Goal: Task Accomplishment & Management: Use online tool/utility

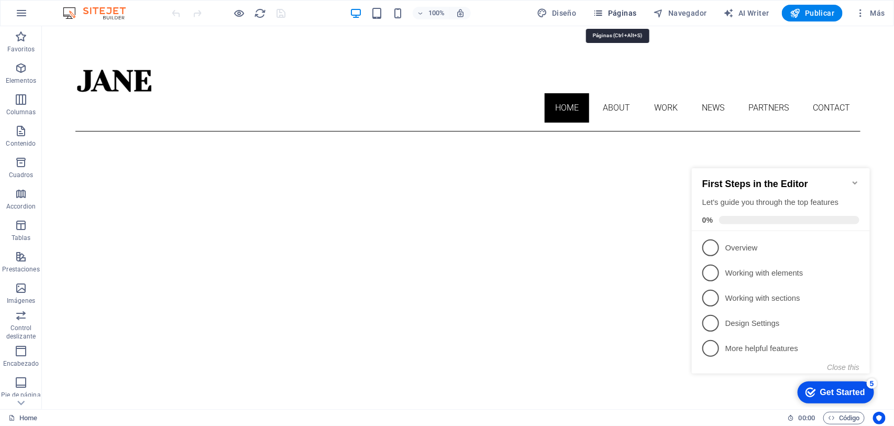
click at [601, 13] on icon "button" at bounding box center [598, 13] width 10 height 10
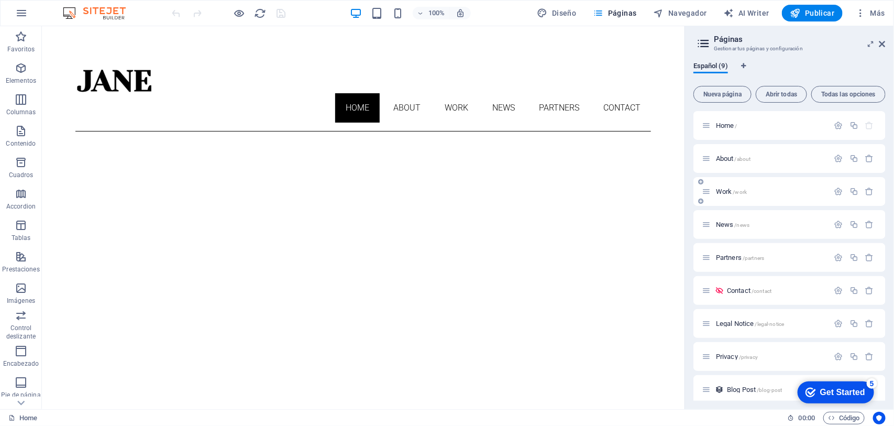
click at [715, 192] on span "/work" at bounding box center [740, 192] width 14 height 6
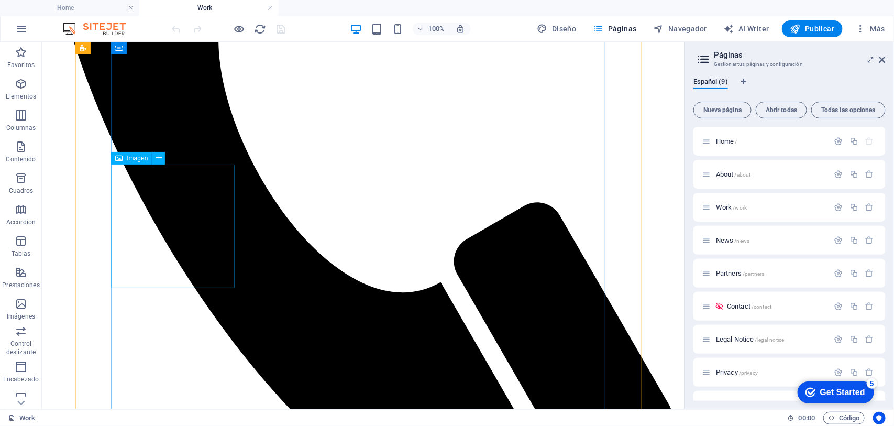
scroll to position [589, 0]
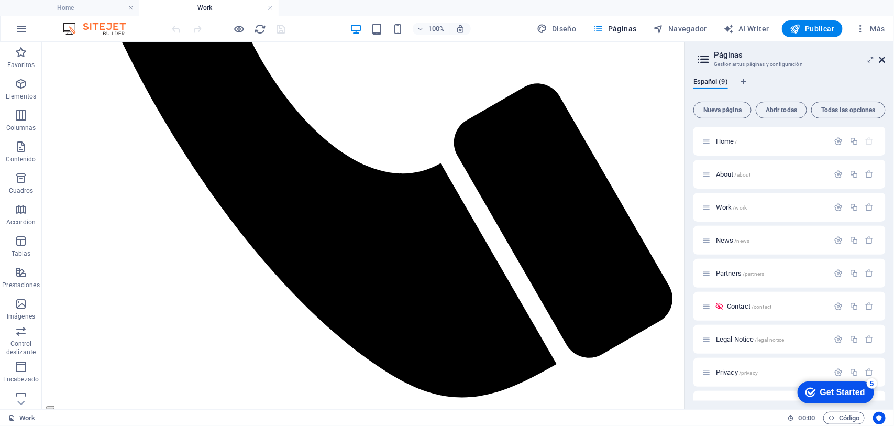
click at [715, 61] on icon at bounding box center [882, 59] width 6 height 8
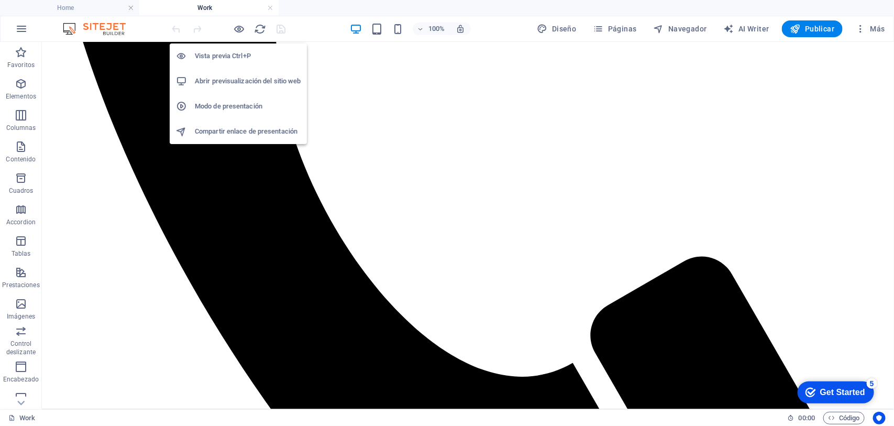
click at [242, 81] on h6 "Abrir previsualización del sitio web" at bounding box center [248, 81] width 106 height 13
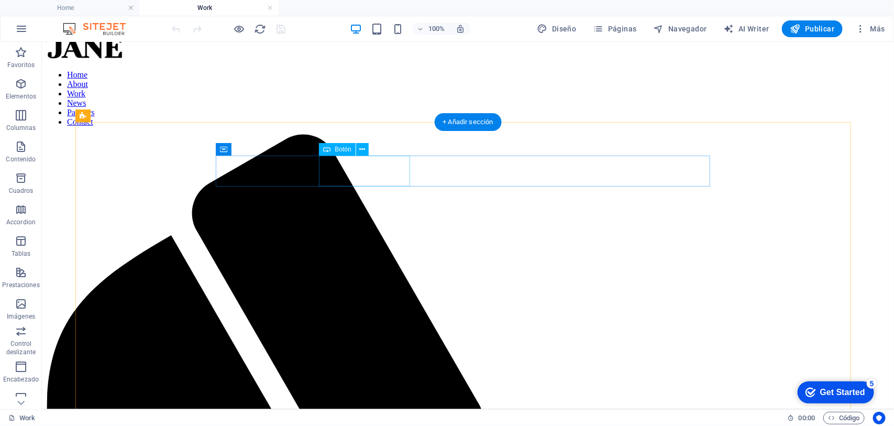
scroll to position [0, 0]
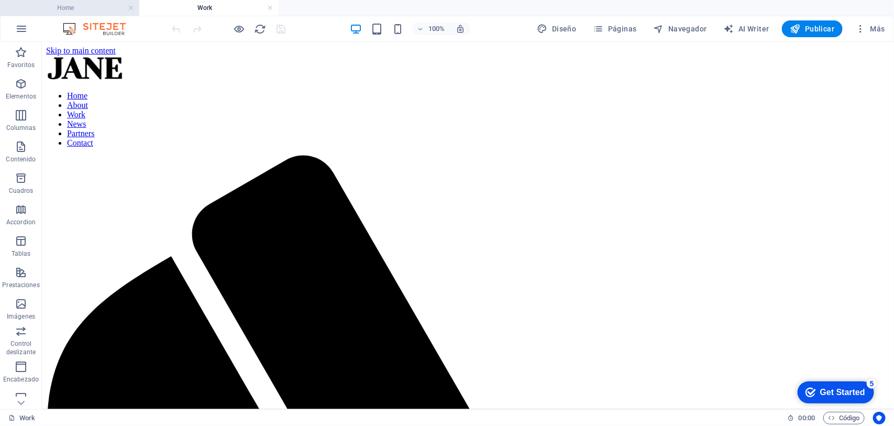
click at [68, 9] on h4 "Home" at bounding box center [69, 8] width 139 height 12
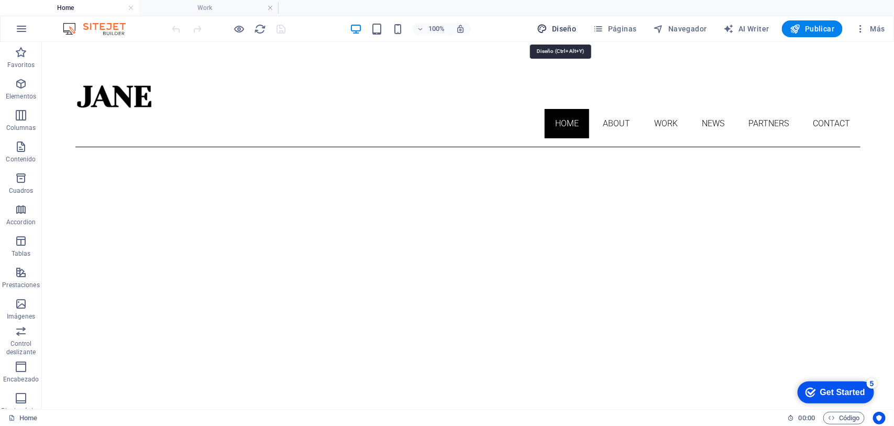
click at [544, 27] on icon "button" at bounding box center [542, 29] width 10 height 10
select select "px"
select select "300"
select select "px"
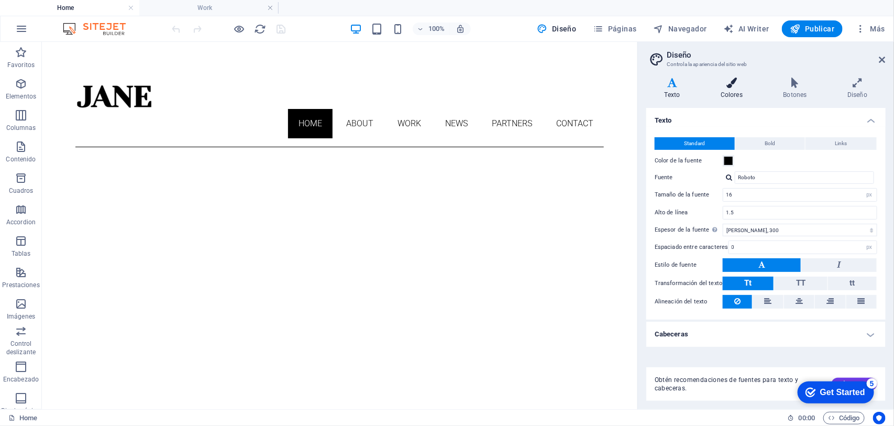
click at [715, 90] on h4 "Colores" at bounding box center [733, 88] width 63 height 22
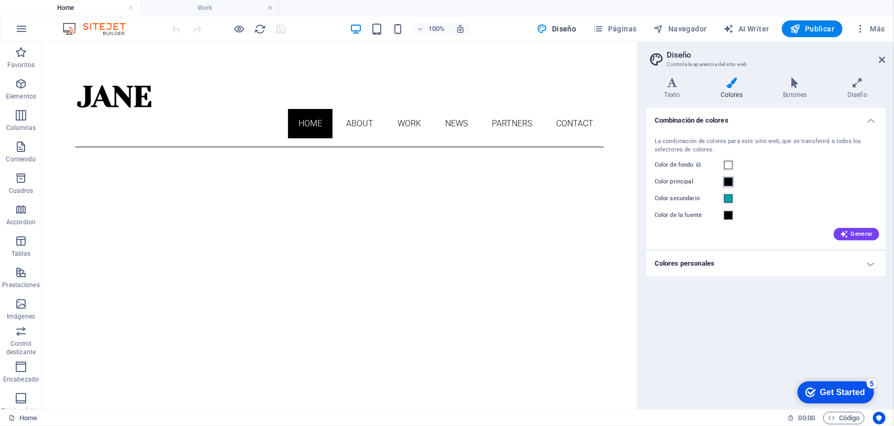
click at [715, 183] on span at bounding box center [728, 181] width 8 height 8
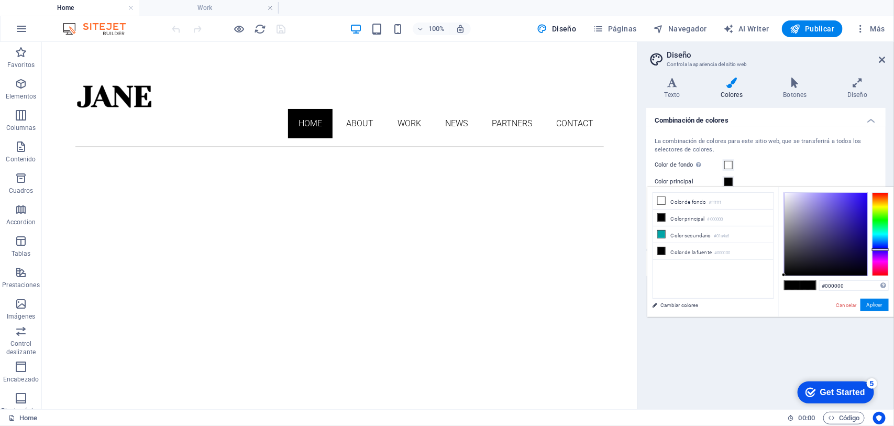
click at [715, 249] on div at bounding box center [880, 234] width 17 height 84
click at [715, 231] on div at bounding box center [825, 234] width 83 height 83
click at [715, 244] on div at bounding box center [880, 234] width 17 height 84
click at [715, 236] on div at bounding box center [825, 234] width 83 height 83
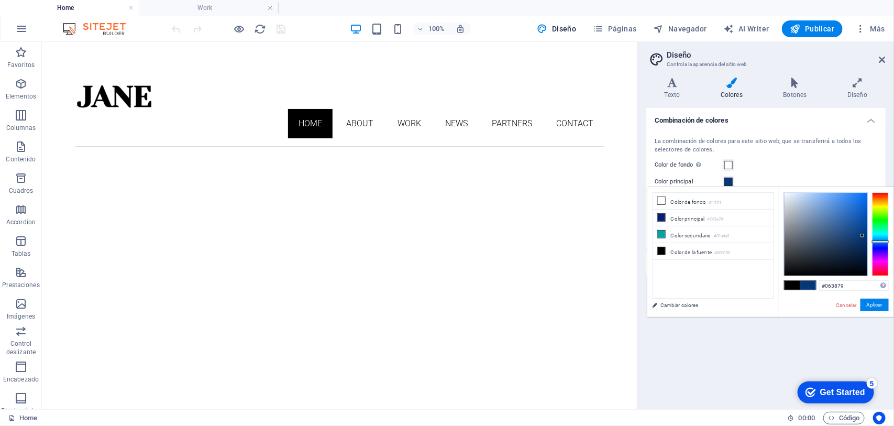
click at [715, 241] on div at bounding box center [880, 234] width 17 height 84
click at [715, 243] on div at bounding box center [880, 243] width 17 height 3
type input "#0b3190"
click at [715, 228] on div at bounding box center [825, 234] width 83 height 83
click at [715, 304] on button "Aplicar" at bounding box center [874, 304] width 28 height 13
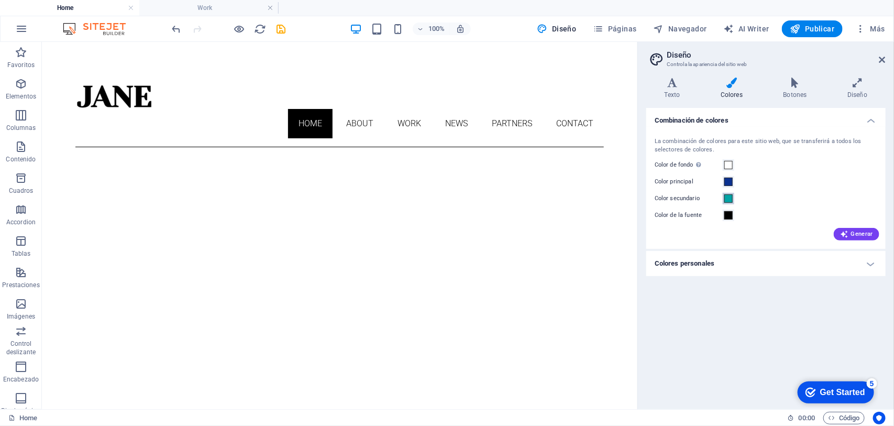
click at [715, 197] on span at bounding box center [728, 198] width 8 height 8
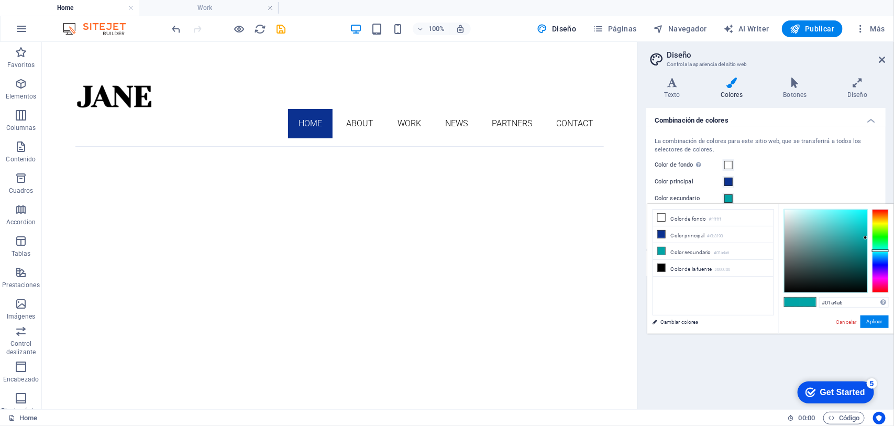
type input "#015ca6"
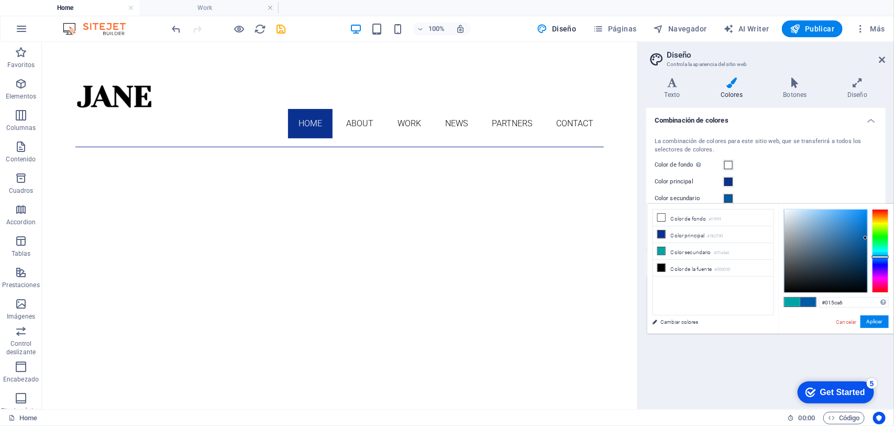
click at [715, 257] on div at bounding box center [880, 251] width 17 height 84
click at [715, 321] on button "Aplicar" at bounding box center [874, 321] width 28 height 13
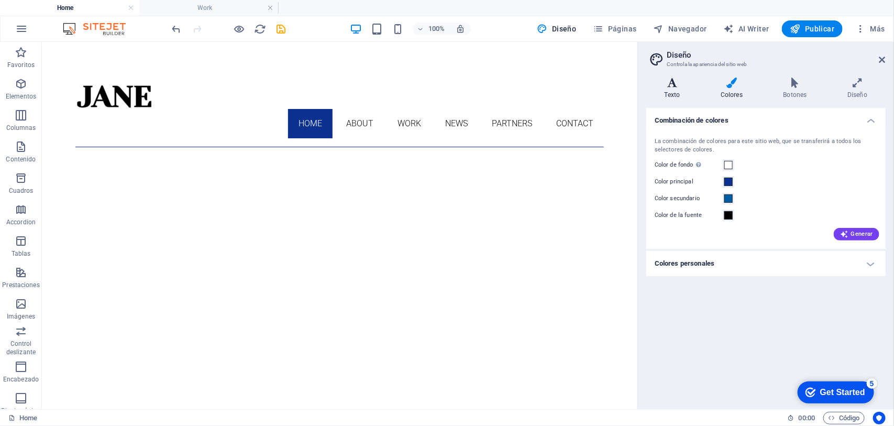
click at [667, 90] on h4 "Texto" at bounding box center [674, 88] width 56 height 22
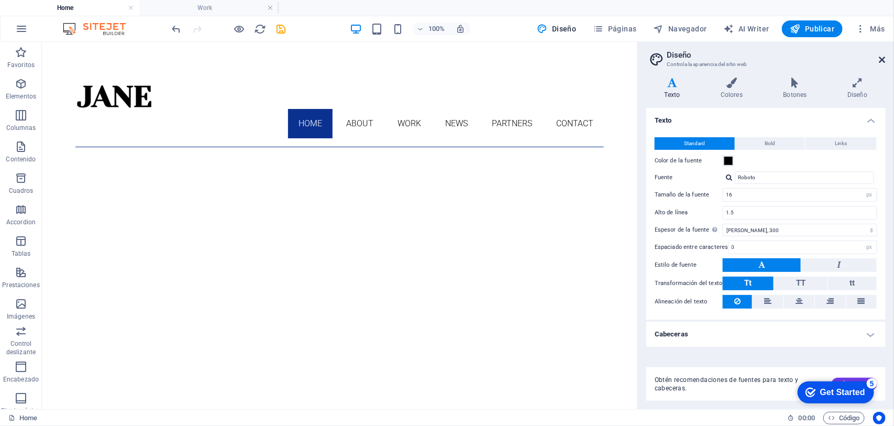
drag, startPoint x: 883, startPoint y: 59, endPoint x: 839, endPoint y: 17, distance: 60.7
click at [715, 59] on icon at bounding box center [882, 59] width 6 height 8
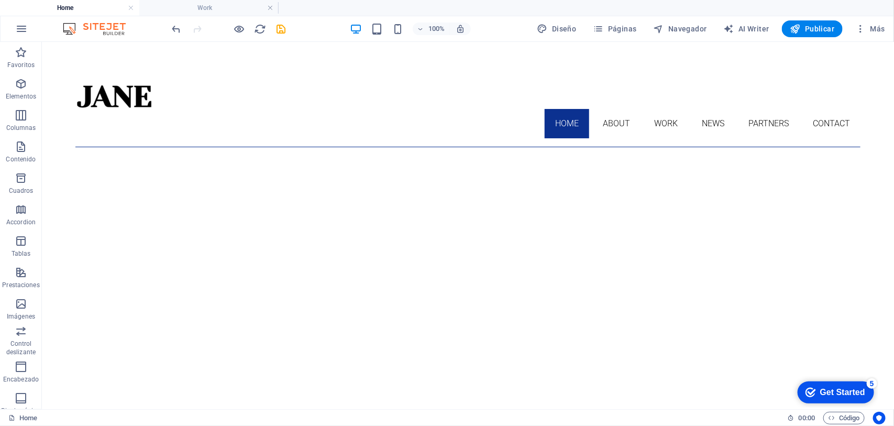
click at [99, 6] on h4 "Home" at bounding box center [69, 8] width 139 height 12
click at [105, 81] on icon at bounding box center [102, 79] width 8 height 13
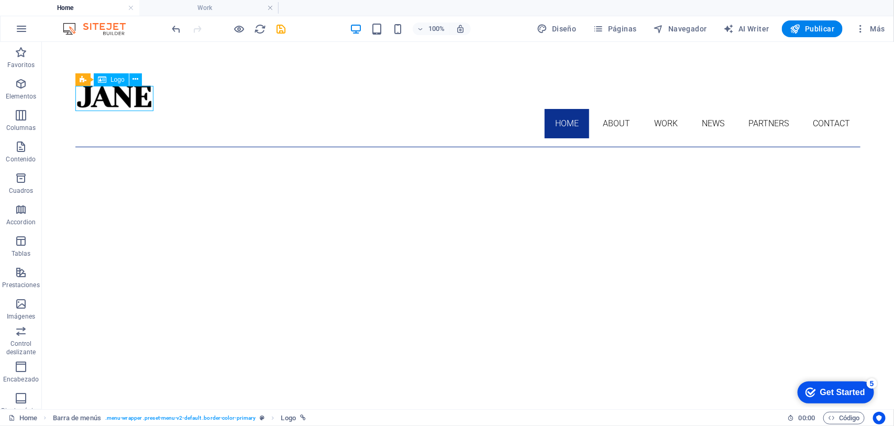
drag, startPoint x: 105, startPoint y: 81, endPoint x: 23, endPoint y: 120, distance: 91.1
click at [105, 81] on icon at bounding box center [102, 79] width 8 height 13
select select "px"
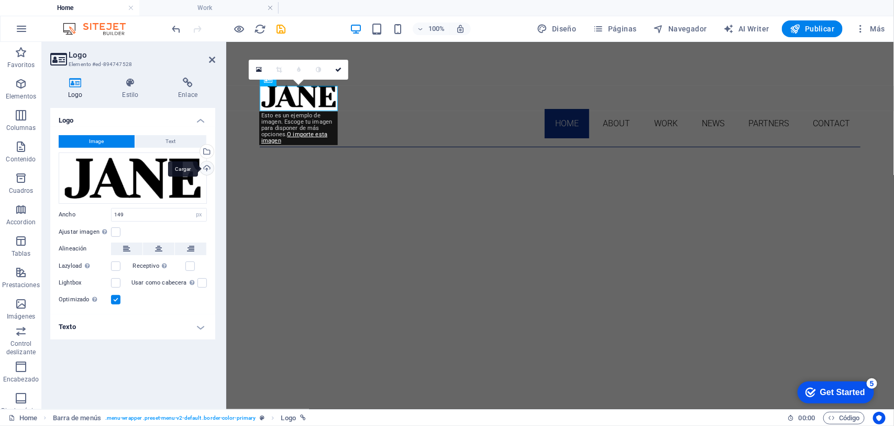
click at [204, 166] on div "Cargar" at bounding box center [206, 169] width 16 height 16
click at [208, 150] on div "Selecciona archivos del administrador de archivos, de la galería de fotos o car…" at bounding box center [206, 152] width 16 height 16
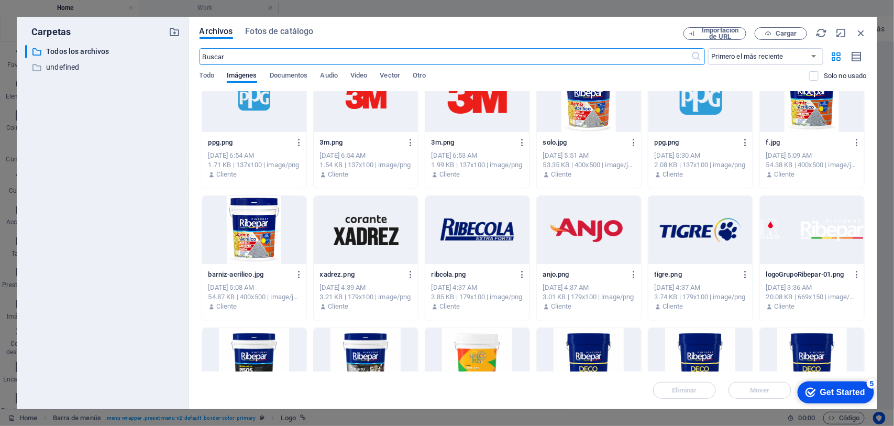
scroll to position [2809, 0]
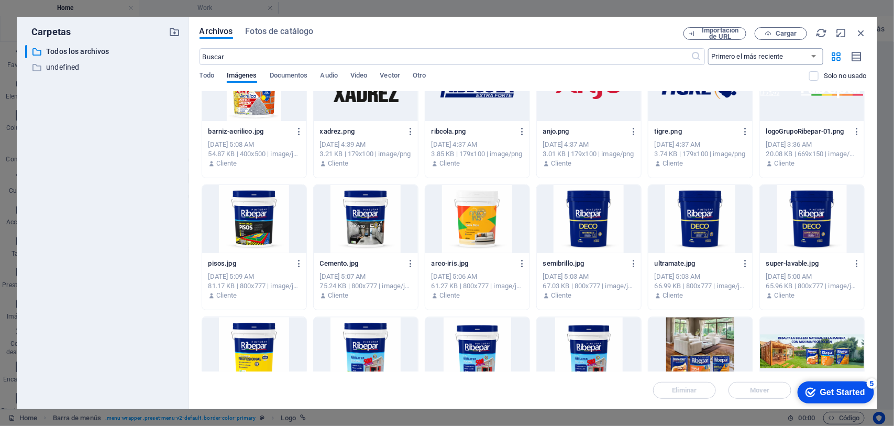
click at [715, 54] on select "Primero el más reciente Primero el más antiguo Nombre (A-Z) Nombre (Z-A) Tamaño…" at bounding box center [765, 56] width 115 height 17
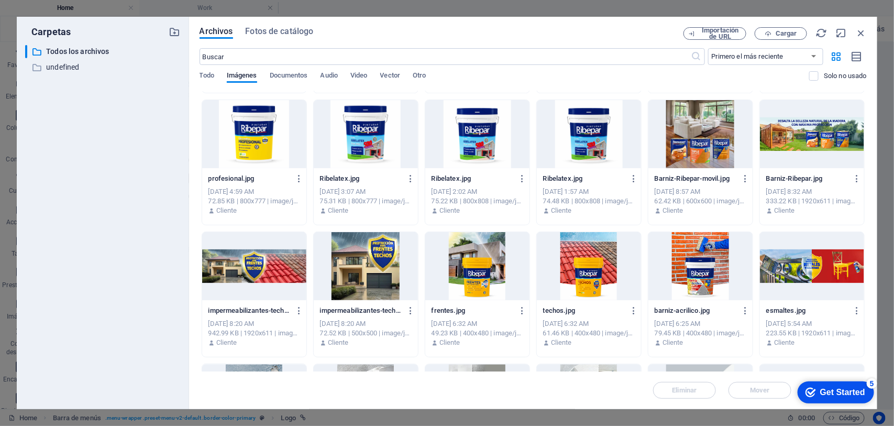
scroll to position [2764, 0]
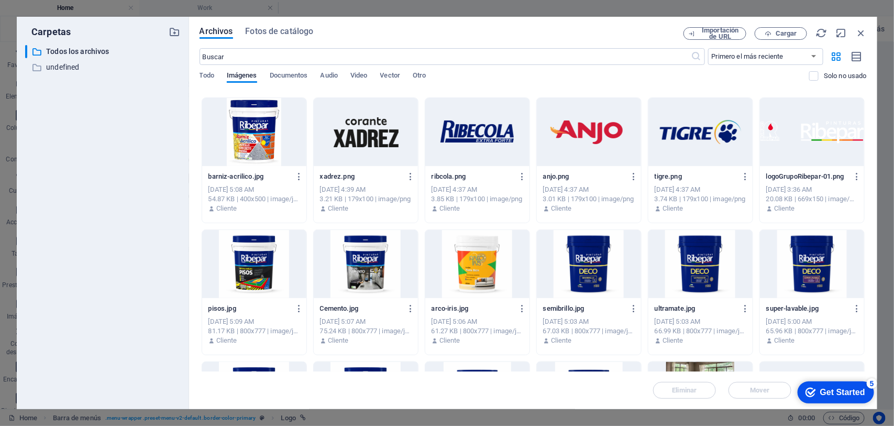
click at [715, 142] on div at bounding box center [812, 132] width 104 height 68
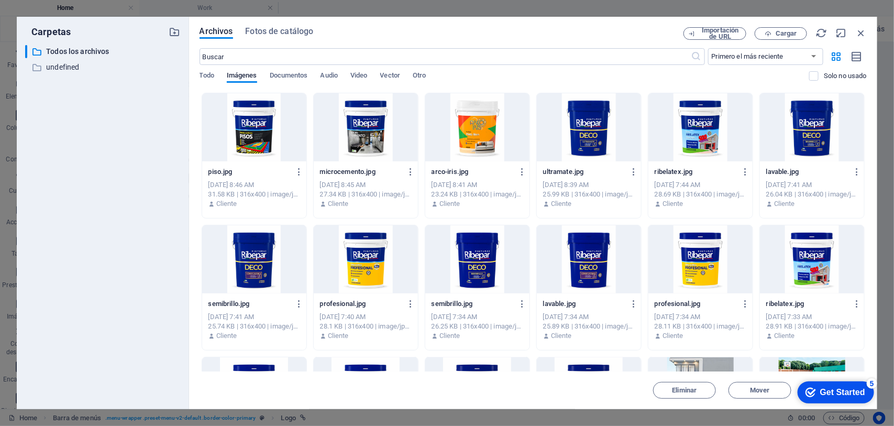
scroll to position [2241, 0]
click at [715, 30] on icon "button" at bounding box center [861, 33] width 12 height 12
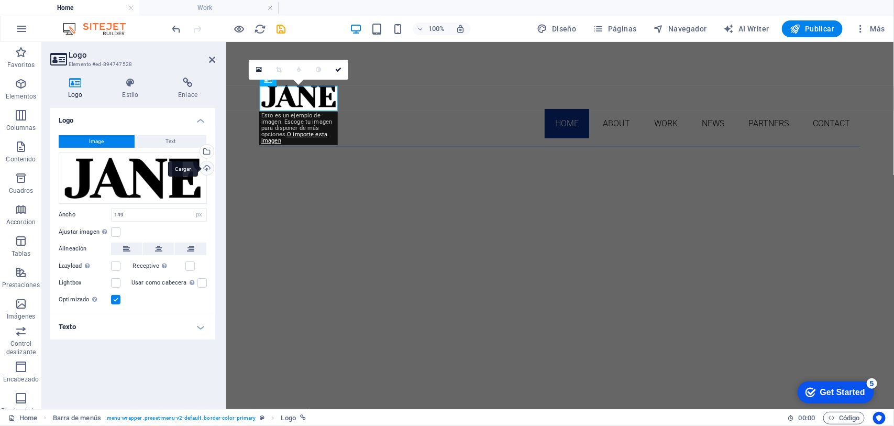
click at [206, 168] on div "Cargar" at bounding box center [206, 169] width 16 height 16
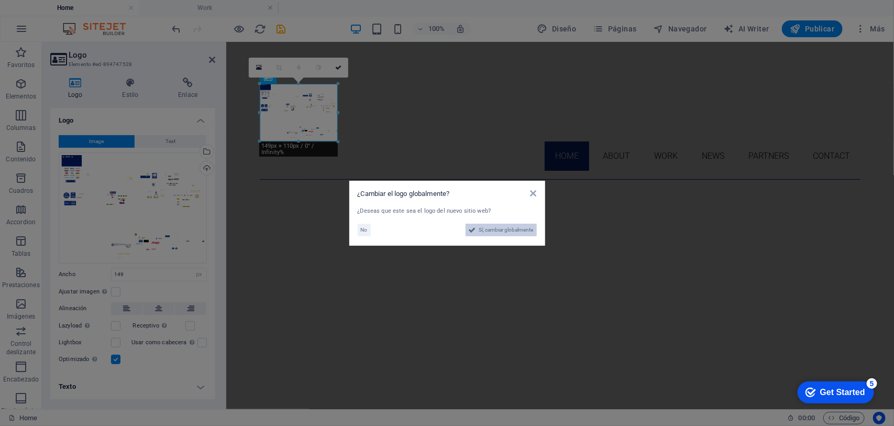
click at [508, 234] on span "Sí, cambiar globalmente" at bounding box center [506, 230] width 54 height 13
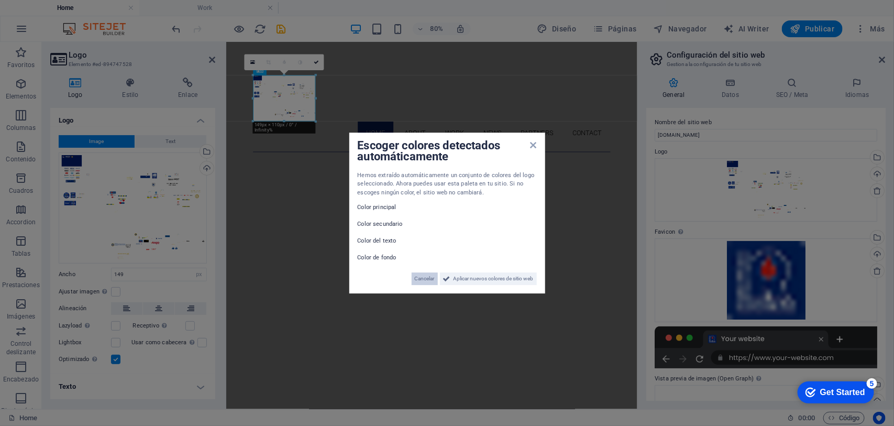
click at [422, 280] on span "Cancelar" at bounding box center [425, 278] width 20 height 13
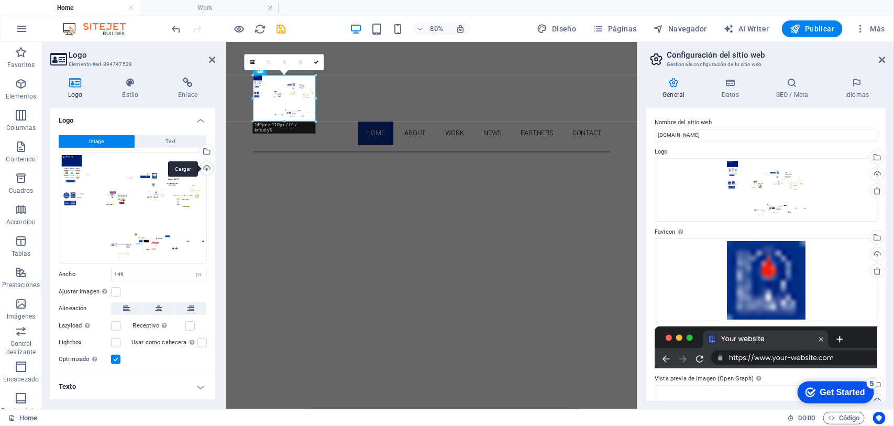
click at [207, 165] on div "Cargar" at bounding box center [206, 169] width 16 height 16
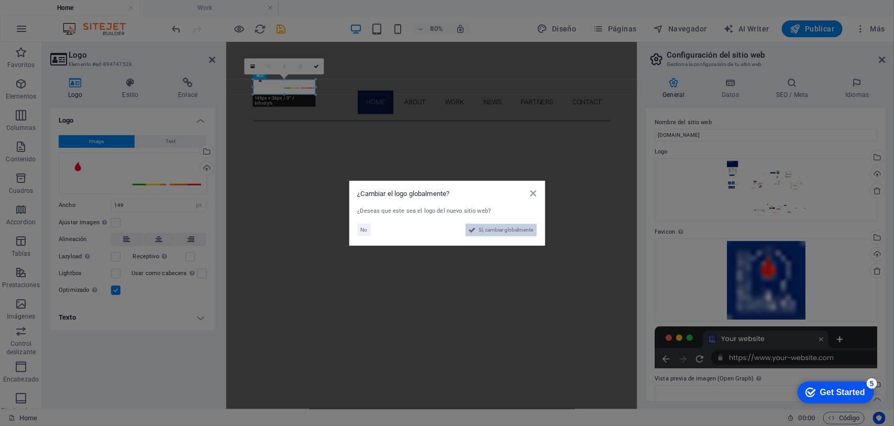
drag, startPoint x: 486, startPoint y: 228, endPoint x: 316, endPoint y: 243, distance: 170.8
click at [486, 228] on span "Sí, cambiar globalmente" at bounding box center [506, 230] width 54 height 13
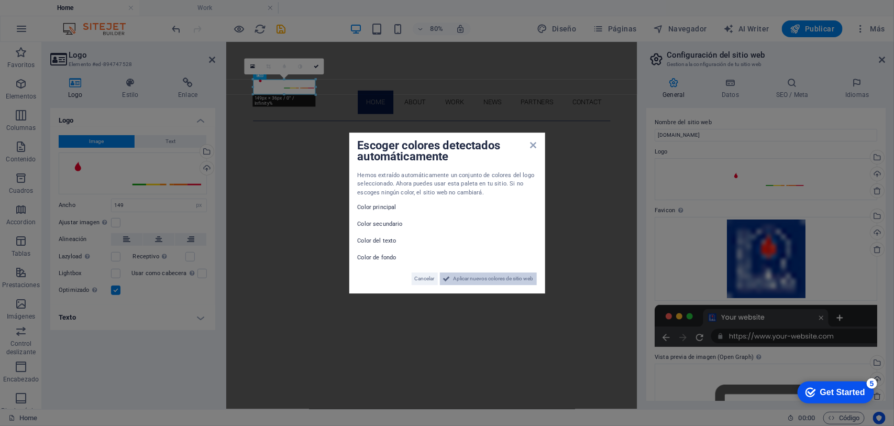
drag, startPoint x: 474, startPoint y: 279, endPoint x: 229, endPoint y: 317, distance: 248.0
click at [474, 279] on span "Aplicar nuevos colores de sitio web" at bounding box center [493, 278] width 80 height 13
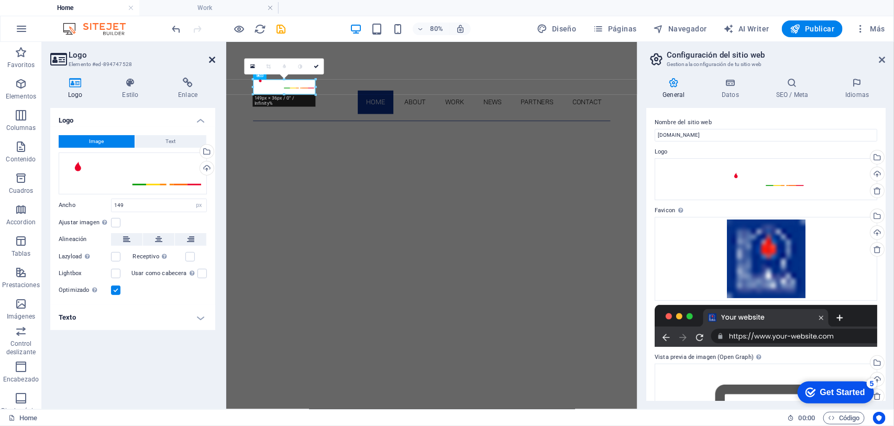
drag, startPoint x: 169, startPoint y: 16, endPoint x: 212, endPoint y: 58, distance: 60.0
click at [212, 58] on icon at bounding box center [212, 59] width 6 height 8
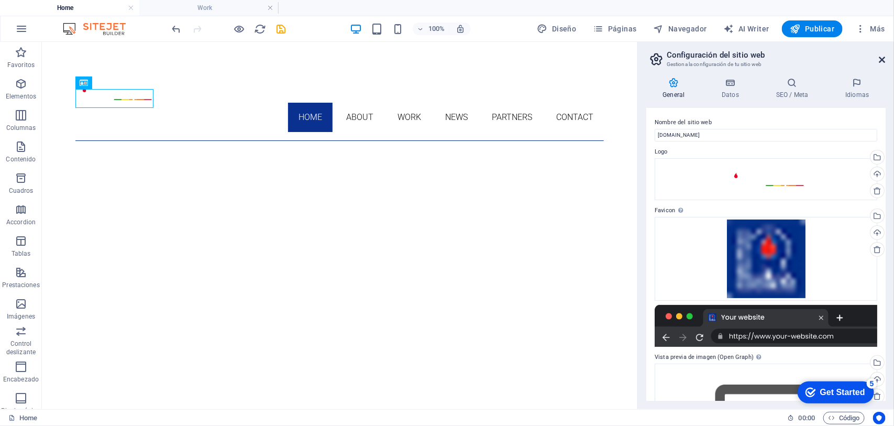
click at [715, 60] on icon at bounding box center [882, 59] width 6 height 8
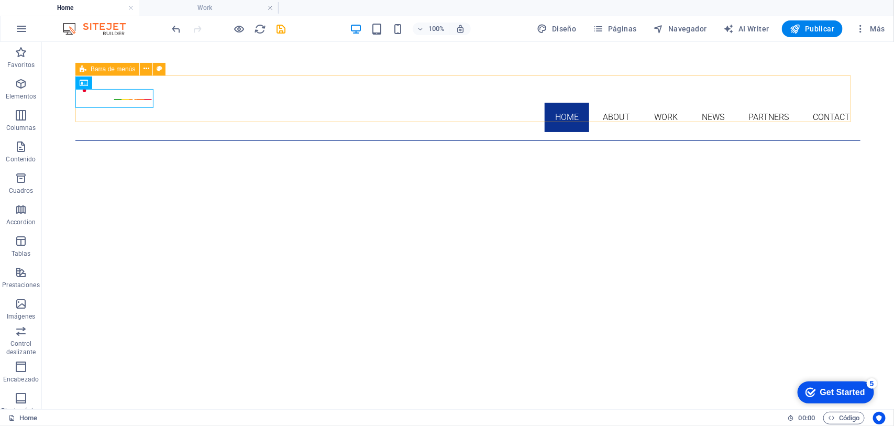
click at [94, 71] on span "Barra de menús" at bounding box center [113, 69] width 44 height 6
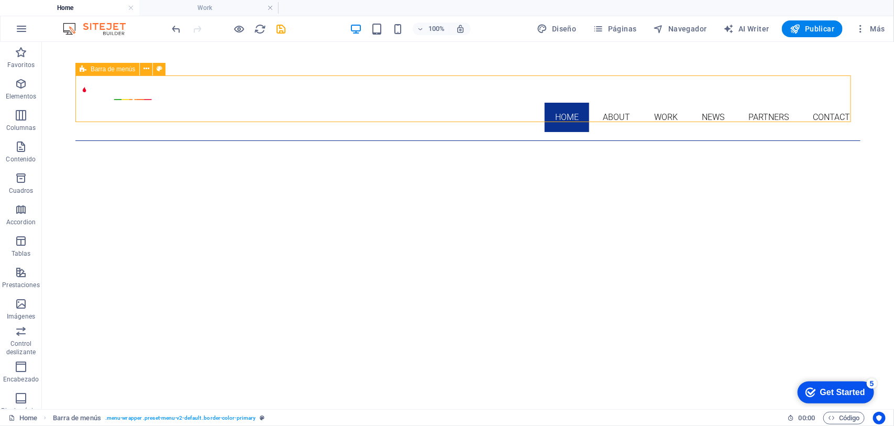
click at [94, 71] on span "Barra de menús" at bounding box center [113, 69] width 44 height 6
select select "rem"
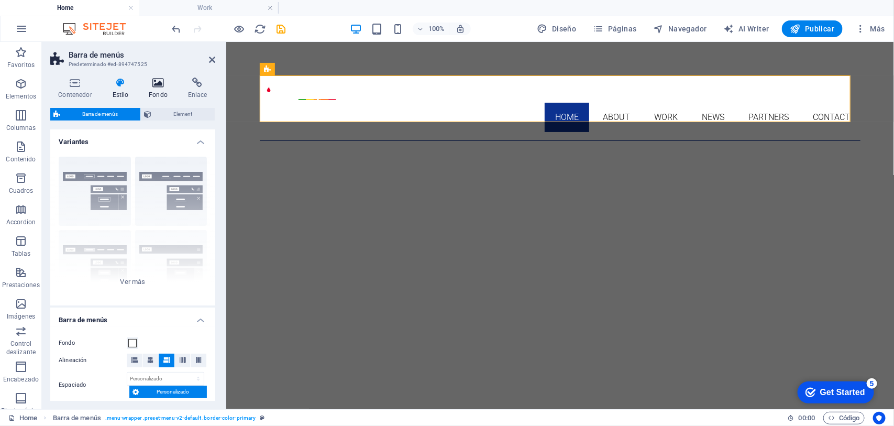
click at [158, 85] on icon at bounding box center [158, 82] width 35 height 10
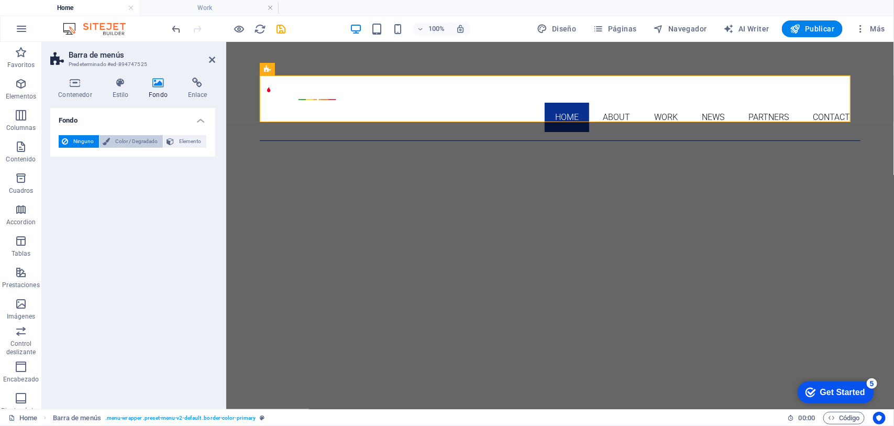
click at [126, 142] on span "Color / Degradado" at bounding box center [136, 141] width 47 height 13
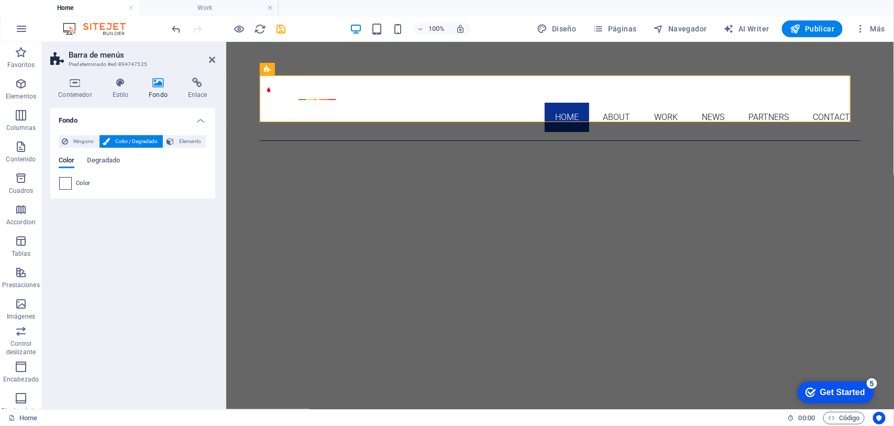
click at [69, 182] on span at bounding box center [66, 183] width 12 height 12
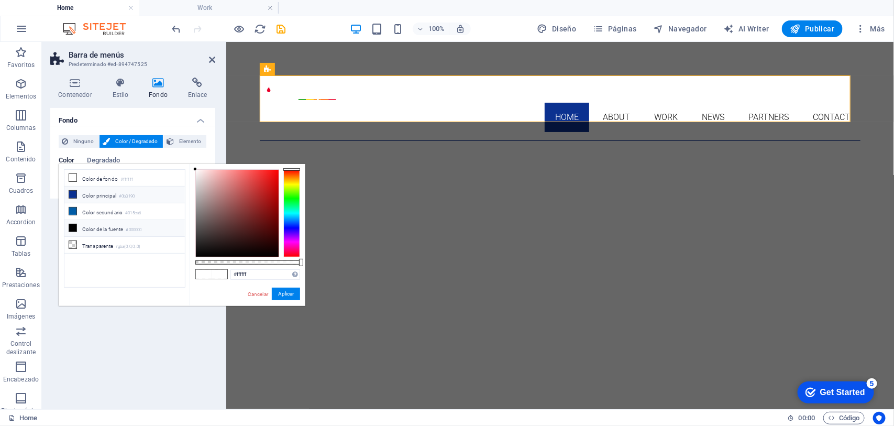
click at [79, 196] on li "Color principal #0b3190" at bounding box center [124, 194] width 120 height 17
type input "#0b3190"
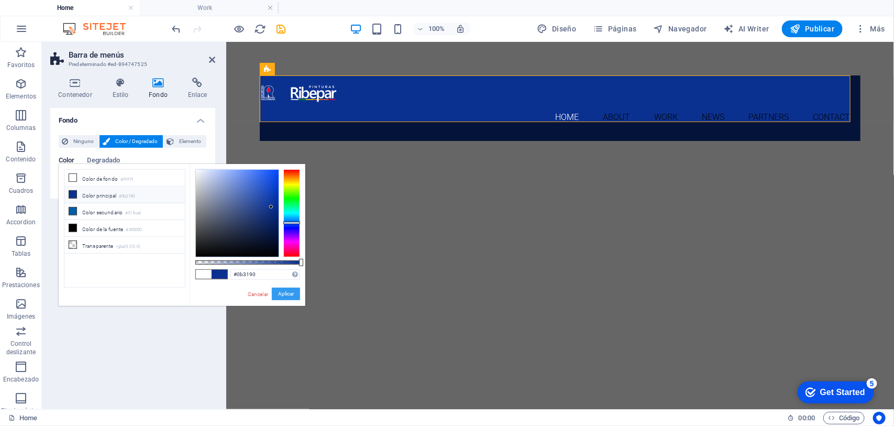
drag, startPoint x: 284, startPoint y: 289, endPoint x: 54, endPoint y: 247, distance: 233.7
click at [284, 289] on button "Aplicar" at bounding box center [286, 293] width 28 height 13
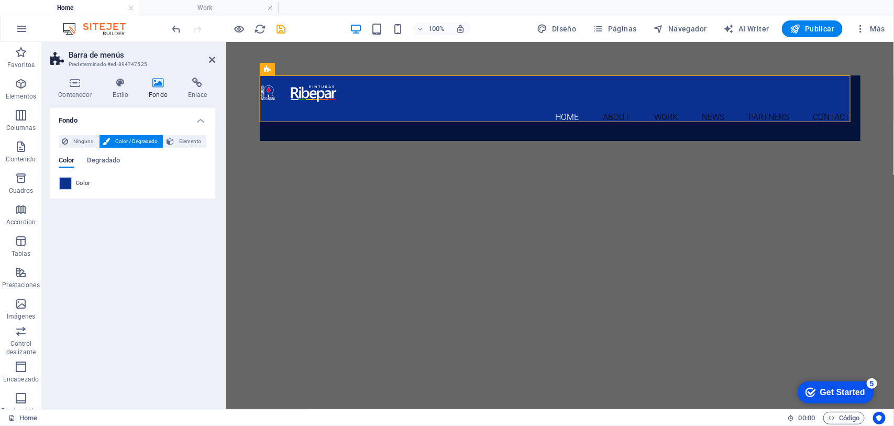
click at [143, 255] on div "Fondo Ninguno Color / Degradado Elemento Estirar fondo a ancho completo Superpo…" at bounding box center [132, 254] width 165 height 293
click at [213, 57] on icon at bounding box center [212, 59] width 6 height 8
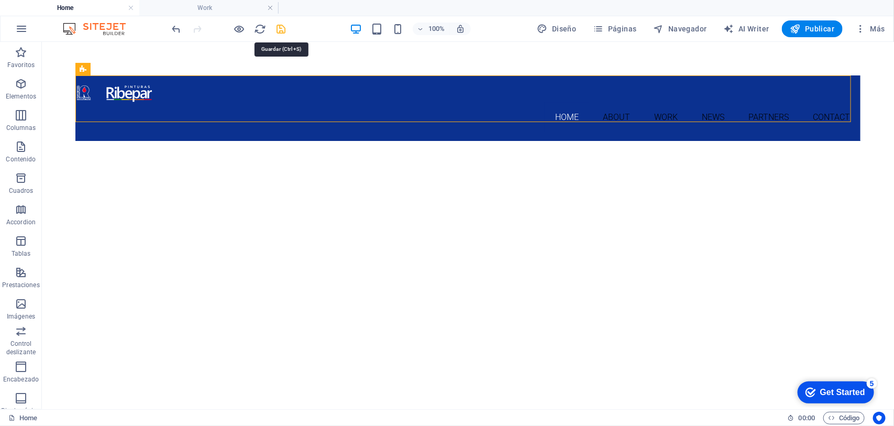
click at [283, 31] on icon "save" at bounding box center [281, 29] width 12 height 12
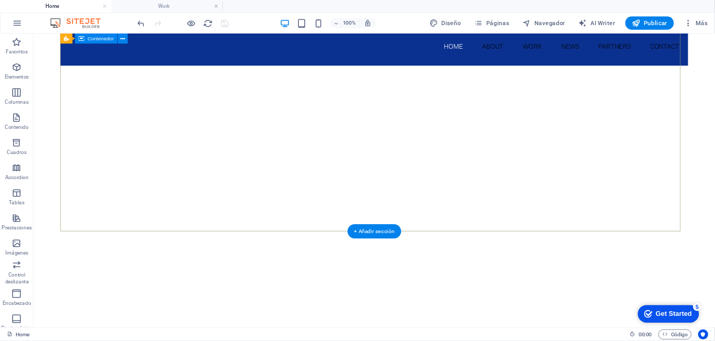
scroll to position [0, 0]
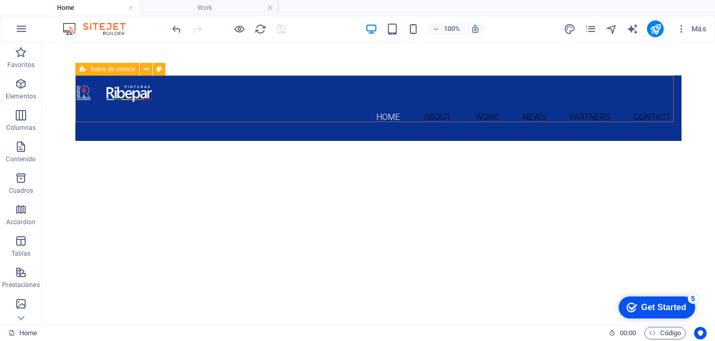
click at [96, 69] on span "Barra de menús" at bounding box center [113, 69] width 44 height 6
select select "header"
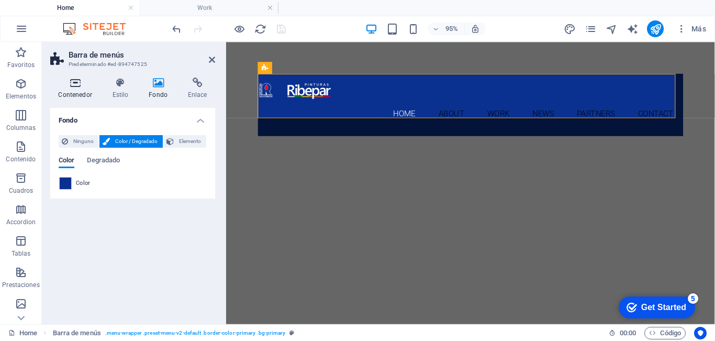
click at [74, 82] on icon at bounding box center [75, 82] width 50 height 10
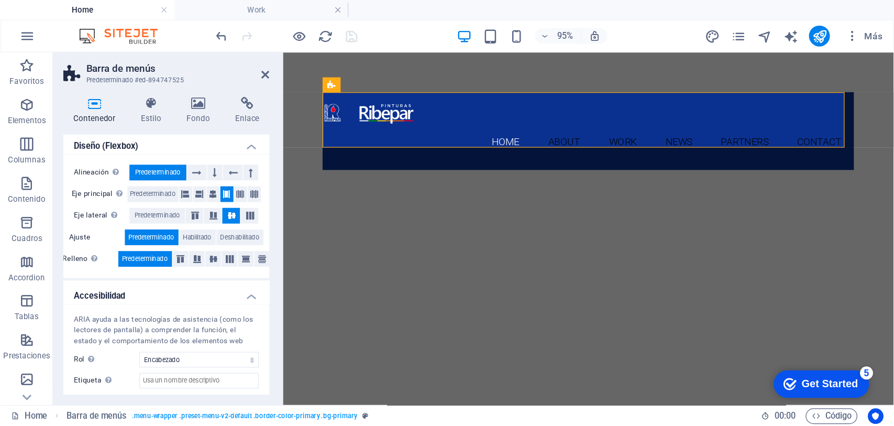
scroll to position [124, 0]
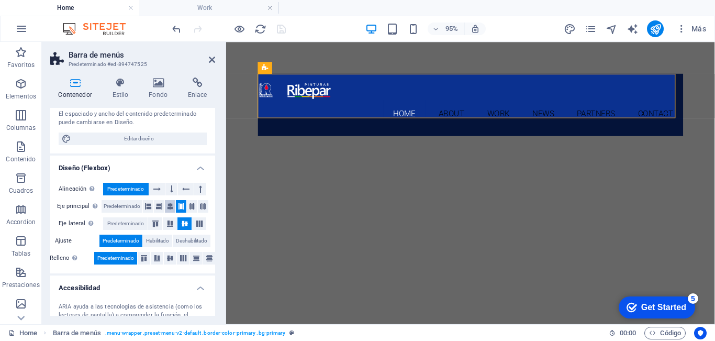
click at [171, 206] on icon at bounding box center [170, 206] width 6 height 13
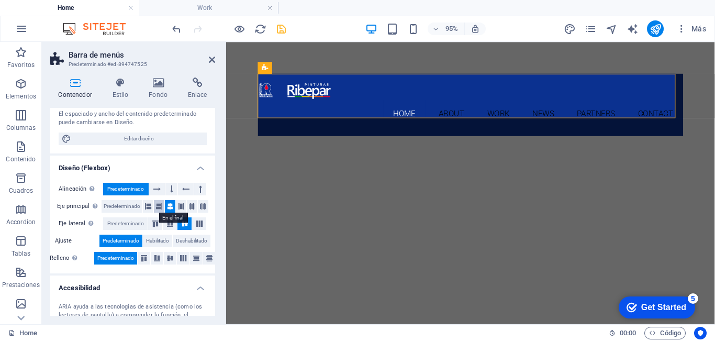
click at [158, 208] on icon at bounding box center [159, 206] width 6 height 13
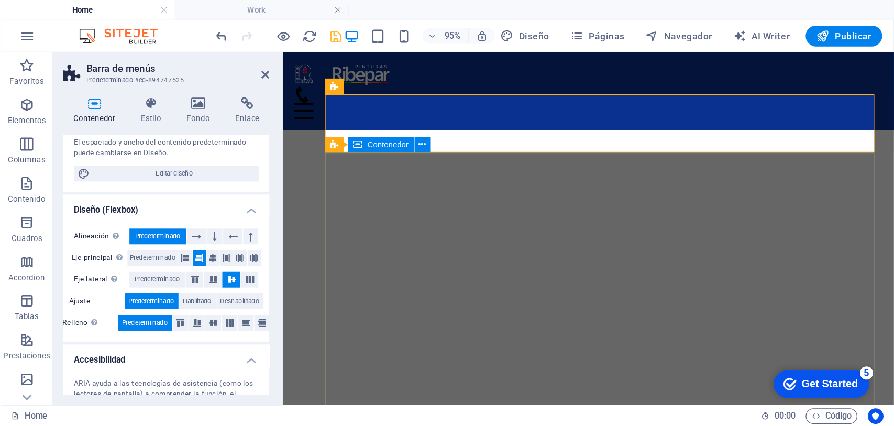
scroll to position [123, 0]
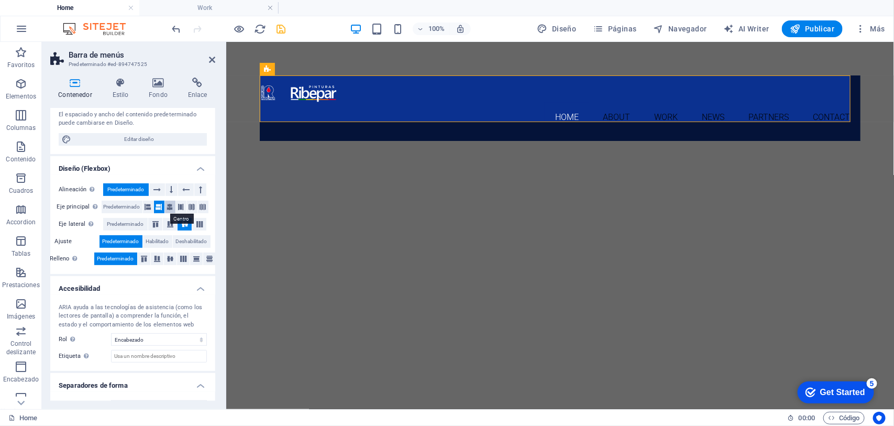
click at [171, 206] on icon at bounding box center [170, 206] width 6 height 13
click at [178, 203] on icon at bounding box center [181, 206] width 6 height 13
click at [195, 226] on icon at bounding box center [199, 224] width 13 height 6
click at [182, 225] on icon at bounding box center [185, 224] width 13 height 6
click at [189, 208] on icon at bounding box center [192, 206] width 6 height 13
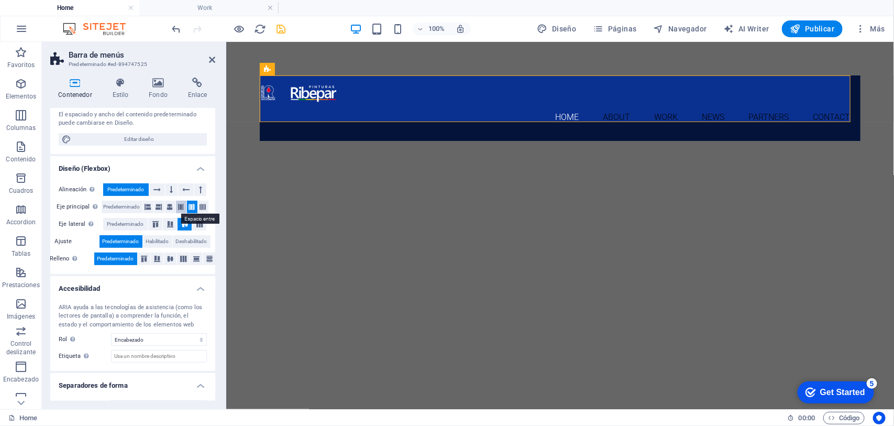
click at [176, 209] on button at bounding box center [181, 206] width 10 height 13
click at [170, 190] on icon at bounding box center [171, 189] width 3 height 13
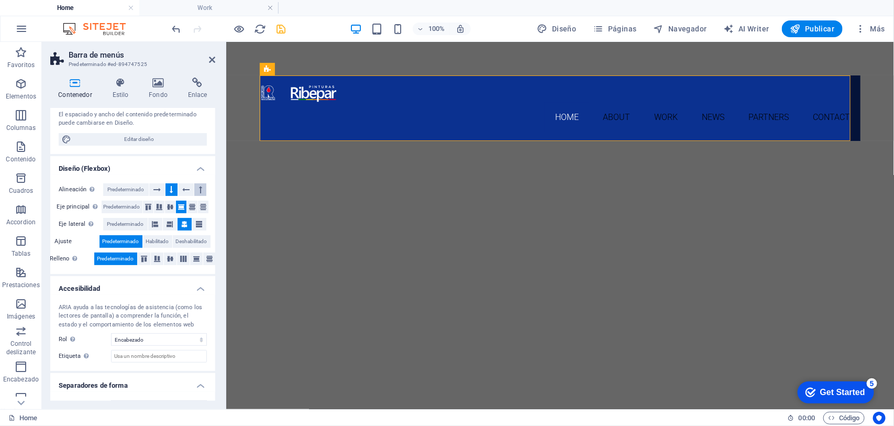
click at [199, 187] on icon at bounding box center [200, 189] width 3 height 13
click at [159, 190] on icon at bounding box center [156, 189] width 7 height 13
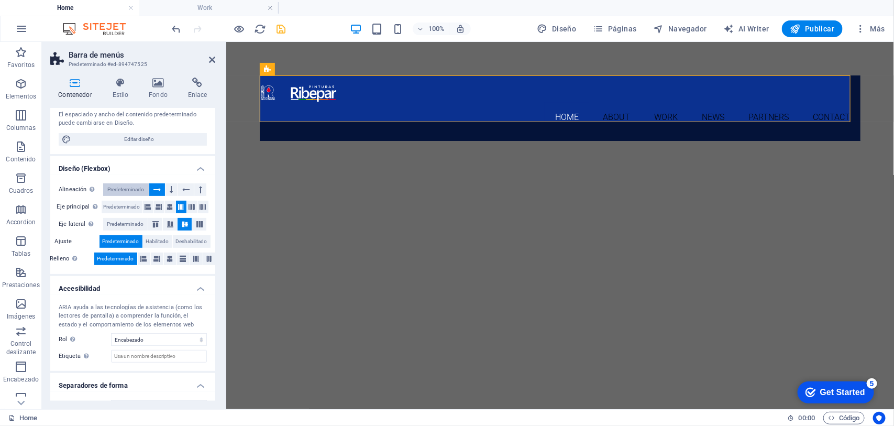
click at [131, 190] on span "Predeterminado" at bounding box center [125, 189] width 37 height 13
click at [167, 258] on icon at bounding box center [170, 258] width 6 height 13
click at [183, 260] on icon at bounding box center [183, 258] width 6 height 13
click at [194, 260] on icon at bounding box center [196, 258] width 6 height 13
click at [204, 257] on button at bounding box center [209, 258] width 13 height 13
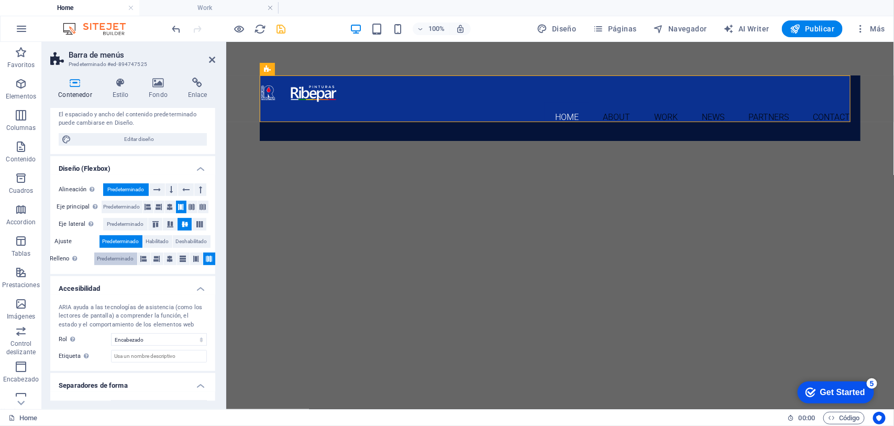
click at [119, 257] on span "Predeterminado" at bounding box center [115, 258] width 37 height 13
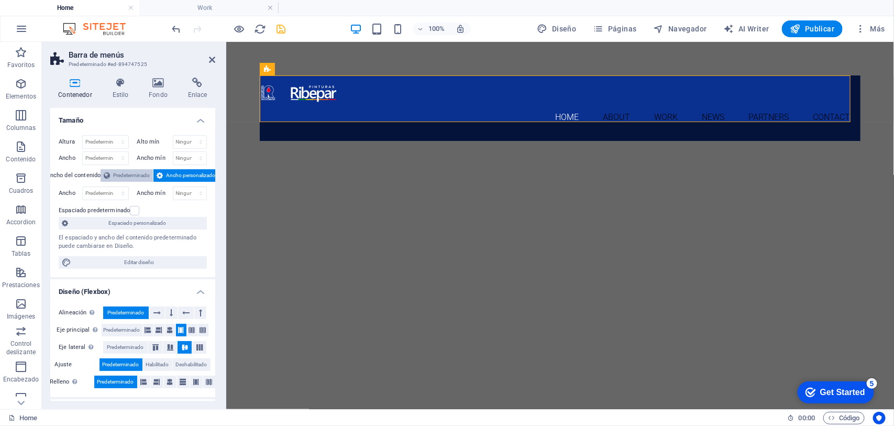
click at [128, 177] on span "Predeterminado" at bounding box center [131, 175] width 37 height 13
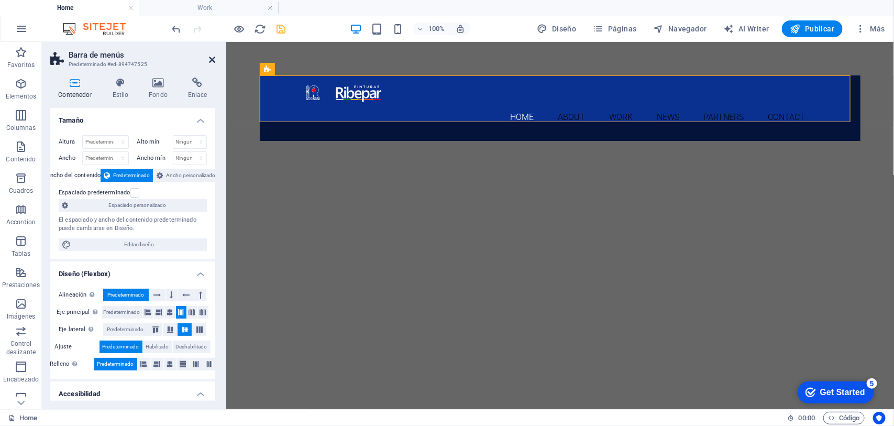
click at [211, 58] on icon at bounding box center [212, 59] width 6 height 8
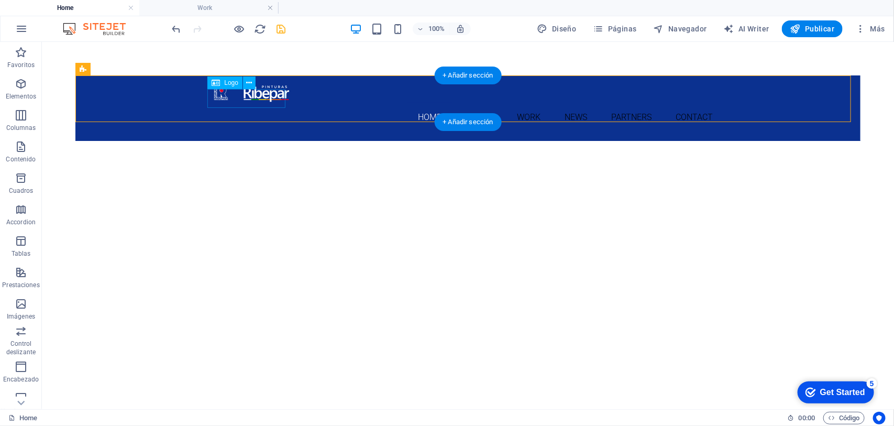
click at [254, 97] on div at bounding box center [467, 92] width 511 height 19
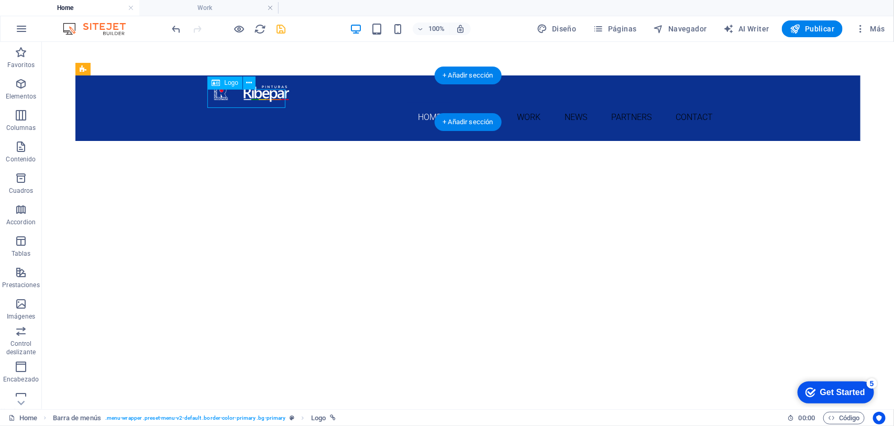
click at [254, 97] on div at bounding box center [467, 92] width 511 height 19
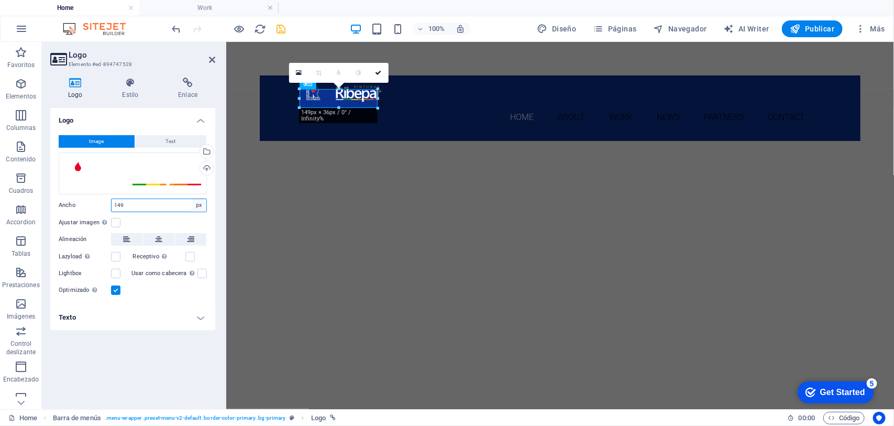
click at [197, 204] on select "Predeterminado automático px rem % em vh vw" at bounding box center [199, 205] width 15 height 13
select select "default"
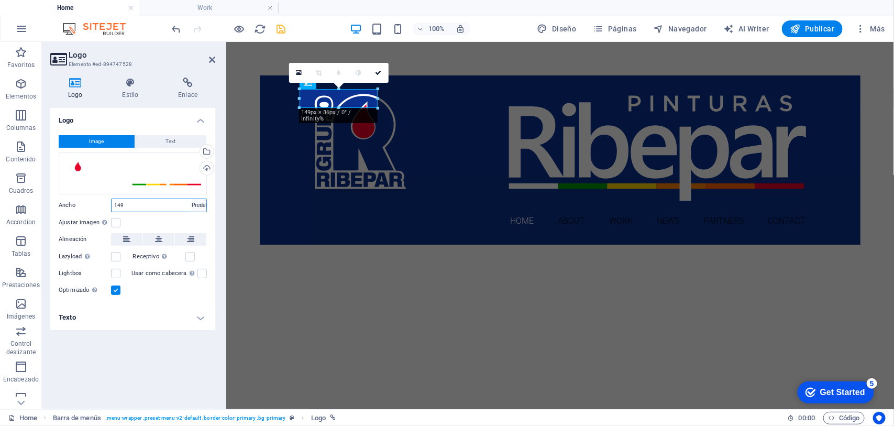
click at [192, 199] on select "Predeterminado automático px rem % em vh vw" at bounding box center [199, 205] width 15 height 13
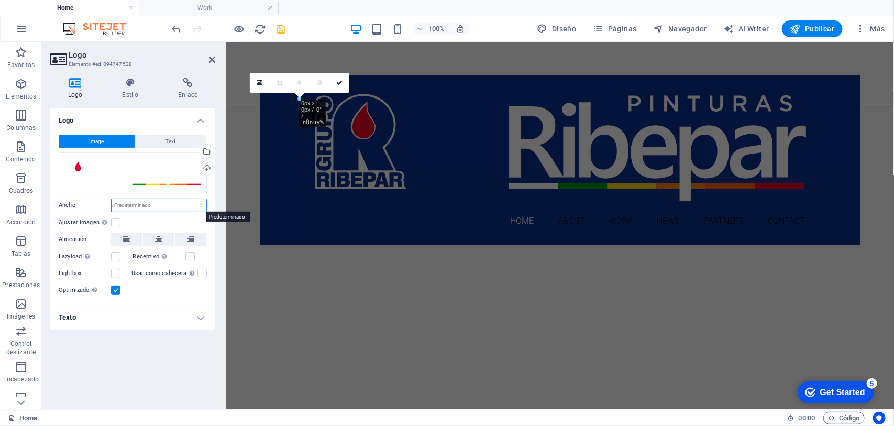
click at [194, 207] on select "Predeterminado automático px rem % em vh vw" at bounding box center [159, 205] width 95 height 13
click at [112, 199] on select "Predeterminado automático px rem % em vh vw" at bounding box center [159, 205] width 95 height 13
click at [192, 209] on select "Predeterminado automático px rem % em vh vw" at bounding box center [159, 205] width 95 height 13
select select "%"
click at [191, 199] on select "Predeterminado automático px rem % em vh vw" at bounding box center [159, 205] width 95 height 13
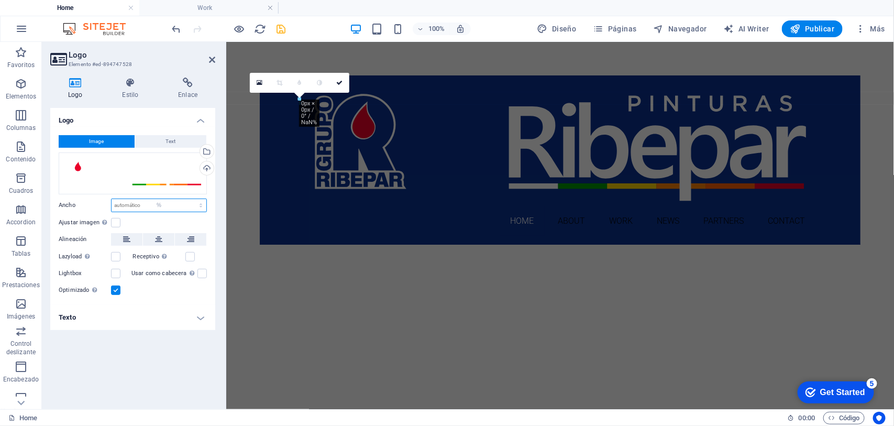
type input "100"
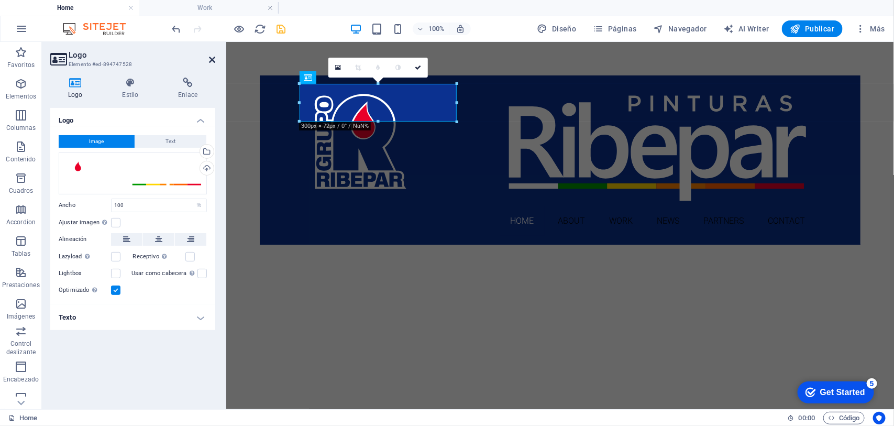
click at [213, 56] on icon at bounding box center [212, 59] width 6 height 8
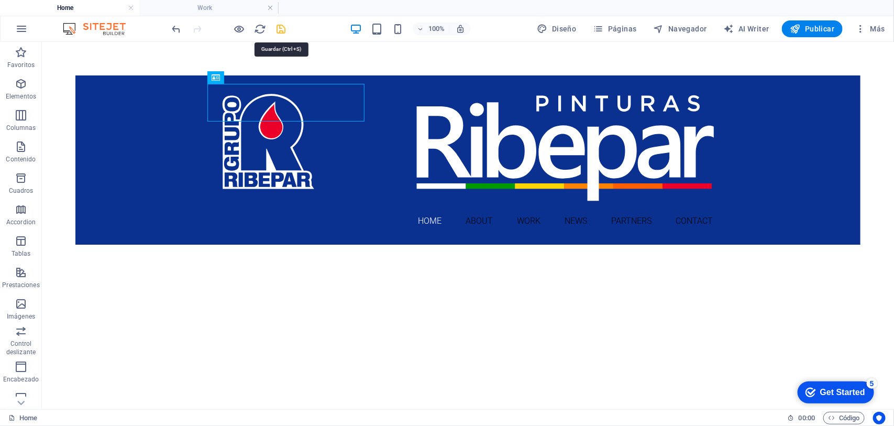
click at [281, 30] on icon "save" at bounding box center [281, 29] width 12 height 12
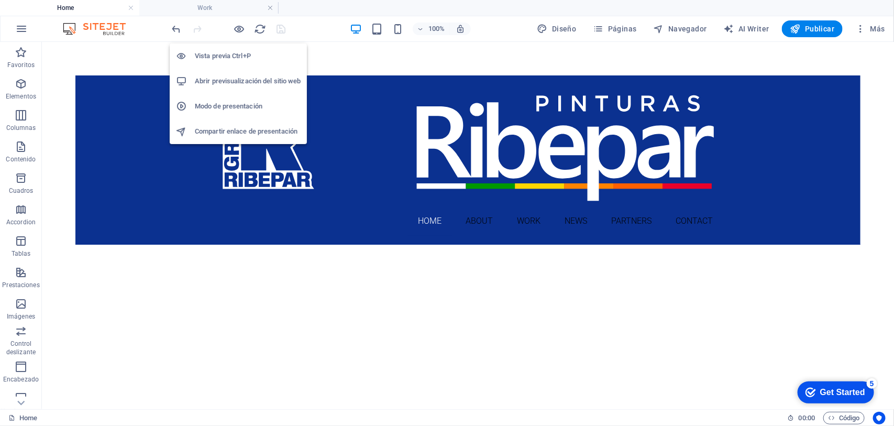
click at [257, 83] on h6 "Abrir previsualización del sitio web" at bounding box center [248, 81] width 106 height 13
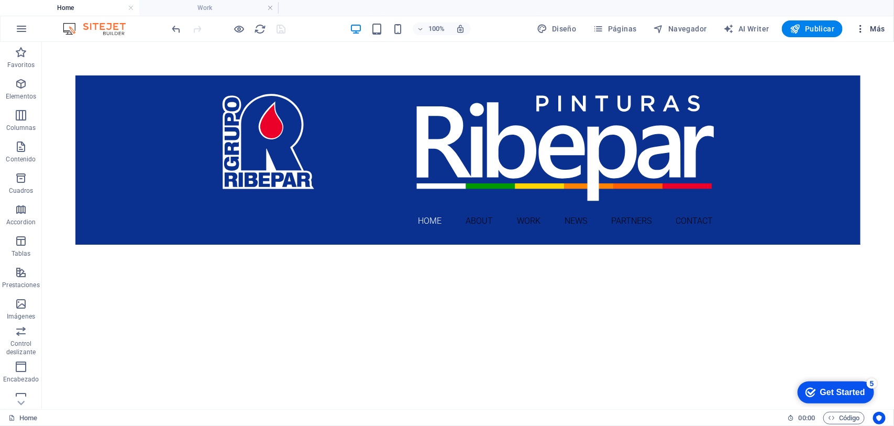
click at [715, 28] on span "Más" at bounding box center [870, 29] width 30 height 10
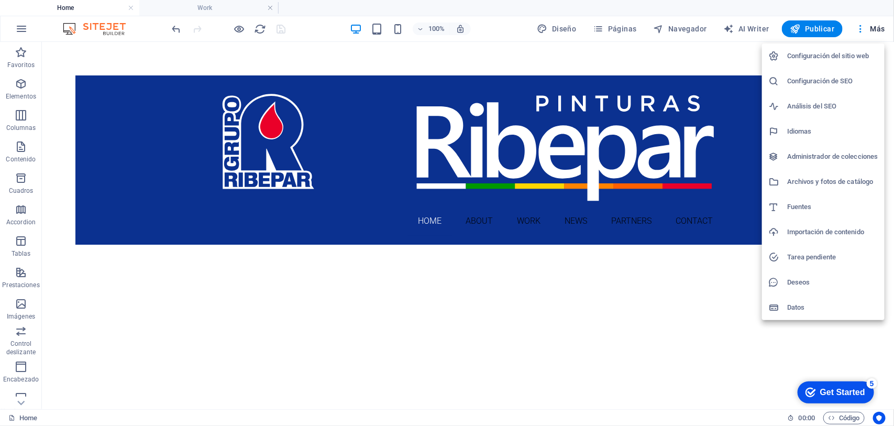
click at [715, 53] on h6 "Configuración del sitio web" at bounding box center [832, 56] width 91 height 13
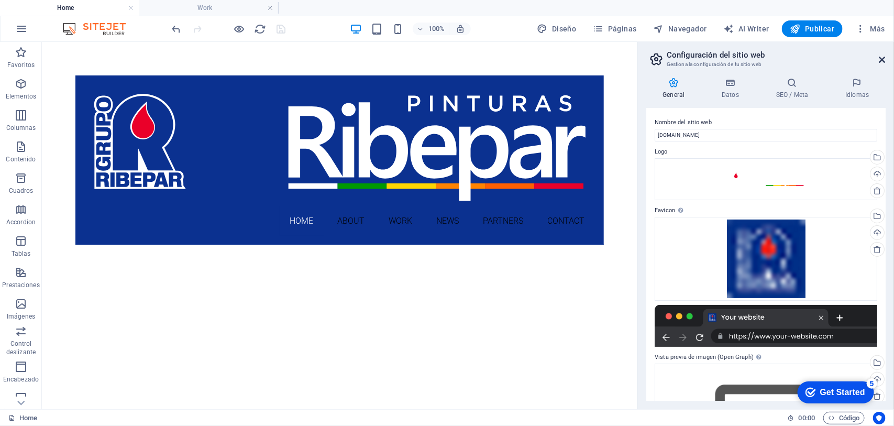
click at [715, 58] on icon at bounding box center [882, 59] width 6 height 8
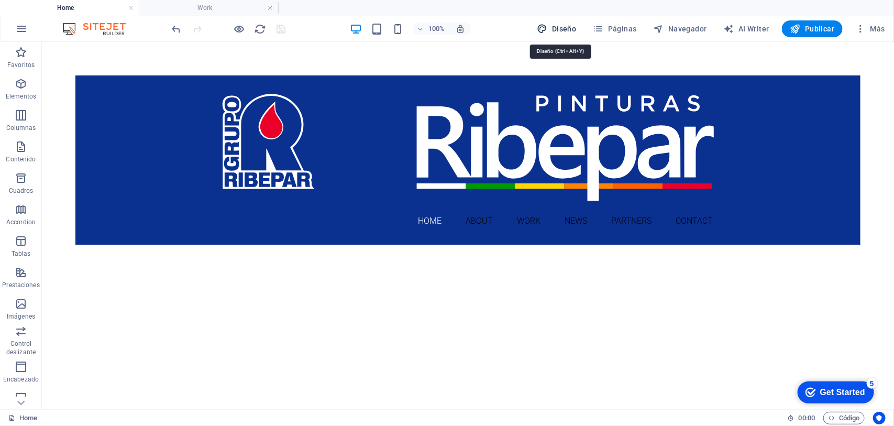
click at [552, 26] on span "Diseño" at bounding box center [556, 29] width 39 height 10
select select "px"
select select "300"
select select "px"
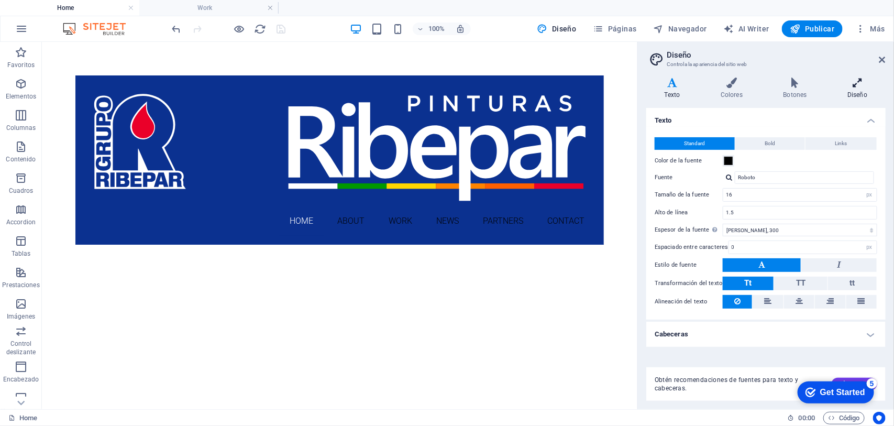
click at [715, 92] on h4 "Diseño" at bounding box center [857, 88] width 56 height 22
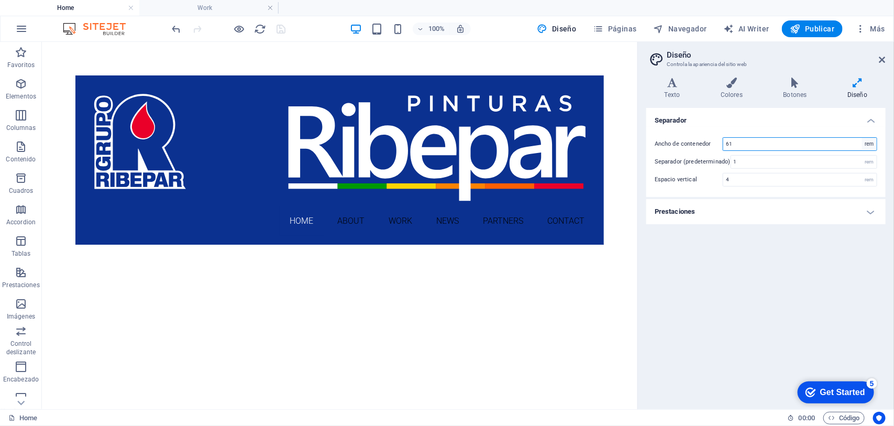
click at [715, 144] on select "rem px" at bounding box center [869, 144] width 15 height 13
click at [715, 146] on select "rem px" at bounding box center [869, 144] width 15 height 13
select select "px"
click at [715, 138] on select "rem px" at bounding box center [869, 144] width 15 height 13
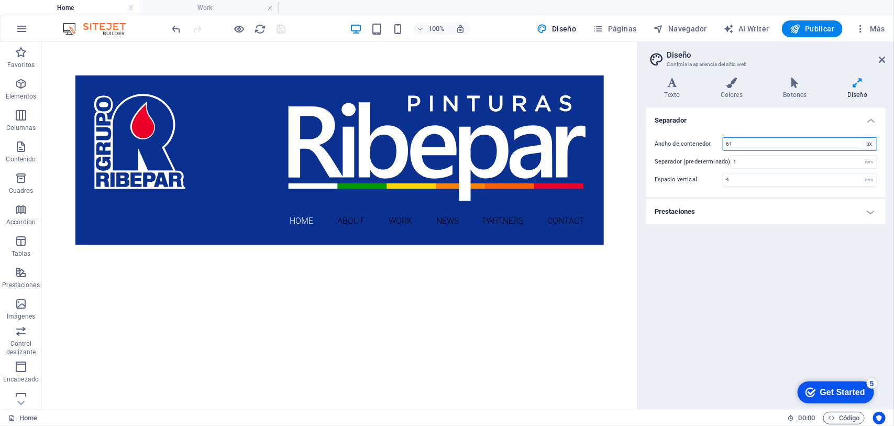
type input "976"
click at [715, 146] on select "rem px" at bounding box center [869, 144] width 15 height 13
select select "rem"
click at [715, 138] on select "rem px" at bounding box center [869, 144] width 15 height 13
type input "61"
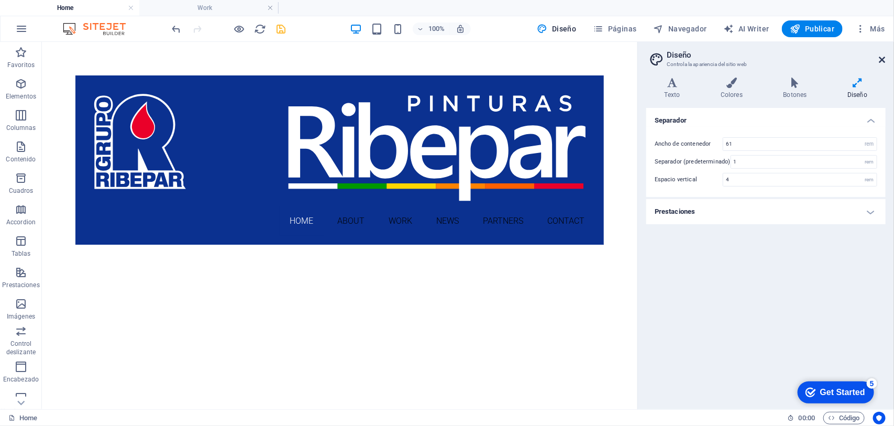
click at [715, 57] on icon at bounding box center [882, 59] width 6 height 8
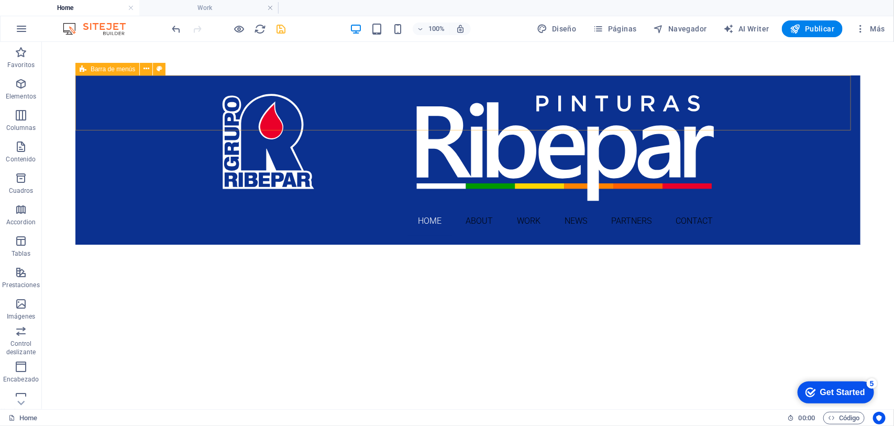
click at [101, 66] on span "Barra de menús" at bounding box center [113, 69] width 44 height 6
click at [113, 69] on span "Barra de menús" at bounding box center [113, 69] width 44 height 6
select select "header"
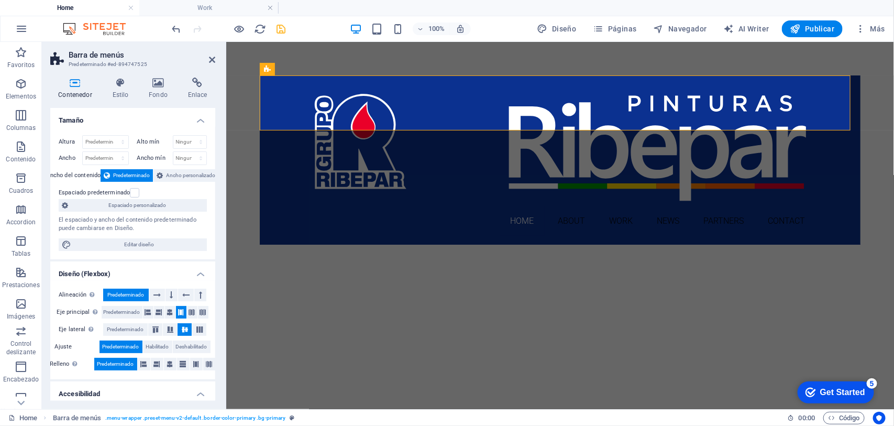
click at [75, 87] on icon at bounding box center [75, 82] width 50 height 10
drag, startPoint x: 214, startPoint y: 58, endPoint x: 171, endPoint y: 15, distance: 60.7
click at [213, 57] on icon at bounding box center [212, 59] width 6 height 8
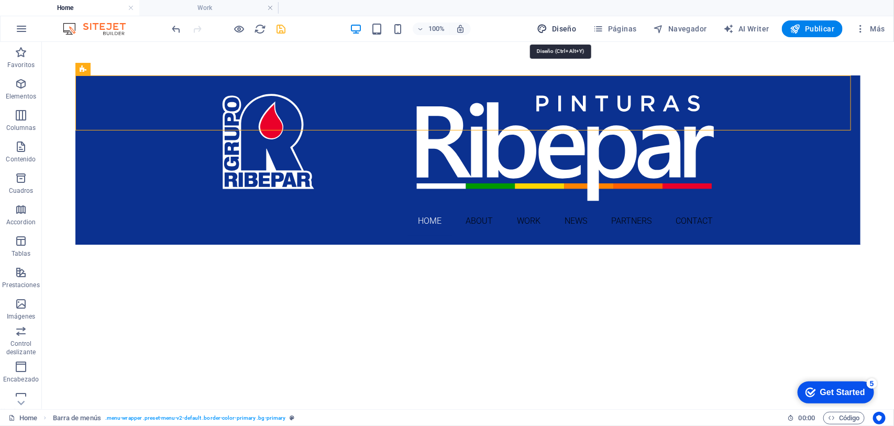
click at [559, 27] on span "Diseño" at bounding box center [556, 29] width 39 height 10
select select "rem"
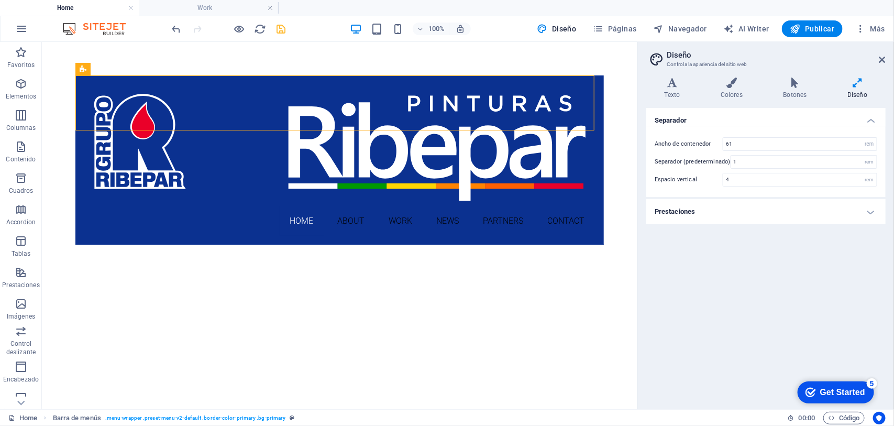
click at [715, 88] on h4 "Diseño" at bounding box center [857, 88] width 56 height 22
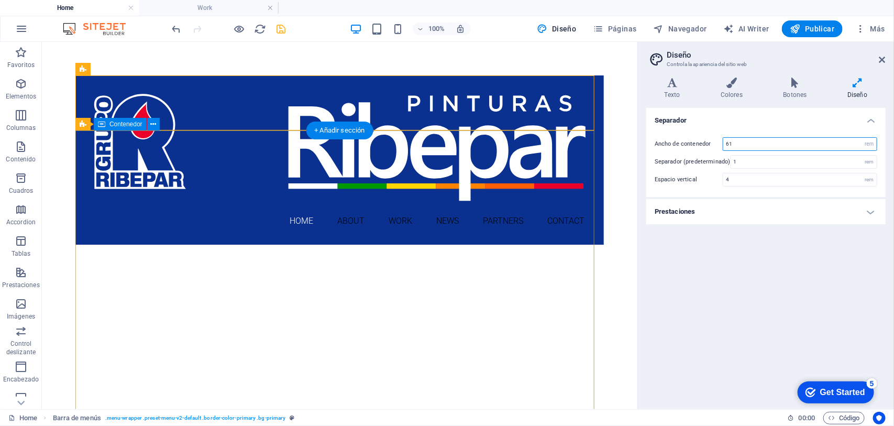
drag, startPoint x: 759, startPoint y: 188, endPoint x: 586, endPoint y: 146, distance: 177.8
type input "100"
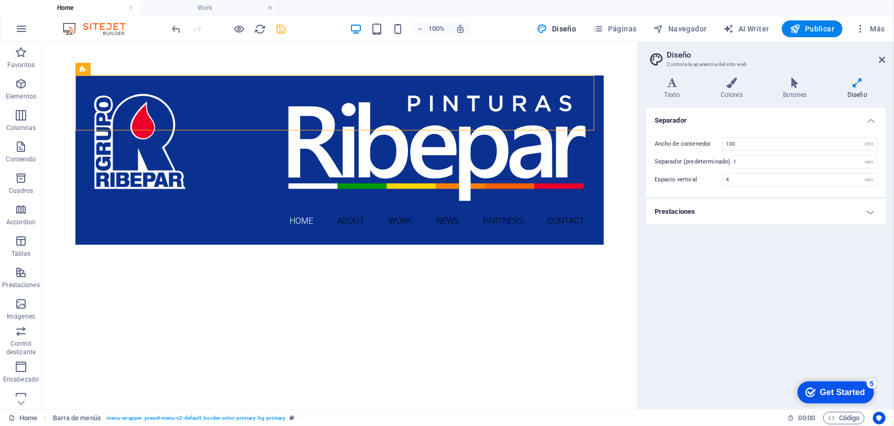
click at [715, 249] on div "Separador Ancho de contenedor 100 rem px Separador (predeterminado) 1 rem Espac…" at bounding box center [765, 254] width 239 height 293
drag, startPoint x: 881, startPoint y: 58, endPoint x: 798, endPoint y: 30, distance: 86.7
click at [715, 58] on icon at bounding box center [882, 59] width 6 height 8
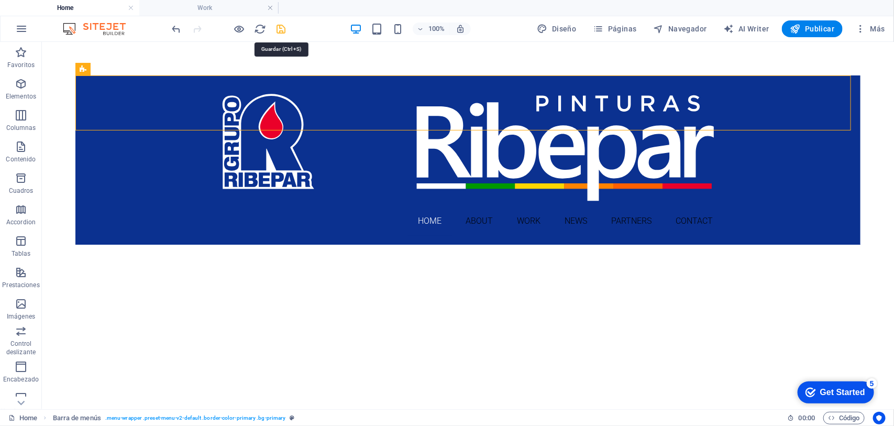
drag, startPoint x: 283, startPoint y: 28, endPoint x: 246, endPoint y: 174, distance: 150.7
click at [283, 28] on icon "save" at bounding box center [281, 29] width 12 height 12
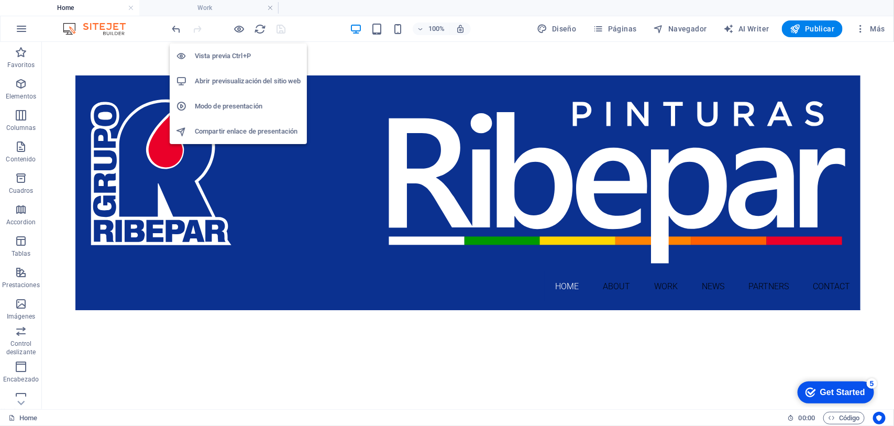
click at [247, 80] on h6 "Abrir previsualización del sitio web" at bounding box center [248, 81] width 106 height 13
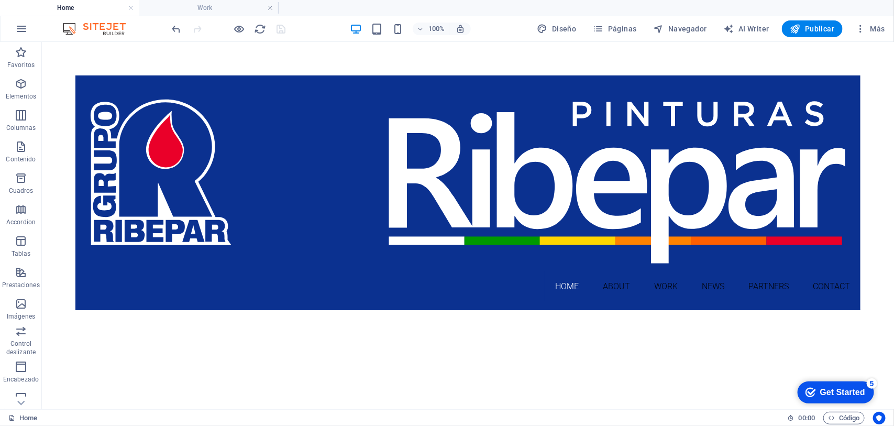
click at [70, 7] on h4 "Home" at bounding box center [69, 8] width 139 height 12
click at [556, 26] on span "Diseño" at bounding box center [556, 29] width 39 height 10
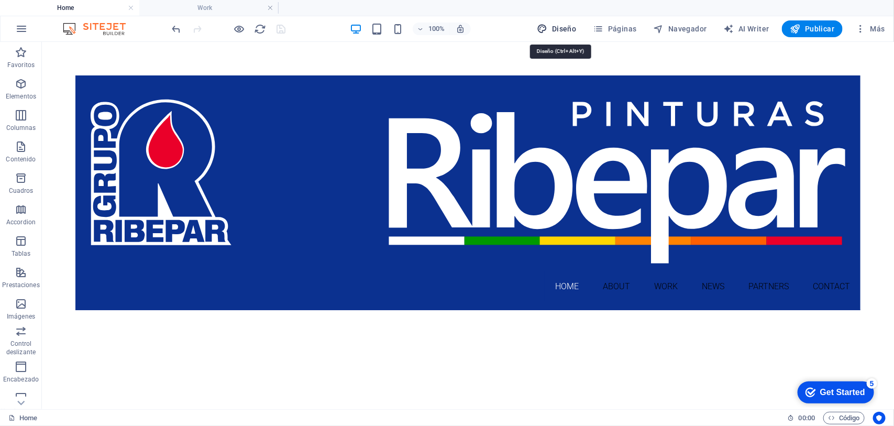
select select "rem"
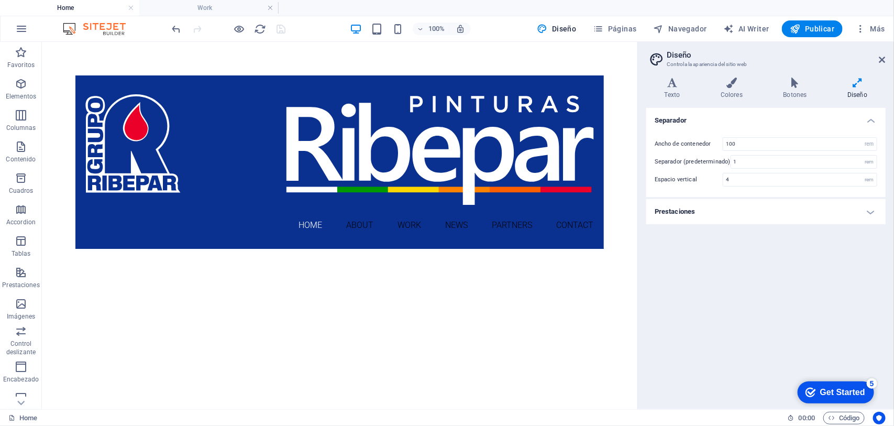
drag, startPoint x: 859, startPoint y: 89, endPoint x: 781, endPoint y: 111, distance: 81.0
click at [715, 88] on h4 "Diseño" at bounding box center [857, 88] width 56 height 22
click at [677, 215] on h4 "Prestaciones" at bounding box center [765, 211] width 239 height 25
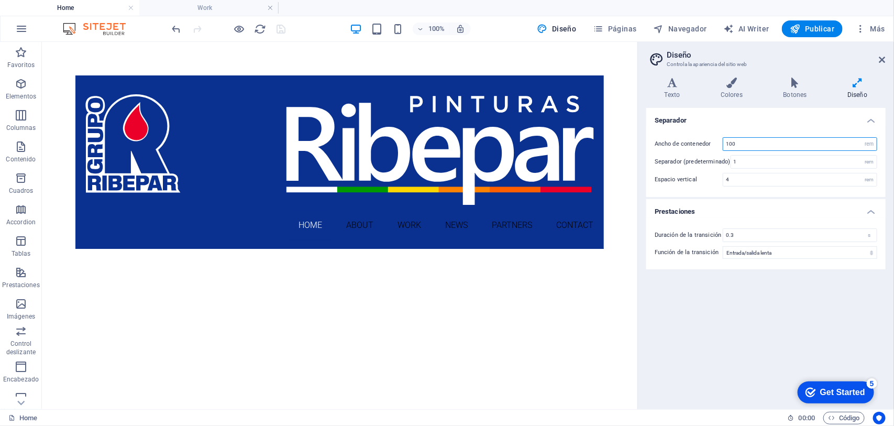
drag, startPoint x: 755, startPoint y: 139, endPoint x: 797, endPoint y: 143, distance: 42.6
click at [715, 143] on input "100" at bounding box center [799, 144] width 153 height 13
click at [670, 60] on h3 "Controla la apariencia del sitio web" at bounding box center [765, 64] width 198 height 9
click at [342, 169] on span "Más" at bounding box center [318, 183] width 48 height 29
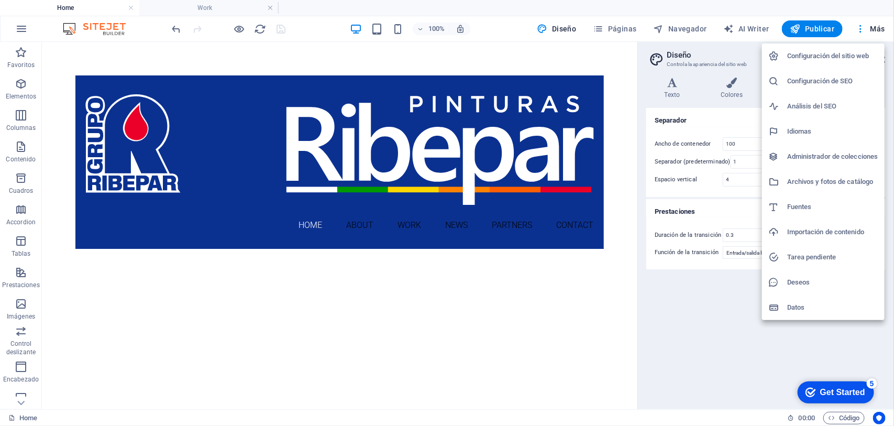
click at [715, 58] on h6 "Configuración del sitio web" at bounding box center [832, 56] width 91 height 13
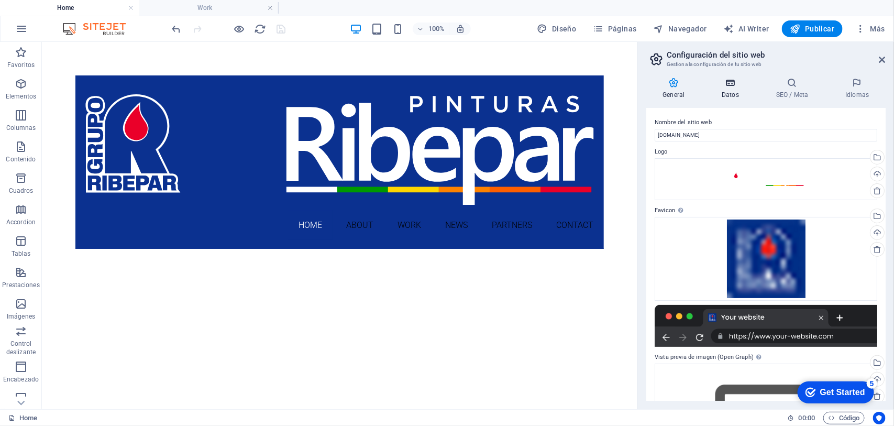
click at [715, 85] on icon at bounding box center [730, 82] width 50 height 10
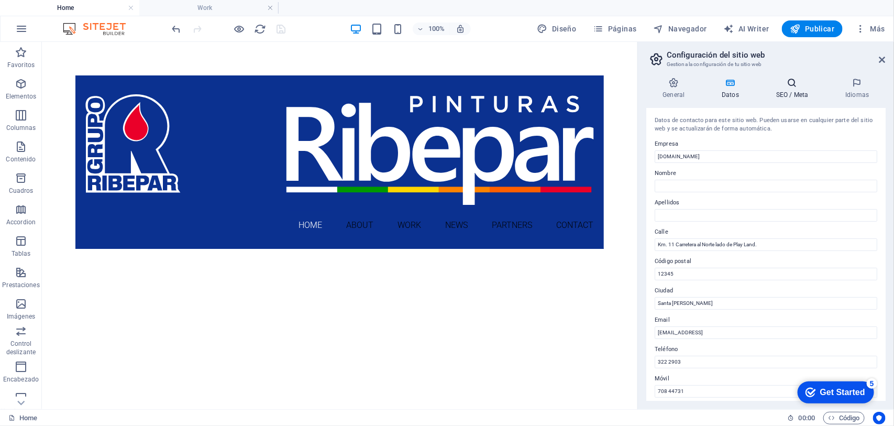
click at [715, 93] on h4 "SEO / Meta" at bounding box center [794, 88] width 69 height 22
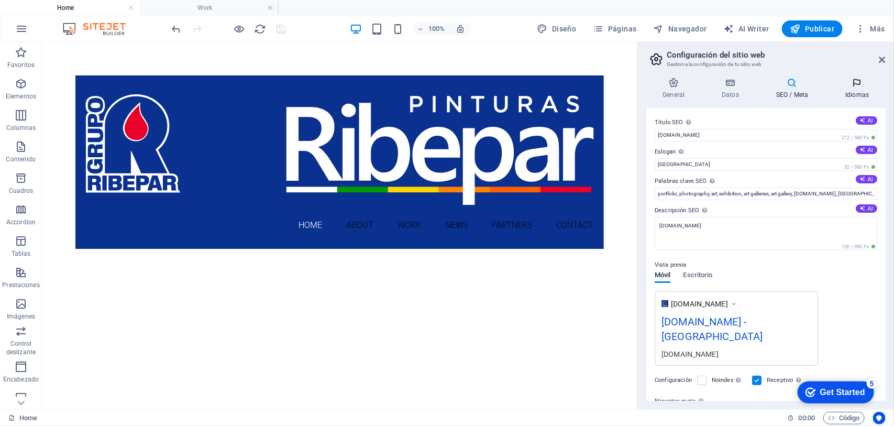
click at [715, 86] on icon at bounding box center [857, 82] width 57 height 10
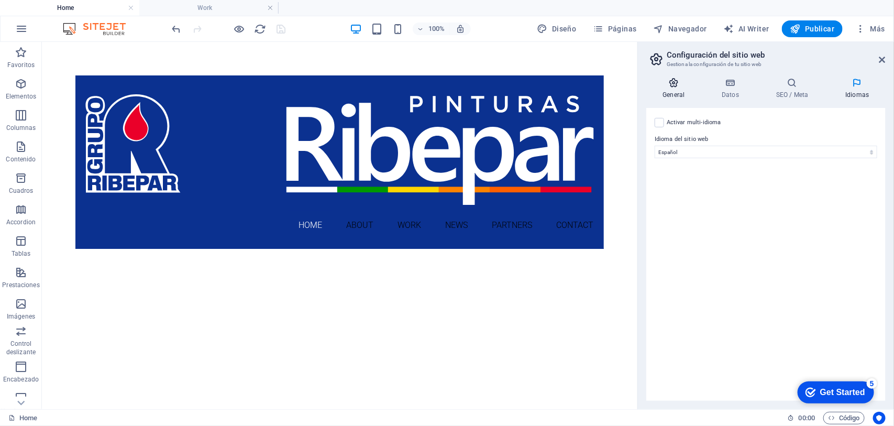
click at [666, 84] on icon at bounding box center [673, 82] width 55 height 10
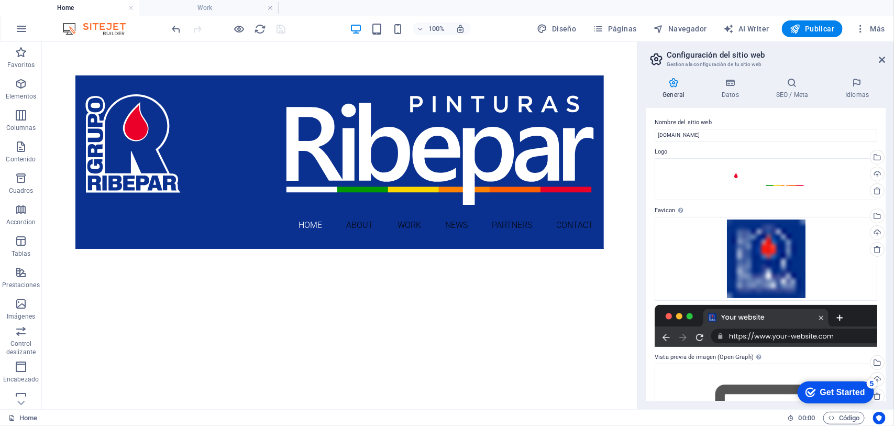
click at [715, 56] on h2 "Configuración del sitio web" at bounding box center [775, 54] width 219 height 9
click at [715, 59] on icon at bounding box center [882, 59] width 6 height 8
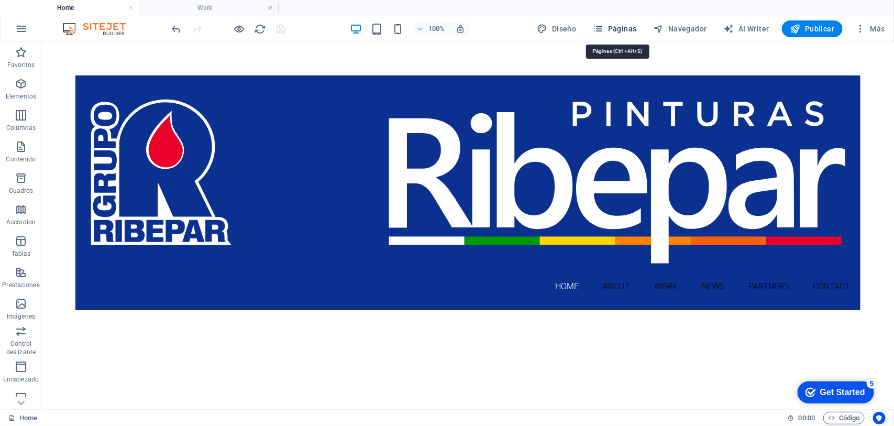
click at [604, 27] on icon "button" at bounding box center [598, 29] width 10 height 10
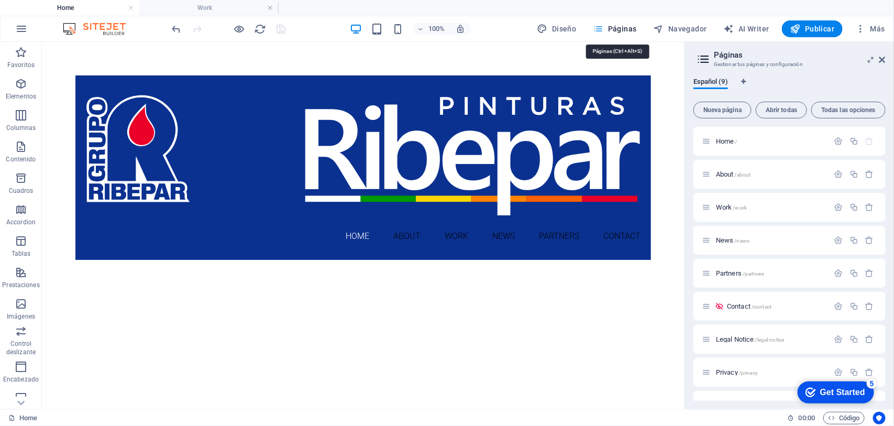
click at [604, 27] on icon "button" at bounding box center [598, 29] width 10 height 10
click at [715, 58] on icon at bounding box center [882, 59] width 6 height 8
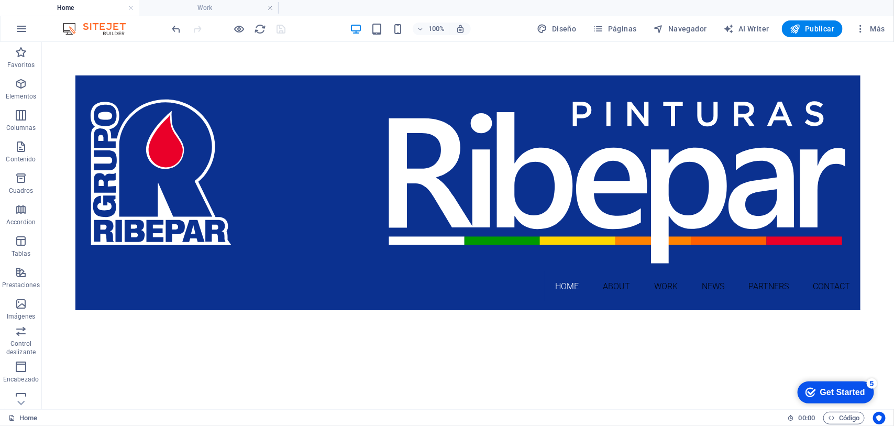
click at [90, 71] on div "Barra de menús" at bounding box center [107, 69] width 64 height 13
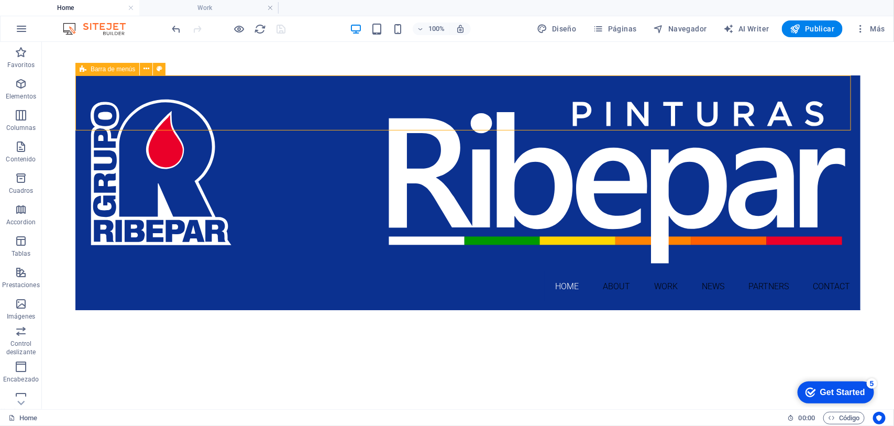
click at [90, 71] on div "Barra de menús" at bounding box center [107, 69] width 64 height 13
select select "header"
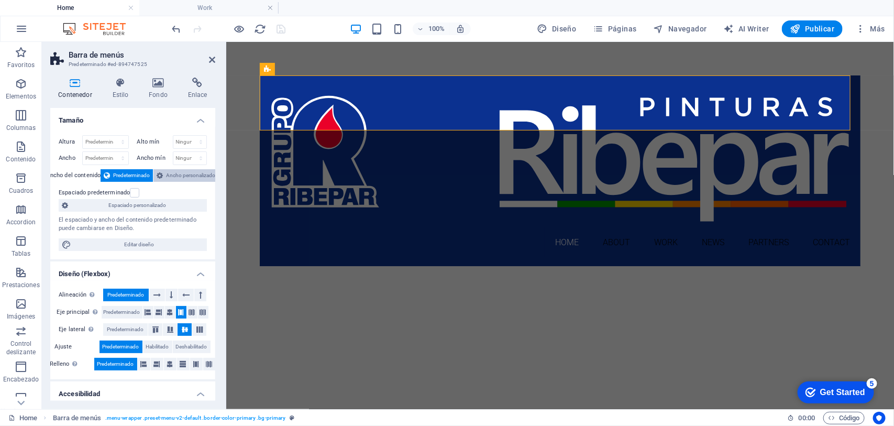
click at [183, 173] on span "Ancho personalizado" at bounding box center [190, 175] width 49 height 13
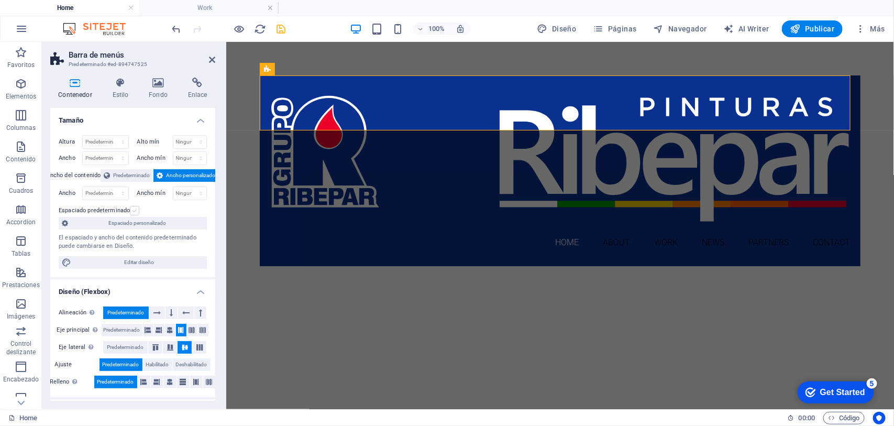
click at [132, 209] on label at bounding box center [134, 210] width 9 height 9
click at [0, 0] on input "Espaciado predeterminado" at bounding box center [0, 0] width 0 height 0
click at [132, 213] on label at bounding box center [134, 210] width 9 height 9
click at [0, 0] on input "Espaciado predeterminado" at bounding box center [0, 0] width 0 height 0
click at [209, 59] on icon at bounding box center [212, 59] width 6 height 8
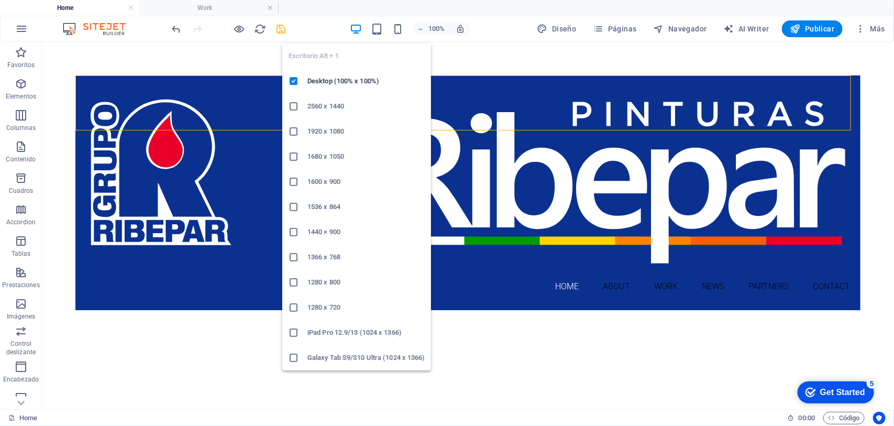
click at [361, 30] on icon "button" at bounding box center [356, 29] width 12 height 12
click at [357, 31] on icon "button" at bounding box center [356, 29] width 12 height 12
click at [351, 79] on h6 "Desktop (100% x 100%)" at bounding box center [365, 81] width 117 height 13
click at [359, 27] on icon "button" at bounding box center [356, 29] width 12 height 12
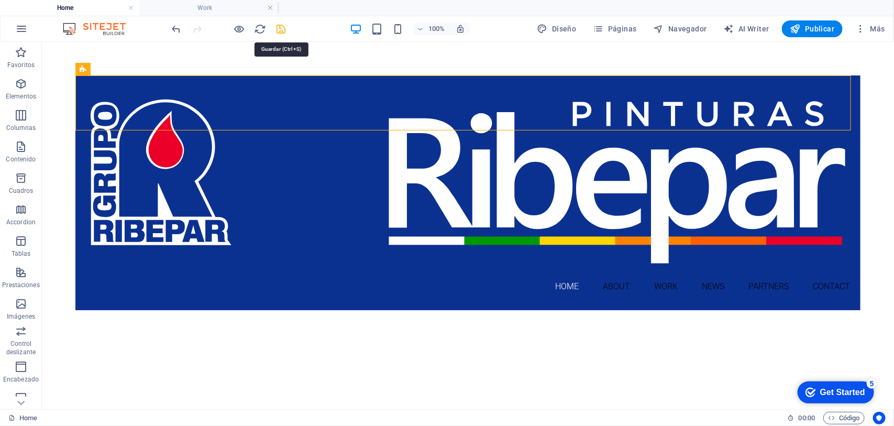
click at [285, 28] on icon "save" at bounding box center [281, 29] width 12 height 12
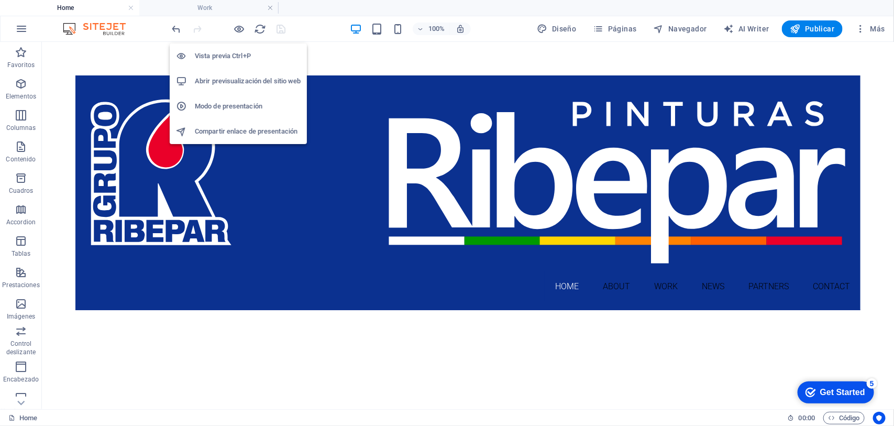
click at [252, 80] on h6 "Abrir previsualización del sitio web" at bounding box center [248, 81] width 106 height 13
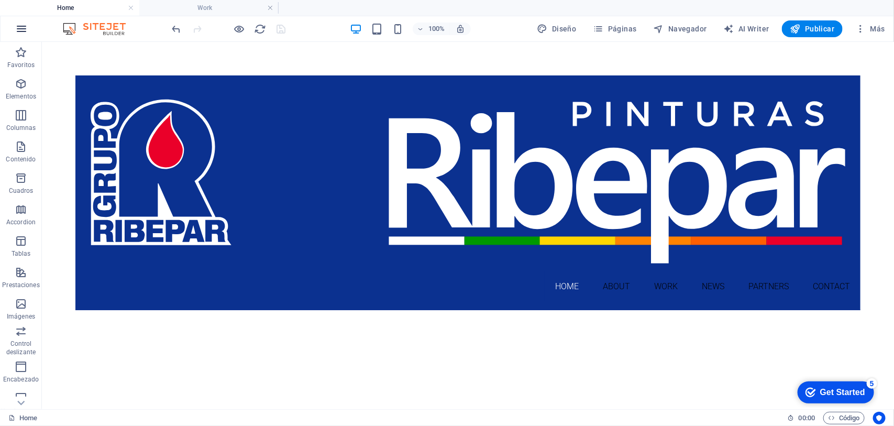
click at [20, 31] on icon "button" at bounding box center [21, 29] width 13 height 13
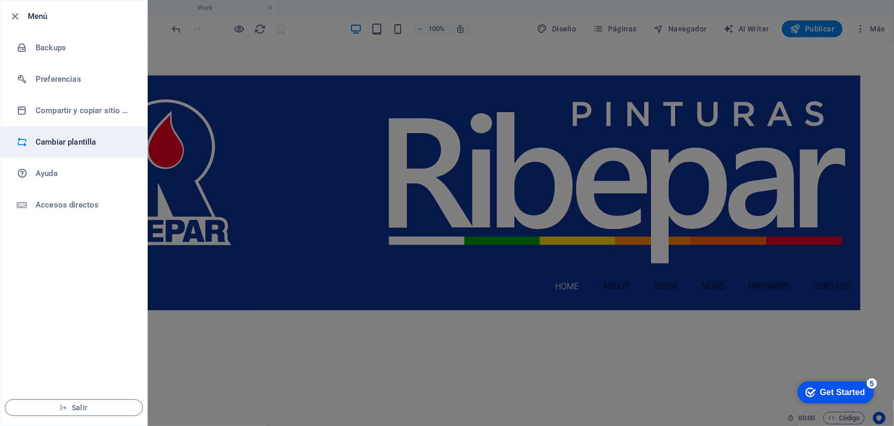
click at [56, 140] on h6 "Cambiar plantilla" at bounding box center [84, 142] width 97 height 13
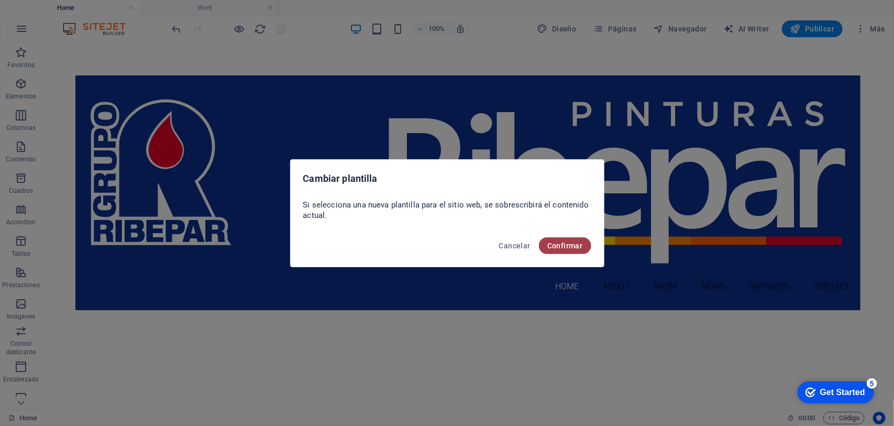
click at [568, 242] on span "Confirmar" at bounding box center [565, 245] width 36 height 8
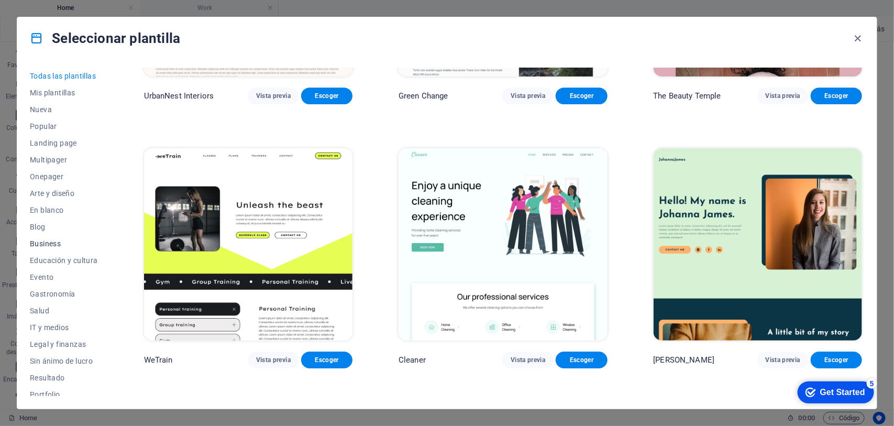
scroll to position [65, 0]
click at [61, 145] on span "En blanco" at bounding box center [64, 144] width 68 height 8
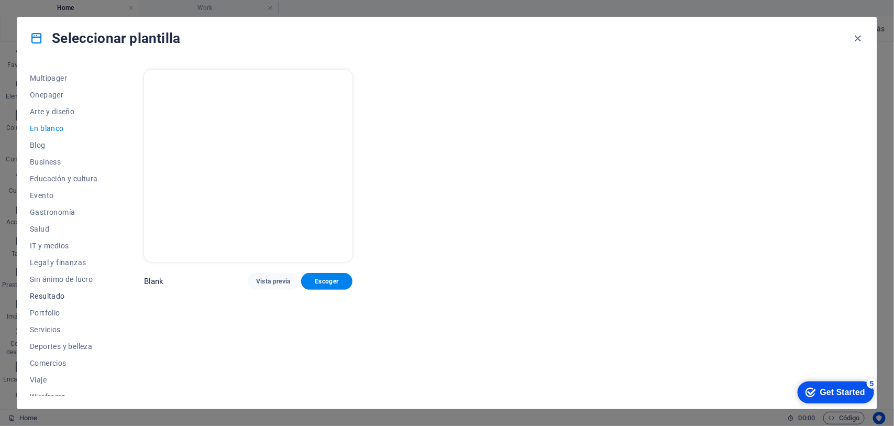
scroll to position [90, 0]
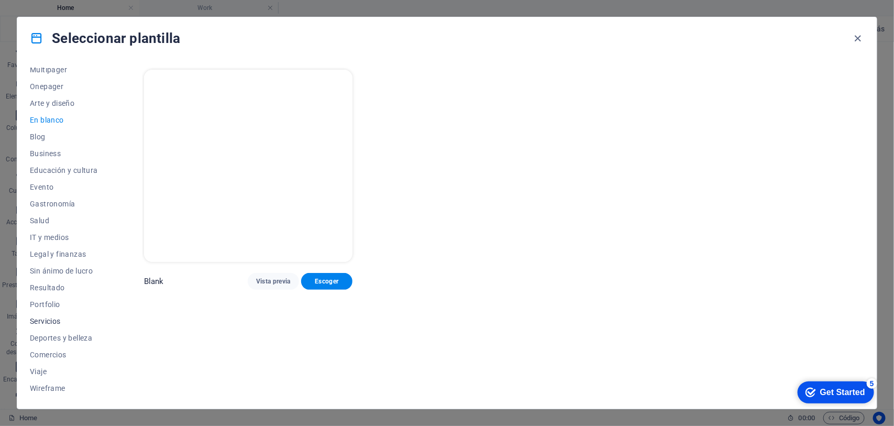
click at [48, 319] on span "Servicios" at bounding box center [64, 321] width 68 height 8
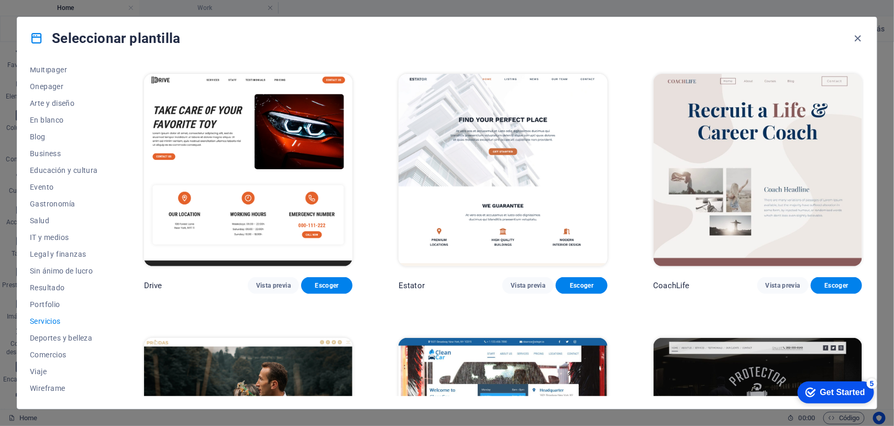
scroll to position [851, 0]
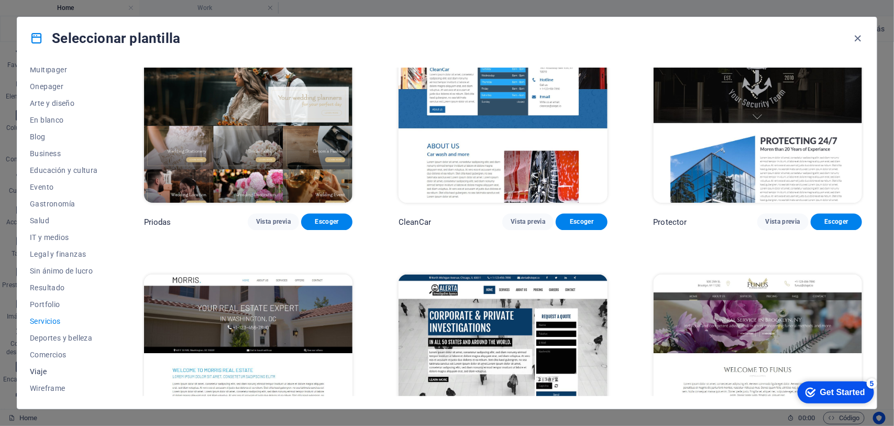
click at [42, 340] on span "Viaje" at bounding box center [64, 371] width 68 height 8
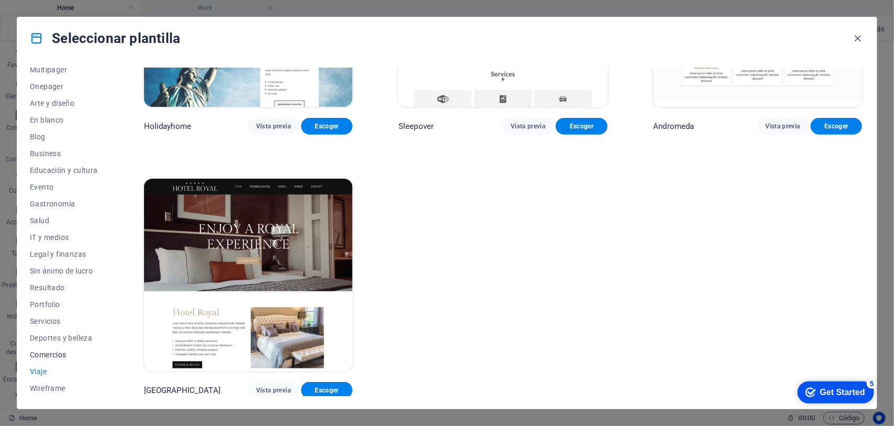
click at [42, 340] on span "Comercios" at bounding box center [64, 354] width 68 height 8
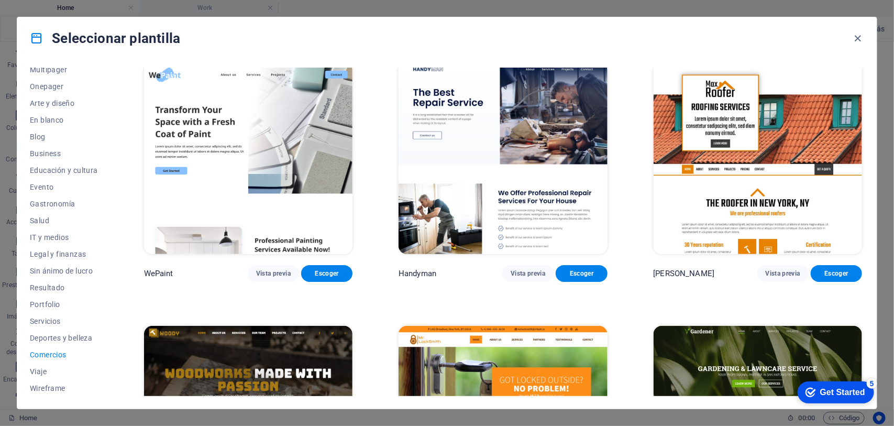
scroll to position [0, 0]
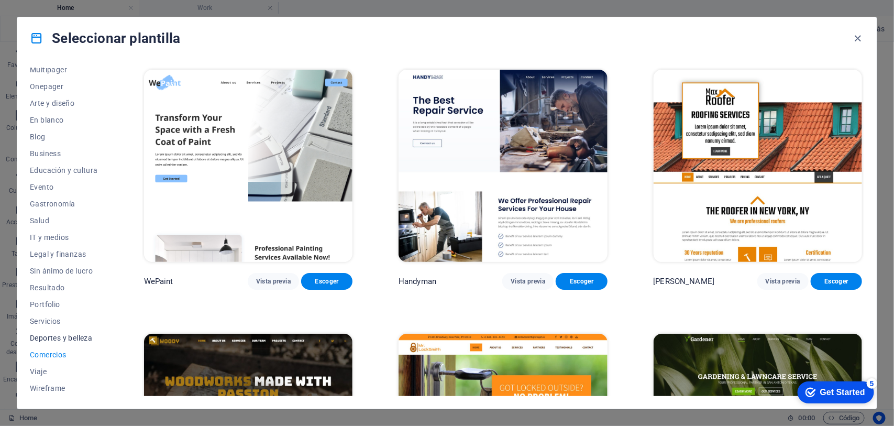
click at [45, 333] on span "Deportes y belleza" at bounding box center [64, 337] width 68 height 8
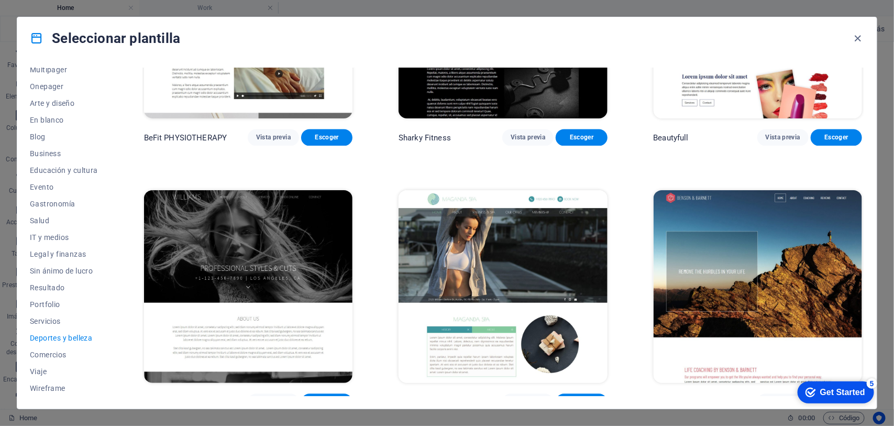
scroll to position [945, 0]
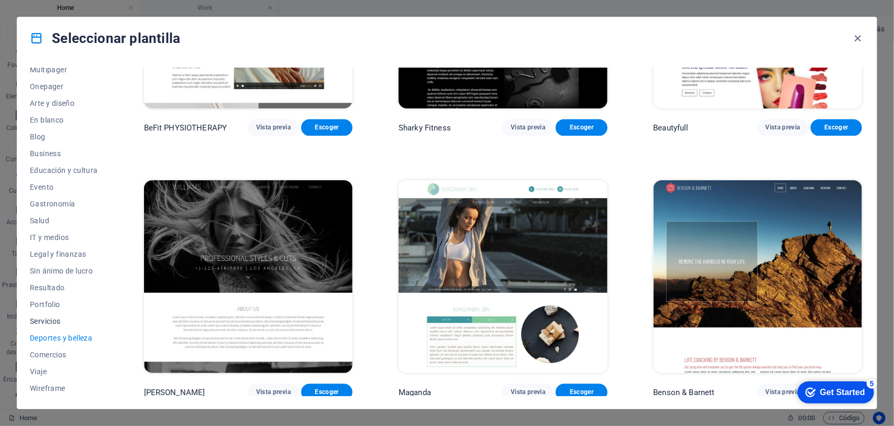
click at [38, 319] on span "Servicios" at bounding box center [64, 321] width 68 height 8
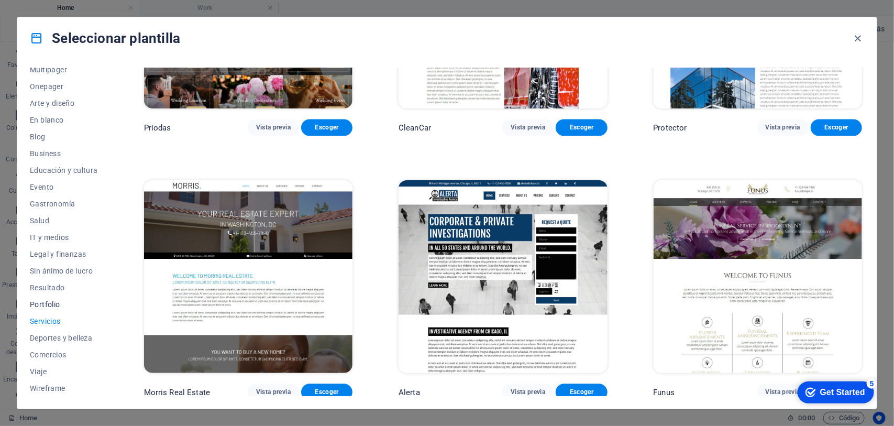
click at [49, 305] on span "Portfolio" at bounding box center [64, 304] width 68 height 8
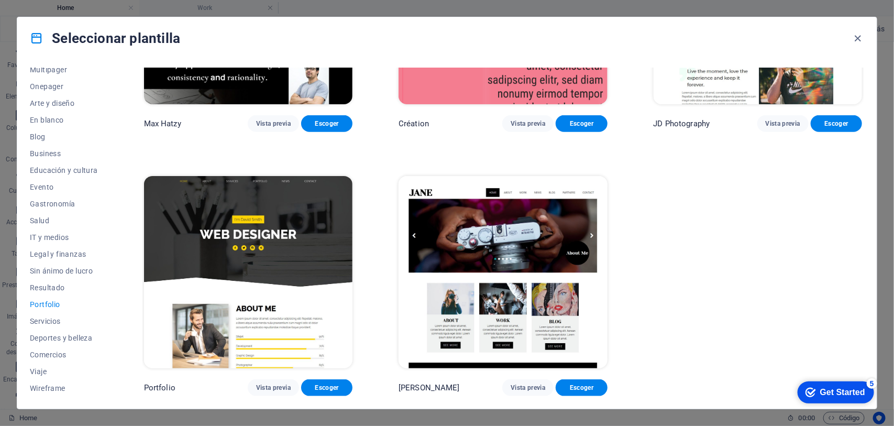
scroll to position [419, 0]
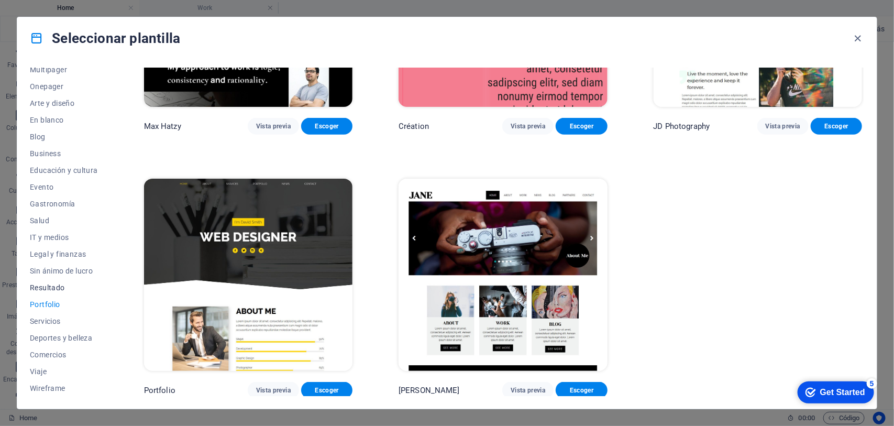
click at [55, 287] on span "Resultado" at bounding box center [64, 287] width 68 height 8
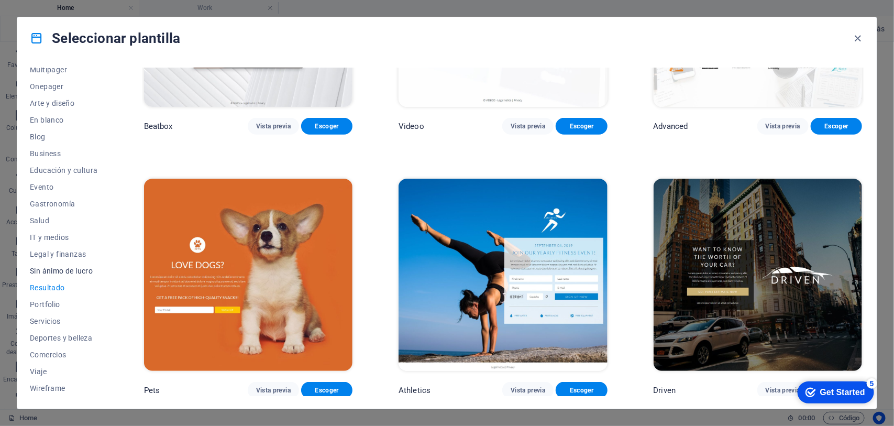
scroll to position [945, 0]
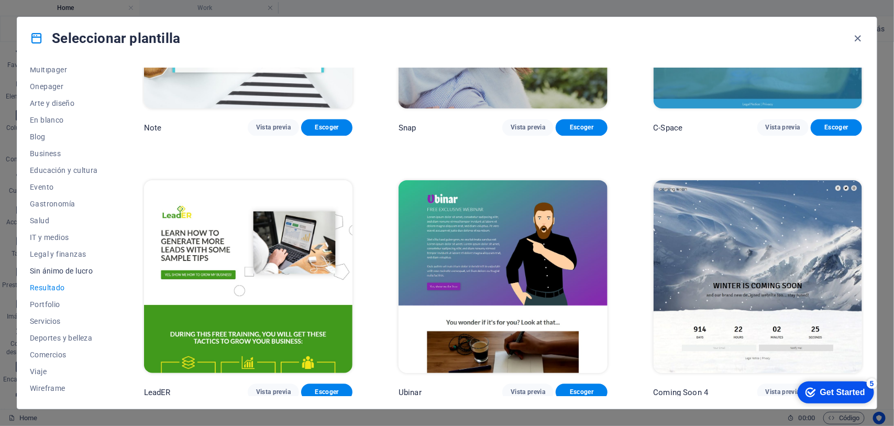
click at [55, 265] on button "Sin ánimo de lucro" at bounding box center [64, 270] width 68 height 17
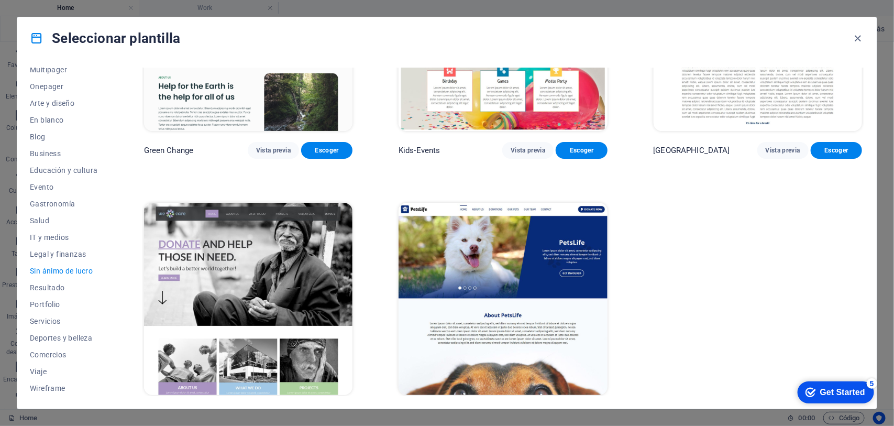
scroll to position [155, 0]
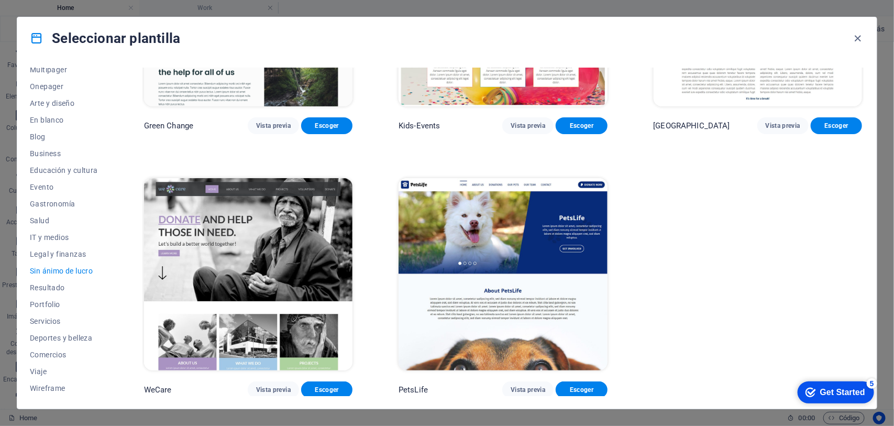
click at [489, 257] on img at bounding box center [502, 274] width 208 height 192
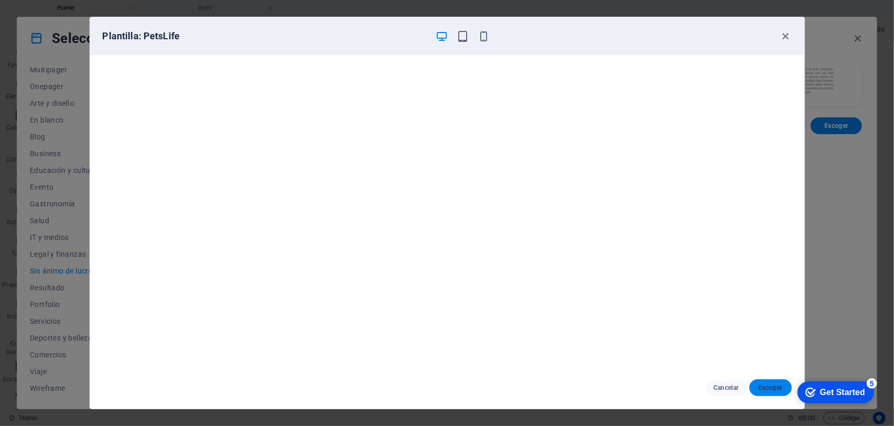
click at [715, 340] on span "Escoger" at bounding box center [770, 387] width 26 height 8
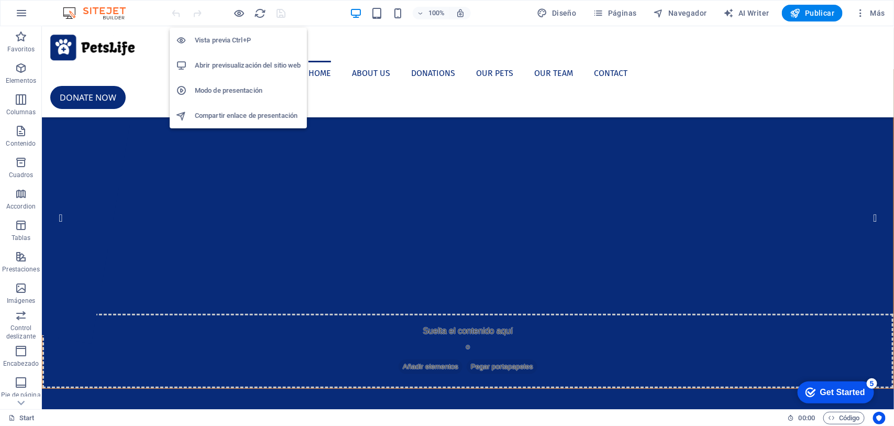
click at [246, 65] on h6 "Abrir previsualización del sitio web" at bounding box center [248, 65] width 106 height 13
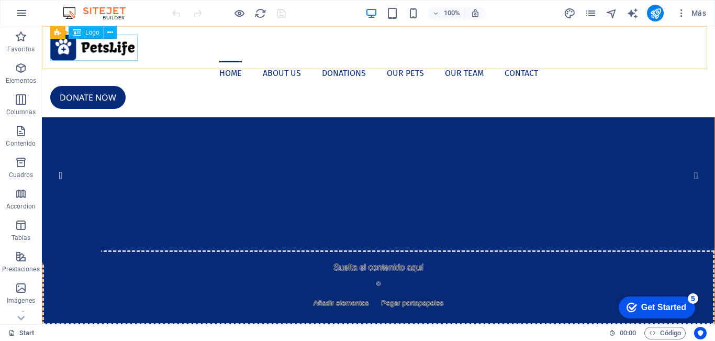
click at [94, 42] on div at bounding box center [378, 48] width 656 height 26
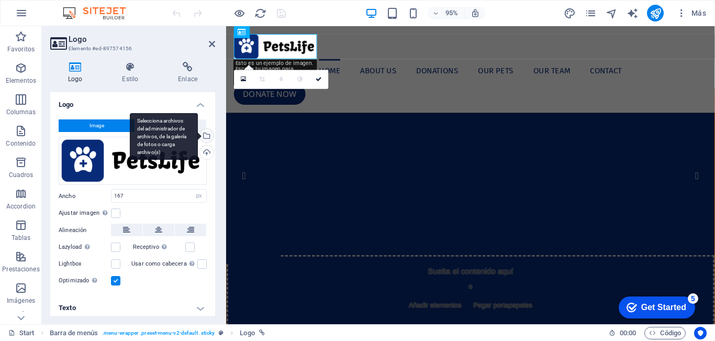
click at [207, 137] on div "Selecciona archivos del administrador de archivos, de la galería de fotos o car…" at bounding box center [206, 137] width 16 height 16
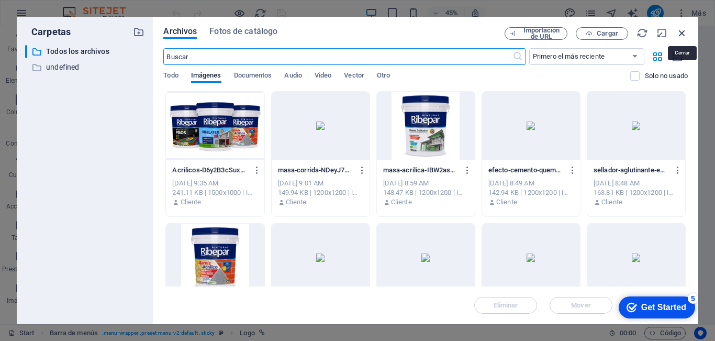
drag, startPoint x: 679, startPoint y: 30, endPoint x: 314, endPoint y: 56, distance: 366.9
click at [679, 30] on icon "button" at bounding box center [682, 33] width 12 height 12
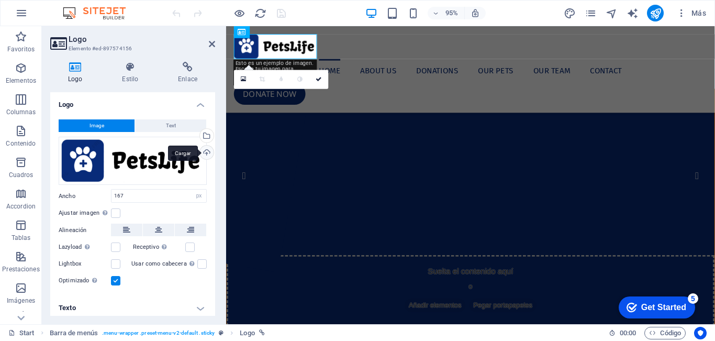
click at [206, 154] on div "Cargar" at bounding box center [206, 154] width 16 height 16
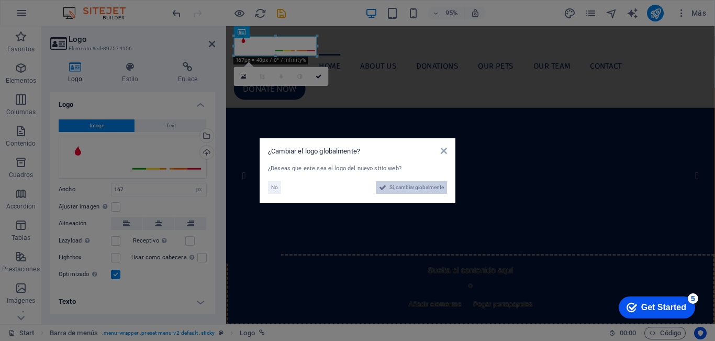
click at [414, 188] on span "Sí, cambiar globalmente" at bounding box center [416, 187] width 54 height 13
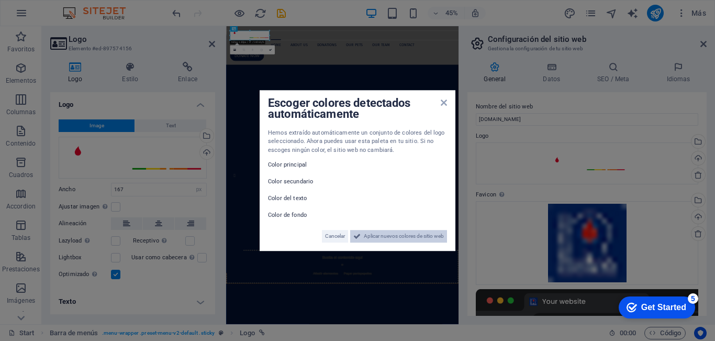
click at [407, 233] on span "Aplicar nuevos colores de sitio web" at bounding box center [404, 236] width 80 height 13
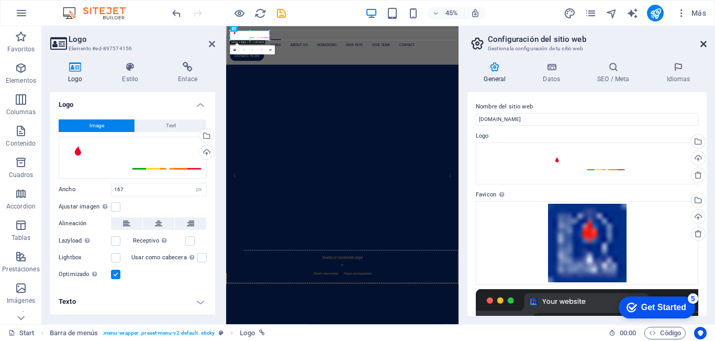
click at [702, 42] on icon at bounding box center [703, 44] width 6 height 8
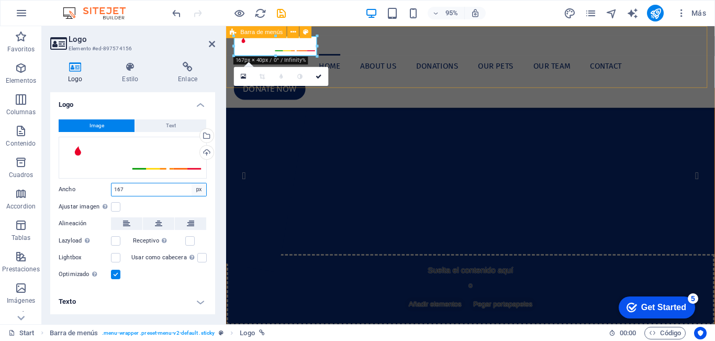
click at [197, 191] on select "Predeterminado automático px rem % em vh vw" at bounding box center [199, 189] width 15 height 13
select select "%"
click at [192, 183] on select "Predeterminado automático px rem % em vh vw" at bounding box center [199, 189] width 15 height 13
type input "17.8"
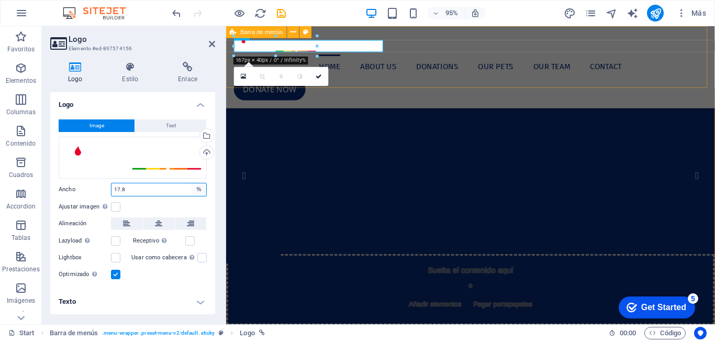
drag, startPoint x: 197, startPoint y: 188, endPoint x: 197, endPoint y: 195, distance: 6.8
click at [197, 188] on select "Predeterminado automático px rem % em vh vw" at bounding box center [199, 189] width 15 height 13
select select "rem"
click at [192, 183] on select "Predeterminado automático px rem % em vh vw" at bounding box center [199, 189] width 15 height 13
type input "3.3125"
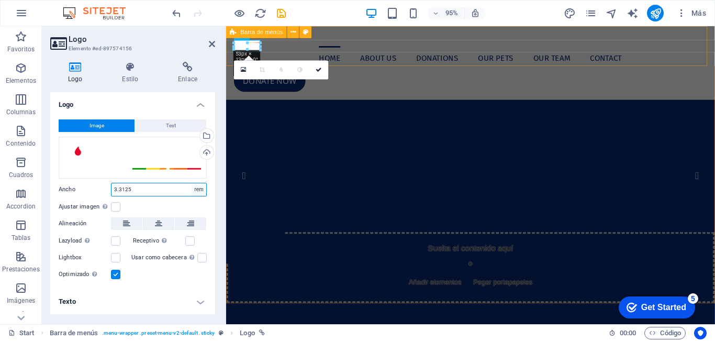
click at [205, 190] on select "Predeterminado automático px rem % em vh vw" at bounding box center [199, 189] width 15 height 13
select select "auto"
click at [192, 183] on select "Predeterminado automático px rem % em vh vw" at bounding box center [199, 189] width 15 height 13
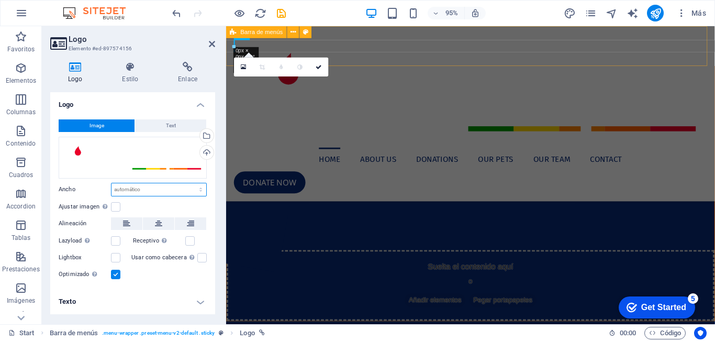
click at [199, 191] on select "Predeterminado automático px rem % em vh vw" at bounding box center [159, 189] width 95 height 13
click at [112, 183] on select "Predeterminado automático px rem % em vh vw" at bounding box center [159, 189] width 95 height 13
click at [199, 187] on select "Predeterminado automático px rem % em vh vw" at bounding box center [159, 189] width 95 height 13
select select "px"
click at [192, 183] on select "Predeterminado automático px rem % em vh vw" at bounding box center [159, 189] width 95 height 13
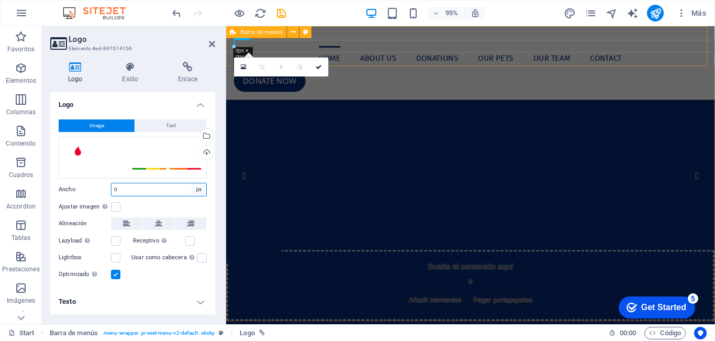
type input "1"
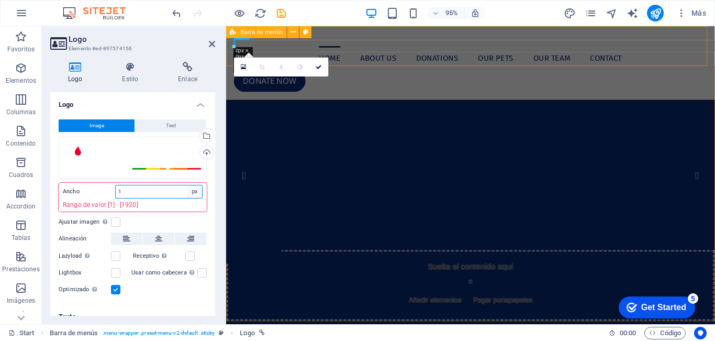
click at [199, 190] on select "Predeterminado automático px rem % em vh vw" at bounding box center [194, 191] width 15 height 13
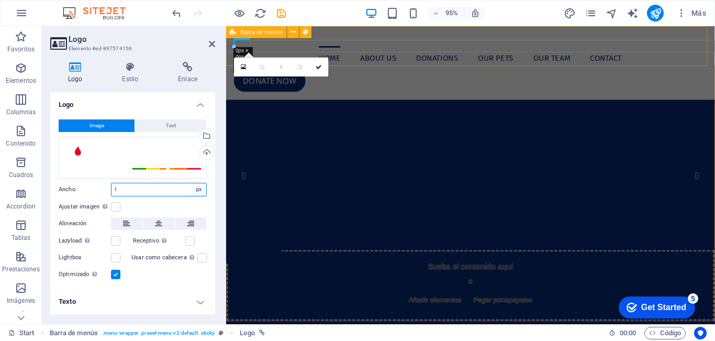
select select "auto"
click at [192, 183] on select "Predeterminado automático px rem % em vh vw" at bounding box center [199, 189] width 15 height 13
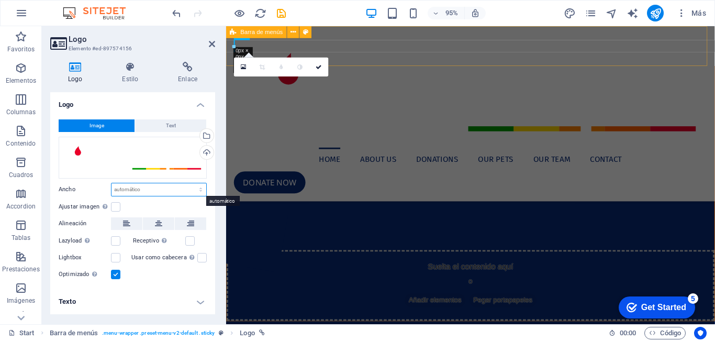
click at [200, 188] on select "Predeterminado automático px rem % em vh vw" at bounding box center [159, 189] width 95 height 13
select select "px"
click at [192, 183] on select "Predeterminado automático px rem % em vh vw" at bounding box center [159, 189] width 95 height 13
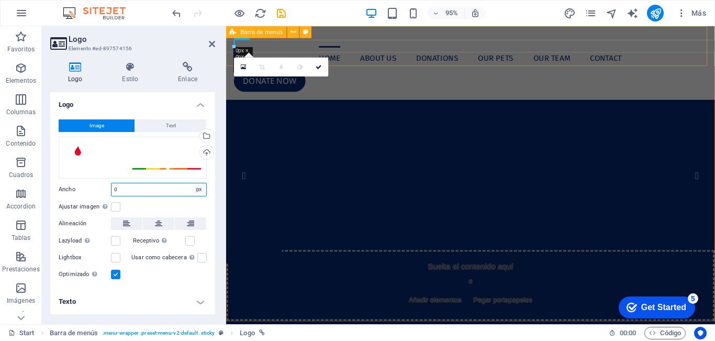
type input "1"
click at [199, 190] on select "Predeterminado automático px rem % em vh vw" at bounding box center [199, 189] width 15 height 13
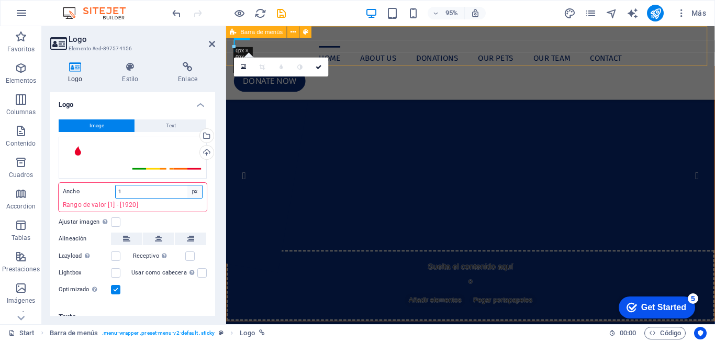
select select "rem"
click at [187, 185] on select "Predeterminado automático px rem % em vh vw" at bounding box center [194, 191] width 15 height 13
type input "0.0625"
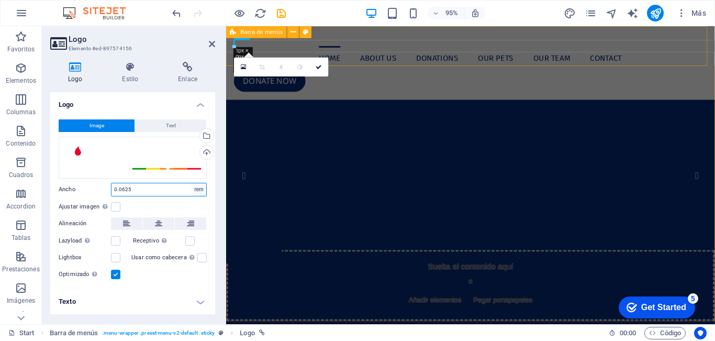
click at [198, 189] on select "Predeterminado automático px rem % em vh vw" at bounding box center [199, 189] width 15 height 13
select select "%"
click at [192, 183] on select "Predeterminado automático px rem % em vh vw" at bounding box center [199, 189] width 15 height 13
type input "0.1"
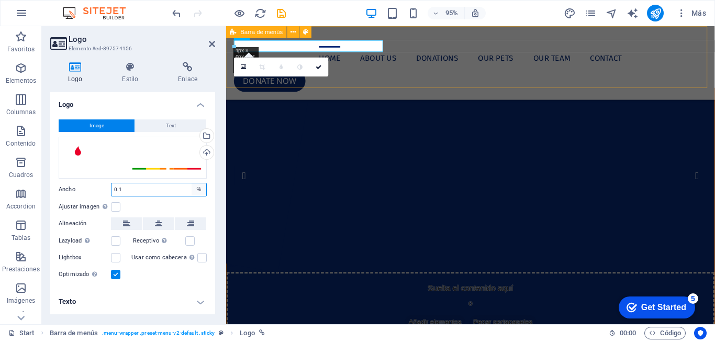
click at [202, 190] on select "Predeterminado automático px rem % em vh vw" at bounding box center [199, 189] width 15 height 13
select select "em"
click at [192, 183] on select "Predeterminado automático px rem % em vh vw" at bounding box center [199, 189] width 15 height 13
type input "0"
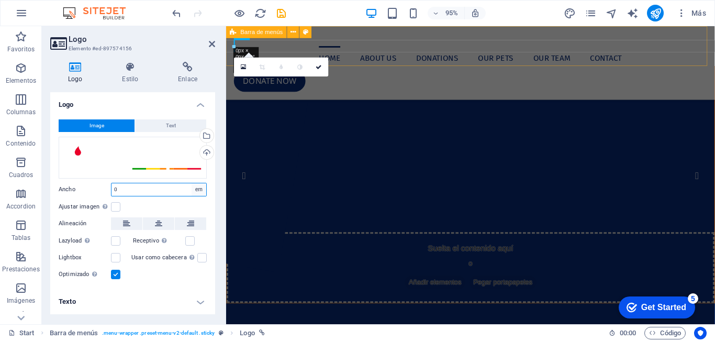
click at [199, 188] on select "Predeterminado automático px rem % em vh vw" at bounding box center [199, 189] width 15 height 13
select select "%"
click at [192, 183] on select "Predeterminado automático px rem % em vh vw" at bounding box center [199, 189] width 15 height 13
type input "100"
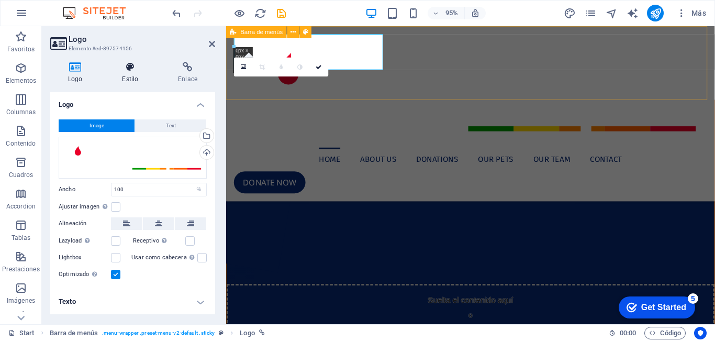
click at [140, 74] on h4 "Estilo" at bounding box center [132, 73] width 56 height 22
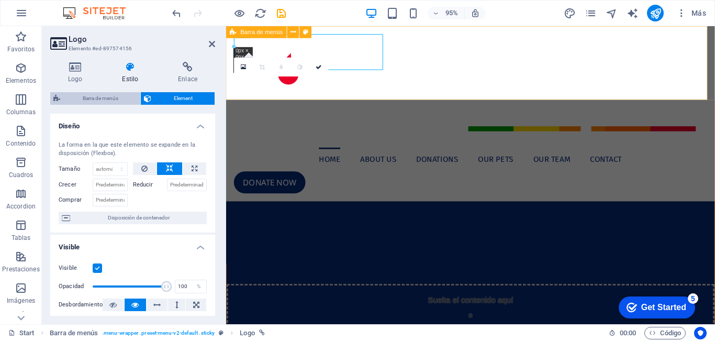
click at [110, 94] on span "Barra de menús" at bounding box center [100, 98] width 74 height 13
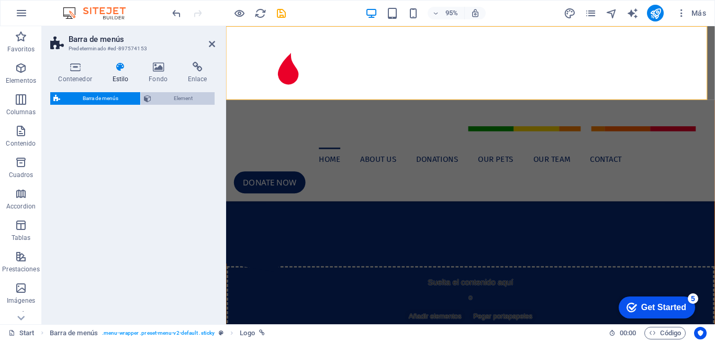
select select "rem"
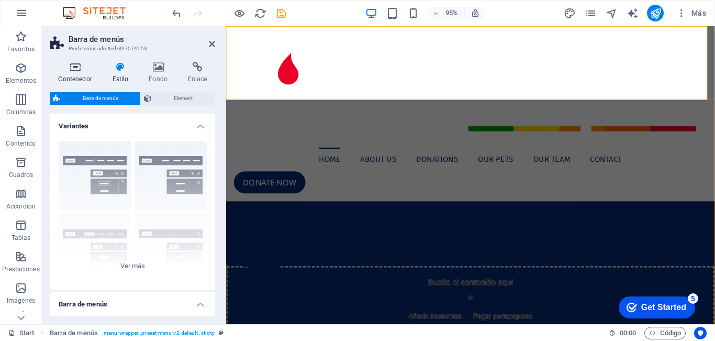
click at [81, 75] on h4 "Contenedor" at bounding box center [77, 73] width 54 height 22
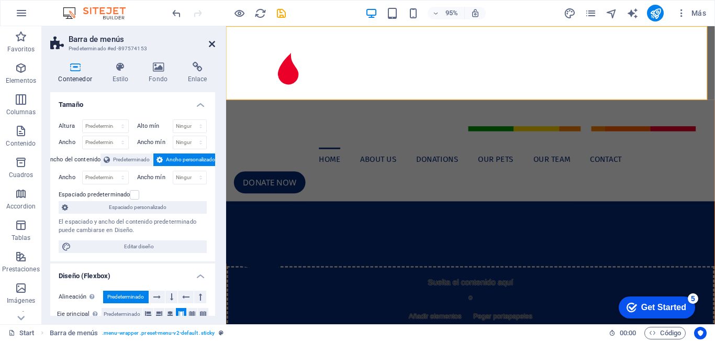
click at [213, 45] on icon at bounding box center [212, 44] width 6 height 8
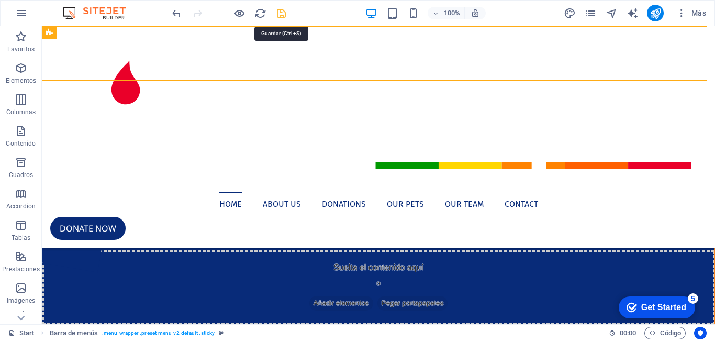
drag, startPoint x: 280, startPoint y: 14, endPoint x: 241, endPoint y: 32, distance: 42.4
click at [280, 14] on icon "save" at bounding box center [281, 13] width 12 height 12
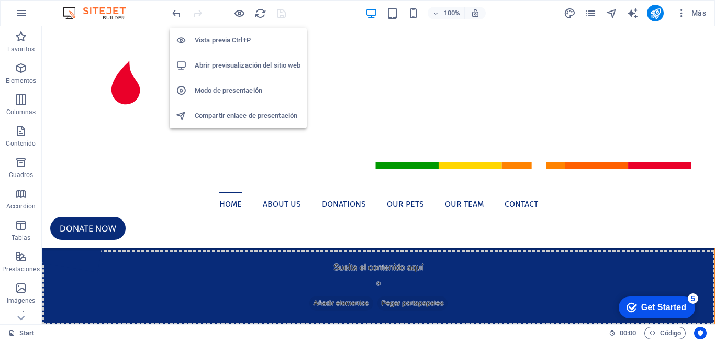
click at [222, 66] on h6 "Abrir previsualización del sitio web" at bounding box center [248, 65] width 106 height 13
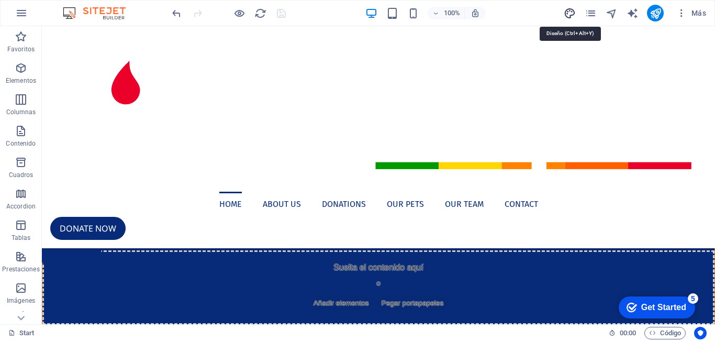
click at [571, 14] on icon "design" at bounding box center [570, 13] width 12 height 12
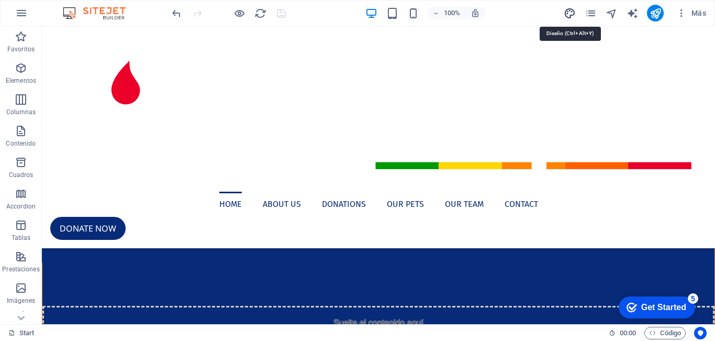
select select "px"
select select "400"
select select "px"
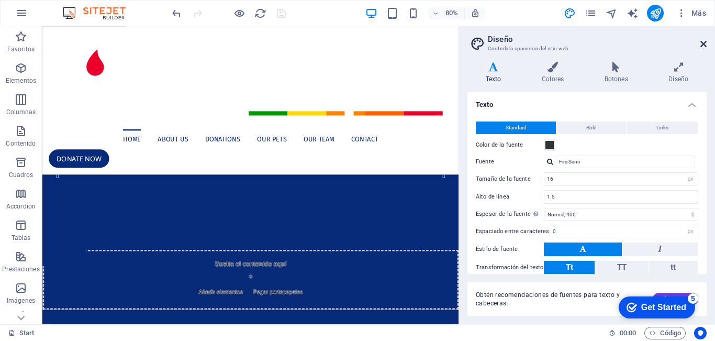
click at [705, 41] on icon at bounding box center [703, 44] width 6 height 8
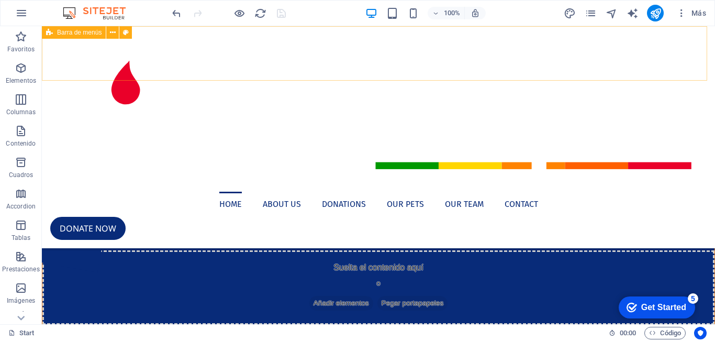
click at [51, 34] on icon at bounding box center [49, 32] width 7 height 13
select select "header"
select select "rem"
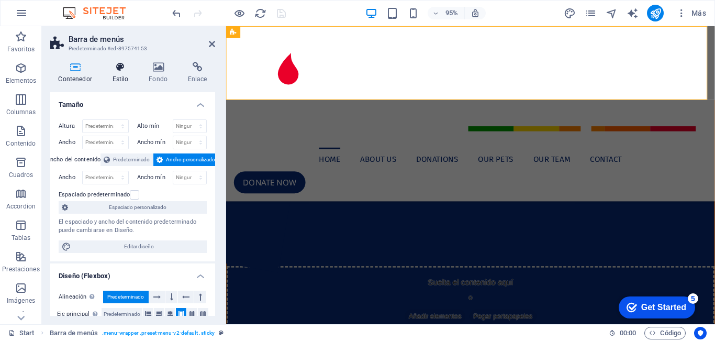
click at [128, 75] on h4 "Estilo" at bounding box center [122, 73] width 37 height 22
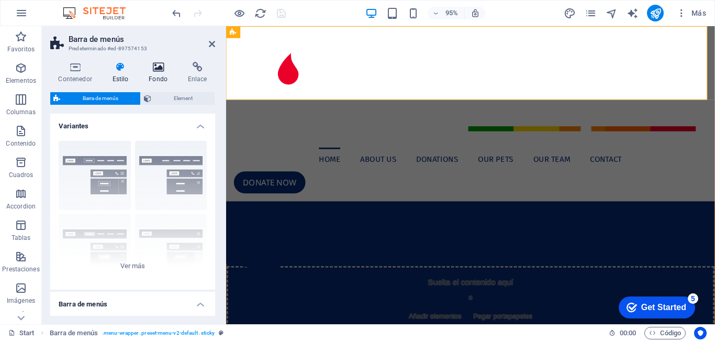
click at [159, 76] on h4 "Fondo" at bounding box center [160, 73] width 39 height 22
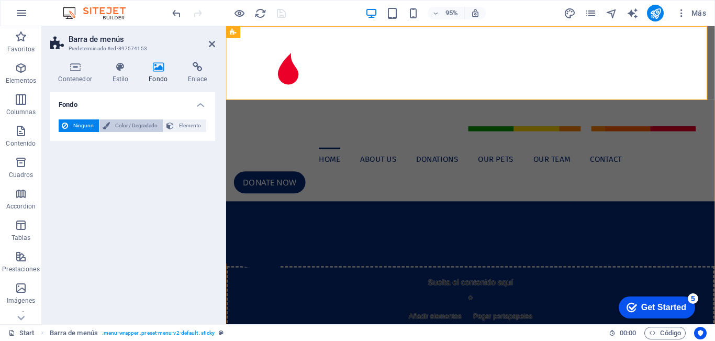
click at [117, 121] on span "Color / Degradado" at bounding box center [136, 125] width 47 height 13
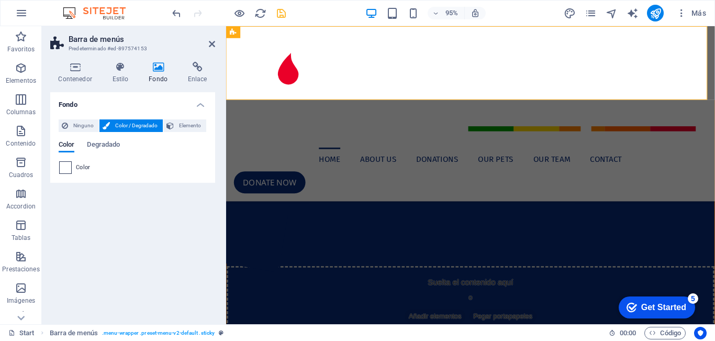
click at [68, 166] on span at bounding box center [66, 168] width 12 height 12
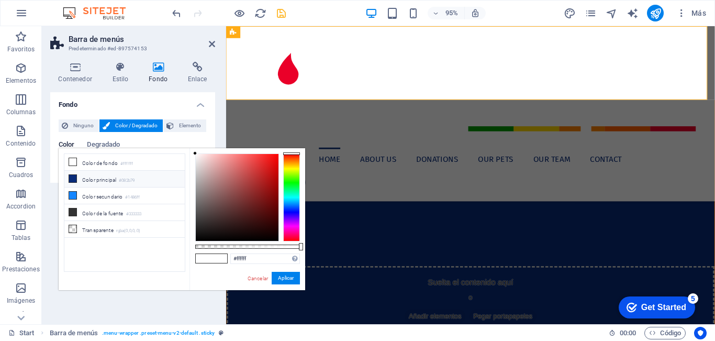
click at [88, 182] on li "Color principal #082b79" at bounding box center [124, 179] width 120 height 17
type input "#082b79"
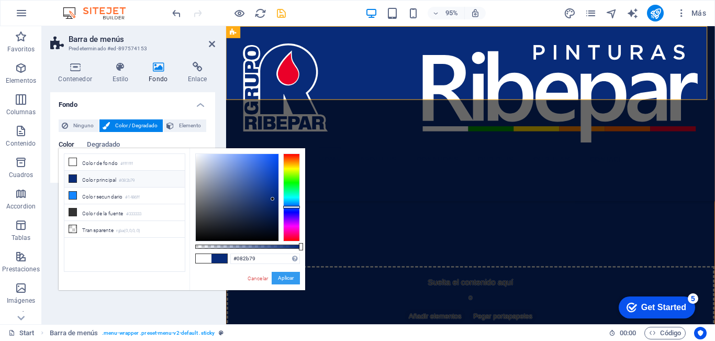
click at [285, 280] on button "Aplicar" at bounding box center [286, 278] width 28 height 13
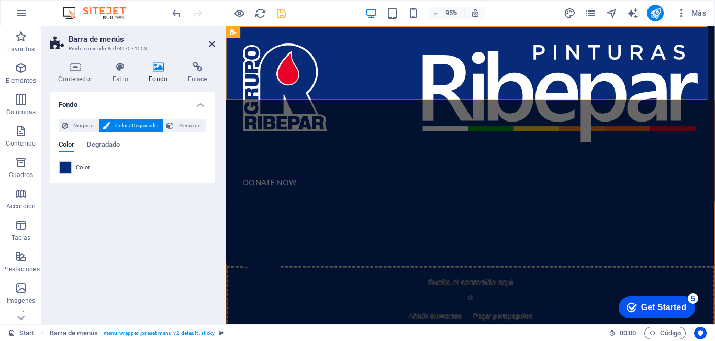
click at [213, 43] on icon at bounding box center [212, 44] width 6 height 8
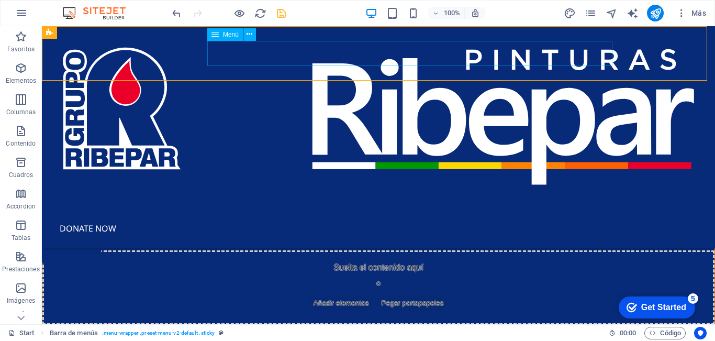
click at [228, 36] on span "Menú" at bounding box center [231, 34] width 16 height 6
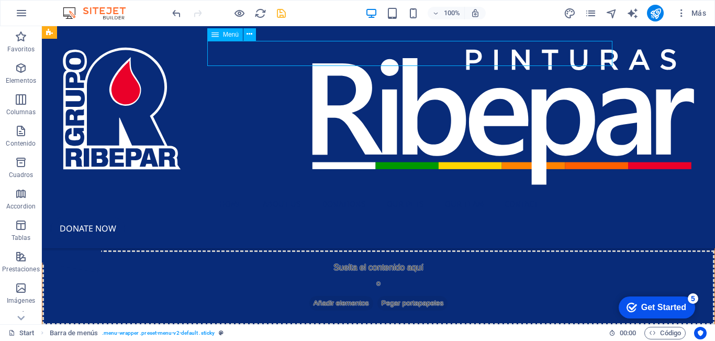
click at [228, 36] on span "Menú" at bounding box center [231, 34] width 16 height 6
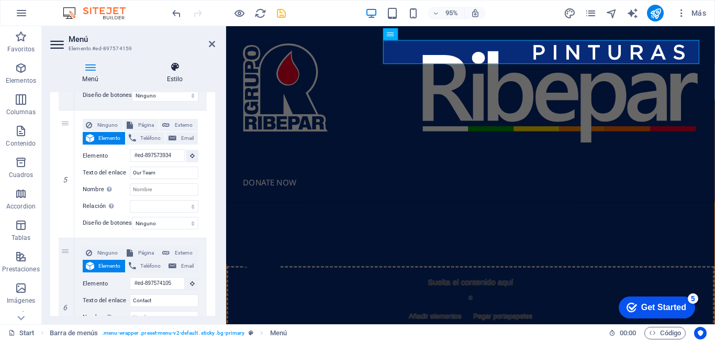
scroll to position [686, 0]
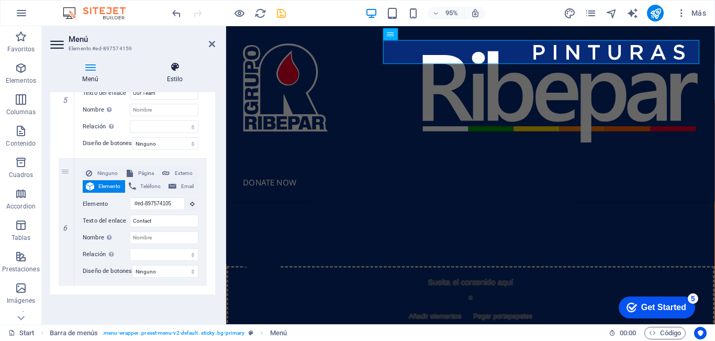
click at [175, 69] on icon at bounding box center [175, 67] width 81 height 10
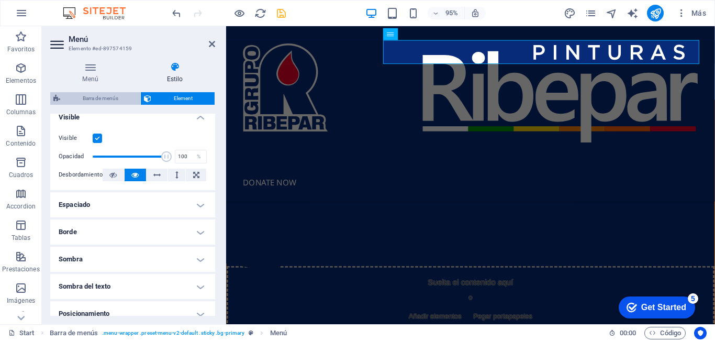
scroll to position [40, 0]
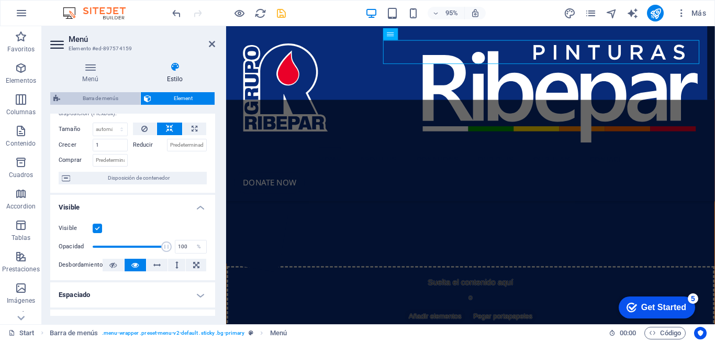
click at [86, 96] on span "Barra de menús" at bounding box center [100, 98] width 74 height 13
select select "rem"
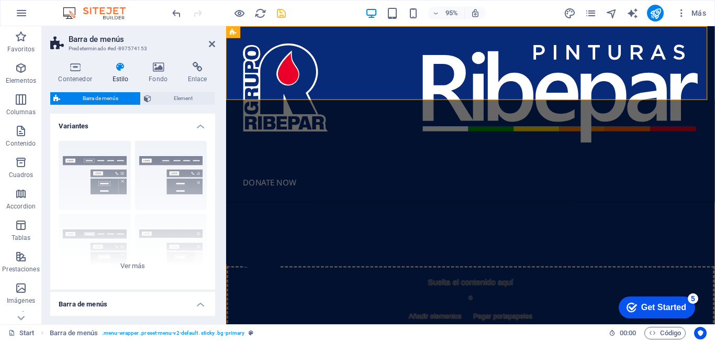
drag, startPoint x: 208, startPoint y: 42, endPoint x: 175, endPoint y: 60, distance: 38.2
click at [208, 42] on header "Barra de menús Predeterminado #ed-897574153" at bounding box center [132, 39] width 165 height 27
drag, startPoint x: 209, startPoint y: 43, endPoint x: 254, endPoint y: 62, distance: 48.8
click at [209, 43] on icon at bounding box center [212, 44] width 6 height 8
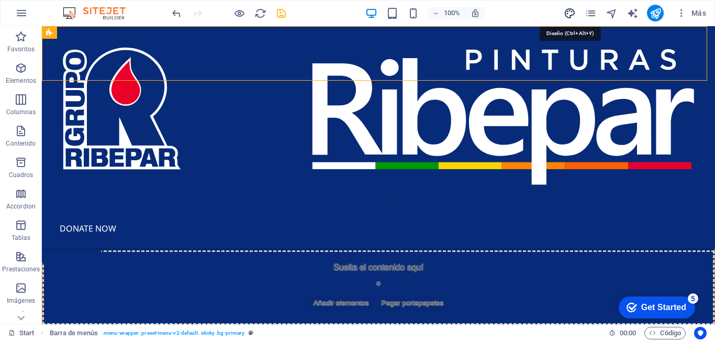
click at [569, 14] on icon "design" at bounding box center [570, 13] width 12 height 12
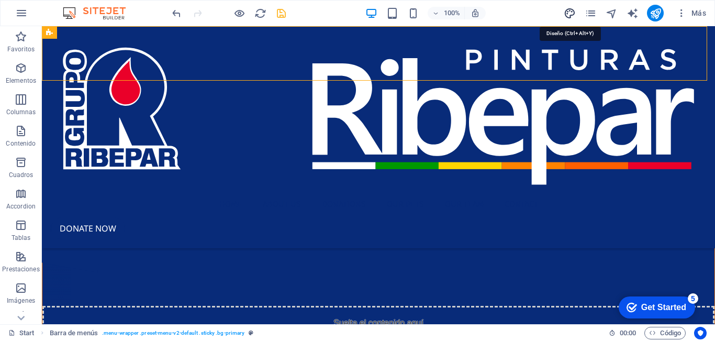
select select "px"
select select "400"
select select "px"
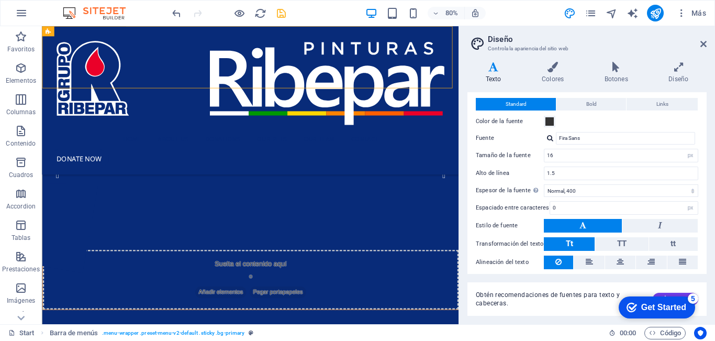
scroll to position [57, 0]
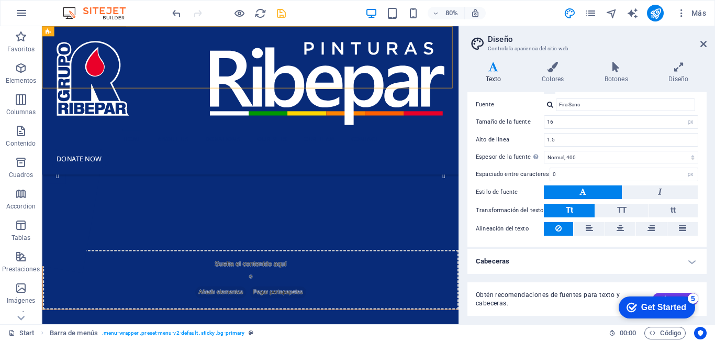
click at [498, 265] on h4 "Cabeceras" at bounding box center [586, 261] width 239 height 25
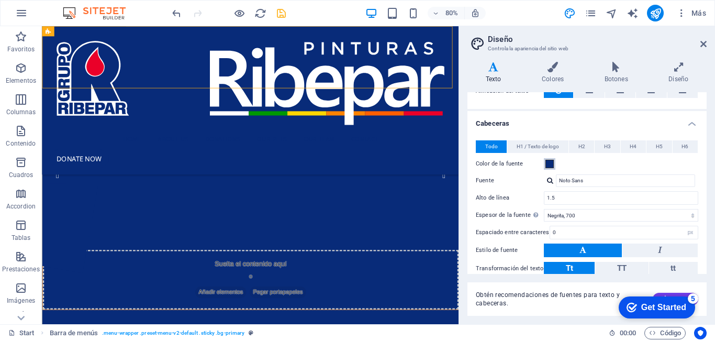
scroll to position [209, 0]
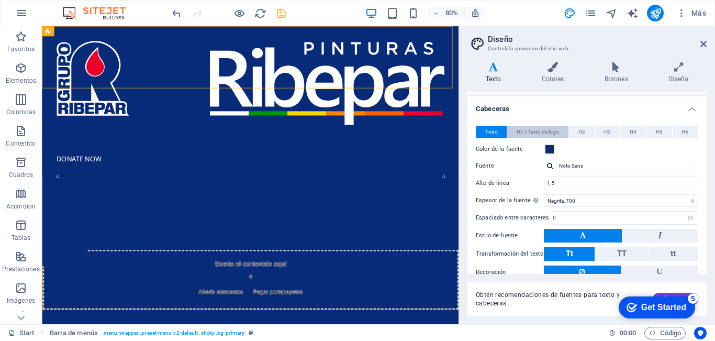
click at [532, 130] on span "H1 / Texto de logo" at bounding box center [538, 132] width 42 height 13
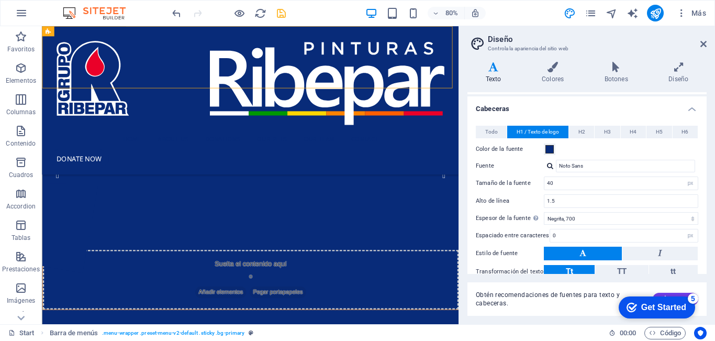
scroll to position [157, 0]
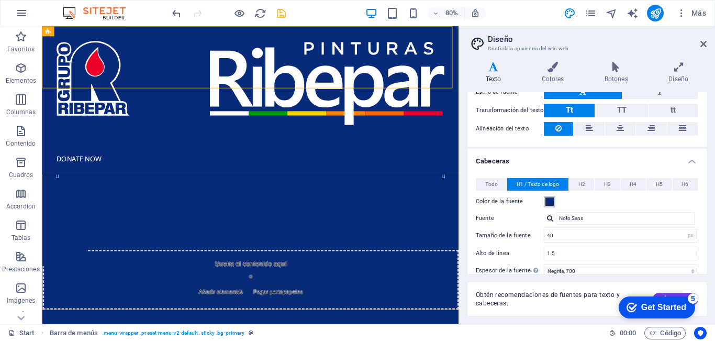
click at [548, 202] on span at bounding box center [549, 201] width 8 height 8
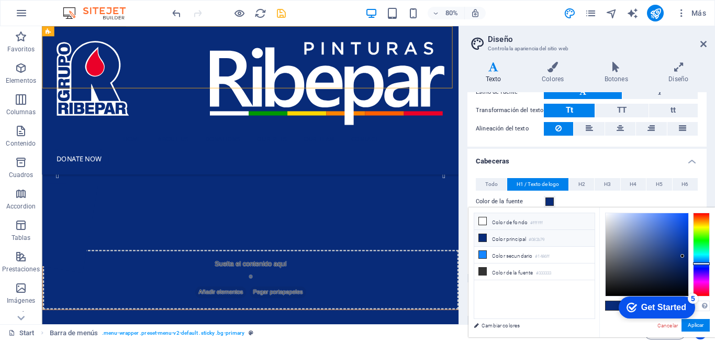
click at [506, 221] on li "Color de fondo #ffffff" at bounding box center [534, 221] width 120 height 17
type input "#ffffff"
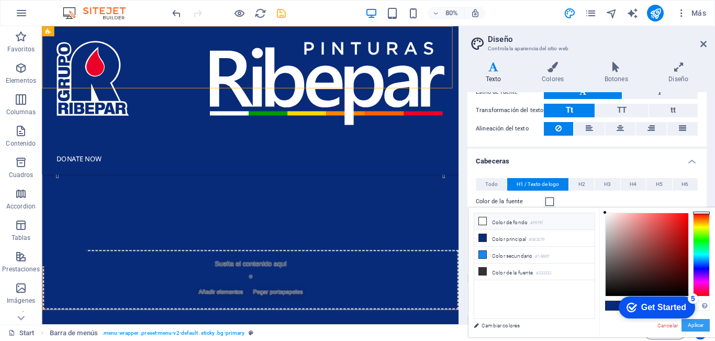
click at [703, 325] on button "Aplicar" at bounding box center [696, 325] width 28 height 13
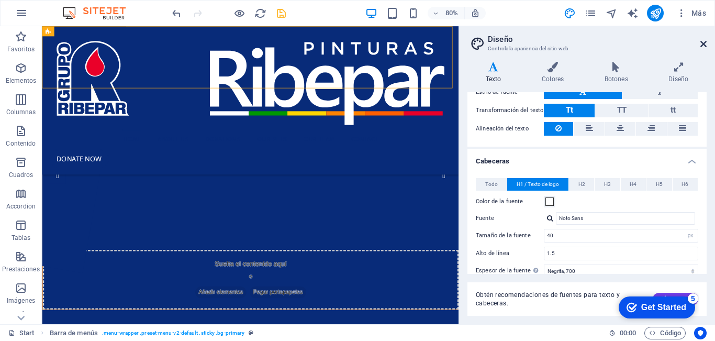
click at [701, 44] on icon at bounding box center [703, 44] width 6 height 8
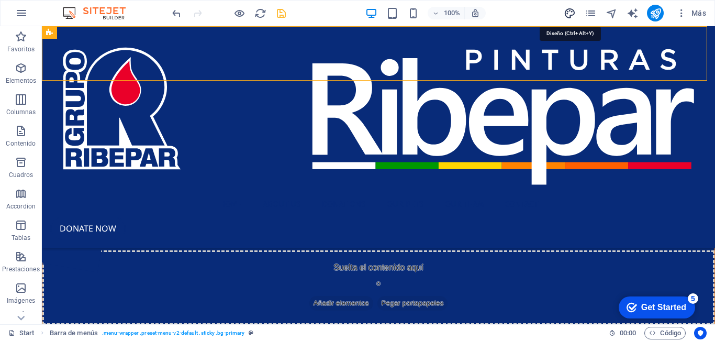
click at [569, 13] on icon "design" at bounding box center [570, 13] width 12 height 12
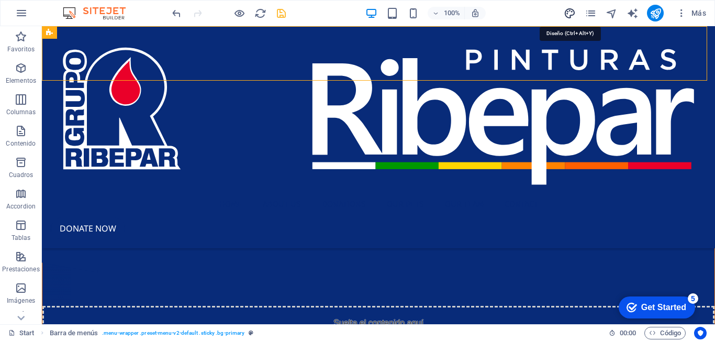
select select "px"
select select "400"
select select "px"
select select "700"
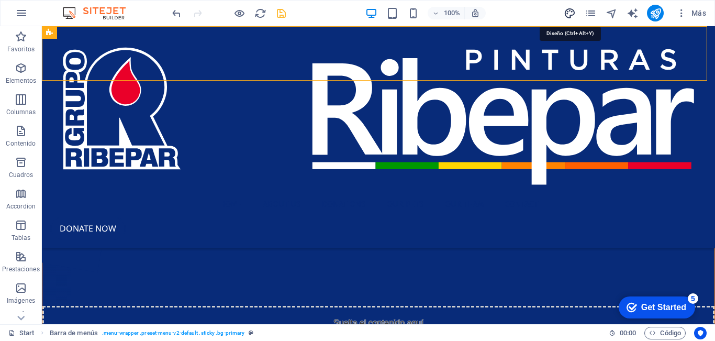
select select "px"
select select "rem"
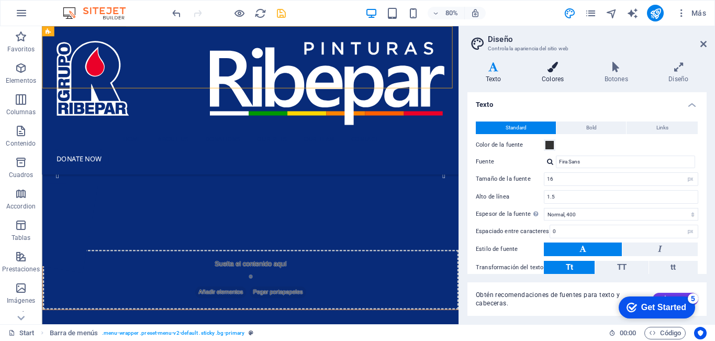
click at [559, 72] on icon at bounding box center [552, 67] width 59 height 10
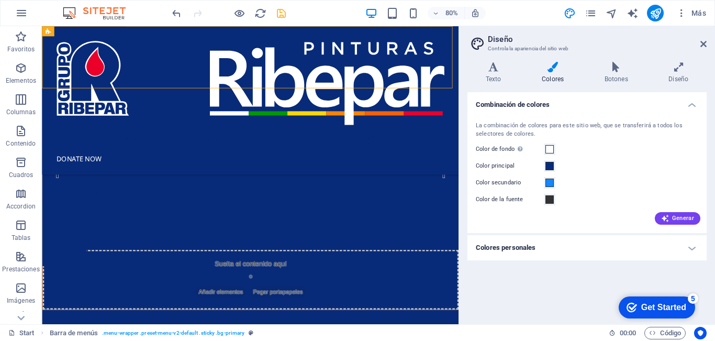
click at [527, 247] on h4 "Colores personales" at bounding box center [586, 247] width 239 height 25
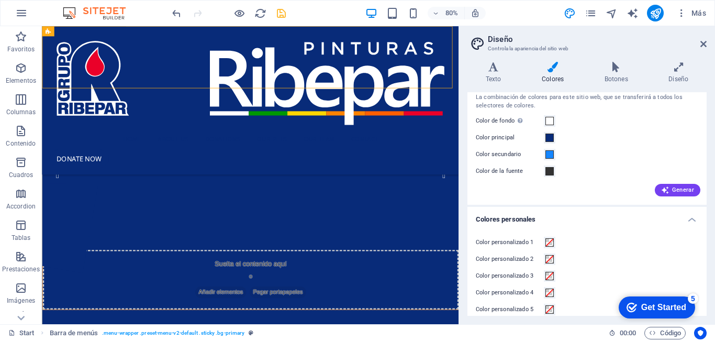
scroll to position [39, 0]
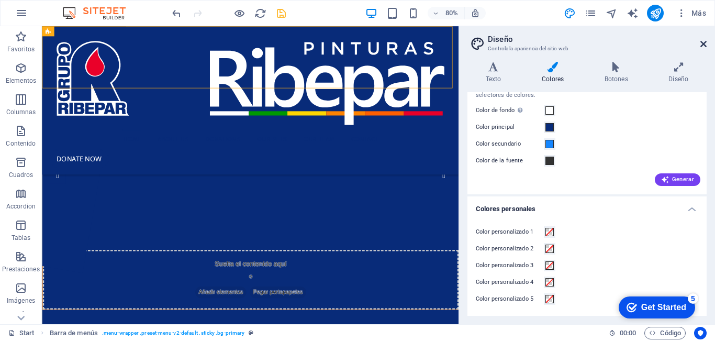
drag, startPoint x: 700, startPoint y: 43, endPoint x: 657, endPoint y: 17, distance: 50.7
click at [700, 43] on icon at bounding box center [703, 44] width 6 height 8
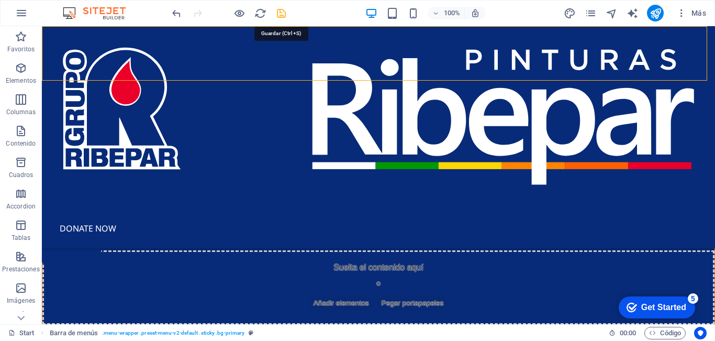
click at [282, 11] on icon "save" at bounding box center [281, 13] width 12 height 12
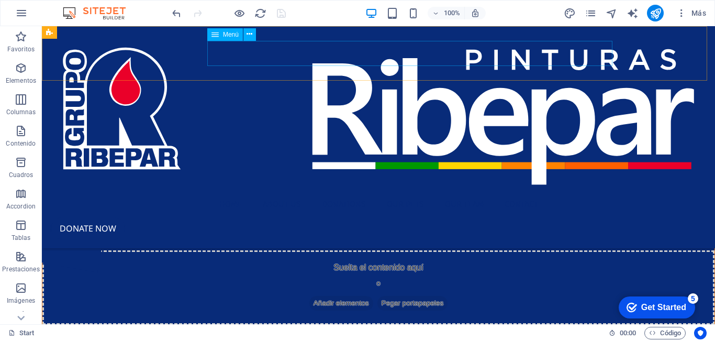
click at [284, 192] on nav "Home About us Donations Our Pets Our Team Contact" at bounding box center [378, 204] width 656 height 25
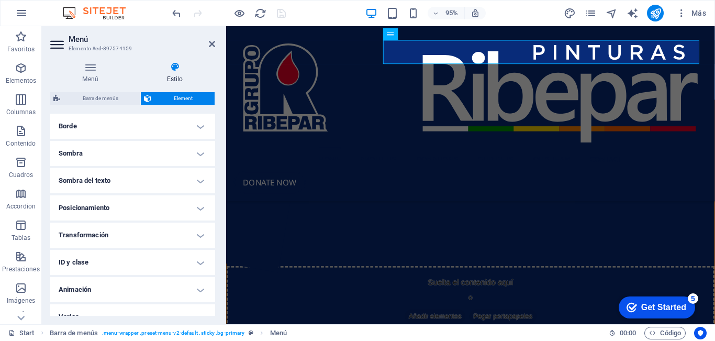
scroll to position [249, 0]
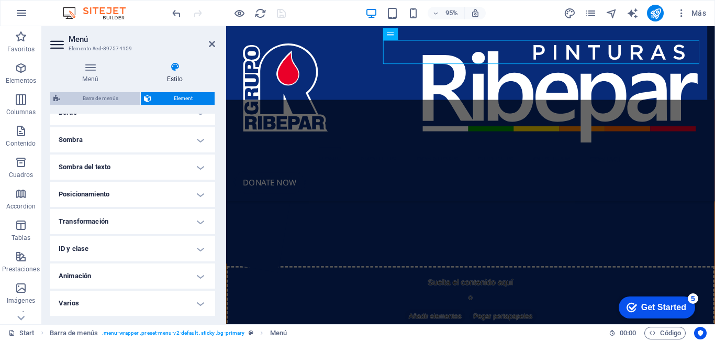
click at [108, 94] on span "Barra de menús" at bounding box center [100, 98] width 74 height 13
select select "rem"
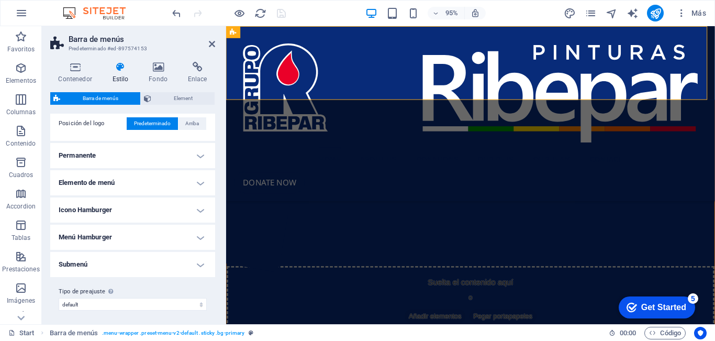
scroll to position [272, 0]
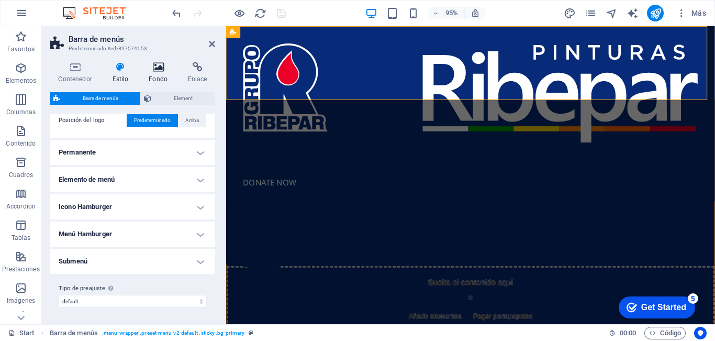
click at [149, 71] on icon at bounding box center [158, 67] width 35 height 10
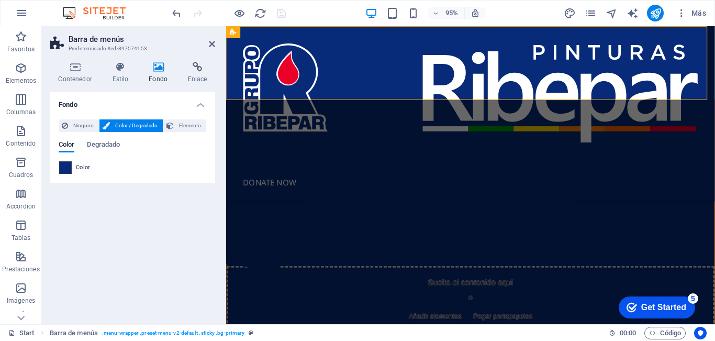
click at [68, 169] on span at bounding box center [66, 168] width 12 height 12
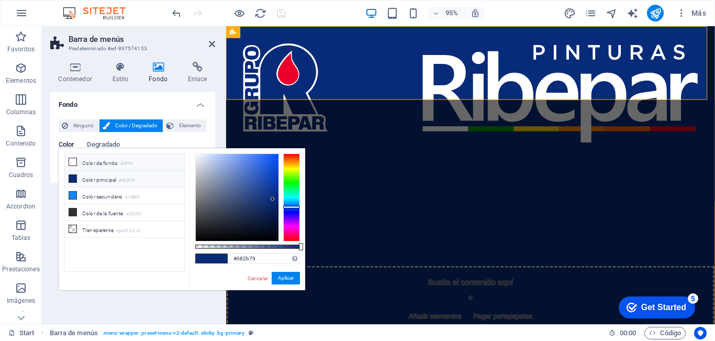
click at [104, 164] on li "Color de fondo #ffffff" at bounding box center [124, 162] width 120 height 17
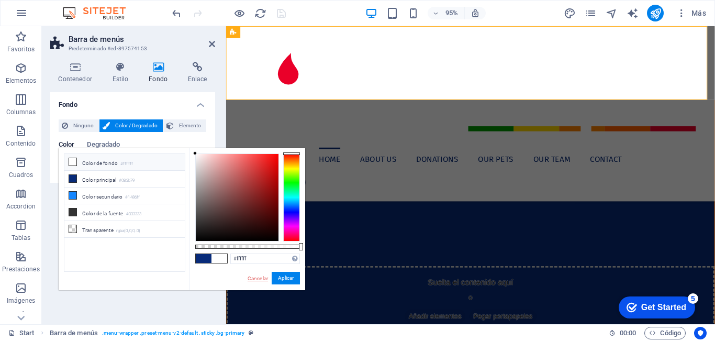
click at [254, 275] on link "Cancelar" at bounding box center [258, 278] width 23 height 8
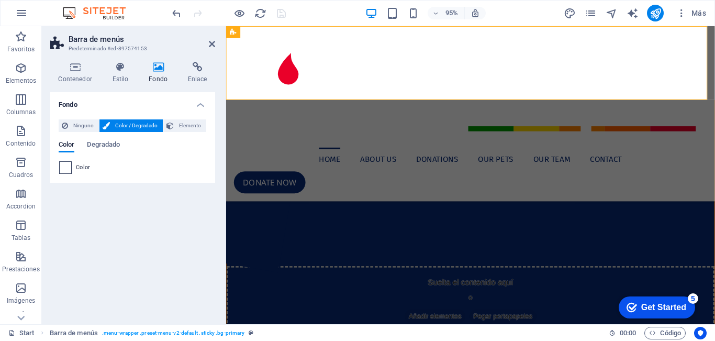
click at [69, 163] on span at bounding box center [66, 168] width 12 height 12
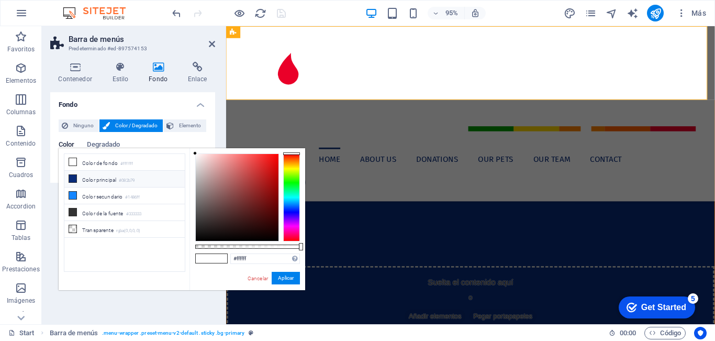
click at [100, 183] on li "Color principal #082b79" at bounding box center [124, 179] width 120 height 17
type input "#082b79"
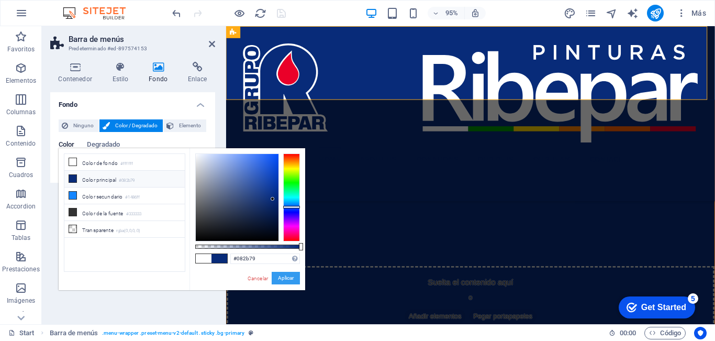
click at [282, 275] on button "Aplicar" at bounding box center [286, 278] width 28 height 13
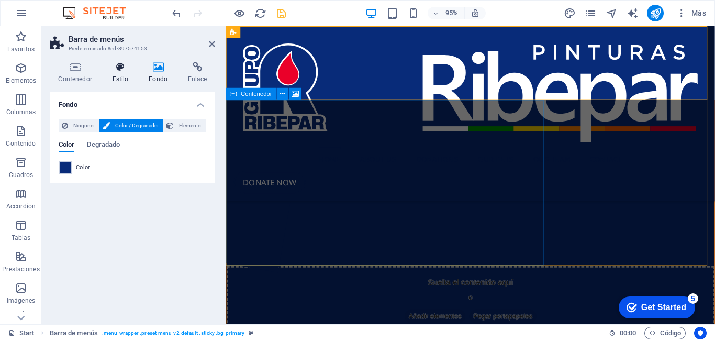
click at [111, 74] on h4 "Estilo" at bounding box center [122, 73] width 37 height 22
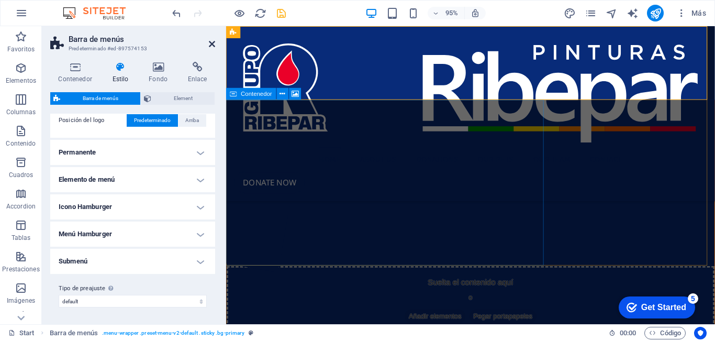
click at [213, 43] on icon at bounding box center [212, 44] width 6 height 8
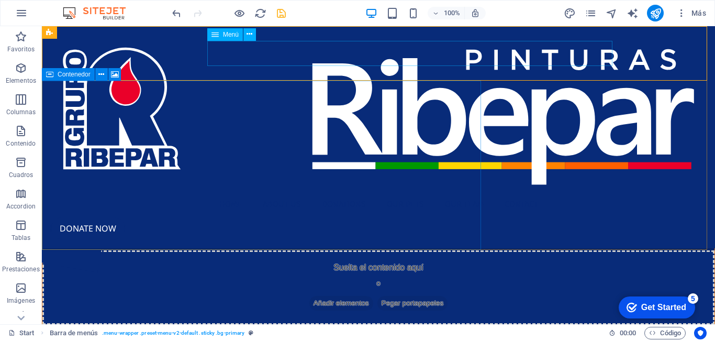
click at [226, 35] on span "Menú" at bounding box center [231, 34] width 16 height 6
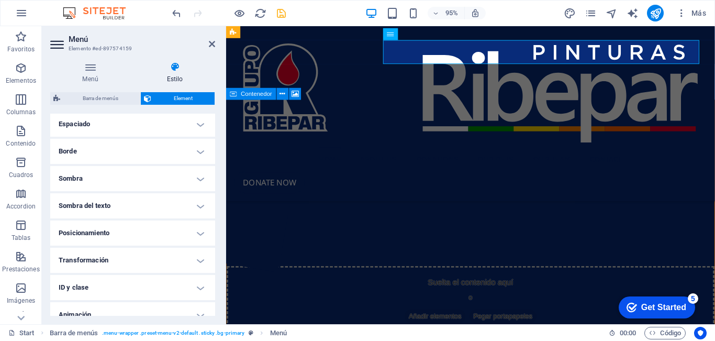
scroll to position [249, 0]
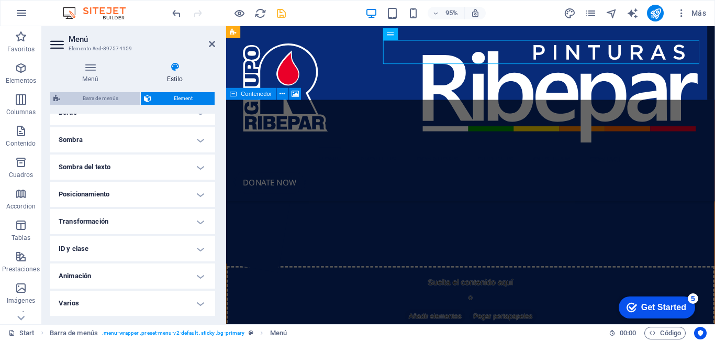
click at [109, 98] on span "Barra de menús" at bounding box center [100, 98] width 74 height 13
select select "rem"
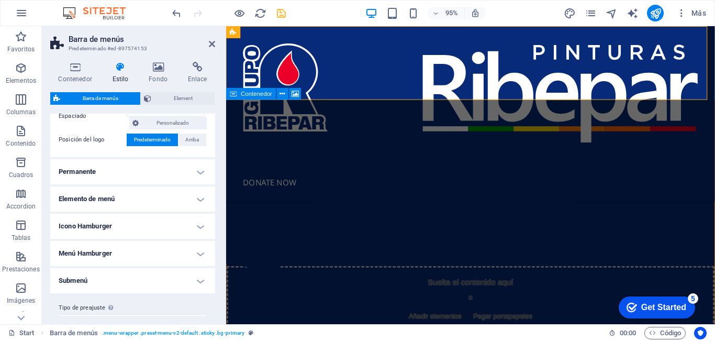
scroll to position [272, 0]
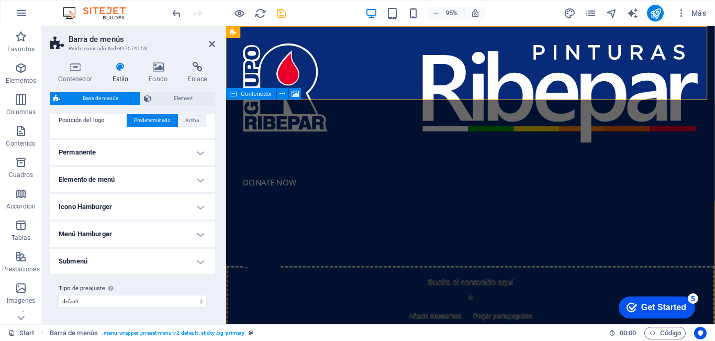
click at [131, 176] on h4 "Elemento de menú" at bounding box center [132, 179] width 165 height 25
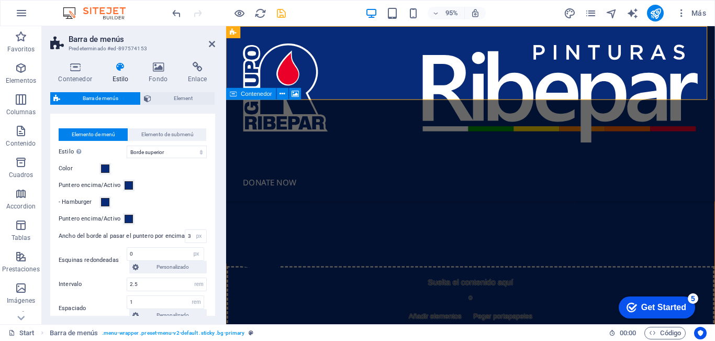
scroll to position [325, 0]
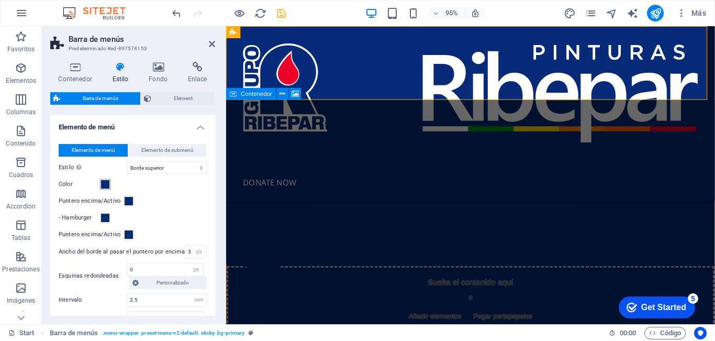
click at [104, 185] on span at bounding box center [105, 184] width 8 height 8
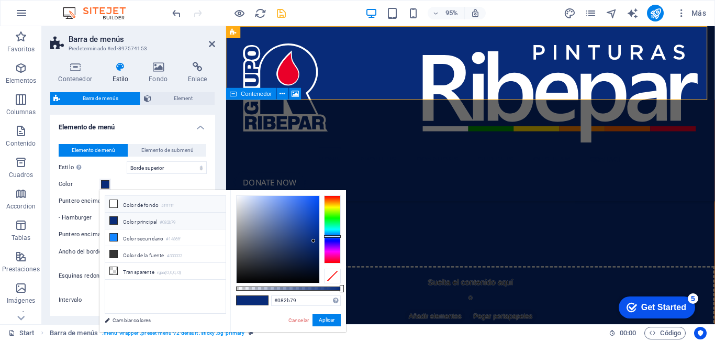
click at [122, 204] on li "Color de fondo #ffffff" at bounding box center [165, 204] width 120 height 17
type input "#ffffff"
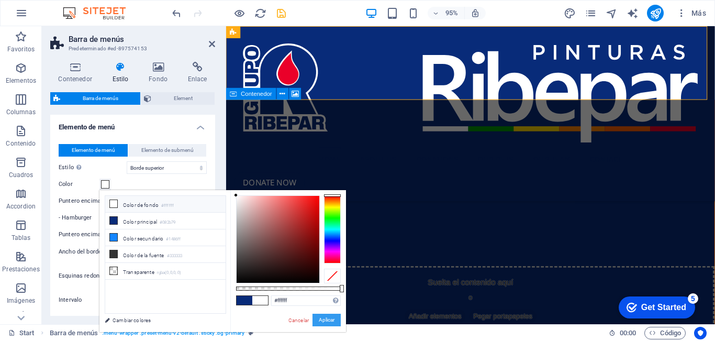
drag, startPoint x: 325, startPoint y: 319, endPoint x: 151, endPoint y: 256, distance: 184.8
click at [325, 319] on button "Aplicar" at bounding box center [327, 320] width 28 height 13
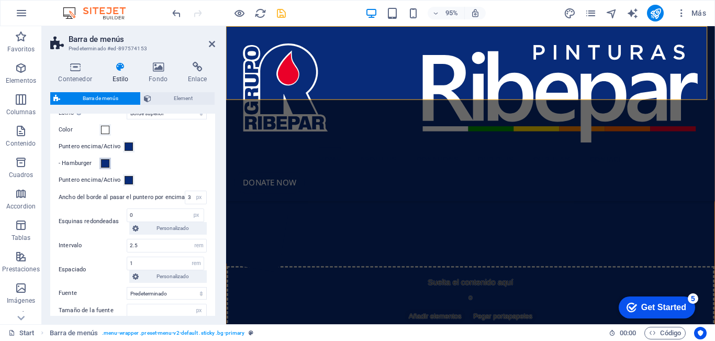
scroll to position [482, 0]
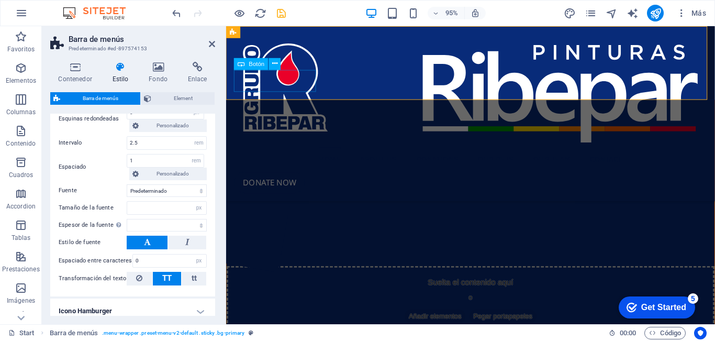
select select
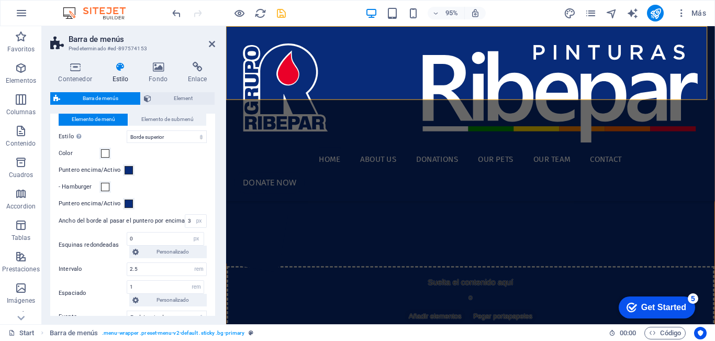
scroll to position [325, 0]
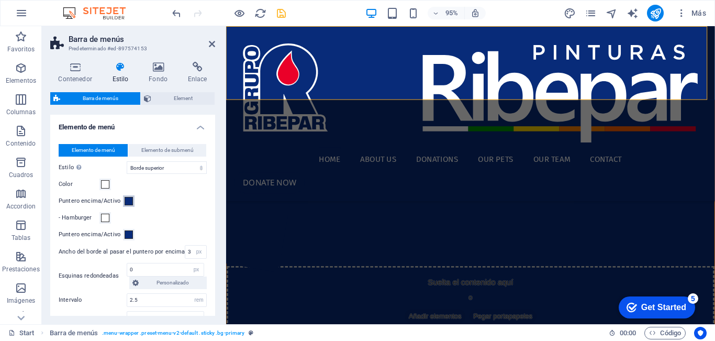
click at [127, 203] on span at bounding box center [129, 201] width 8 height 8
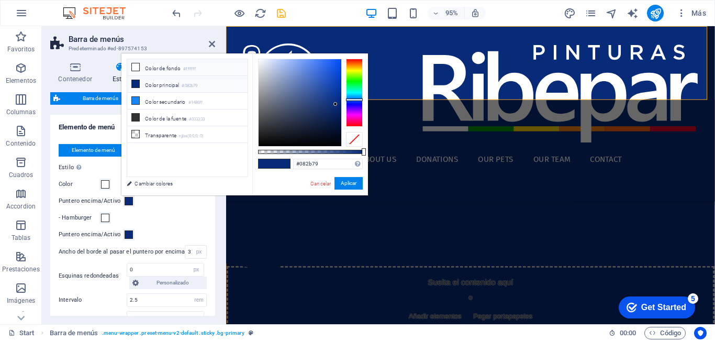
click at [152, 68] on li "Color de fondo #ffffff" at bounding box center [187, 67] width 120 height 17
type input "#ffffff"
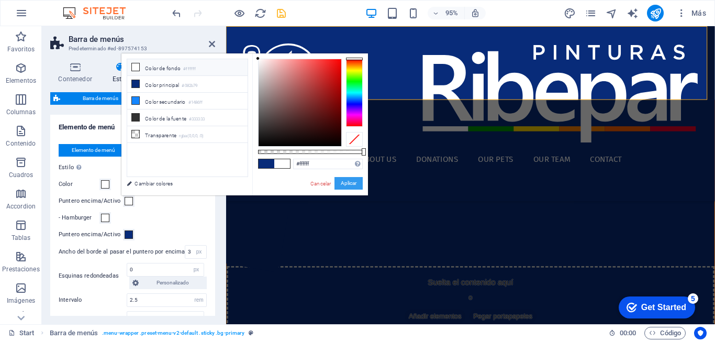
click at [343, 183] on button "Aplicar" at bounding box center [349, 183] width 28 height 13
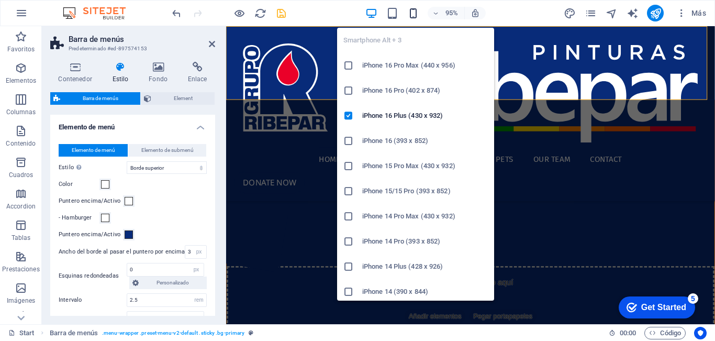
click at [0, 0] on icon "button" at bounding box center [0, 0] width 0 height 0
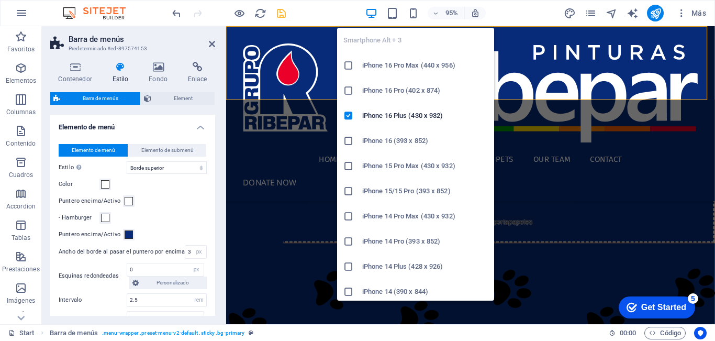
type input "1"
select select
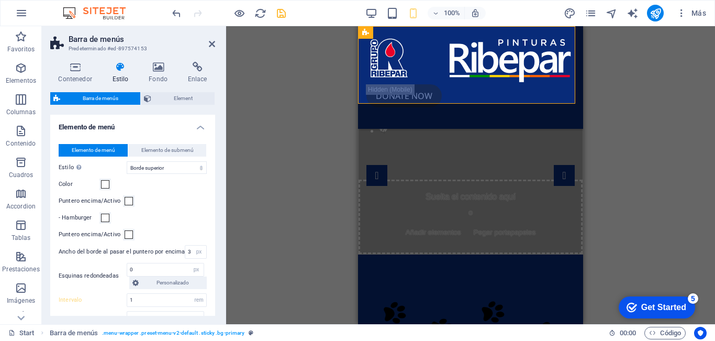
select select
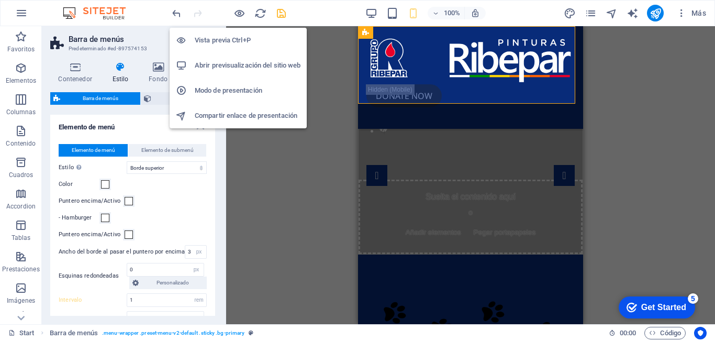
drag, startPoint x: 247, startPoint y: 41, endPoint x: 95, endPoint y: 39, distance: 152.4
click at [247, 41] on h6 "Vista previa Ctrl+P" at bounding box center [248, 40] width 106 height 13
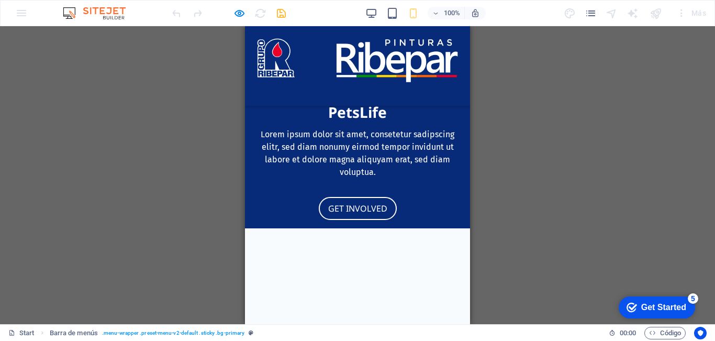
scroll to position [0, 0]
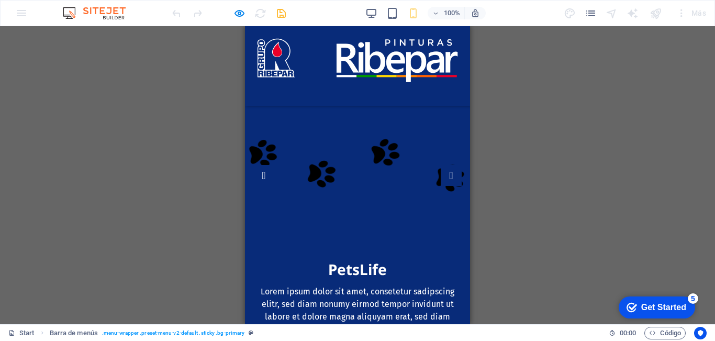
click at [269, 84] on div at bounding box center [261, 90] width 16 height 13
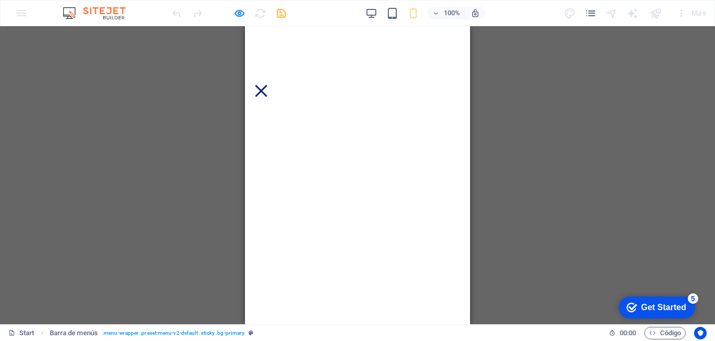
click at [269, 84] on div at bounding box center [261, 90] width 16 height 13
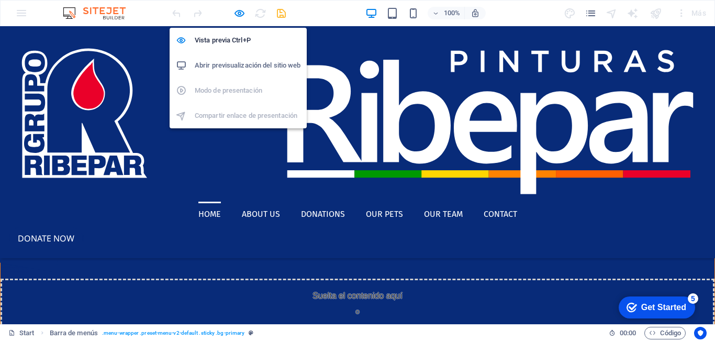
select select "rem"
select select "hover_border_top"
select select "px"
select select "rem"
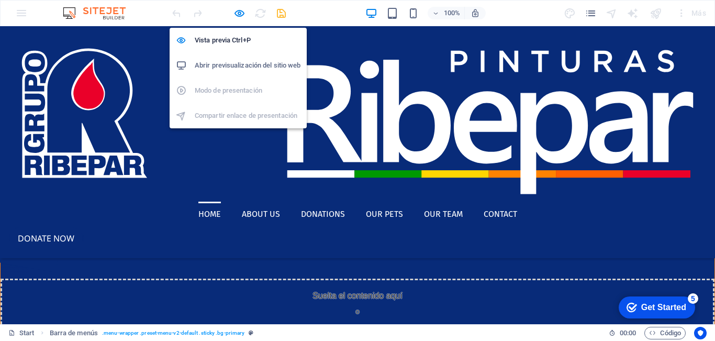
select select "rem"
select select "px"
select select
select select "px"
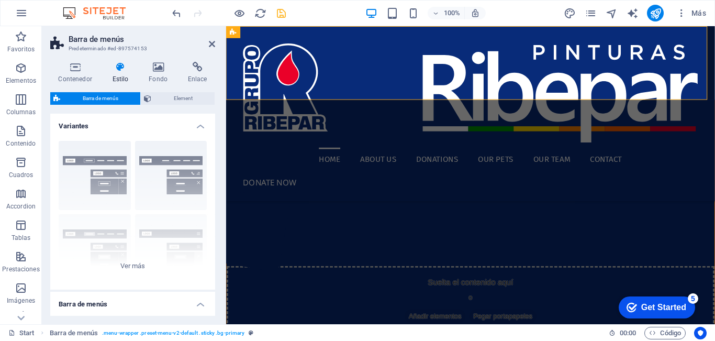
type input "2.5"
select select
click at [283, 15] on icon "save" at bounding box center [281, 13] width 12 height 12
select select "rem"
select select "hover_border_top"
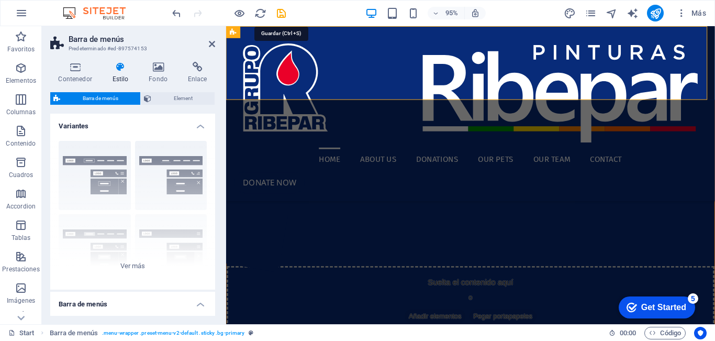
select select "px"
select select "rem"
select select "px"
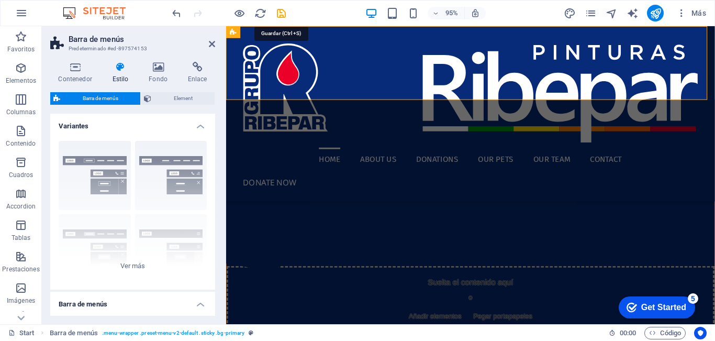
select select
select select "px"
select select
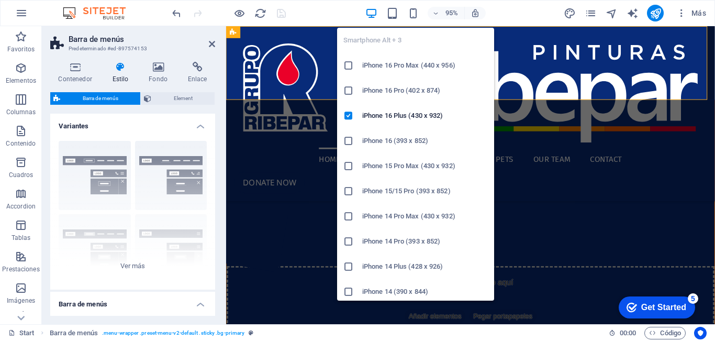
drag, startPoint x: 411, startPoint y: 9, endPoint x: 406, endPoint y: 12, distance: 6.1
click at [0, 0] on icon "button" at bounding box center [0, 0] width 0 height 0
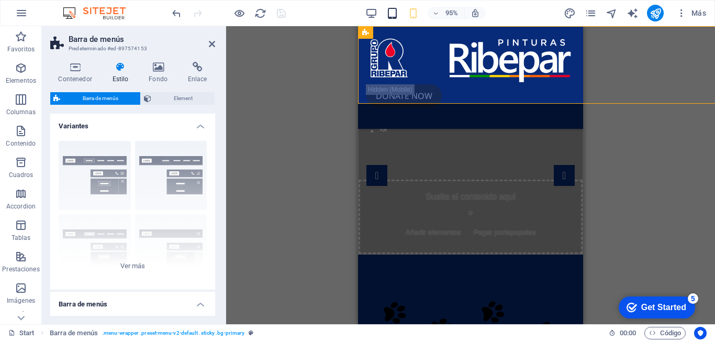
type input "1"
select select
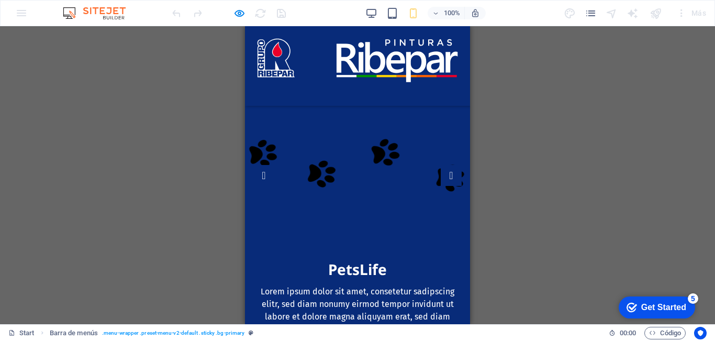
click at [269, 84] on div at bounding box center [261, 90] width 16 height 13
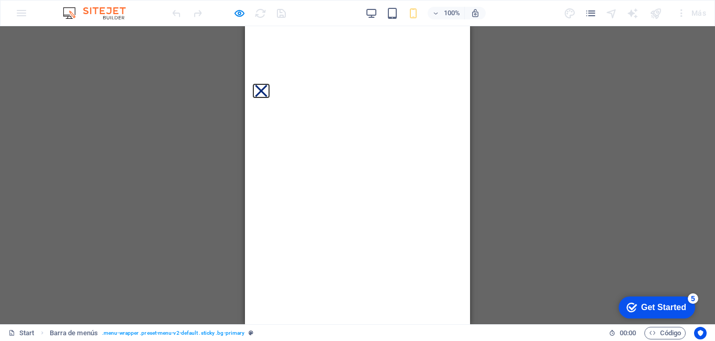
click at [267, 85] on button at bounding box center [261, 91] width 12 height 12
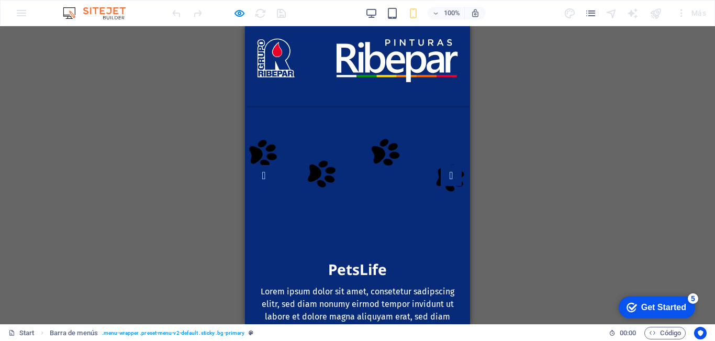
click at [269, 84] on div at bounding box center [261, 90] width 16 height 13
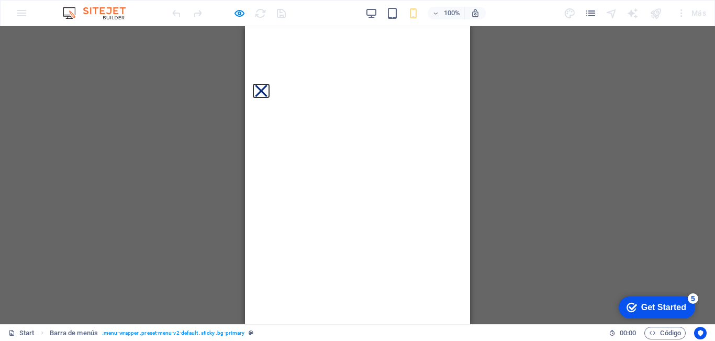
click at [267, 85] on button at bounding box center [261, 91] width 12 height 12
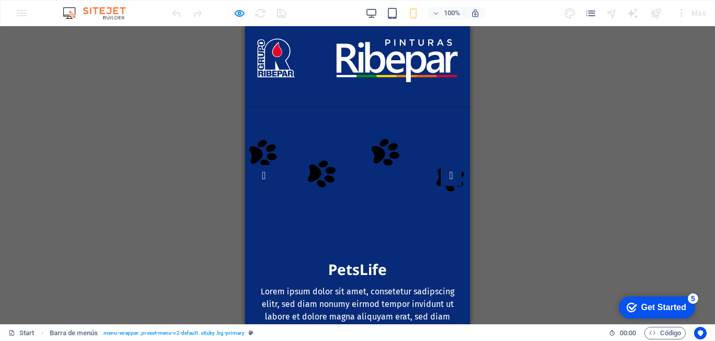
click at [269, 84] on div at bounding box center [261, 90] width 16 height 13
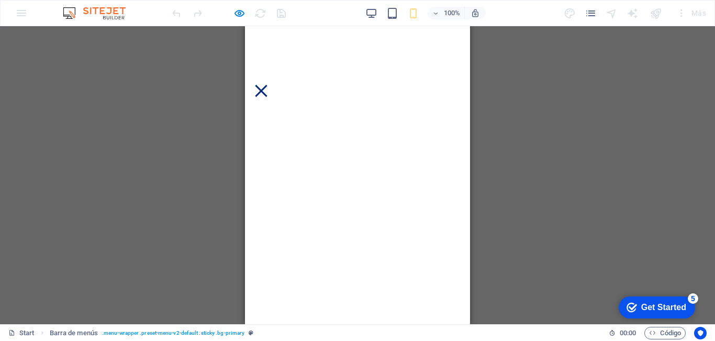
scroll to position [838, 0]
click at [267, 85] on button at bounding box center [261, 91] width 12 height 12
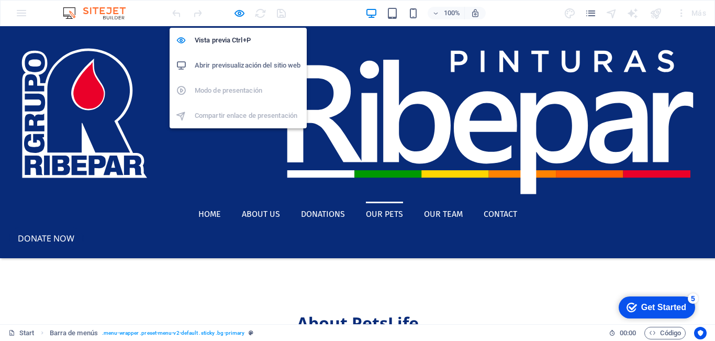
select select "rem"
select select "hover_border_top"
select select "px"
select select "rem"
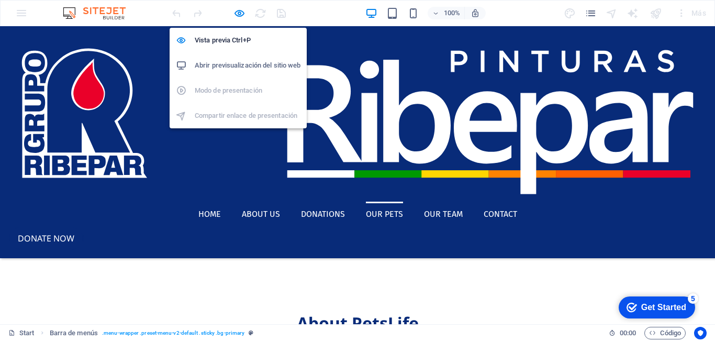
select select "rem"
select select "px"
select select
select select "px"
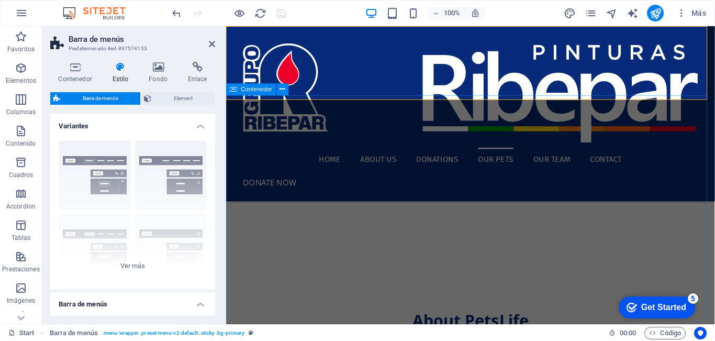
type input "2.5"
select select
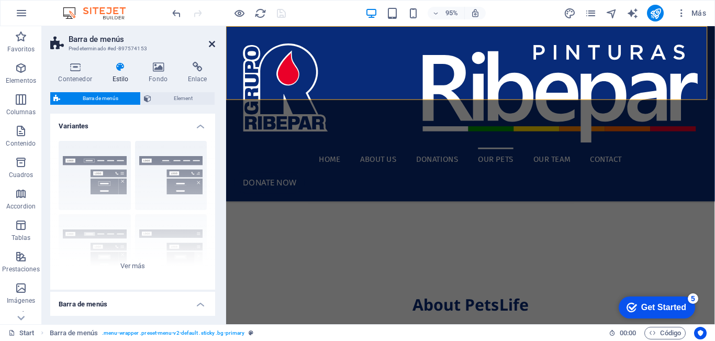
drag, startPoint x: 211, startPoint y: 42, endPoint x: 169, endPoint y: 16, distance: 50.1
click at [211, 42] on icon at bounding box center [212, 44] width 6 height 8
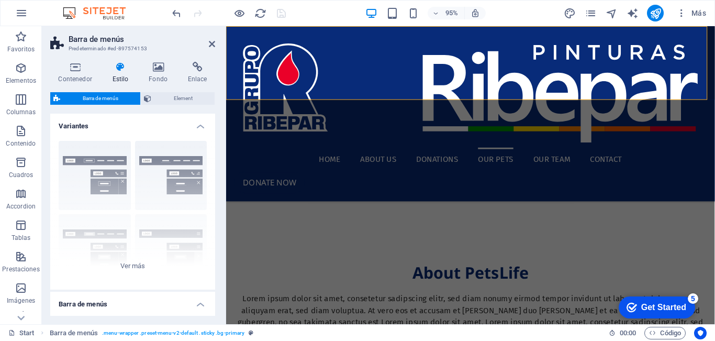
scroll to position [839, 0]
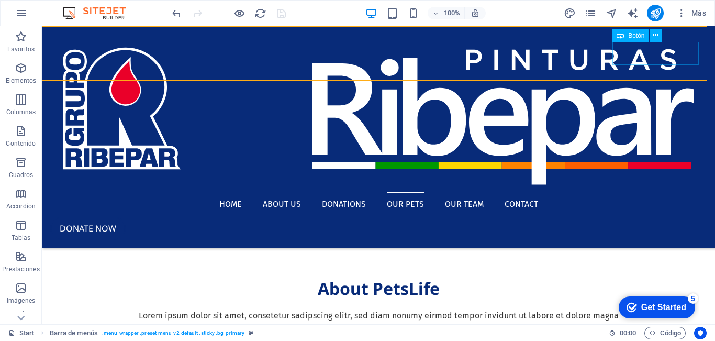
click at [631, 38] on span "Botón" at bounding box center [636, 35] width 16 height 6
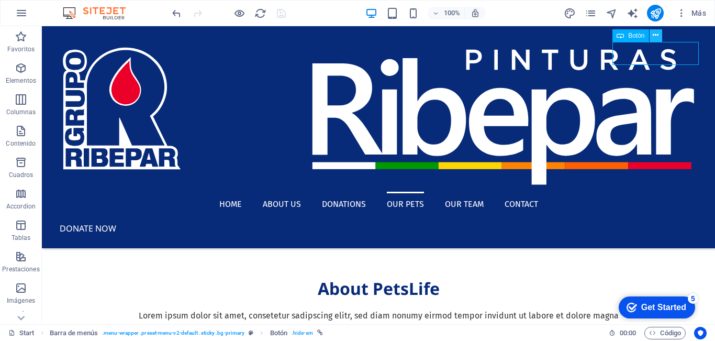
click at [657, 35] on icon at bounding box center [656, 35] width 6 height 11
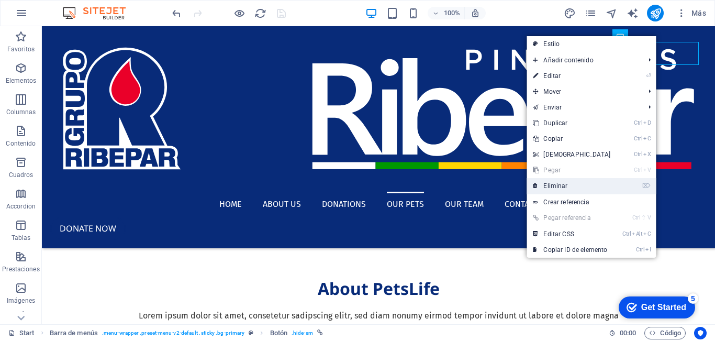
click at [566, 188] on link "⌦ Eliminar" at bounding box center [572, 186] width 90 height 16
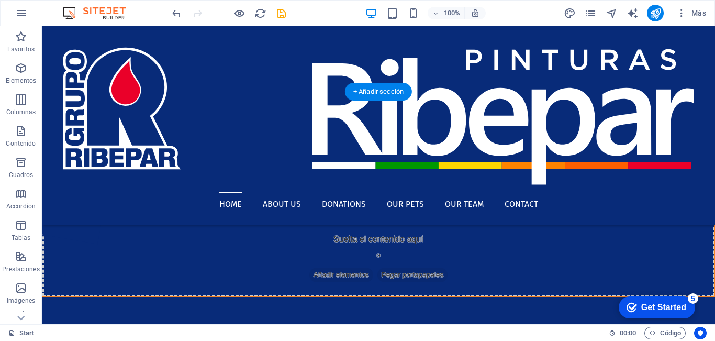
scroll to position [0, 0]
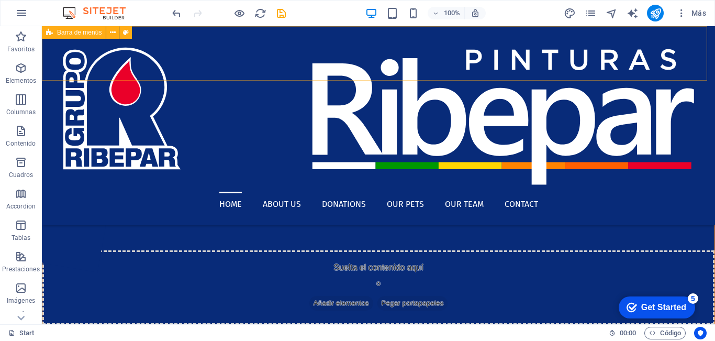
click at [73, 31] on span "Barra de menús" at bounding box center [79, 32] width 44 height 6
select select "header"
select select "rem"
select select "hover_border_top"
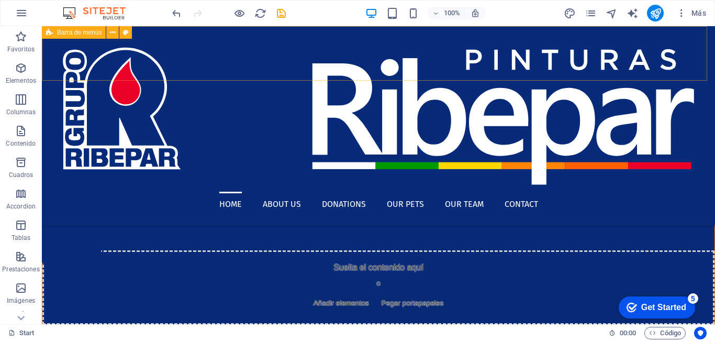
select select "px"
select select "rem"
select select "px"
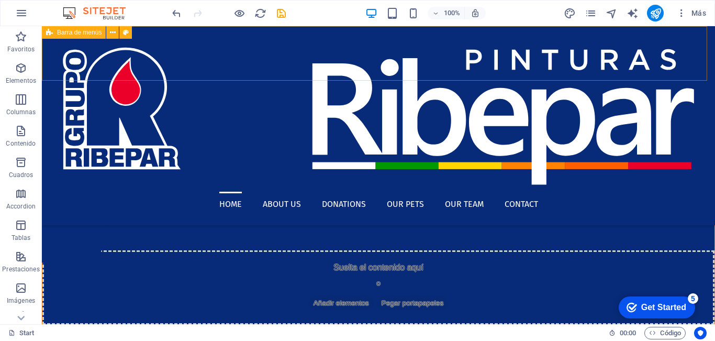
select select
select select "px"
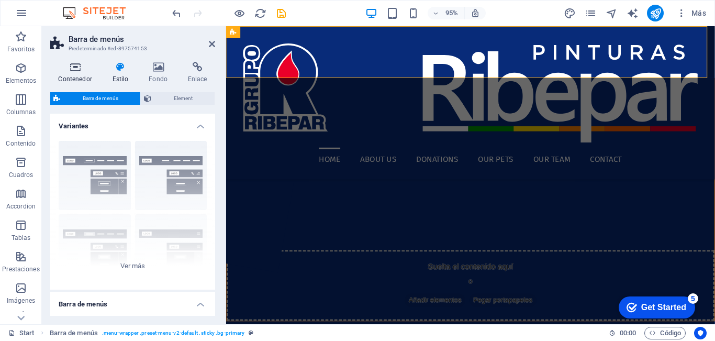
click at [81, 73] on h4 "Contenedor" at bounding box center [77, 73] width 54 height 22
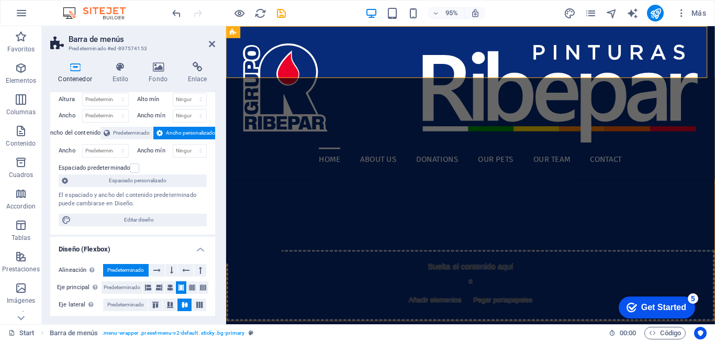
scroll to position [52, 0]
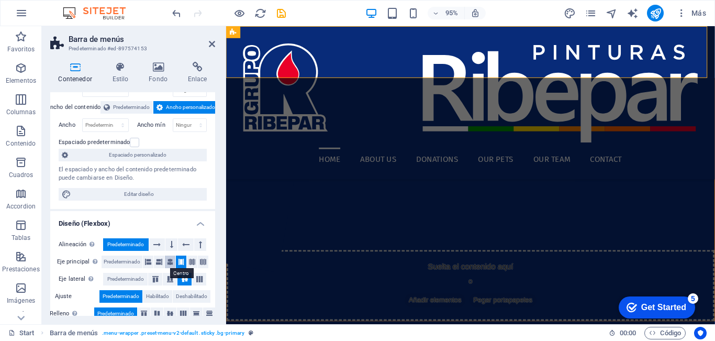
click at [170, 263] on icon at bounding box center [170, 261] width 6 height 13
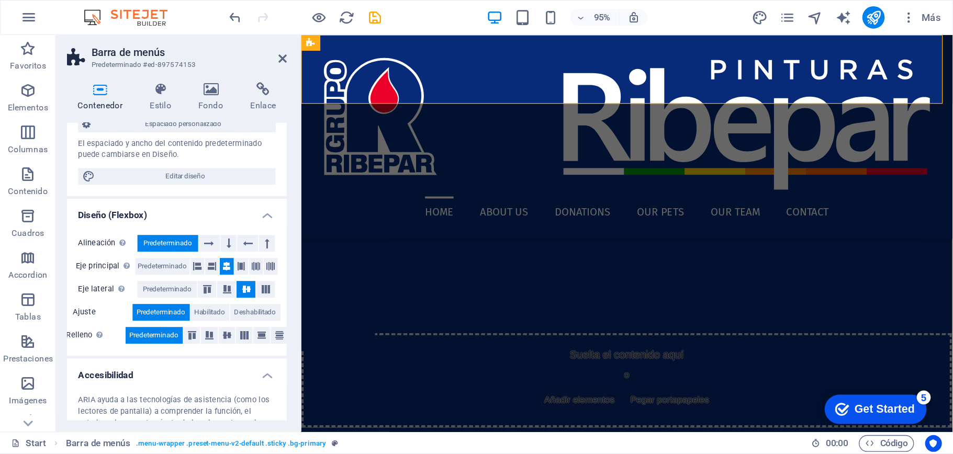
scroll to position [157, 0]
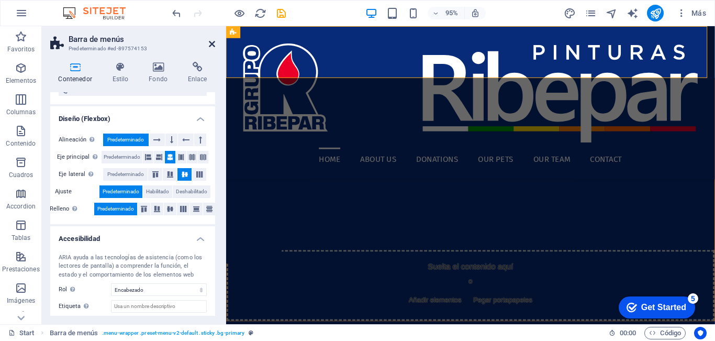
click at [209, 44] on icon at bounding box center [212, 44] width 6 height 8
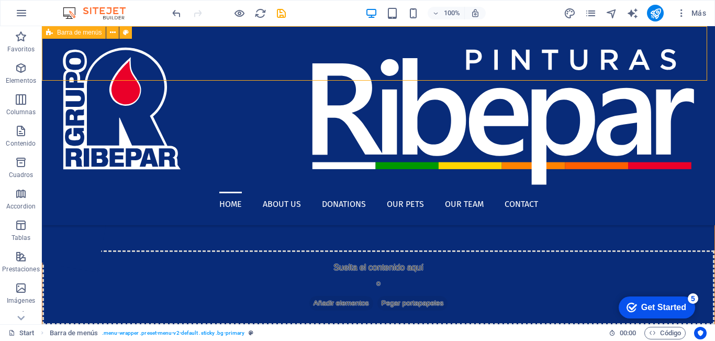
click at [56, 29] on div "Barra de menús" at bounding box center [74, 32] width 64 height 13
select select "header"
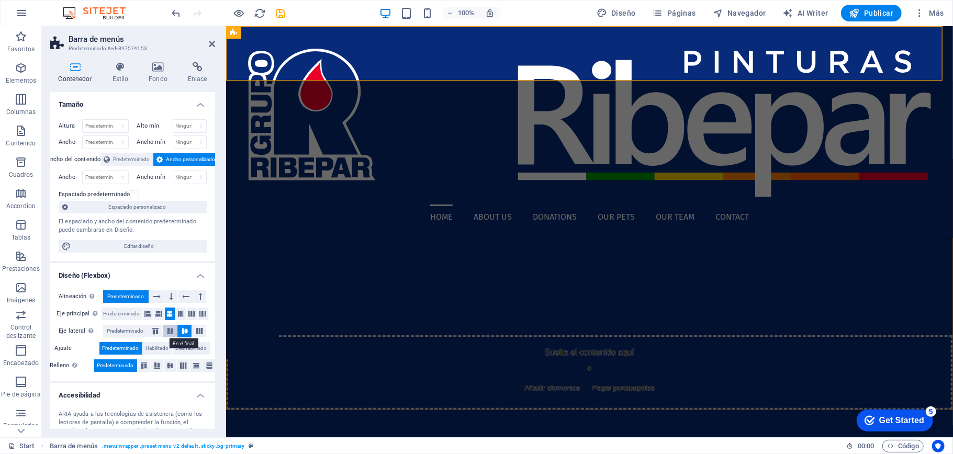
click at [168, 333] on icon at bounding box center [170, 331] width 13 height 6
click at [180, 331] on icon at bounding box center [185, 331] width 13 height 6
click at [193, 330] on icon at bounding box center [199, 331] width 13 height 6
click at [186, 330] on icon at bounding box center [185, 331] width 13 height 6
click at [181, 314] on icon at bounding box center [181, 314] width 6 height 13
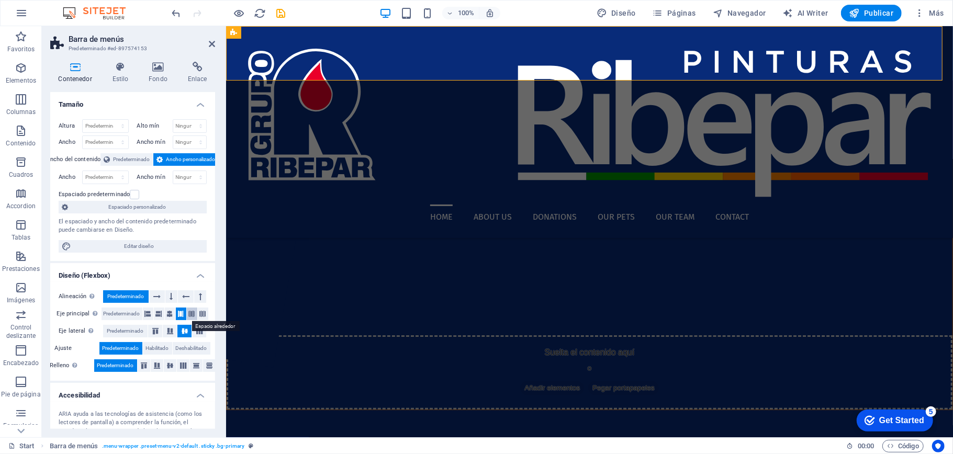
click at [187, 315] on button at bounding box center [192, 314] width 10 height 13
click at [178, 315] on icon at bounding box center [181, 314] width 6 height 13
click at [185, 366] on icon at bounding box center [183, 366] width 13 height 6
click at [158, 367] on icon at bounding box center [157, 366] width 13 height 6
click at [120, 363] on span "Predeterminado" at bounding box center [115, 366] width 37 height 13
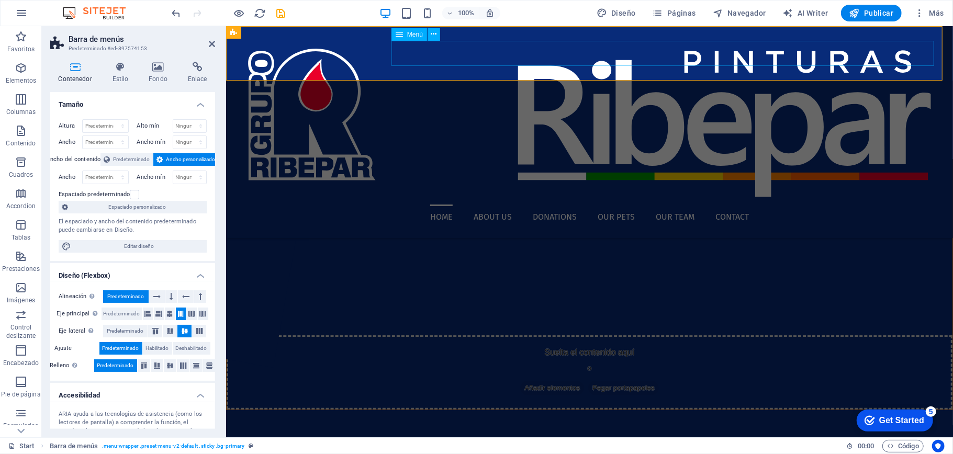
click at [893, 204] on nav "Home About us Donations Our Pets Our Team Contact" at bounding box center [589, 216] width 710 height 25
click at [409, 32] on span "Menú" at bounding box center [415, 34] width 16 height 6
drag, startPoint x: 409, startPoint y: 32, endPoint x: 214, endPoint y: 34, distance: 195.8
click at [409, 32] on span "Menú" at bounding box center [415, 34] width 16 height 6
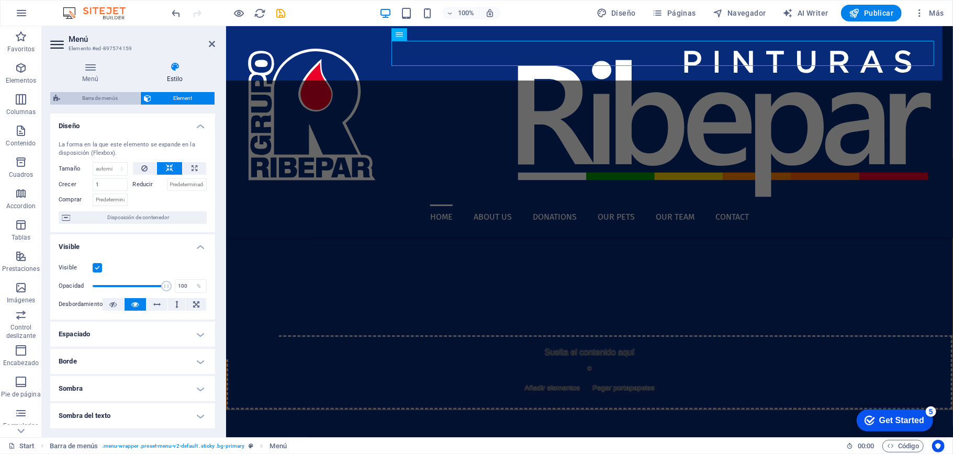
click at [107, 95] on span "Barra de menús" at bounding box center [100, 98] width 74 height 13
select select "rem"
select select "hover_border_top"
select select "px"
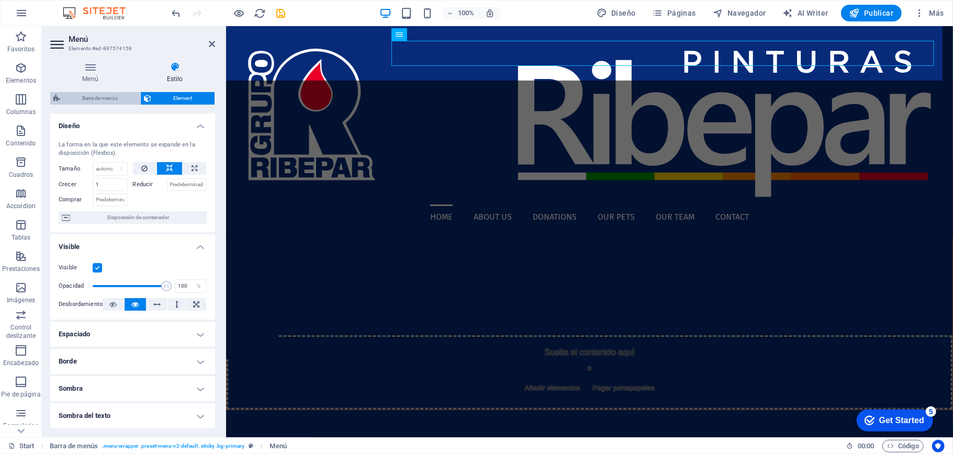
select select "rem"
select select "px"
select select
select select "px"
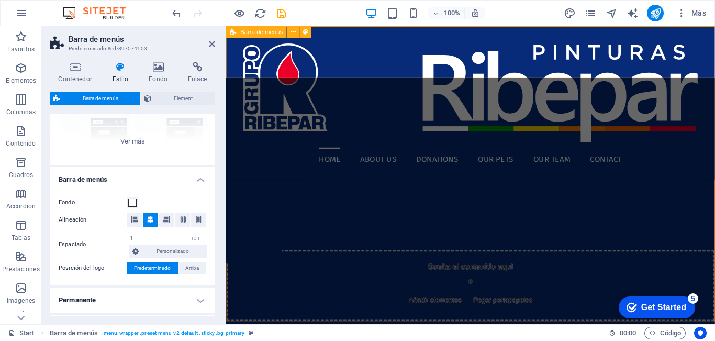
scroll to position [125, 0]
click at [212, 43] on icon at bounding box center [212, 44] width 6 height 8
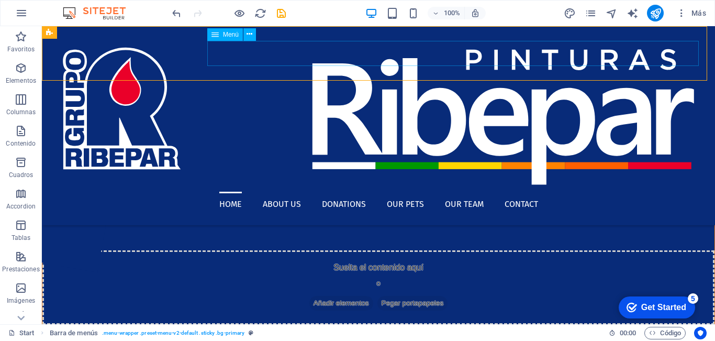
click at [227, 34] on span "Menú" at bounding box center [231, 34] width 16 height 6
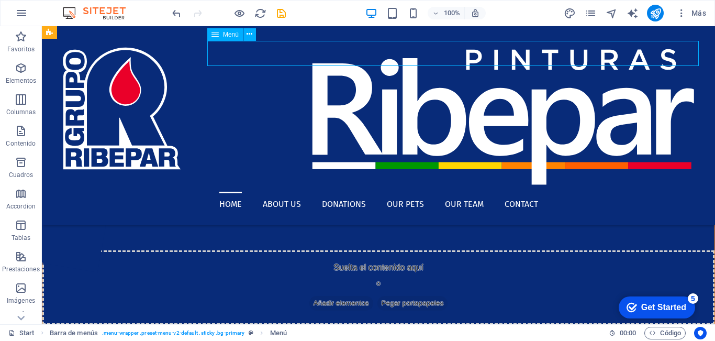
click at [227, 34] on span "Menú" at bounding box center [231, 34] width 16 height 6
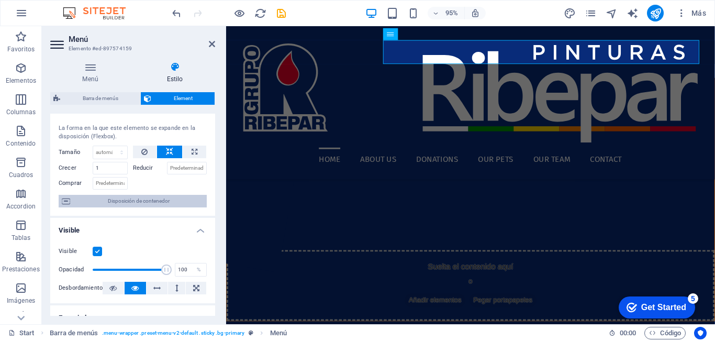
scroll to position [0, 0]
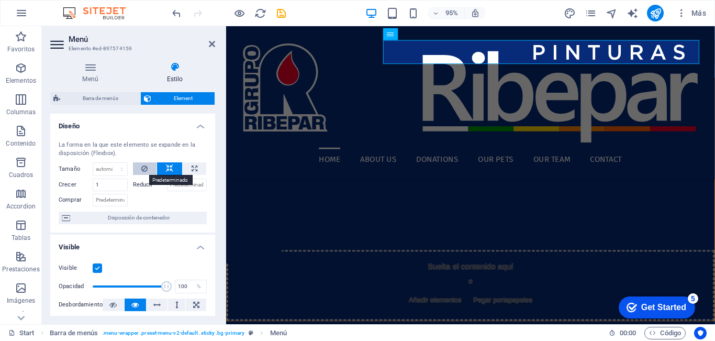
click at [143, 168] on icon at bounding box center [144, 168] width 6 height 13
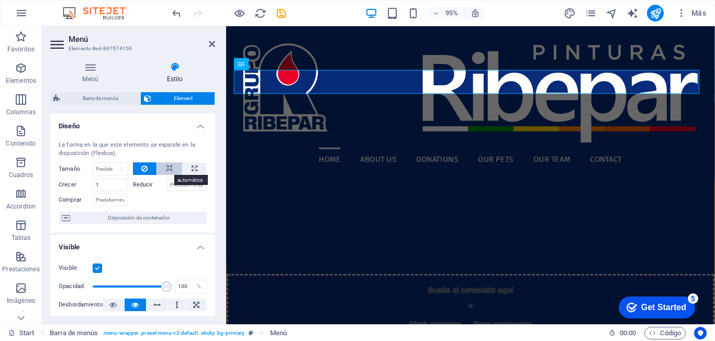
click at [166, 169] on icon at bounding box center [169, 168] width 7 height 13
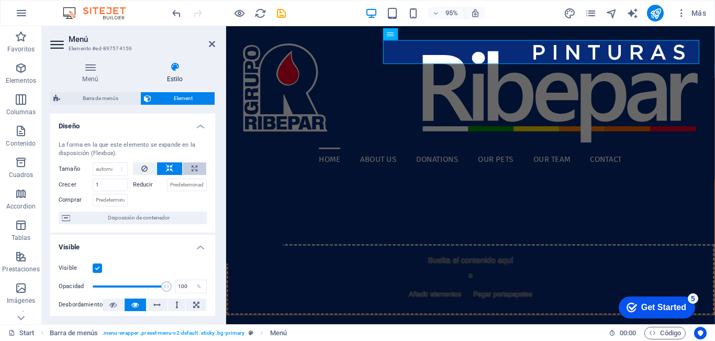
click at [183, 168] on button at bounding box center [195, 168] width 24 height 13
type input "100"
select select "%"
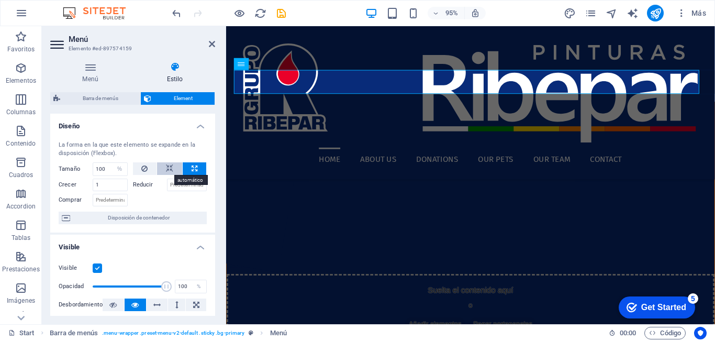
click at [166, 168] on icon at bounding box center [169, 168] width 7 height 13
select select "DISABLED_OPTION_VALUE"
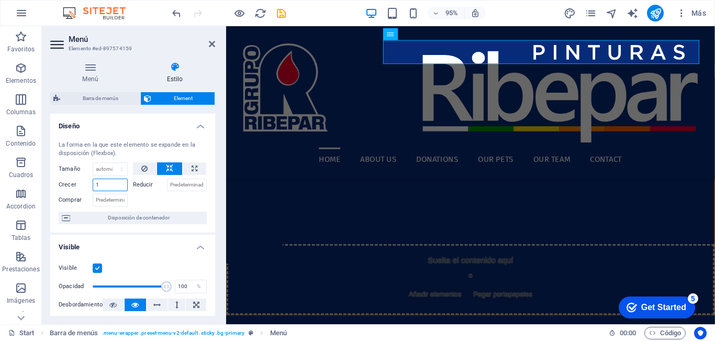
drag, startPoint x: 112, startPoint y: 181, endPoint x: 44, endPoint y: 180, distance: 68.1
click at [44, 180] on div "Menú Estilo Menú Automático Personalizado Crear elementos de menú personalizado…" at bounding box center [133, 188] width 182 height 271
type input "0"
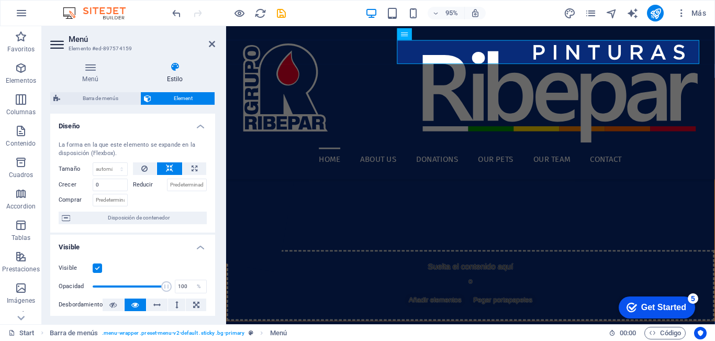
click at [184, 200] on div at bounding box center [170, 198] width 74 height 15
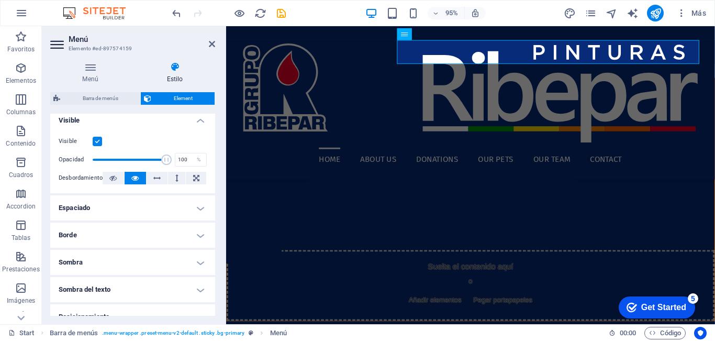
scroll to position [209, 0]
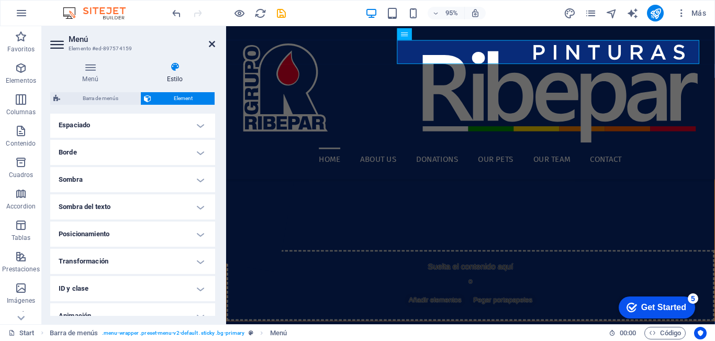
click at [214, 46] on icon at bounding box center [212, 44] width 6 height 8
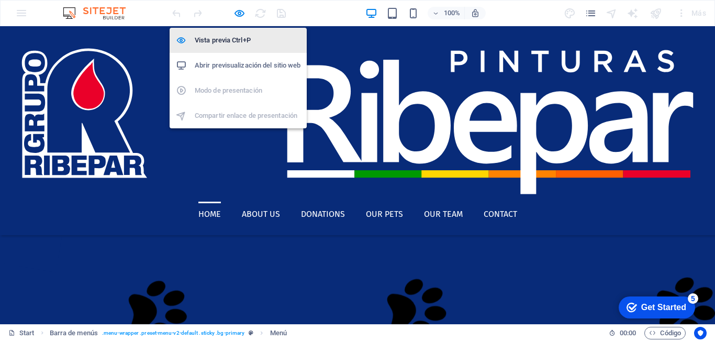
click at [233, 40] on h6 "Vista previa Ctrl+P" at bounding box center [248, 40] width 106 height 13
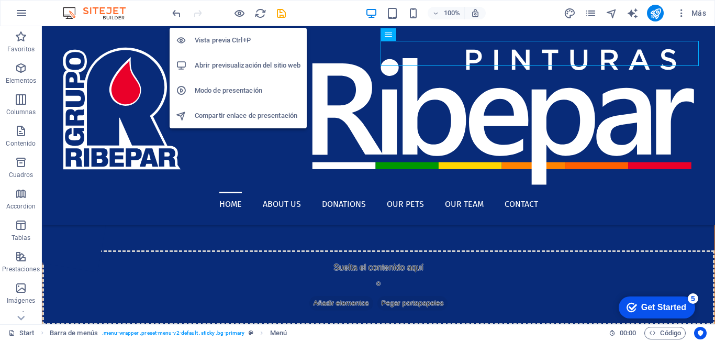
click at [233, 40] on h6 "Vista previa Ctrl+P" at bounding box center [248, 40] width 106 height 13
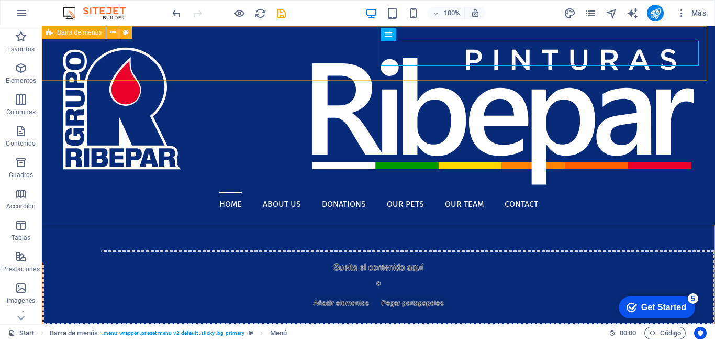
click at [58, 31] on span "Barra de menús" at bounding box center [79, 32] width 44 height 6
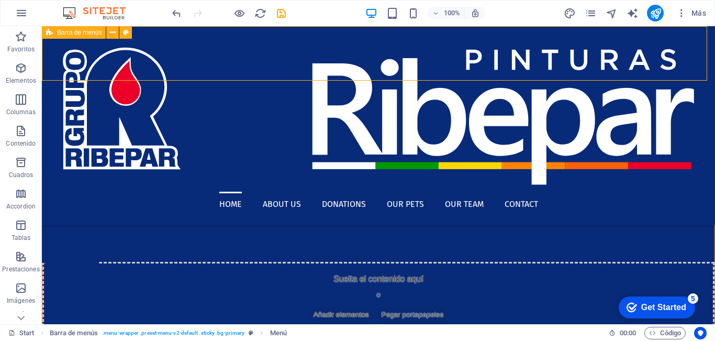
select select "header"
select select "rem"
select select "hover_border_top"
select select "px"
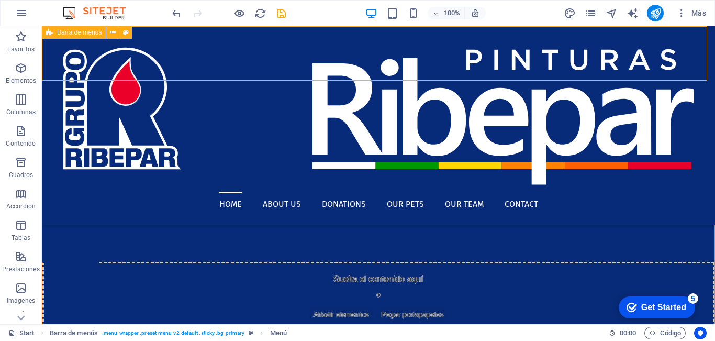
select select "rem"
select select "px"
select select
select select "px"
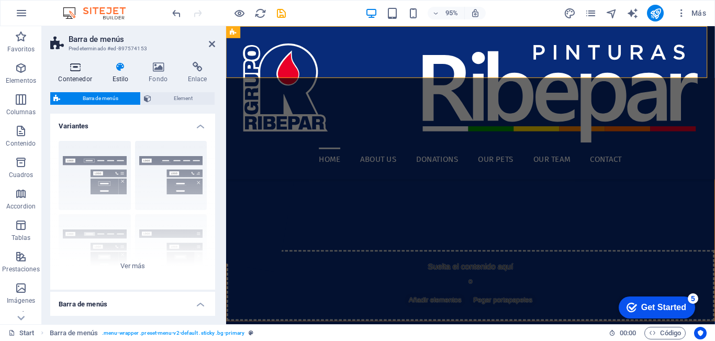
click at [72, 72] on icon at bounding box center [75, 67] width 50 height 10
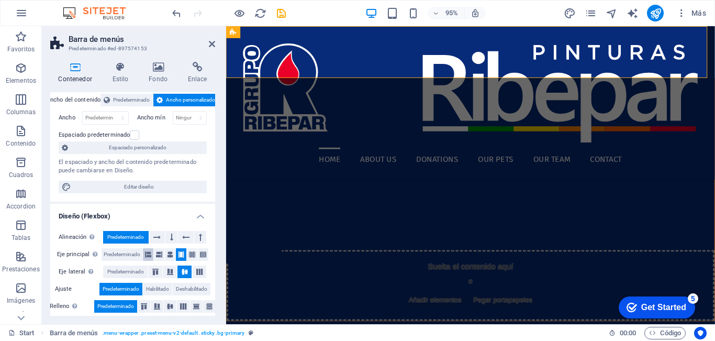
scroll to position [157, 0]
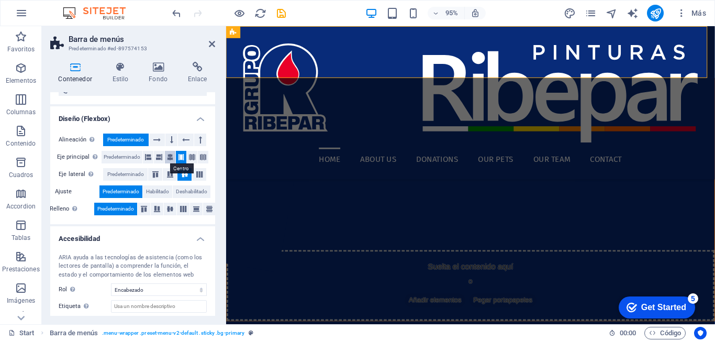
click at [170, 157] on icon at bounding box center [170, 157] width 6 height 13
drag, startPoint x: 211, startPoint y: 44, endPoint x: 189, endPoint y: 30, distance: 26.4
click at [211, 44] on icon at bounding box center [212, 44] width 6 height 8
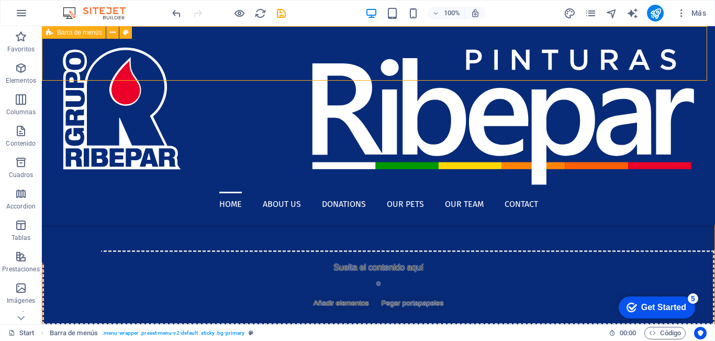
click at [54, 36] on div "Barra de menús" at bounding box center [74, 32] width 64 height 13
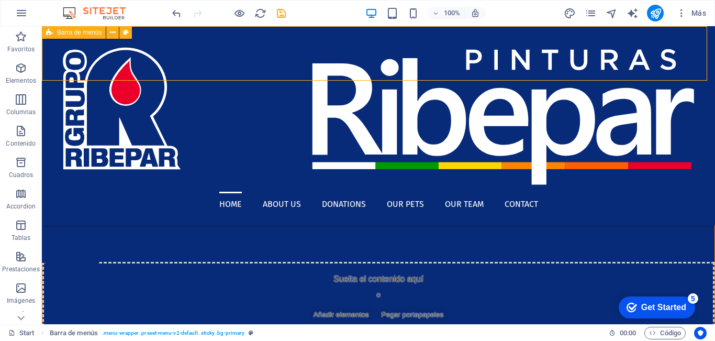
select select "header"
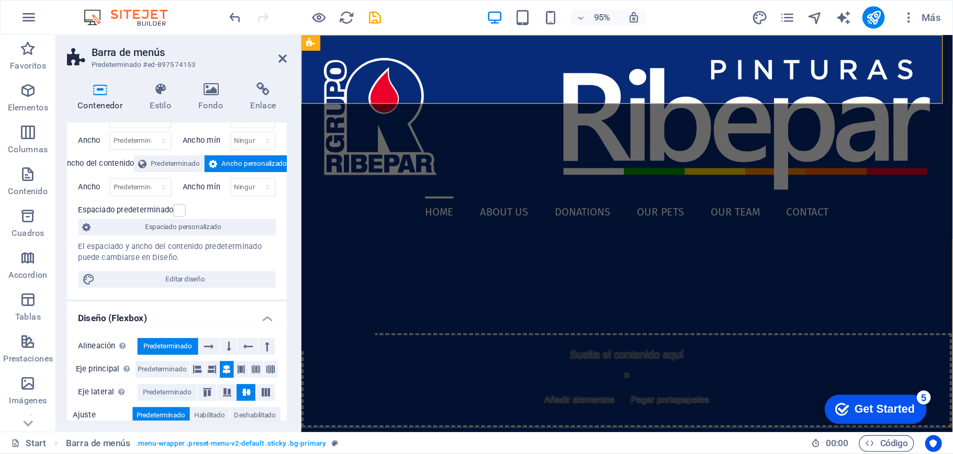
scroll to position [52, 0]
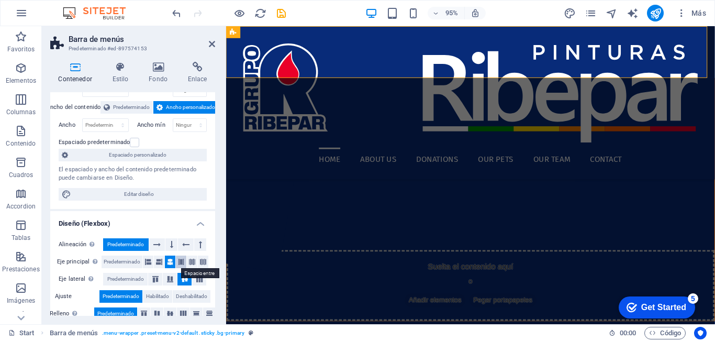
click at [180, 264] on icon at bounding box center [181, 261] width 6 height 13
click at [191, 263] on icon at bounding box center [192, 261] width 6 height 13
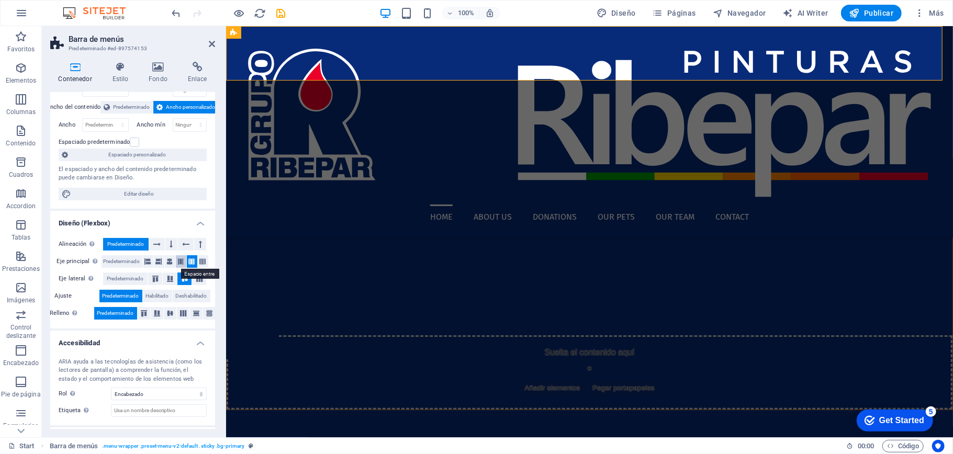
click at [178, 260] on icon at bounding box center [181, 261] width 6 height 13
click at [200, 260] on icon at bounding box center [203, 261] width 6 height 13
click at [191, 261] on icon at bounding box center [192, 261] width 6 height 13
drag, startPoint x: 210, startPoint y: 39, endPoint x: 250, endPoint y: 91, distance: 65.8
click at [210, 40] on icon at bounding box center [212, 44] width 6 height 8
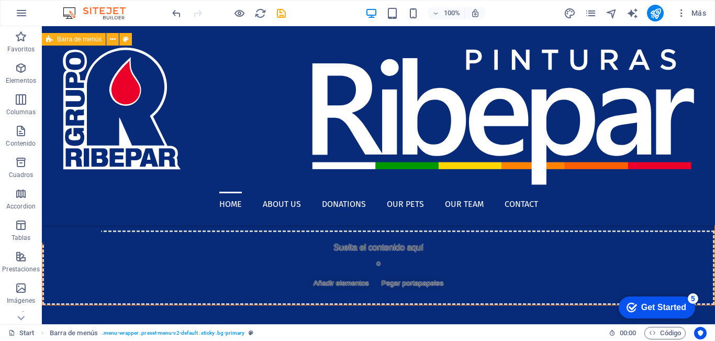
scroll to position [0, 0]
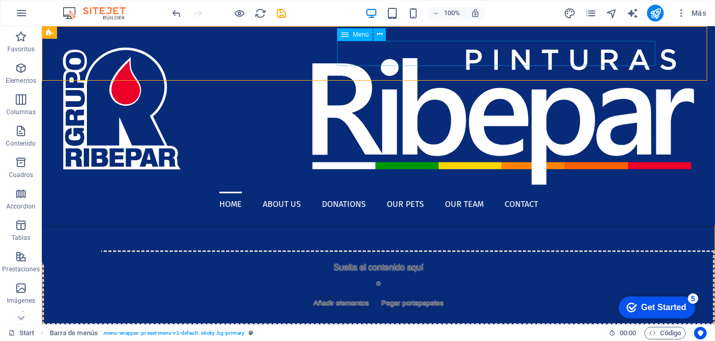
click at [351, 192] on nav "Home About us Donations Our Pets Our Team Contact" at bounding box center [378, 204] width 656 height 25
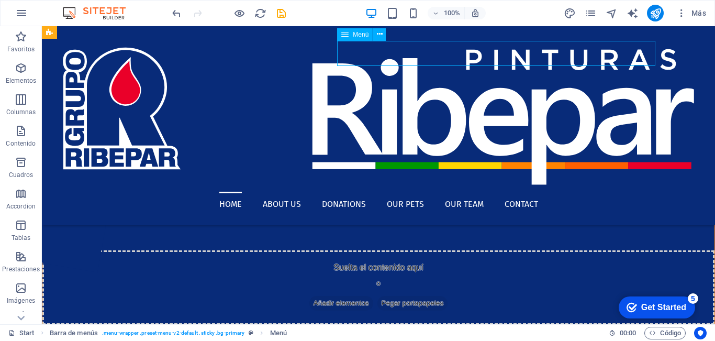
click at [351, 192] on nav "Home About us Donations Our Pets Our Team Contact" at bounding box center [378, 204] width 656 height 25
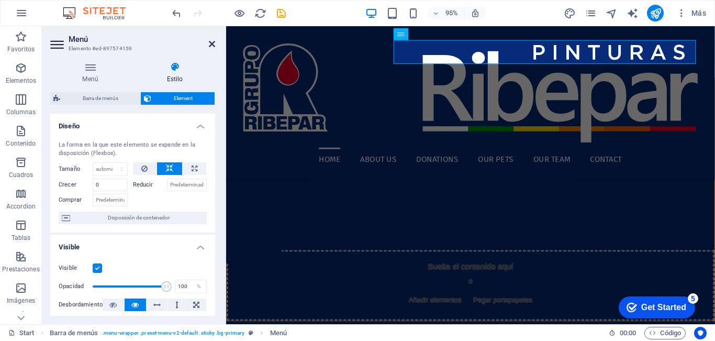
click at [213, 44] on icon at bounding box center [212, 44] width 6 height 8
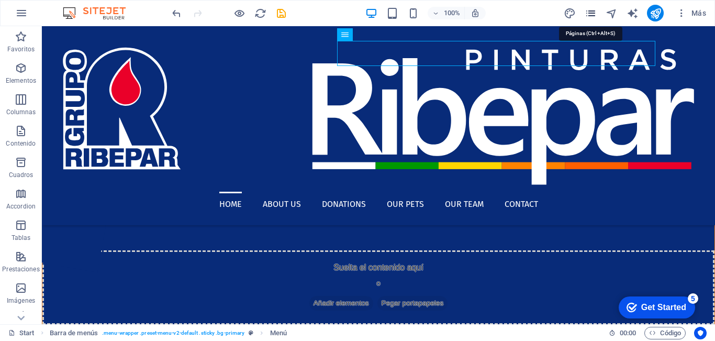
click at [588, 12] on icon "pages" at bounding box center [591, 13] width 12 height 12
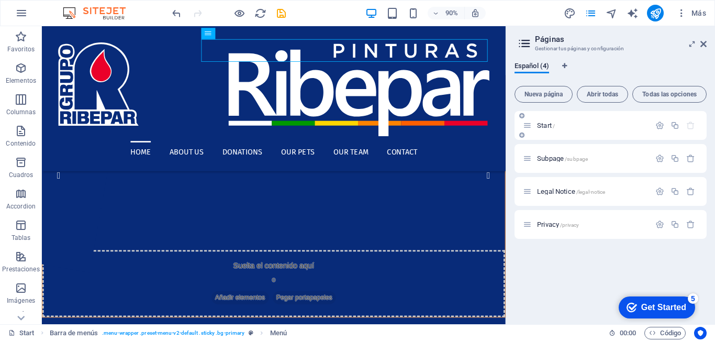
click at [577, 125] on p "Start /" at bounding box center [592, 125] width 110 height 7
click at [658, 126] on icon "button" at bounding box center [659, 125] width 9 height 9
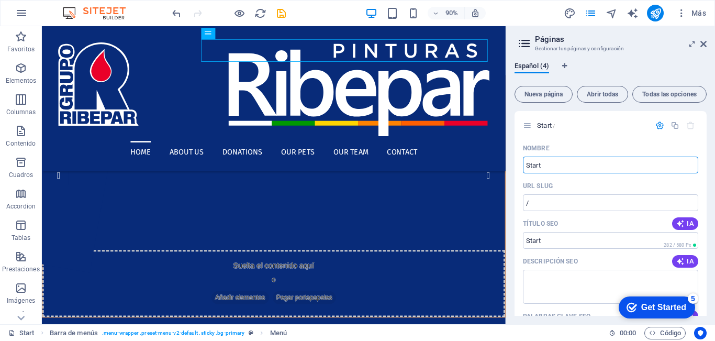
drag, startPoint x: 595, startPoint y: 188, endPoint x: 470, endPoint y: 180, distance: 125.4
type input "Inicio"
click at [609, 141] on div "Nombre" at bounding box center [610, 148] width 175 height 17
click at [655, 124] on icon "button" at bounding box center [659, 125] width 9 height 9
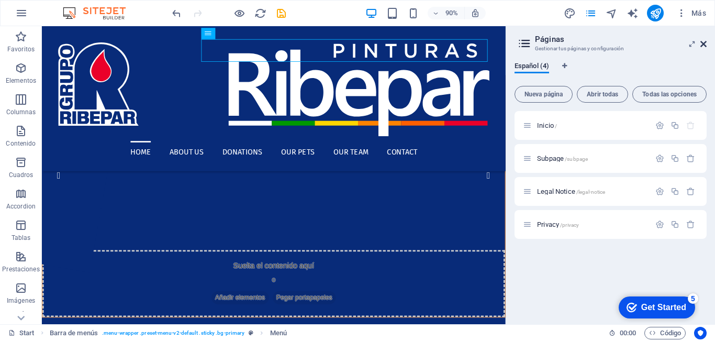
click at [703, 45] on icon at bounding box center [703, 44] width 6 height 8
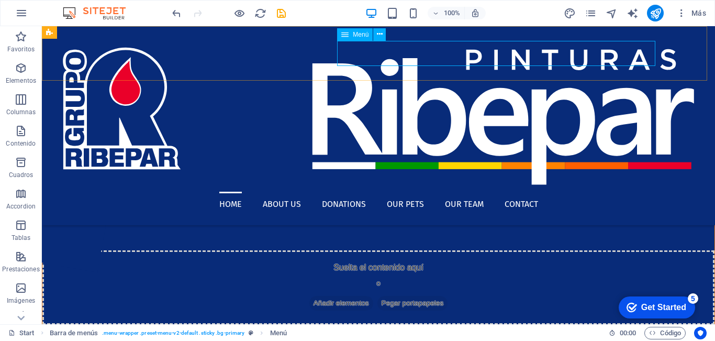
click at [346, 37] on icon at bounding box center [344, 34] width 7 height 13
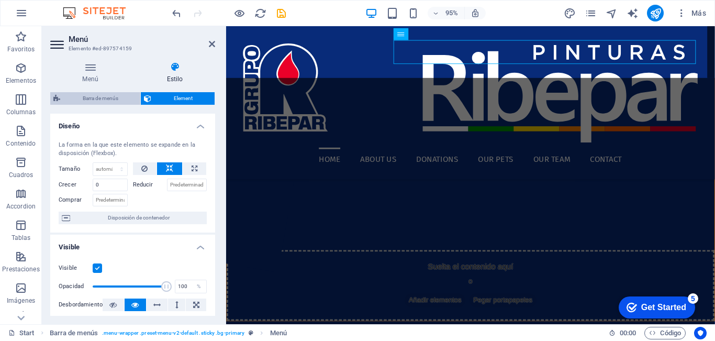
click at [96, 99] on span "Barra de menús" at bounding box center [100, 98] width 74 height 13
select select "rem"
select select "hover_border_top"
select select "px"
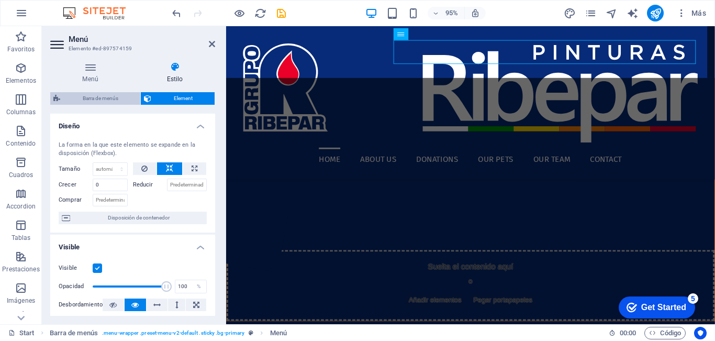
select select "rem"
select select "px"
select select
select select "px"
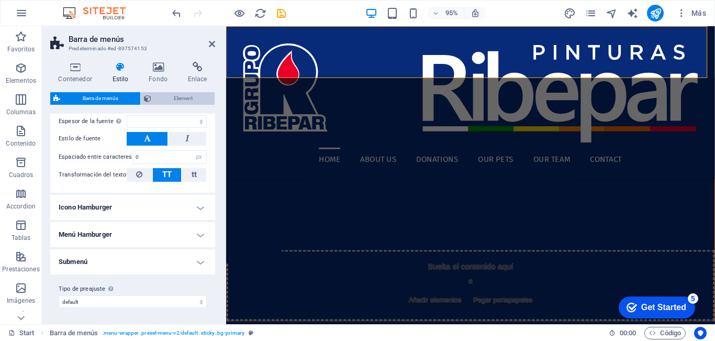
scroll to position [586, 0]
drag, startPoint x: 214, startPoint y: 44, endPoint x: 171, endPoint y: 18, distance: 49.8
click at [214, 44] on icon at bounding box center [212, 44] width 6 height 8
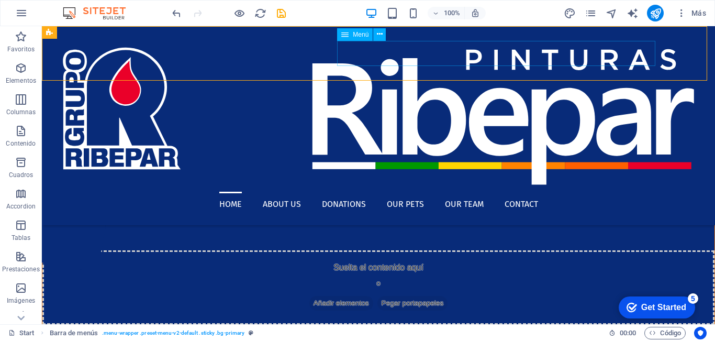
click at [403, 192] on nav "Home About us Donations Our Pets Our Team Contact" at bounding box center [378, 204] width 656 height 25
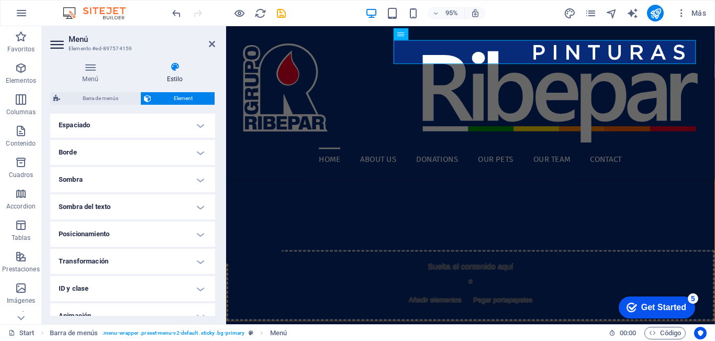
scroll to position [249, 0]
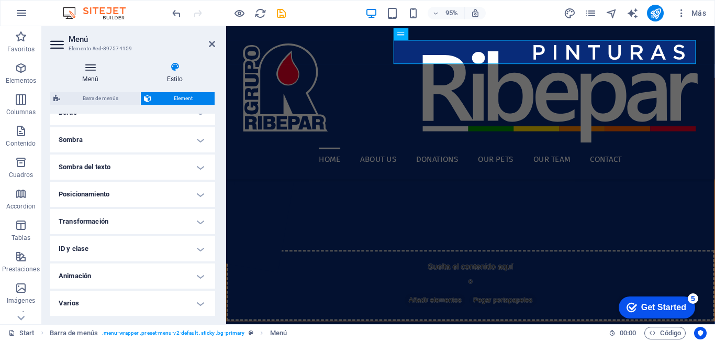
click at [88, 73] on h4 "Menú" at bounding box center [92, 73] width 84 height 22
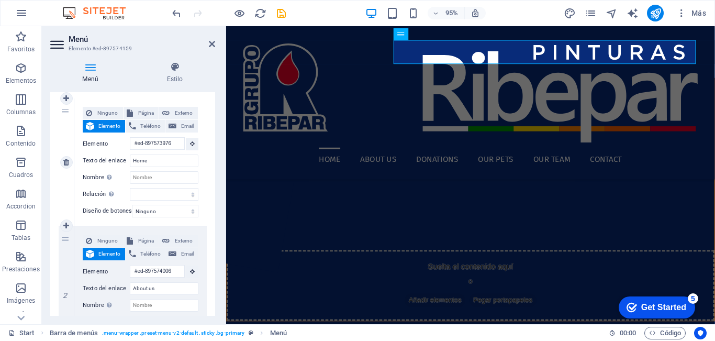
scroll to position [105, 0]
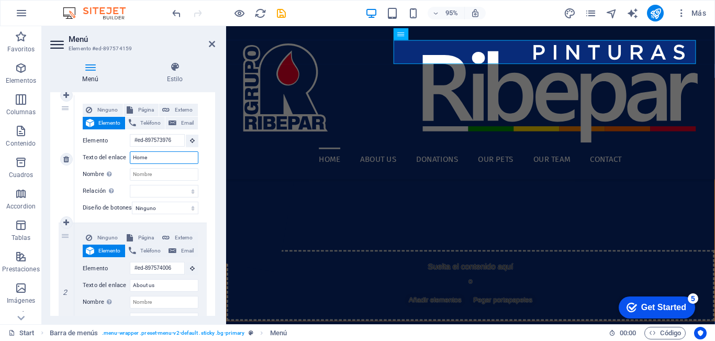
drag, startPoint x: 125, startPoint y: 154, endPoint x: 69, endPoint y: 150, distance: 55.6
click at [69, 150] on div "1 Ninguno Página Externo Elemento Teléfono Email Página Inicio Subpage Legal No…" at bounding box center [133, 159] width 148 height 128
type input "Inici"
select select
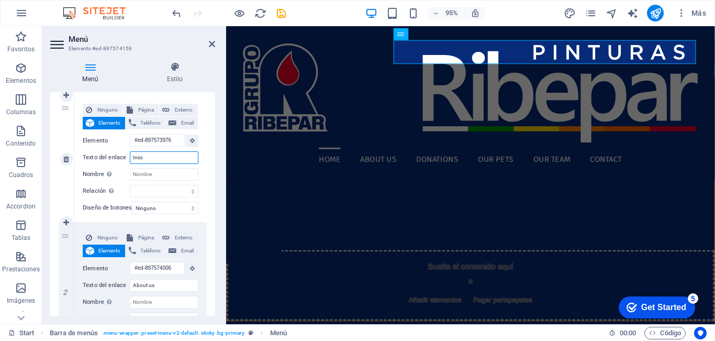
select select
type input "Inicio"
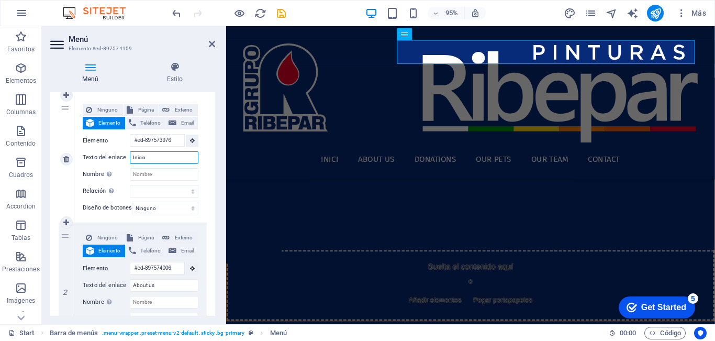
select select
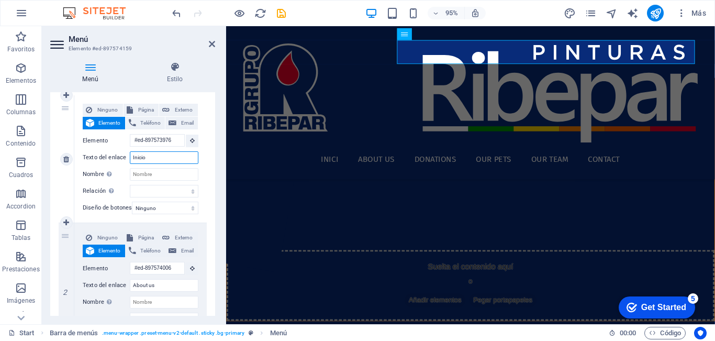
select select
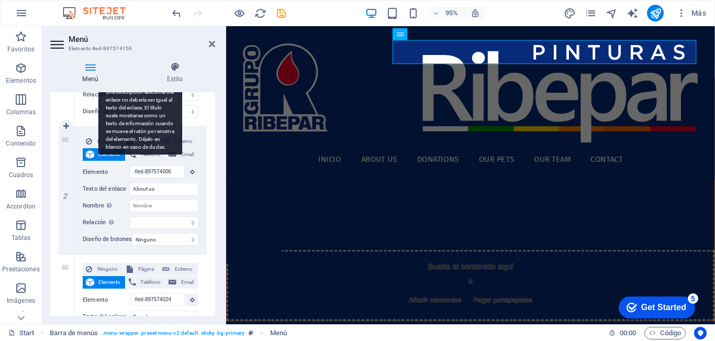
scroll to position [209, 0]
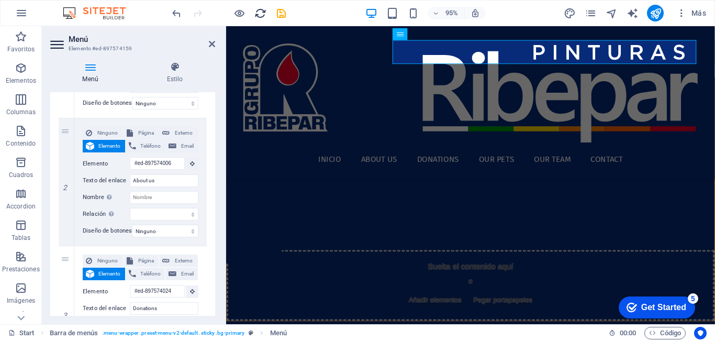
type input "Inicio"
drag, startPoint x: 171, startPoint y: 180, endPoint x: 106, endPoint y: 180, distance: 64.4
click at [106, 180] on div "Texto del enlace About us" at bounding box center [141, 180] width 116 height 13
type input "H"
type input "A"
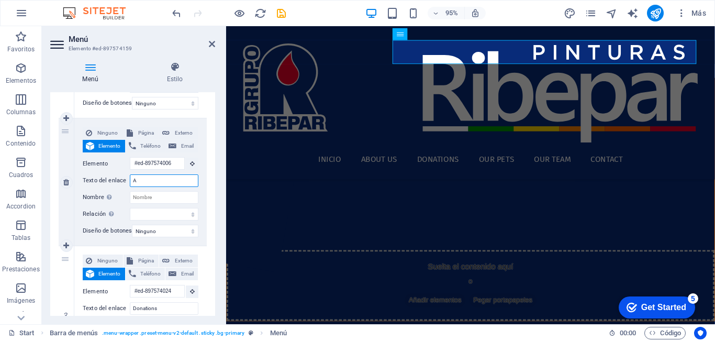
select select
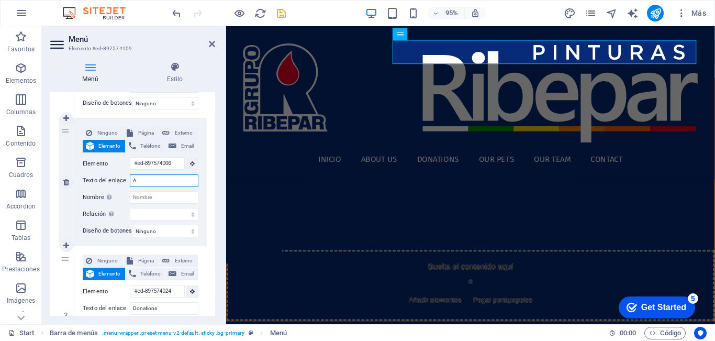
select select
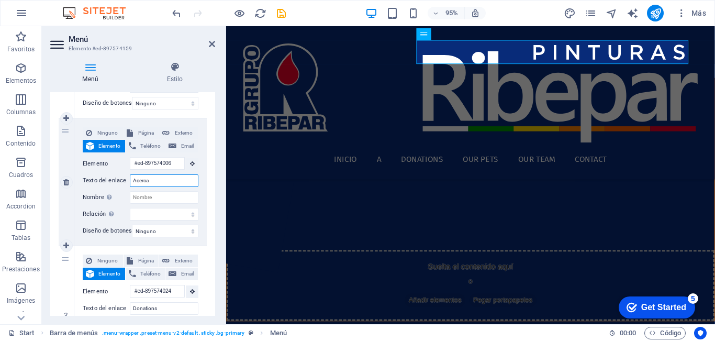
type input "Acerca"
select select
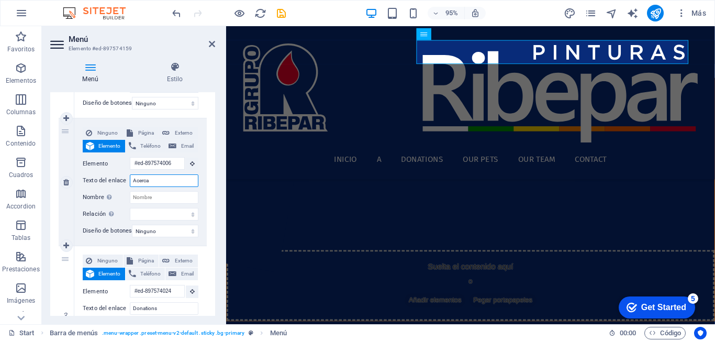
select select
type input "Acerca de"
select select
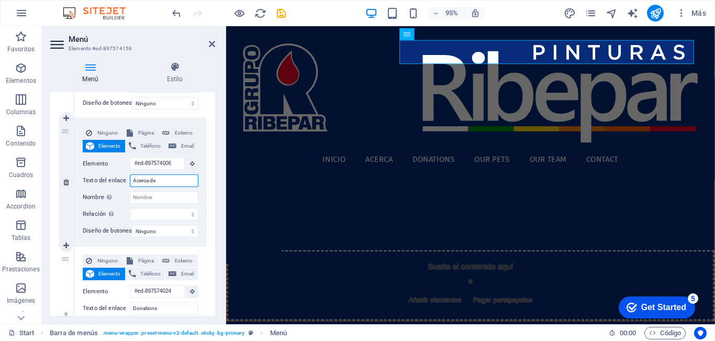
select select
type input "Acerca de"
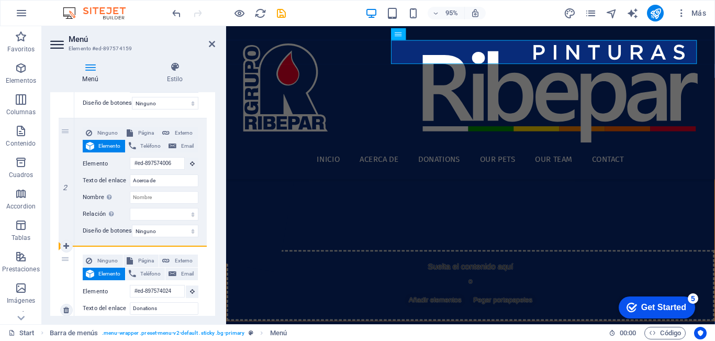
drag, startPoint x: 65, startPoint y: 134, endPoint x: 93, endPoint y: 307, distance: 174.9
select select
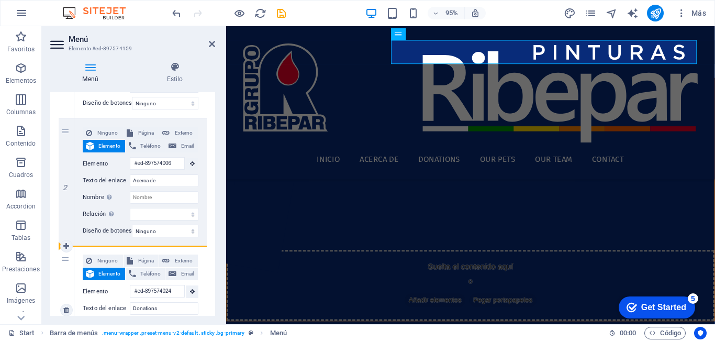
select select
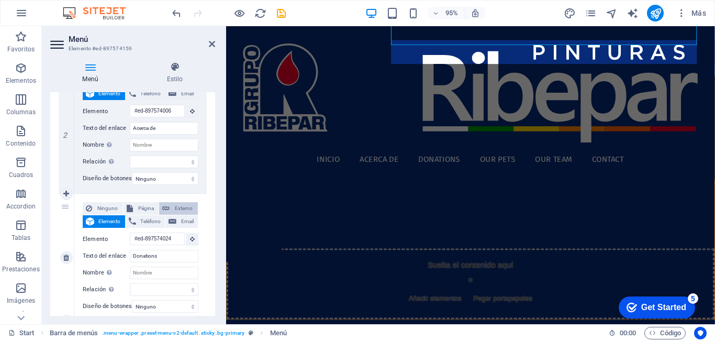
scroll to position [0, 0]
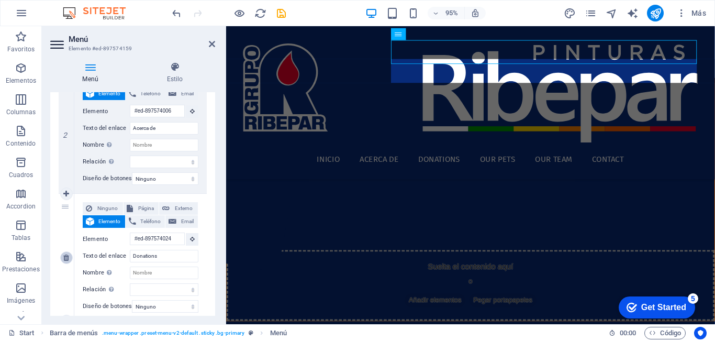
click at [64, 254] on icon at bounding box center [66, 257] width 6 height 7
select select
type input "#ed-897573892"
type input "Our Pets"
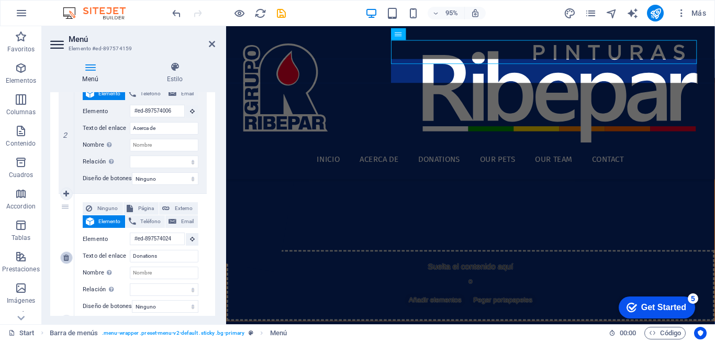
select select
type input "#ed-897573934"
type input "Our Team"
select select
type input "#ed-897574105"
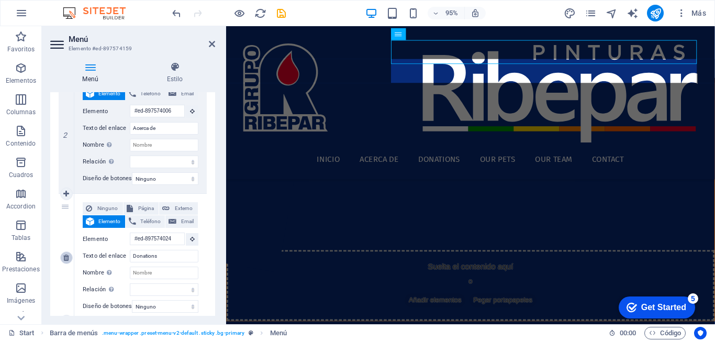
type input "Contact"
select select
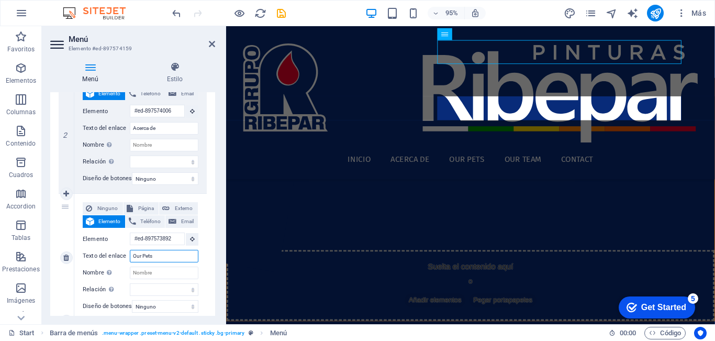
drag, startPoint x: 164, startPoint y: 253, endPoint x: 108, endPoint y: 257, distance: 56.7
click at [108, 257] on div "Texto del enlace Our Pets" at bounding box center [141, 256] width 116 height 13
type input "Productos"
select select
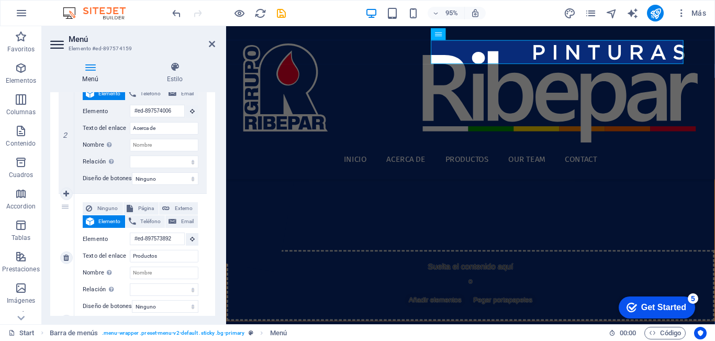
click at [81, 278] on div "Ninguno Página Externo Elemento Teléfono Email Página Inicio Subpage Legal Noti…" at bounding box center [140, 257] width 132 height 127
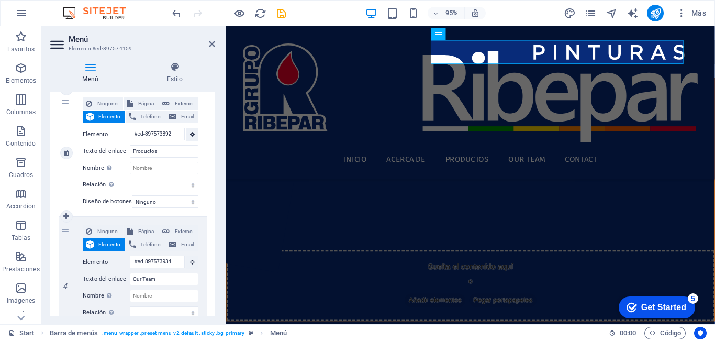
scroll to position [419, 0]
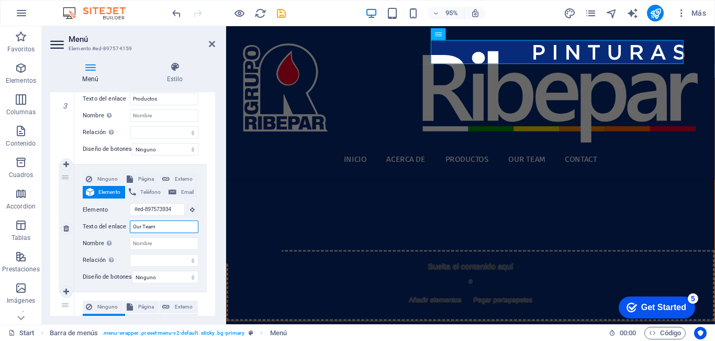
drag, startPoint x: 173, startPoint y: 228, endPoint x: 125, endPoint y: 228, distance: 48.7
click at [125, 228] on div "Texto del enlace Our Team" at bounding box center [141, 226] width 116 height 13
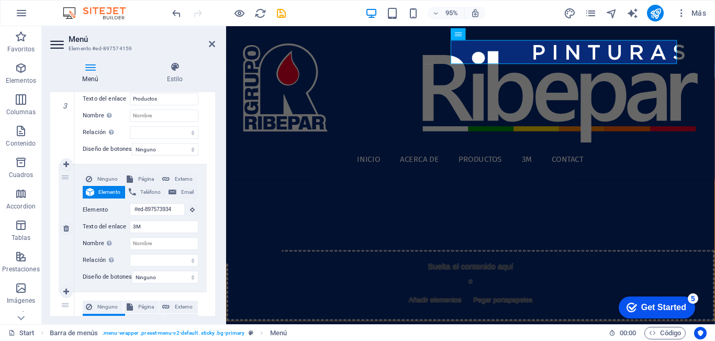
click at [77, 263] on div "Ninguno Página Externo Elemento Teléfono Email Página Inicio Subpage Legal Noti…" at bounding box center [140, 227] width 132 height 127
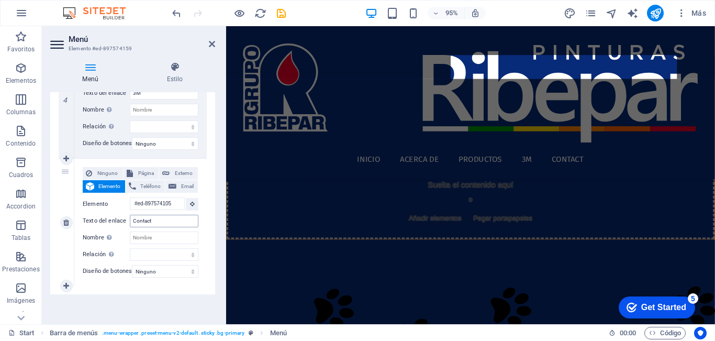
scroll to position [0, 0]
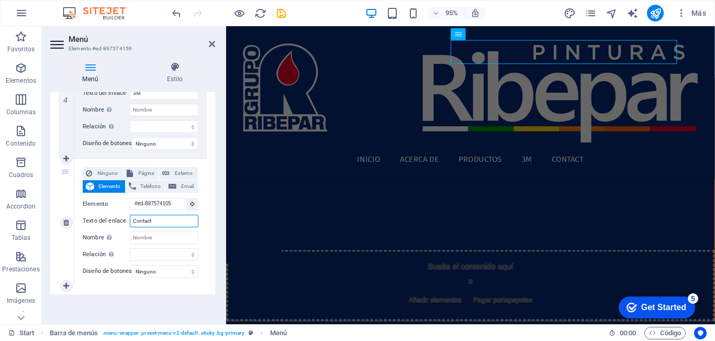
click at [155, 217] on input "Contact" at bounding box center [164, 221] width 69 height 13
click at [62, 240] on div "5" at bounding box center [67, 222] width 16 height 127
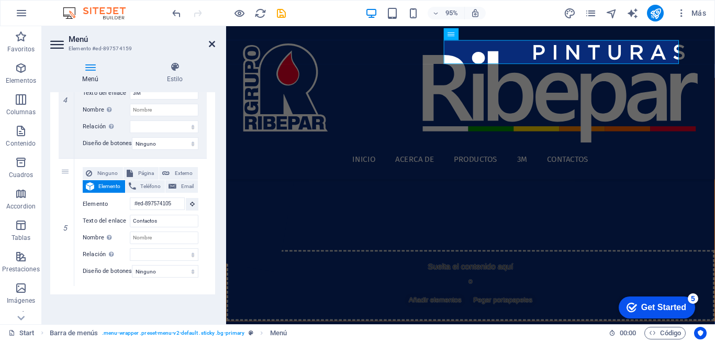
click at [211, 42] on icon at bounding box center [212, 44] width 6 height 8
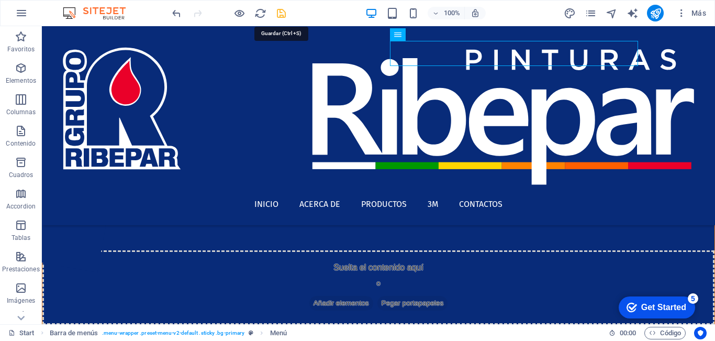
click at [284, 14] on icon "save" at bounding box center [281, 13] width 12 height 12
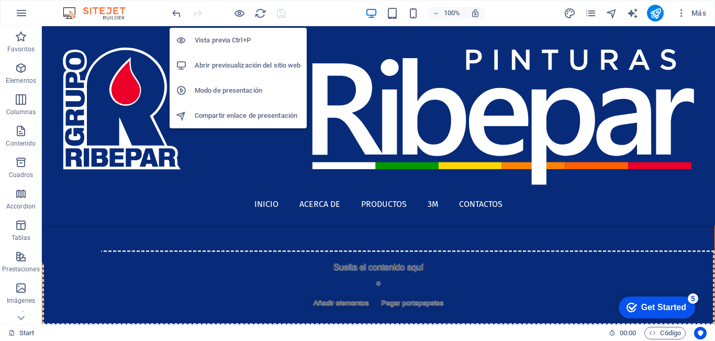
click at [250, 64] on h6 "Abrir previsualización del sitio web" at bounding box center [248, 65] width 106 height 13
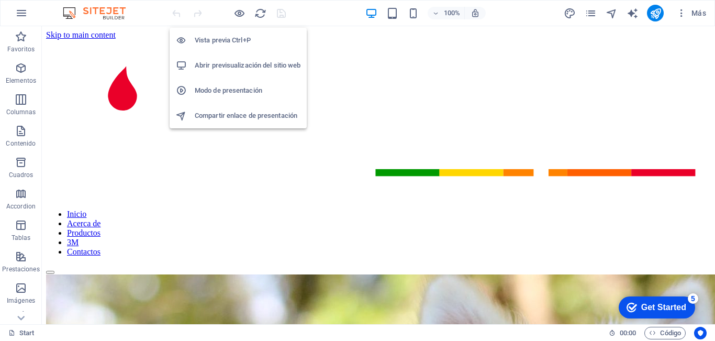
click at [242, 63] on h6 "Abrir previsualización del sitio web" at bounding box center [248, 65] width 106 height 13
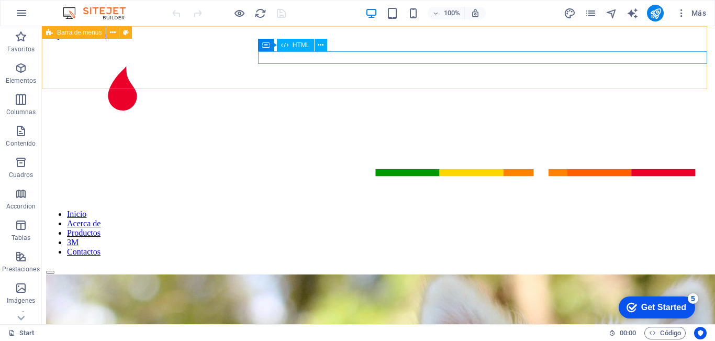
drag, startPoint x: 55, startPoint y: 34, endPoint x: 172, endPoint y: 49, distance: 118.2
click at [55, 34] on div "Barra de menús" at bounding box center [74, 32] width 64 height 13
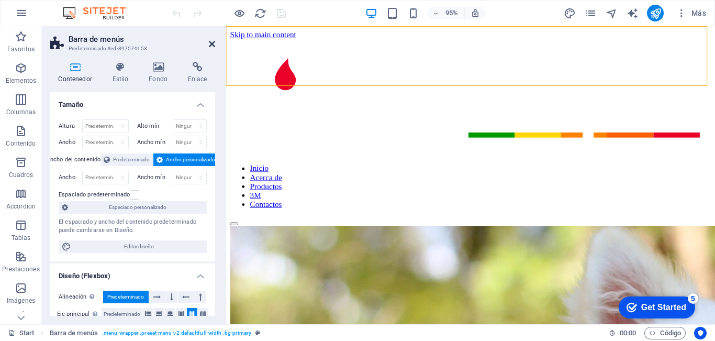
click at [210, 41] on icon at bounding box center [212, 44] width 6 height 8
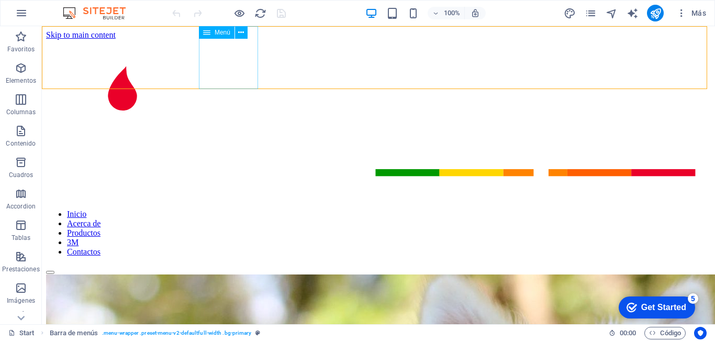
click at [211, 32] on div "Menú" at bounding box center [217, 32] width 36 height 13
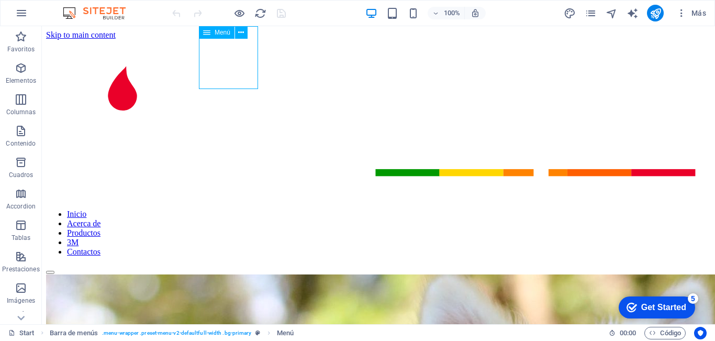
drag, startPoint x: 211, startPoint y: 32, endPoint x: 5, endPoint y: 111, distance: 220.7
click at [211, 32] on div "Menú" at bounding box center [217, 32] width 36 height 13
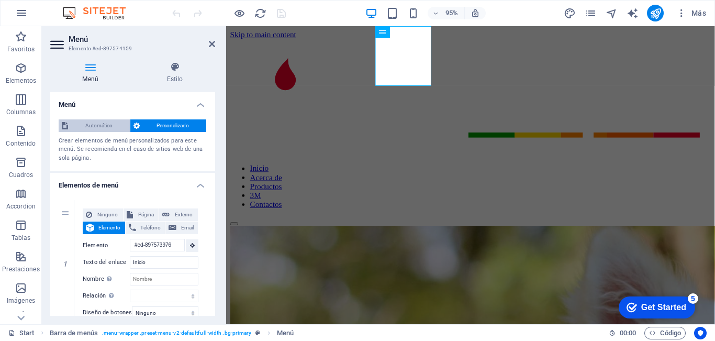
click at [95, 126] on span "Automático" at bounding box center [98, 125] width 55 height 13
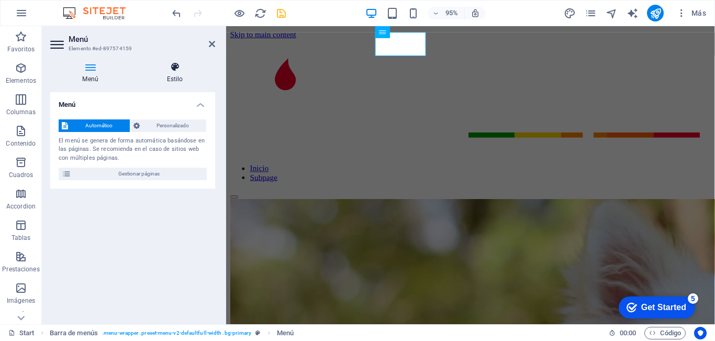
click at [175, 72] on h4 "Estilo" at bounding box center [175, 73] width 81 height 22
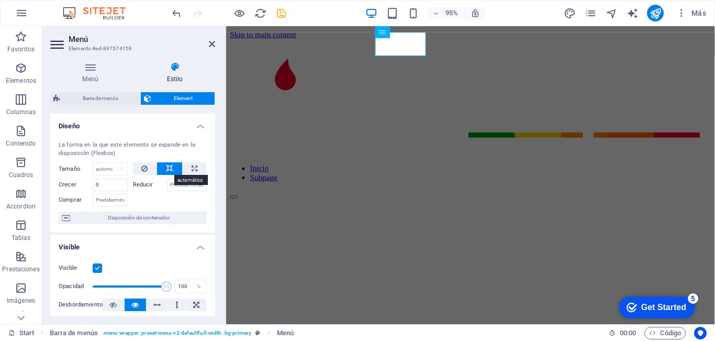
click at [169, 165] on icon at bounding box center [169, 168] width 7 height 13
drag, startPoint x: 191, startPoint y: 165, endPoint x: 177, endPoint y: 166, distance: 13.1
click at [192, 166] on icon at bounding box center [195, 168] width 6 height 13
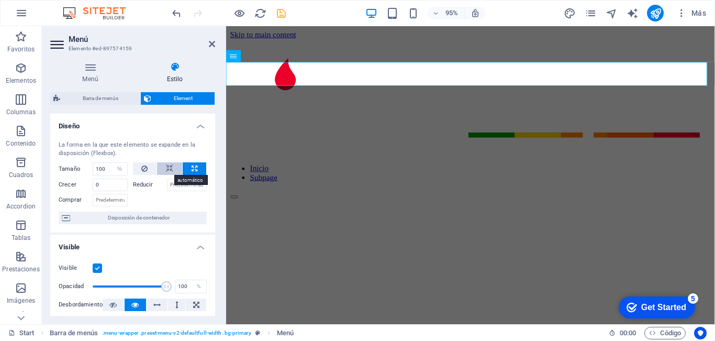
click at [169, 167] on icon at bounding box center [169, 168] width 7 height 13
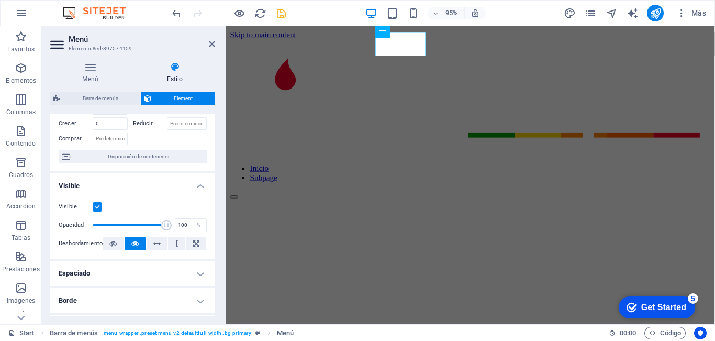
scroll to position [105, 0]
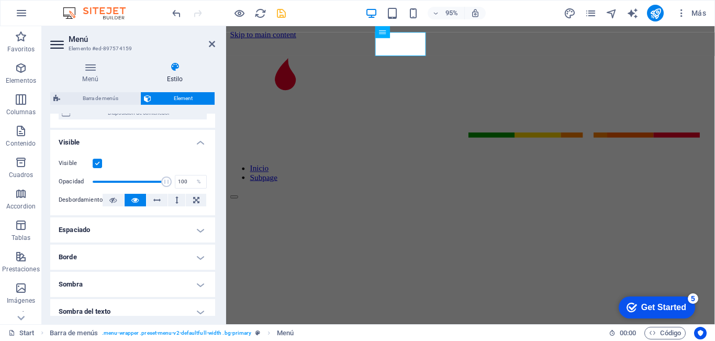
click at [103, 222] on h4 "Espaciado" at bounding box center [132, 229] width 165 height 25
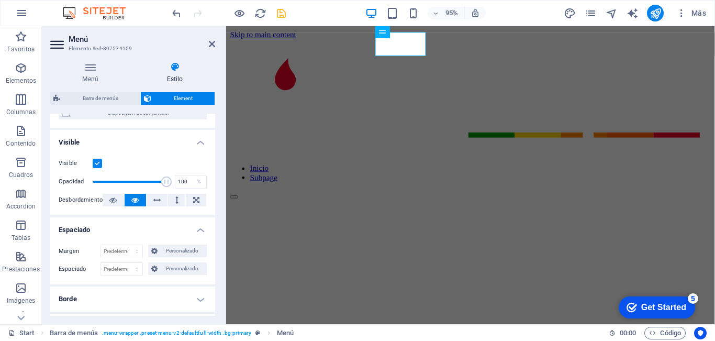
click at [102, 224] on h4 "Espaciado" at bounding box center [132, 226] width 165 height 19
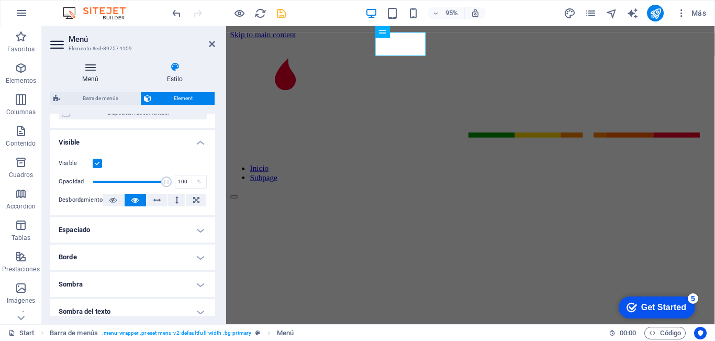
click at [88, 70] on icon at bounding box center [90, 67] width 80 height 10
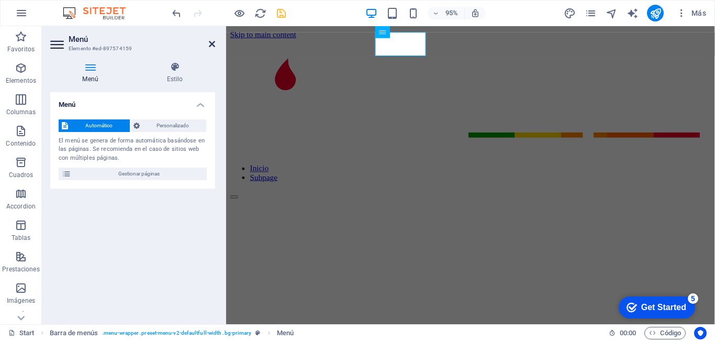
click at [213, 41] on icon at bounding box center [212, 44] width 6 height 8
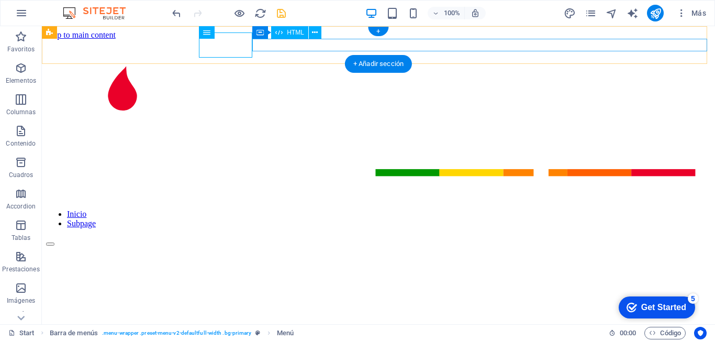
click at [332, 237] on div at bounding box center [378, 241] width 665 height 9
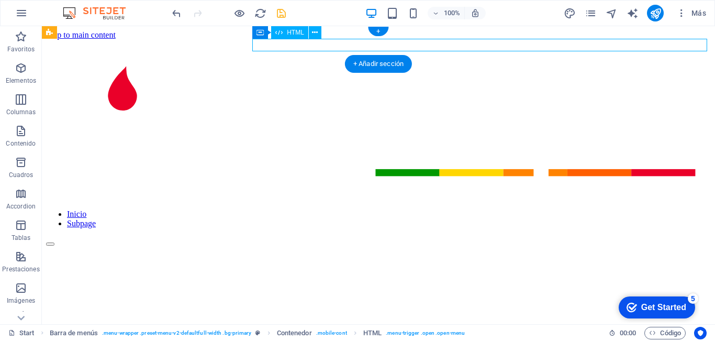
click at [311, 237] on div at bounding box center [378, 241] width 665 height 9
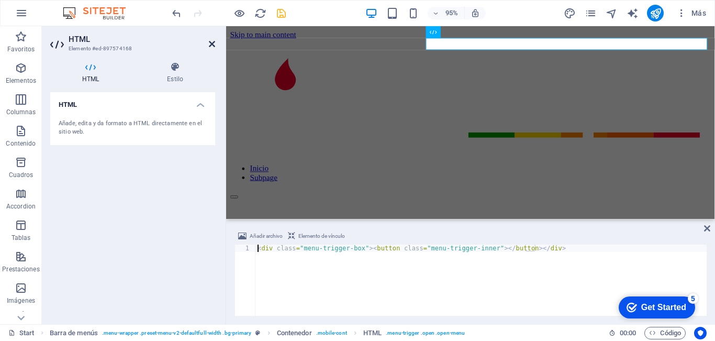
click at [210, 42] on icon at bounding box center [212, 44] width 6 height 8
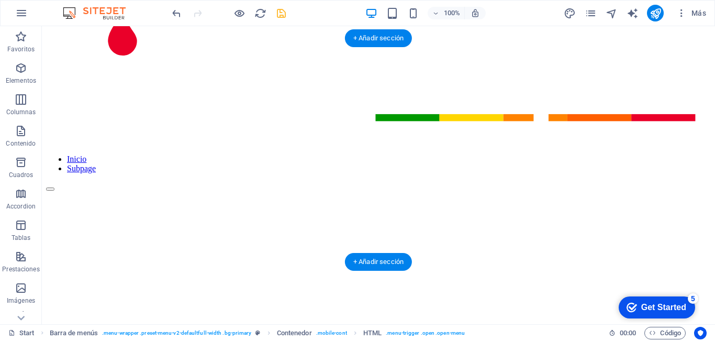
scroll to position [0, 0]
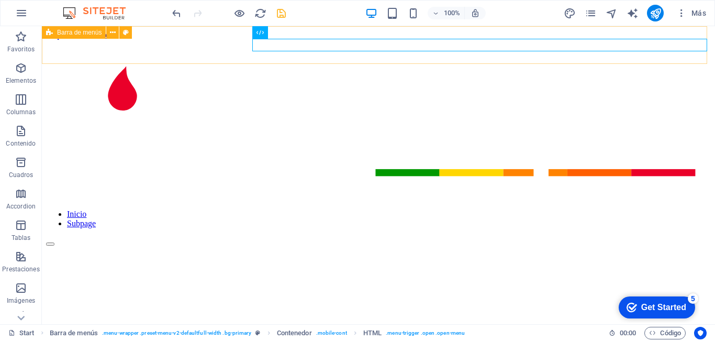
click at [52, 31] on icon at bounding box center [49, 32] width 7 height 13
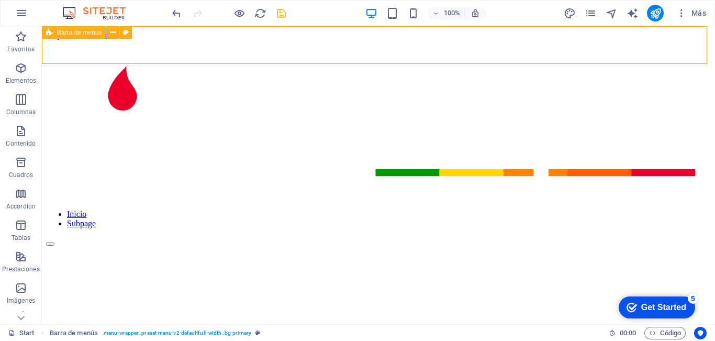
click at [52, 31] on icon at bounding box center [49, 32] width 7 height 13
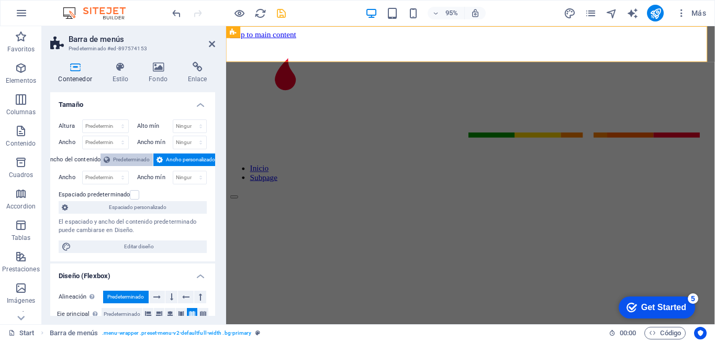
click at [132, 158] on span "Predeterminado" at bounding box center [131, 159] width 37 height 13
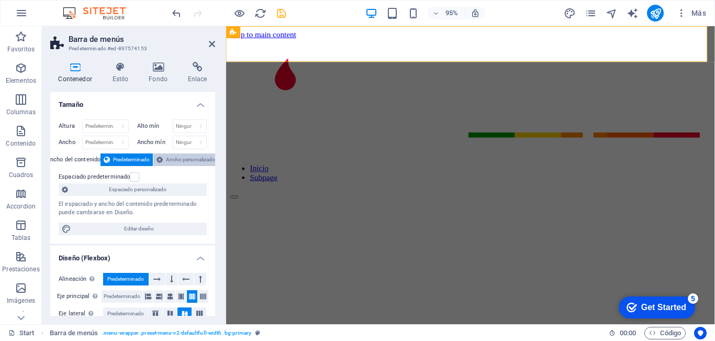
click at [179, 158] on span "Ancho personalizado" at bounding box center [190, 159] width 49 height 13
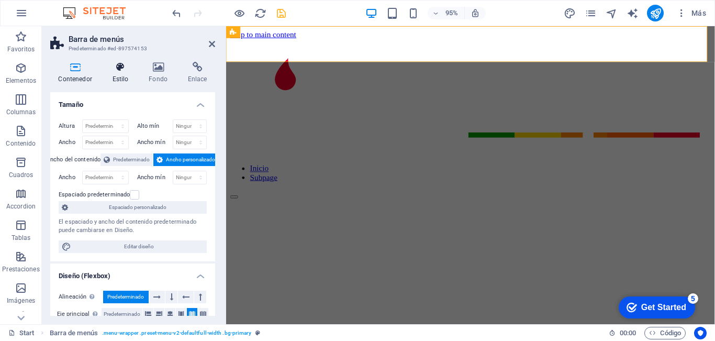
click at [122, 71] on icon at bounding box center [120, 67] width 32 height 10
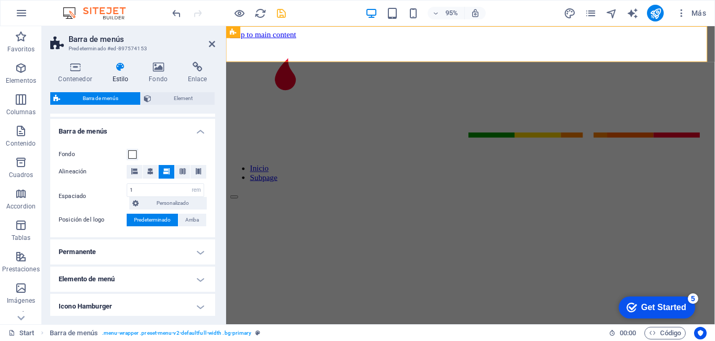
scroll to position [157, 0]
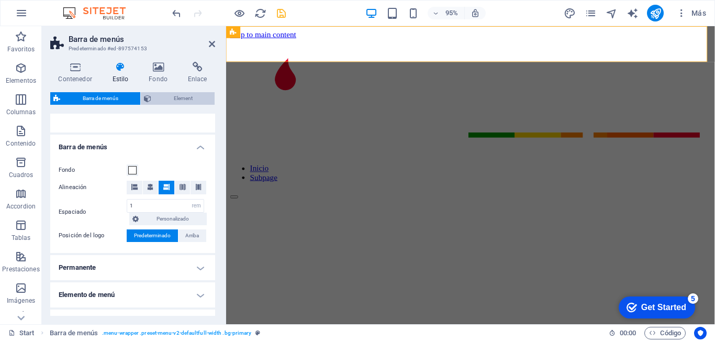
click at [160, 94] on span "Element" at bounding box center [182, 98] width 57 height 13
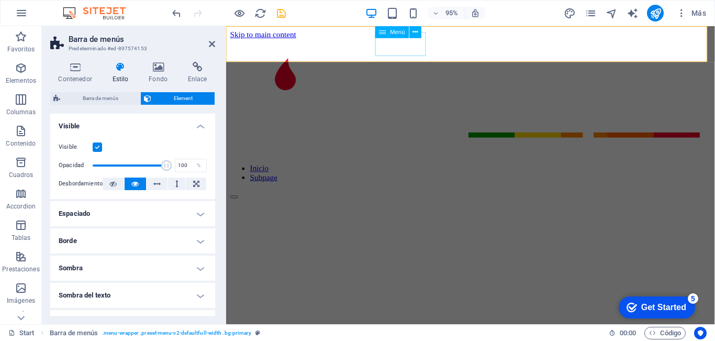
click at [391, 34] on span "Menú" at bounding box center [397, 32] width 15 height 6
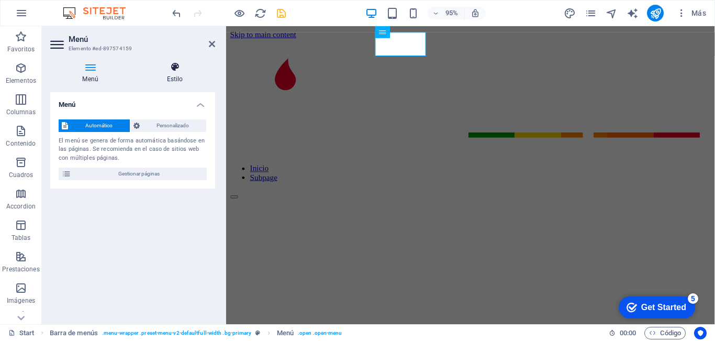
click at [167, 81] on h4 "Estilo" at bounding box center [175, 73] width 81 height 22
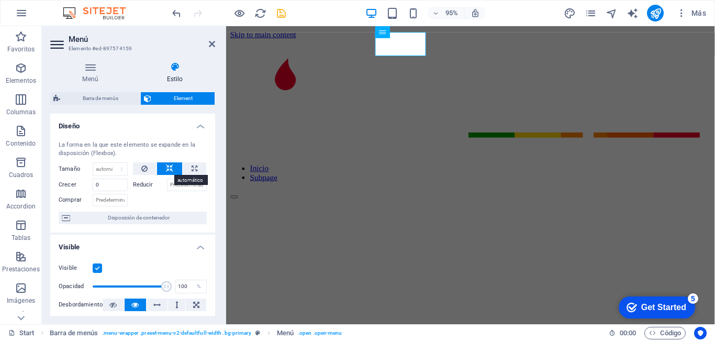
click at [172, 168] on button at bounding box center [169, 168] width 25 height 13
click at [192, 166] on icon at bounding box center [195, 168] width 6 height 13
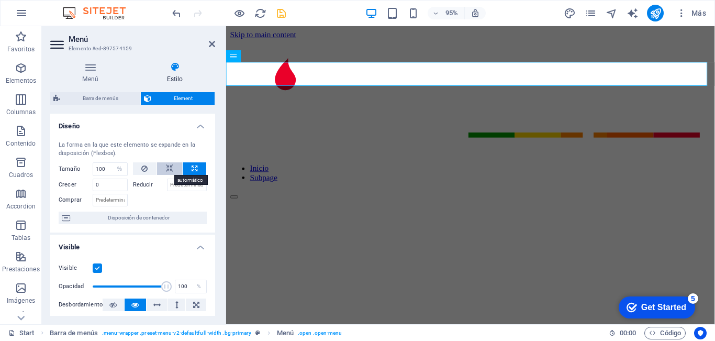
click at [170, 167] on icon at bounding box center [169, 168] width 7 height 13
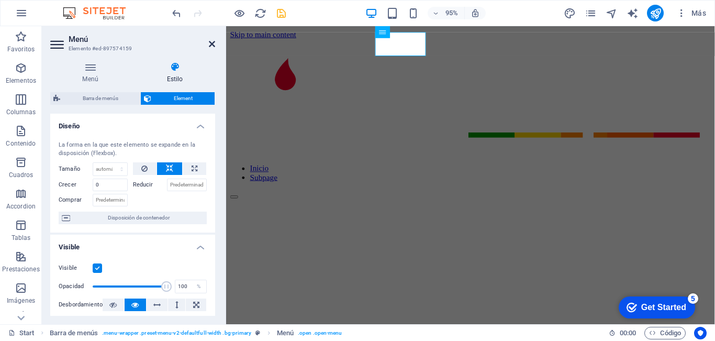
click at [210, 42] on icon at bounding box center [212, 44] width 6 height 8
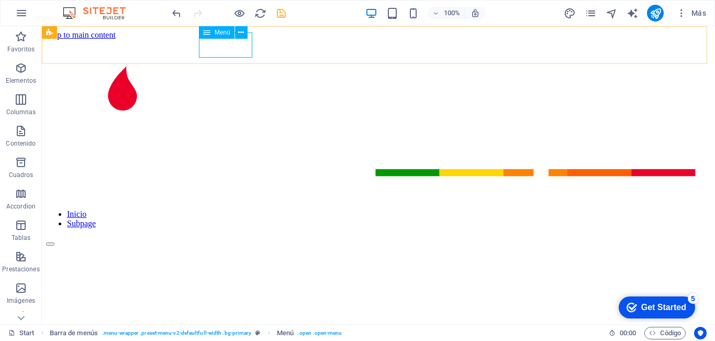
click at [217, 32] on span "Menú" at bounding box center [223, 32] width 16 height 6
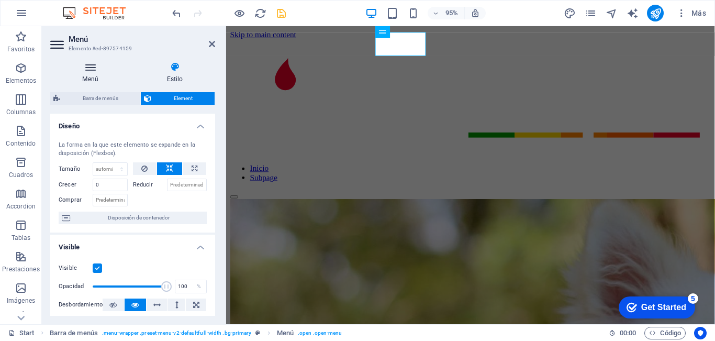
click at [93, 70] on icon at bounding box center [90, 67] width 80 height 10
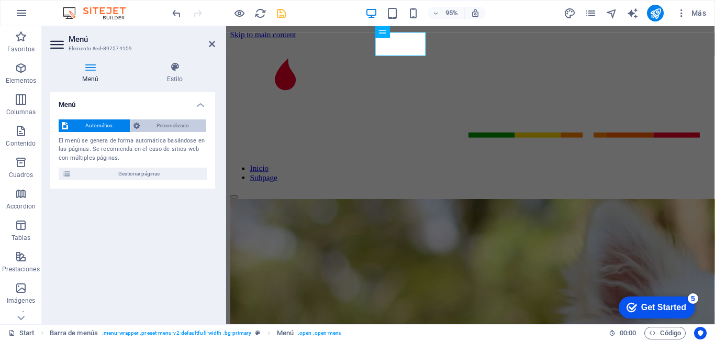
click at [165, 125] on span "Personalizado" at bounding box center [173, 125] width 61 height 13
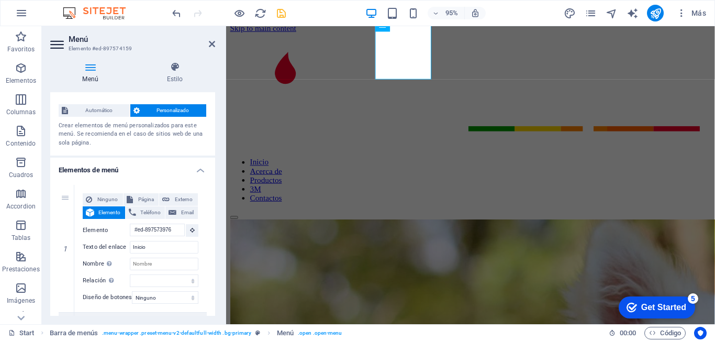
scroll to position [0, 0]
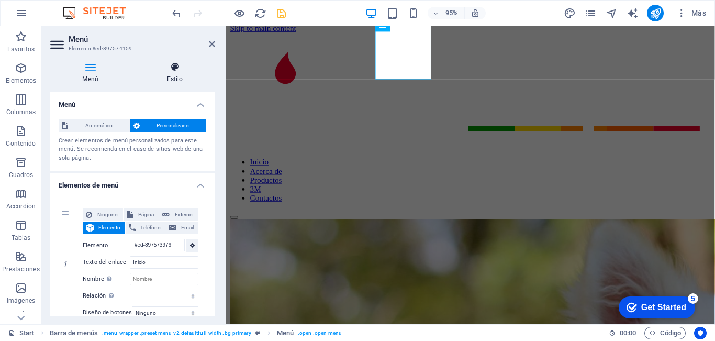
click at [176, 72] on h4 "Estilo" at bounding box center [175, 73] width 81 height 22
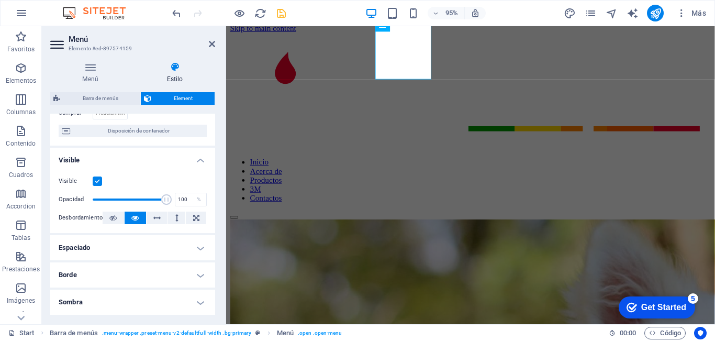
scroll to position [105, 0]
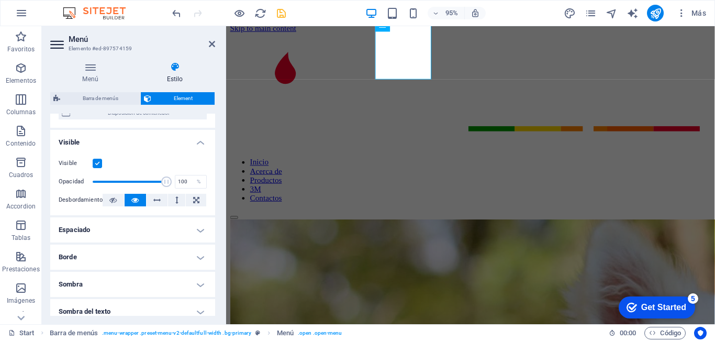
click at [92, 230] on h4 "Espaciado" at bounding box center [132, 229] width 165 height 25
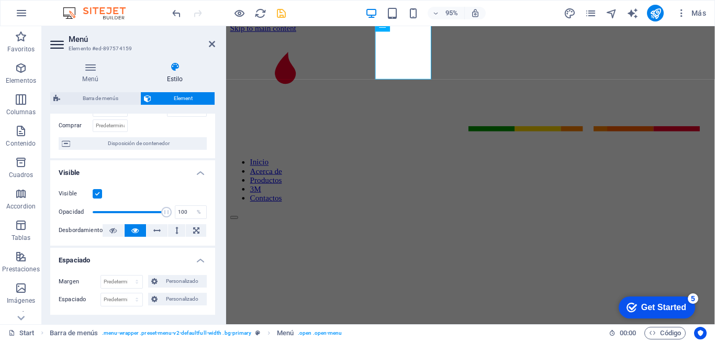
scroll to position [29, 0]
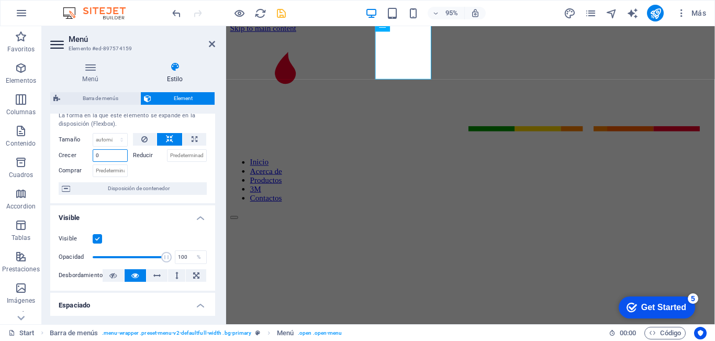
drag, startPoint x: 98, startPoint y: 149, endPoint x: 58, endPoint y: 147, distance: 39.8
click at [59, 147] on div "Crecer 0" at bounding box center [96, 154] width 74 height 15
click at [144, 170] on div at bounding box center [170, 169] width 74 height 15
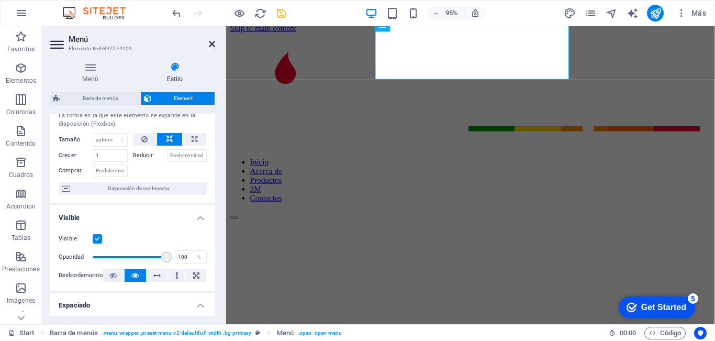
click at [211, 46] on icon at bounding box center [212, 44] width 6 height 8
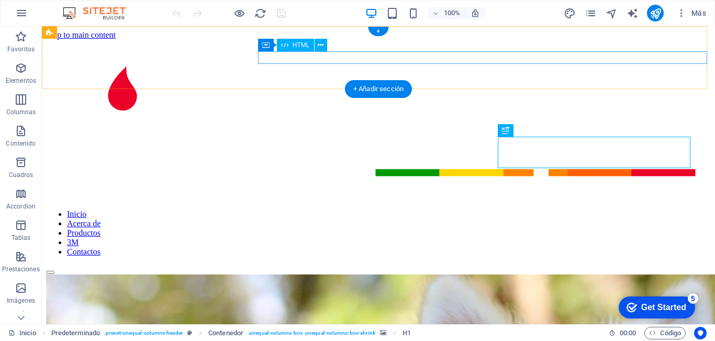
click at [343, 265] on div at bounding box center [378, 269] width 665 height 9
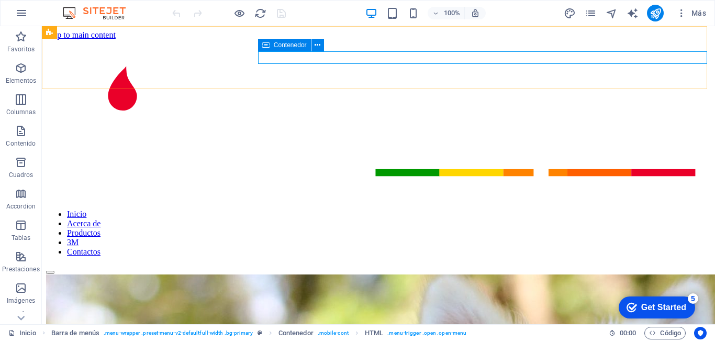
click at [268, 44] on icon at bounding box center [265, 45] width 7 height 13
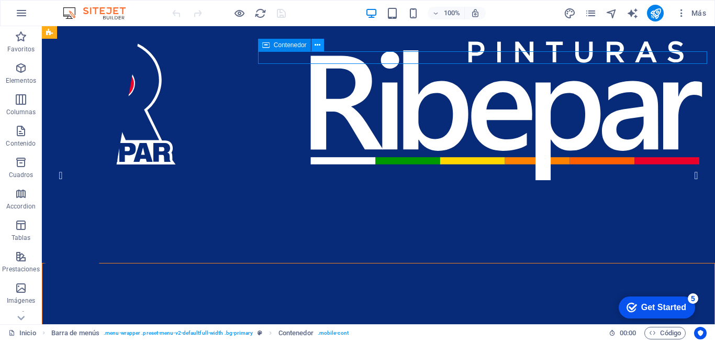
click at [322, 46] on button at bounding box center [317, 45] width 13 height 13
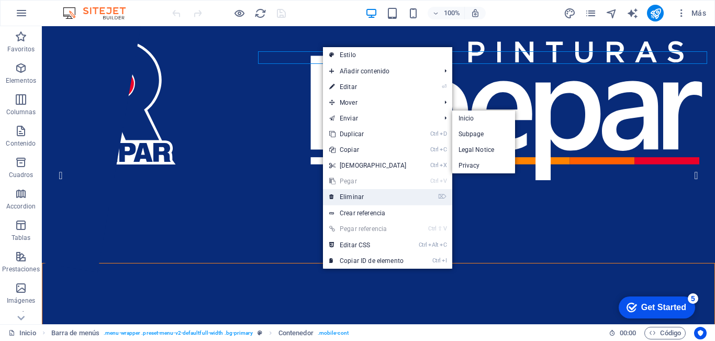
click at [355, 196] on link "⌦ Eliminar" at bounding box center [368, 197] width 90 height 16
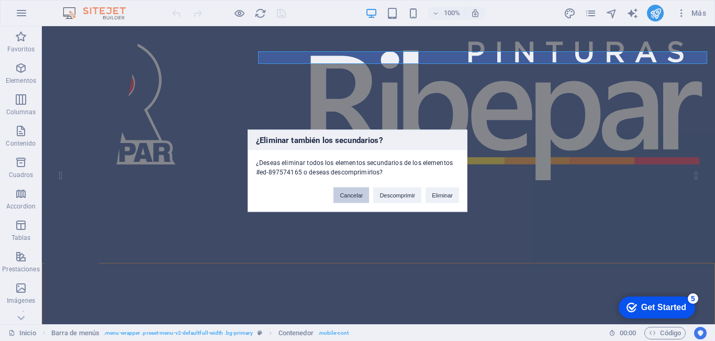
click at [364, 197] on button "Cancelar" at bounding box center [351, 195] width 36 height 16
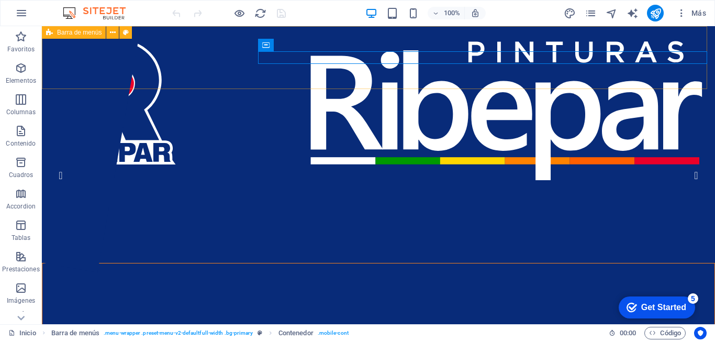
click at [49, 30] on icon at bounding box center [49, 32] width 7 height 13
select select "header"
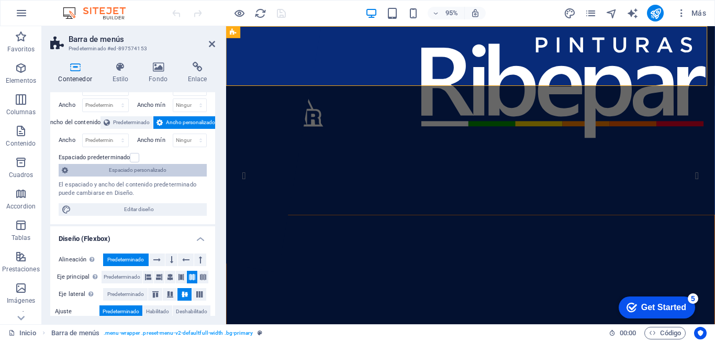
scroll to position [105, 0]
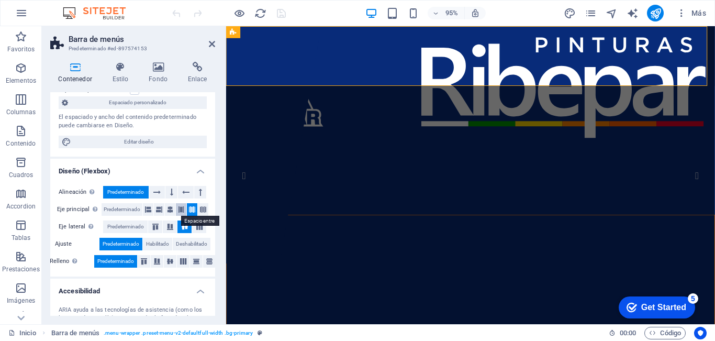
click at [178, 210] on icon at bounding box center [181, 209] width 6 height 13
click at [192, 211] on icon at bounding box center [192, 209] width 6 height 13
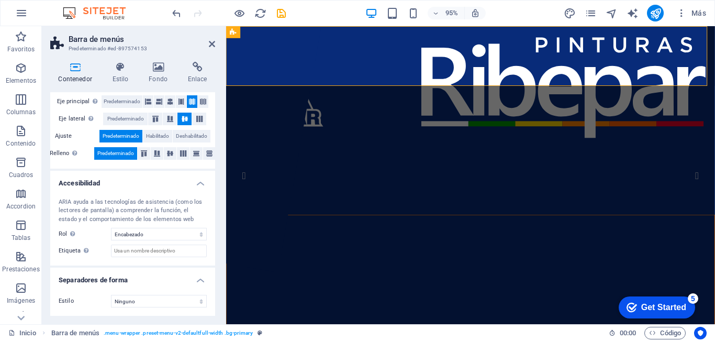
scroll to position [0, 0]
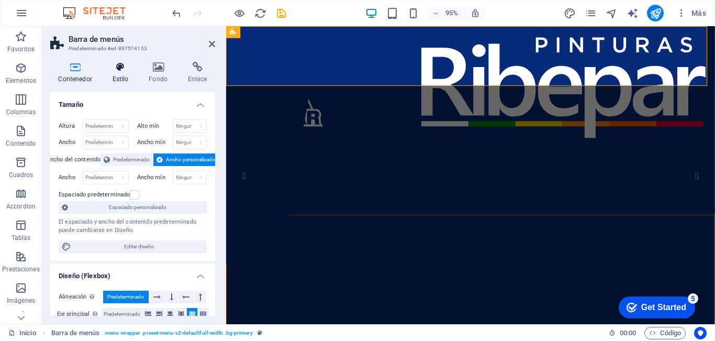
click at [113, 74] on h4 "Estilo" at bounding box center [122, 73] width 37 height 22
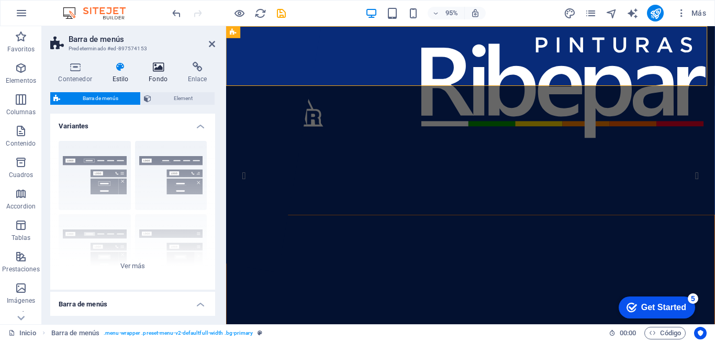
click at [155, 73] on h4 "Fondo" at bounding box center [160, 73] width 39 height 22
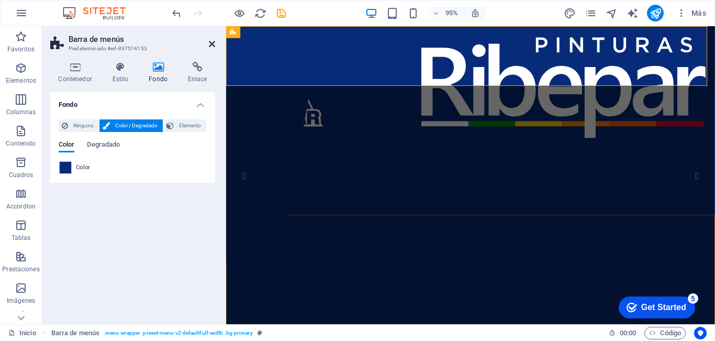
click at [209, 43] on icon at bounding box center [212, 44] width 6 height 8
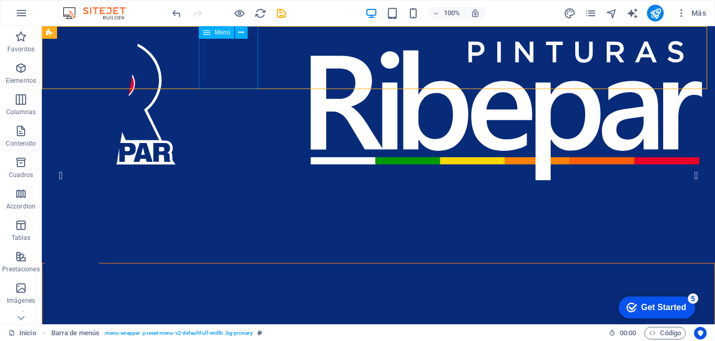
click at [215, 32] on span "Menú" at bounding box center [223, 32] width 16 height 6
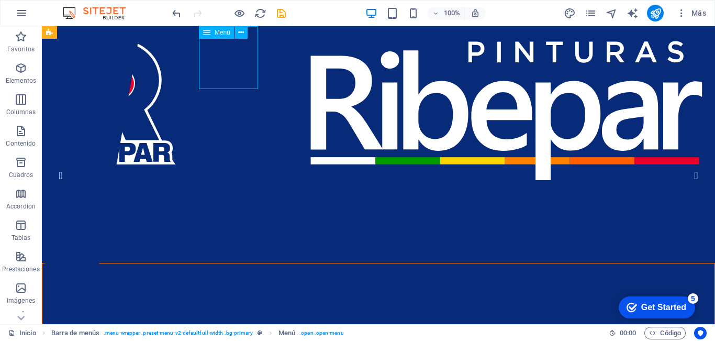
click at [215, 32] on span "Menú" at bounding box center [223, 32] width 16 height 6
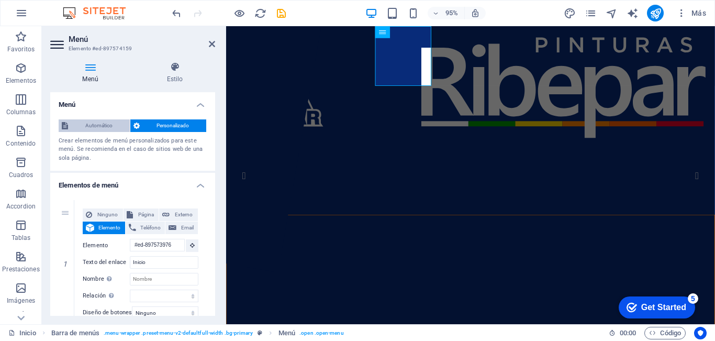
click at [94, 128] on span "Automático" at bounding box center [98, 125] width 55 height 13
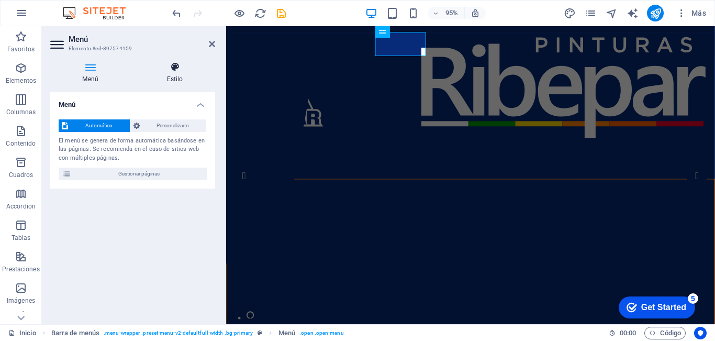
click at [173, 72] on icon at bounding box center [175, 67] width 81 height 10
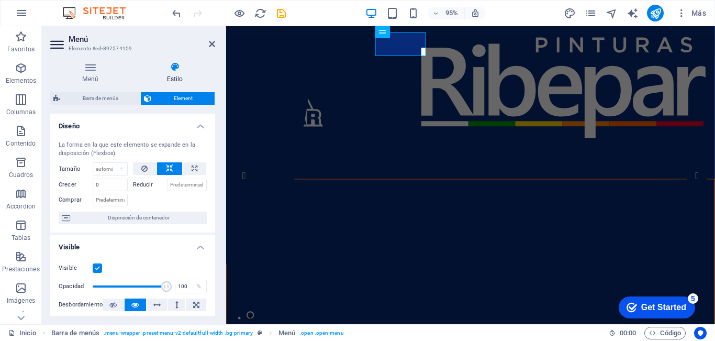
click at [170, 169] on icon at bounding box center [169, 168] width 7 height 13
click at [143, 166] on icon at bounding box center [144, 168] width 6 height 13
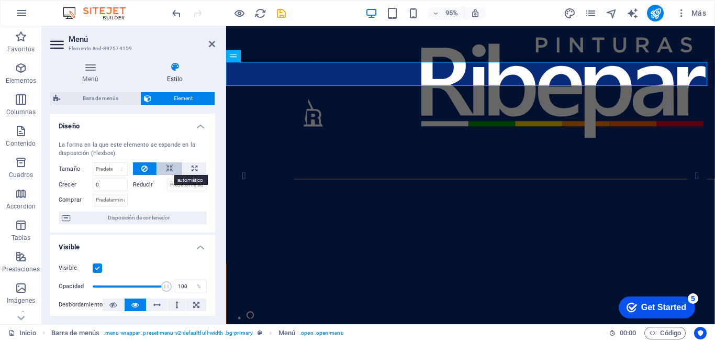
click at [160, 166] on button at bounding box center [169, 168] width 25 height 13
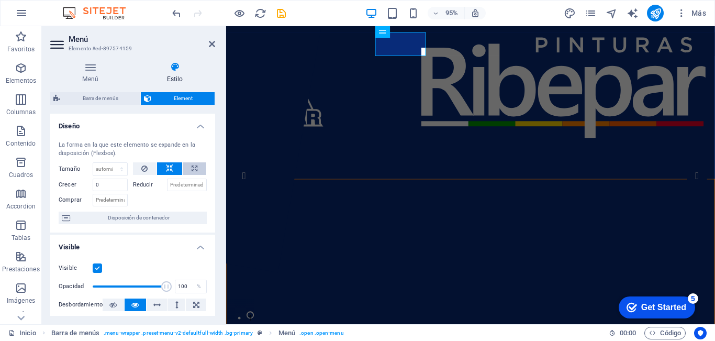
click at [183, 166] on button at bounding box center [195, 168] width 24 height 13
type input "100"
select select "%"
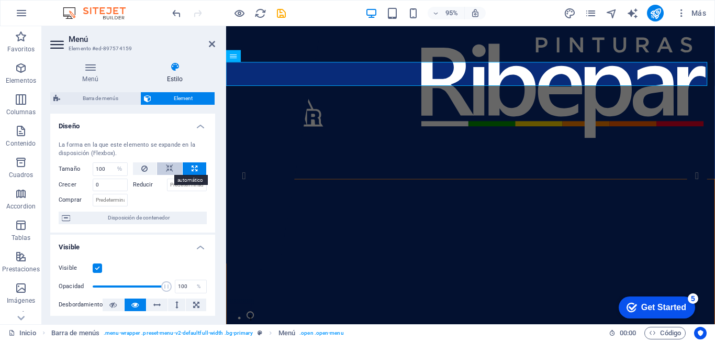
click at [171, 167] on icon at bounding box center [169, 168] width 7 height 13
select select "DISABLED_OPTION_VALUE"
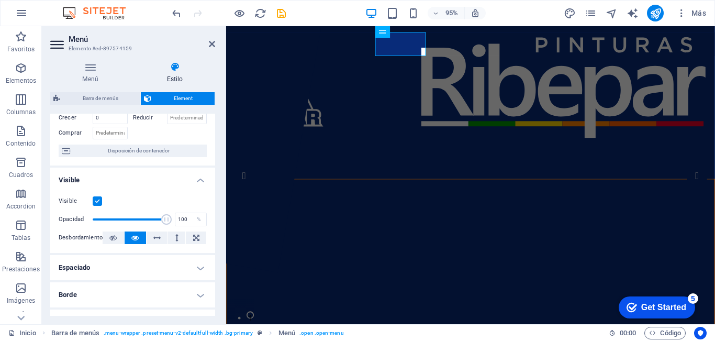
scroll to position [105, 0]
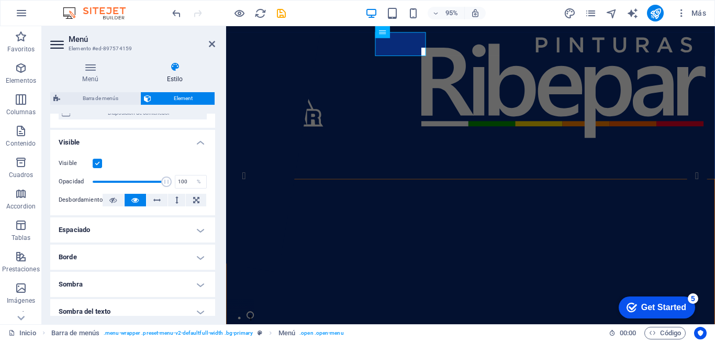
click at [96, 168] on label at bounding box center [97, 163] width 9 height 9
click at [0, 0] on input "Visible" at bounding box center [0, 0] width 0 height 0
click at [96, 166] on label at bounding box center [97, 163] width 9 height 9
click at [0, 0] on input "Visible" at bounding box center [0, 0] width 0 height 0
click at [98, 165] on label at bounding box center [97, 163] width 9 height 9
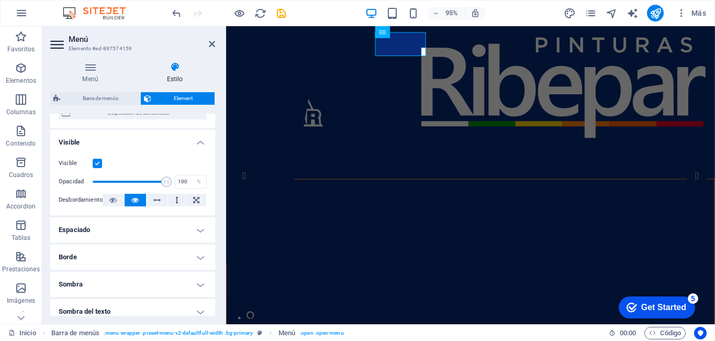
click at [0, 0] on input "Visible" at bounding box center [0, 0] width 0 height 0
click at [98, 165] on label at bounding box center [97, 163] width 9 height 9
click at [0, 0] on input "Visible" at bounding box center [0, 0] width 0 height 0
click at [111, 227] on h4 "Espaciado" at bounding box center [132, 229] width 165 height 25
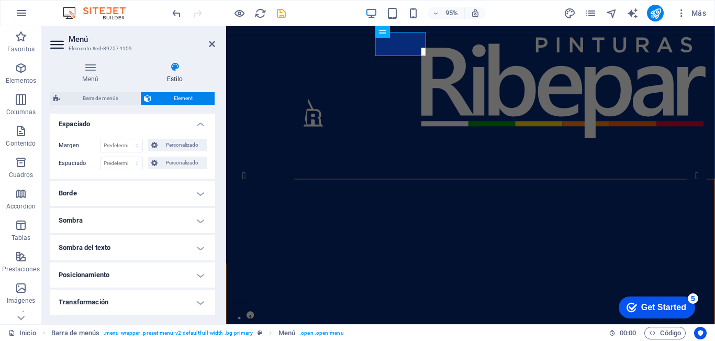
scroll to position [157, 0]
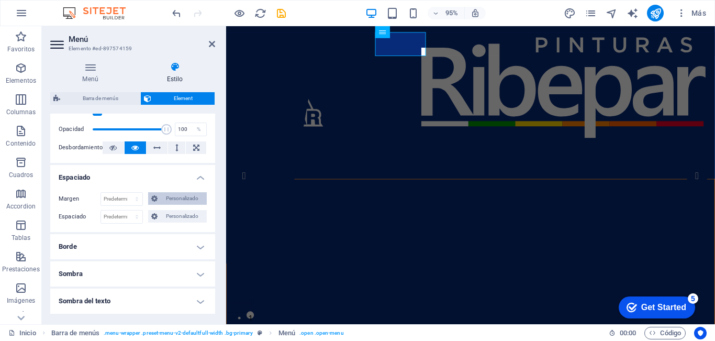
click at [165, 197] on span "Personalizado" at bounding box center [182, 198] width 43 height 13
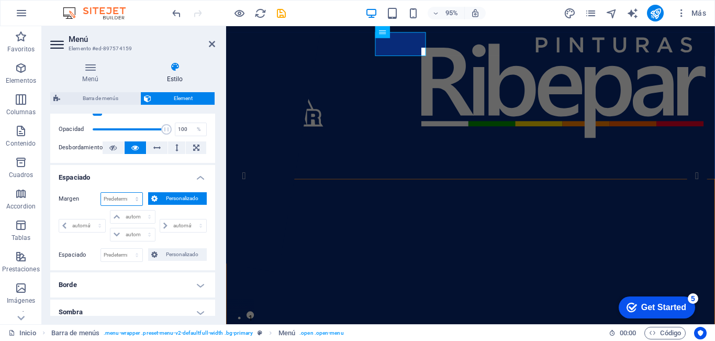
click at [130, 201] on select "Predeterminado automático px % rem vw vh Personalizado" at bounding box center [121, 199] width 41 height 13
select select "rem"
click at [126, 193] on select "Predeterminado automático px % rem vw vh Personalizado" at bounding box center [121, 199] width 41 height 13
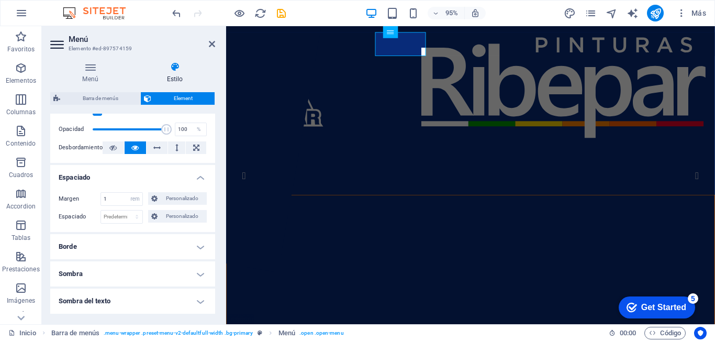
click at [78, 208] on div "Margen 1 Predeterminado automático px % rem vw vh Personalizado Personalizado 1…" at bounding box center [132, 208] width 165 height 48
click at [112, 201] on input "1" at bounding box center [121, 199] width 41 height 13
drag, startPoint x: 112, startPoint y: 201, endPoint x: 90, endPoint y: 201, distance: 22.5
click at [90, 201] on div "Margen 1 Predeterminado automático px % rem vw vh Personalizado Personalizado" at bounding box center [133, 199] width 148 height 14
type input "0"
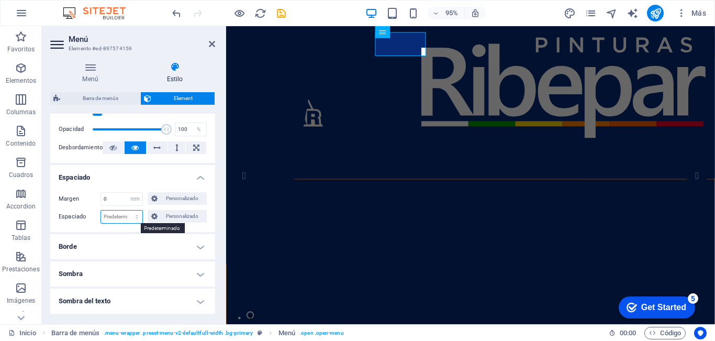
click at [120, 215] on select "Predeterminado px rem % vh vw Personalizado" at bounding box center [121, 216] width 41 height 13
select select "rem"
click at [126, 210] on select "Predeterminado px rem % vh vw Personalizado" at bounding box center [121, 216] width 41 height 13
type input "1"
click at [86, 223] on div "Espaciado 1 Predeterminado px rem % vh vw Personalizado Personalizado" at bounding box center [133, 217] width 148 height 14
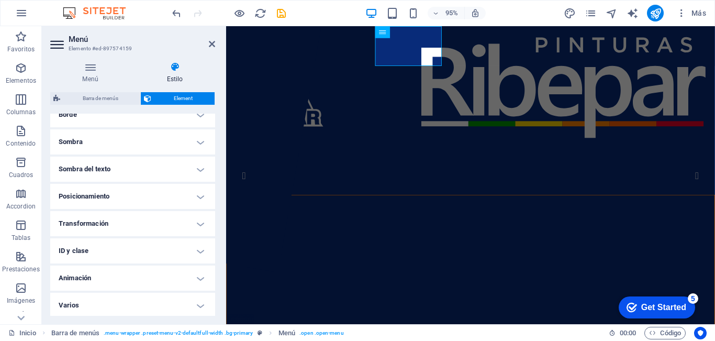
scroll to position [291, 0]
drag, startPoint x: 169, startPoint y: 18, endPoint x: 211, endPoint y: 44, distance: 49.4
click at [211, 44] on icon at bounding box center [212, 44] width 6 height 8
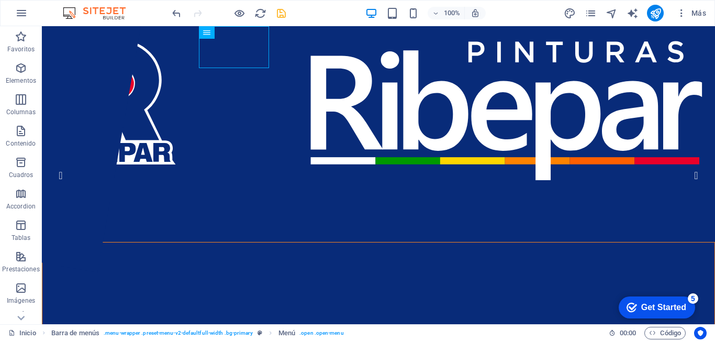
click at [0, 0] on icon "save" at bounding box center [0, 0] width 0 height 0
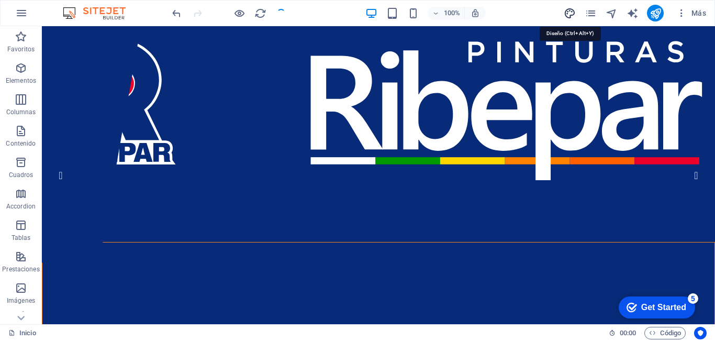
click at [567, 13] on icon "design" at bounding box center [570, 13] width 12 height 12
select select "px"
select select "400"
select select "px"
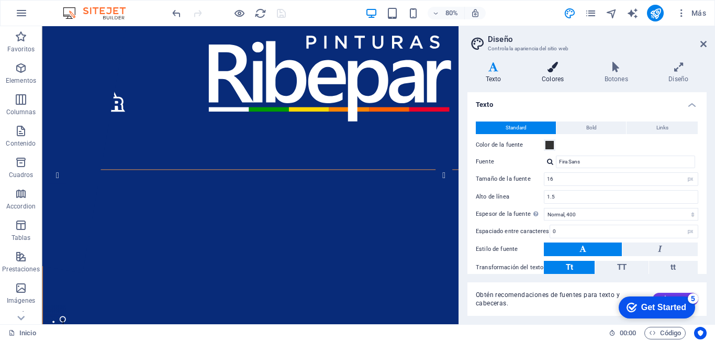
click at [556, 72] on icon at bounding box center [552, 67] width 59 height 10
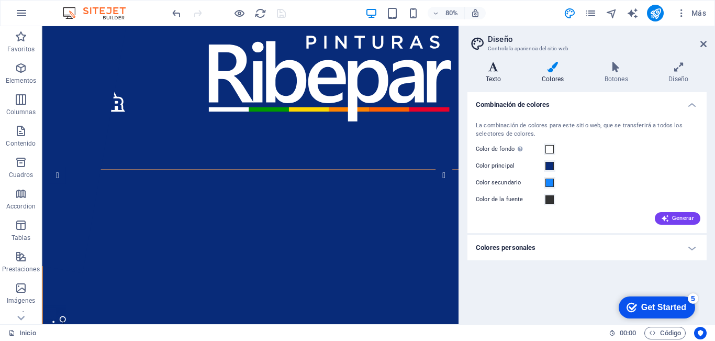
click at [492, 72] on h4 "Texto" at bounding box center [495, 73] width 56 height 22
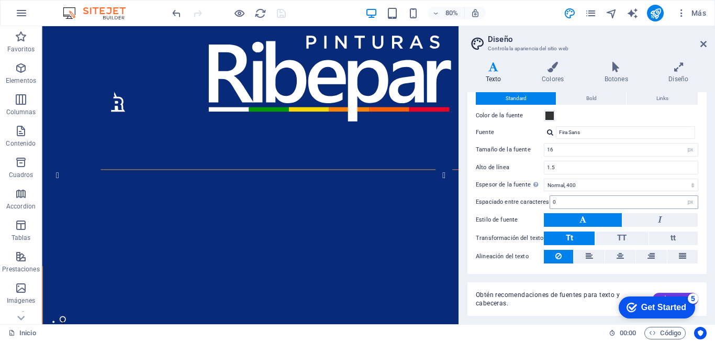
scroll to position [57, 0]
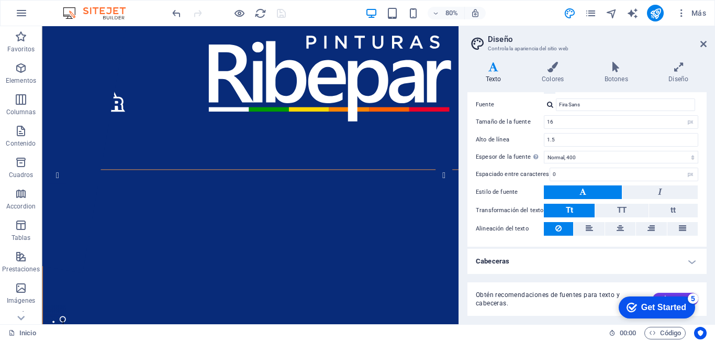
click at [539, 253] on h4 "Cabeceras" at bounding box center [586, 261] width 239 height 25
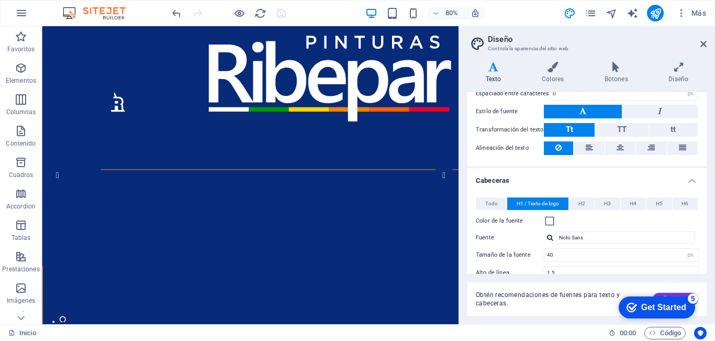
scroll to position [214, 0]
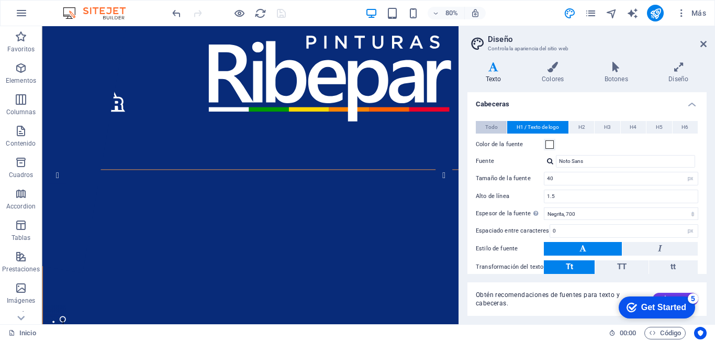
click at [488, 124] on span "Todo" at bounding box center [491, 127] width 13 height 13
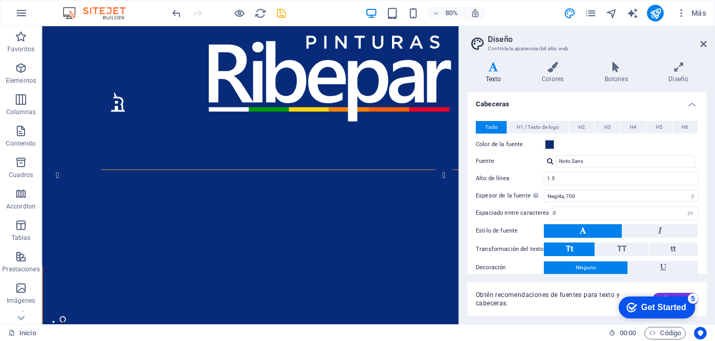
drag, startPoint x: 698, startPoint y: 43, endPoint x: 689, endPoint y: 44, distance: 9.5
click at [698, 43] on h2 "Diseño" at bounding box center [597, 39] width 219 height 9
click at [704, 44] on icon at bounding box center [703, 44] width 6 height 8
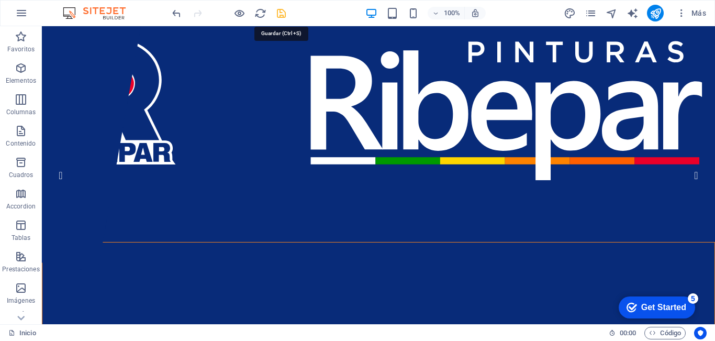
click at [281, 9] on icon "save" at bounding box center [281, 13] width 12 height 12
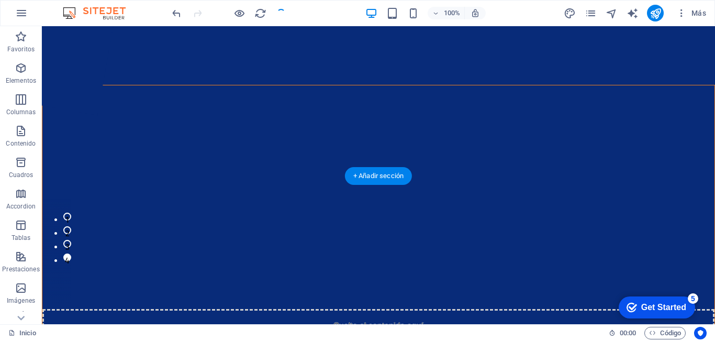
scroll to position [0, 0]
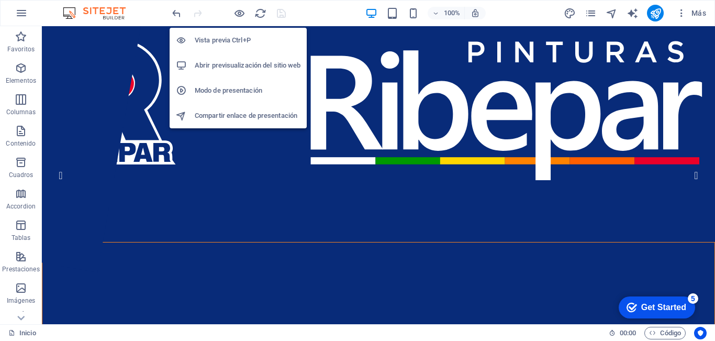
click at [238, 62] on h6 "Abrir previsualización del sitio web" at bounding box center [248, 65] width 106 height 13
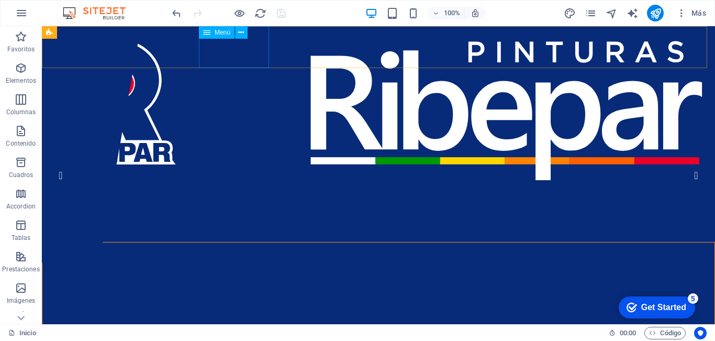
click at [213, 34] on div "Menú" at bounding box center [217, 32] width 36 height 13
select select "rem"
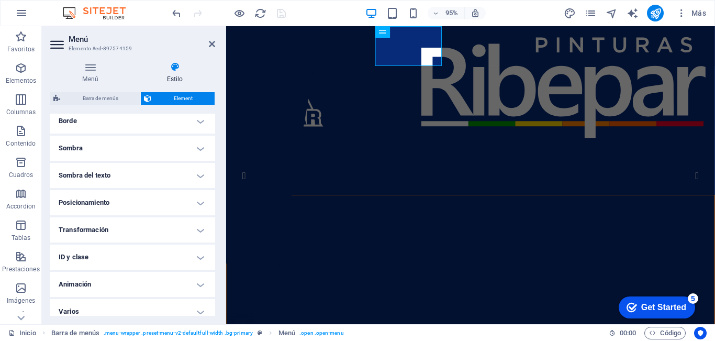
scroll to position [291, 0]
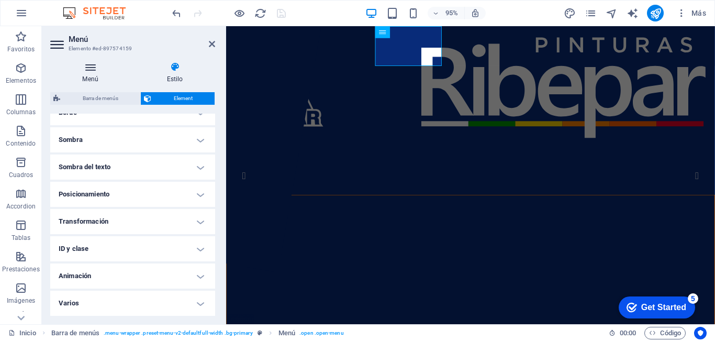
click at [92, 71] on icon at bounding box center [90, 67] width 80 height 10
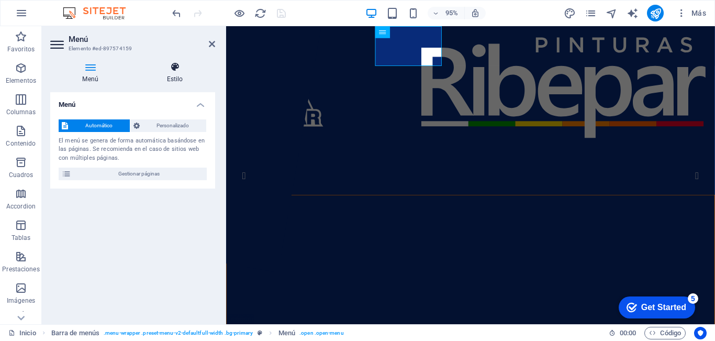
click at [177, 66] on icon at bounding box center [175, 67] width 81 height 10
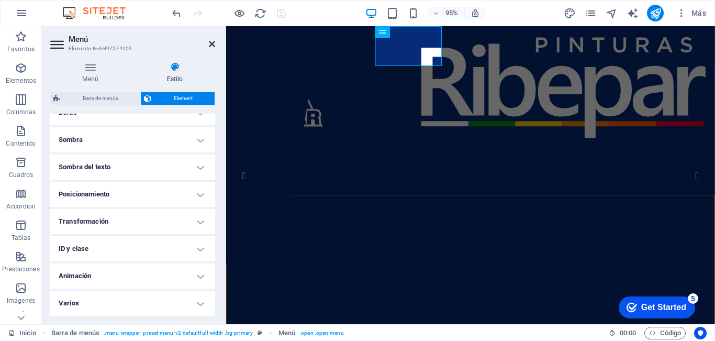
click at [209, 42] on icon at bounding box center [212, 44] width 6 height 8
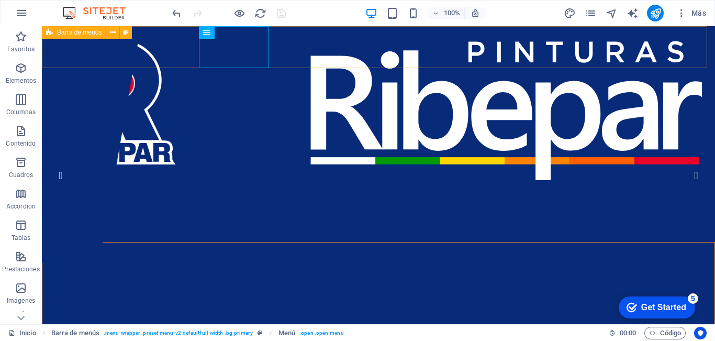
click at [58, 170] on span "Barra de menús" at bounding box center [347, 176] width 636 height 13
select select "header"
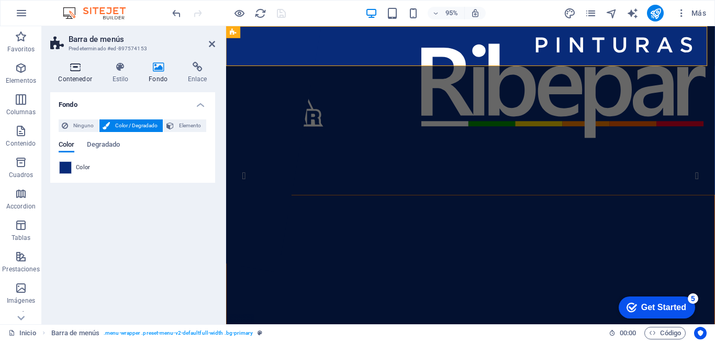
click at [76, 70] on icon at bounding box center [75, 67] width 50 height 10
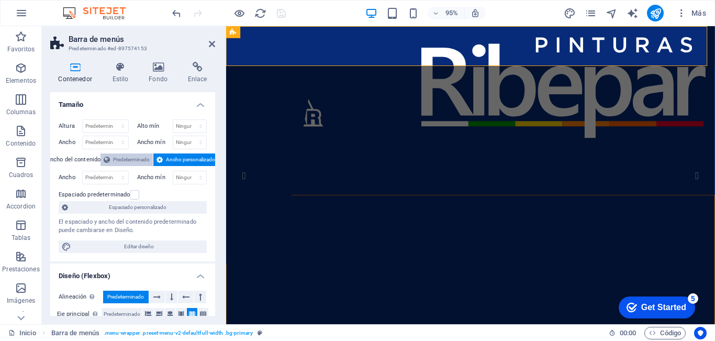
click at [133, 160] on span "Predeterminado" at bounding box center [131, 159] width 37 height 13
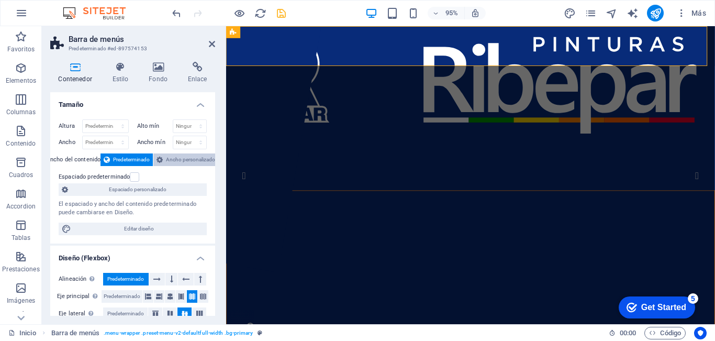
click at [166, 160] on span "Ancho personalizado" at bounding box center [190, 159] width 49 height 13
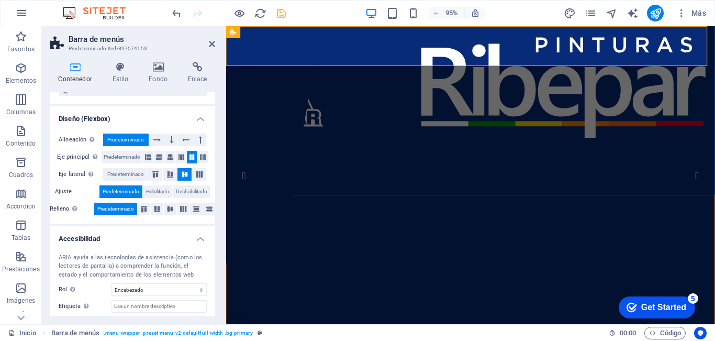
scroll to position [213, 0]
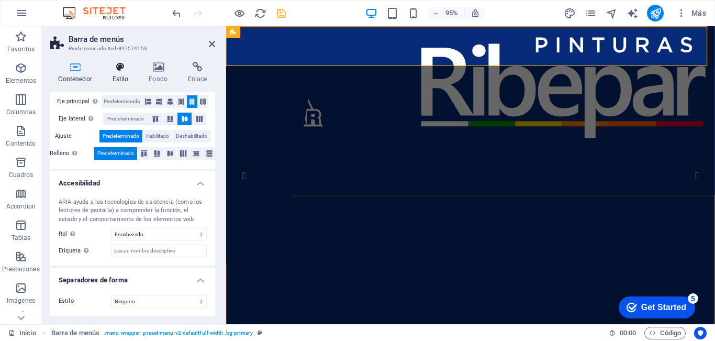
click at [116, 68] on icon at bounding box center [120, 67] width 32 height 10
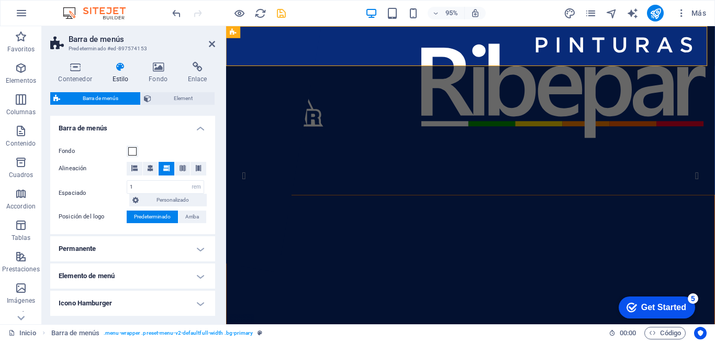
scroll to position [168, 0]
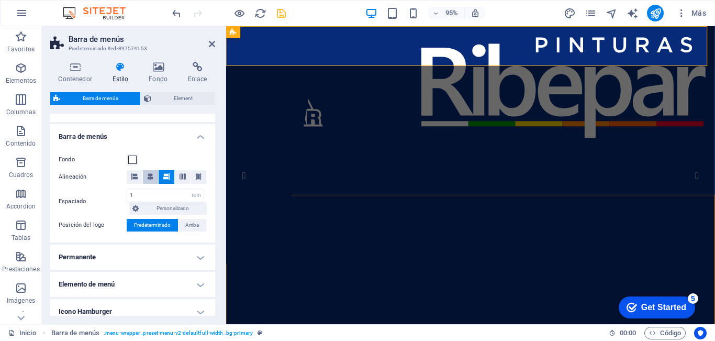
click at [150, 173] on icon at bounding box center [150, 176] width 6 height 6
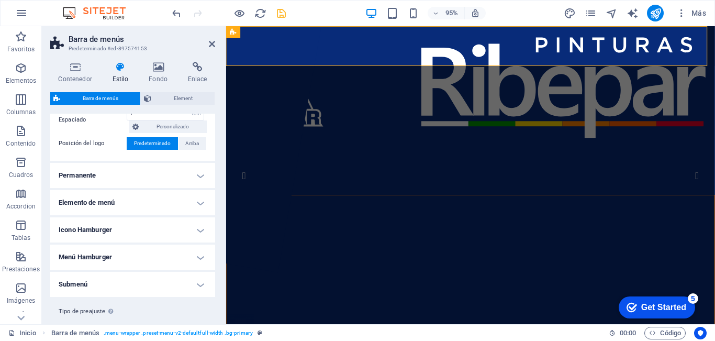
scroll to position [272, 0]
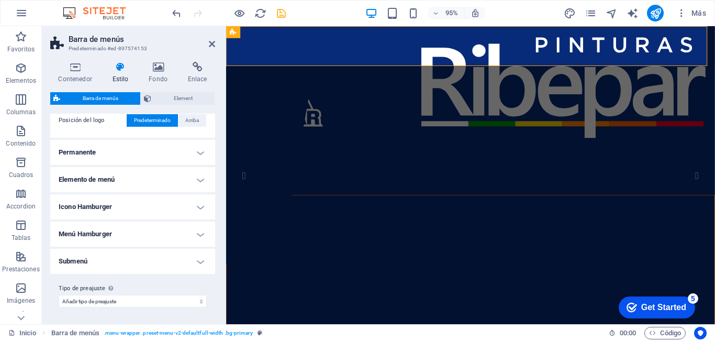
click at [132, 255] on h4 "Submenú" at bounding box center [132, 261] width 165 height 25
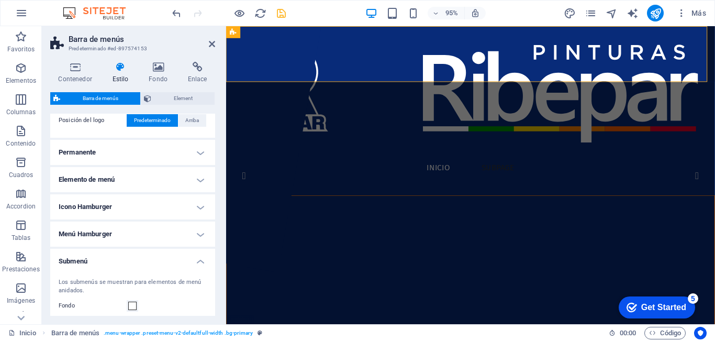
click at [133, 181] on h4 "Elemento de menú" at bounding box center [132, 179] width 165 height 25
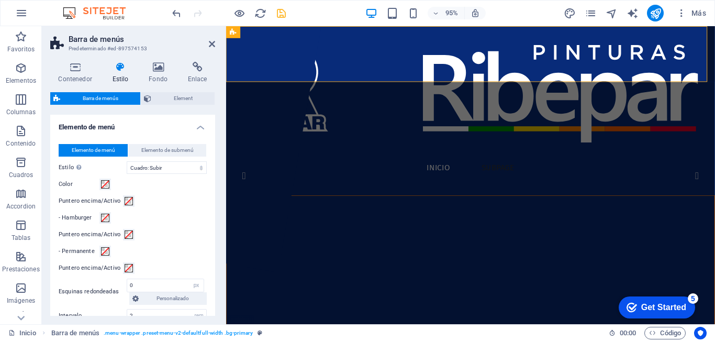
scroll to position [220, 0]
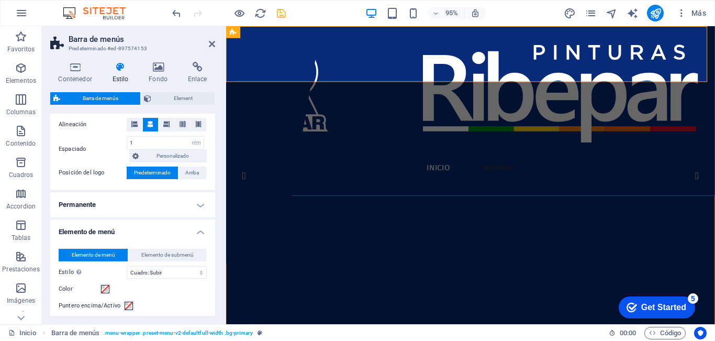
click at [152, 208] on h4 "Permanente" at bounding box center [132, 204] width 165 height 25
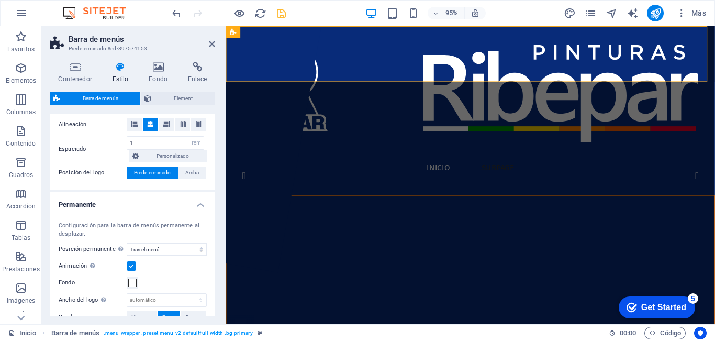
scroll to position [325, 0]
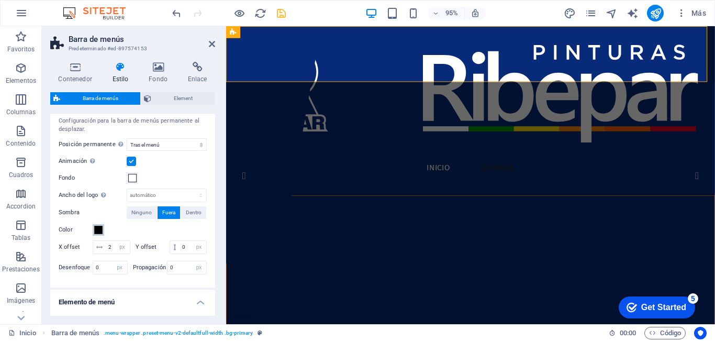
click at [99, 230] on span at bounding box center [98, 230] width 8 height 8
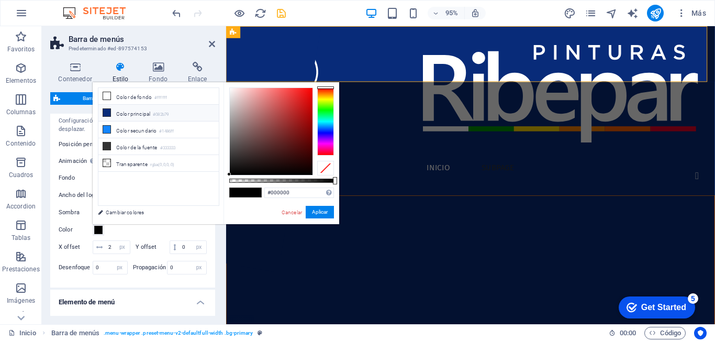
click at [131, 113] on li "Color principal #082b79" at bounding box center [158, 113] width 120 height 17
type input "#082b79"
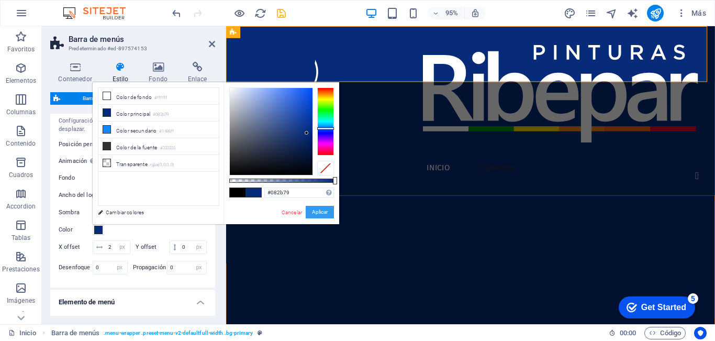
click at [317, 211] on button "Aplicar" at bounding box center [320, 212] width 28 height 13
select select
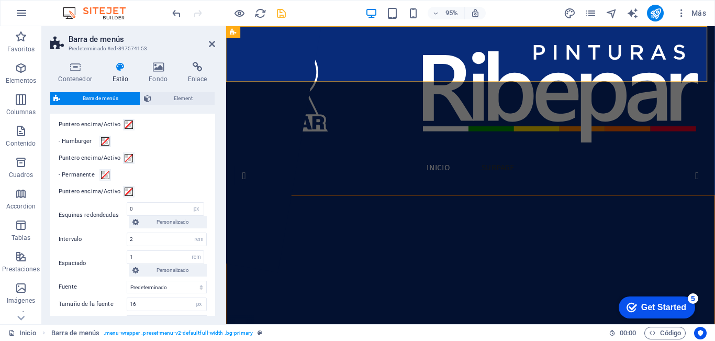
scroll to position [523, 0]
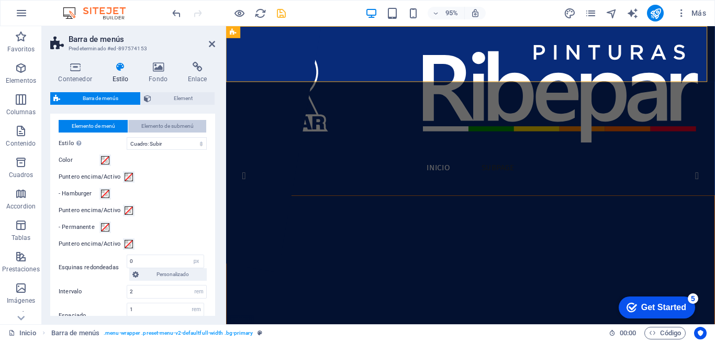
click at [153, 132] on span "Elemento de submenú" at bounding box center [167, 126] width 52 height 13
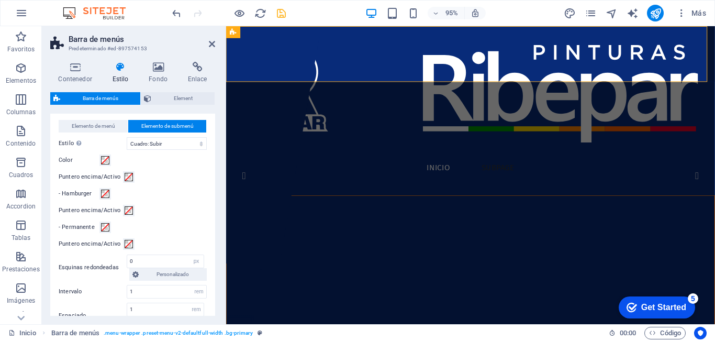
drag, startPoint x: 104, startPoint y: 139, endPoint x: 112, endPoint y: 166, distance: 28.2
click at [104, 132] on span "Elemento de menú" at bounding box center [93, 126] width 43 height 13
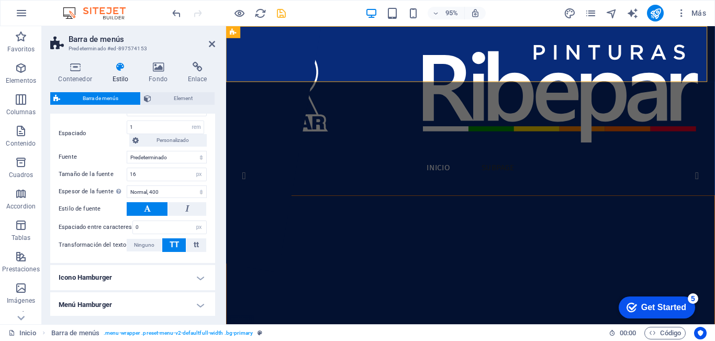
scroll to position [733, 0]
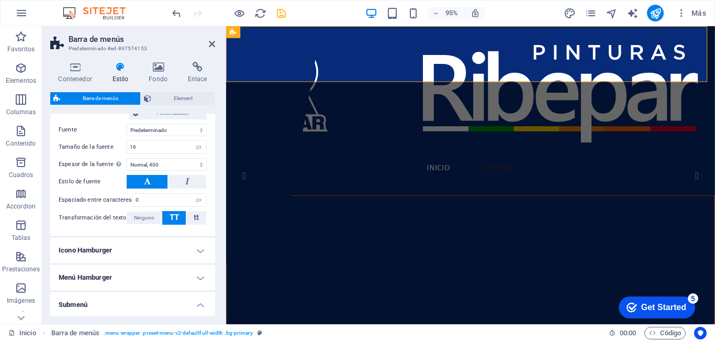
click at [106, 263] on h4 "Icono Hamburger" at bounding box center [132, 250] width 165 height 25
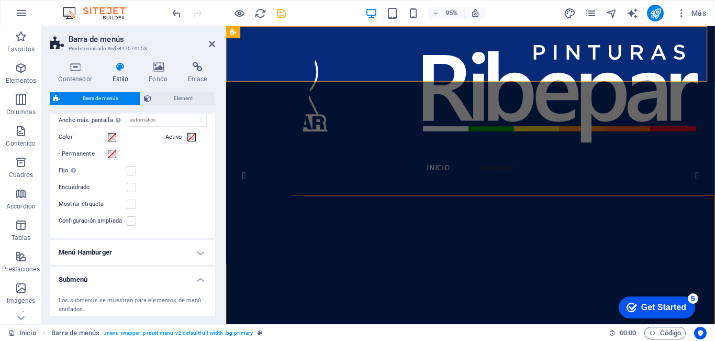
scroll to position [942, 0]
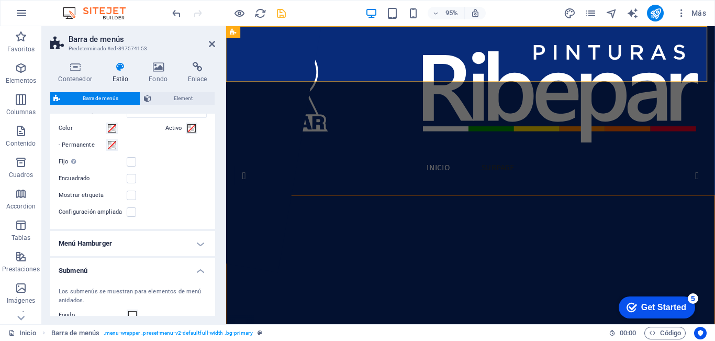
click at [111, 248] on h4 "Menú Hamburger" at bounding box center [132, 243] width 165 height 25
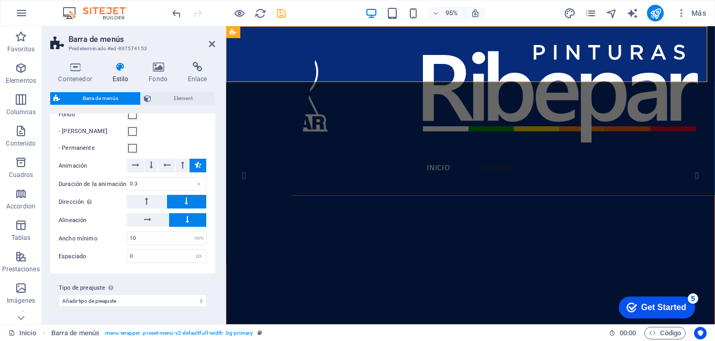
scroll to position [1317, 0]
click at [210, 41] on icon at bounding box center [212, 44] width 6 height 8
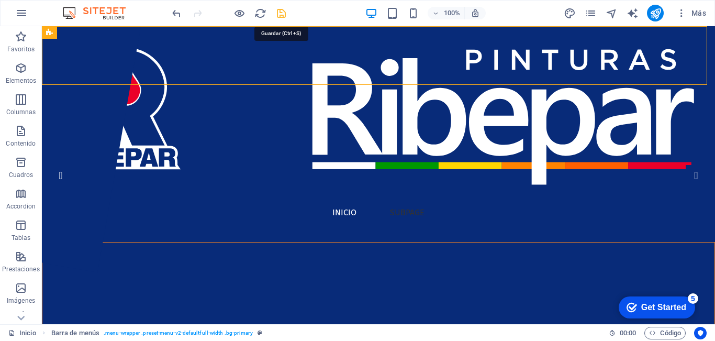
click at [277, 14] on icon "save" at bounding box center [281, 13] width 12 height 12
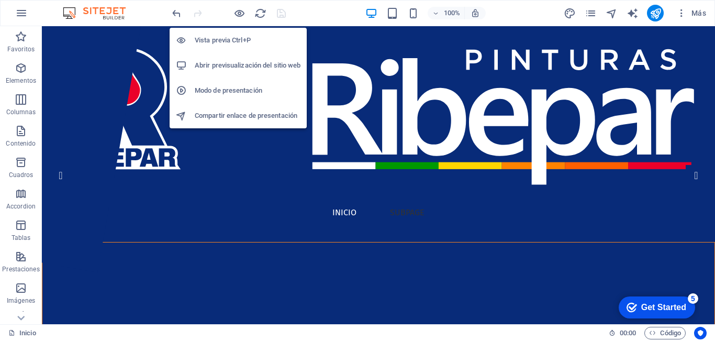
click at [251, 69] on h6 "Abrir previsualización del sitio web" at bounding box center [248, 65] width 106 height 13
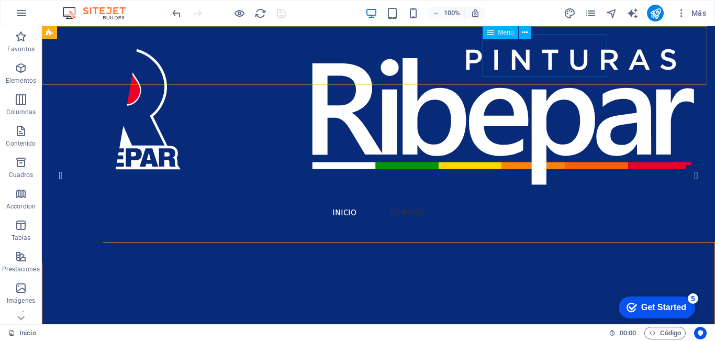
click at [493, 34] on icon at bounding box center [490, 32] width 7 height 13
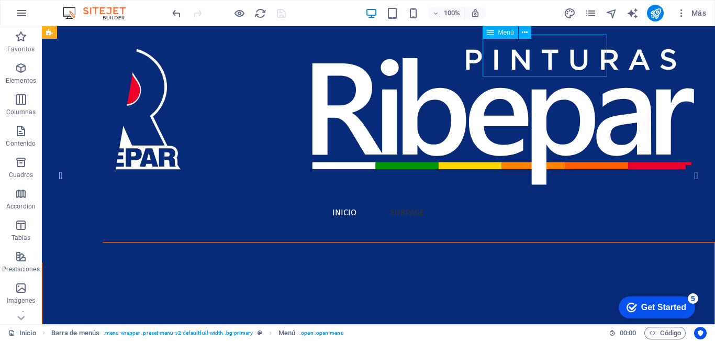
drag, startPoint x: 493, startPoint y: 34, endPoint x: 5, endPoint y: 109, distance: 494.2
click at [493, 34] on icon at bounding box center [490, 32] width 7 height 13
select select "rem"
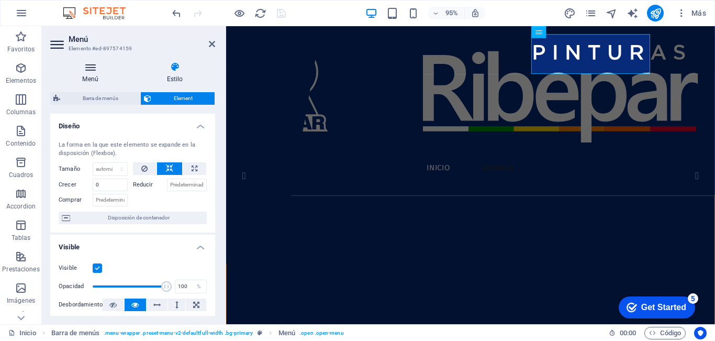
click at [92, 76] on h4 "Menú" at bounding box center [92, 73] width 84 height 22
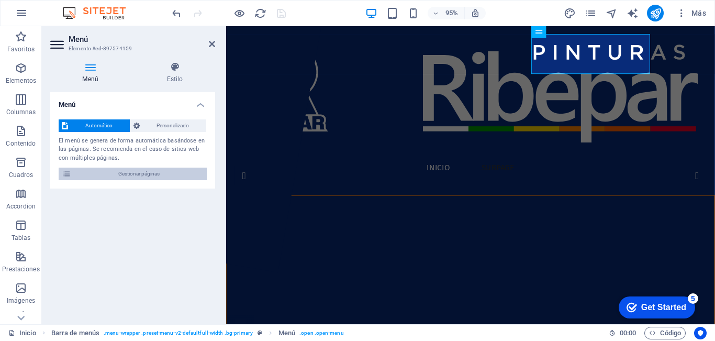
click at [148, 175] on span "Gestionar páginas" at bounding box center [138, 174] width 129 height 13
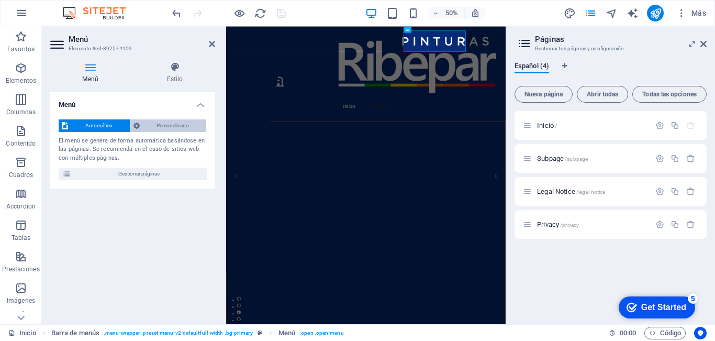
click at [167, 124] on span "Personalizado" at bounding box center [173, 125] width 61 height 13
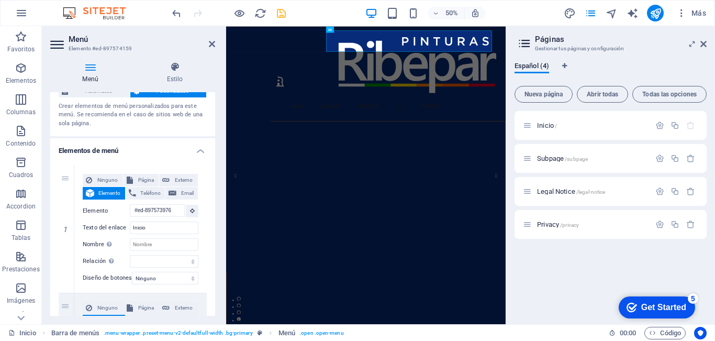
scroll to position [0, 0]
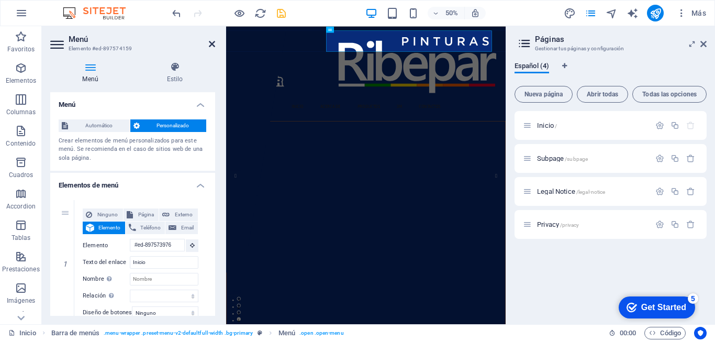
click at [210, 43] on icon at bounding box center [212, 44] width 6 height 8
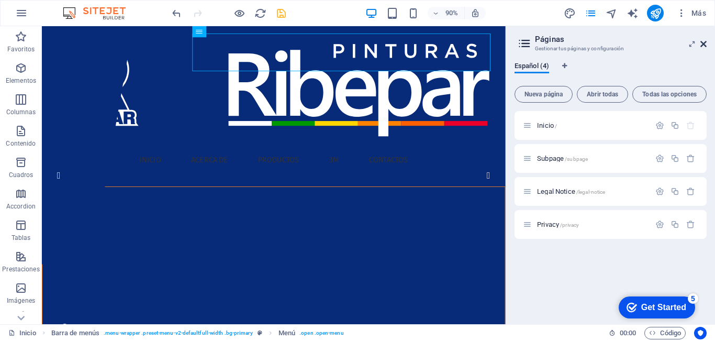
click at [705, 42] on icon at bounding box center [703, 44] width 6 height 8
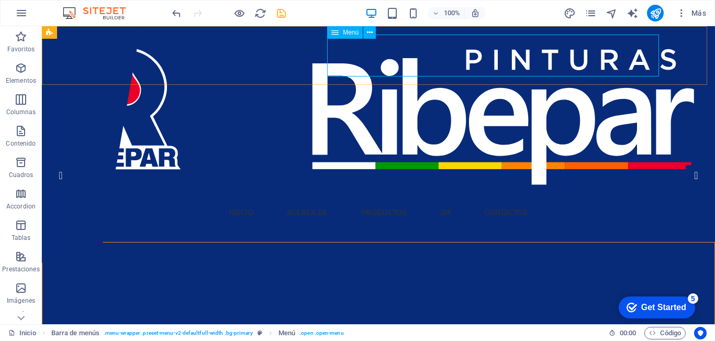
drag, startPoint x: 342, startPoint y: 30, endPoint x: 91, endPoint y: 23, distance: 251.9
click at [294, 174] on div "Menú" at bounding box center [266, 186] width 58 height 25
select select "rem"
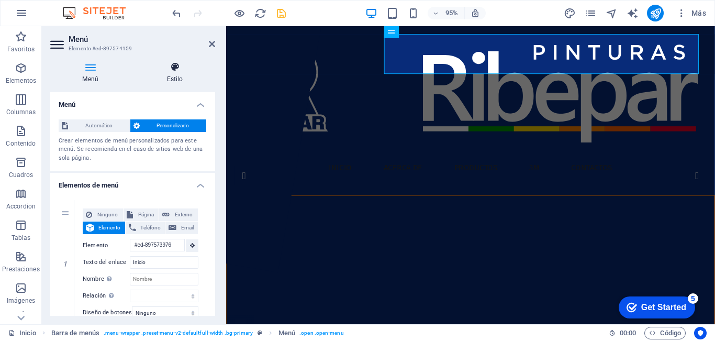
click at [169, 71] on icon at bounding box center [175, 67] width 81 height 10
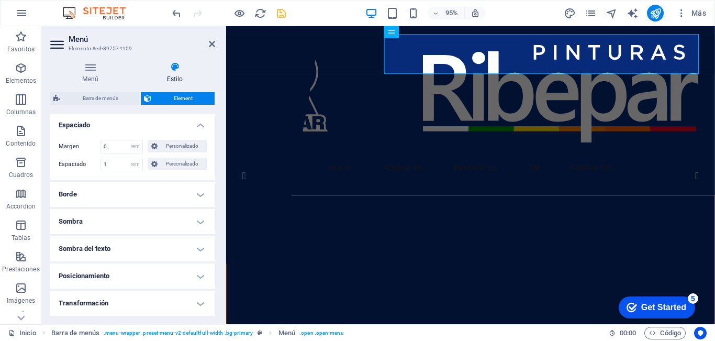
scroll to position [262, 0]
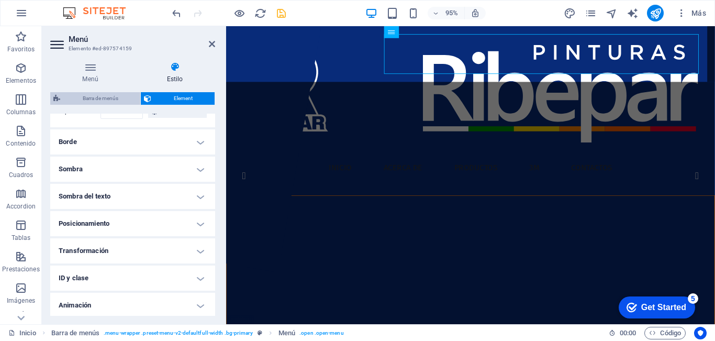
click at [95, 98] on span "Barra de menús" at bounding box center [100, 98] width 74 height 13
select select "rem"
select select "sticky_menu"
select select "px"
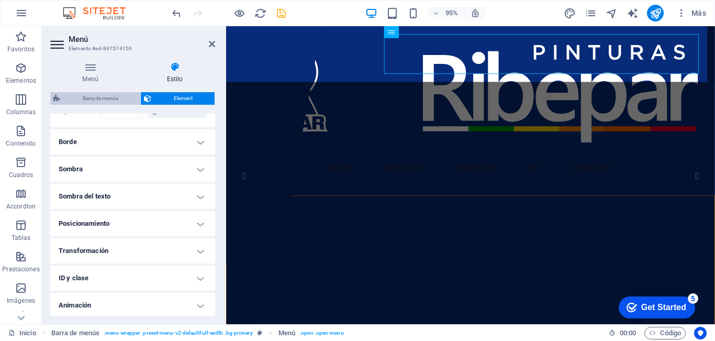
select select "px"
select select "hover_box_bottom"
select select "px"
select select "rem"
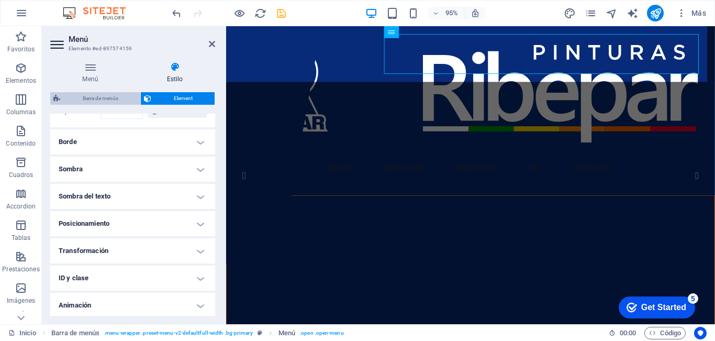
select select "rem"
select select "px"
select select "400"
select select "px"
select select "%"
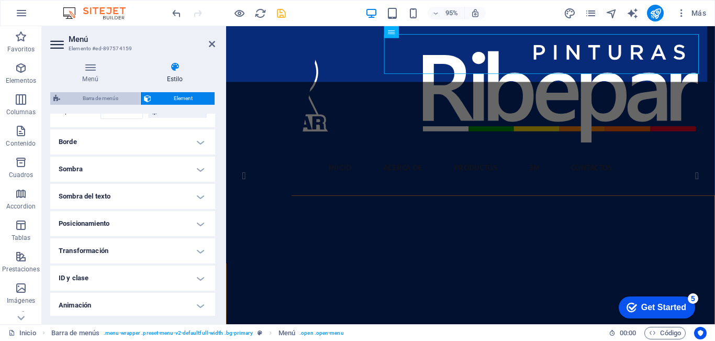
select select "rem"
select select "px"
select select
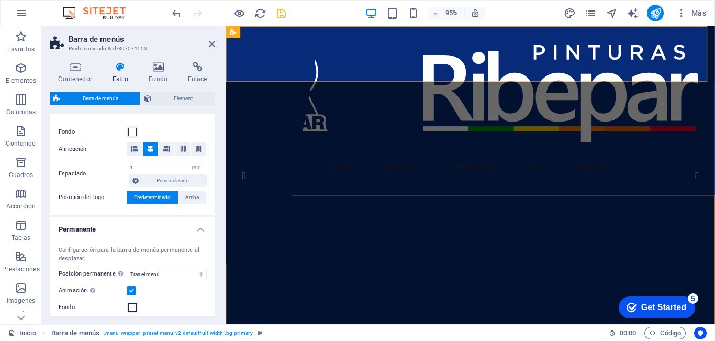
scroll to position [209, 0]
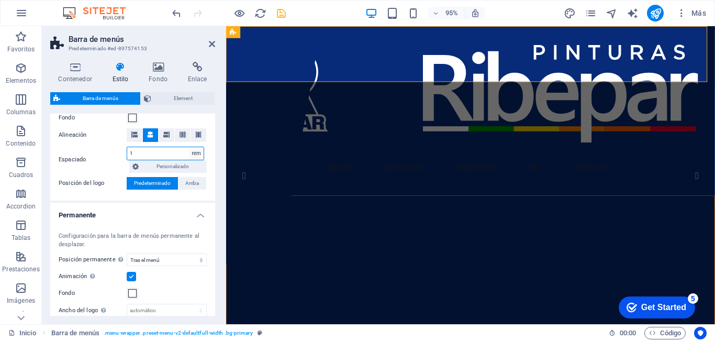
click at [198, 155] on select "px rem % vh vw Personalizado" at bounding box center [196, 153] width 15 height 13
click at [198, 156] on select "px rem % vh vw Personalizado" at bounding box center [196, 153] width 15 height 13
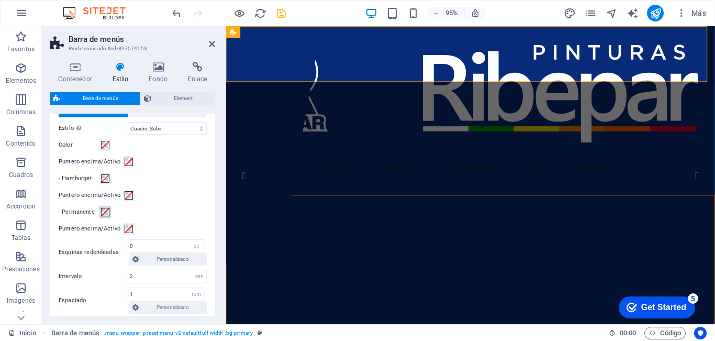
scroll to position [523, 0]
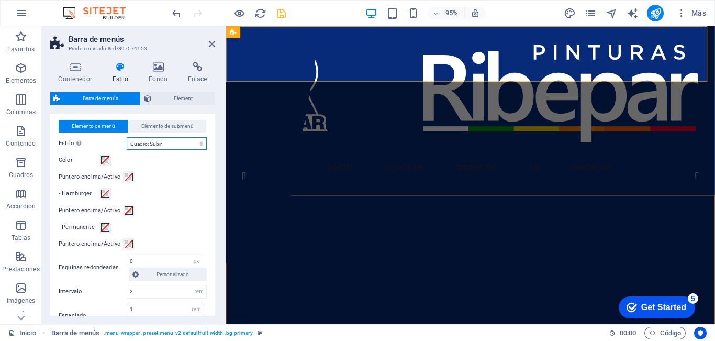
click at [161, 150] on select "Sin formato Color del texto Cuadro: Atenuar Cuadro: Voltear verticalmente Cuadr…" at bounding box center [167, 143] width 80 height 13
select select "hover_box_fade"
click at [127, 150] on select "Sin formato Color del texto Cuadro: Atenuar Cuadro: Voltear verticalmente Cuadr…" at bounding box center [167, 143] width 80 height 13
click at [106, 164] on span at bounding box center [105, 160] width 8 height 8
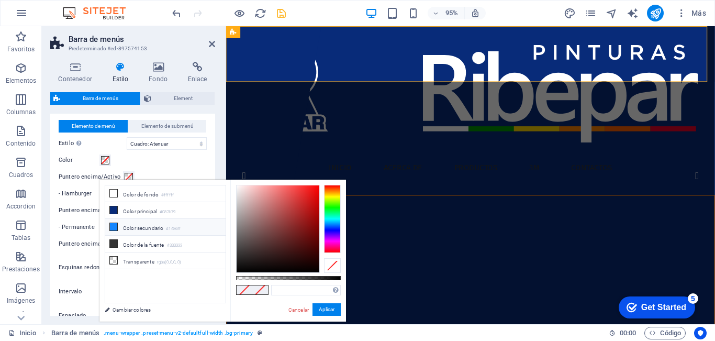
click at [135, 229] on li "Color secundario #1486ff" at bounding box center [165, 227] width 120 height 17
type input "#1486ff"
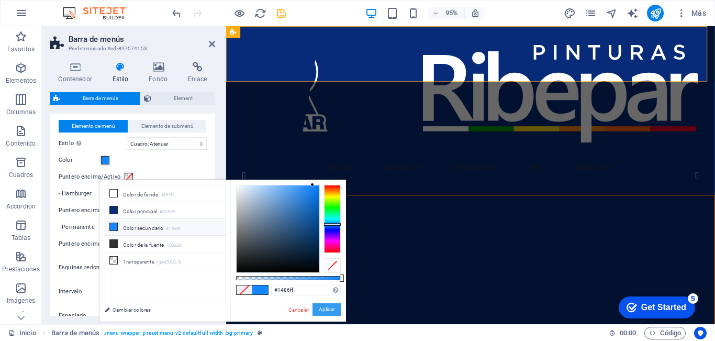
drag, startPoint x: 333, startPoint y: 308, endPoint x: 87, endPoint y: 259, distance: 250.9
click at [333, 308] on button "Aplicar" at bounding box center [327, 309] width 28 height 13
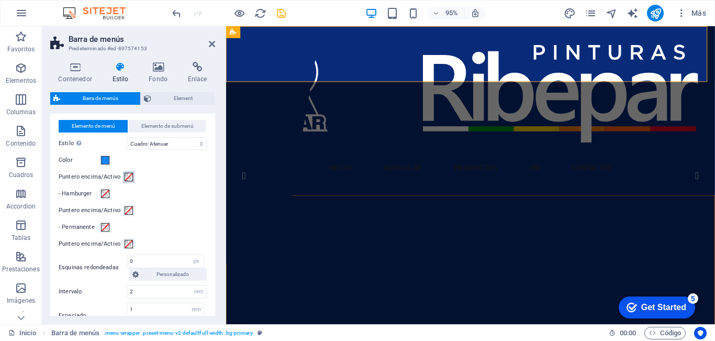
click at [127, 181] on span at bounding box center [129, 177] width 8 height 8
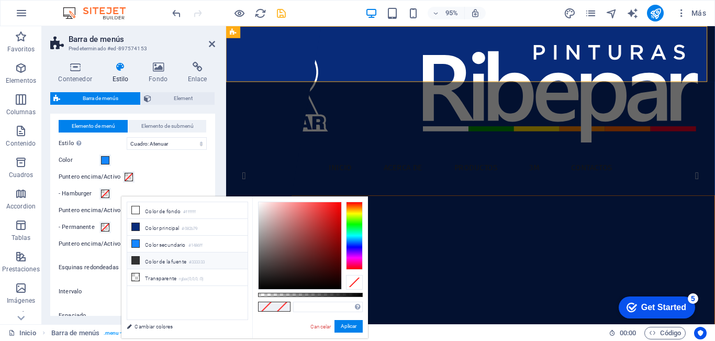
click at [156, 259] on li "Color de la fuente #333333" at bounding box center [187, 260] width 120 height 17
type input "#333333"
click at [341, 324] on button "Aplicar" at bounding box center [349, 326] width 28 height 13
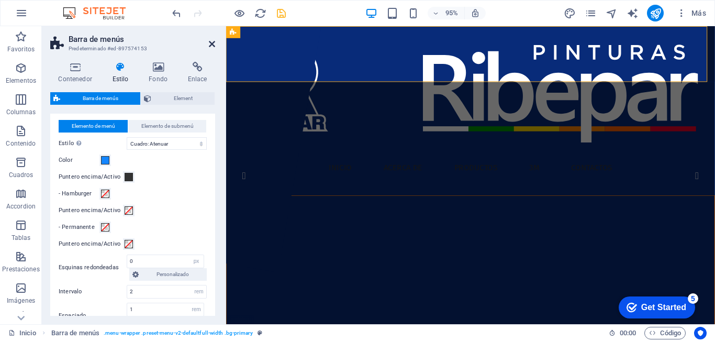
click at [210, 43] on icon at bounding box center [212, 44] width 6 height 8
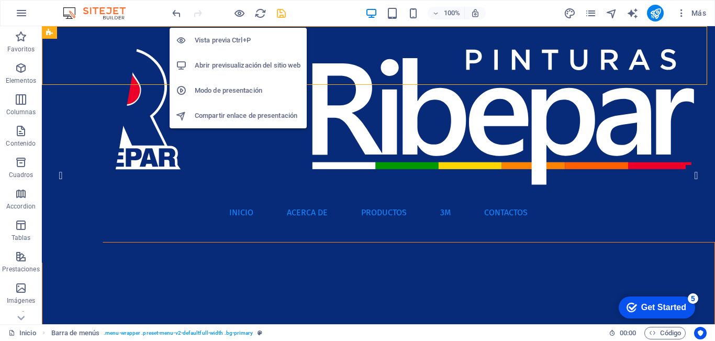
click at [219, 40] on h6 "Vista previa Ctrl+P" at bounding box center [248, 40] width 106 height 13
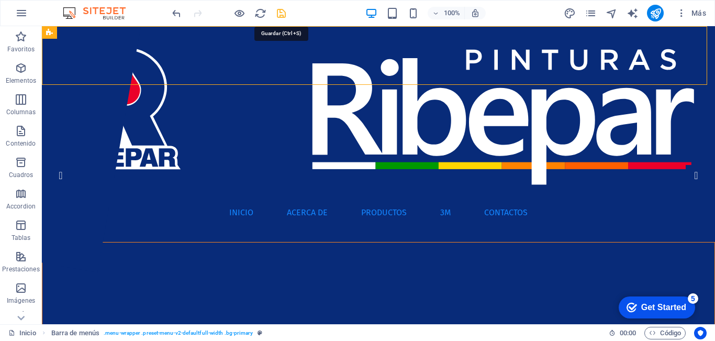
click at [281, 13] on icon "save" at bounding box center [281, 13] width 12 height 12
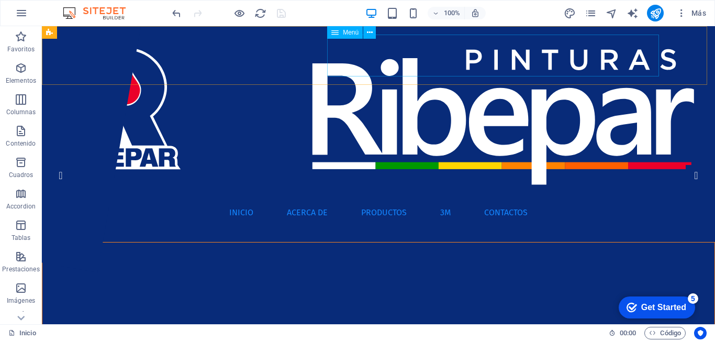
click at [294, 174] on div "Menú" at bounding box center [266, 186] width 58 height 25
select select "rem"
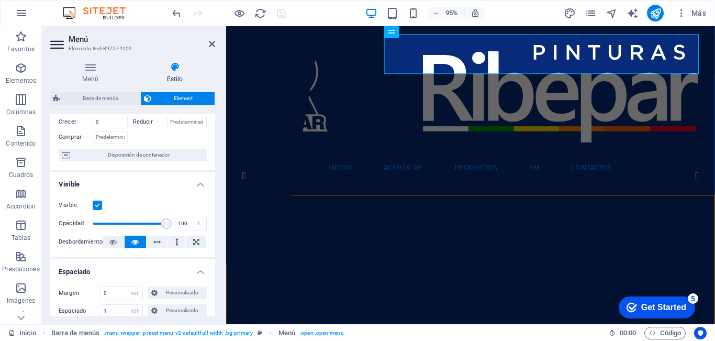
scroll to position [157, 0]
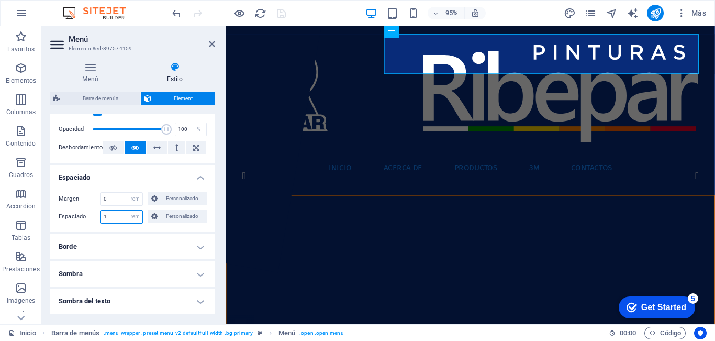
drag, startPoint x: 119, startPoint y: 216, endPoint x: 55, endPoint y: 216, distance: 63.3
click at [55, 216] on div "Margen 0 Predeterminado automático px % rem vw vh Personalizado Personalizado 0…" at bounding box center [132, 208] width 165 height 48
type input "0"
click at [75, 220] on label "Espaciado" at bounding box center [80, 216] width 42 height 13
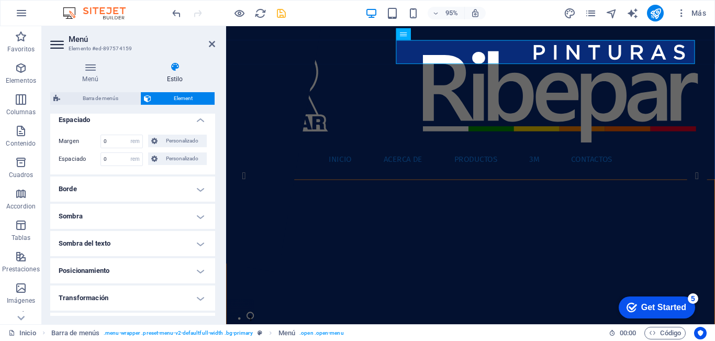
scroll to position [134, 0]
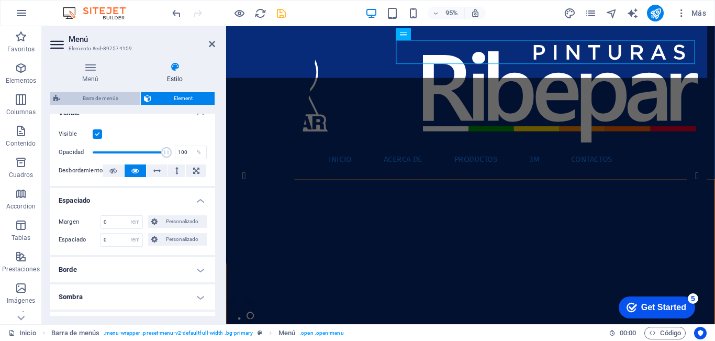
click at [99, 97] on span "Barra de menús" at bounding box center [100, 98] width 74 height 13
select select "rem"
select select "sticky_menu"
select select "px"
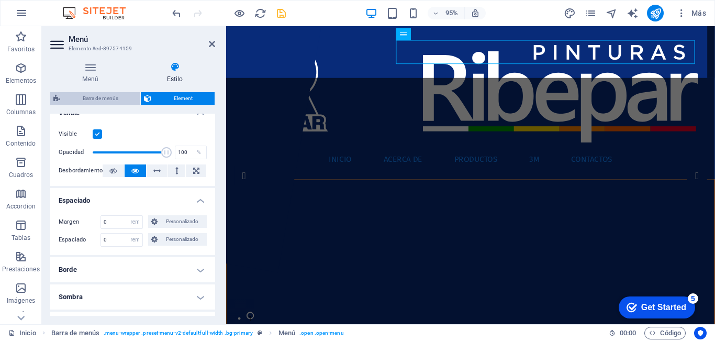
select select "px"
select select "hover_box_fade"
select select "px"
select select "rem"
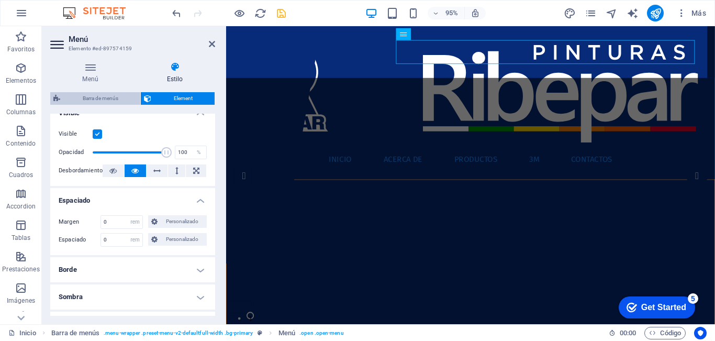
select select "rem"
select select "px"
select select "400"
select select "px"
select select "%"
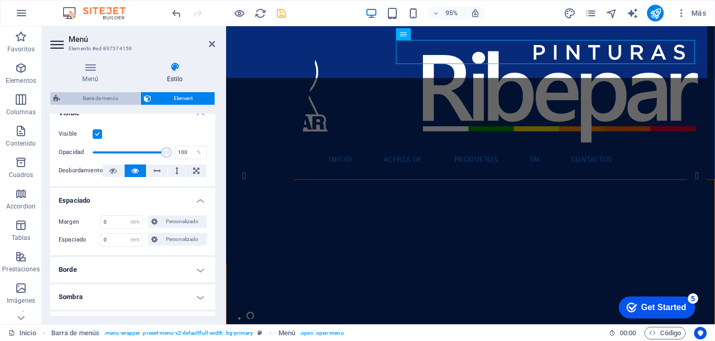
select select "rem"
select select "px"
select select
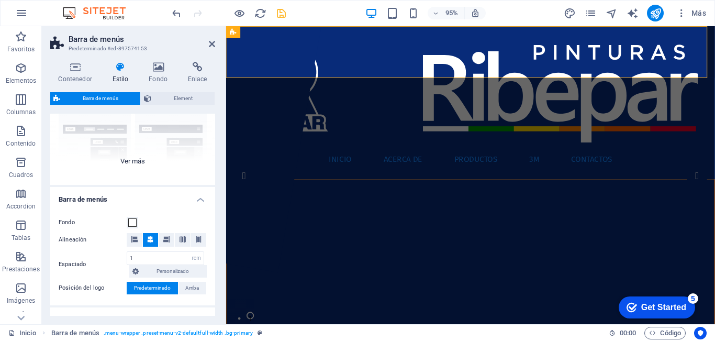
scroll to position [209, 0]
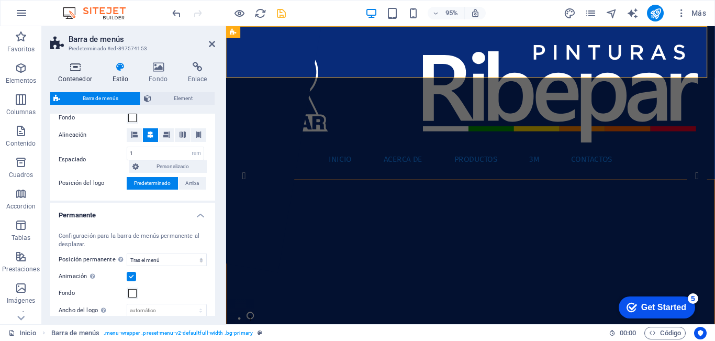
click at [75, 67] on icon at bounding box center [75, 67] width 50 height 10
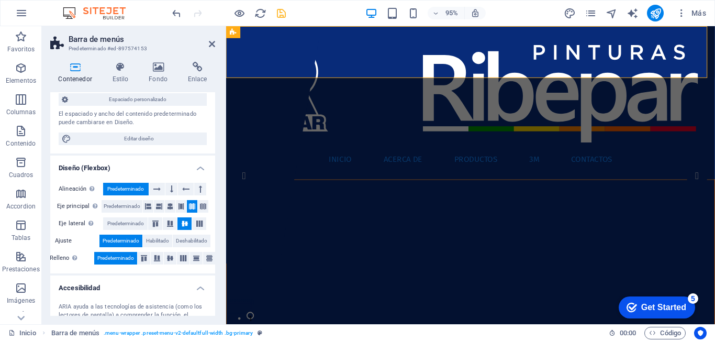
scroll to position [0, 0]
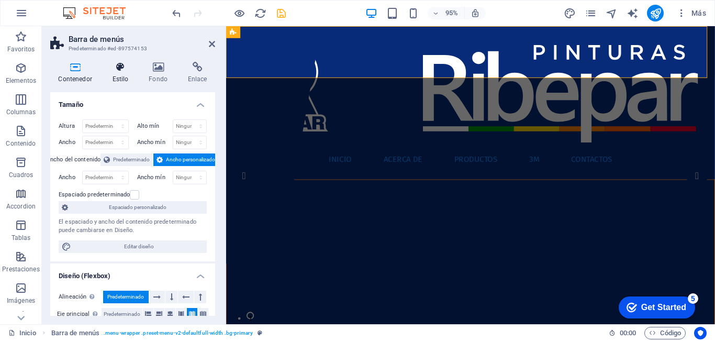
click at [112, 73] on h4 "Estilo" at bounding box center [122, 73] width 37 height 22
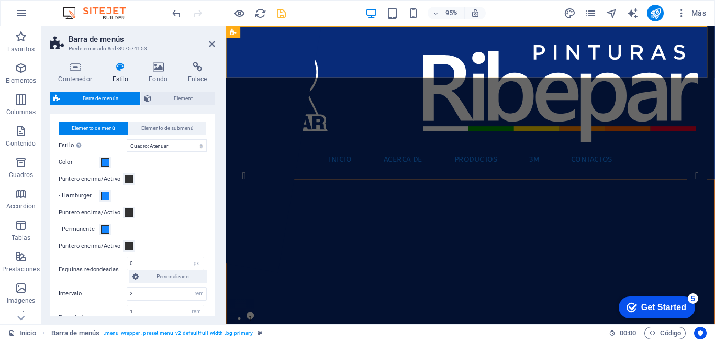
scroll to position [523, 0]
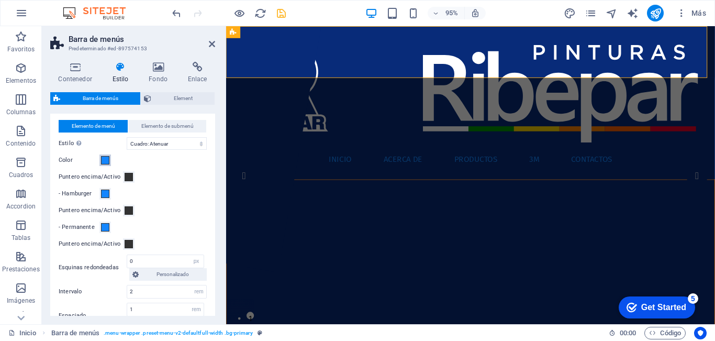
click at [108, 164] on span at bounding box center [105, 160] width 8 height 8
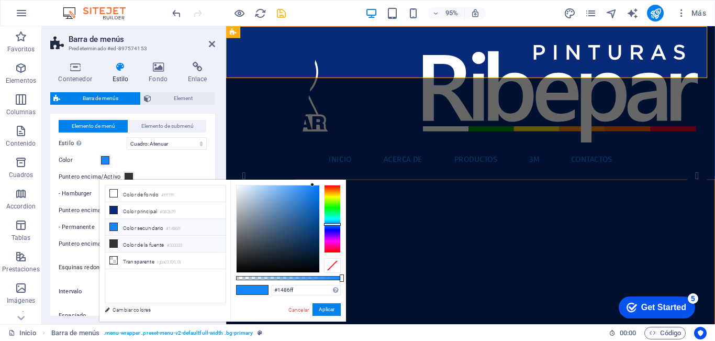
drag, startPoint x: 127, startPoint y: 194, endPoint x: 219, endPoint y: 236, distance: 101.5
click at [127, 194] on li "Color de fondo #ffffff" at bounding box center [165, 193] width 120 height 17
type input "#ffffff"
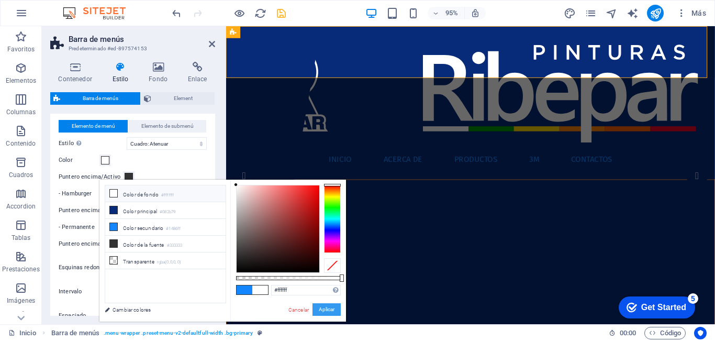
drag, startPoint x: 325, startPoint y: 309, endPoint x: 3, endPoint y: 251, distance: 327.2
click at [325, 309] on button "Aplicar" at bounding box center [327, 309] width 28 height 13
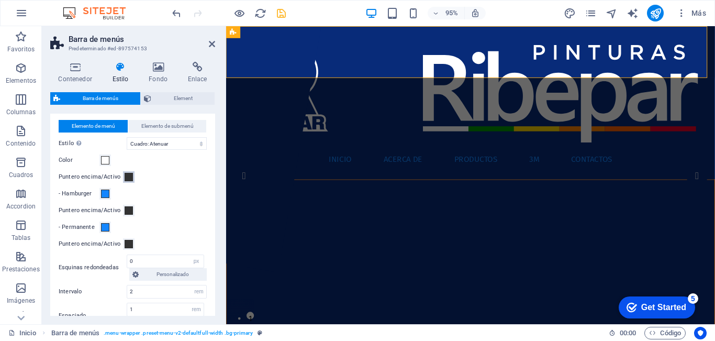
click at [128, 181] on span at bounding box center [129, 177] width 8 height 8
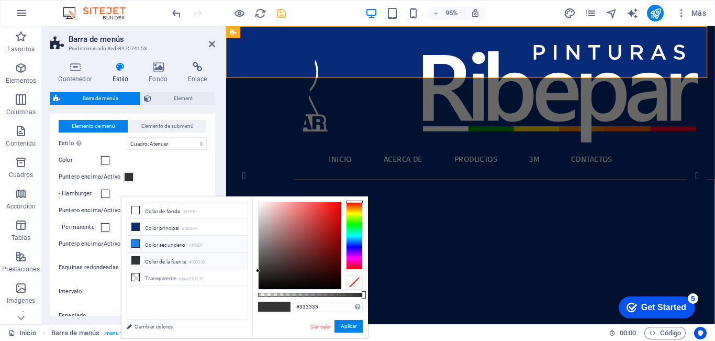
click at [149, 243] on li "Color secundario #1486ff" at bounding box center [187, 244] width 120 height 17
type input "#1486ff"
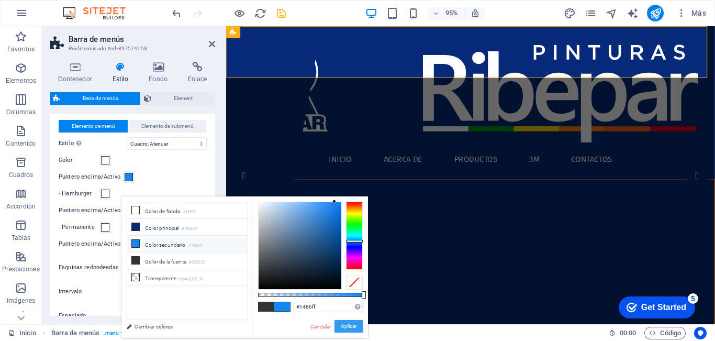
click at [355, 331] on button "Aplicar" at bounding box center [349, 326] width 28 height 13
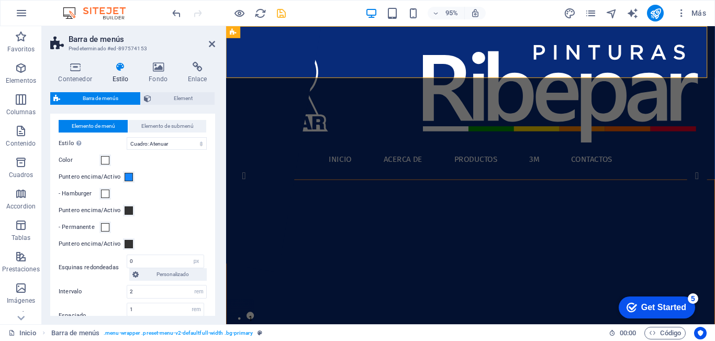
click at [278, 13] on icon "save" at bounding box center [281, 13] width 12 height 12
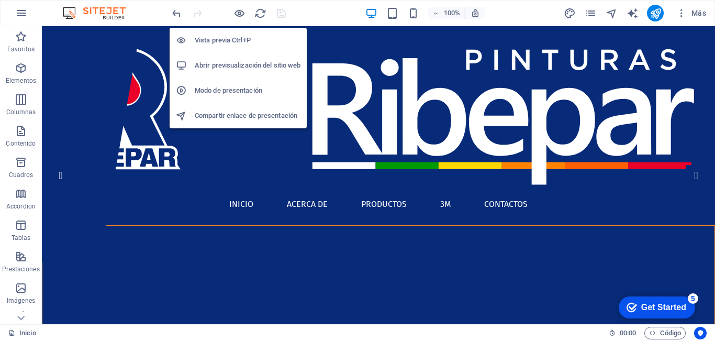
click at [231, 64] on h6 "Abrir previsualización del sitio web" at bounding box center [248, 65] width 106 height 13
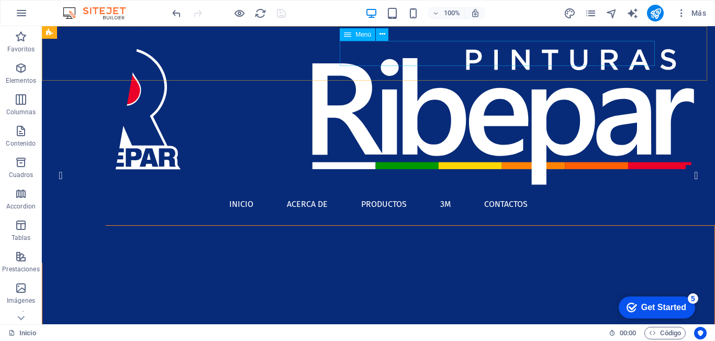
click at [294, 165] on icon at bounding box center [266, 177] width 58 height 25
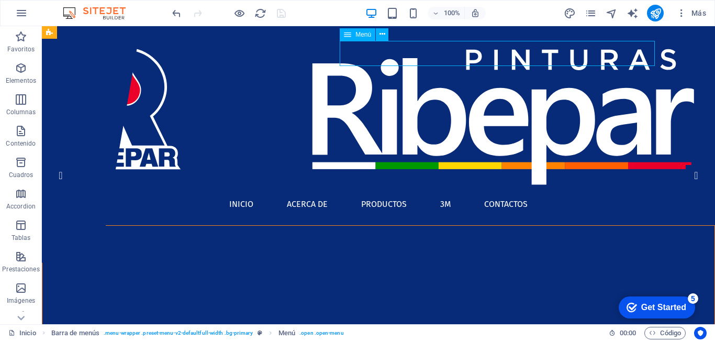
drag, startPoint x: 350, startPoint y: 34, endPoint x: 20, endPoint y: 43, distance: 329.9
click at [294, 165] on icon at bounding box center [266, 177] width 58 height 25
select select "rem"
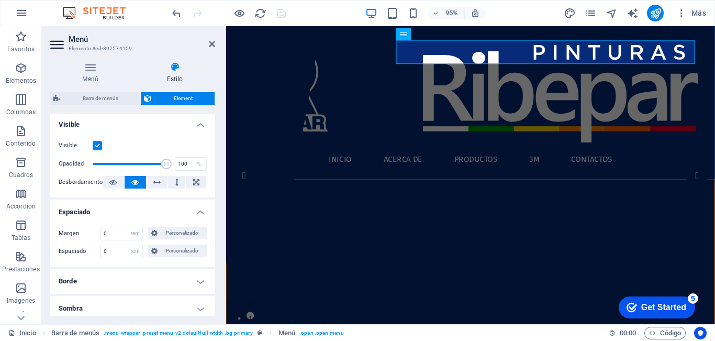
scroll to position [105, 0]
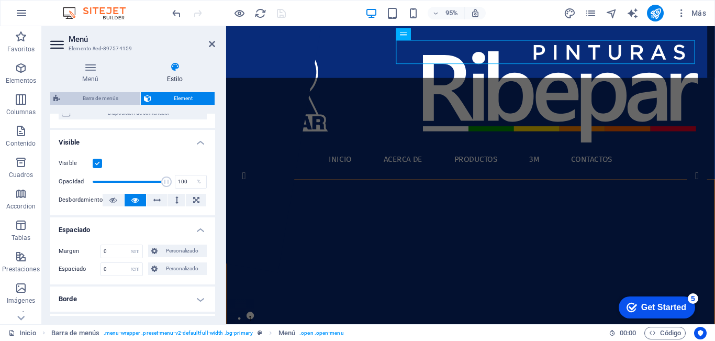
click at [93, 101] on span "Barra de menús" at bounding box center [100, 98] width 74 height 13
select select "rem"
select select "sticky_menu"
select select "px"
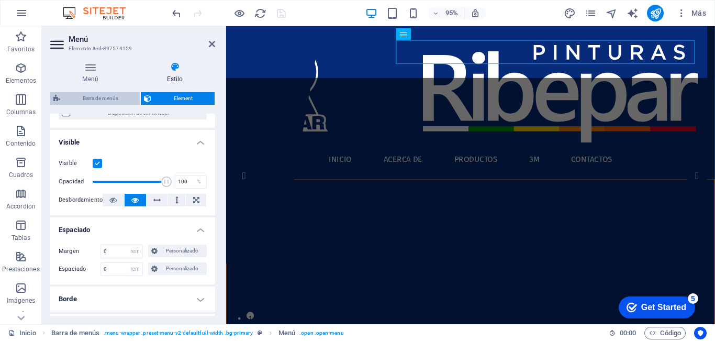
select select "px"
select select "hover_box_fade"
select select "px"
select select "rem"
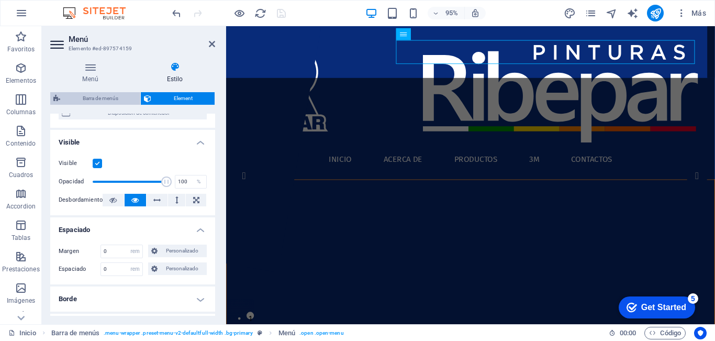
select select "rem"
select select "px"
select select "400"
select select "px"
select select "%"
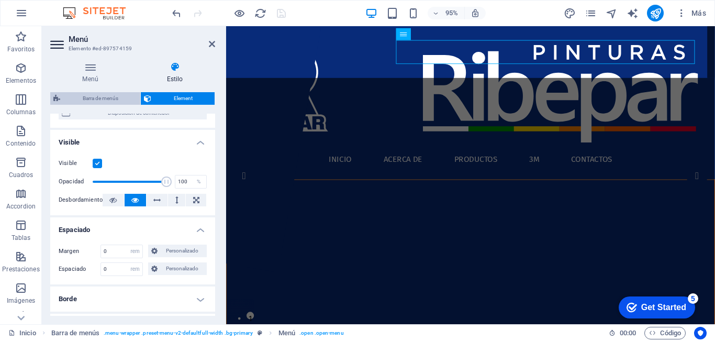
select select "rem"
select select "px"
select select
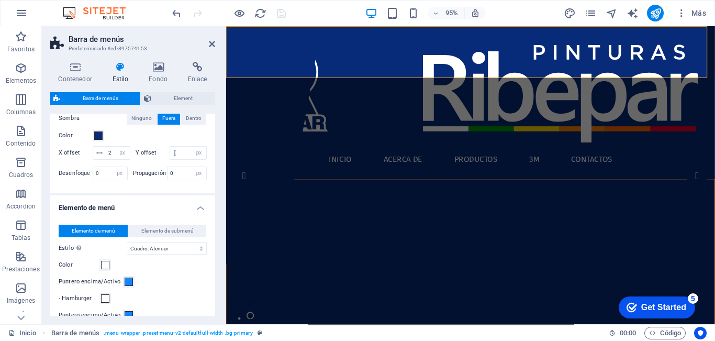
scroll to position [471, 0]
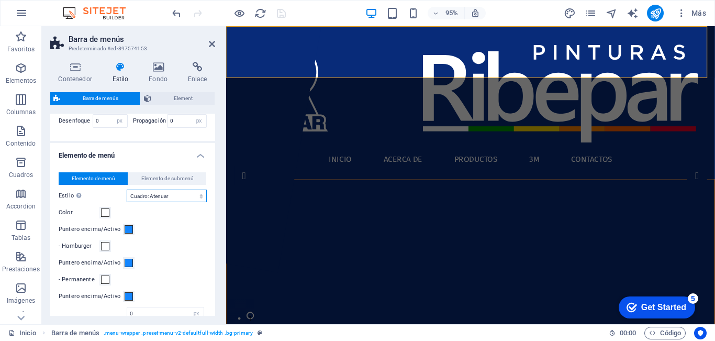
click at [154, 202] on select "Sin formato Color del texto Cuadro: Atenuar Cuadro: Voltear verticalmente Cuadr…" at bounding box center [167, 196] width 80 height 13
select select "hover_border_bottom"
click at [127, 202] on select "Sin formato Color del texto Cuadro: Atenuar Cuadro: Voltear verticalmente Cuadr…" at bounding box center [167, 196] width 80 height 13
click at [163, 202] on select "Sin formato Color del texto Cuadro: Atenuar Cuadro: Voltear verticalmente Cuadr…" at bounding box center [167, 196] width 80 height 13
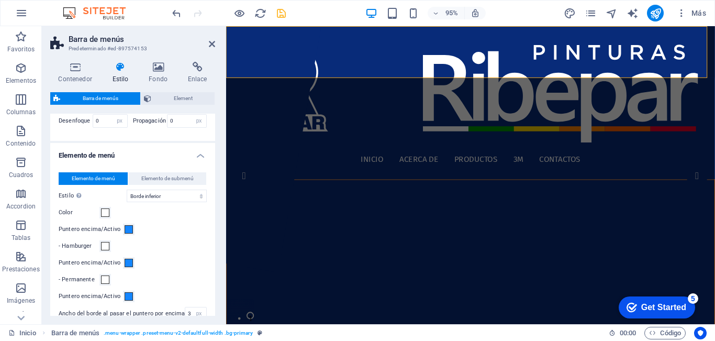
click at [165, 219] on div "Color" at bounding box center [133, 212] width 148 height 13
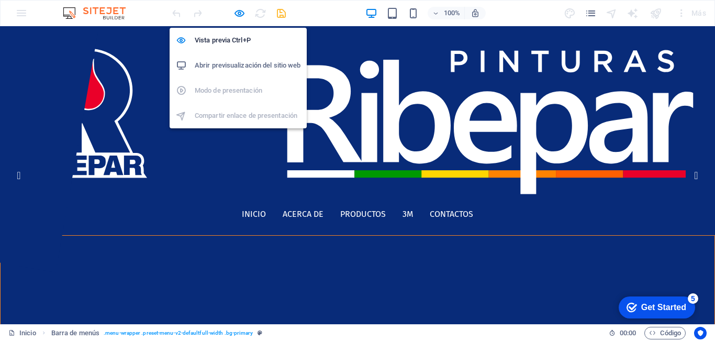
select select "rem"
select select "sticky_menu"
select select "px"
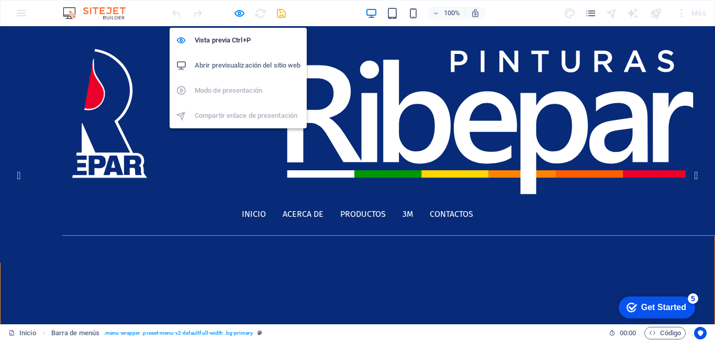
select select "px"
select select "hover_border_bottom"
select select "px"
select select "rem"
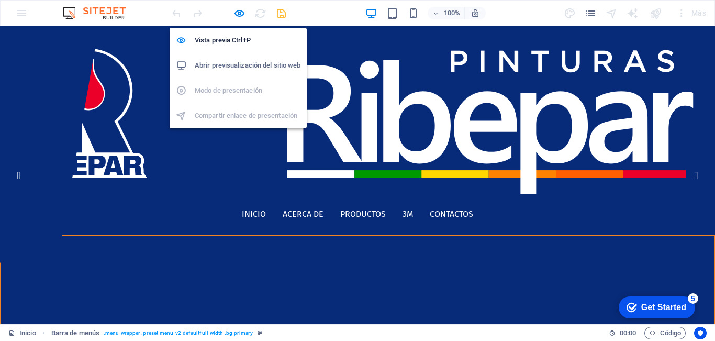
select select "rem"
select select "px"
select select "400"
select select "px"
select select "%"
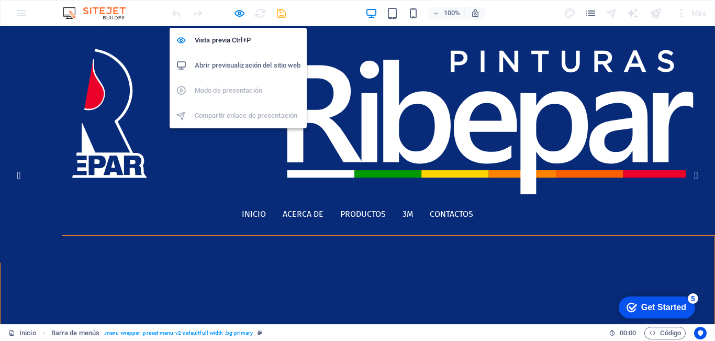
select select "rem"
select select "px"
select select
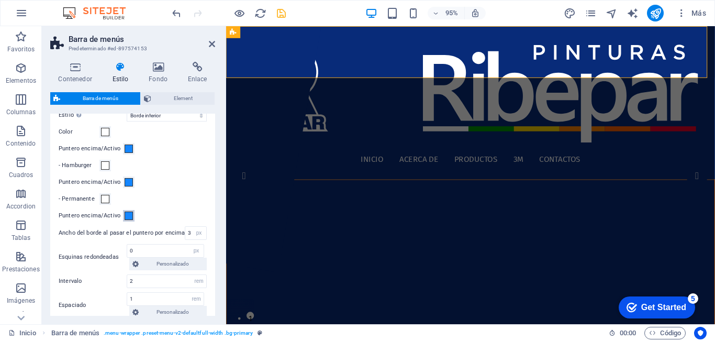
scroll to position [576, 0]
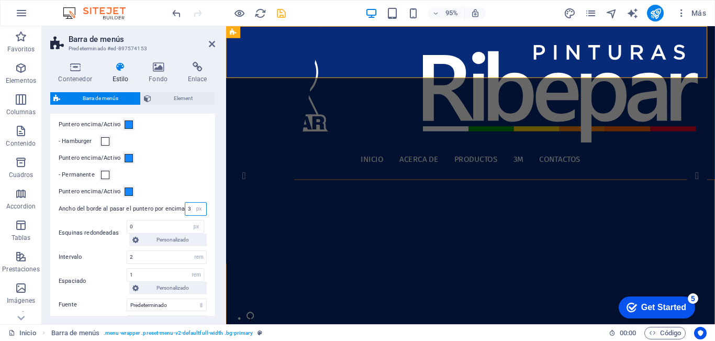
click at [185, 215] on input "3" at bounding box center [195, 209] width 21 height 13
drag, startPoint x: 190, startPoint y: 219, endPoint x: 185, endPoint y: 219, distance: 5.3
click at [185, 216] on div "3 px rem vh vw" at bounding box center [196, 209] width 22 height 14
click at [185, 215] on input "3" at bounding box center [195, 209] width 21 height 13
type input "2"
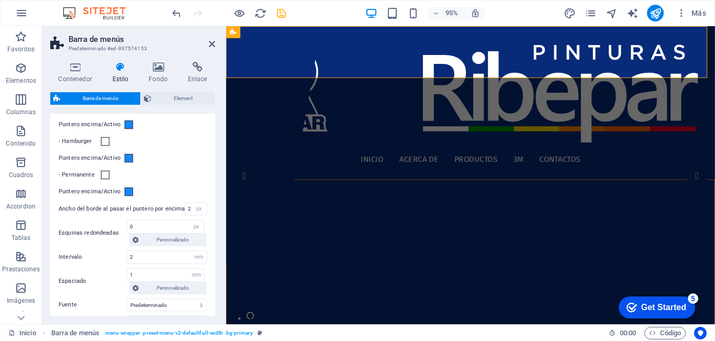
click at [196, 198] on div "Puntero encima/Activo" at bounding box center [133, 191] width 148 height 13
select select
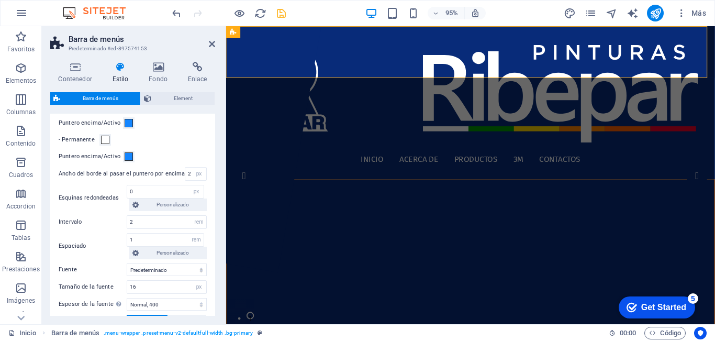
scroll to position [628, 0]
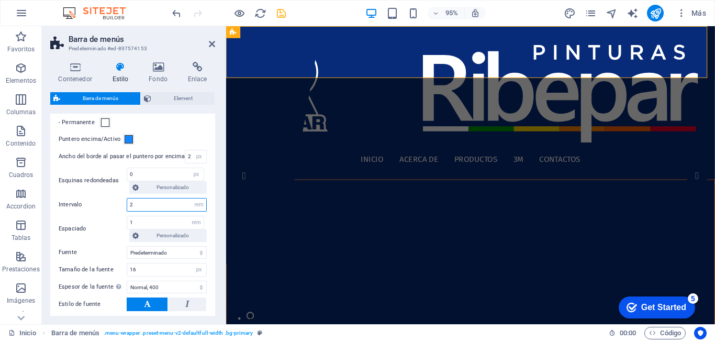
drag, startPoint x: 87, startPoint y: 216, endPoint x: 82, endPoint y: 215, distance: 5.3
click at [82, 211] on div "Intervalo 2 px rem % vh vw" at bounding box center [133, 205] width 148 height 14
type input "1"
click at [95, 227] on div "Elemento de menú Elemento de submenú Estilo [MEDICAL_DATA] al modo de previsual…" at bounding box center [132, 181] width 169 height 353
select select
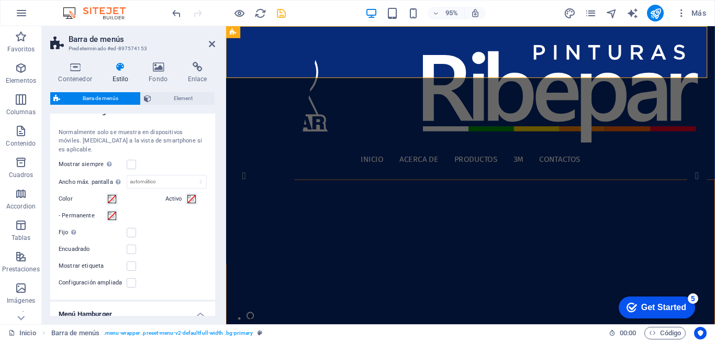
scroll to position [890, 0]
click at [212, 43] on icon at bounding box center [212, 44] width 6 height 8
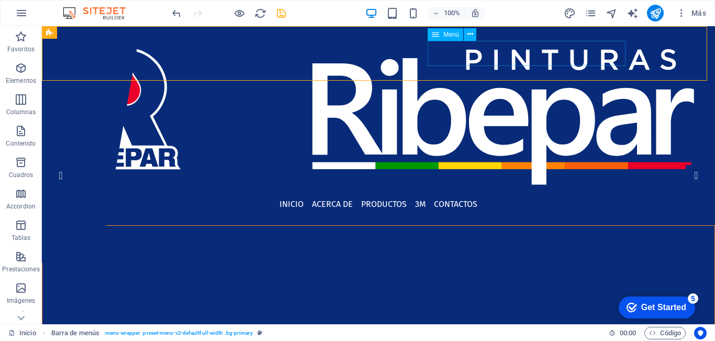
click at [311, 165] on icon at bounding box center [290, 177] width 41 height 25
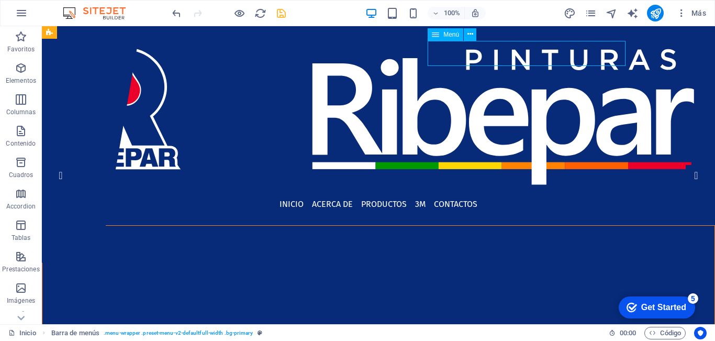
click at [311, 165] on icon at bounding box center [290, 177] width 41 height 25
select select "rem"
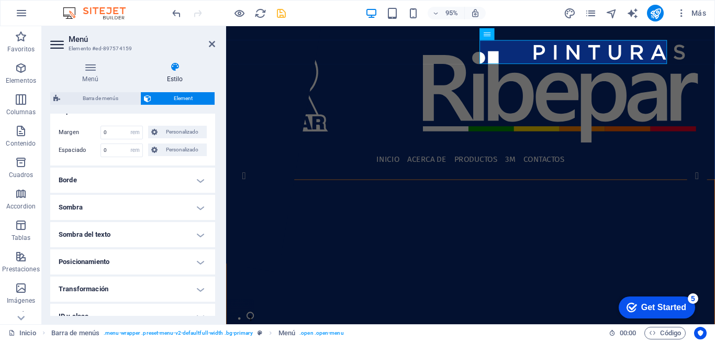
scroll to position [291, 0]
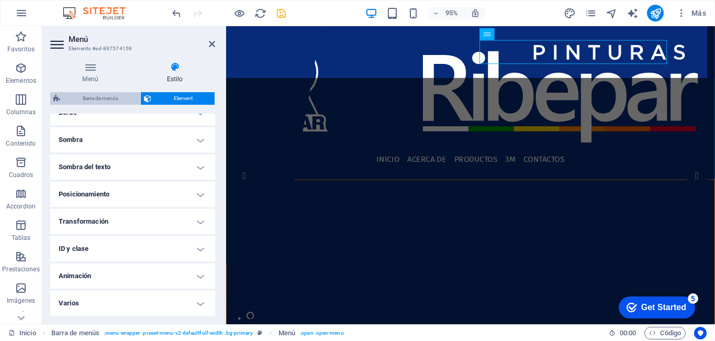
click at [114, 96] on span "Barra de menús" at bounding box center [100, 98] width 74 height 13
select select "rem"
select select "sticky_menu"
select select "px"
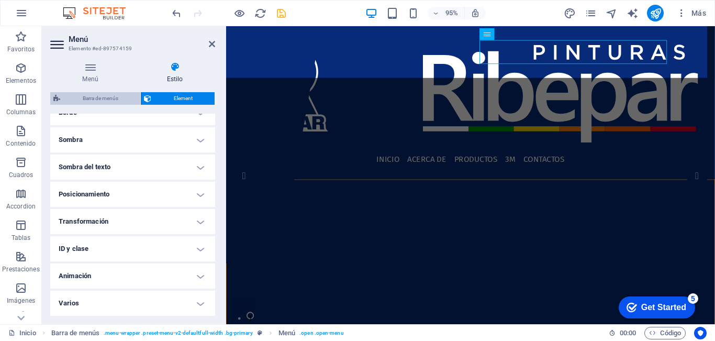
select select "px"
select select "hover_border_bottom"
select select "px"
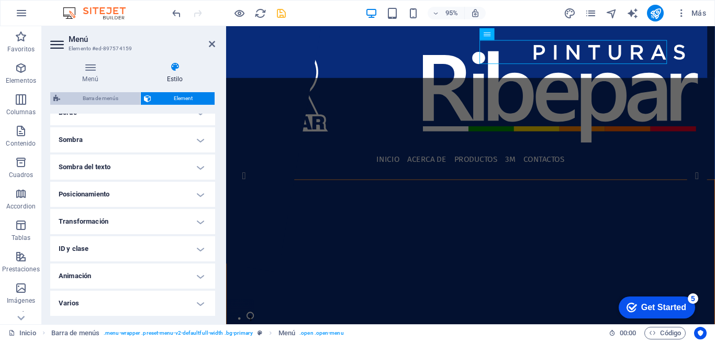
select select "rem"
select select "px"
select select "400"
select select "px"
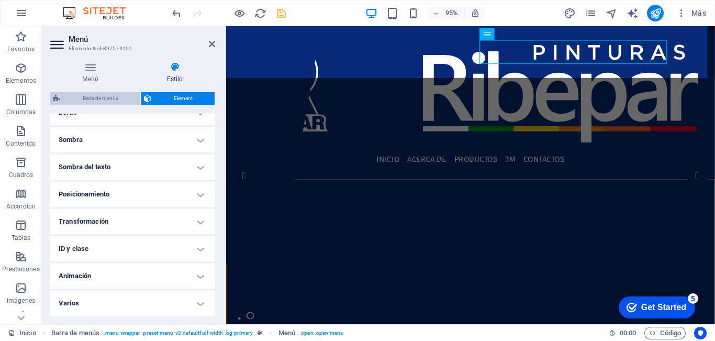
select select "%"
select select "rem"
select select "px"
select select
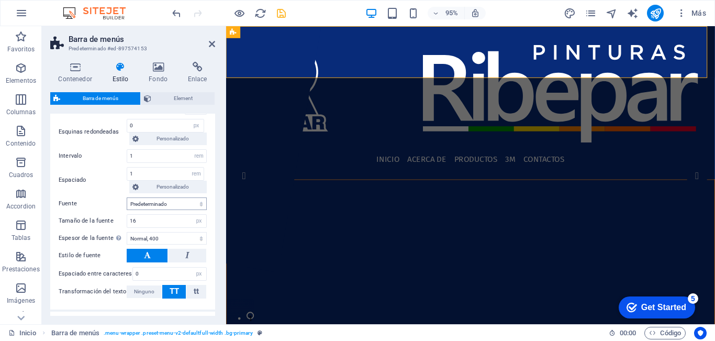
scroll to position [681, 0]
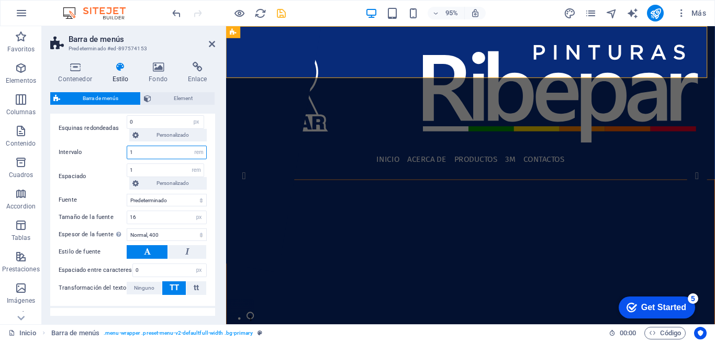
drag, startPoint x: 119, startPoint y: 170, endPoint x: 93, endPoint y: 167, distance: 26.3
click at [94, 159] on div "Intervalo 1 px rem % vh vw" at bounding box center [133, 153] width 148 height 14
type input "2"
click at [111, 183] on label "Espaciado" at bounding box center [93, 176] width 68 height 13
select select
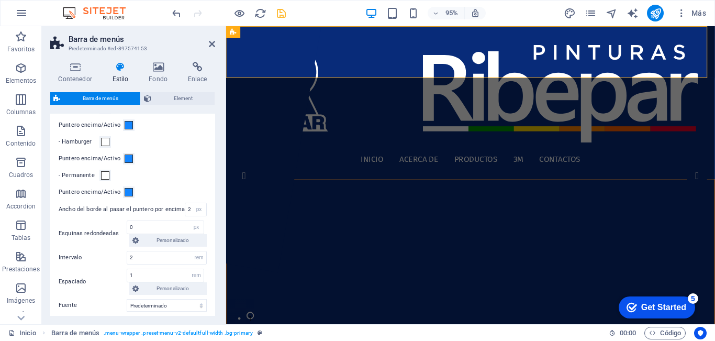
scroll to position [576, 0]
drag, startPoint x: 188, startPoint y: 220, endPoint x: 169, endPoint y: 221, distance: 18.9
click at [169, 216] on div "Ancho del borde al pasar el puntero por encima 2 px rem vh vw" at bounding box center [133, 209] width 148 height 14
type input "1"
click at [187, 198] on div "Puntero encima/Activo" at bounding box center [133, 191] width 148 height 13
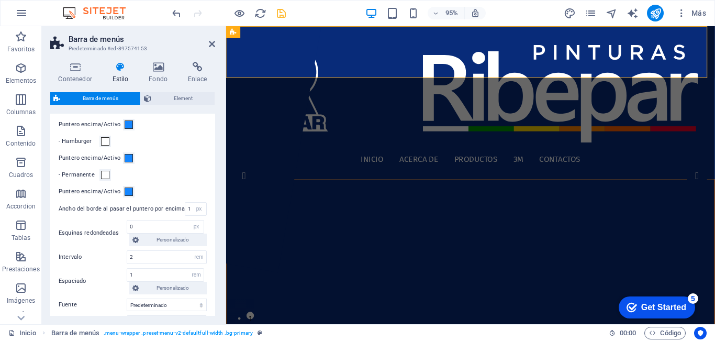
select select
drag, startPoint x: 149, startPoint y: 289, endPoint x: 113, endPoint y: 286, distance: 36.7
click at [113, 286] on div "Espaciado 1 px rem % vh vw Personalizado Personalizado" at bounding box center [133, 281] width 148 height 26
type input "0"
type input "1"
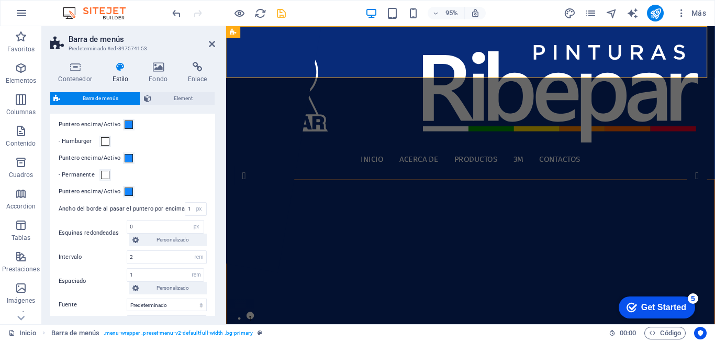
click at [89, 278] on div "Elemento de menú Elemento de submenú Estilo [MEDICAL_DATA] al modo de previsual…" at bounding box center [132, 233] width 169 height 353
select select
click at [78, 282] on div "Espaciado 1 px rem % vh vw Personalizado Personalizado" at bounding box center [133, 281] width 148 height 26
type input "0.5"
select select
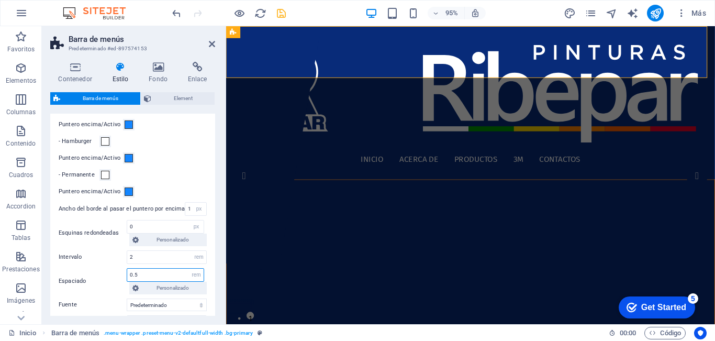
type input "0.5"
click at [87, 281] on div "Espaciado 0.5 px rem % vh vw Personalizado Personalizado" at bounding box center [133, 281] width 148 height 26
select select
click at [175, 164] on div "Puntero encima/Activo" at bounding box center [133, 158] width 148 height 13
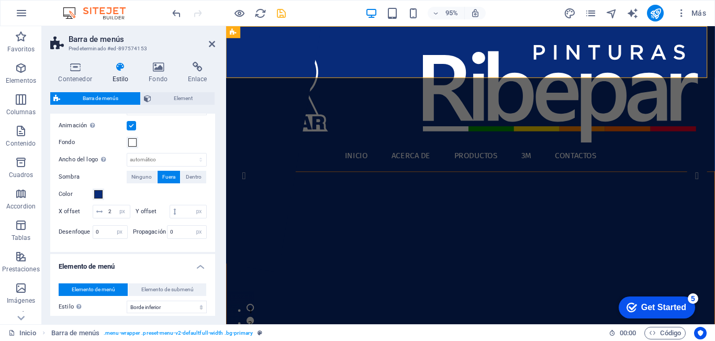
scroll to position [314, 0]
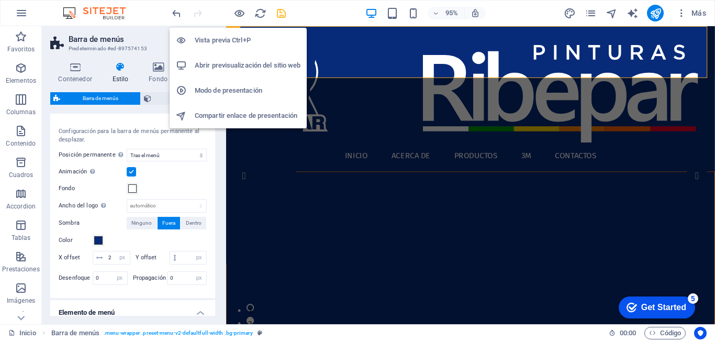
click at [241, 41] on h6 "Vista previa Ctrl+P" at bounding box center [248, 40] width 106 height 13
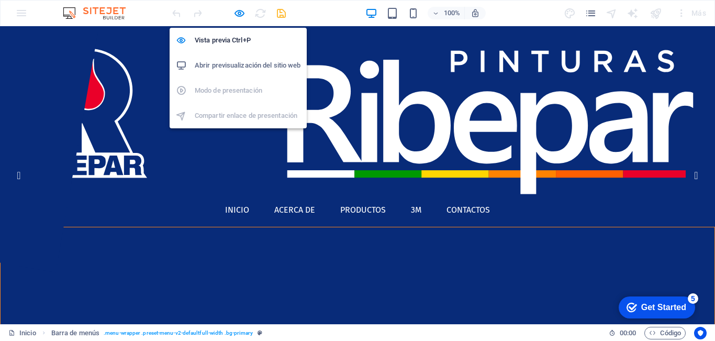
select select "rem"
select select "sticky_menu"
select select "px"
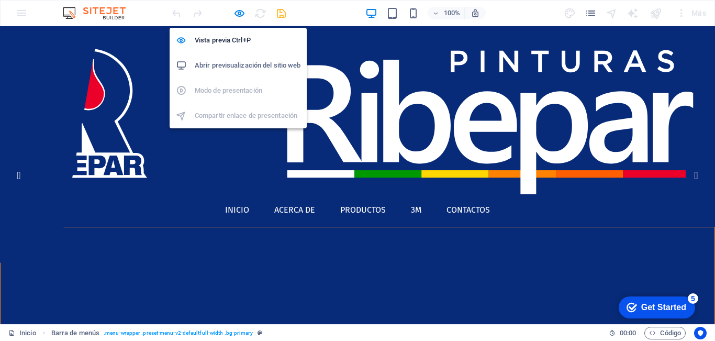
select select "px"
select select "hover_border_bottom"
select select "px"
select select "rem"
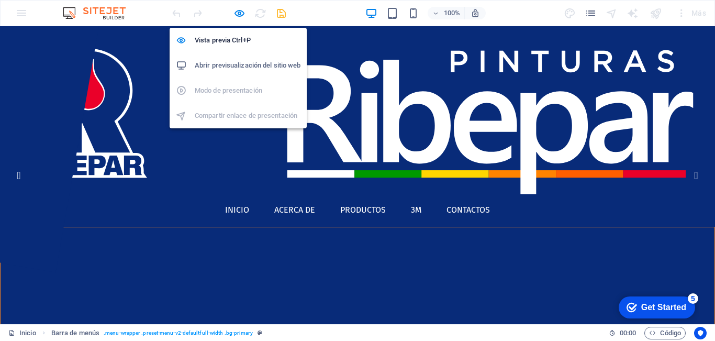
select select "rem"
select select "px"
select select "400"
select select "px"
select select "%"
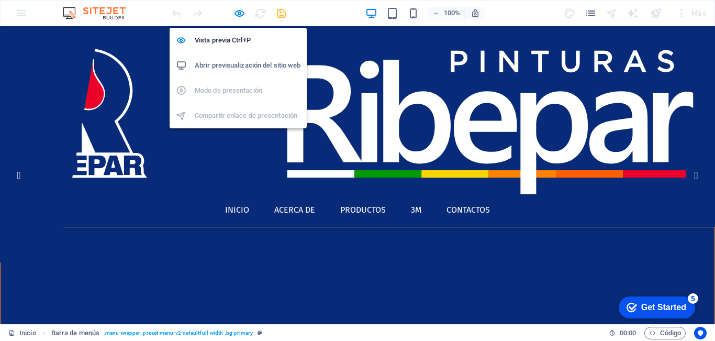
select select "rem"
select select "px"
select select
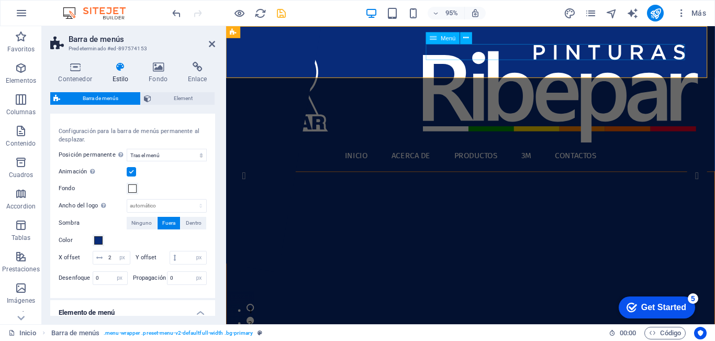
click at [219, 128] on icon at bounding box center [194, 136] width 49 height 17
select select "rem"
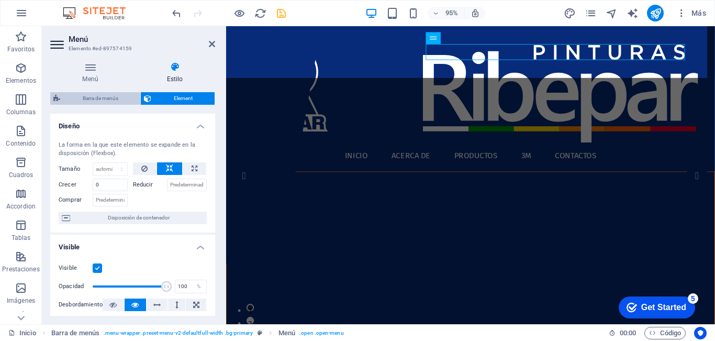
click at [110, 97] on span "Barra de menús" at bounding box center [100, 98] width 74 height 13
select select "rem"
select select "sticky_menu"
select select "px"
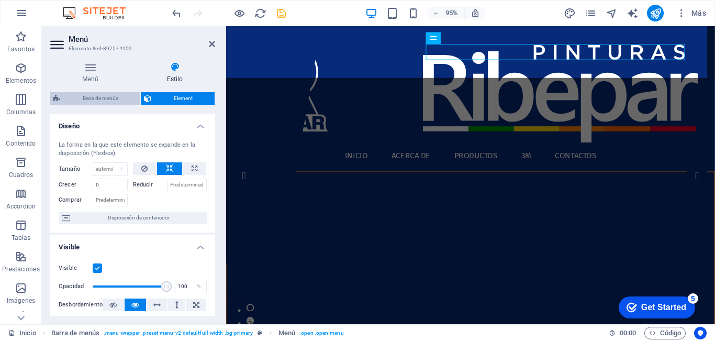
select select "px"
select select "hover_border_bottom"
select select "px"
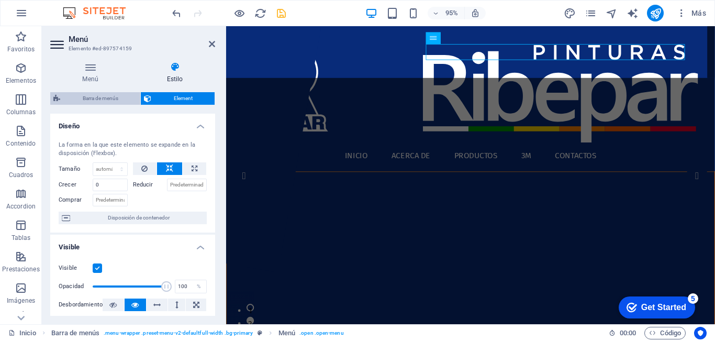
select select "rem"
select select "px"
select select "400"
select select "px"
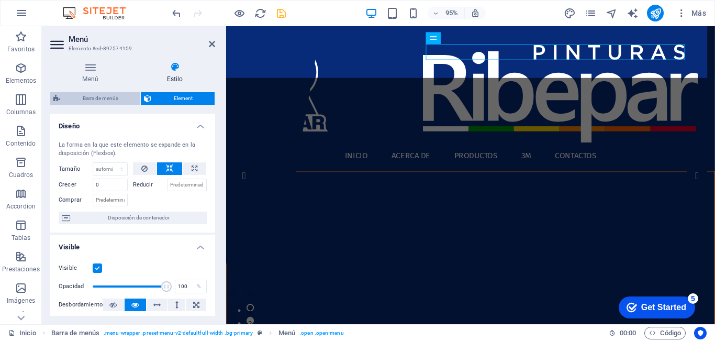
select select "%"
select select "rem"
select select "px"
select select
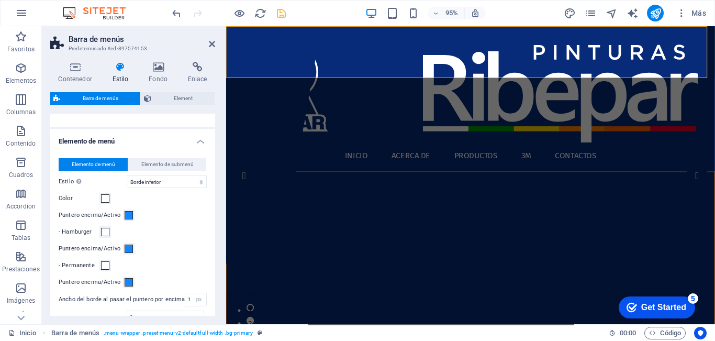
scroll to position [576, 0]
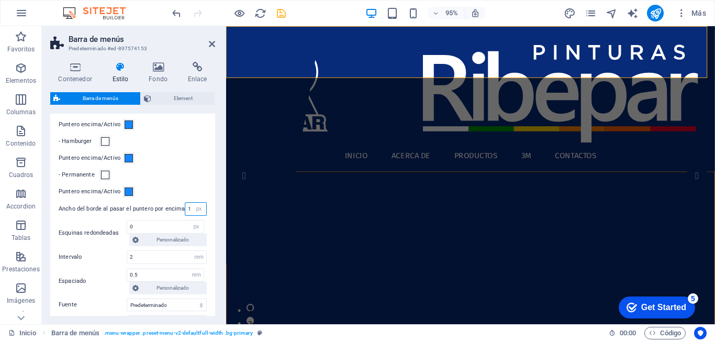
click at [162, 216] on div "Ancho del borde al pasar el puntero por encima 1 px rem vh vw" at bounding box center [133, 209] width 148 height 14
type input "4"
click at [172, 198] on div "Elemento de menú Elemento de submenú Estilo [MEDICAL_DATA] al modo de previsual…" at bounding box center [132, 233] width 169 height 353
select select
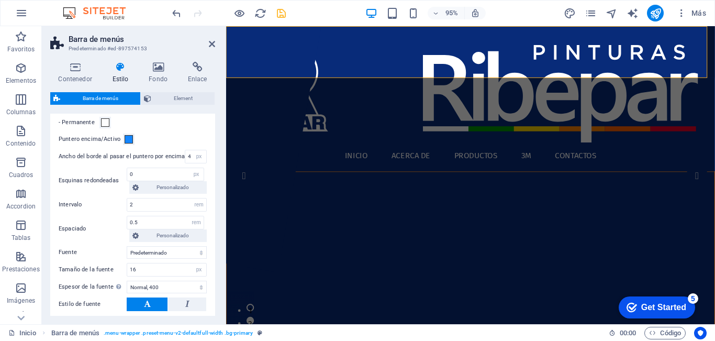
scroll to position [523, 0]
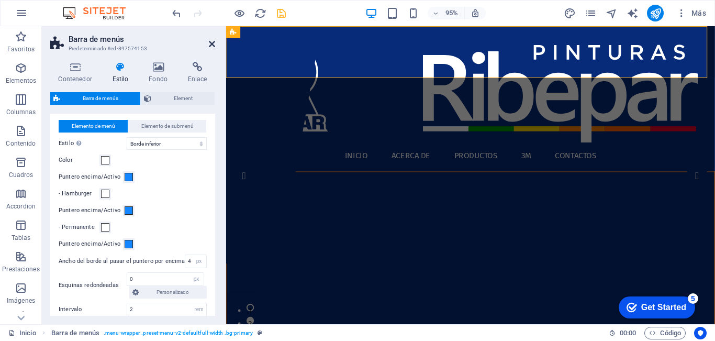
drag, startPoint x: 211, startPoint y: 41, endPoint x: 321, endPoint y: 70, distance: 113.6
click at [211, 41] on icon at bounding box center [212, 44] width 6 height 8
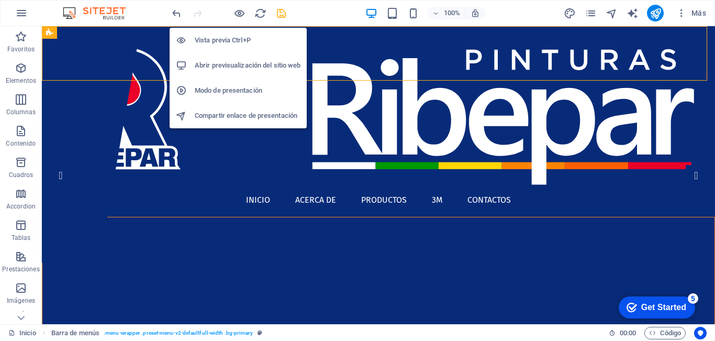
click at [246, 38] on h6 "Vista previa Ctrl+P" at bounding box center [248, 40] width 106 height 13
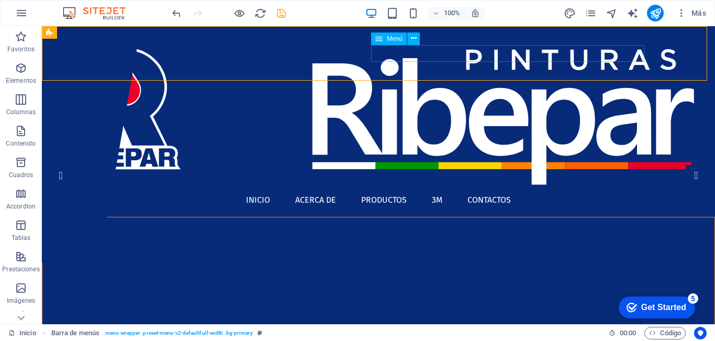
click at [298, 165] on div "Menú" at bounding box center [273, 173] width 49 height 17
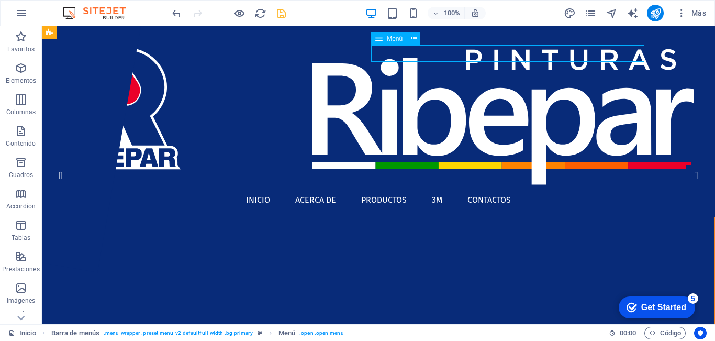
drag, startPoint x: 386, startPoint y: 39, endPoint x: 35, endPoint y: 60, distance: 352.4
click at [298, 165] on div "Menú" at bounding box center [273, 173] width 49 height 17
select select "rem"
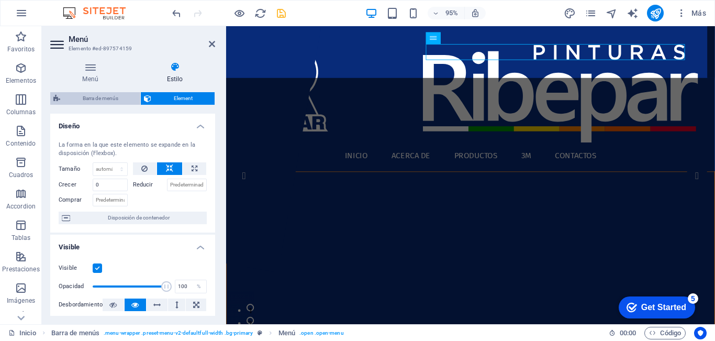
click at [89, 98] on span "Barra de menús" at bounding box center [100, 98] width 74 height 13
select select "rem"
select select "sticky_menu"
select select "px"
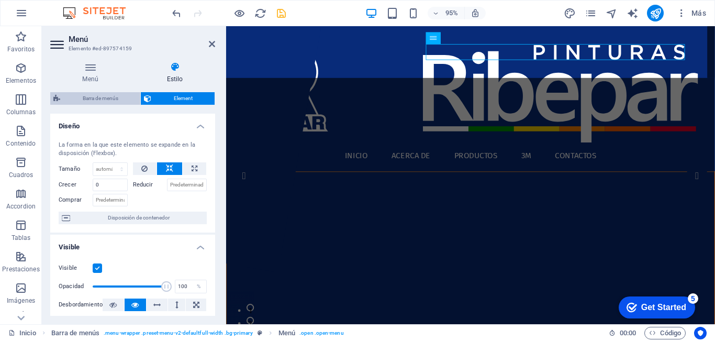
select select "px"
select select "hover_border_bottom"
select select "px"
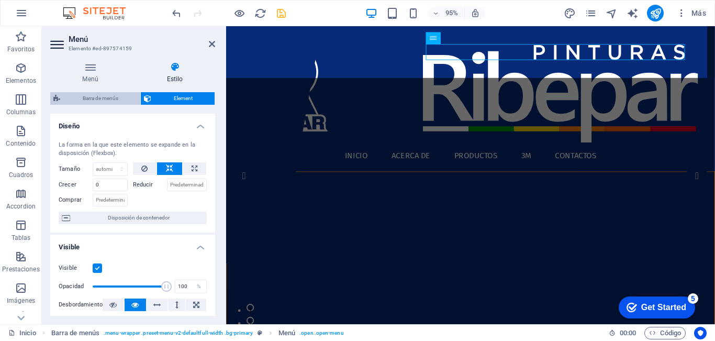
select select "rem"
select select "px"
select select "400"
select select "px"
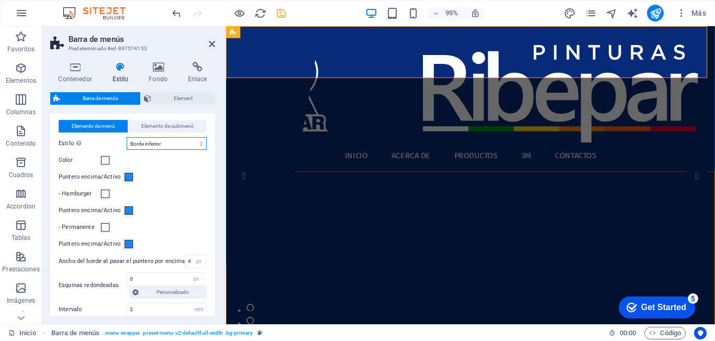
click at [163, 150] on select "Sin formato Color del texto Cuadro: Atenuar Cuadro: Voltear verticalmente Cuadr…" at bounding box center [167, 143] width 80 height 13
click at [186, 214] on div "Elemento de menú Elemento de submenú Estilo [MEDICAL_DATA] al modo de previsual…" at bounding box center [132, 285] width 169 height 353
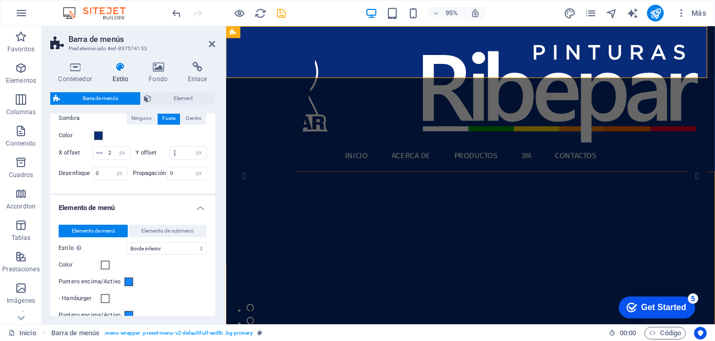
scroll to position [471, 0]
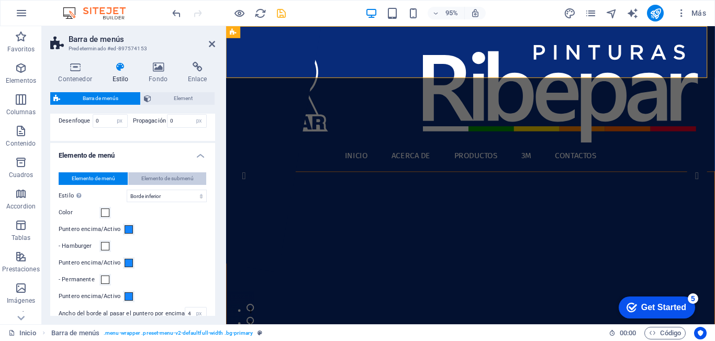
click at [161, 185] on span "Elemento de submenú" at bounding box center [167, 178] width 52 height 13
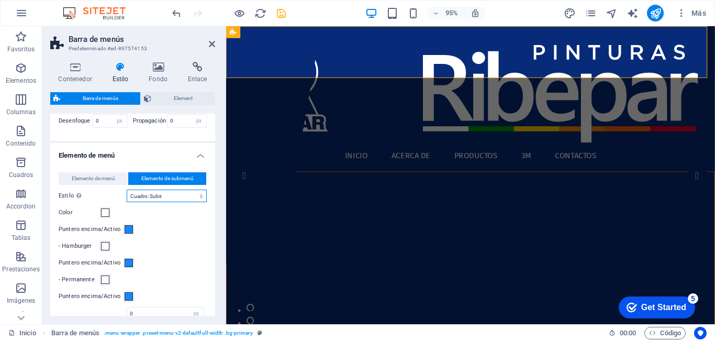
click at [142, 202] on select "Sin formato Color del texto Cuadro: Atenuar Cuadro: Voltear verticalmente Cuadr…" at bounding box center [167, 196] width 80 height 13
click at [127, 202] on select "Sin formato Color del texto Cuadro: Atenuar Cuadro: Voltear verticalmente Cuadr…" at bounding box center [167, 196] width 80 height 13
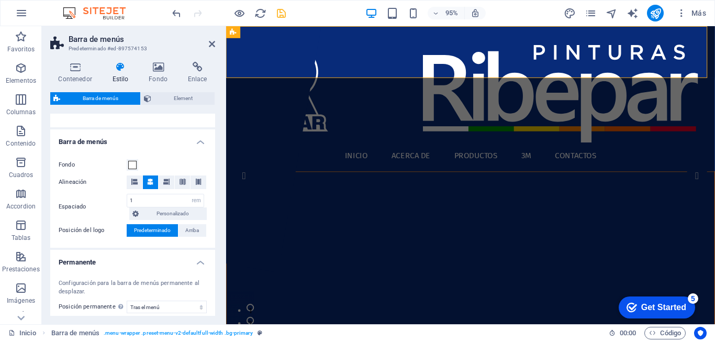
scroll to position [157, 0]
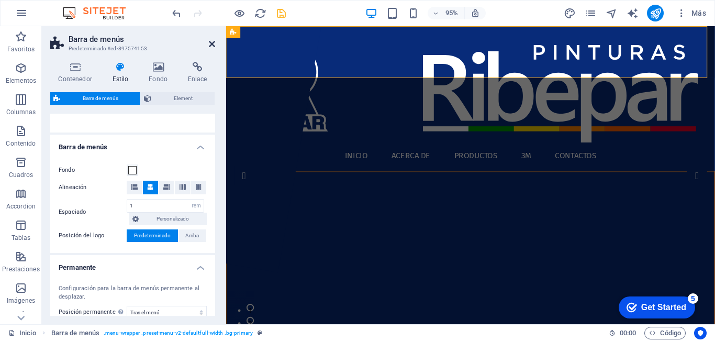
click at [209, 42] on icon at bounding box center [212, 44] width 6 height 8
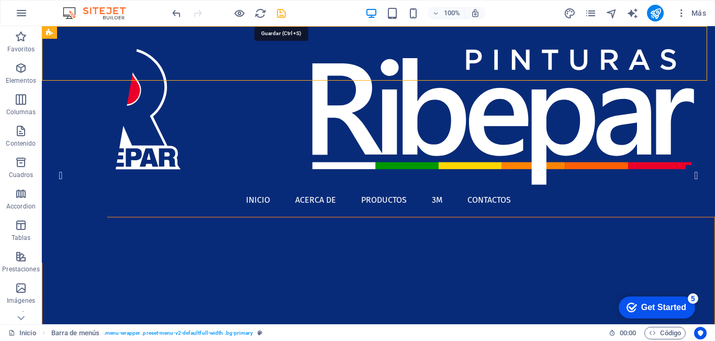
click at [280, 14] on icon "save" at bounding box center [281, 13] width 12 height 12
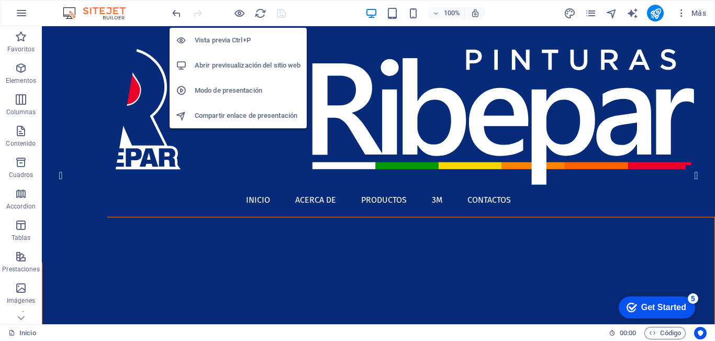
click at [258, 69] on h6 "Abrir previsualización del sitio web" at bounding box center [248, 65] width 106 height 13
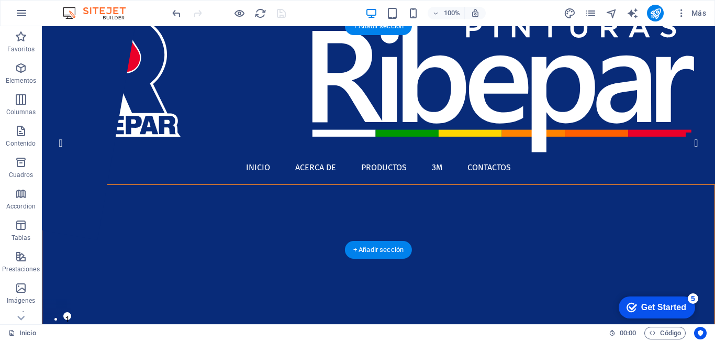
scroll to position [0, 0]
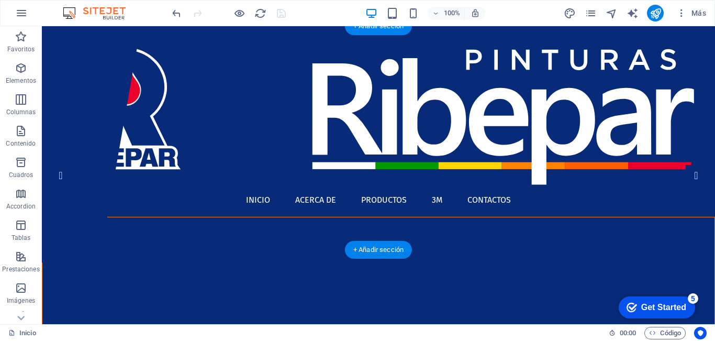
click at [185, 217] on img "1/4" at bounding box center [261, 217] width 438 height 0
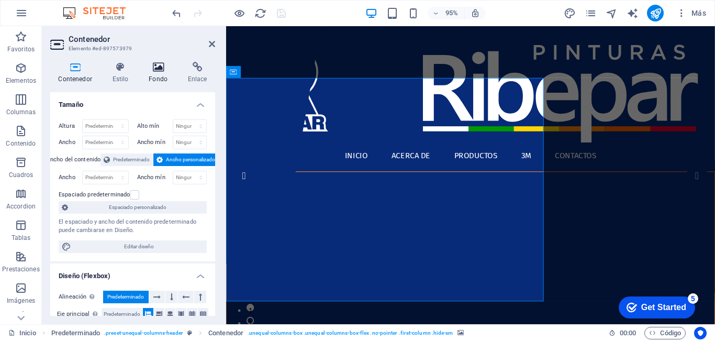
click at [158, 71] on icon at bounding box center [158, 67] width 35 height 10
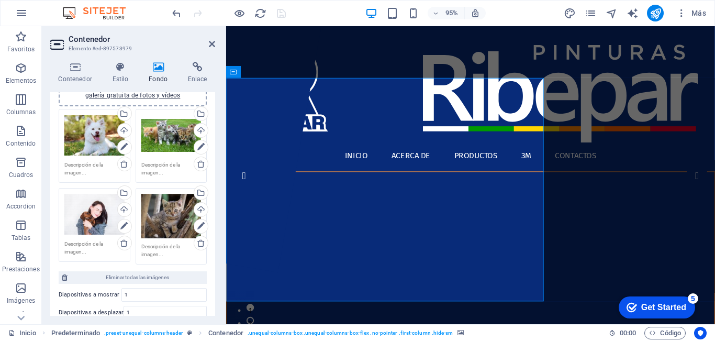
scroll to position [157, 0]
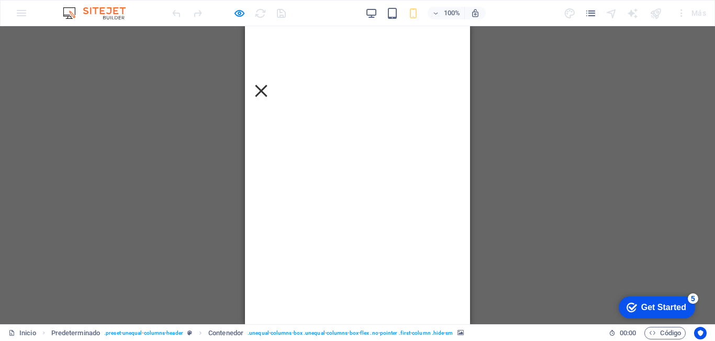
click at [269, 84] on div at bounding box center [261, 90] width 16 height 13
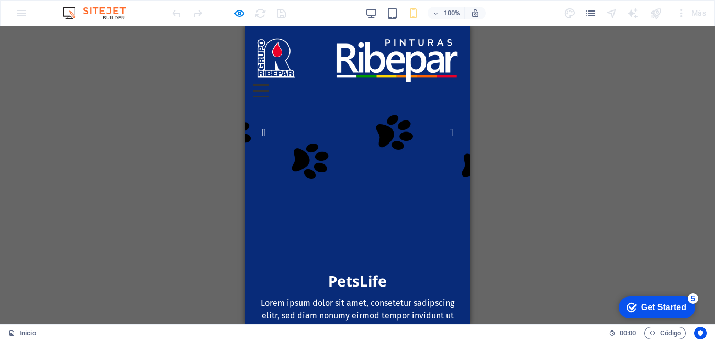
scroll to position [0, 0]
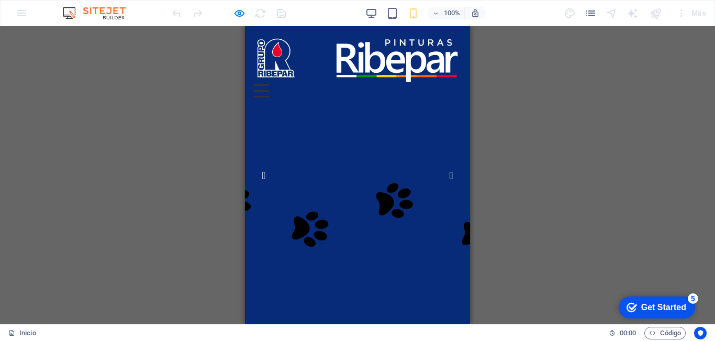
click at [347, 122] on div at bounding box center [357, 218] width 225 height 224
drag, startPoint x: 431, startPoint y: 162, endPoint x: 352, endPoint y: 133, distance: 84.8
click at [356, 131] on div at bounding box center [357, 218] width 225 height 224
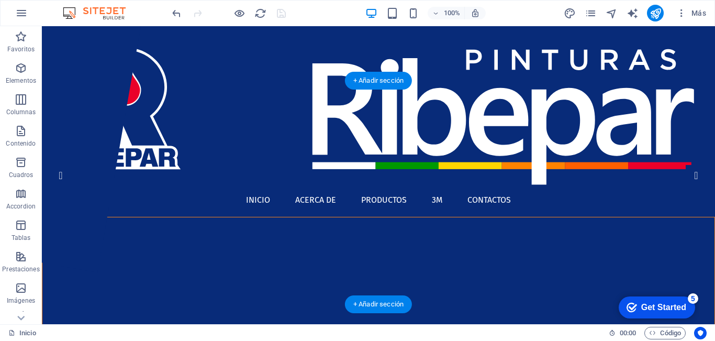
click at [249, 217] on img "1/4" at bounding box center [261, 217] width 438 height 0
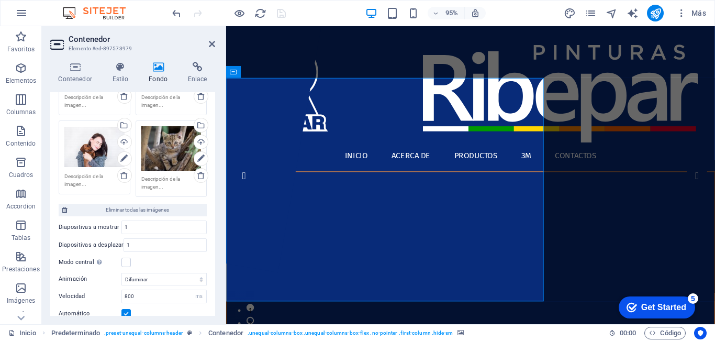
scroll to position [262, 0]
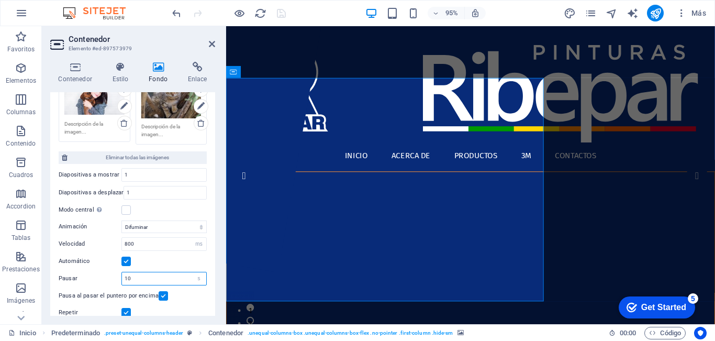
drag, startPoint x: 143, startPoint y: 278, endPoint x: 94, endPoint y: 280, distance: 48.7
click at [94, 280] on div "Pausar 10 s ms" at bounding box center [133, 279] width 148 height 14
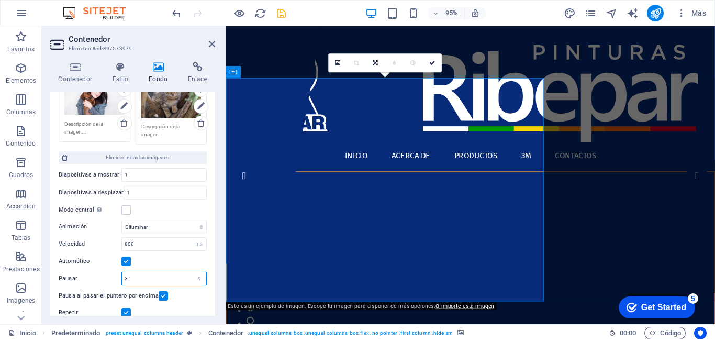
drag, startPoint x: 136, startPoint y: 277, endPoint x: 98, endPoint y: 275, distance: 38.2
click at [98, 275] on div "Pausar 3 s ms" at bounding box center [133, 279] width 148 height 14
click at [109, 276] on label "Pausar" at bounding box center [90, 278] width 63 height 6
click at [105, 275] on label "Pausar" at bounding box center [90, 278] width 63 height 6
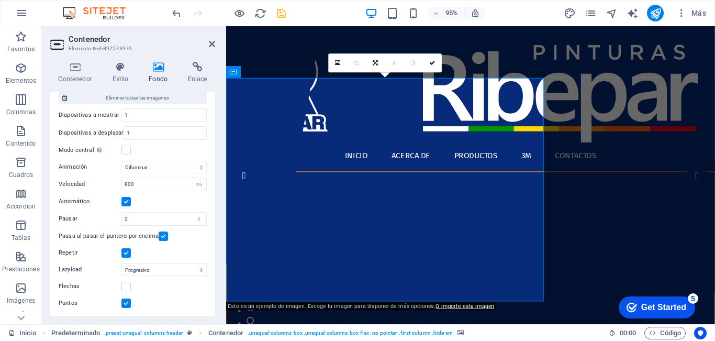
scroll to position [322, 0]
drag, startPoint x: 210, startPoint y: 44, endPoint x: 246, endPoint y: 16, distance: 45.1
click at [210, 44] on icon at bounding box center [212, 44] width 6 height 8
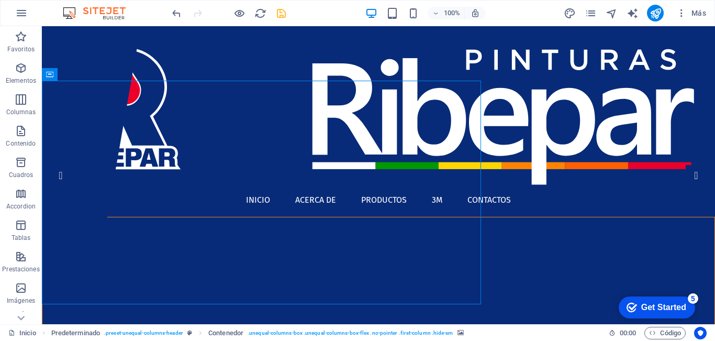
click at [278, 15] on icon "save" at bounding box center [281, 13] width 12 height 12
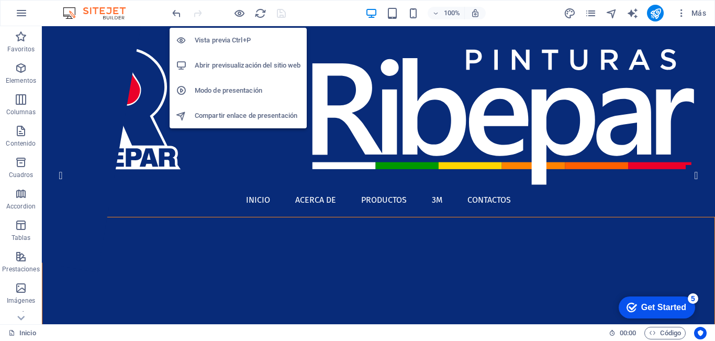
click at [235, 65] on h6 "Abrir previsualización del sitio web" at bounding box center [248, 65] width 106 height 13
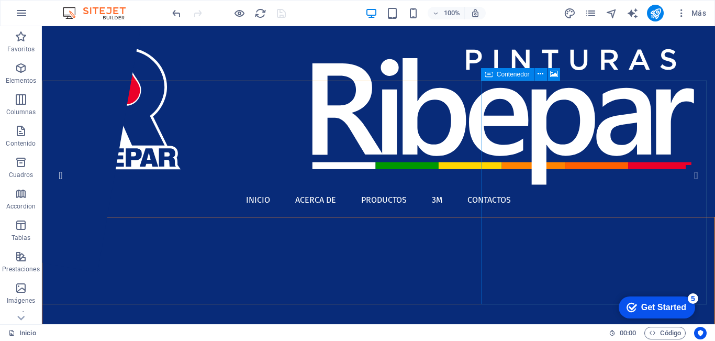
drag, startPoint x: 506, startPoint y: 76, endPoint x: 288, endPoint y: 54, distance: 218.9
click at [0, 0] on span "Contenedor" at bounding box center [0, 0] width 0 height 0
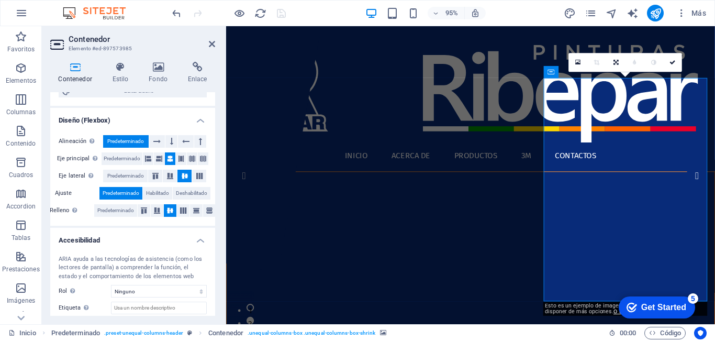
scroll to position [213, 0]
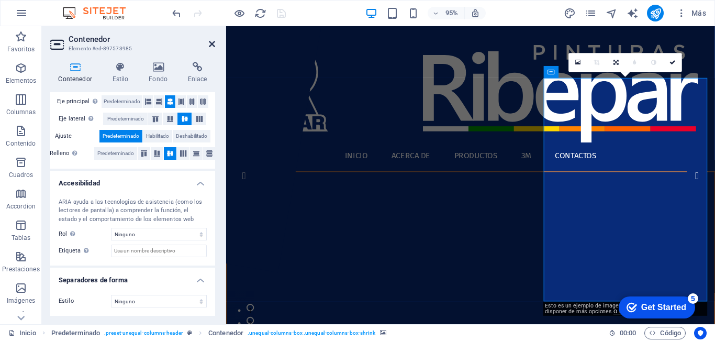
click at [214, 43] on icon at bounding box center [212, 44] width 6 height 8
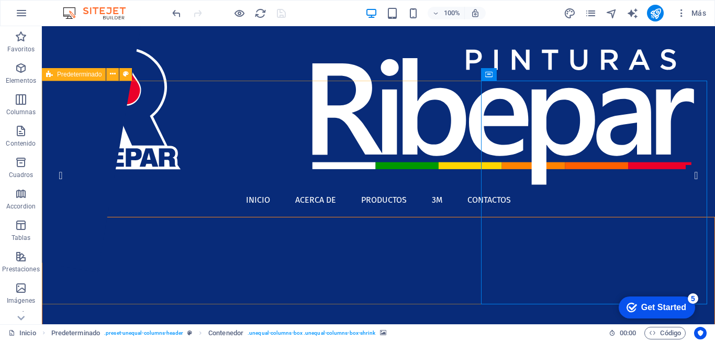
click at [54, 74] on div "Predeterminado" at bounding box center [74, 74] width 64 height 13
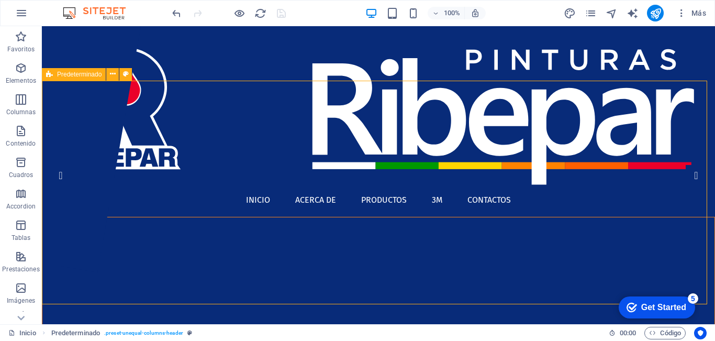
drag, startPoint x: 54, startPoint y: 74, endPoint x: 137, endPoint y: 139, distance: 105.9
click at [54, 74] on div "Predeterminado" at bounding box center [74, 74] width 64 height 13
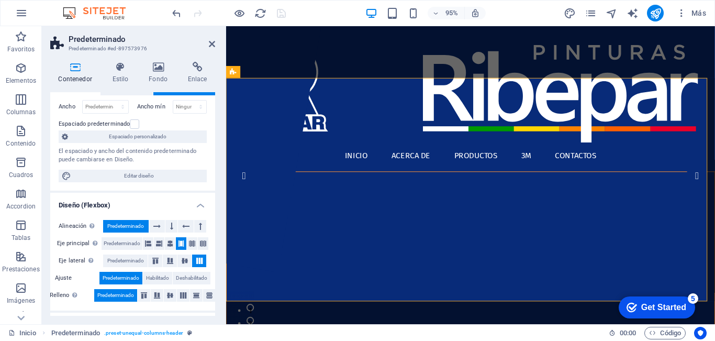
scroll to position [0, 0]
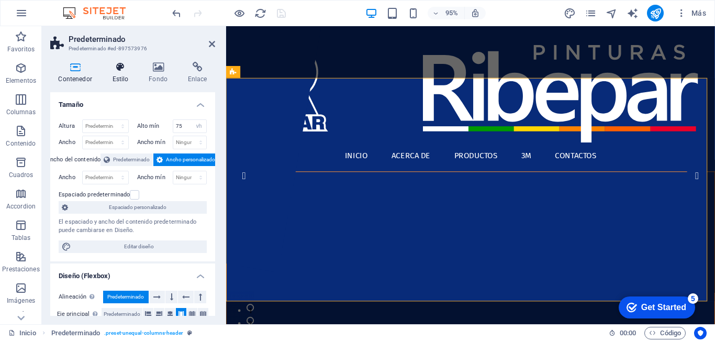
click at [122, 70] on icon at bounding box center [120, 67] width 32 height 10
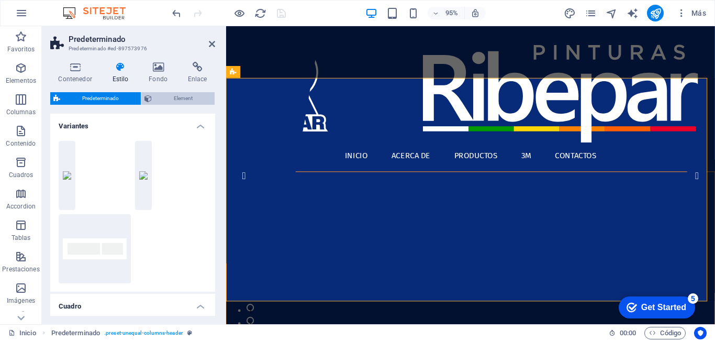
click at [182, 98] on span "Element" at bounding box center [183, 98] width 57 height 13
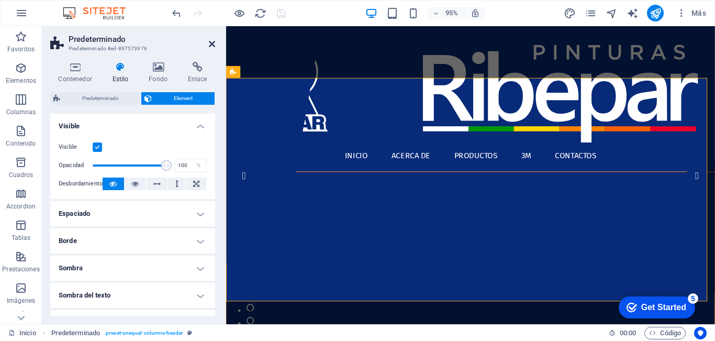
click at [210, 43] on icon at bounding box center [212, 44] width 6 height 8
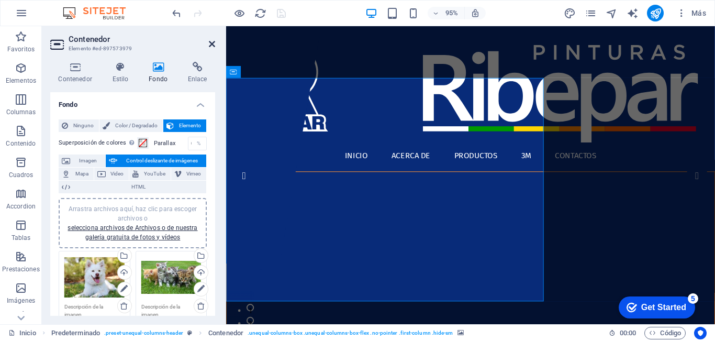
drag, startPoint x: 212, startPoint y: 42, endPoint x: 171, endPoint y: 17, distance: 48.7
click at [212, 42] on icon at bounding box center [212, 44] width 6 height 8
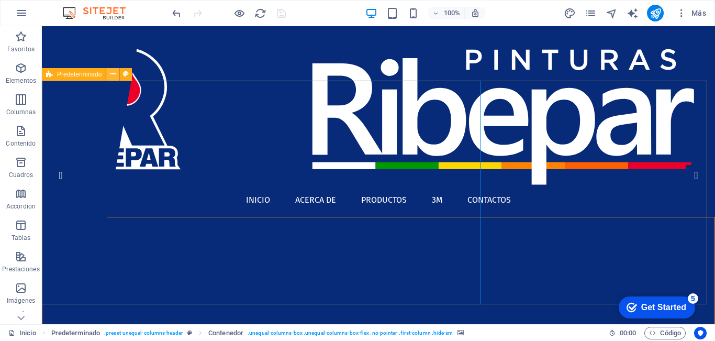
click at [0, 0] on icon at bounding box center [0, 0] width 0 height 0
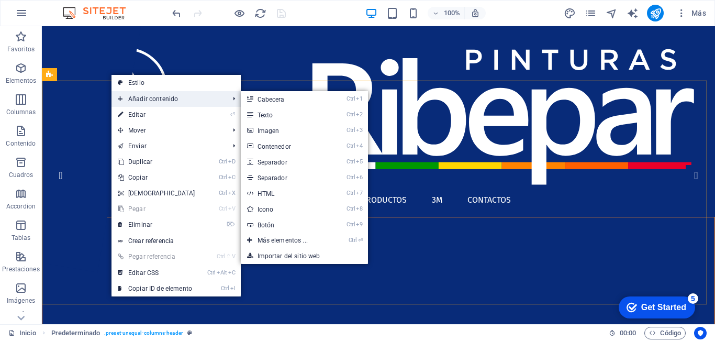
click at [161, 98] on span "Añadir contenido" at bounding box center [169, 99] width 114 height 16
click at [290, 235] on link "Ctrl ⏎ Más elementos ..." at bounding box center [285, 240] width 88 height 16
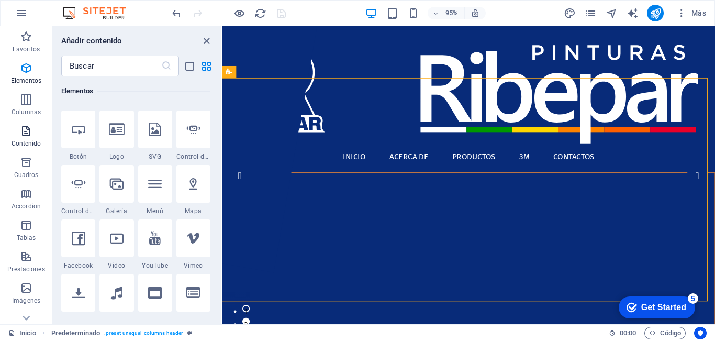
click at [31, 133] on icon "button" at bounding box center [26, 131] width 13 height 13
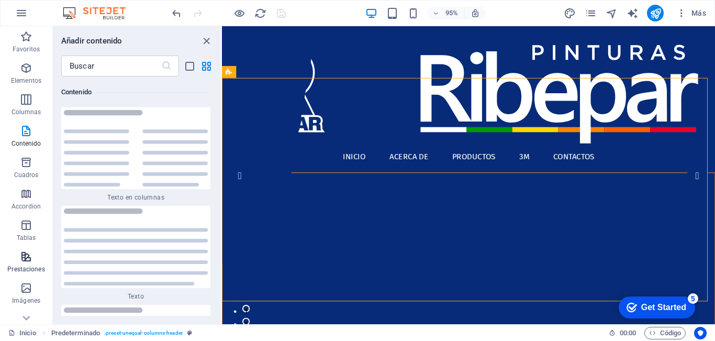
scroll to position [157, 0]
click at [30, 205] on p "Encabezado" at bounding box center [26, 206] width 36 height 8
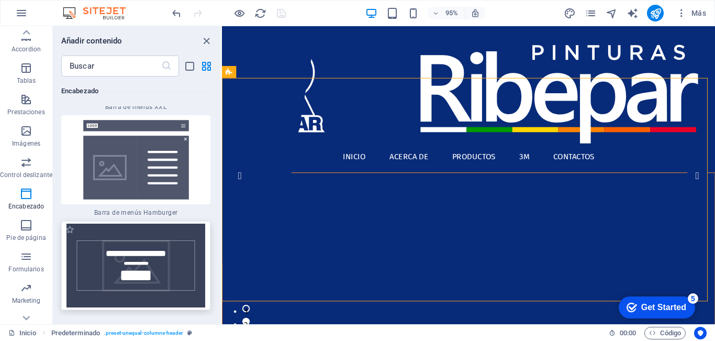
scroll to position [13407, 0]
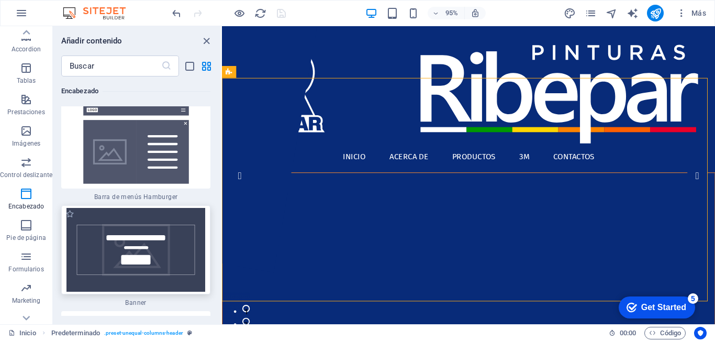
click at [92, 208] on img at bounding box center [136, 250] width 144 height 84
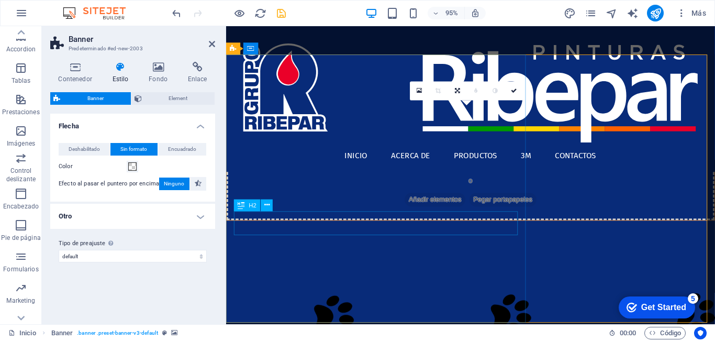
scroll to position [209, 0]
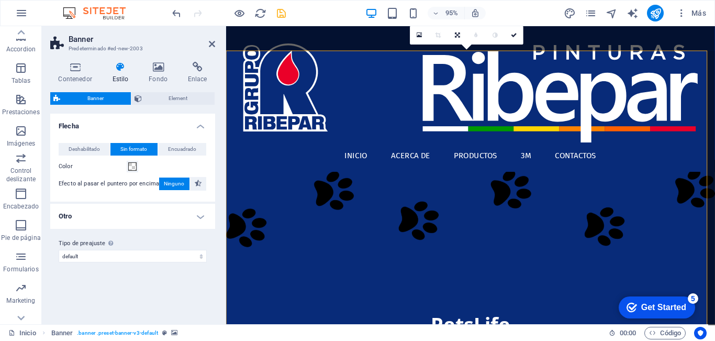
click at [191, 212] on h4 "Otro" at bounding box center [132, 216] width 165 height 25
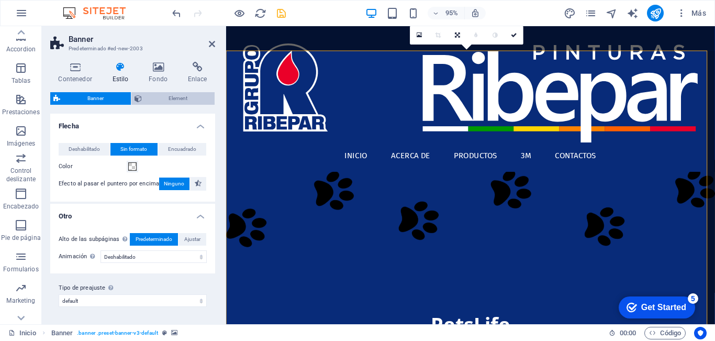
click at [169, 98] on span "Element" at bounding box center [178, 98] width 67 height 13
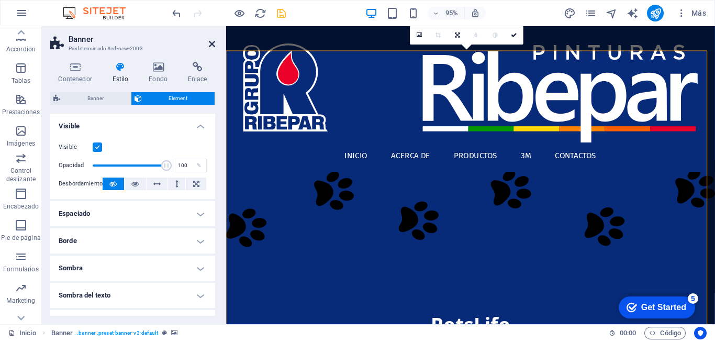
click at [212, 42] on icon at bounding box center [212, 44] width 6 height 8
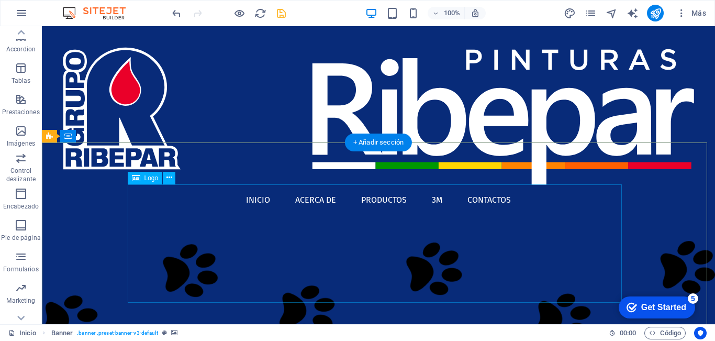
scroll to position [105, 0]
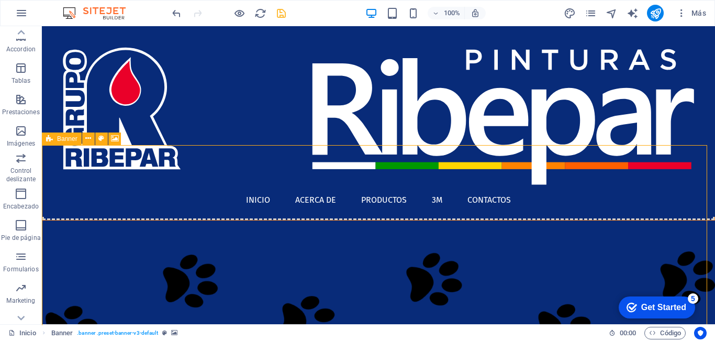
click at [54, 139] on div "Banner" at bounding box center [62, 138] width 40 height 13
click at [87, 140] on icon at bounding box center [88, 138] width 6 height 11
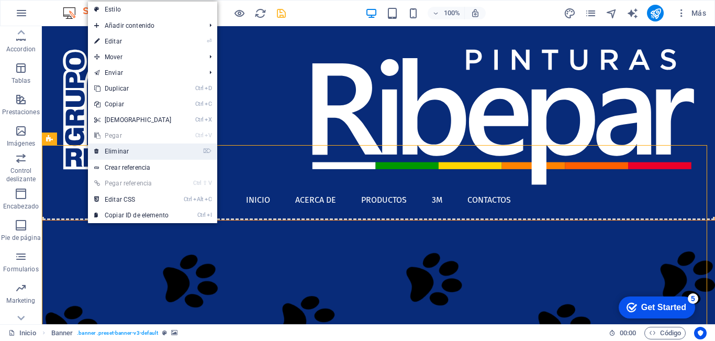
click at [119, 154] on link "⌦ Eliminar" at bounding box center [133, 151] width 90 height 16
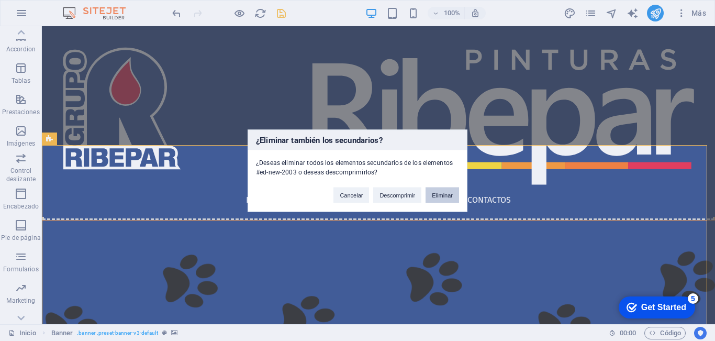
click at [442, 196] on button "Eliminar" at bounding box center [443, 195] width 34 height 16
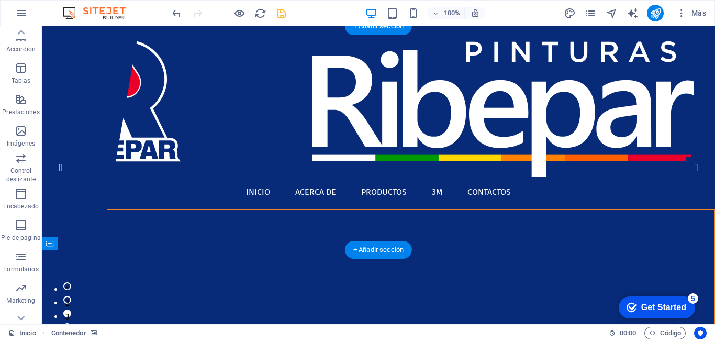
scroll to position [0, 0]
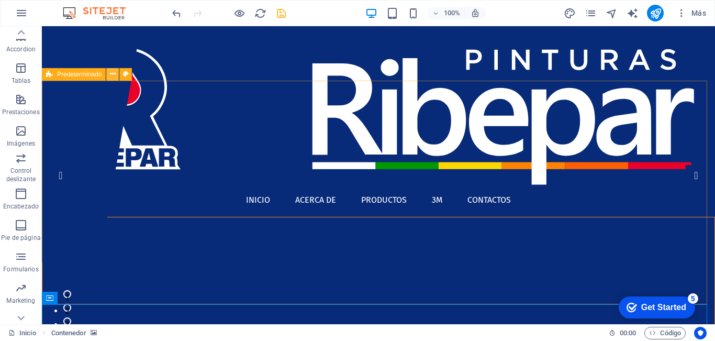
click at [0, 0] on icon at bounding box center [0, 0] width 0 height 0
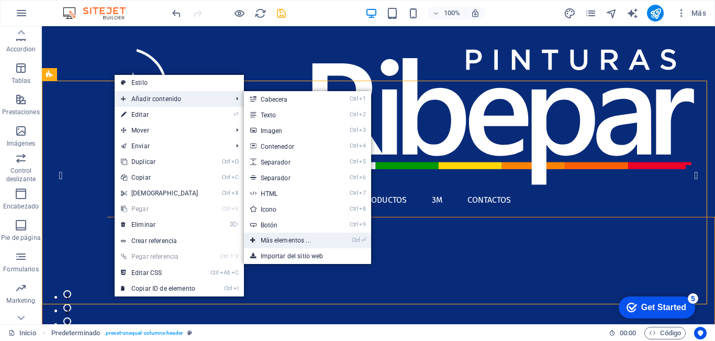
click at [291, 242] on link "Ctrl ⏎ Más elementos ..." at bounding box center [288, 240] width 88 height 16
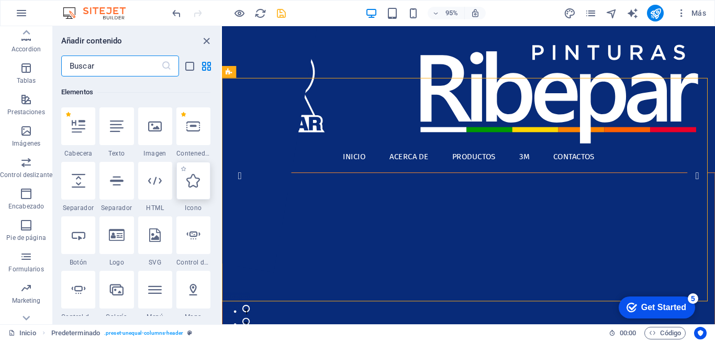
scroll to position [197, 0]
click at [29, 169] on span "Control deslizante" at bounding box center [26, 168] width 52 height 25
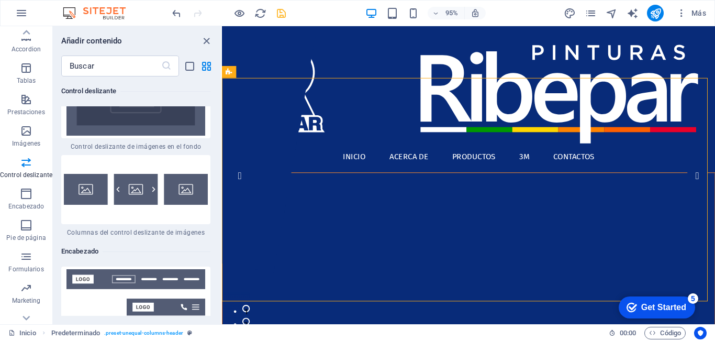
scroll to position [12237, 0]
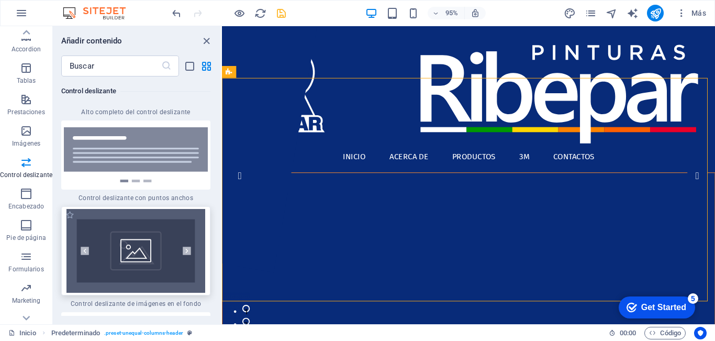
click at [141, 218] on img at bounding box center [136, 251] width 144 height 84
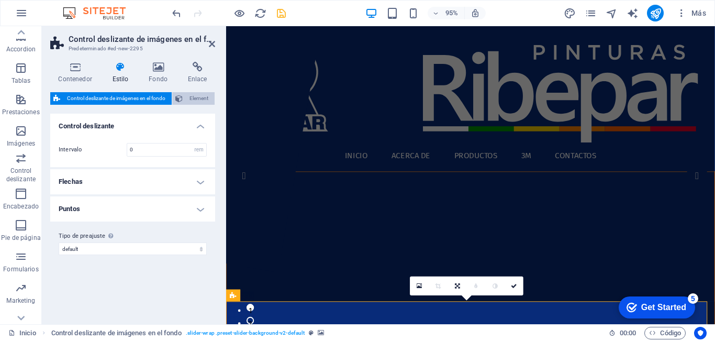
click at [182, 94] on icon at bounding box center [178, 98] width 7 height 13
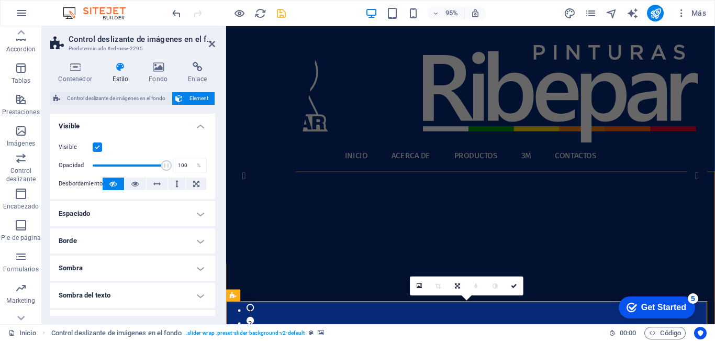
click at [149, 107] on div "Control deslizante de imágenes en el fondo Element Diseño La forma en la que es…" at bounding box center [132, 204] width 165 height 224
click at [151, 96] on span "Control deslizante de imágenes en el fondo" at bounding box center [115, 98] width 105 height 13
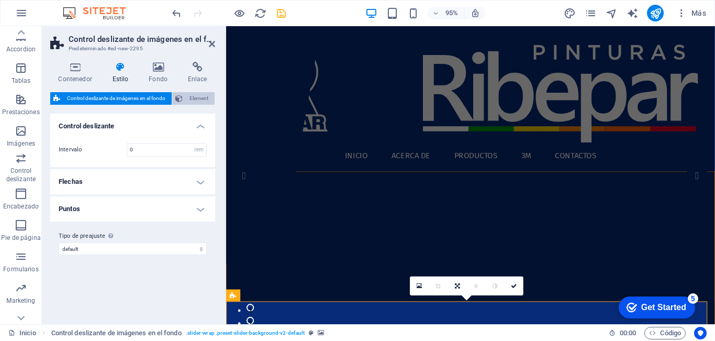
click at [195, 96] on span "Element" at bounding box center [199, 98] width 26 height 13
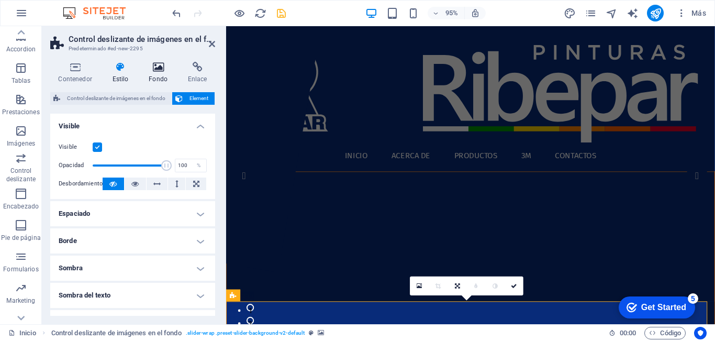
click at [159, 64] on icon at bounding box center [158, 67] width 35 height 10
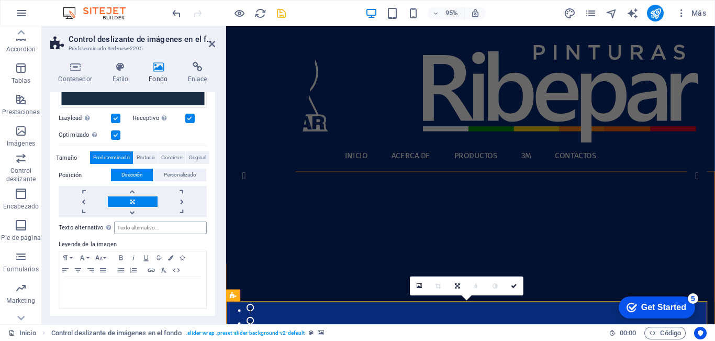
scroll to position [176, 0]
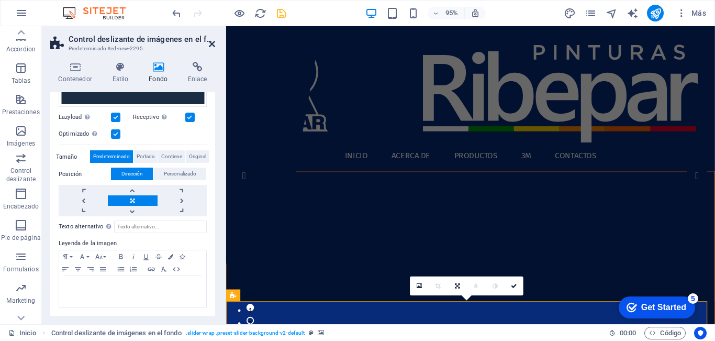
drag, startPoint x: 211, startPoint y: 43, endPoint x: 217, endPoint y: 70, distance: 27.3
click at [211, 43] on icon at bounding box center [212, 44] width 6 height 8
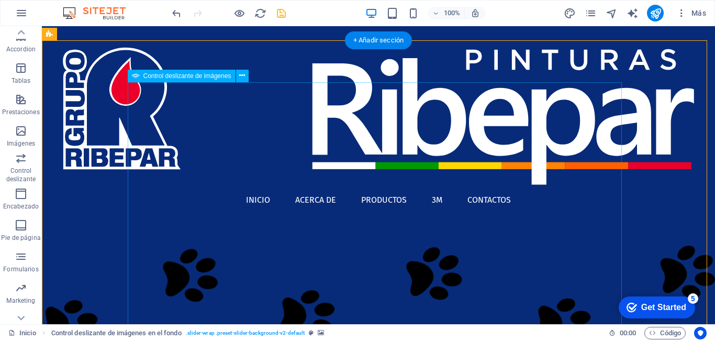
scroll to position [209, 0]
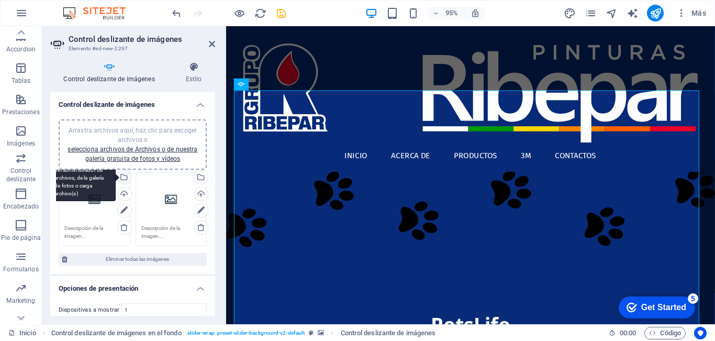
click at [124, 176] on div "Selecciona archivos del administrador de archivos, de la galería de fotos o car…" at bounding box center [124, 178] width 16 height 16
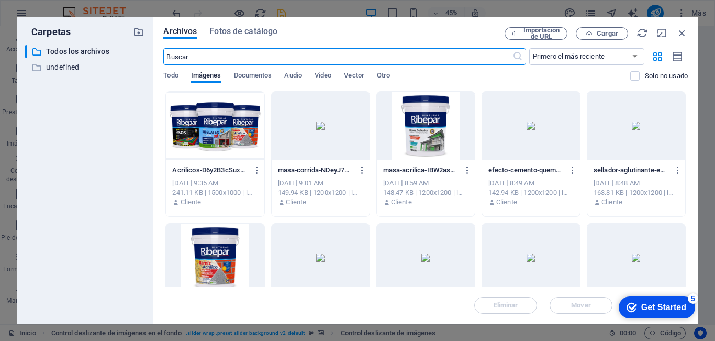
click at [209, 120] on div at bounding box center [215, 126] width 98 height 68
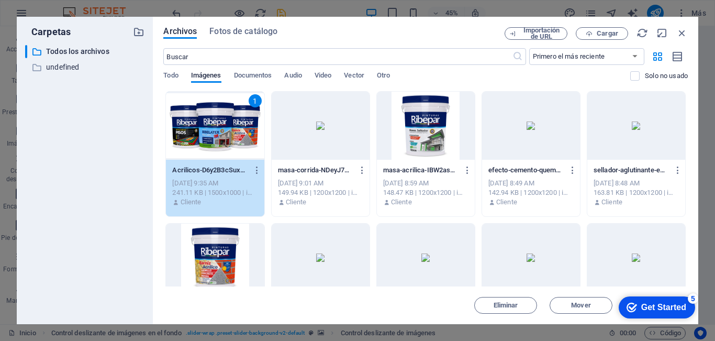
click at [209, 120] on div "1" at bounding box center [215, 126] width 98 height 68
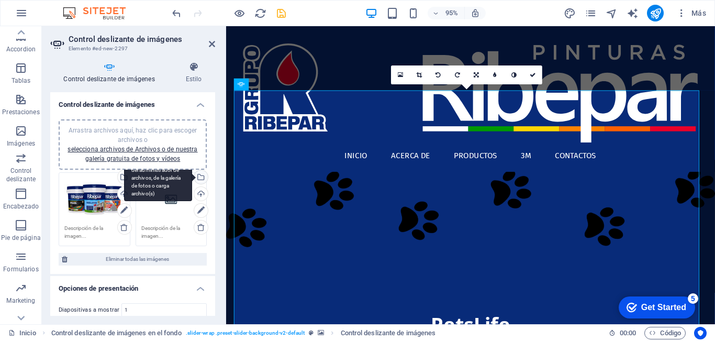
click at [198, 177] on div "Selecciona archivos del administrador de archivos, de la galería de fotos o car…" at bounding box center [200, 178] width 16 height 16
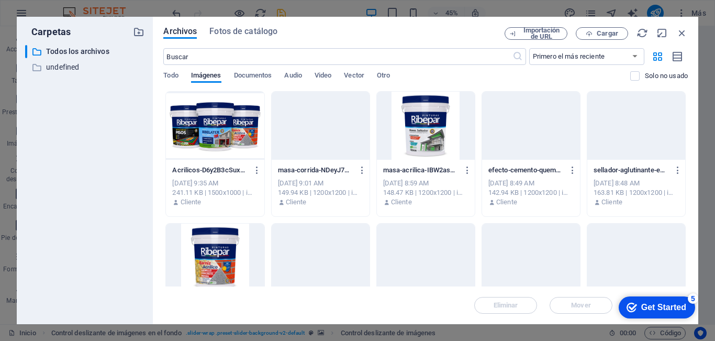
drag, startPoint x: 422, startPoint y: 133, endPoint x: 147, endPoint y: 151, distance: 276.0
click at [422, 133] on div at bounding box center [426, 126] width 98 height 68
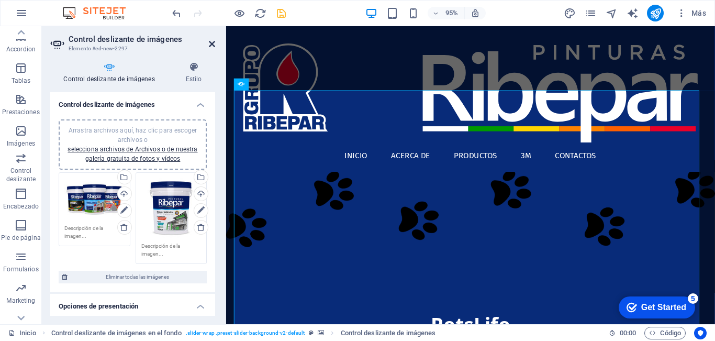
click at [213, 43] on icon at bounding box center [212, 44] width 6 height 8
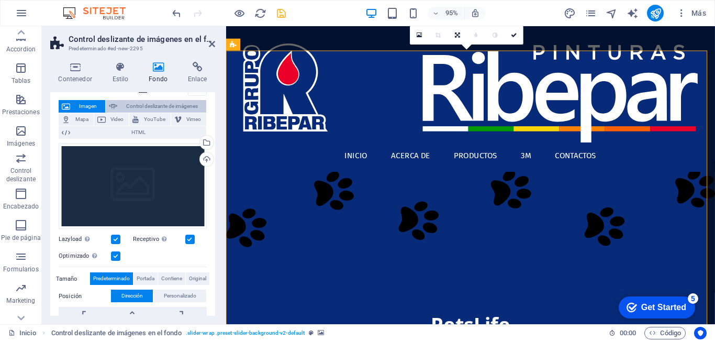
scroll to position [0, 0]
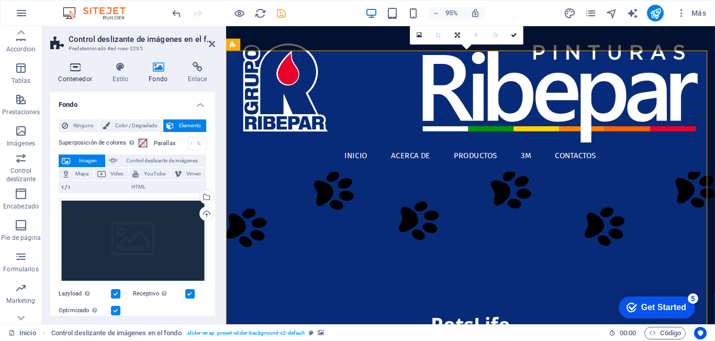
click at [80, 73] on h4 "Contenedor" at bounding box center [77, 73] width 54 height 22
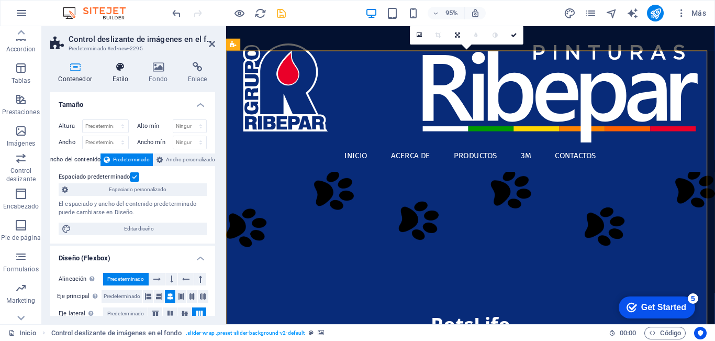
click at [120, 70] on icon at bounding box center [120, 67] width 32 height 10
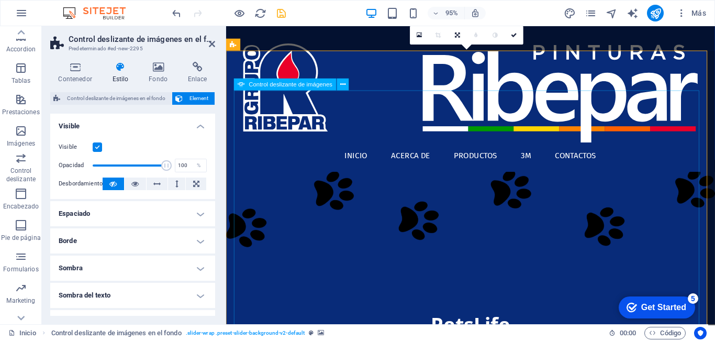
click at [275, 84] on span "Control deslizante de imágenes" at bounding box center [291, 85] width 84 height 6
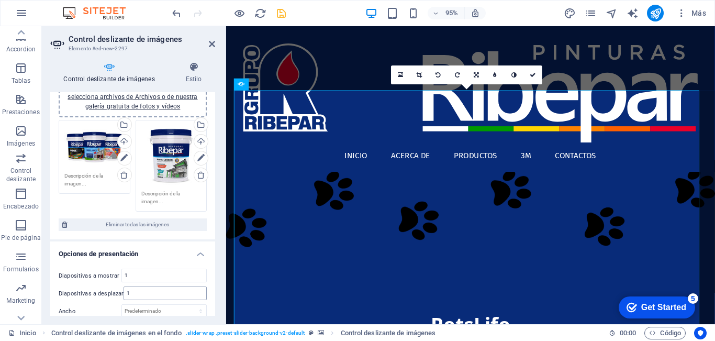
scroll to position [157, 0]
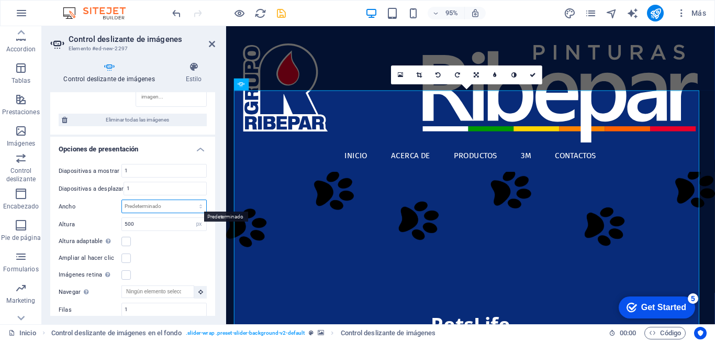
click at [173, 205] on select "Predeterminado px % rem em vw vh" at bounding box center [164, 206] width 84 height 13
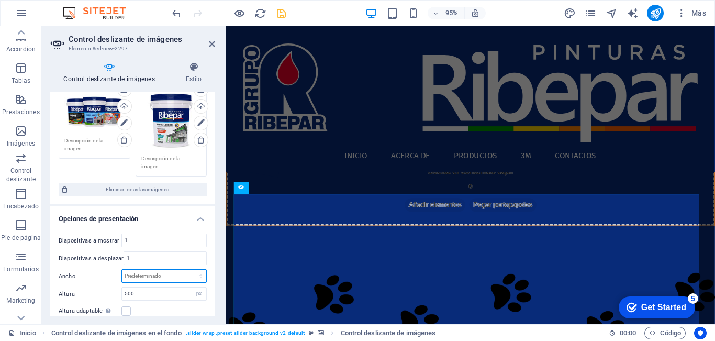
scroll to position [0, 0]
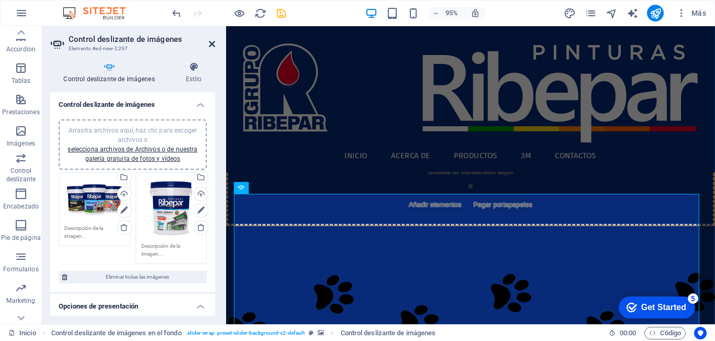
click at [210, 44] on icon at bounding box center [212, 44] width 6 height 8
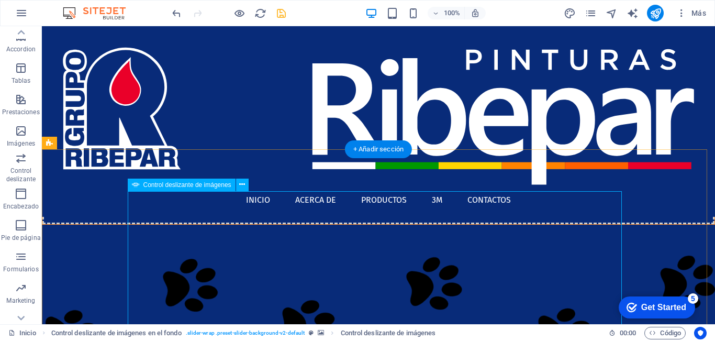
click at [239, 187] on button at bounding box center [242, 185] width 13 height 13
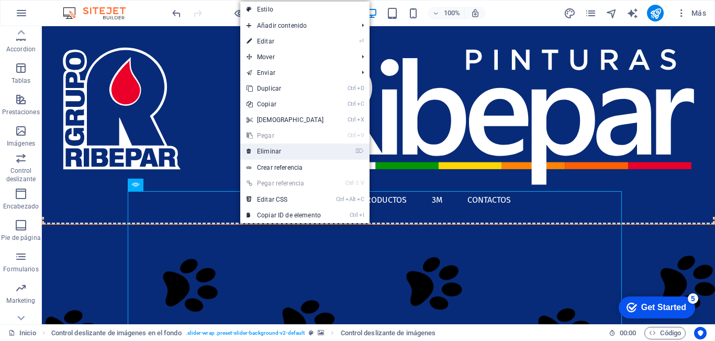
click at [276, 152] on link "⌦ Eliminar" at bounding box center [285, 151] width 90 height 16
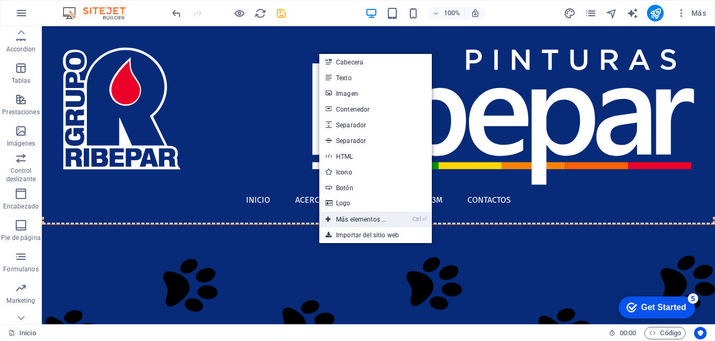
click at [352, 220] on link "Ctrl ⏎ Más elementos ..." at bounding box center [355, 219] width 73 height 16
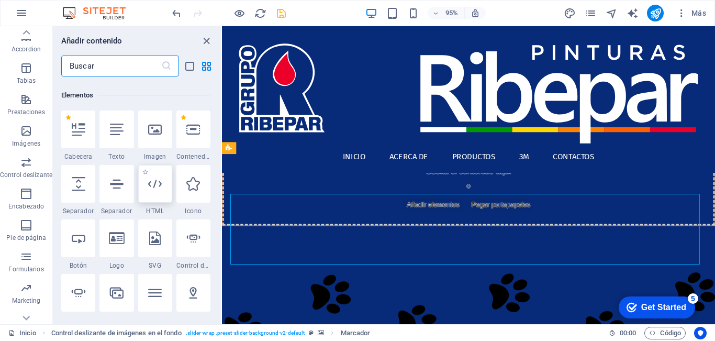
scroll to position [197, 0]
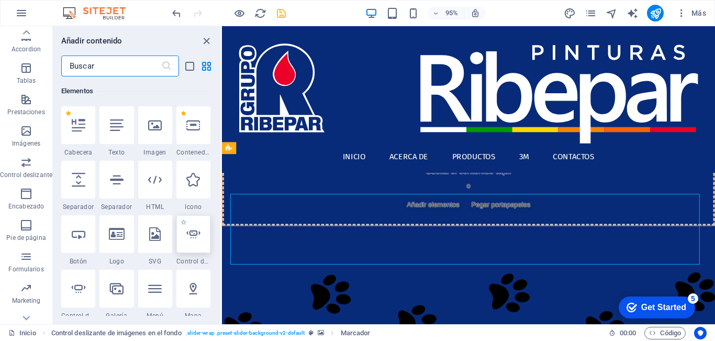
click at [187, 244] on div at bounding box center [193, 234] width 34 height 38
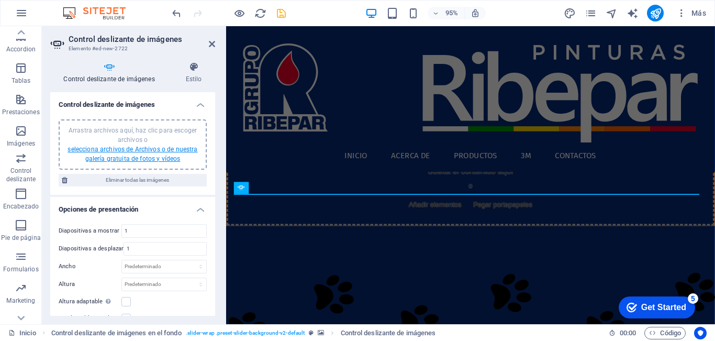
click at [150, 151] on link "selecciona archivos de Archivos o de nuestra galería gratuita de fotos y vídeos" at bounding box center [133, 154] width 130 height 17
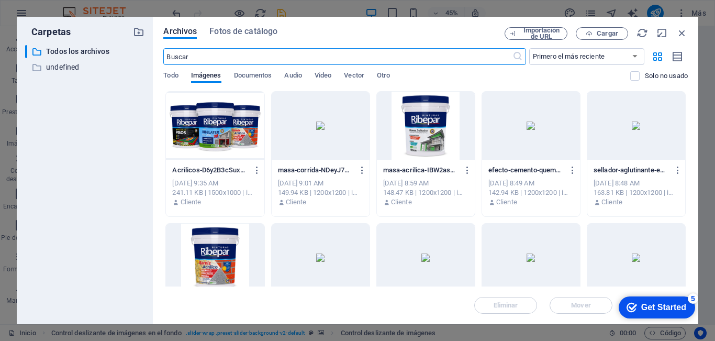
click at [207, 131] on div at bounding box center [215, 126] width 98 height 68
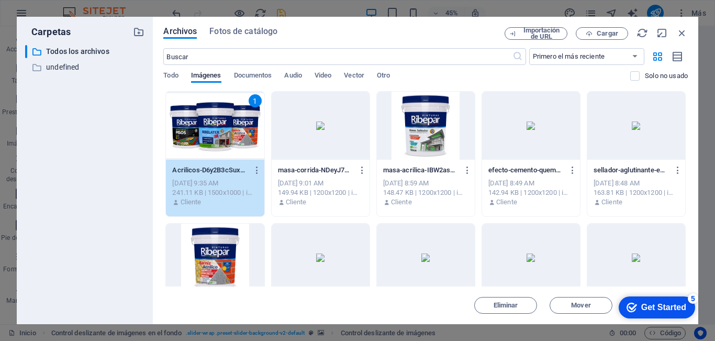
click at [207, 131] on div "1" at bounding box center [215, 126] width 98 height 68
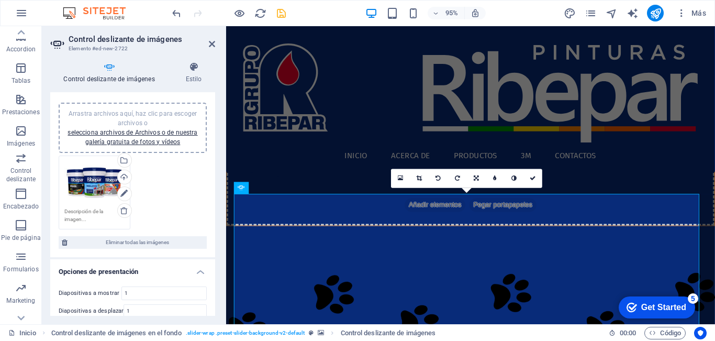
scroll to position [0, 0]
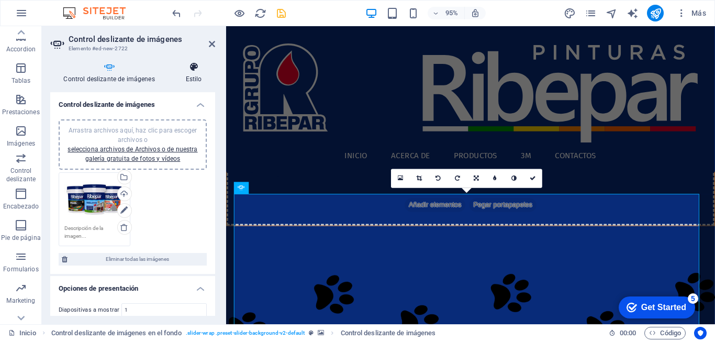
click at [197, 77] on h4 "Estilo" at bounding box center [193, 73] width 43 height 22
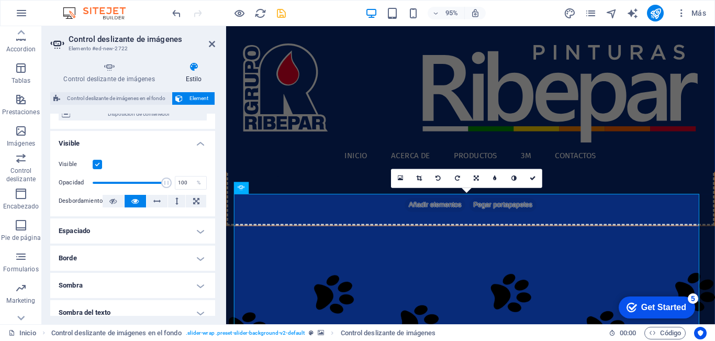
scroll to position [105, 0]
drag, startPoint x: 210, startPoint y: 42, endPoint x: 168, endPoint y: 43, distance: 42.4
click at [210, 42] on icon at bounding box center [212, 44] width 6 height 8
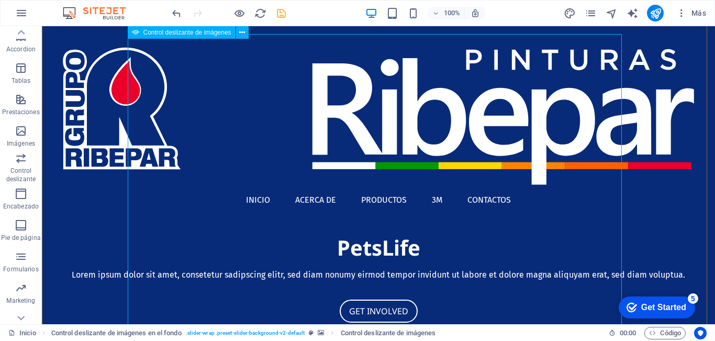
scroll to position [258, 0]
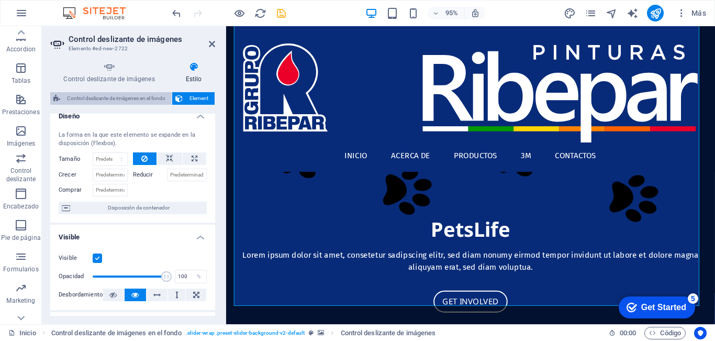
scroll to position [0, 0]
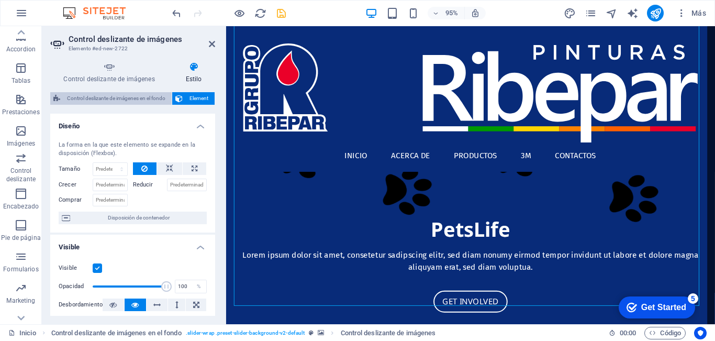
click at [124, 98] on span "Control deslizante de imágenes en el fondo" at bounding box center [115, 98] width 105 height 13
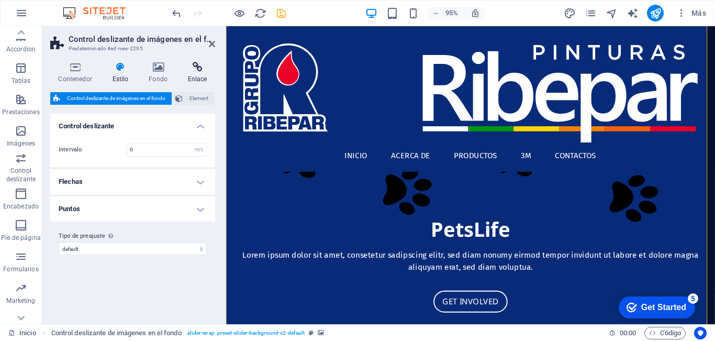
click at [196, 71] on icon at bounding box center [198, 67] width 36 height 10
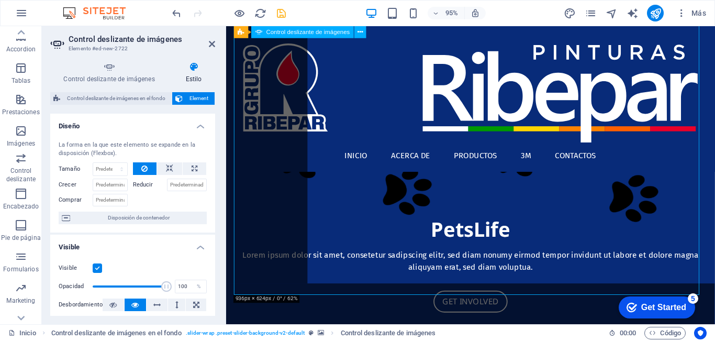
scroll to position [321, 0]
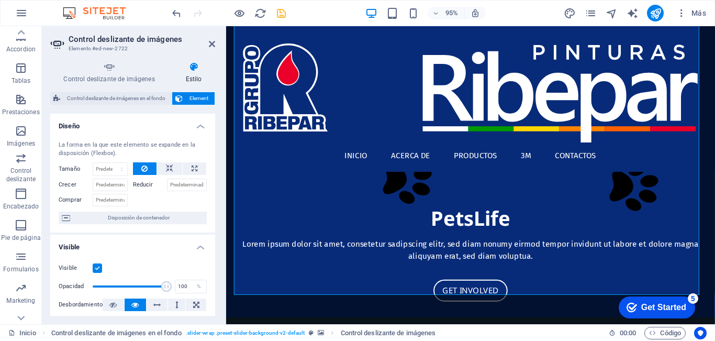
click at [197, 71] on icon at bounding box center [193, 67] width 43 height 10
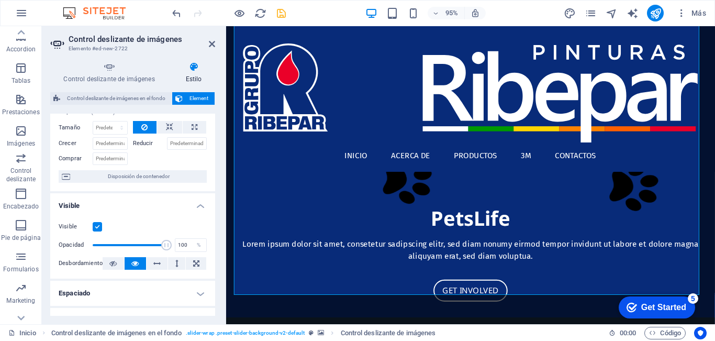
scroll to position [0, 0]
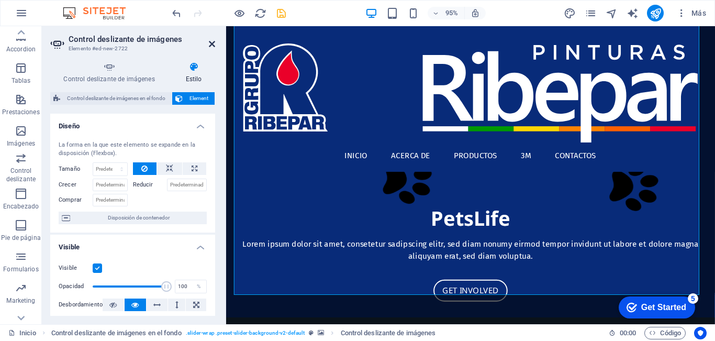
click at [210, 44] on icon at bounding box center [212, 44] width 6 height 8
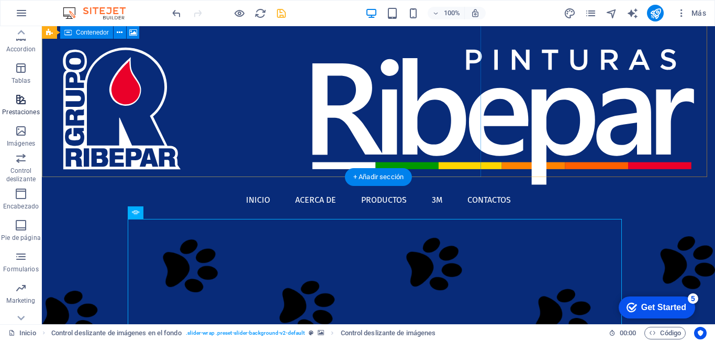
scroll to position [60, 0]
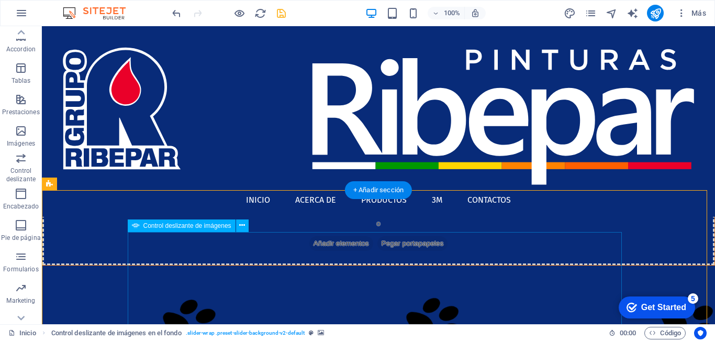
click at [242, 228] on icon at bounding box center [242, 225] width 6 height 11
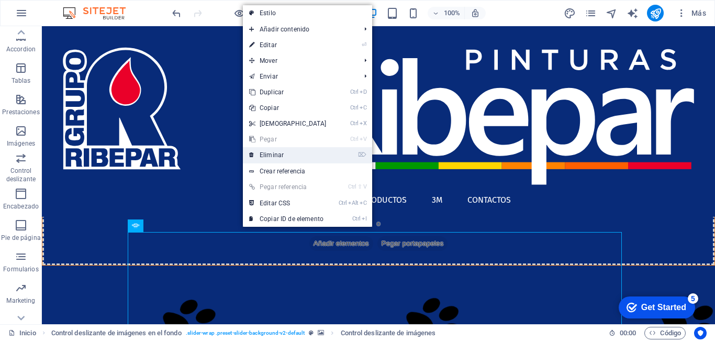
click at [278, 155] on link "⌦ Eliminar" at bounding box center [288, 155] width 90 height 16
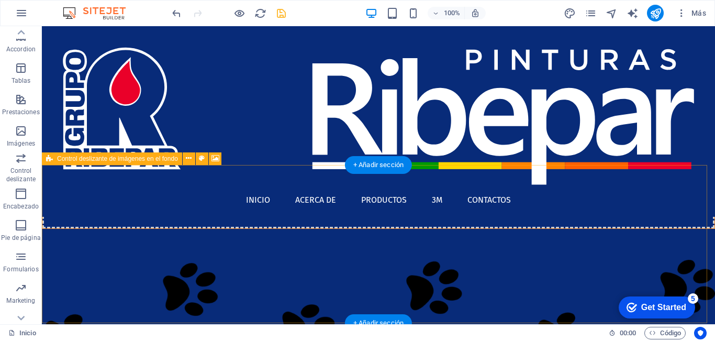
scroll to position [164, 0]
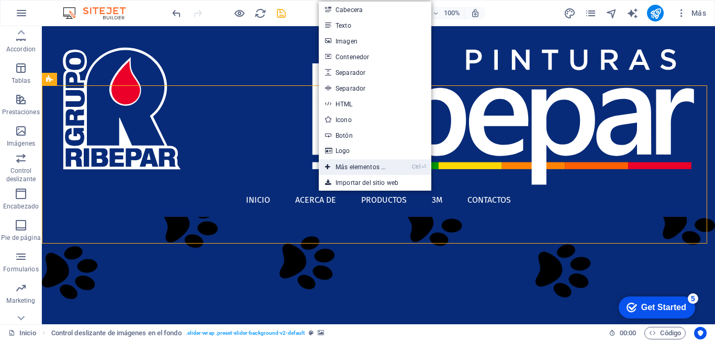
click at [383, 165] on link "Ctrl ⏎ Más elementos ..." at bounding box center [355, 167] width 73 height 16
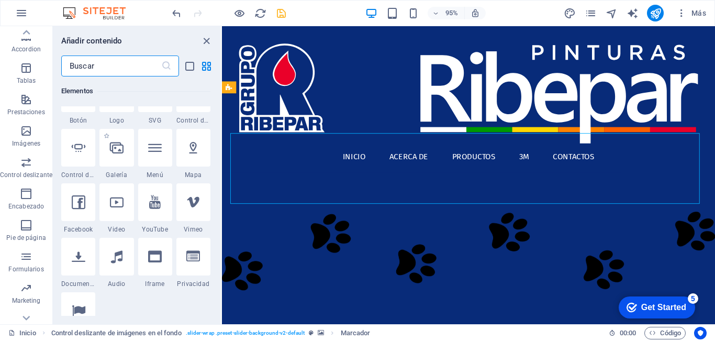
scroll to position [354, 0]
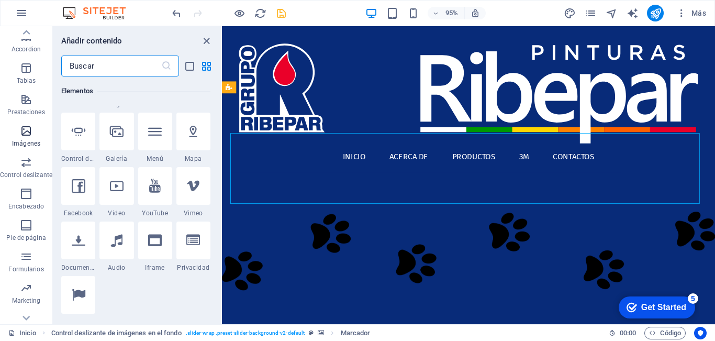
click at [25, 135] on icon "button" at bounding box center [26, 131] width 13 height 13
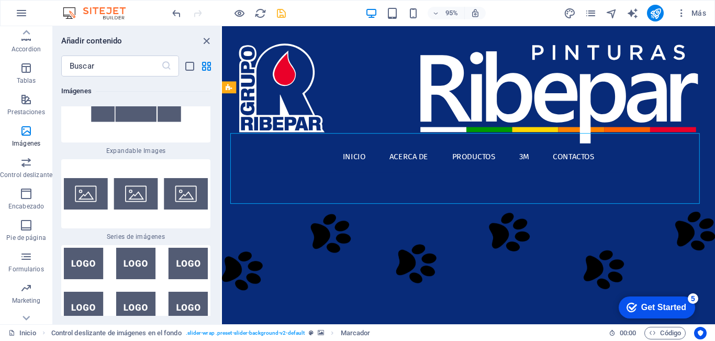
scroll to position [11500, 0]
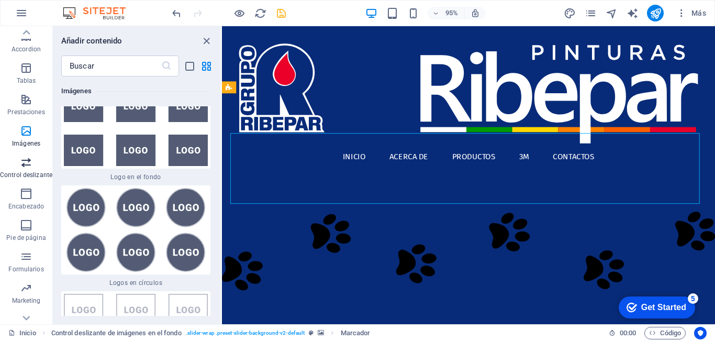
click at [27, 166] on icon "button" at bounding box center [26, 162] width 13 height 13
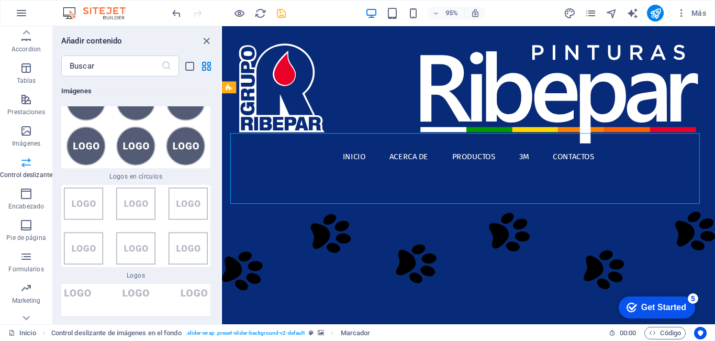
scroll to position [11871, 0]
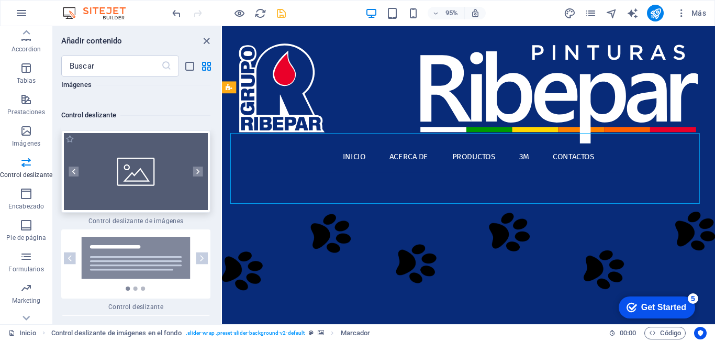
click at [144, 155] on div at bounding box center [135, 171] width 149 height 82
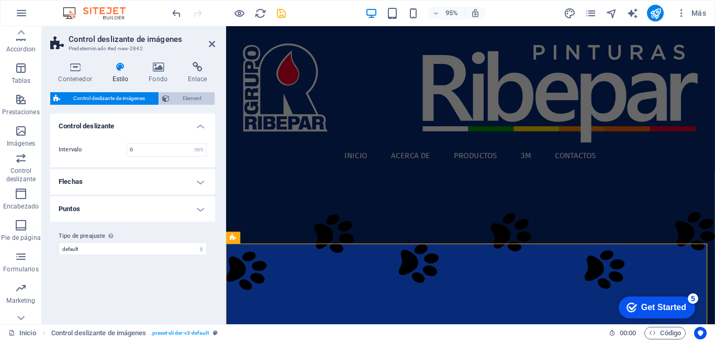
click at [179, 101] on span "Element" at bounding box center [192, 98] width 39 height 13
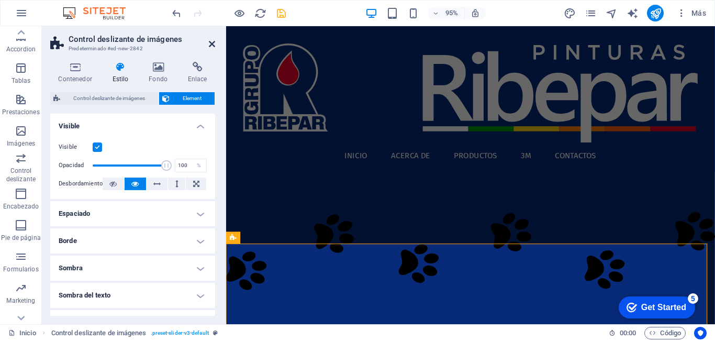
click at [214, 44] on icon at bounding box center [212, 44] width 6 height 8
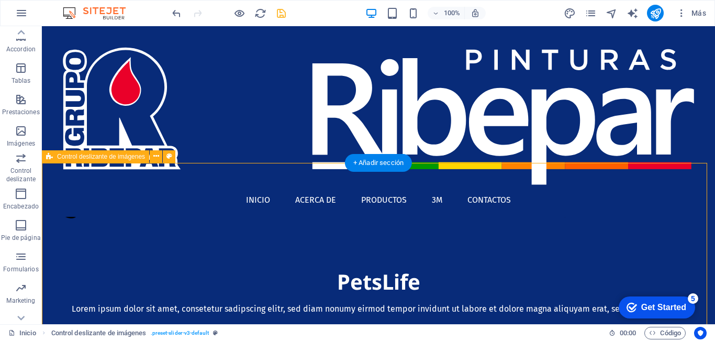
scroll to position [374, 0]
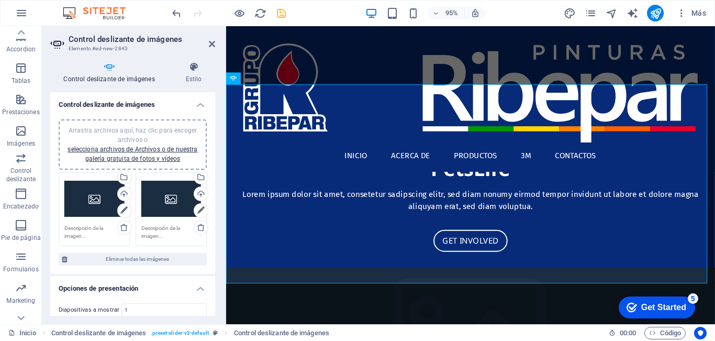
click at [77, 208] on div "Arrastra archivos aquí, haz clic para escoger archivos o selecciona archivos de…" at bounding box center [94, 199] width 60 height 42
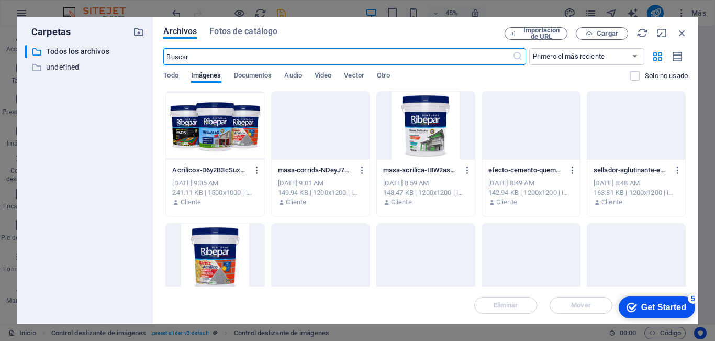
click at [209, 127] on div at bounding box center [215, 126] width 98 height 68
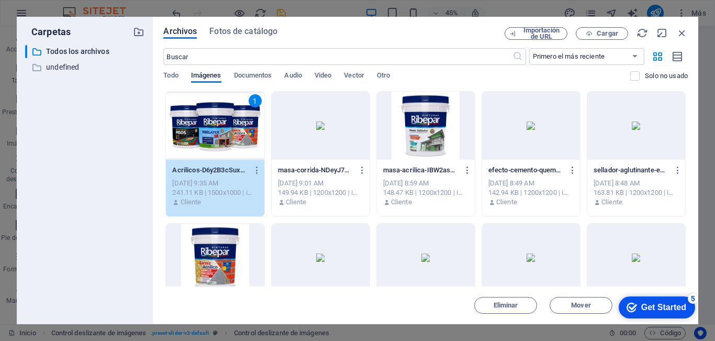
click at [209, 127] on div "1" at bounding box center [215, 126] width 98 height 68
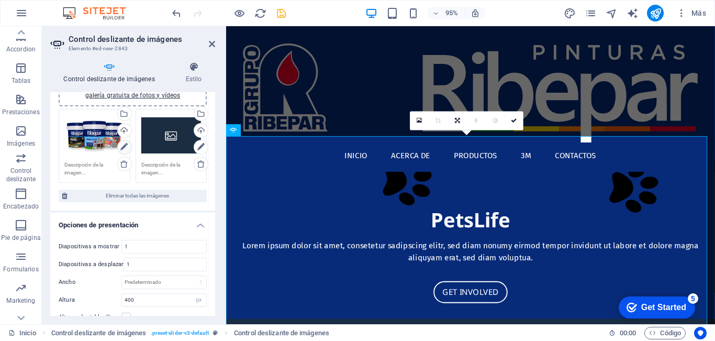
scroll to position [0, 0]
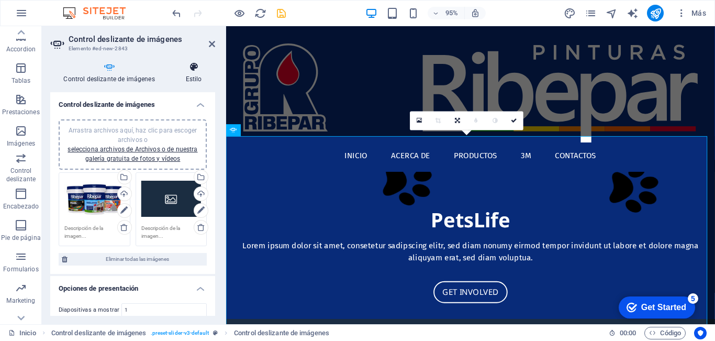
click at [190, 71] on icon at bounding box center [193, 67] width 43 height 10
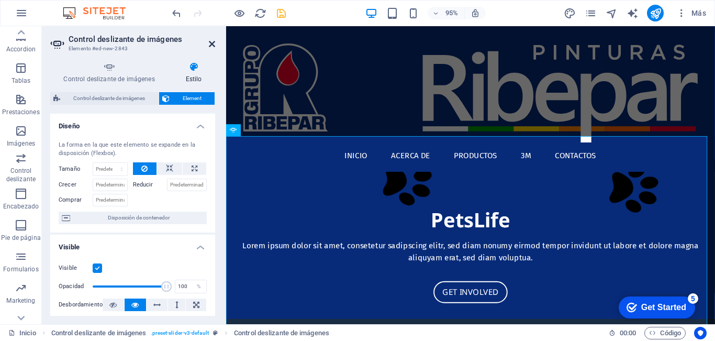
drag, startPoint x: 212, startPoint y: 41, endPoint x: 183, endPoint y: 44, distance: 29.0
click at [212, 41] on icon at bounding box center [212, 44] width 6 height 8
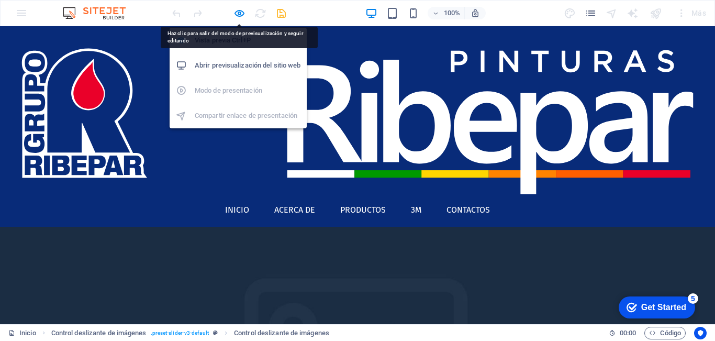
drag, startPoint x: 235, startPoint y: 14, endPoint x: 239, endPoint y: 23, distance: 9.8
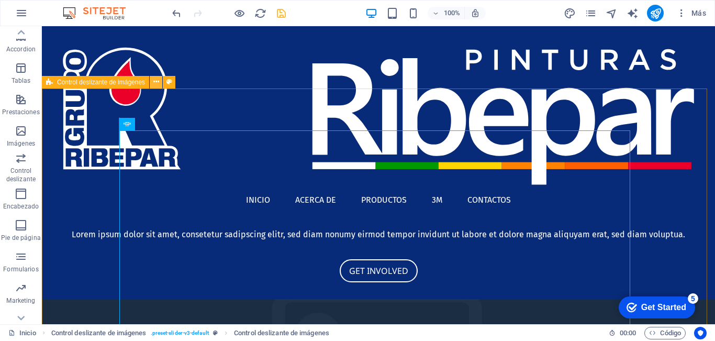
click at [158, 84] on icon at bounding box center [156, 81] width 6 height 11
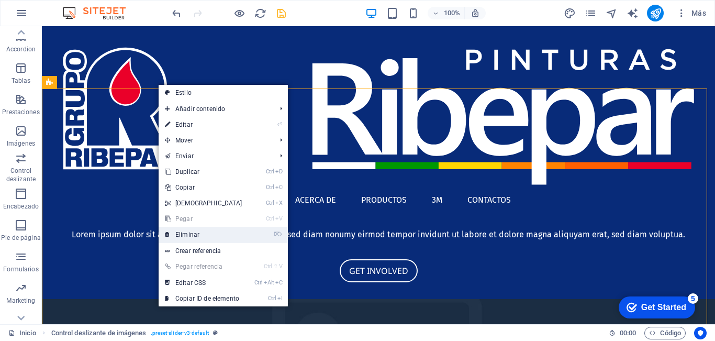
click at [198, 236] on link "⌦ Eliminar" at bounding box center [204, 235] width 90 height 16
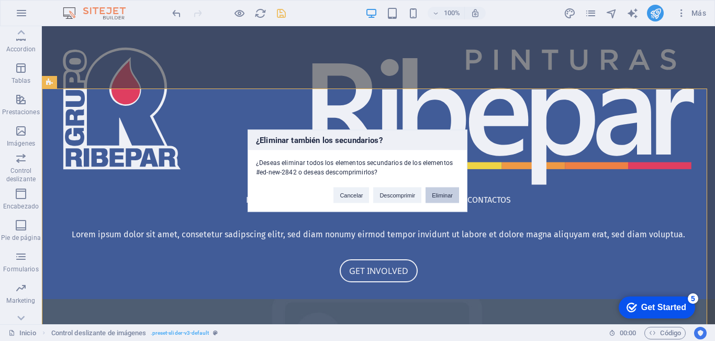
drag, startPoint x: 433, startPoint y: 192, endPoint x: 304, endPoint y: 152, distance: 135.3
click at [433, 192] on button "Eliminar" at bounding box center [443, 195] width 34 height 16
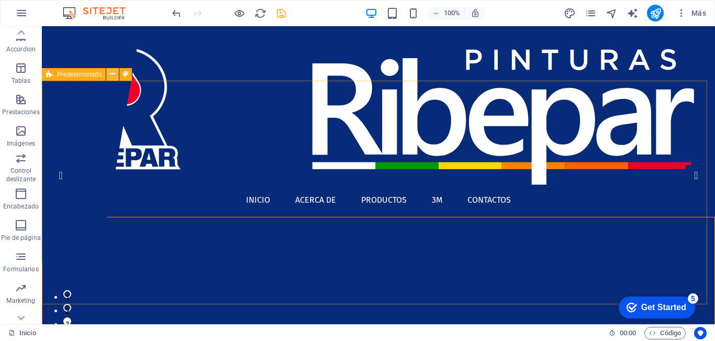
click at [0, 0] on icon at bounding box center [0, 0] width 0 height 0
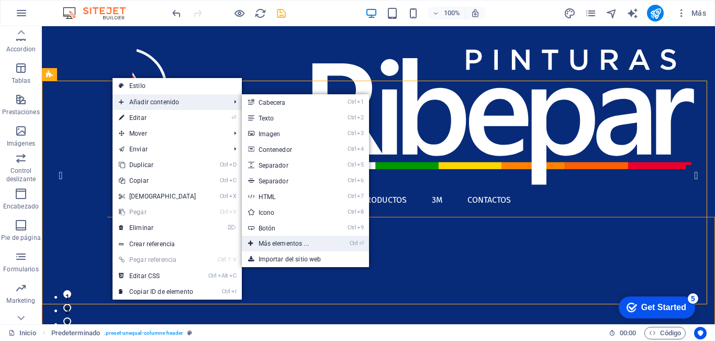
drag, startPoint x: 274, startPoint y: 246, endPoint x: 52, endPoint y: 219, distance: 223.6
click at [274, 246] on link "Ctrl ⏎ Más elementos ..." at bounding box center [286, 244] width 88 height 16
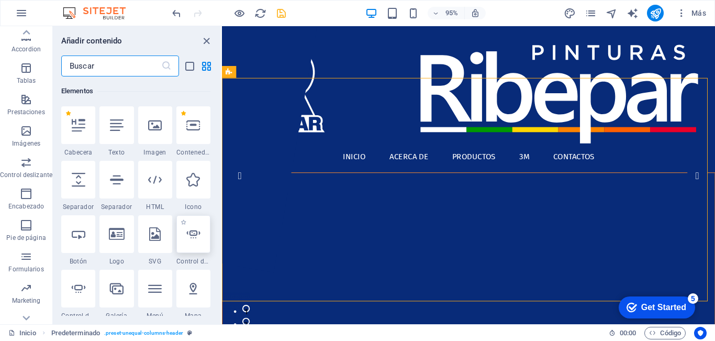
scroll to position [250, 0]
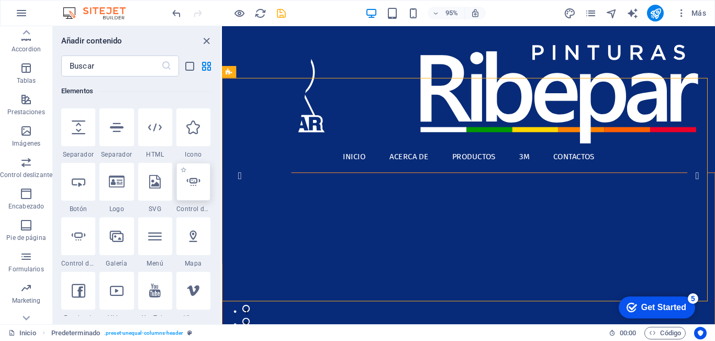
click at [194, 186] on icon at bounding box center [193, 182] width 14 height 14
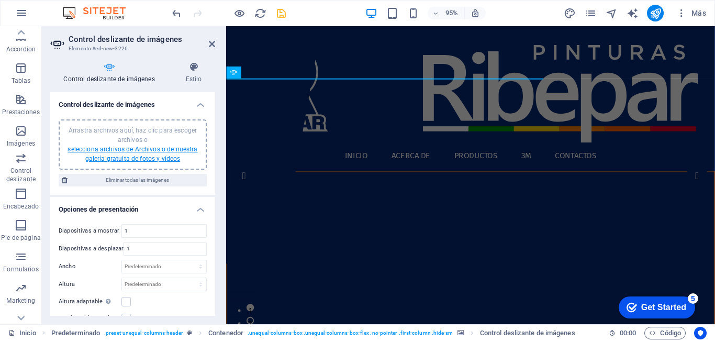
click at [169, 157] on link "selecciona archivos de Archivos o de nuestra galería gratuita de fotos y vídeos" at bounding box center [133, 154] width 130 height 17
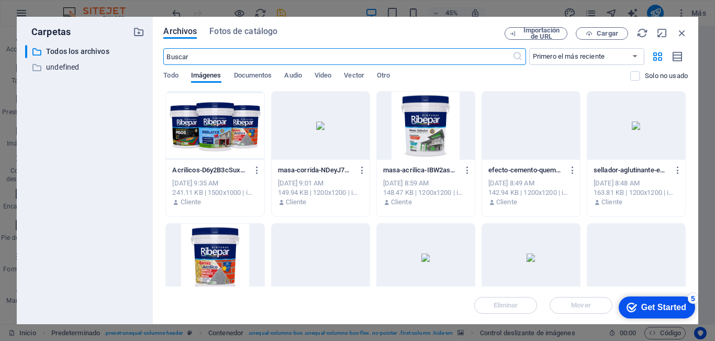
click at [215, 122] on div at bounding box center [215, 126] width 98 height 68
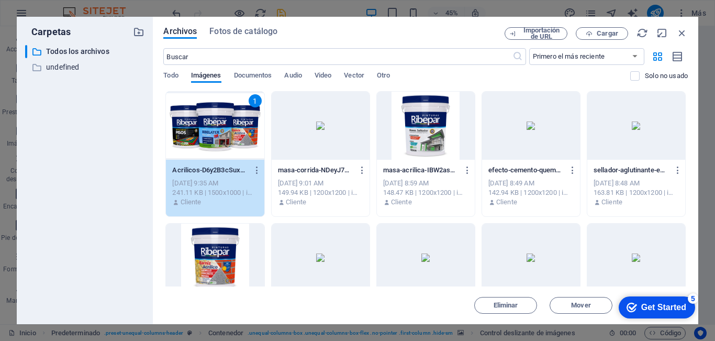
click at [215, 122] on div "1" at bounding box center [215, 126] width 98 height 68
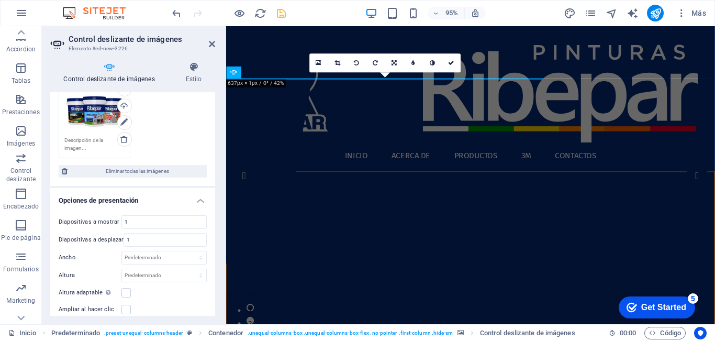
scroll to position [209, 0]
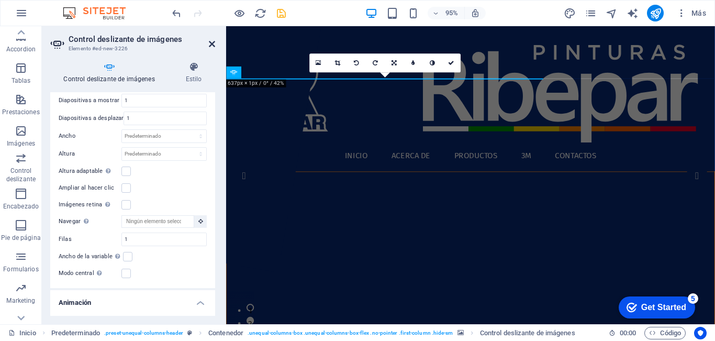
click at [210, 41] on icon at bounding box center [212, 44] width 6 height 8
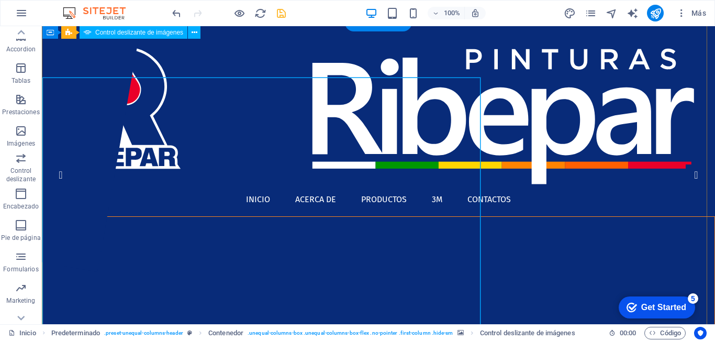
scroll to position [0, 0]
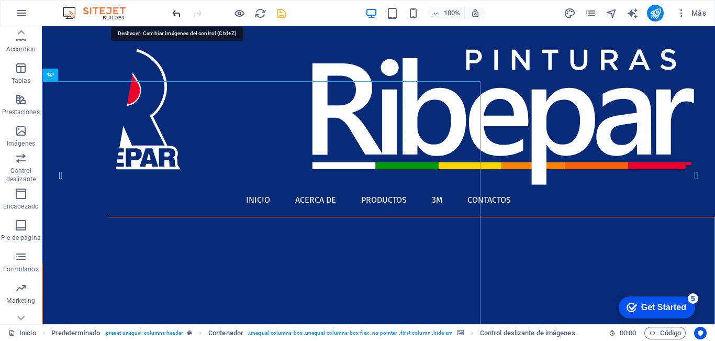
click at [0, 0] on icon "undo" at bounding box center [0, 0] width 0 height 0
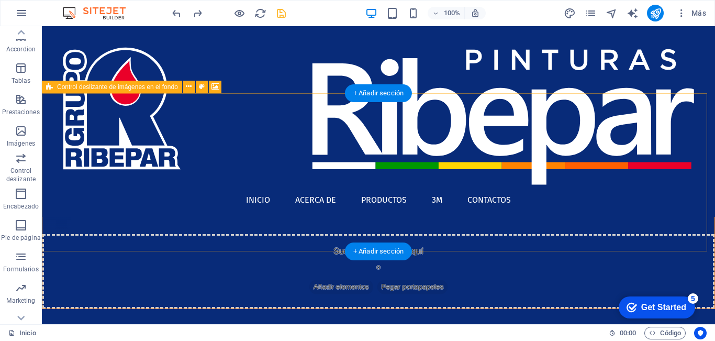
scroll to position [157, 0]
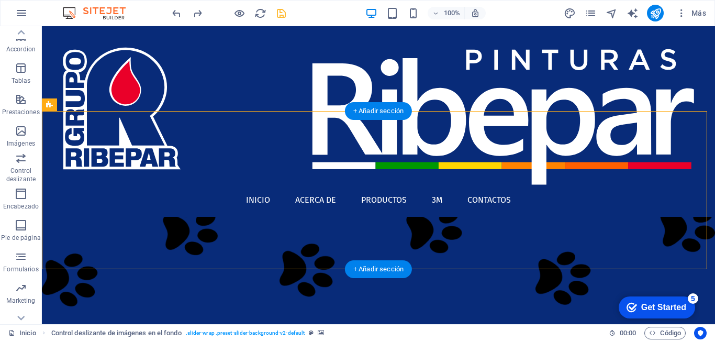
scroll to position [0, 0]
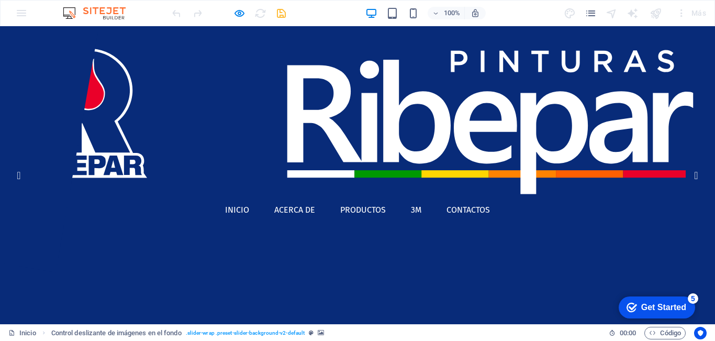
click at [256, 227] on img "1/4" at bounding box center [233, 227] width 467 height 0
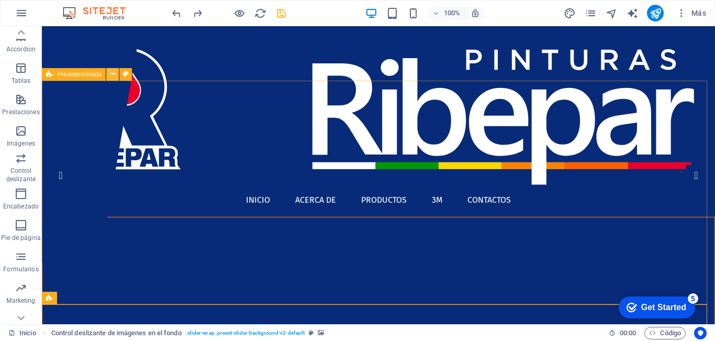
click at [0, 0] on icon at bounding box center [0, 0] width 0 height 0
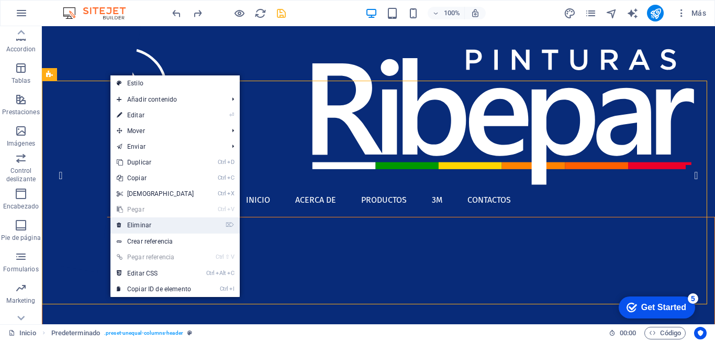
click at [154, 221] on link "⌦ Eliminar" at bounding box center [155, 225] width 90 height 16
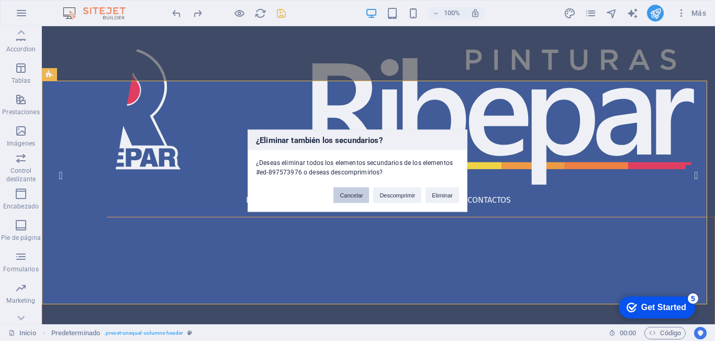
click at [356, 193] on button "Cancelar" at bounding box center [351, 195] width 36 height 16
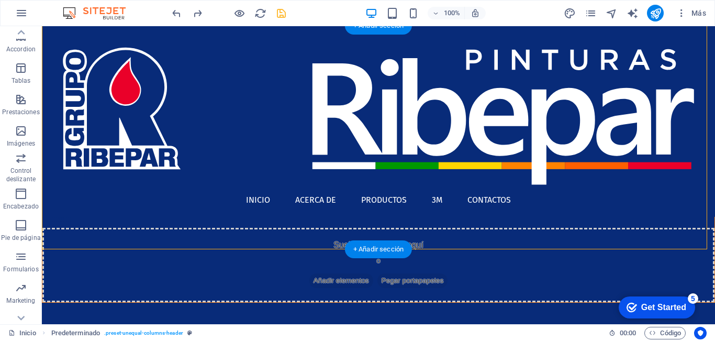
scroll to position [157, 0]
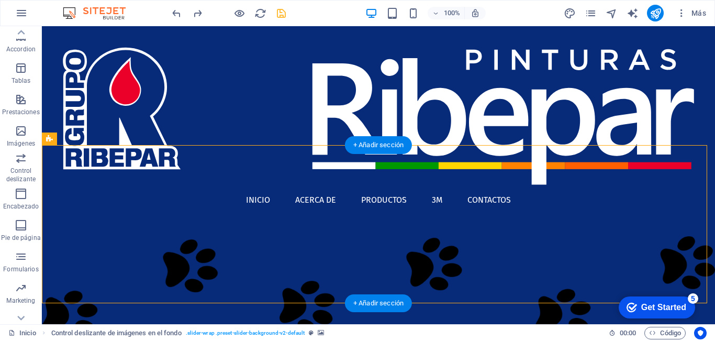
scroll to position [105, 0]
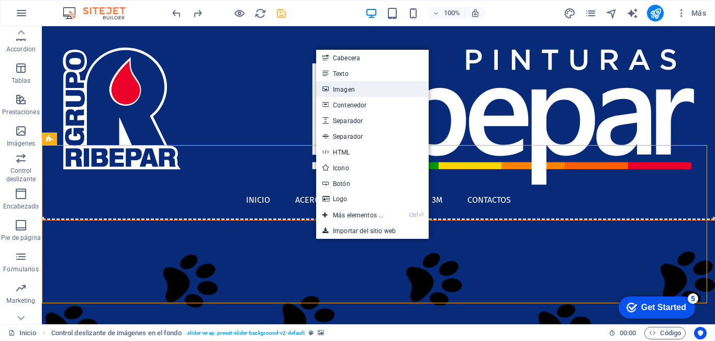
drag, startPoint x: 347, startPoint y: 91, endPoint x: 77, endPoint y: 118, distance: 271.0
click at [347, 91] on link "Imagen" at bounding box center [372, 89] width 113 height 16
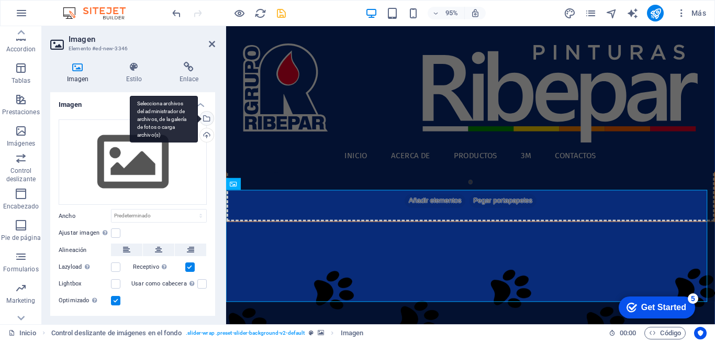
click at [204, 118] on div "Selecciona archivos del administrador de archivos, de la galería de fotos o car…" at bounding box center [206, 120] width 16 height 16
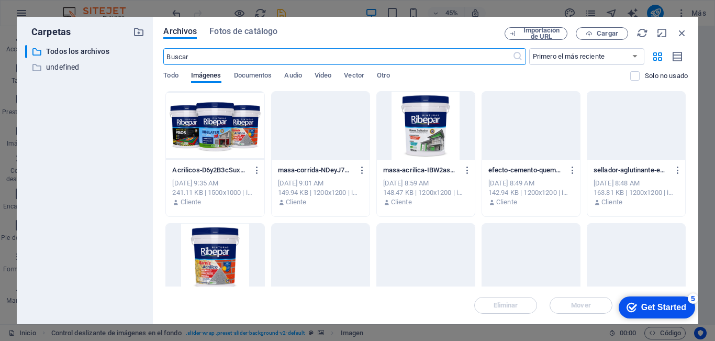
click at [216, 128] on div at bounding box center [215, 126] width 98 height 68
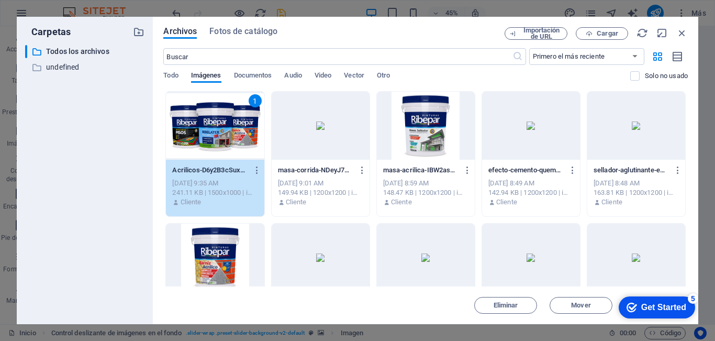
click at [216, 128] on div "1" at bounding box center [215, 126] width 98 height 68
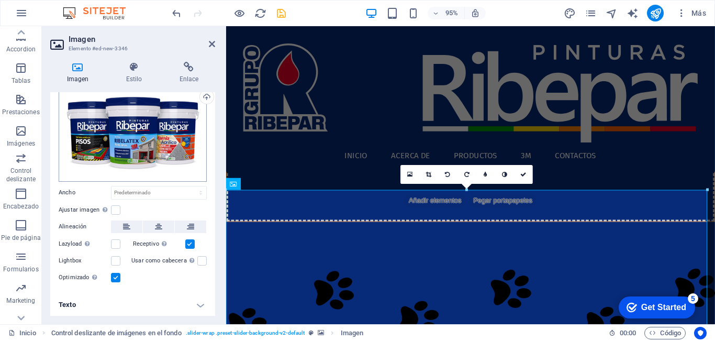
scroll to position [0, 0]
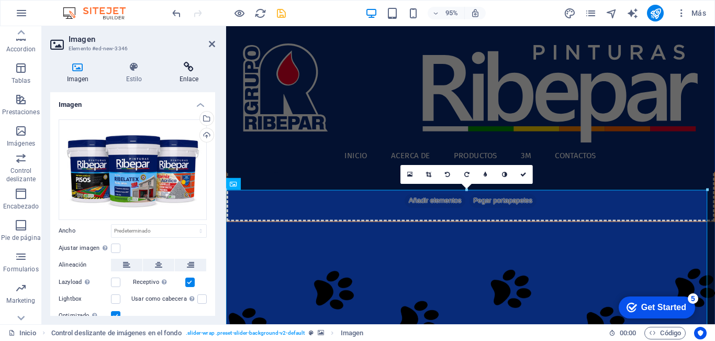
click at [187, 72] on icon at bounding box center [189, 67] width 52 height 10
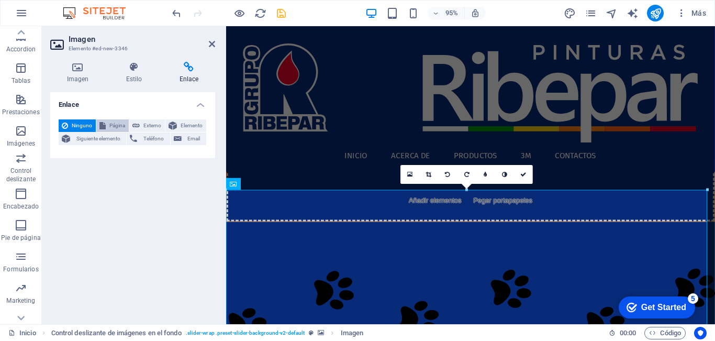
click at [110, 125] on span "Página" at bounding box center [117, 125] width 17 height 13
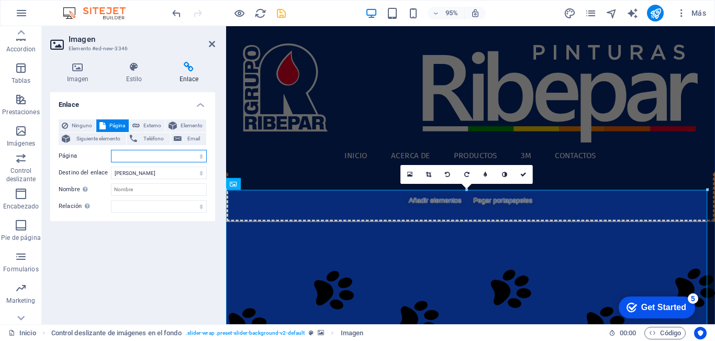
click at [129, 159] on select "Inicio Subpage Legal Notice Privacy" at bounding box center [159, 156] width 96 height 13
click at [111, 150] on select "Inicio Subpage Legal Notice Privacy" at bounding box center [159, 156] width 96 height 13
click at [212, 45] on icon at bounding box center [212, 44] width 6 height 8
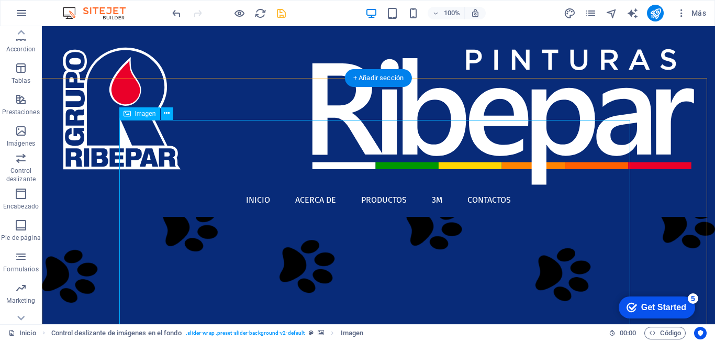
scroll to position [157, 0]
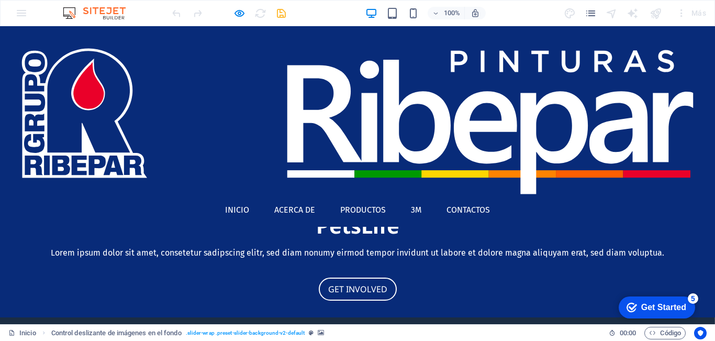
scroll to position [314, 0]
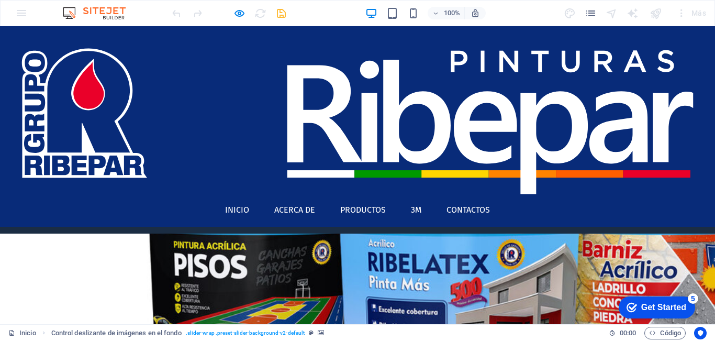
scroll to position [0, 0]
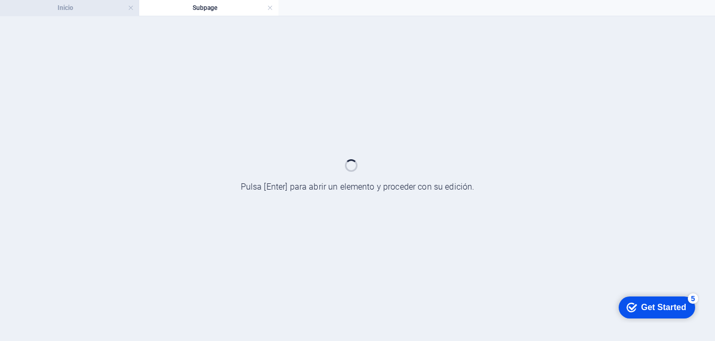
click at [104, 8] on h4 "Inicio" at bounding box center [69, 8] width 139 height 12
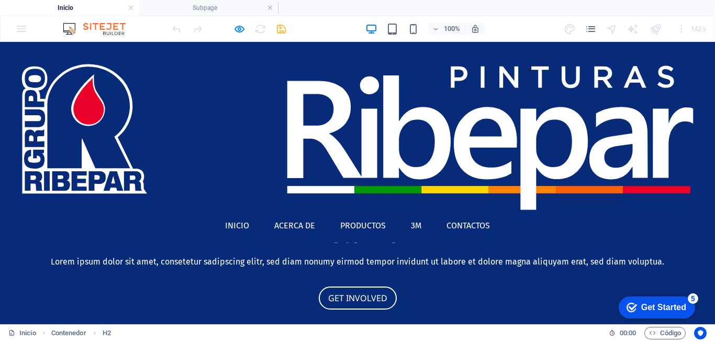
scroll to position [105, 0]
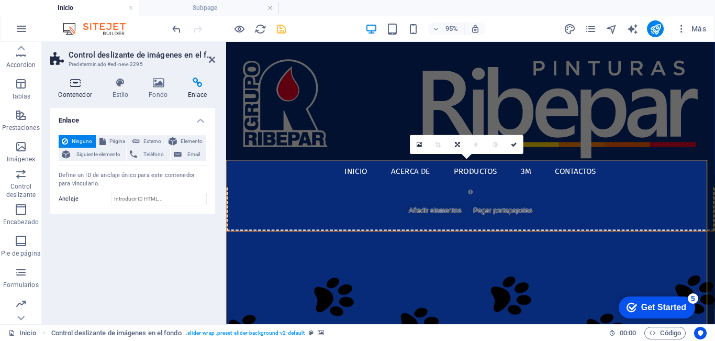
click at [76, 95] on h4 "Contenedor" at bounding box center [77, 88] width 54 height 22
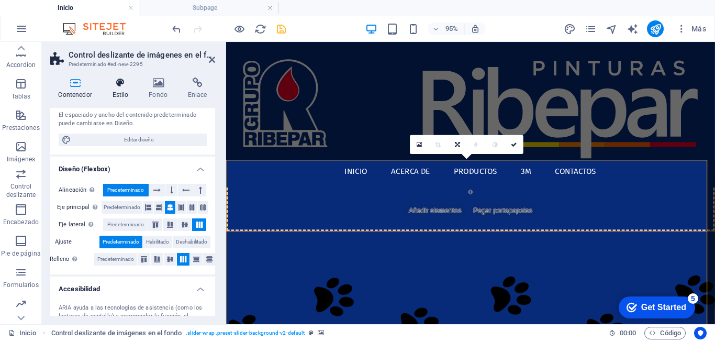
click at [122, 82] on icon at bounding box center [120, 82] width 32 height 10
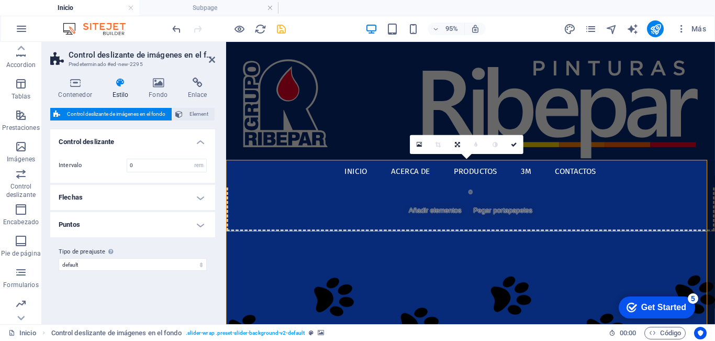
click at [159, 195] on h4 "Flechas" at bounding box center [132, 197] width 165 height 25
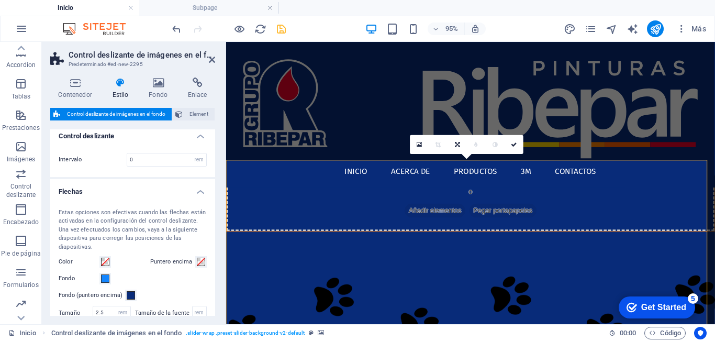
scroll to position [0, 0]
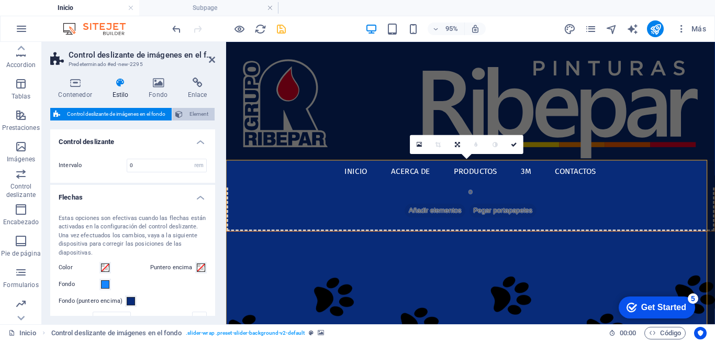
click at [199, 109] on span "Element" at bounding box center [199, 114] width 26 height 13
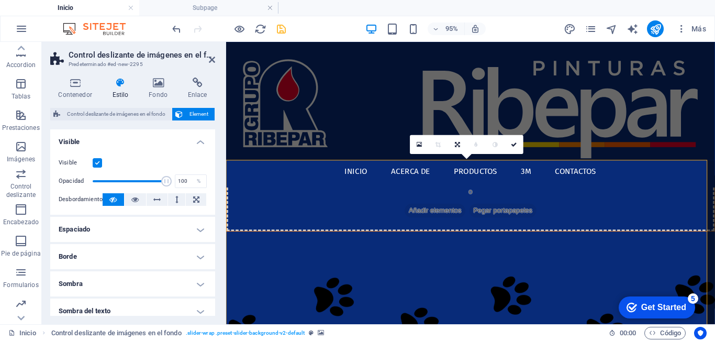
drag, startPoint x: 215, startPoint y: 59, endPoint x: 55, endPoint y: 124, distance: 173.0
click at [215, 59] on aside "Control deslizante de imágenes en el fondo Predeterminado #ed-new-2295 Contened…" at bounding box center [134, 183] width 184 height 282
drag, startPoint x: 208, startPoint y: 57, endPoint x: 170, endPoint y: 20, distance: 52.9
click at [209, 57] on icon at bounding box center [212, 59] width 6 height 8
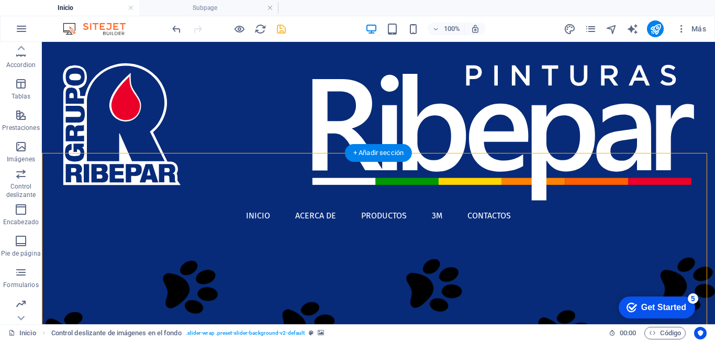
scroll to position [105, 0]
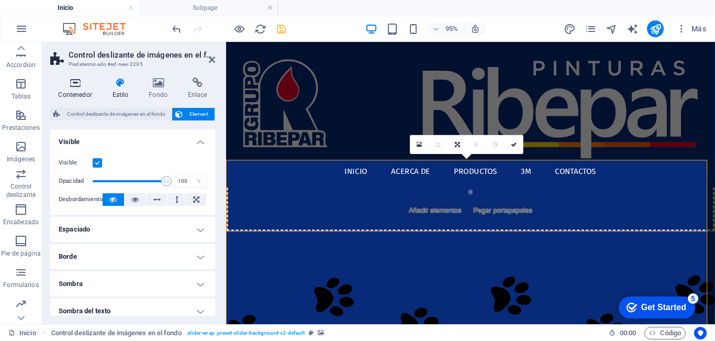
click at [80, 83] on icon at bounding box center [75, 82] width 50 height 10
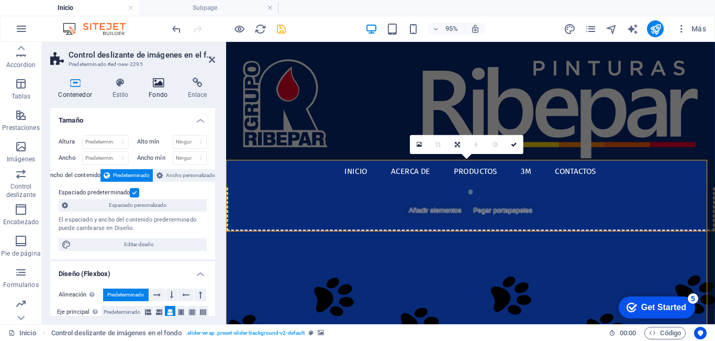
click at [165, 83] on icon at bounding box center [158, 82] width 35 height 10
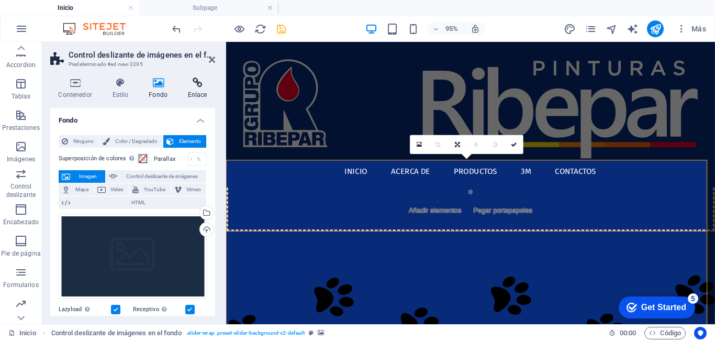
click at [193, 90] on h4 "Enlace" at bounding box center [198, 88] width 36 height 22
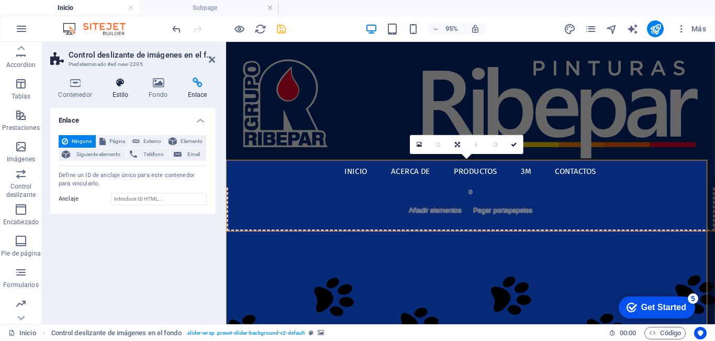
click at [123, 88] on h4 "Estilo" at bounding box center [122, 88] width 37 height 22
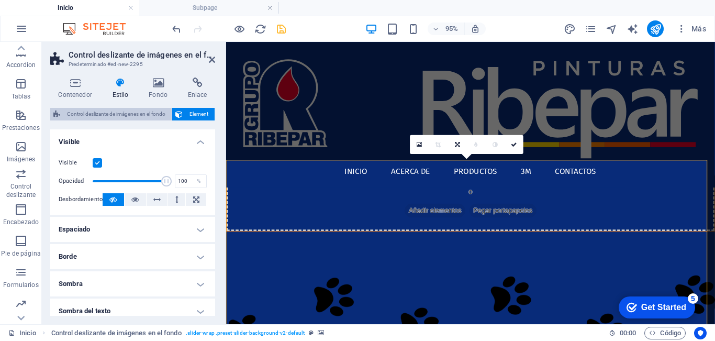
click at [118, 112] on span "Control deslizante de imágenes en el fondo" at bounding box center [115, 114] width 105 height 13
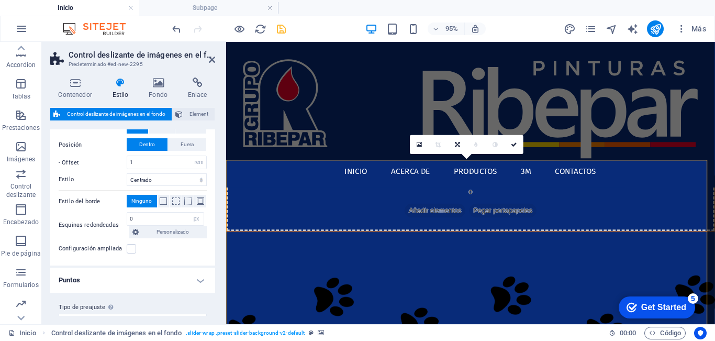
scroll to position [228, 0]
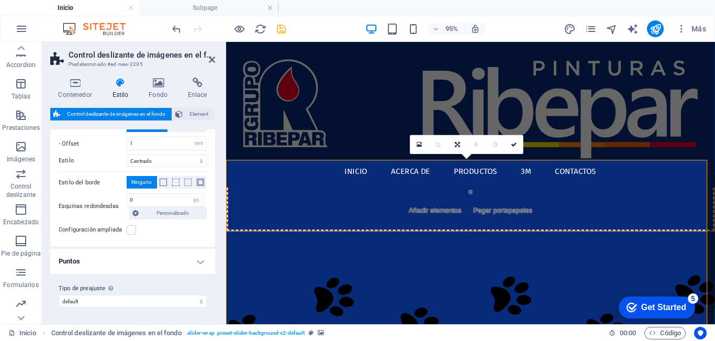
click at [195, 259] on h4 "Puntos" at bounding box center [132, 261] width 165 height 25
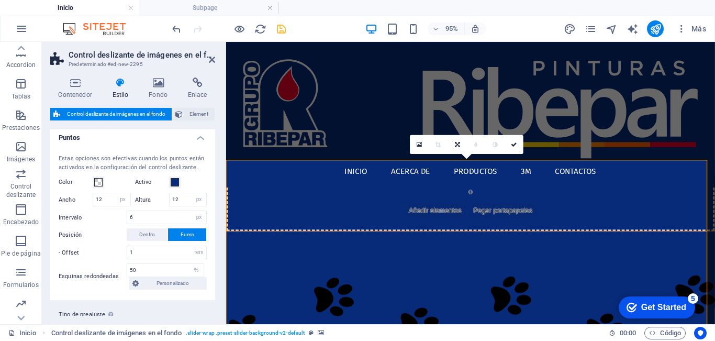
scroll to position [378, 0]
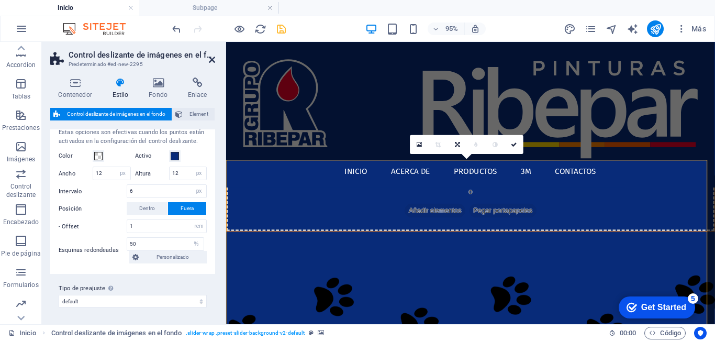
click at [212, 61] on icon at bounding box center [212, 59] width 6 height 8
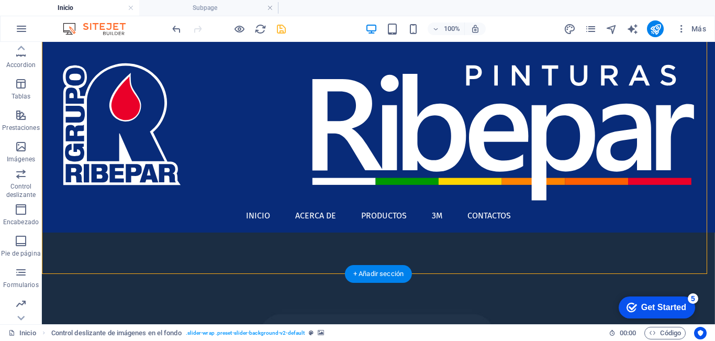
scroll to position [419, 0]
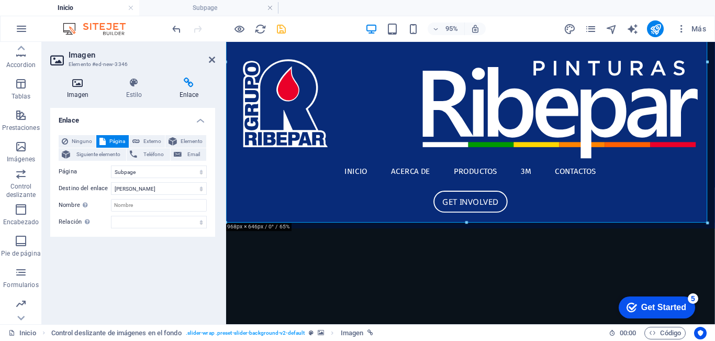
click at [75, 92] on h4 "Imagen" at bounding box center [79, 88] width 59 height 22
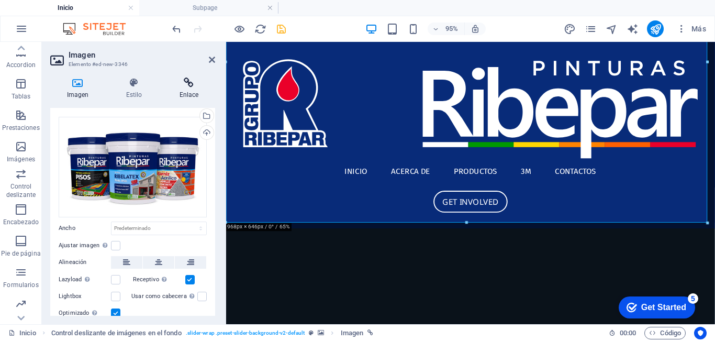
scroll to position [2, 0]
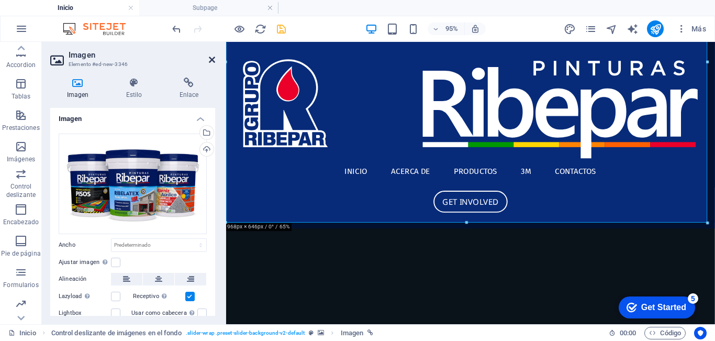
drag, startPoint x: 211, startPoint y: 58, endPoint x: 169, endPoint y: 16, distance: 59.2
click at [211, 58] on icon at bounding box center [212, 59] width 6 height 8
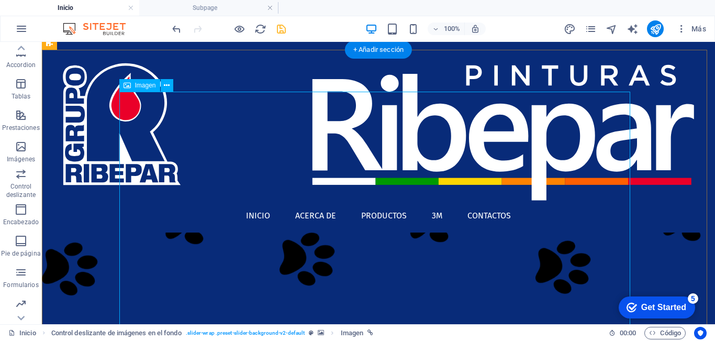
scroll to position [157, 0]
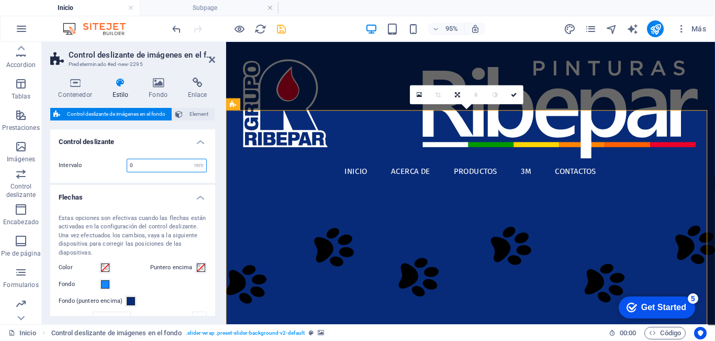
drag, startPoint x: 145, startPoint y: 162, endPoint x: 106, endPoint y: 162, distance: 39.3
click at [106, 162] on div "Intervalo 0 rem px % vh vw" at bounding box center [133, 166] width 148 height 14
click at [91, 169] on div "Intervalo 0 rem px % vh vw" at bounding box center [133, 166] width 148 height 14
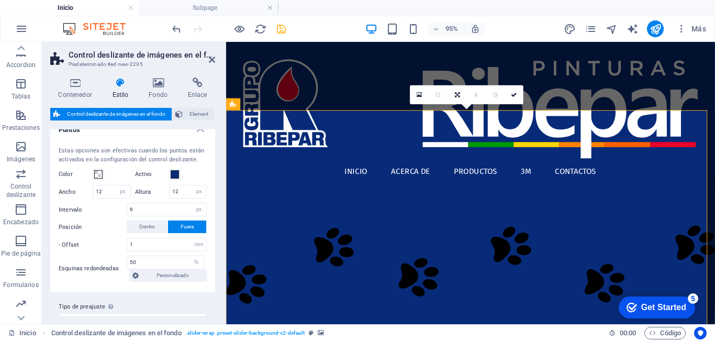
scroll to position [378, 0]
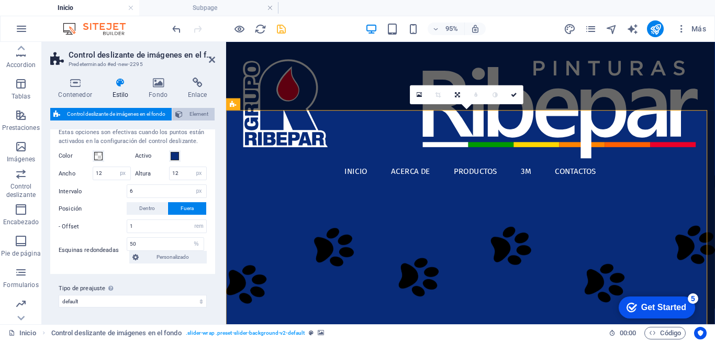
click at [193, 112] on span "Element" at bounding box center [199, 114] width 26 height 13
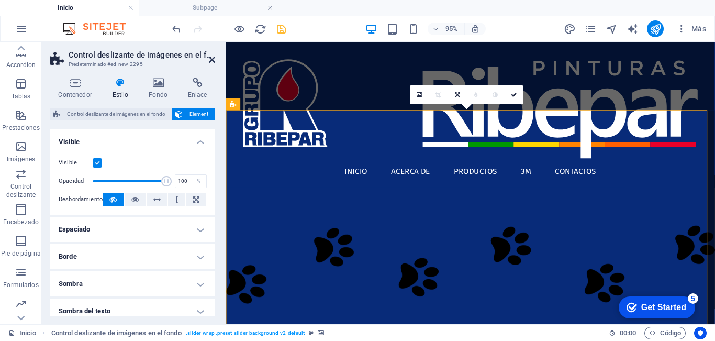
click at [211, 59] on icon at bounding box center [212, 59] width 6 height 8
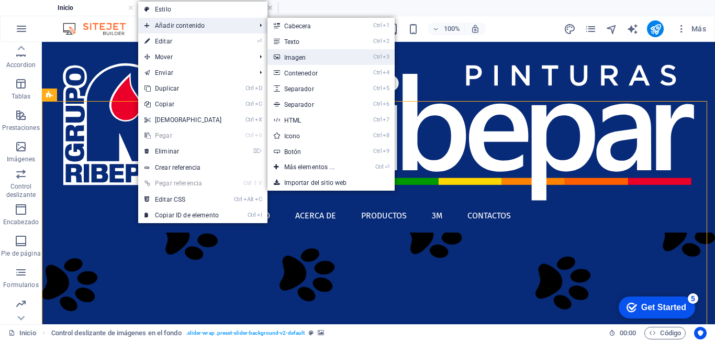
drag, startPoint x: 313, startPoint y: 56, endPoint x: 69, endPoint y: 108, distance: 249.5
click at [313, 56] on link "Ctrl 3 Imagen" at bounding box center [312, 57] width 88 height 16
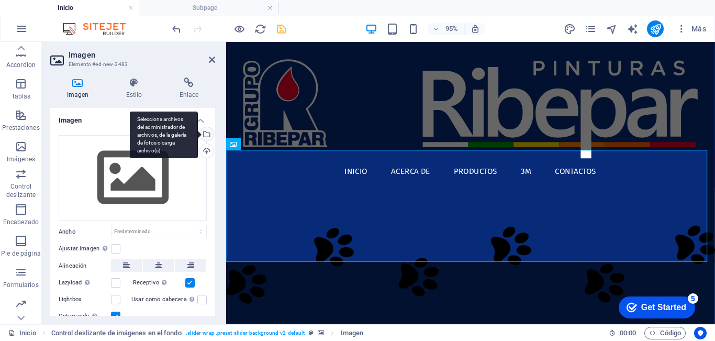
click at [205, 132] on div "Selecciona archivos del administrador de archivos, de la galería de fotos o car…" at bounding box center [206, 135] width 16 height 16
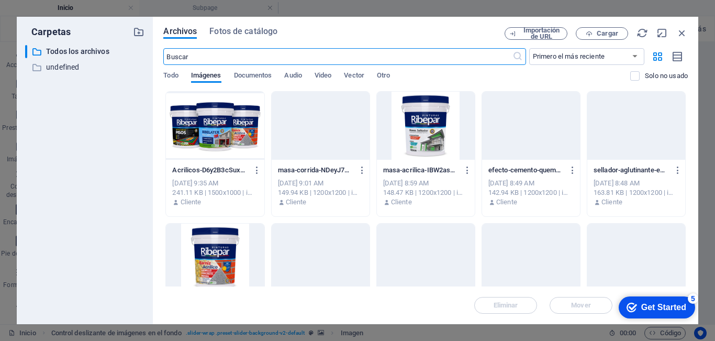
click at [431, 130] on div at bounding box center [426, 126] width 98 height 68
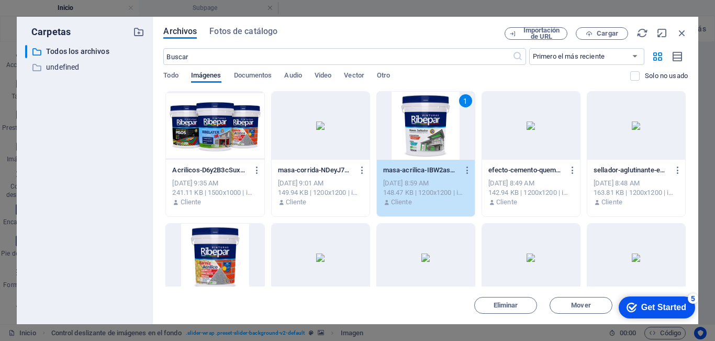
drag, startPoint x: 431, startPoint y: 130, endPoint x: 180, endPoint y: 120, distance: 252.0
click at [431, 130] on div "1" at bounding box center [426, 126] width 98 height 68
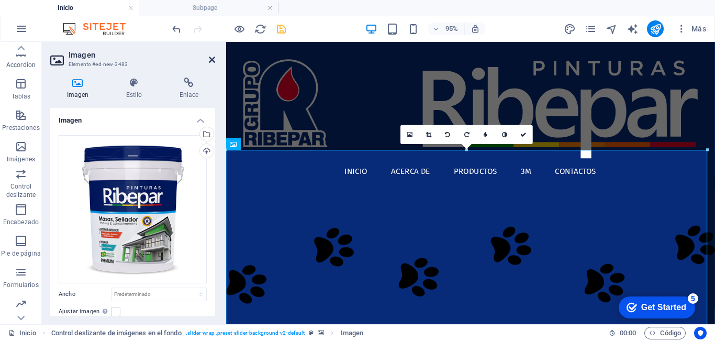
drag, startPoint x: 213, startPoint y: 58, endPoint x: 202, endPoint y: 51, distance: 13.2
click at [213, 58] on icon at bounding box center [212, 59] width 6 height 8
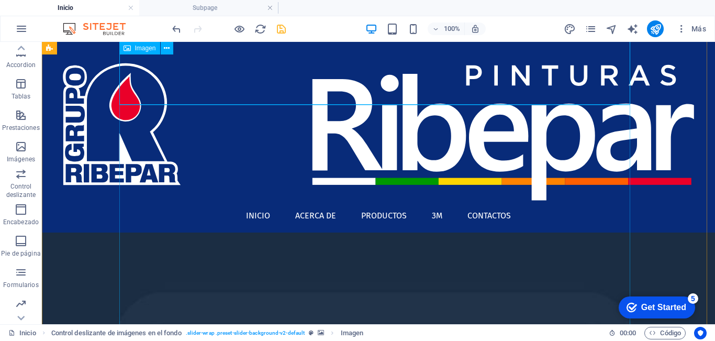
scroll to position [314, 0]
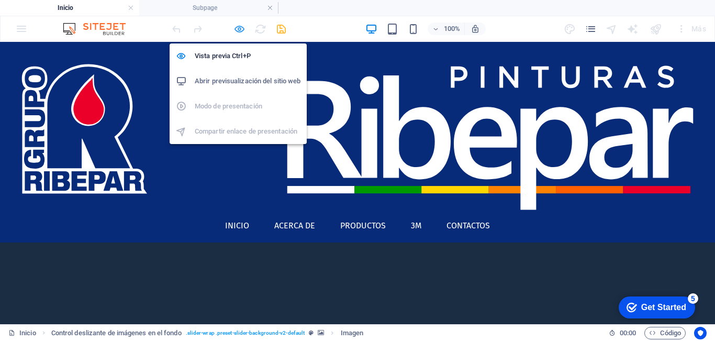
drag, startPoint x: 239, startPoint y: 28, endPoint x: 308, endPoint y: 162, distance: 151.0
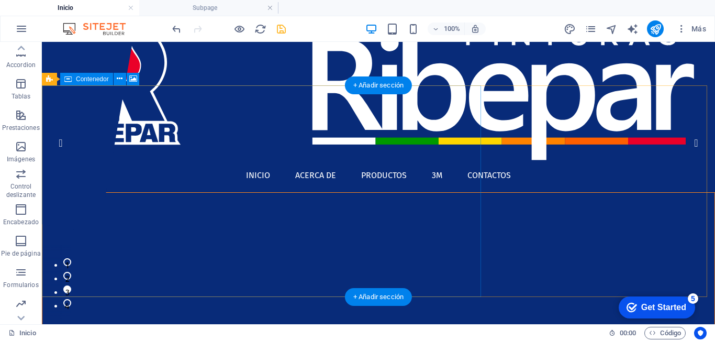
scroll to position [157, 0]
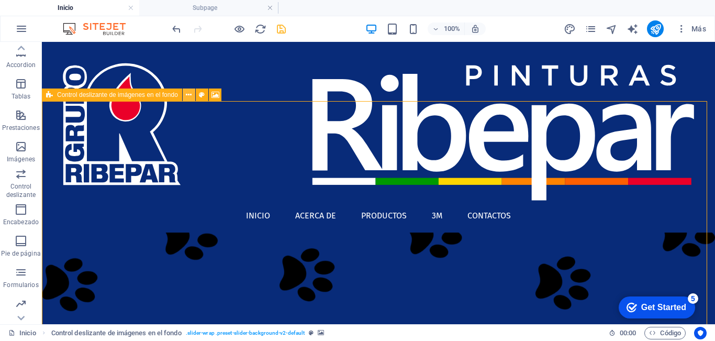
click at [192, 95] on icon at bounding box center [189, 95] width 6 height 11
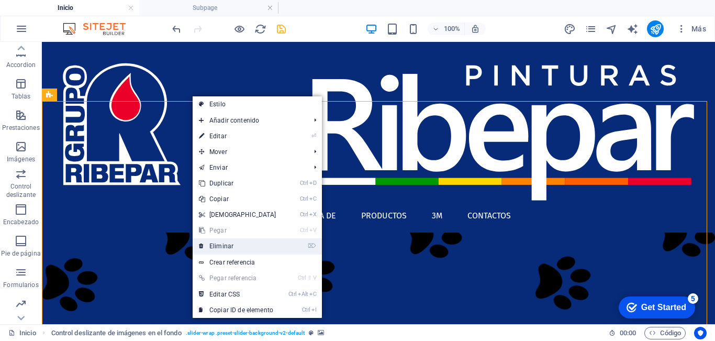
click at [231, 247] on link "⌦ Eliminar" at bounding box center [238, 246] width 90 height 16
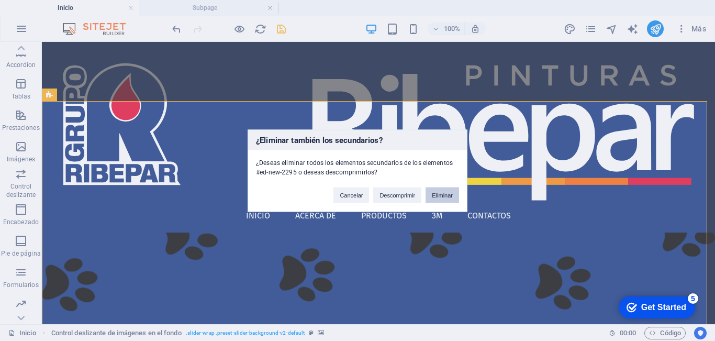
drag, startPoint x: 448, startPoint y: 194, endPoint x: 272, endPoint y: 155, distance: 179.6
click at [448, 194] on button "Eliminar" at bounding box center [443, 195] width 34 height 16
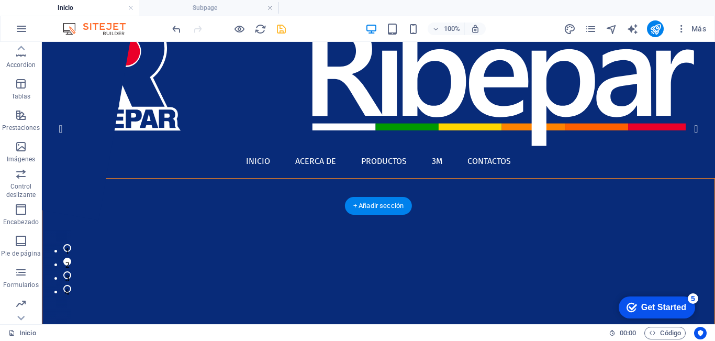
scroll to position [52, 0]
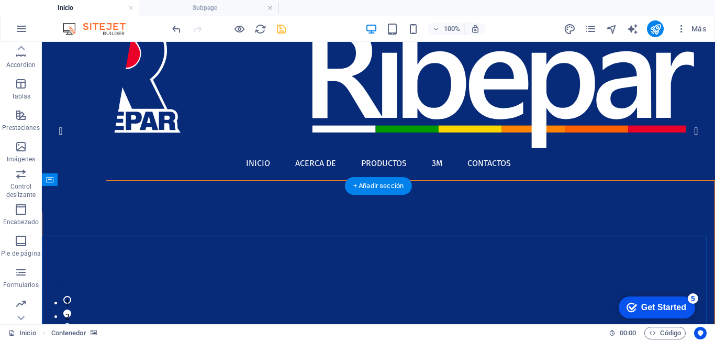
scroll to position [157, 0]
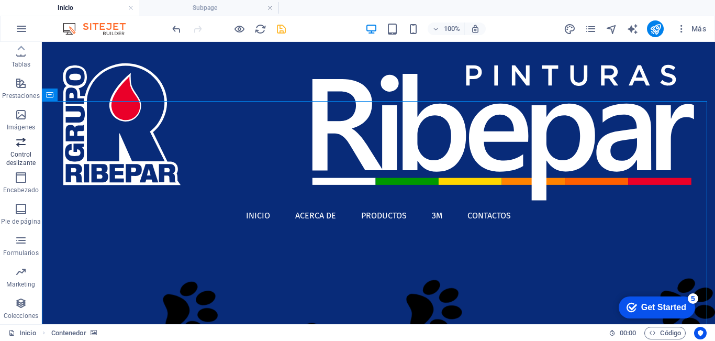
click at [18, 154] on p "Control deslizante" at bounding box center [21, 158] width 42 height 17
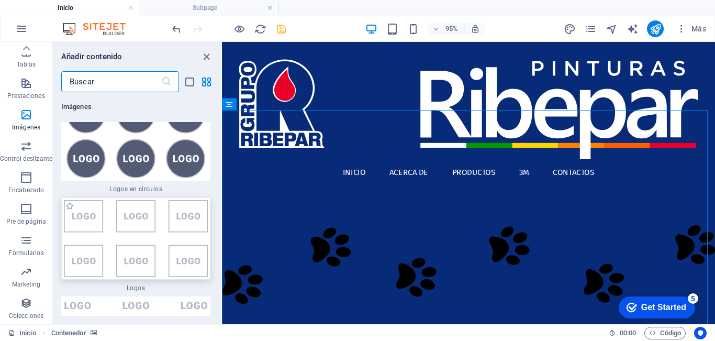
scroll to position [11452, 0]
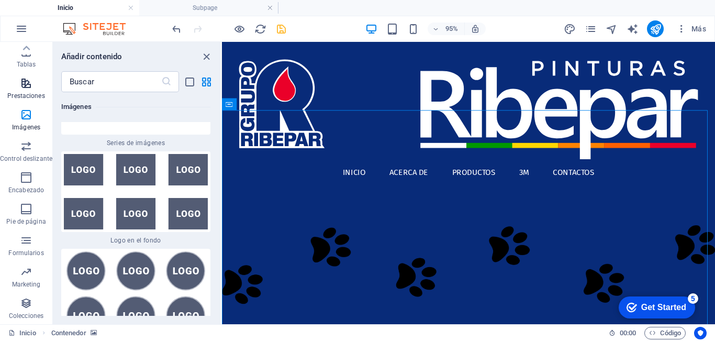
click at [23, 89] on icon "button" at bounding box center [26, 83] width 13 height 13
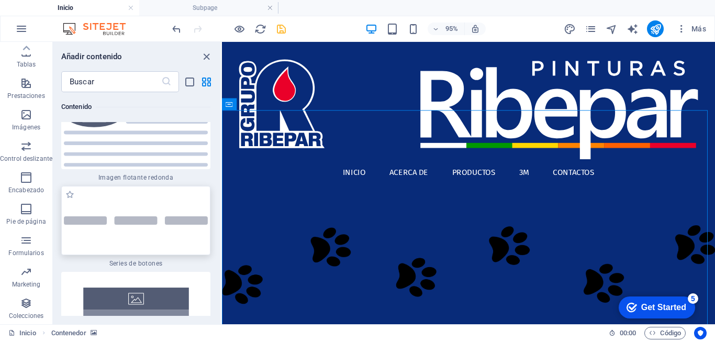
scroll to position [4839, 0]
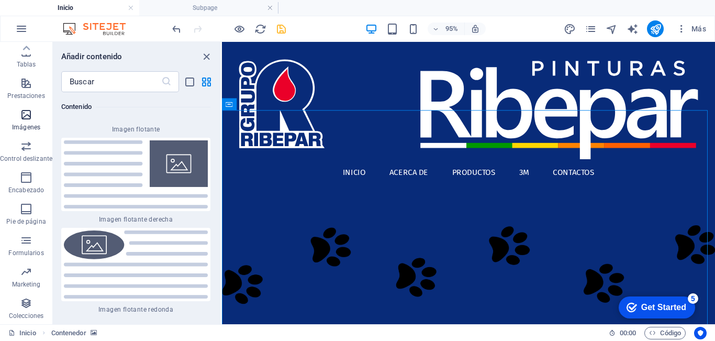
click at [30, 120] on icon "button" at bounding box center [26, 114] width 13 height 13
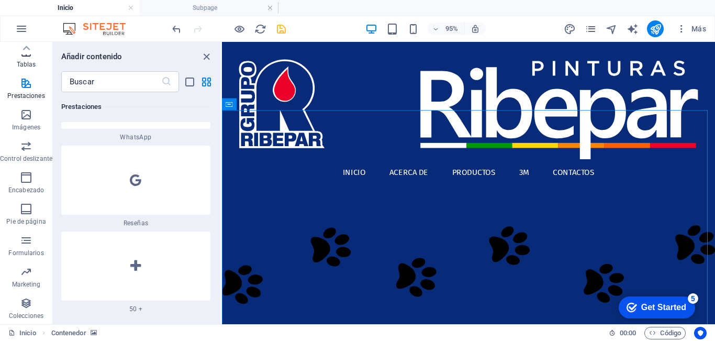
click at [25, 72] on button "Tablas" at bounding box center [26, 56] width 52 height 31
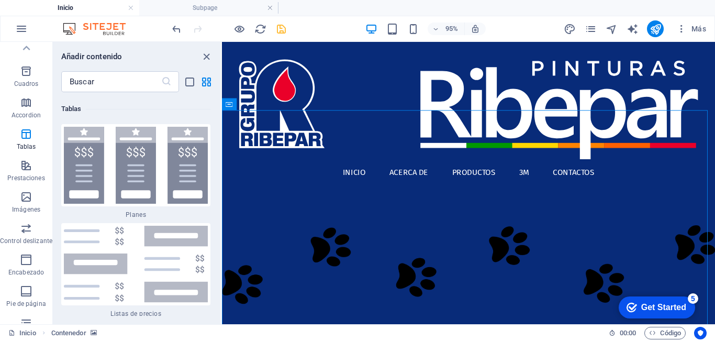
scroll to position [0, 0]
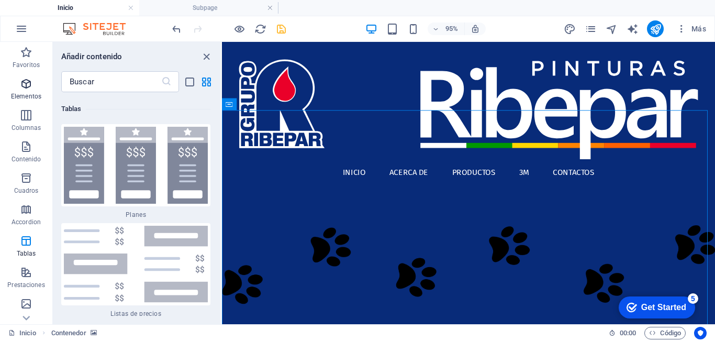
click at [29, 86] on icon "button" at bounding box center [26, 83] width 13 height 13
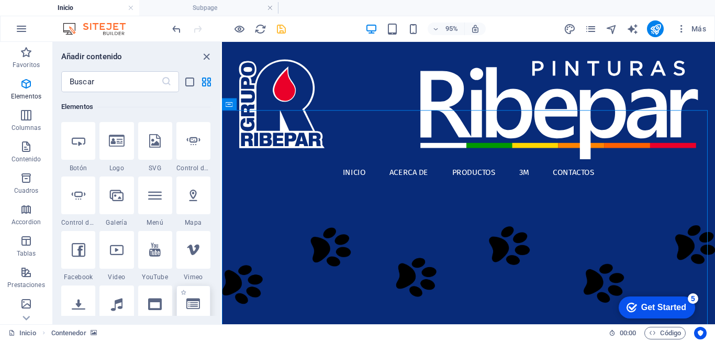
scroll to position [302, 0]
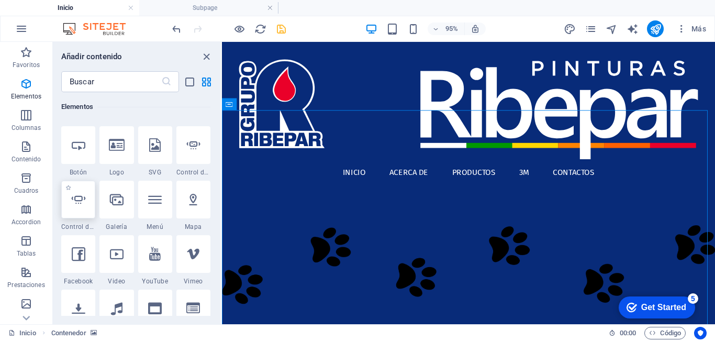
click at [76, 217] on div at bounding box center [78, 200] width 34 height 38
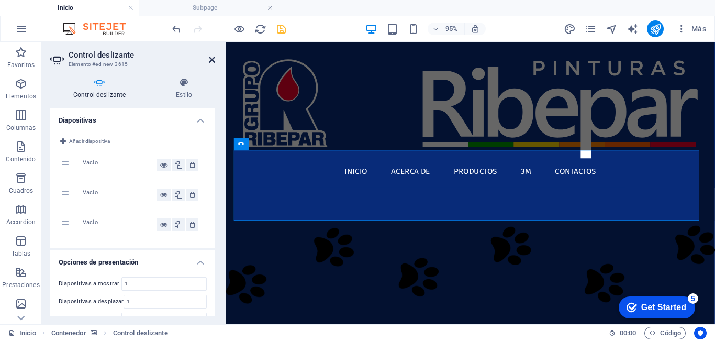
drag, startPoint x: 211, startPoint y: 59, endPoint x: 212, endPoint y: 87, distance: 28.3
click at [211, 59] on icon at bounding box center [212, 59] width 6 height 8
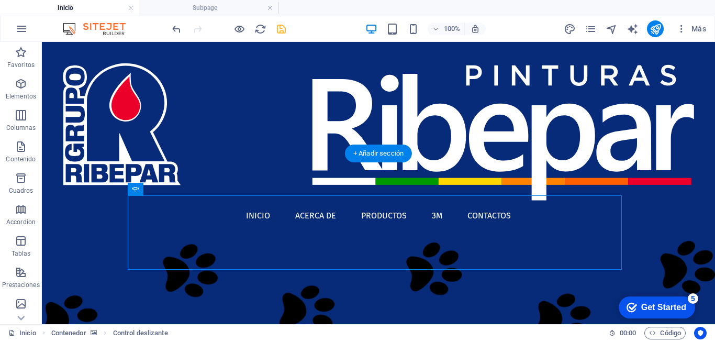
scroll to position [105, 0]
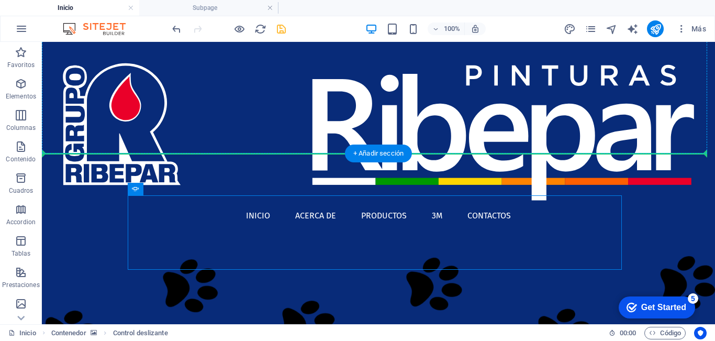
drag, startPoint x: 143, startPoint y: 169, endPoint x: 142, endPoint y: 152, distance: 17.3
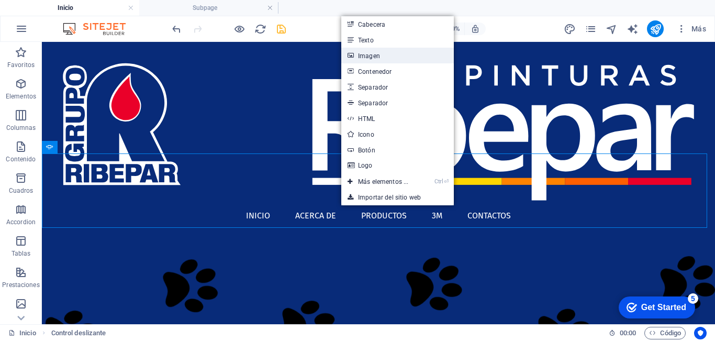
drag, startPoint x: 376, startPoint y: 58, endPoint x: 42, endPoint y: 73, distance: 334.3
click at [376, 58] on link "Imagen" at bounding box center [397, 56] width 113 height 16
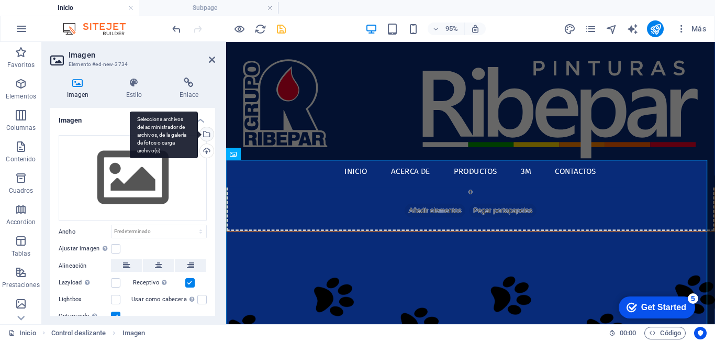
click at [205, 133] on div "Selecciona archivos del administrador de archivos, de la galería de fotos o car…" at bounding box center [206, 135] width 16 height 16
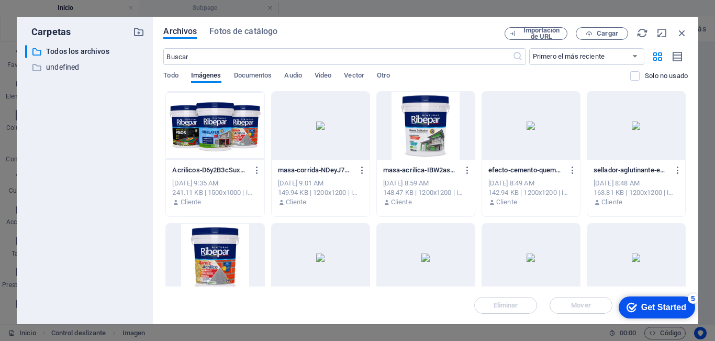
drag, startPoint x: 217, startPoint y: 124, endPoint x: 10, endPoint y: 95, distance: 208.7
click at [217, 124] on div at bounding box center [215, 126] width 98 height 68
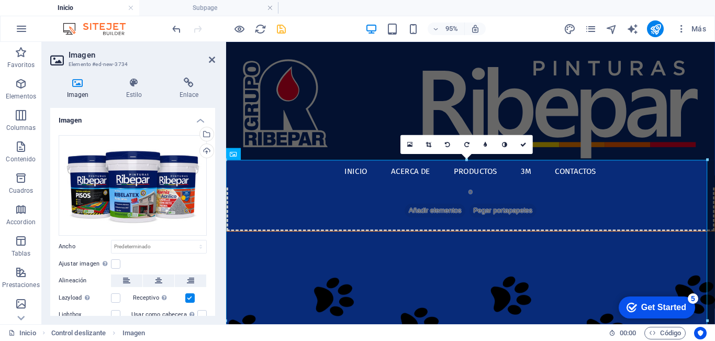
click at [211, 55] on h2 "Imagen" at bounding box center [142, 54] width 147 height 9
drag, startPoint x: 211, startPoint y: 58, endPoint x: 193, endPoint y: 61, distance: 18.5
click at [211, 58] on icon at bounding box center [212, 59] width 6 height 8
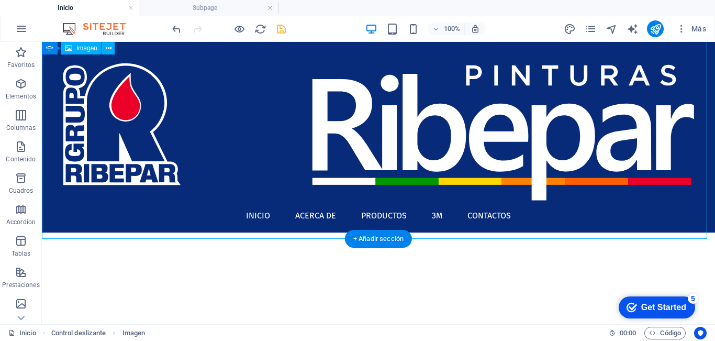
scroll to position [314, 0]
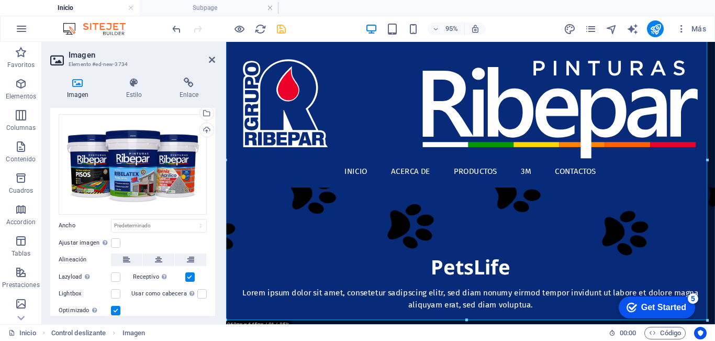
scroll to position [0, 0]
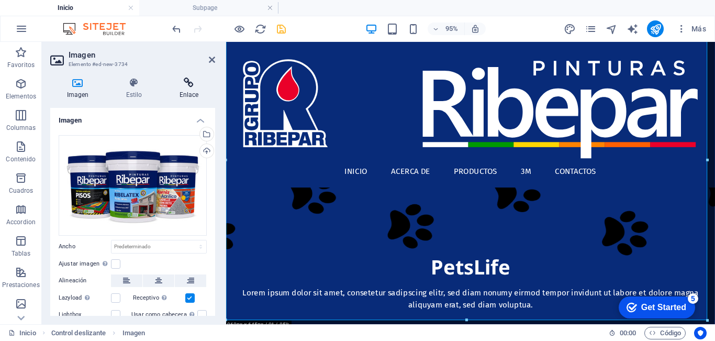
click at [183, 86] on icon at bounding box center [189, 82] width 52 height 10
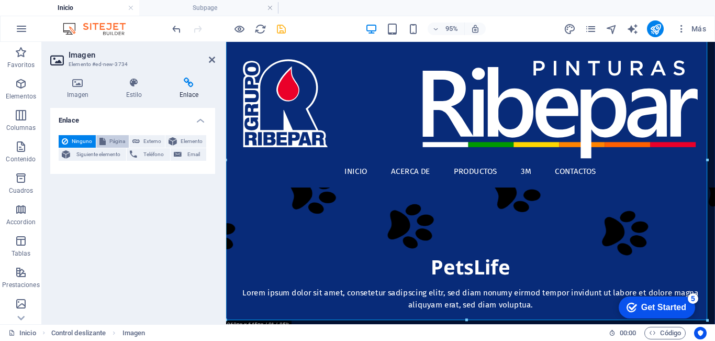
click at [119, 141] on span "Página" at bounding box center [117, 141] width 17 height 13
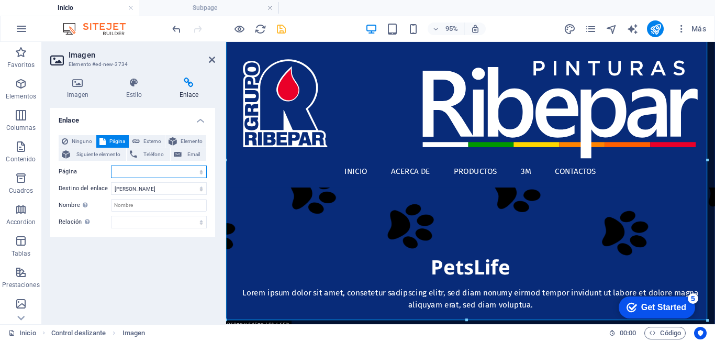
click at [133, 170] on select "Inicio Subpage Legal Notice Privacy" at bounding box center [159, 171] width 96 height 13
click at [111, 165] on select "Inicio Subpage Legal Notice Privacy" at bounding box center [159, 171] width 96 height 13
click at [211, 58] on icon at bounding box center [212, 59] width 6 height 8
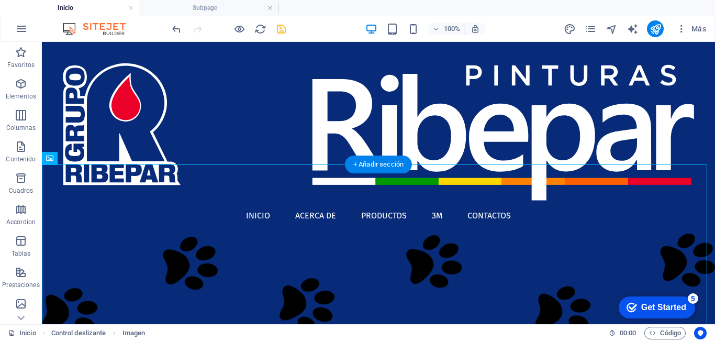
scroll to position [52, 0]
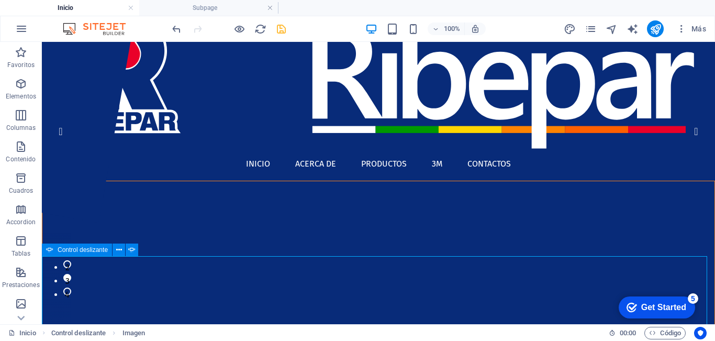
click at [59, 250] on span "Control deslizante" at bounding box center [83, 250] width 50 height 6
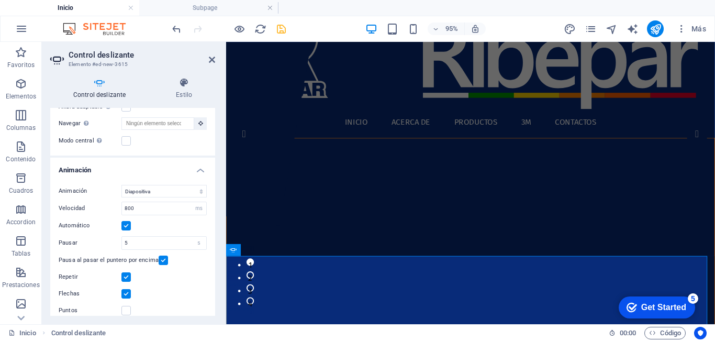
scroll to position [239, 0]
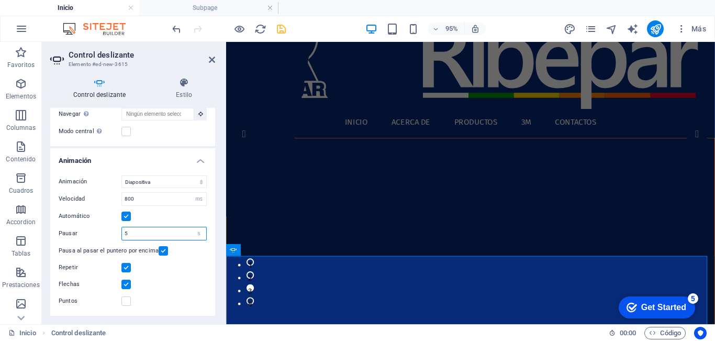
drag, startPoint x: 140, startPoint y: 235, endPoint x: 65, endPoint y: 230, distance: 74.5
click at [65, 230] on div "Pausar 5 s ms" at bounding box center [133, 234] width 148 height 14
click at [99, 235] on label "Pausar" at bounding box center [90, 233] width 63 height 6
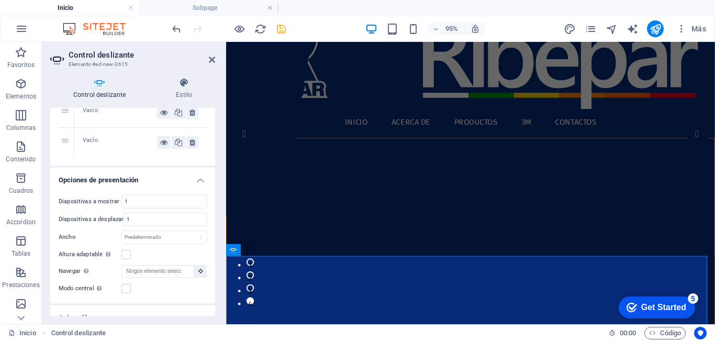
scroll to position [0, 0]
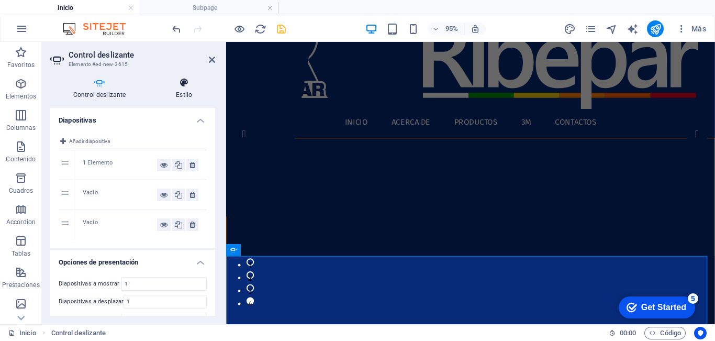
click at [177, 87] on icon at bounding box center [184, 82] width 62 height 10
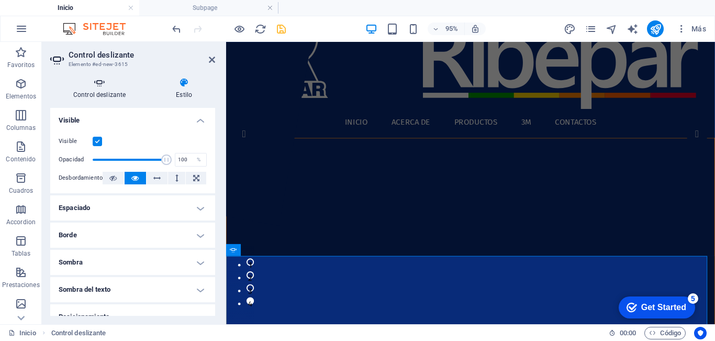
click at [98, 89] on h4 "Control deslizante" at bounding box center [101, 88] width 103 height 22
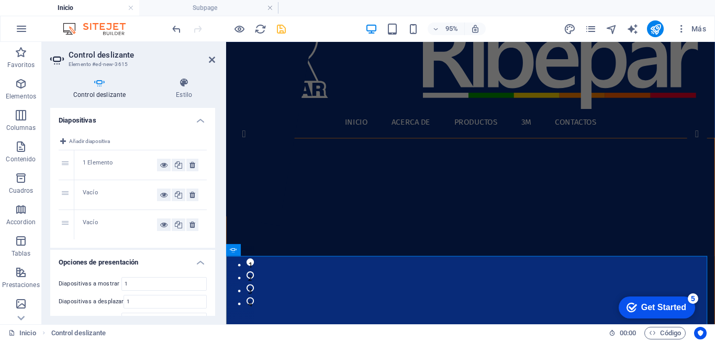
click at [100, 162] on div "1 Elemento" at bounding box center [120, 165] width 74 height 13
drag, startPoint x: 177, startPoint y: 166, endPoint x: 118, endPoint y: 162, distance: 59.3
click at [118, 162] on div "1 Elemento" at bounding box center [140, 164] width 132 height 29
click at [104, 162] on div "1 Elemento" at bounding box center [120, 165] width 74 height 13
click at [64, 143] on icon at bounding box center [63, 141] width 6 height 13
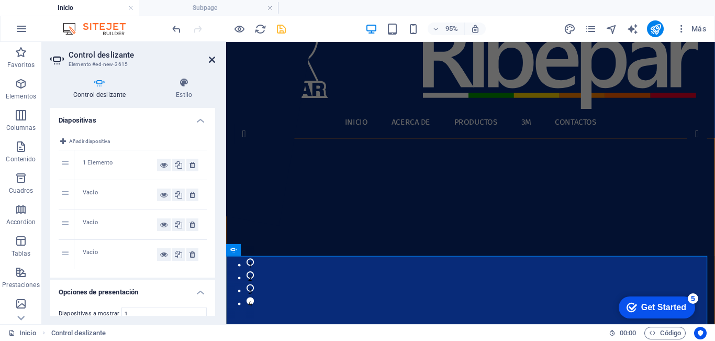
drag, startPoint x: 210, startPoint y: 60, endPoint x: 241, endPoint y: 179, distance: 122.9
click at [210, 60] on icon at bounding box center [212, 59] width 6 height 8
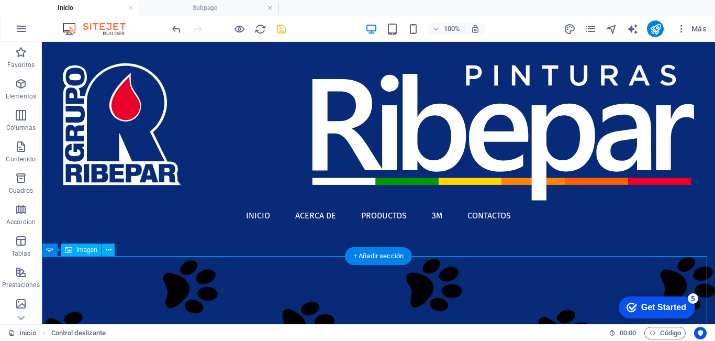
scroll to position [209, 0]
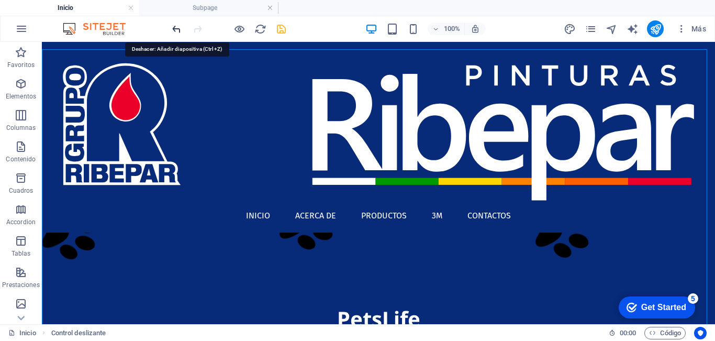
drag, startPoint x: 179, startPoint y: 28, endPoint x: 208, endPoint y: 134, distance: 110.4
click at [0, 0] on icon "undo" at bounding box center [0, 0] width 0 height 0
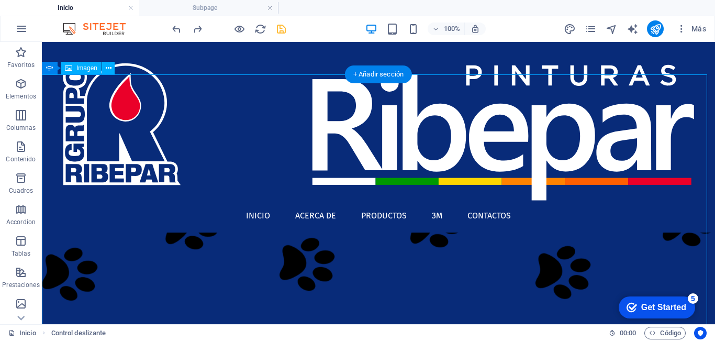
scroll to position [157, 0]
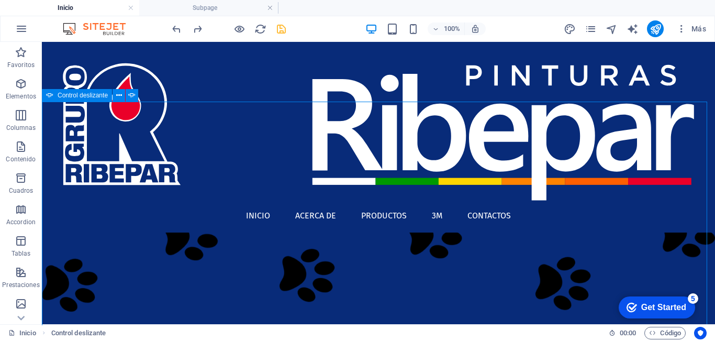
click at [55, 96] on div "Control deslizante" at bounding box center [77, 95] width 70 height 13
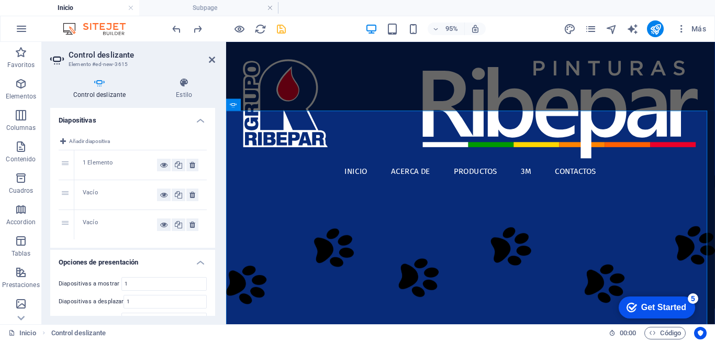
click at [103, 191] on div "Vacío" at bounding box center [120, 194] width 74 height 13
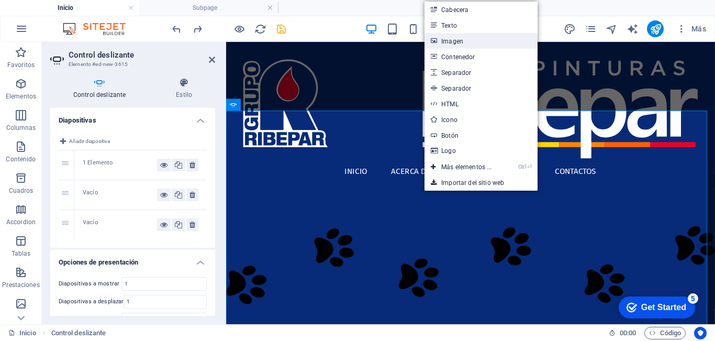
drag, startPoint x: 451, startPoint y: 42, endPoint x: 135, endPoint y: 35, distance: 316.3
click at [451, 42] on link "Imagen" at bounding box center [481, 41] width 113 height 16
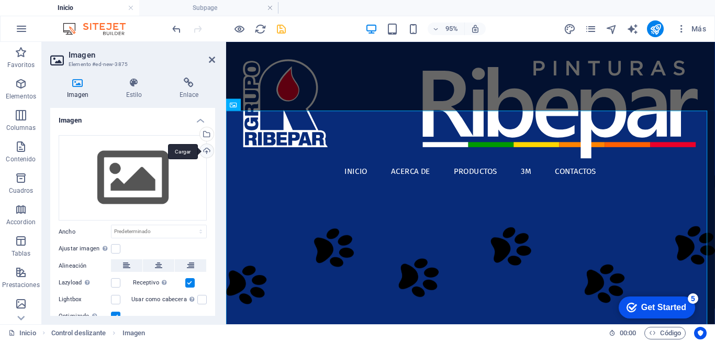
click at [200, 148] on div "Cargar" at bounding box center [206, 152] width 16 height 16
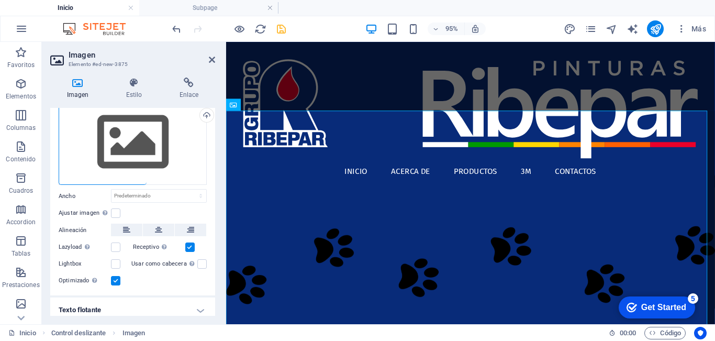
scroll to position [69, 0]
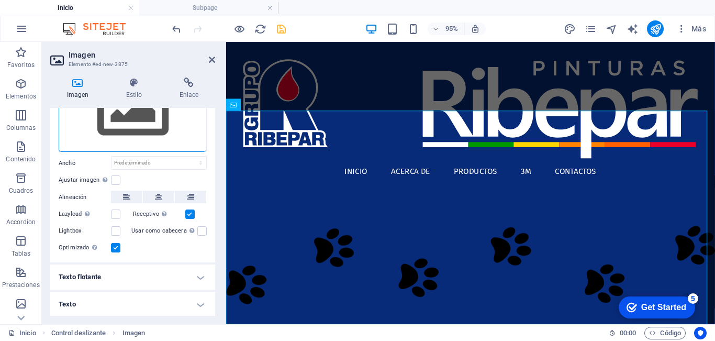
click at [115, 246] on label at bounding box center [115, 247] width 9 height 9
click at [0, 0] on input "Optimizado Las imágenes se comprimen para así mejorar la velocidad de las págin…" at bounding box center [0, 0] width 0 height 0
click at [118, 230] on label at bounding box center [115, 230] width 9 height 9
click at [0, 0] on input "Lightbox" at bounding box center [0, 0] width 0 height 0
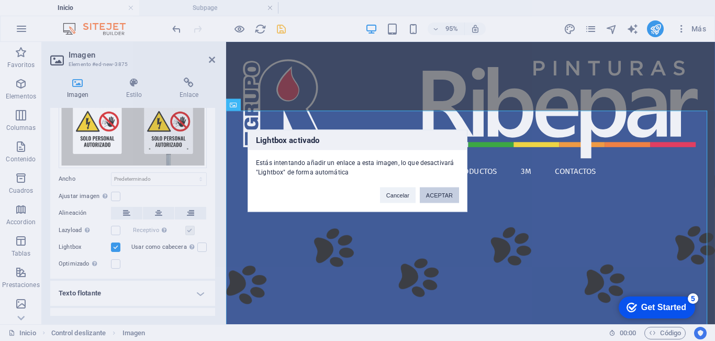
click at [437, 195] on button "ACEPTAR" at bounding box center [439, 195] width 39 height 16
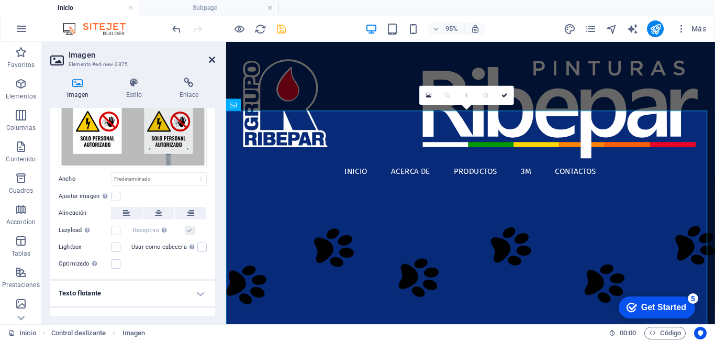
drag, startPoint x: 212, startPoint y: 58, endPoint x: 265, endPoint y: 119, distance: 80.9
click at [212, 58] on icon at bounding box center [212, 59] width 6 height 8
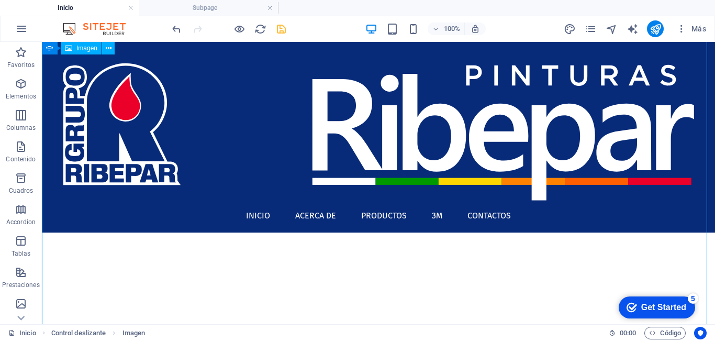
scroll to position [314, 0]
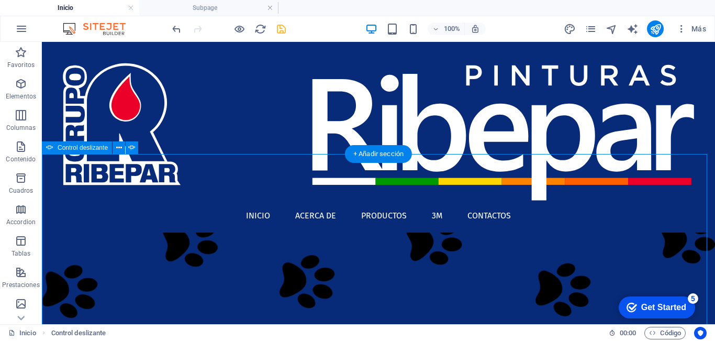
scroll to position [104, 0]
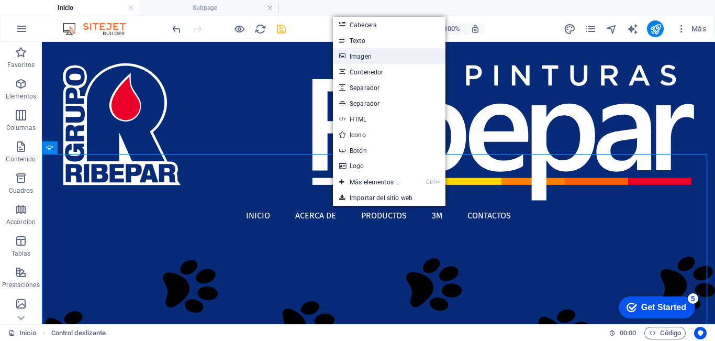
drag, startPoint x: 359, startPoint y: 57, endPoint x: 107, endPoint y: 81, distance: 253.0
click at [359, 57] on link "Imagen" at bounding box center [389, 56] width 113 height 16
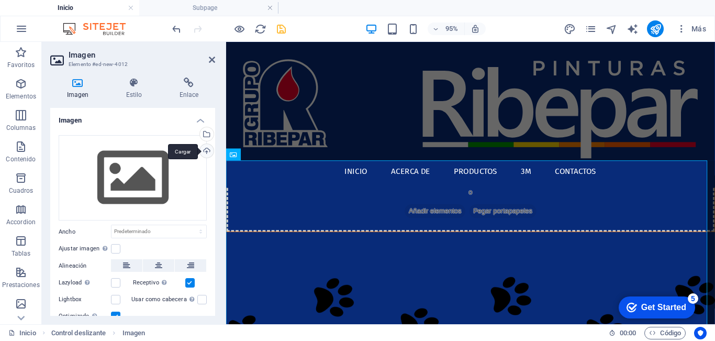
click at [205, 150] on div "Cargar" at bounding box center [206, 152] width 16 height 16
click at [211, 60] on icon at bounding box center [212, 59] width 6 height 8
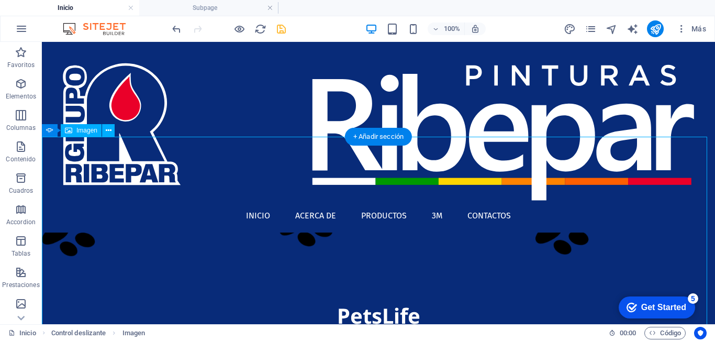
scroll to position [314, 0]
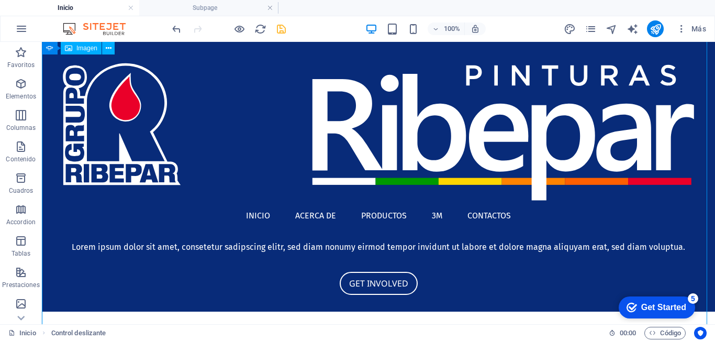
scroll to position [104, 0]
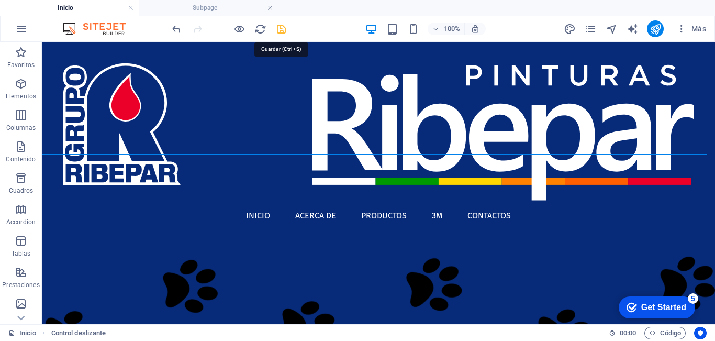
drag, startPoint x: 282, startPoint y: 30, endPoint x: 245, endPoint y: 6, distance: 43.6
click at [282, 30] on icon "save" at bounding box center [281, 29] width 12 height 12
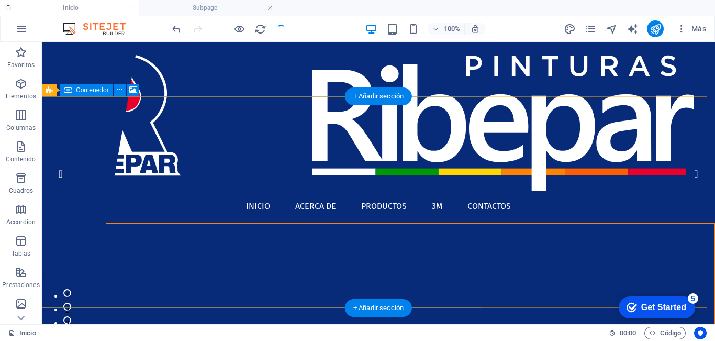
scroll to position [0, 0]
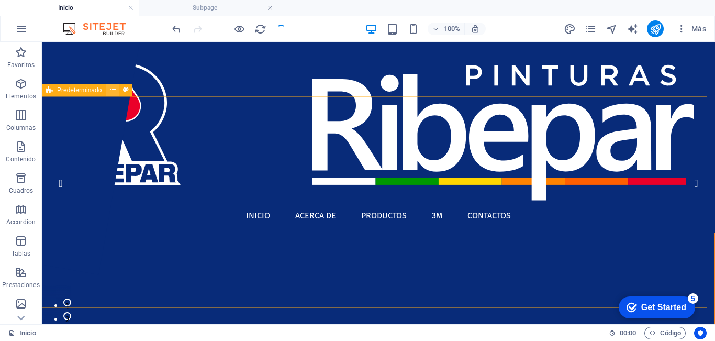
click at [0, 0] on icon at bounding box center [0, 0] width 0 height 0
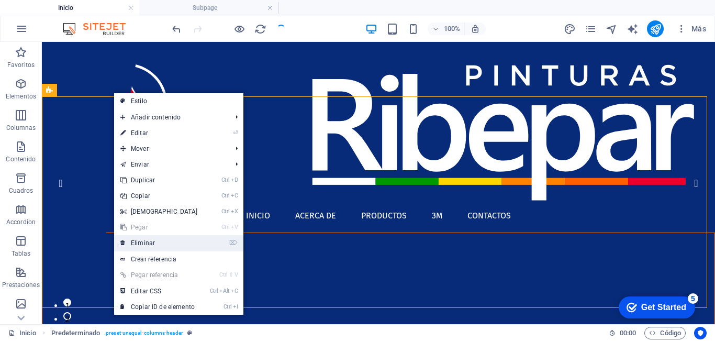
click at [147, 242] on link "⌦ Eliminar" at bounding box center [159, 243] width 90 height 16
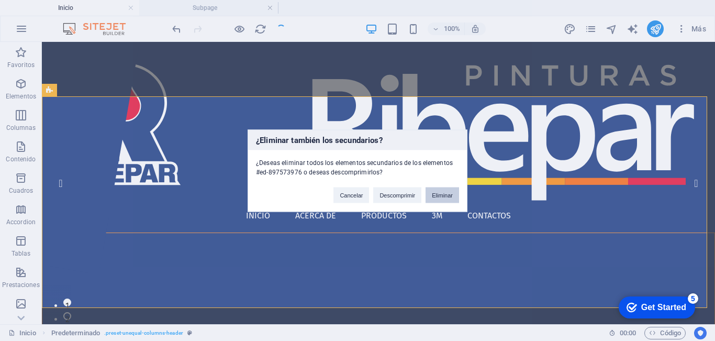
drag, startPoint x: 438, startPoint y: 194, endPoint x: 336, endPoint y: 144, distance: 113.3
click at [438, 194] on button "Eliminar" at bounding box center [443, 195] width 34 height 16
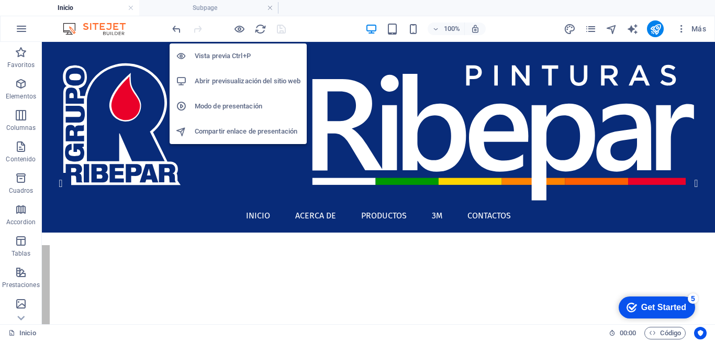
click at [250, 81] on h6 "Abrir previsualización del sitio web" at bounding box center [248, 81] width 106 height 13
click at [239, 76] on h6 "Abrir previsualización del sitio web" at bounding box center [248, 81] width 106 height 13
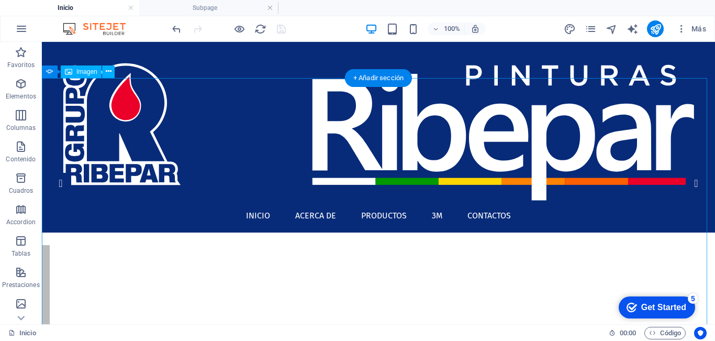
scroll to position [209, 0]
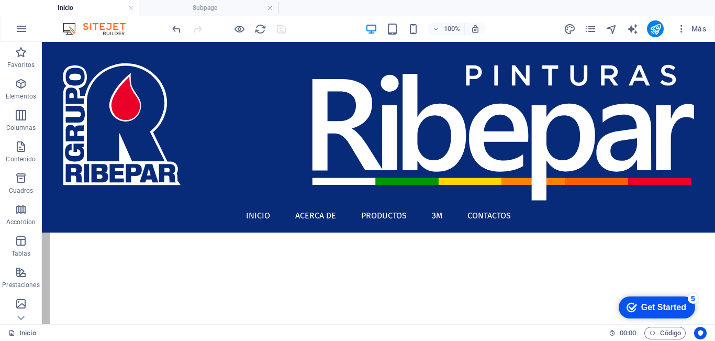
click at [101, 8] on h4 "Inicio" at bounding box center [69, 8] width 139 height 12
click at [262, 29] on icon "reload" at bounding box center [260, 29] width 12 height 12
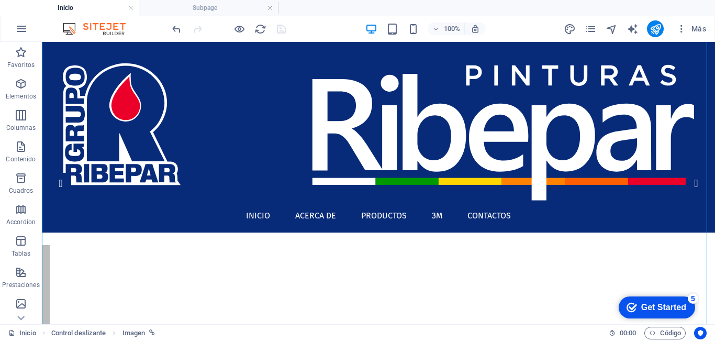
scroll to position [105, 0]
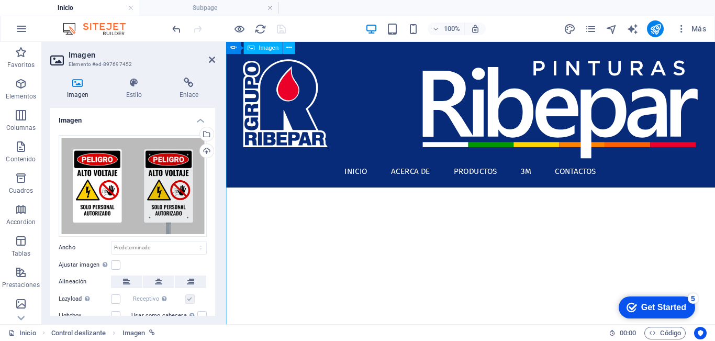
scroll to position [51, 0]
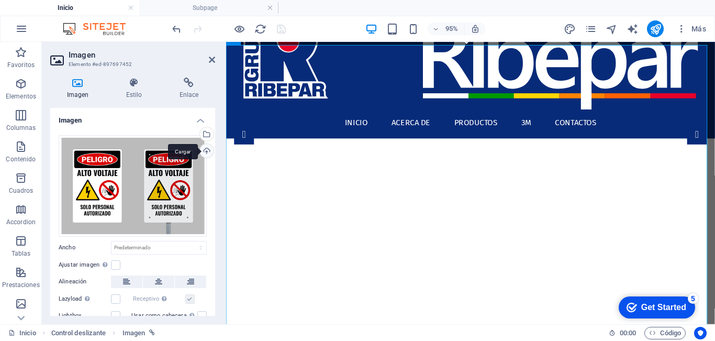
click at [203, 155] on div "Cargar" at bounding box center [206, 152] width 16 height 16
drag, startPoint x: 208, startPoint y: 59, endPoint x: 171, endPoint y: 28, distance: 48.7
click at [209, 59] on icon at bounding box center [212, 59] width 6 height 8
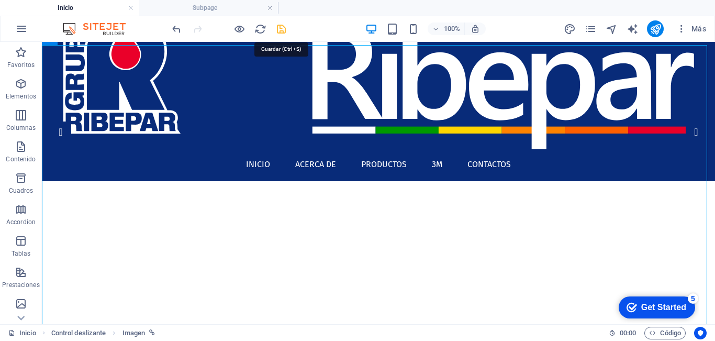
click at [280, 29] on icon "save" at bounding box center [281, 29] width 12 height 12
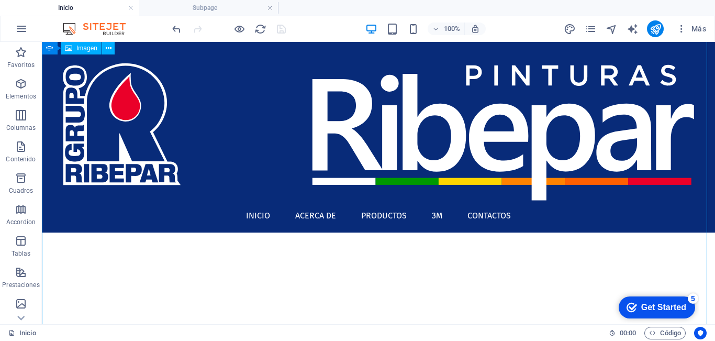
scroll to position [0, 0]
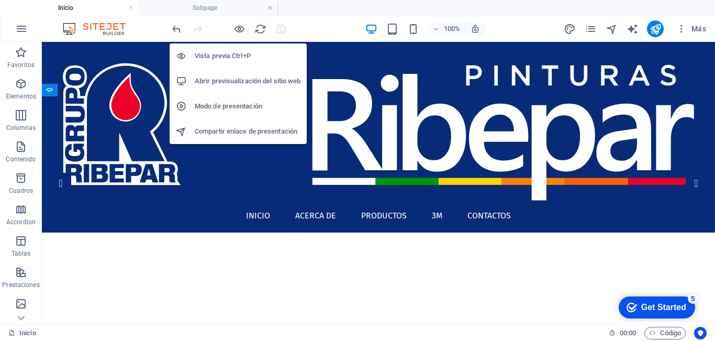
click at [261, 80] on h6 "Abrir previsualización del sitio web" at bounding box center [248, 81] width 106 height 13
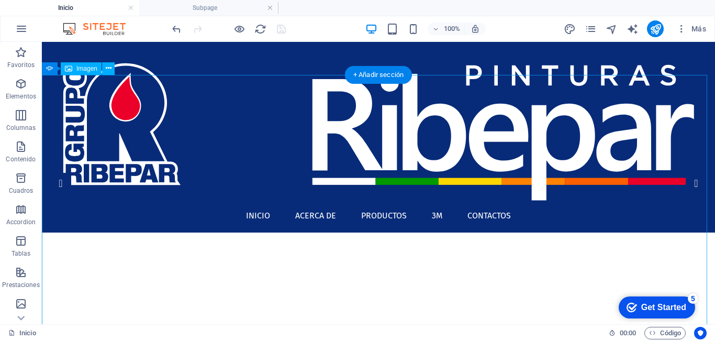
scroll to position [105, 0]
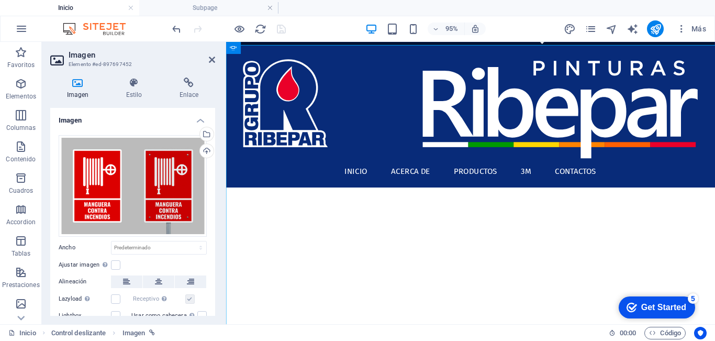
scroll to position [51, 0]
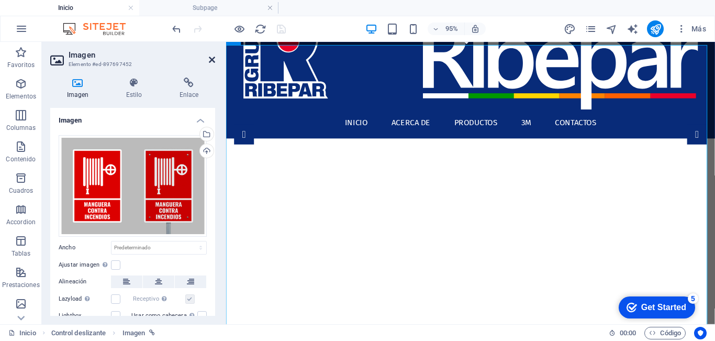
click at [209, 58] on icon at bounding box center [212, 59] width 6 height 8
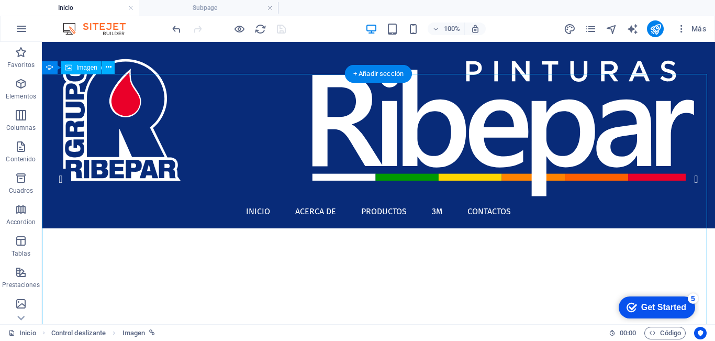
scroll to position [0, 0]
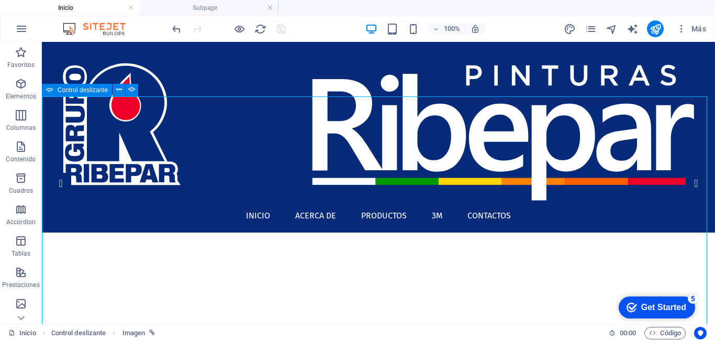
click at [53, 88] on icon at bounding box center [49, 90] width 7 height 13
select select "ms"
select select "s"
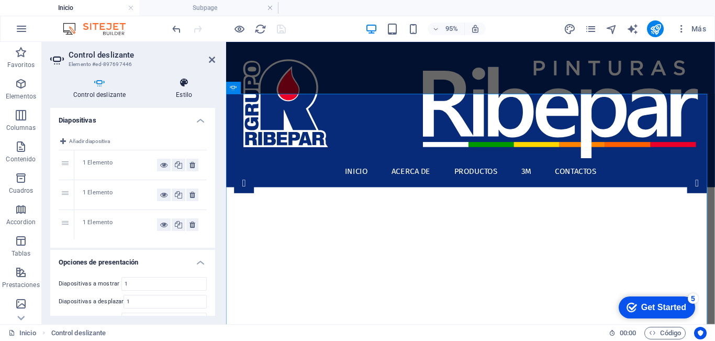
click at [188, 88] on h4 "Estilo" at bounding box center [184, 88] width 62 height 22
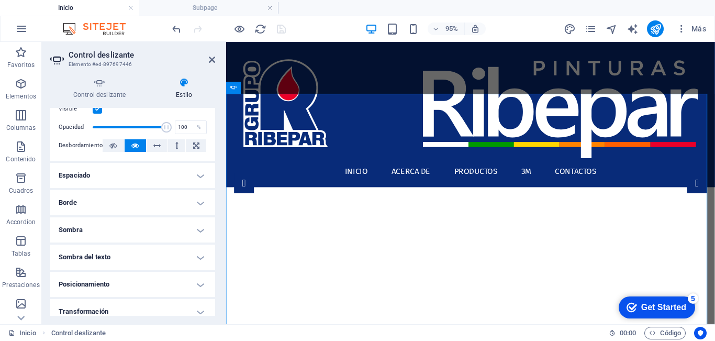
scroll to position [18, 0]
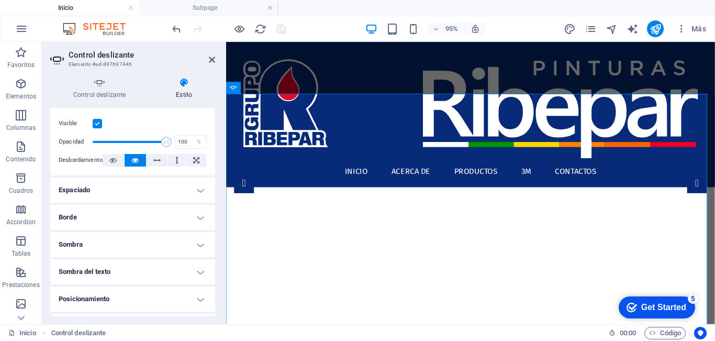
click at [114, 193] on h4 "Espaciado" at bounding box center [132, 189] width 165 height 25
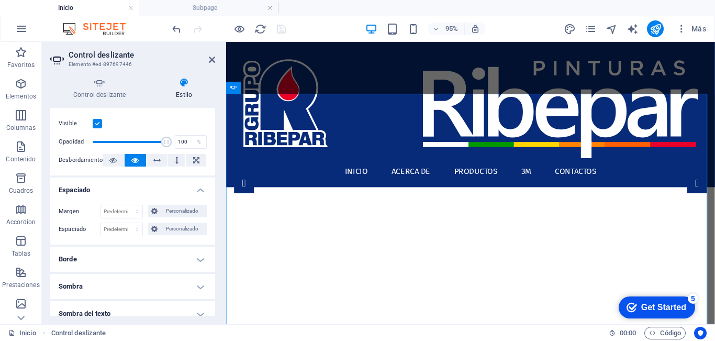
click at [115, 193] on h4 "Espaciado" at bounding box center [132, 186] width 165 height 19
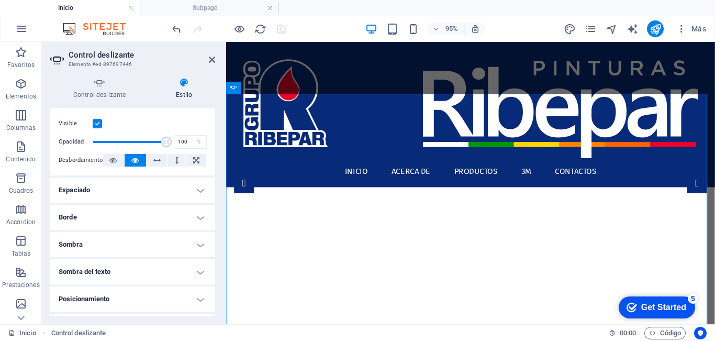
click at [113, 219] on h4 "Borde" at bounding box center [132, 217] width 165 height 25
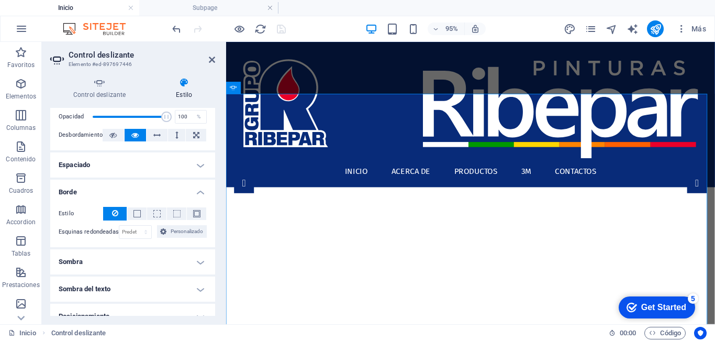
scroll to position [0, 0]
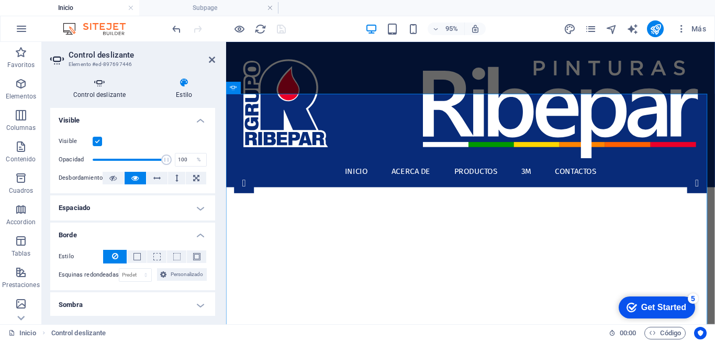
click at [98, 84] on icon at bounding box center [99, 82] width 98 height 10
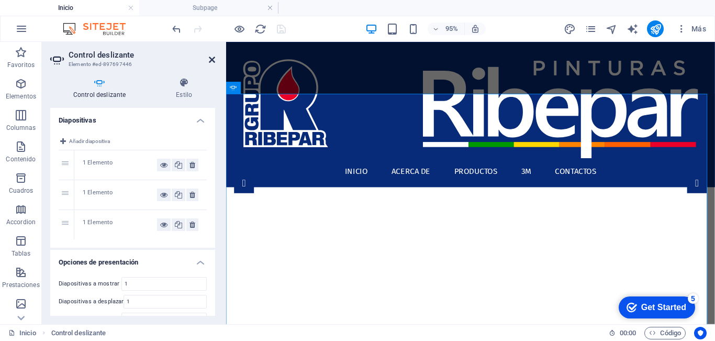
click at [210, 59] on icon at bounding box center [212, 59] width 6 height 8
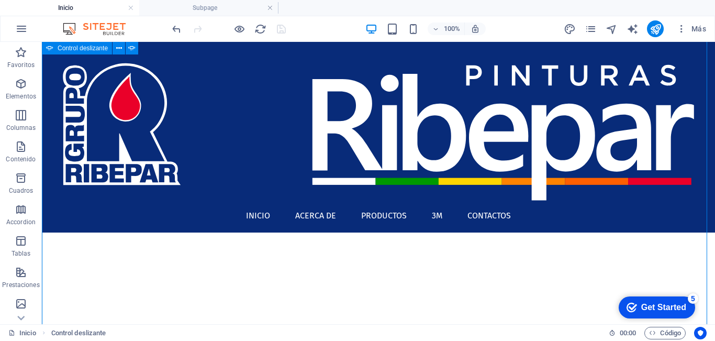
click at [42, 1] on button "button" at bounding box center [42, 1] width 0 height 0
select select "ms"
select select "s"
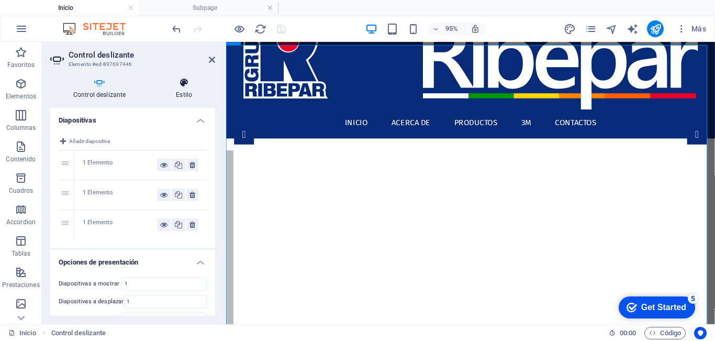
click at [184, 87] on h4 "Estilo" at bounding box center [184, 88] width 62 height 22
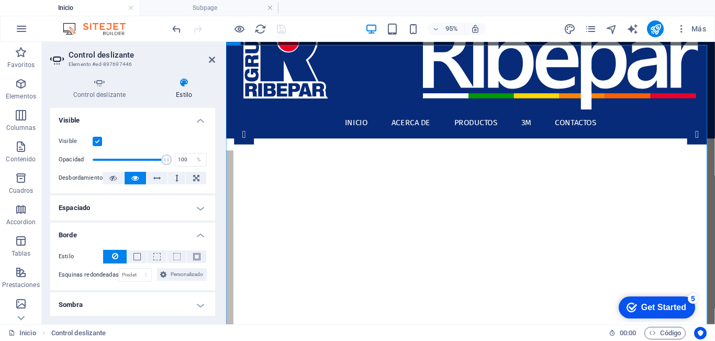
click at [109, 211] on h4 "Espaciado" at bounding box center [132, 207] width 165 height 25
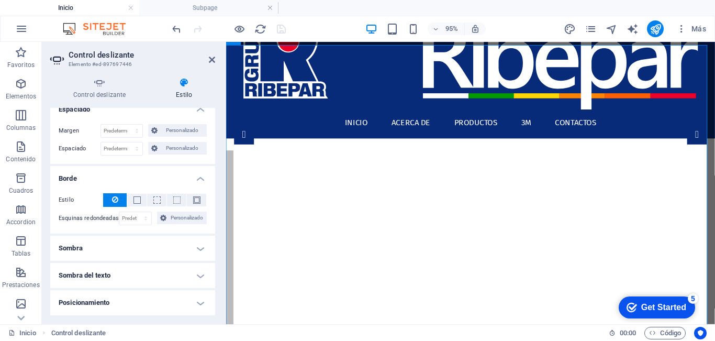
scroll to position [157, 0]
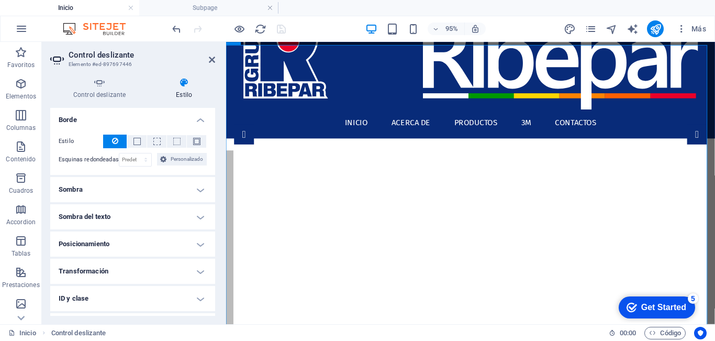
click at [130, 194] on h4 "Sombra" at bounding box center [132, 189] width 165 height 25
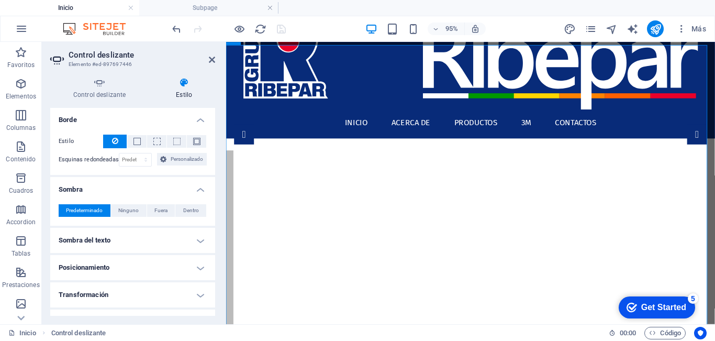
click at [121, 240] on h4 "Sombra del texto" at bounding box center [132, 240] width 165 height 25
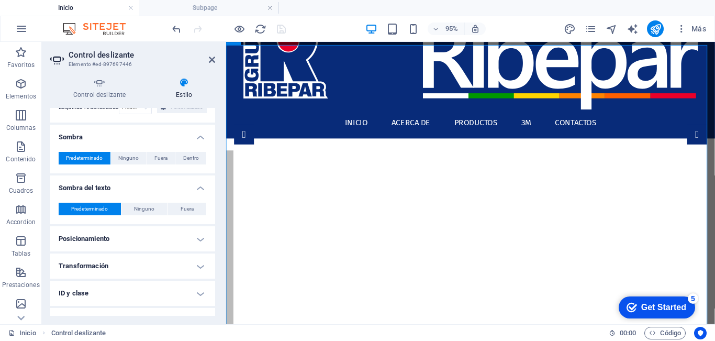
click at [120, 242] on h4 "Posicionamiento" at bounding box center [132, 238] width 165 height 25
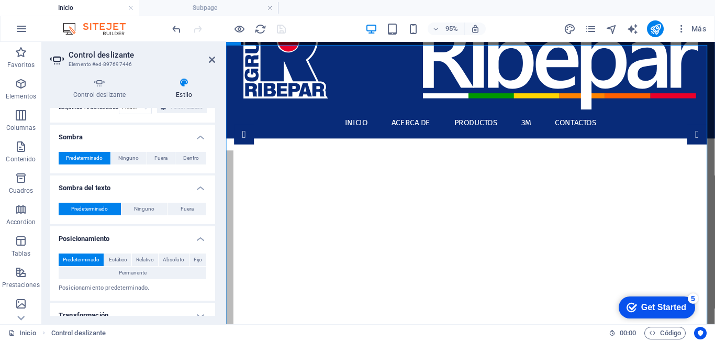
scroll to position [303, 0]
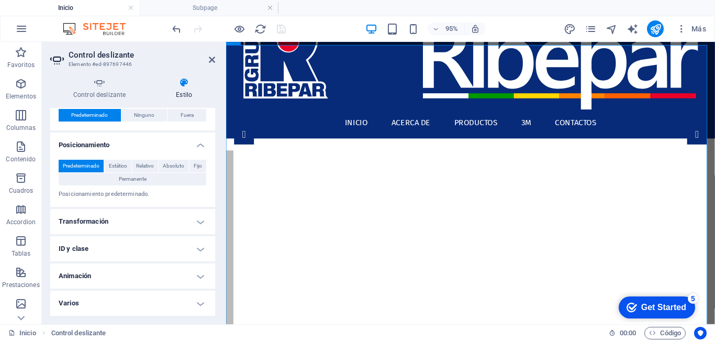
click at [118, 225] on h4 "Transformación" at bounding box center [132, 221] width 165 height 25
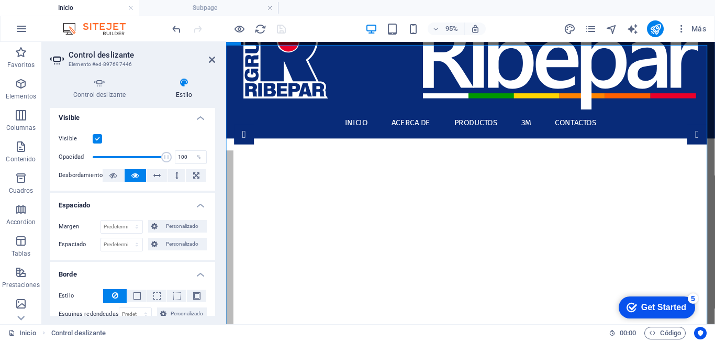
scroll to position [0, 0]
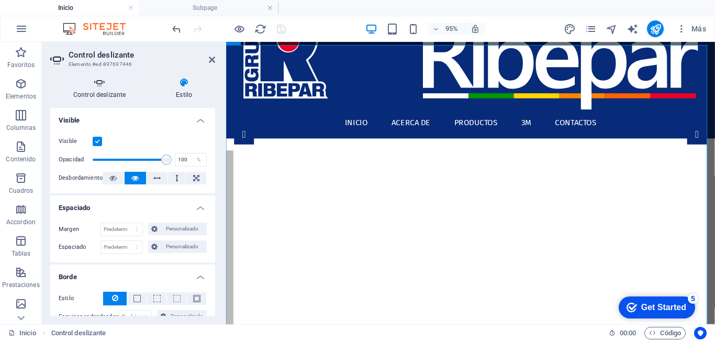
click at [104, 87] on icon at bounding box center [99, 82] width 98 height 10
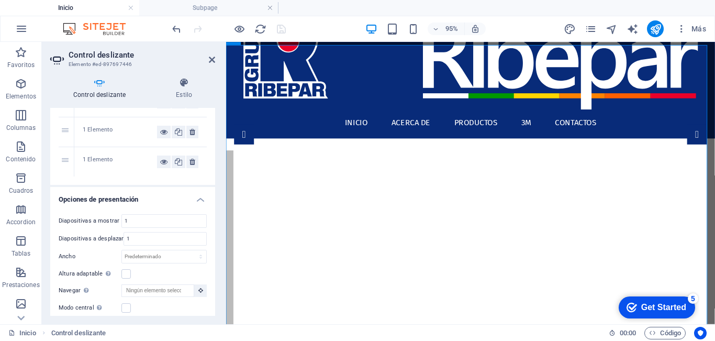
scroll to position [105, 0]
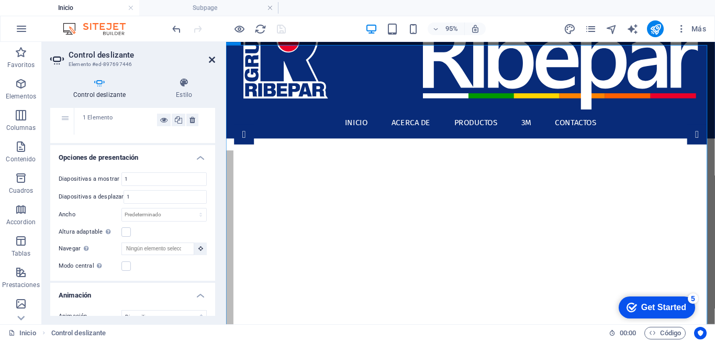
click at [212, 59] on icon at bounding box center [212, 59] width 6 height 8
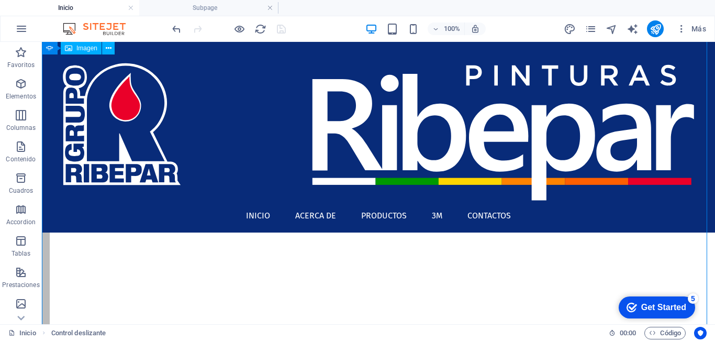
scroll to position [157, 0]
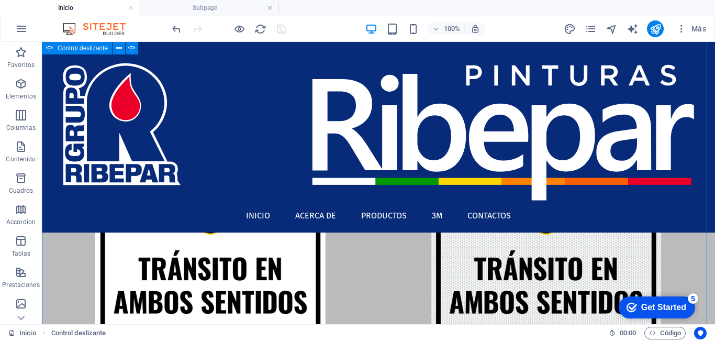
select select "ms"
select select "s"
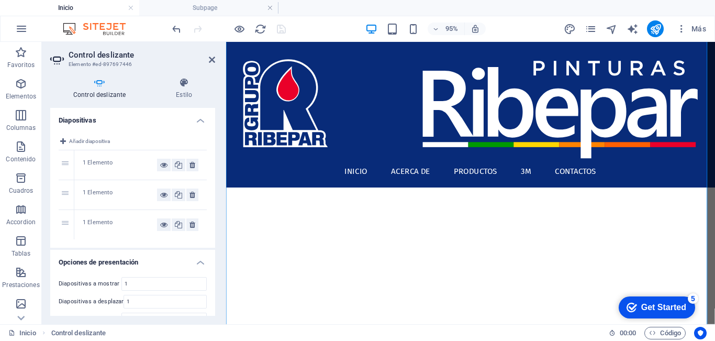
scroll to position [104, 0]
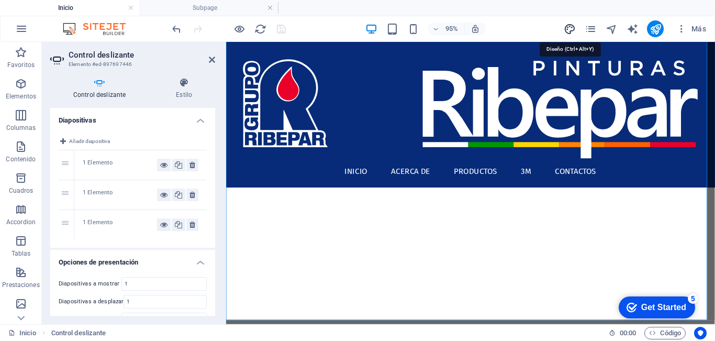
click at [565, 26] on icon "design" at bounding box center [570, 29] width 12 height 12
select select "px"
select select "400"
select select "px"
select select "700"
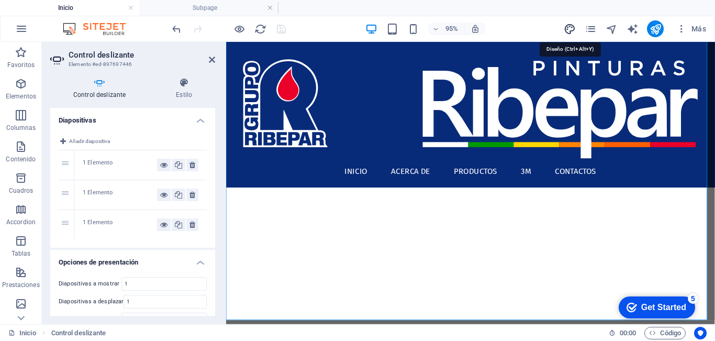
select select "px"
select select "rem"
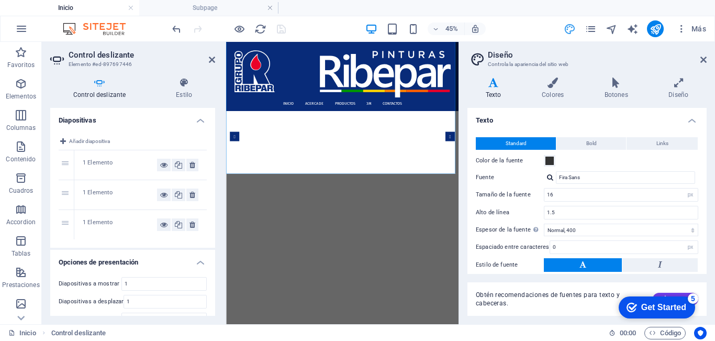
scroll to position [104, 0]
click at [555, 90] on h4 "Colores" at bounding box center [554, 88] width 63 height 22
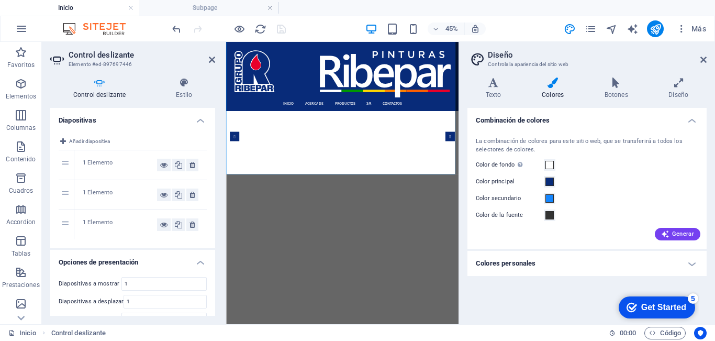
click at [536, 263] on h4 "Colores personales" at bounding box center [586, 263] width 239 height 25
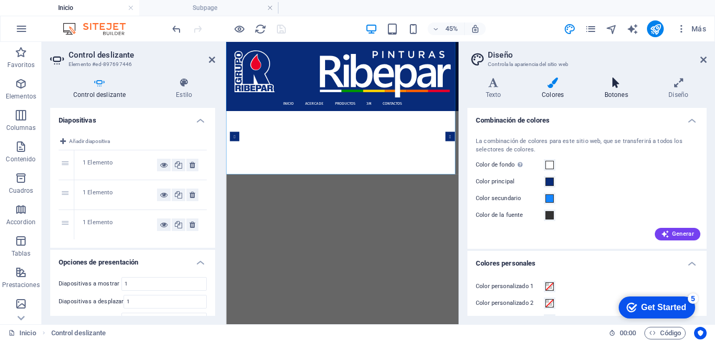
drag, startPoint x: 618, startPoint y: 88, endPoint x: 620, endPoint y: 94, distance: 6.0
click at [618, 88] on h4 "Botones" at bounding box center [618, 88] width 64 height 22
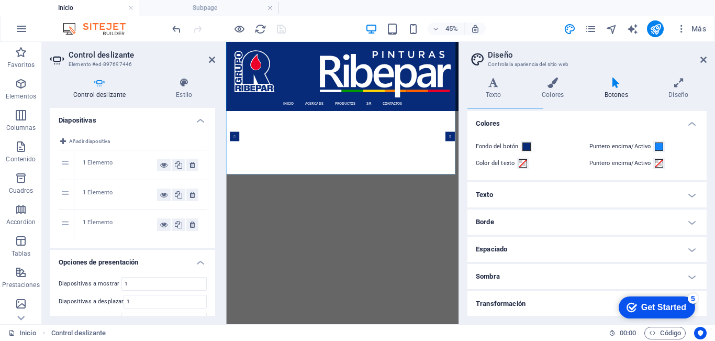
scroll to position [0, 0]
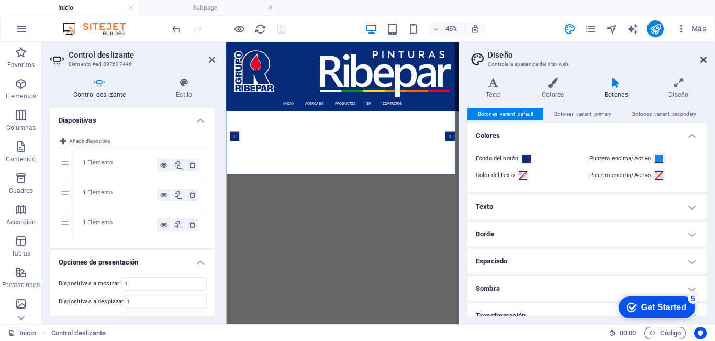
drag, startPoint x: 702, startPoint y: 57, endPoint x: 403, endPoint y: 53, distance: 298.9
click at [702, 57] on icon at bounding box center [703, 59] width 6 height 8
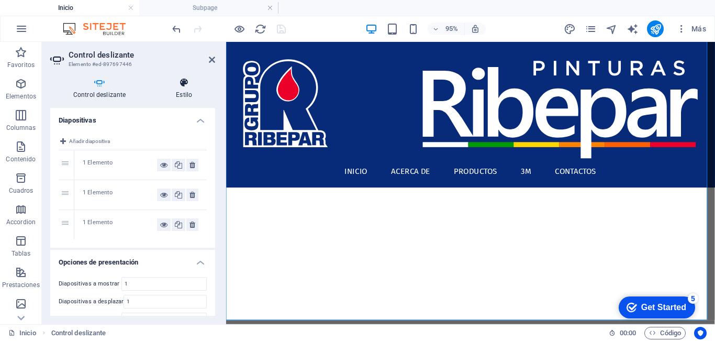
click at [179, 87] on icon at bounding box center [184, 82] width 62 height 10
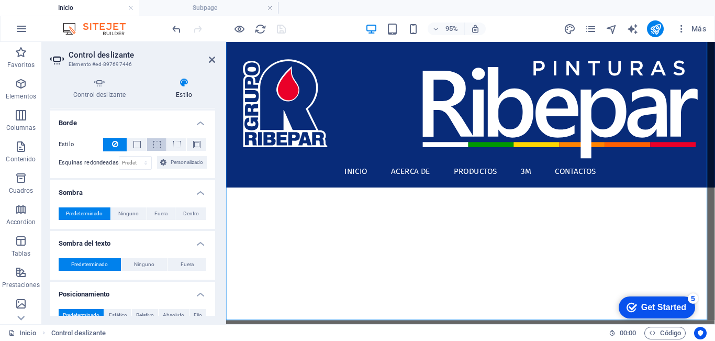
scroll to position [157, 0]
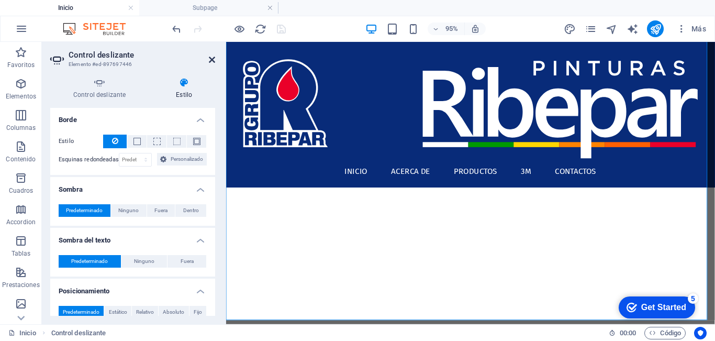
drag, startPoint x: 210, startPoint y: 59, endPoint x: 169, endPoint y: 17, distance: 58.9
click at [211, 59] on icon at bounding box center [212, 59] width 6 height 8
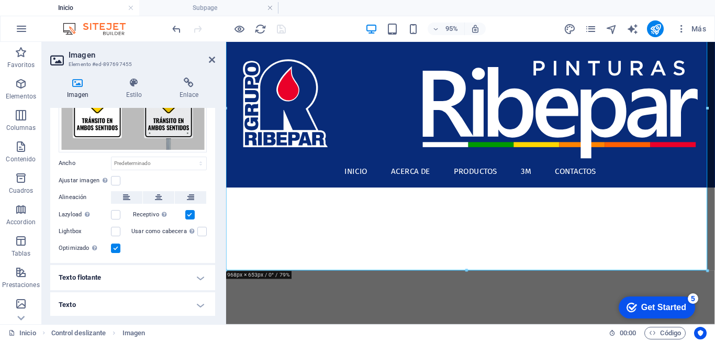
scroll to position [0, 0]
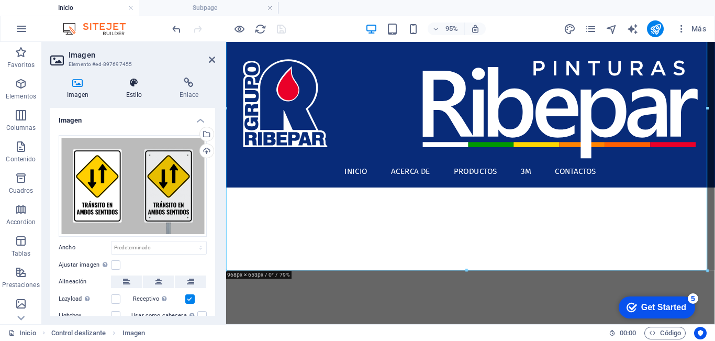
click at [133, 91] on h4 "Estilo" at bounding box center [135, 88] width 53 height 22
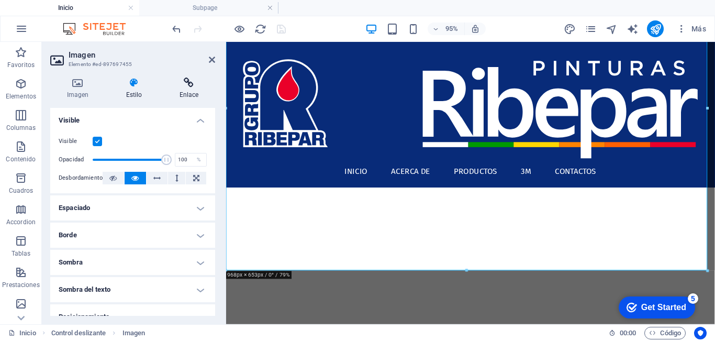
click at [195, 87] on icon at bounding box center [189, 82] width 52 height 10
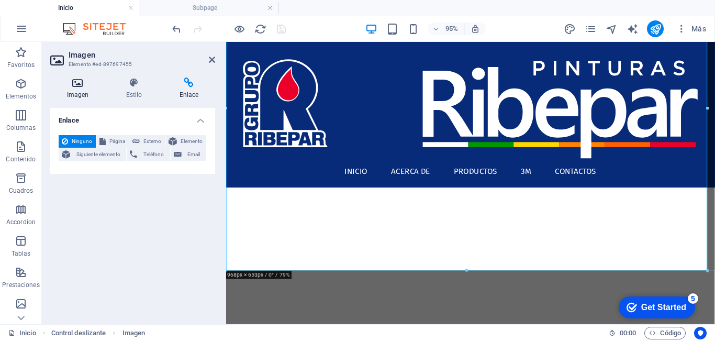
click at [84, 85] on icon at bounding box center [77, 82] width 55 height 10
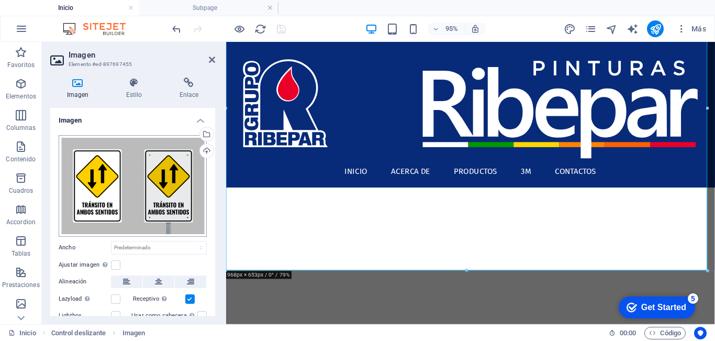
scroll to position [84, 0]
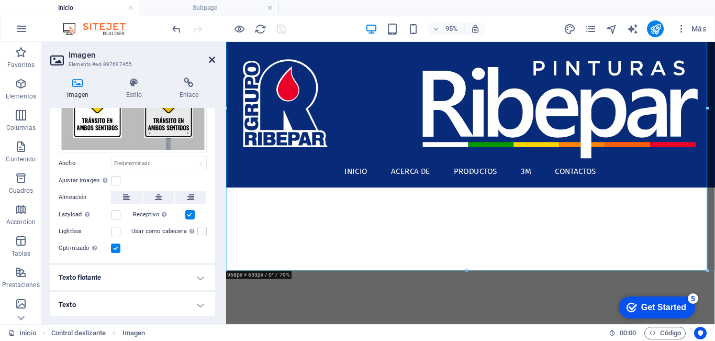
click at [211, 60] on icon at bounding box center [212, 59] width 6 height 8
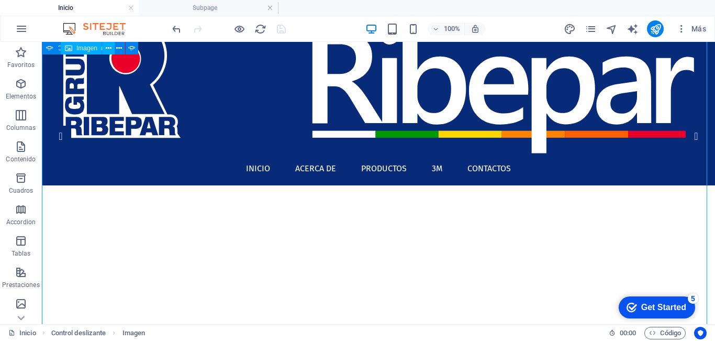
scroll to position [0, 0]
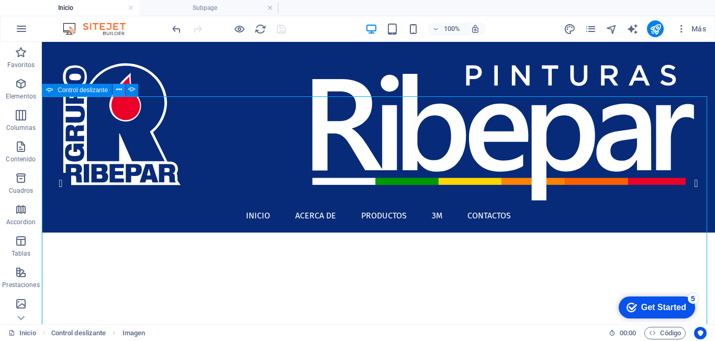
click at [120, 92] on icon at bounding box center [119, 89] width 6 height 11
click at [50, 92] on icon at bounding box center [49, 90] width 7 height 13
click at [49, 91] on icon at bounding box center [49, 90] width 7 height 13
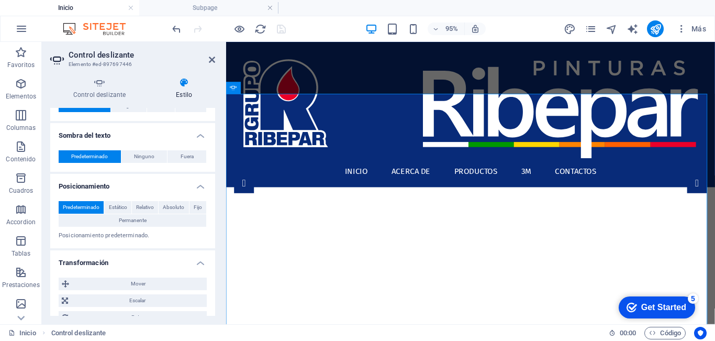
scroll to position [376, 0]
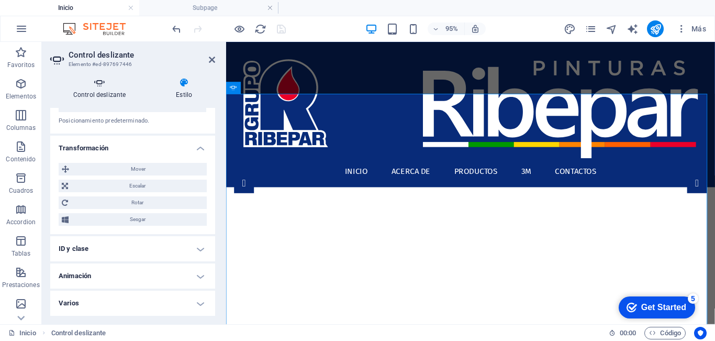
click at [91, 95] on h4 "Control deslizante" at bounding box center [101, 88] width 103 height 22
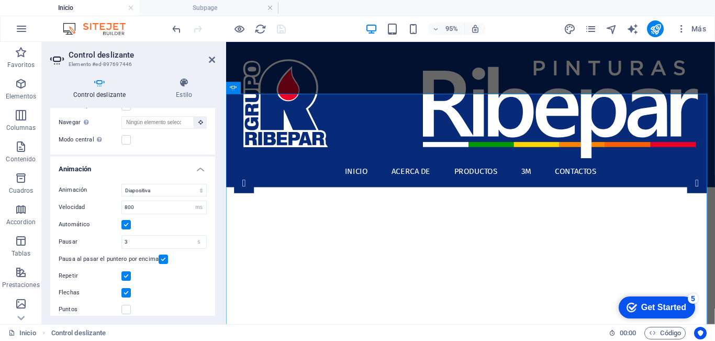
scroll to position [239, 0]
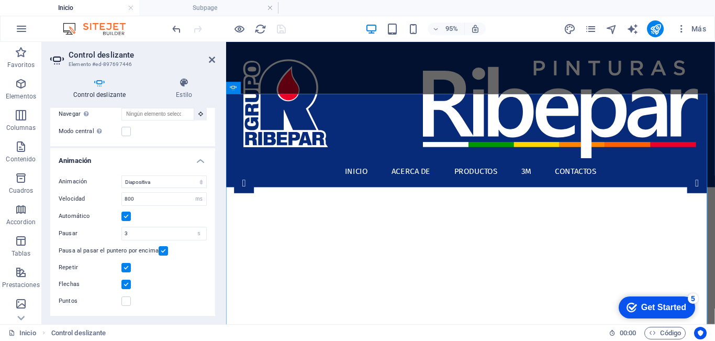
click at [127, 283] on label at bounding box center [125, 284] width 9 height 9
click at [0, 0] on input "Flechas" at bounding box center [0, 0] width 0 height 0
click at [126, 285] on label at bounding box center [125, 284] width 9 height 9
click at [0, 0] on input "Flechas" at bounding box center [0, 0] width 0 height 0
click at [128, 301] on label at bounding box center [125, 300] width 9 height 9
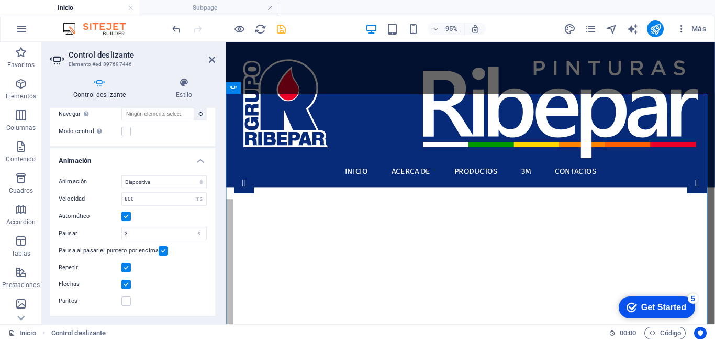
click at [0, 0] on input "Puntos" at bounding box center [0, 0] width 0 height 0
click at [210, 59] on icon at bounding box center [212, 59] width 6 height 8
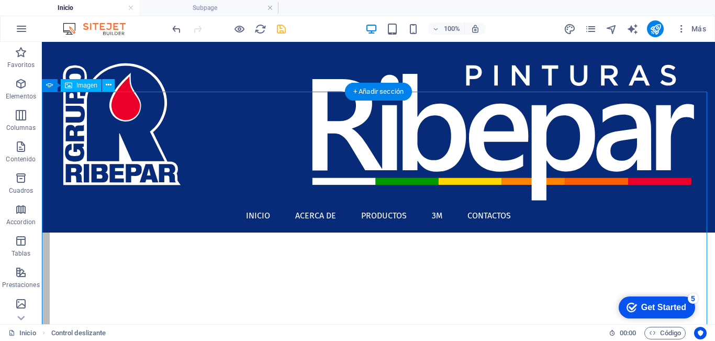
scroll to position [262, 0]
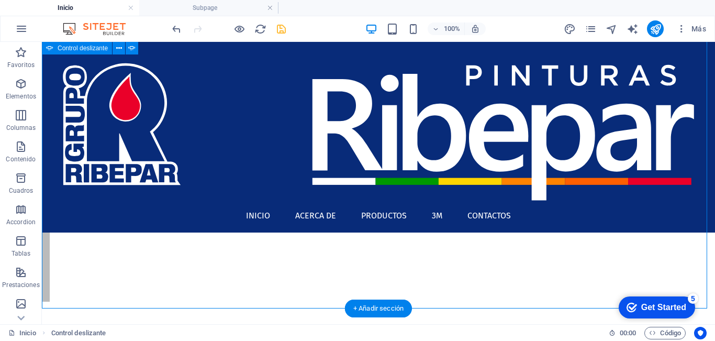
select select "ms"
select select "s"
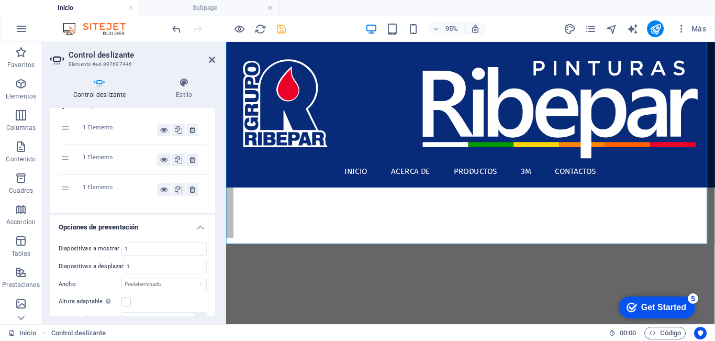
scroll to position [0, 0]
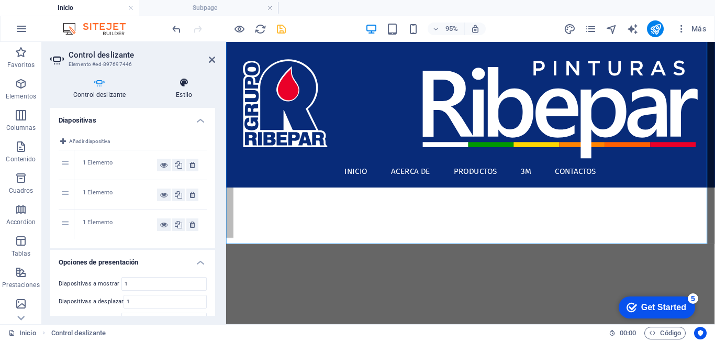
click at [185, 84] on icon at bounding box center [184, 82] width 62 height 10
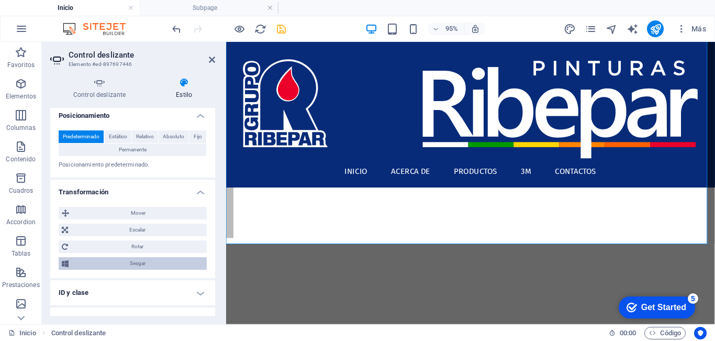
scroll to position [376, 0]
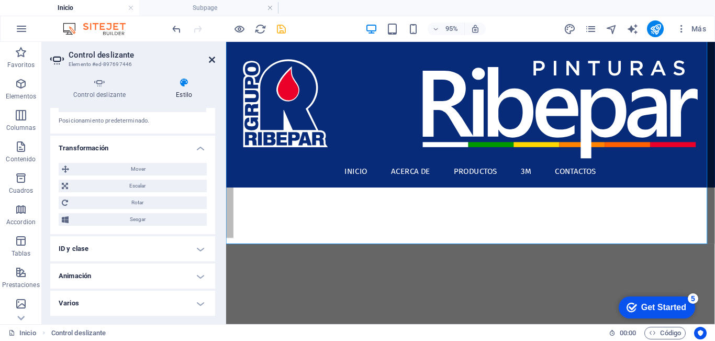
drag, startPoint x: 214, startPoint y: 59, endPoint x: 162, endPoint y: 7, distance: 72.6
click at [214, 59] on icon at bounding box center [212, 59] width 6 height 8
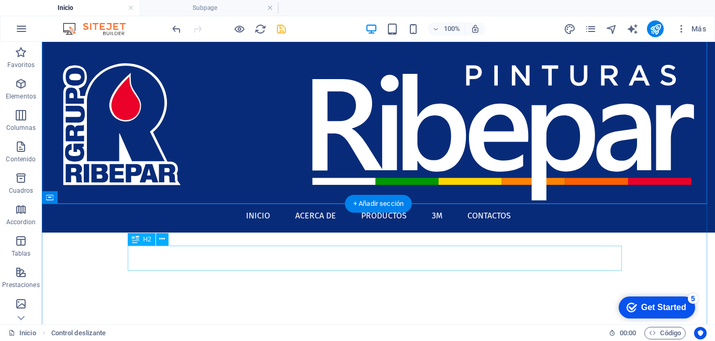
scroll to position [157, 0]
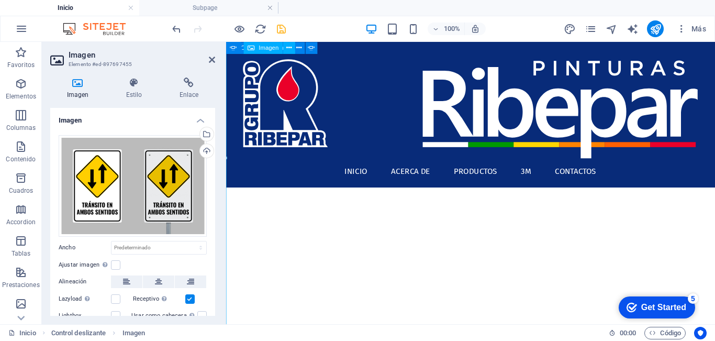
scroll to position [104, 0]
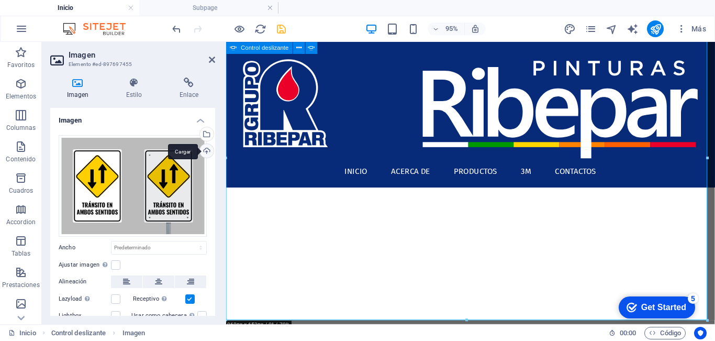
click at [204, 150] on div "Cargar" at bounding box center [206, 152] width 16 height 16
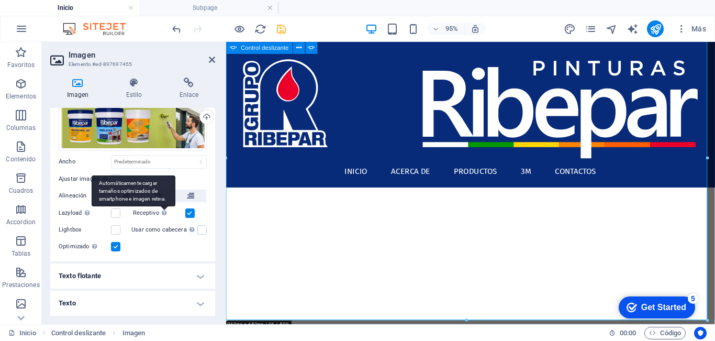
scroll to position [34, 0]
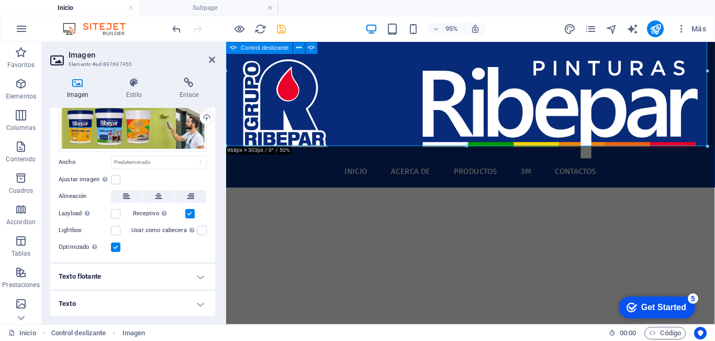
click at [190, 213] on label at bounding box center [189, 213] width 9 height 9
click at [0, 0] on input "Receptivo Automáticamente cargar tamaños optimizados de smartphone e imagen ret…" at bounding box center [0, 0] width 0 height 0
click at [116, 231] on label at bounding box center [115, 230] width 9 height 9
click at [0, 0] on input "Lightbox" at bounding box center [0, 0] width 0 height 0
click at [114, 249] on label at bounding box center [115, 246] width 9 height 9
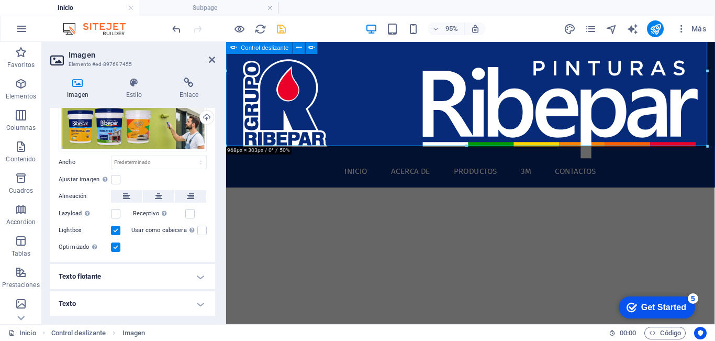
click at [0, 0] on input "Optimizado Las imágenes se comprimen para así mejorar la velocidad de las págin…" at bounding box center [0, 0] width 0 height 0
click at [113, 229] on label at bounding box center [115, 230] width 9 height 9
click at [0, 0] on input "Lightbox" at bounding box center [0, 0] width 0 height 0
click at [113, 215] on label at bounding box center [115, 213] width 9 height 9
click at [0, 0] on input "Lazyload La carga de imágenes tras la carga de la página mejora la velocidad de…" at bounding box center [0, 0] width 0 height 0
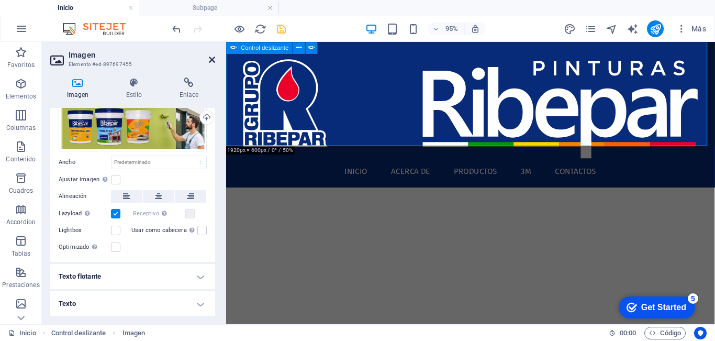
click at [213, 60] on icon at bounding box center [212, 59] width 6 height 8
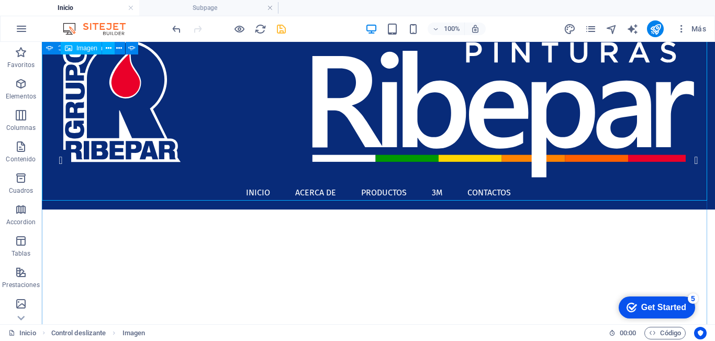
scroll to position [0, 0]
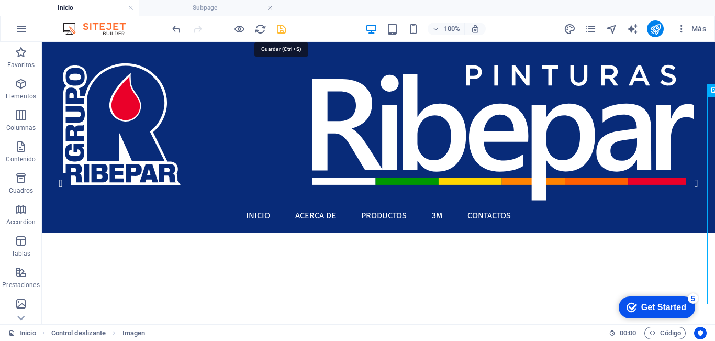
drag, startPoint x: 247, startPoint y: 70, endPoint x: 281, endPoint y: 29, distance: 53.5
click at [281, 29] on icon "save" at bounding box center [281, 29] width 12 height 12
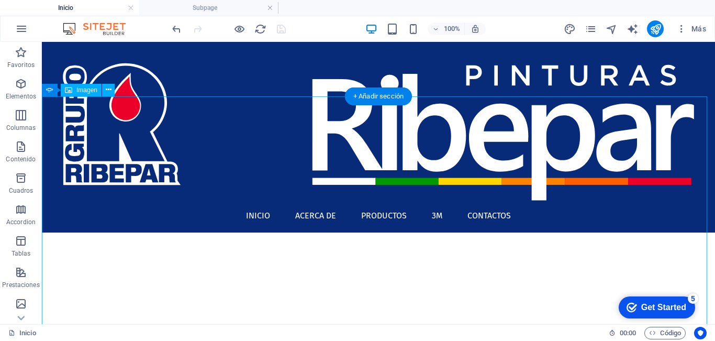
scroll to position [105, 0]
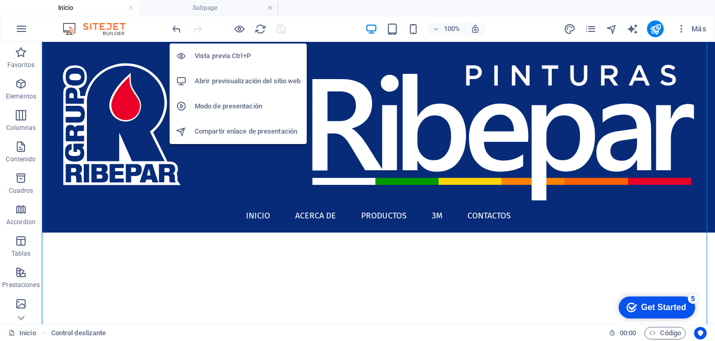
click at [257, 80] on h6 "Abrir previsualización del sitio web" at bounding box center [248, 81] width 106 height 13
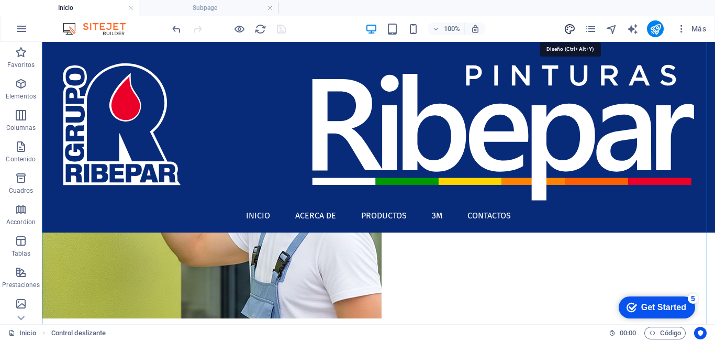
click at [570, 27] on icon "design" at bounding box center [570, 29] width 12 height 12
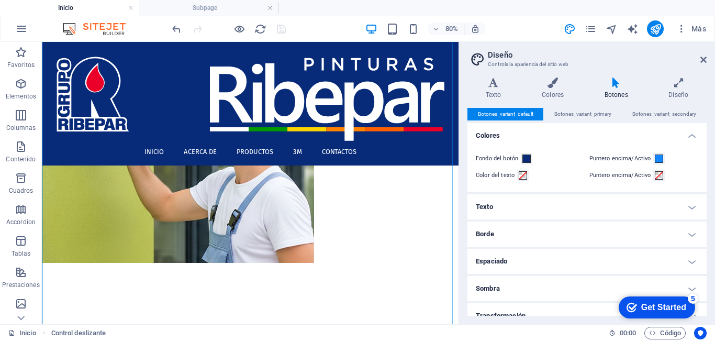
scroll to position [53, 0]
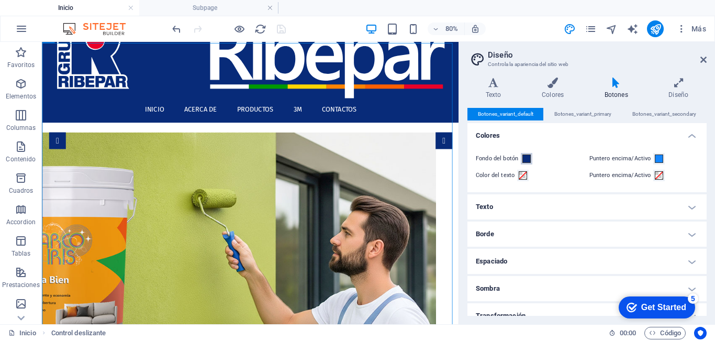
click at [525, 159] on span at bounding box center [526, 158] width 8 height 8
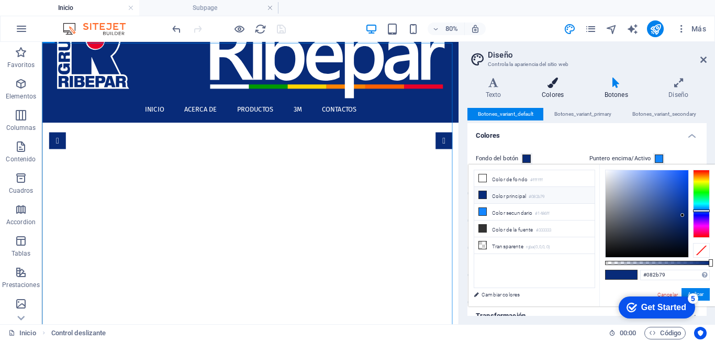
click at [552, 85] on icon at bounding box center [552, 82] width 59 height 10
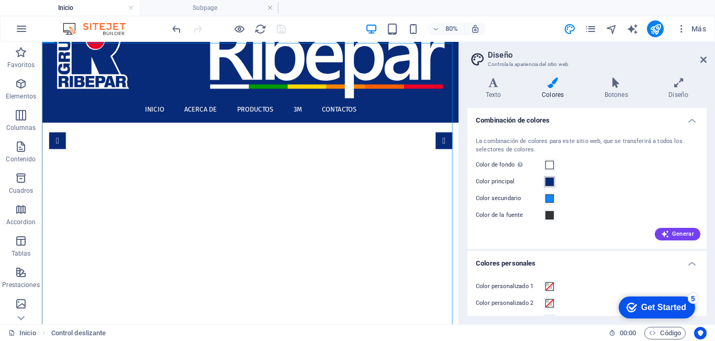
click at [547, 181] on span at bounding box center [549, 181] width 8 height 8
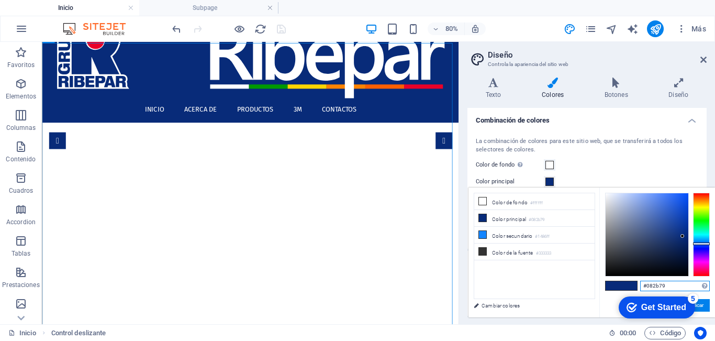
drag, startPoint x: 674, startPoint y: 284, endPoint x: 619, endPoint y: 284, distance: 54.4
click at [619, 284] on div "#082b79 Formatos soportados #0852ed rgb(8, 82, 237) rgba(8, 82, 237, 90%) hsv(2…" at bounding box center [657, 328] width 116 height 282
paste input "00226"
type input "#002269"
click at [564, 294] on ul "Color de fondo #ffffff Color principal #082b79 Color secundario #1486ff Color d…" at bounding box center [534, 246] width 121 height 106
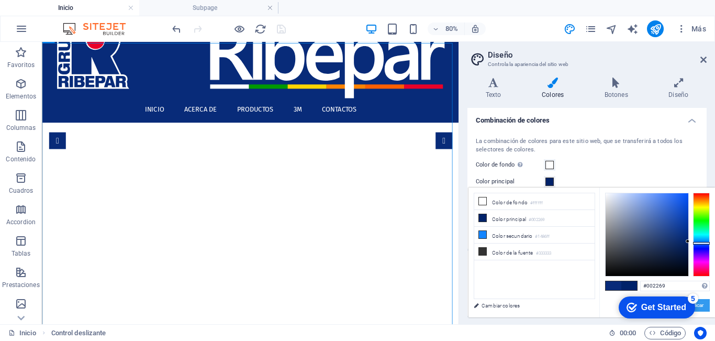
click at [703, 306] on button "Aplicar" at bounding box center [696, 305] width 28 height 13
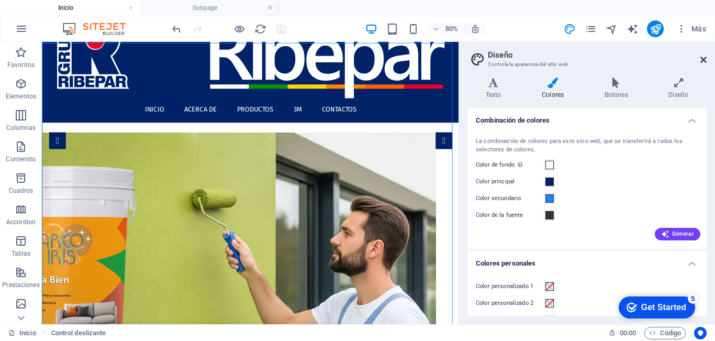
drag, startPoint x: 700, startPoint y: 61, endPoint x: 593, endPoint y: 61, distance: 107.3
click at [700, 61] on icon at bounding box center [703, 59] width 6 height 8
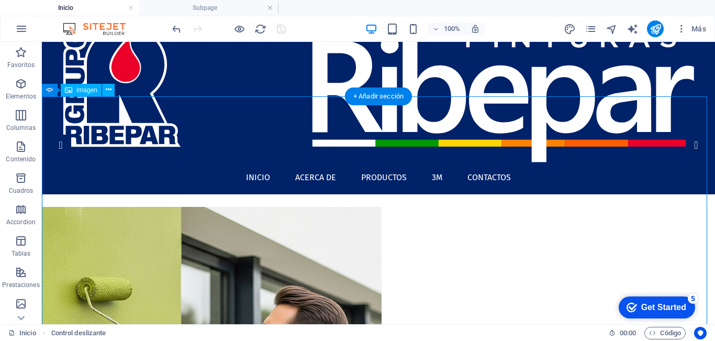
scroll to position [52, 0]
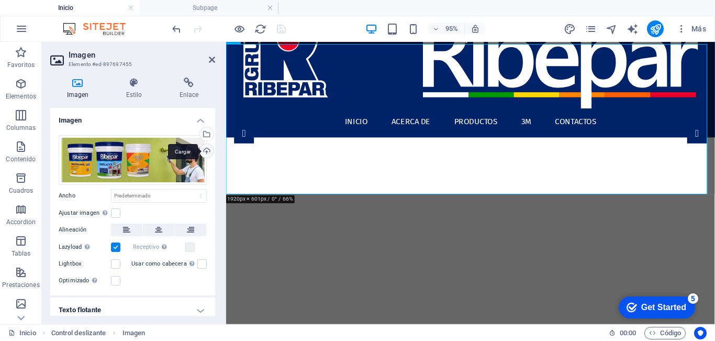
click at [204, 150] on div "Cargar" at bounding box center [206, 152] width 16 height 16
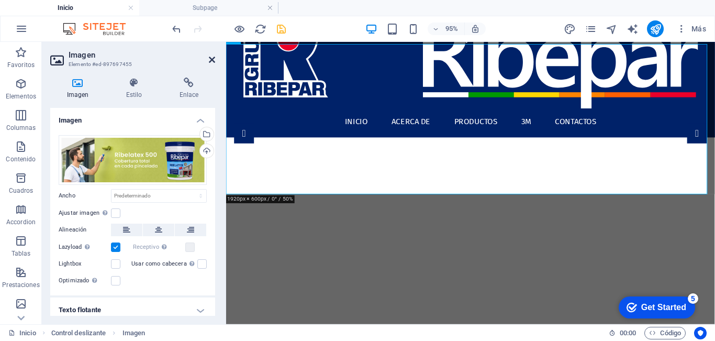
click at [215, 57] on icon at bounding box center [212, 59] width 6 height 8
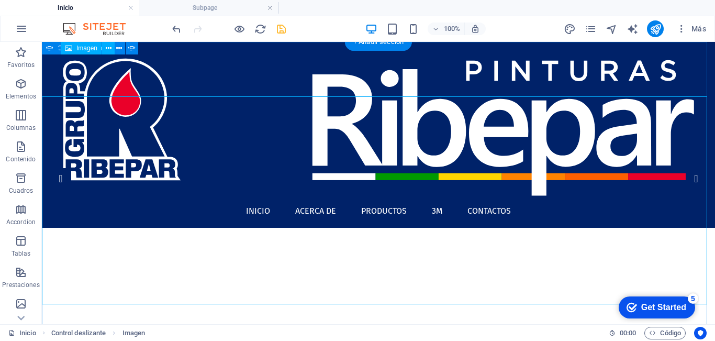
scroll to position [0, 0]
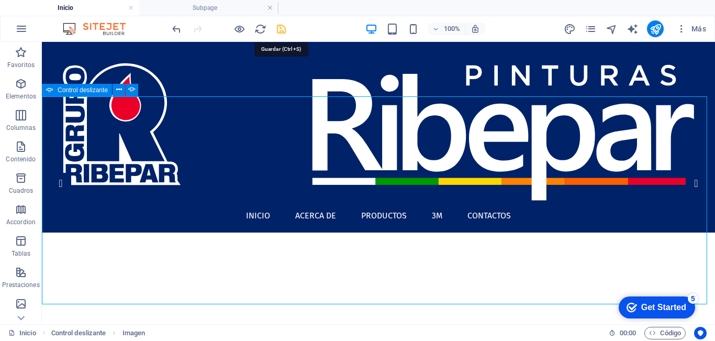
click at [282, 27] on icon "save" at bounding box center [281, 29] width 12 height 12
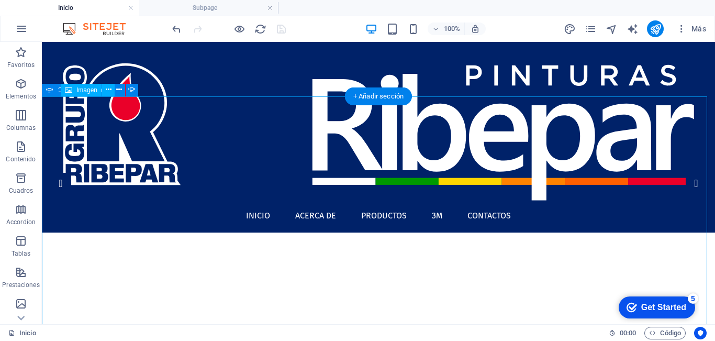
drag, startPoint x: 524, startPoint y: 198, endPoint x: 68, endPoint y: 176, distance: 456.5
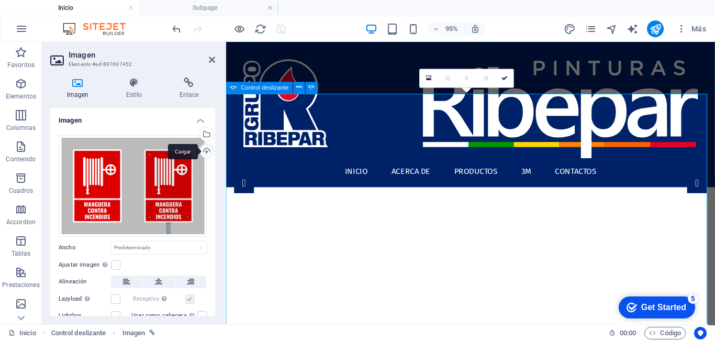
click at [205, 151] on div "Cargar" at bounding box center [206, 152] width 16 height 16
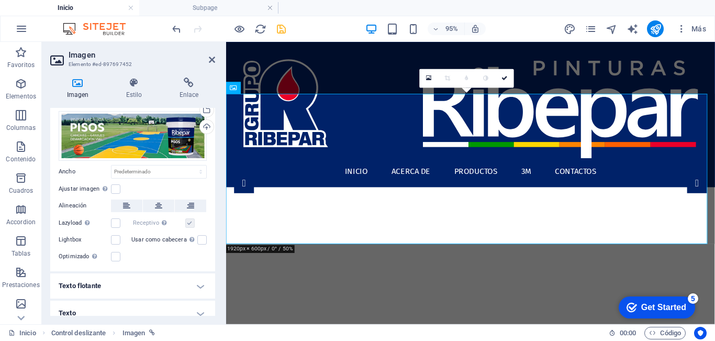
scroll to position [34, 0]
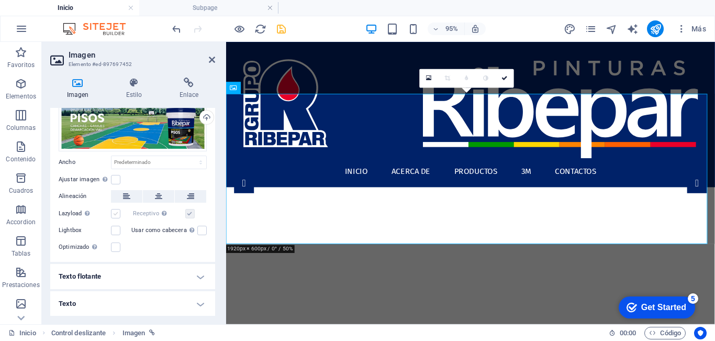
click at [114, 211] on label at bounding box center [115, 213] width 9 height 9
click at [0, 0] on input "Lazyload La carga de imágenes tras la carga de la página mejora la velocidad de…" at bounding box center [0, 0] width 0 height 0
drag, startPoint x: 211, startPoint y: 60, endPoint x: 225, endPoint y: 50, distance: 16.1
click at [211, 60] on icon at bounding box center [212, 59] width 6 height 8
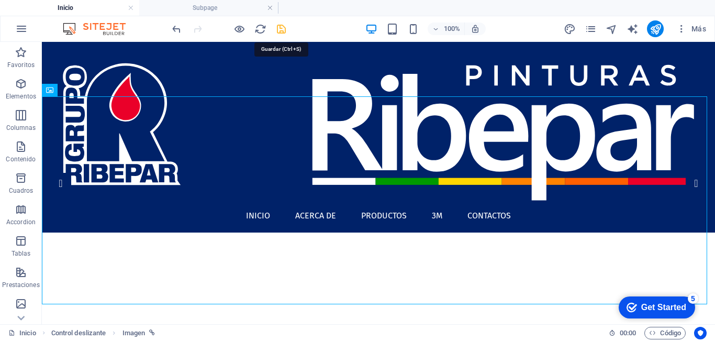
drag, startPoint x: 282, startPoint y: 30, endPoint x: 146, endPoint y: 149, distance: 181.0
click at [282, 30] on icon "save" at bounding box center [281, 29] width 12 height 12
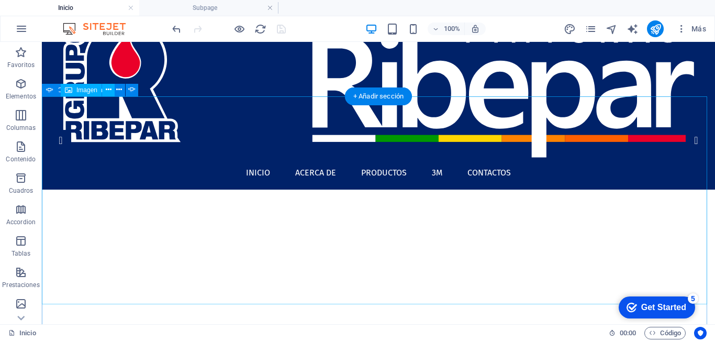
scroll to position [52, 0]
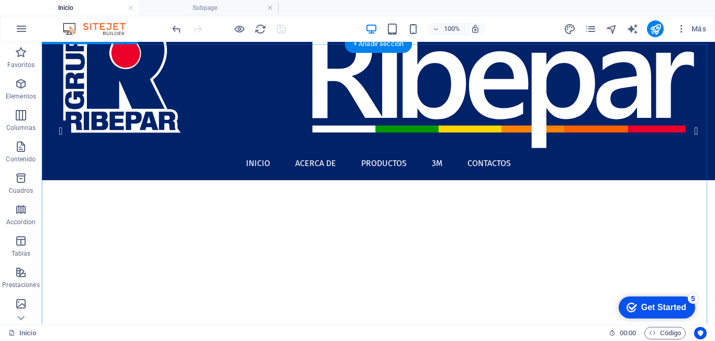
drag, startPoint x: 689, startPoint y: 273, endPoint x: 643, endPoint y: 266, distance: 47.1
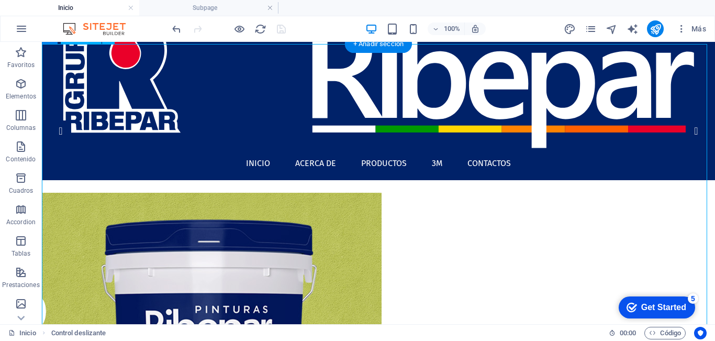
select select "1"
select select
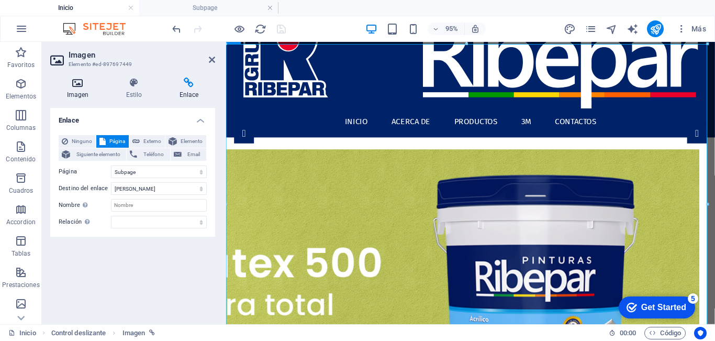
click at [81, 88] on h4 "Imagen" at bounding box center [79, 88] width 59 height 22
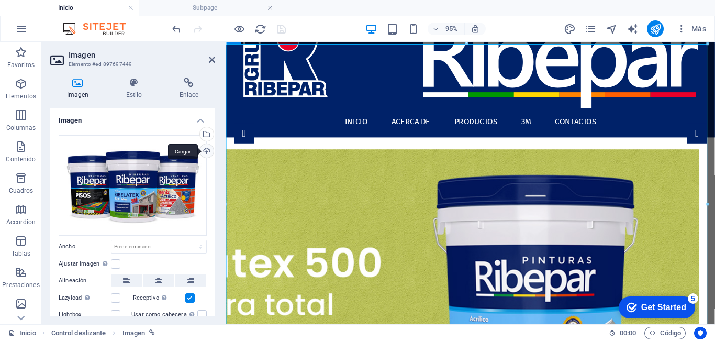
click at [205, 152] on div "Cargar" at bounding box center [206, 152] width 16 height 16
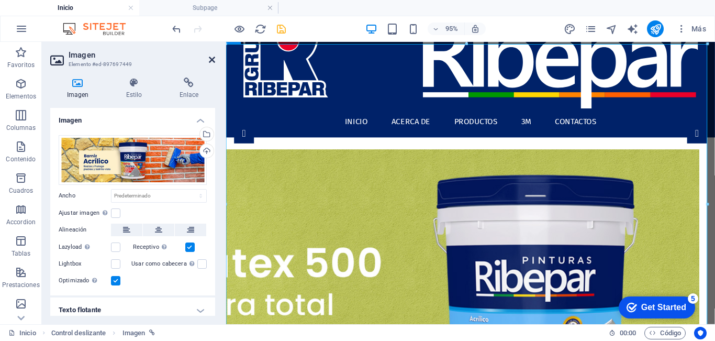
drag, startPoint x: 210, startPoint y: 57, endPoint x: 171, endPoint y: 38, distance: 43.1
click at [210, 57] on icon at bounding box center [212, 59] width 6 height 8
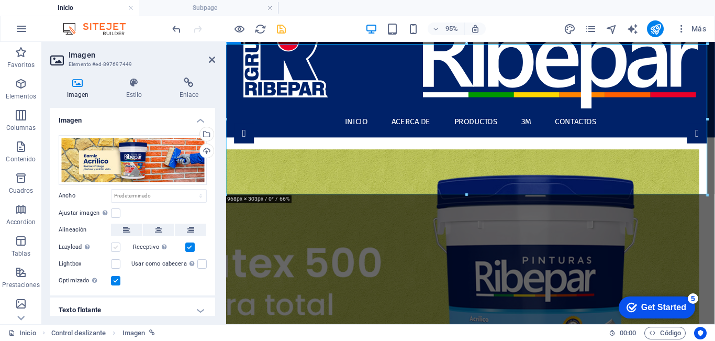
click at [115, 248] on label at bounding box center [115, 246] width 9 height 9
click at [0, 0] on input "Lazyload La carga de imágenes tras la carga de la página mejora la velocidad de…" at bounding box center [0, 0] width 0 height 0
drag, startPoint x: 117, startPoint y: 278, endPoint x: 179, endPoint y: 252, distance: 67.6
click at [118, 277] on label at bounding box center [115, 280] width 9 height 9
click at [0, 0] on input "Optimizado Las imágenes se comprimen para así mejorar la velocidad de las págin…" at bounding box center [0, 0] width 0 height 0
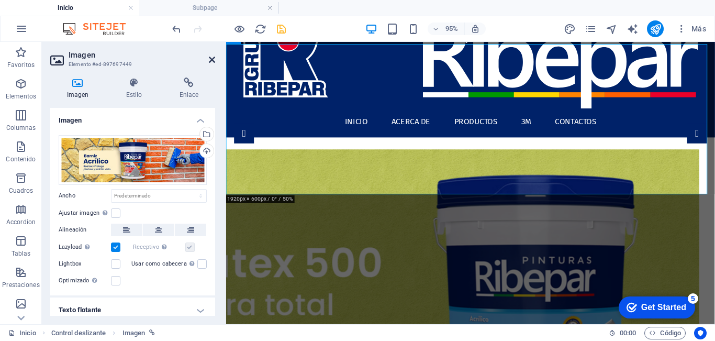
click at [211, 58] on icon at bounding box center [212, 59] width 6 height 8
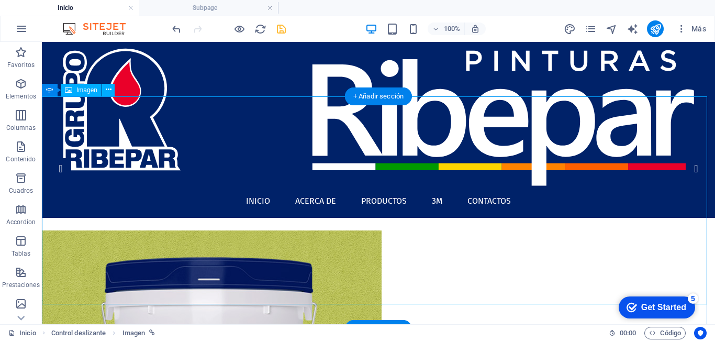
scroll to position [0, 0]
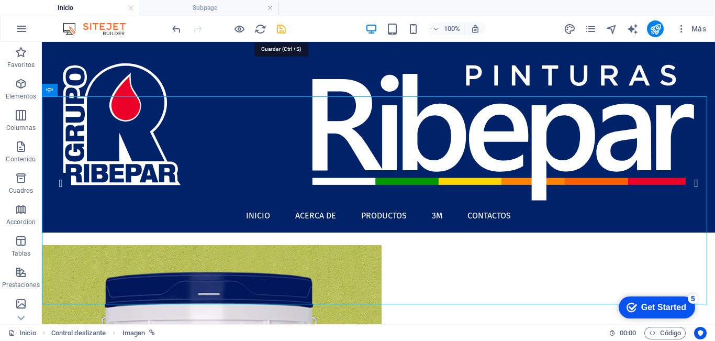
drag, startPoint x: 281, startPoint y: 29, endPoint x: 248, endPoint y: 24, distance: 33.5
click at [281, 29] on icon "save" at bounding box center [281, 29] width 12 height 12
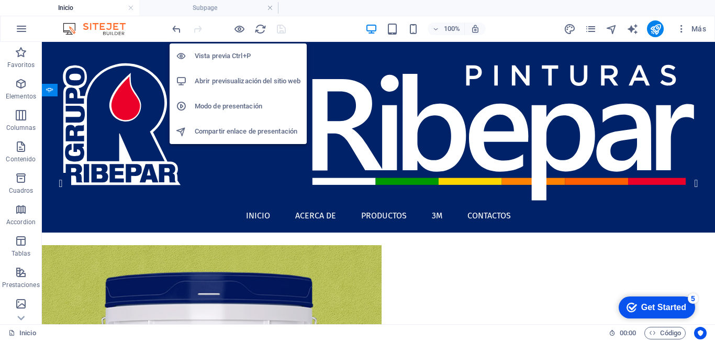
click at [264, 79] on h6 "Abrir previsualización del sitio web" at bounding box center [248, 81] width 106 height 13
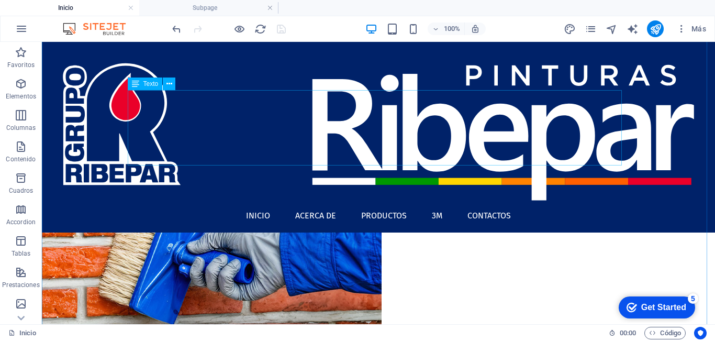
scroll to position [157, 0]
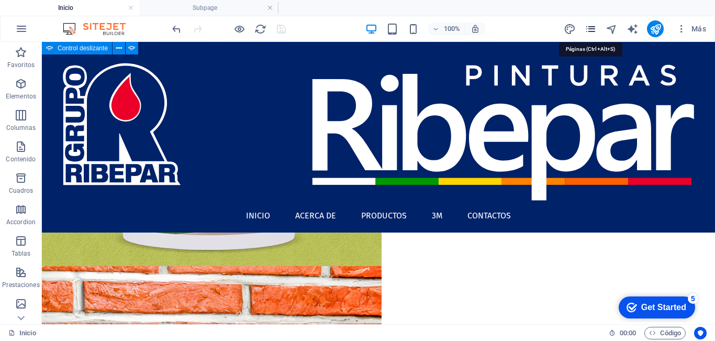
click at [594, 31] on icon "pages" at bounding box center [591, 29] width 12 height 12
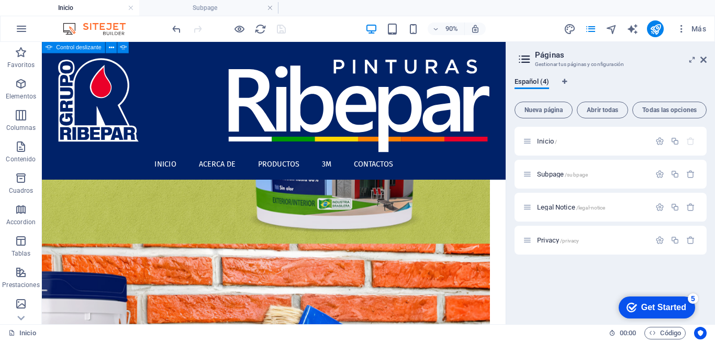
scroll to position [132, 0]
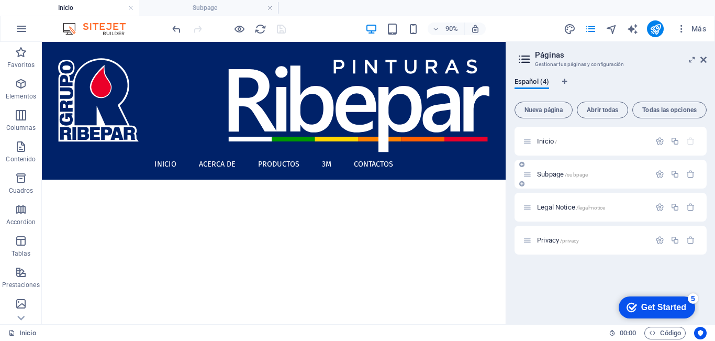
click at [556, 173] on span "Subpage /subpage" at bounding box center [562, 174] width 51 height 8
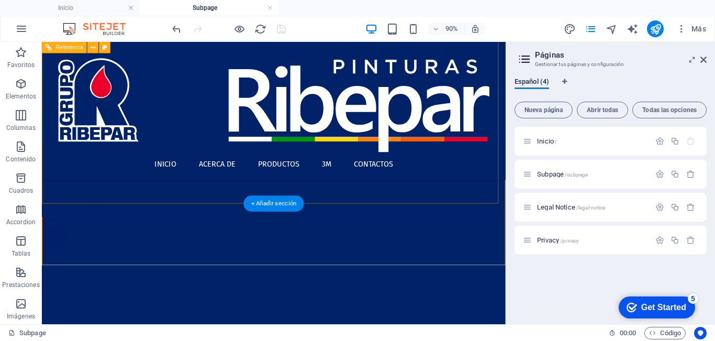
scroll to position [0, 0]
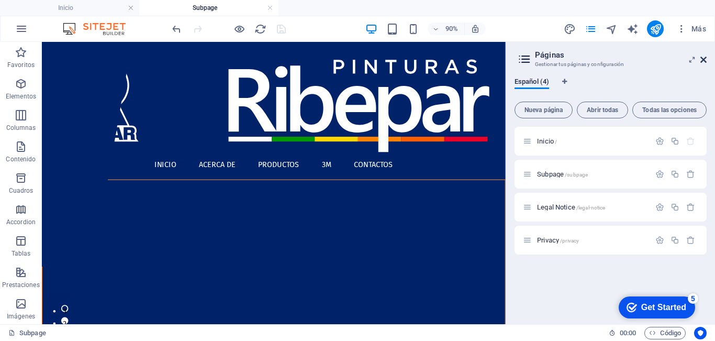
drag, startPoint x: 702, startPoint y: 60, endPoint x: 574, endPoint y: 23, distance: 133.7
click at [702, 60] on icon at bounding box center [703, 59] width 6 height 8
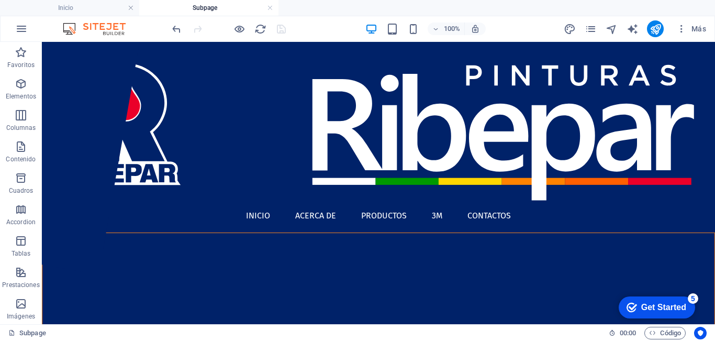
click at [233, 7] on h4 "Subpage" at bounding box center [208, 8] width 139 height 12
drag, startPoint x: 269, startPoint y: 7, endPoint x: 456, endPoint y: 49, distance: 192.4
click at [269, 7] on link at bounding box center [270, 8] width 6 height 10
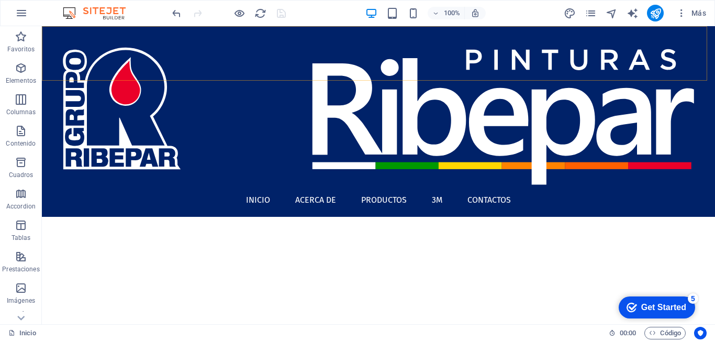
scroll to position [157, 0]
click at [512, 192] on nav "Inicio Acerca de Productos 3M Contactos" at bounding box center [378, 200] width 656 height 17
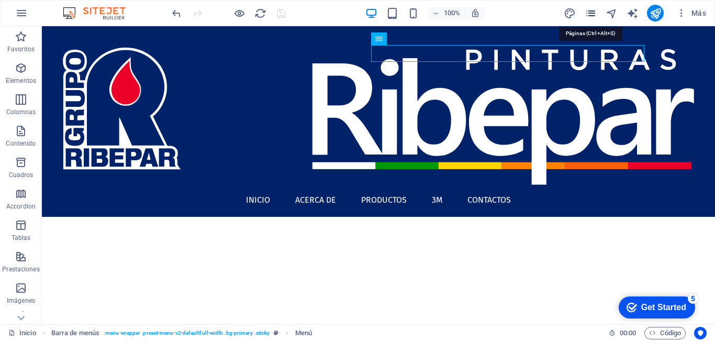
click at [588, 10] on icon "pages" at bounding box center [591, 13] width 12 height 12
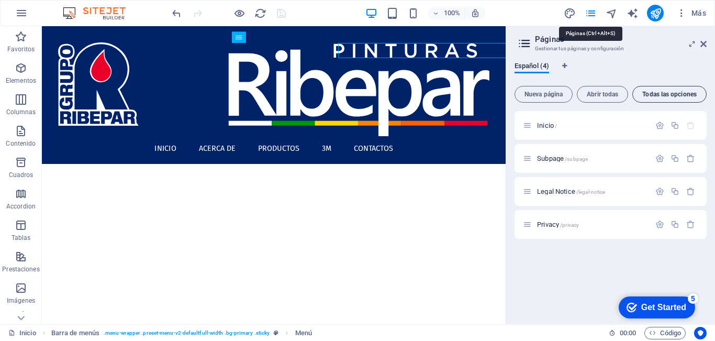
scroll to position [132, 0]
click at [536, 94] on span "Nueva página" at bounding box center [543, 94] width 49 height 6
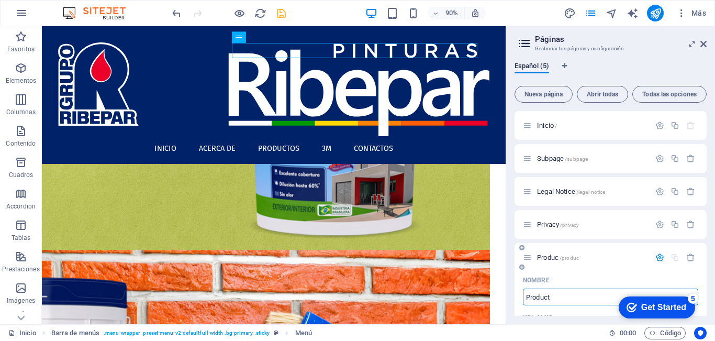
type input "Producto"
type input "/produc"
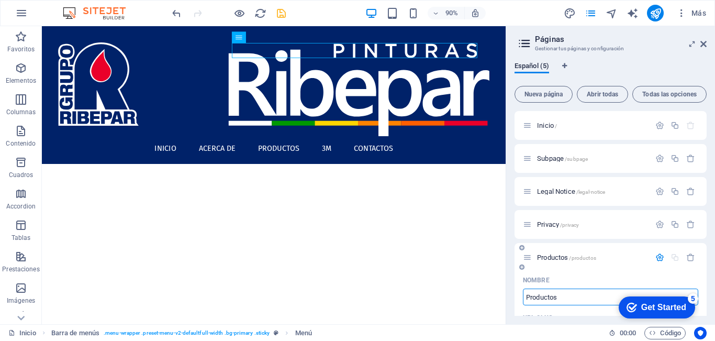
type input "Productos"
type input "/productos"
type input "Productos"
click at [549, 313] on div "URL SLUG" at bounding box center [610, 317] width 175 height 17
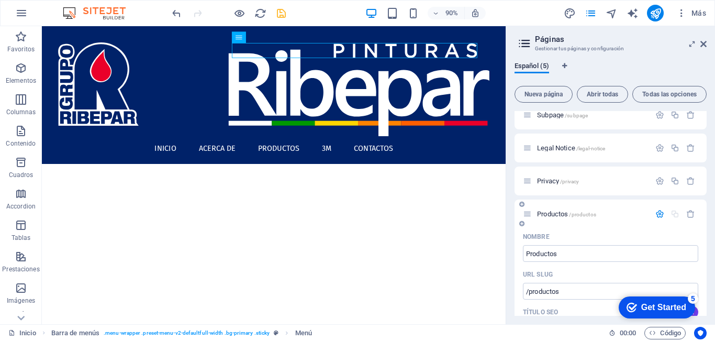
scroll to position [105, 0]
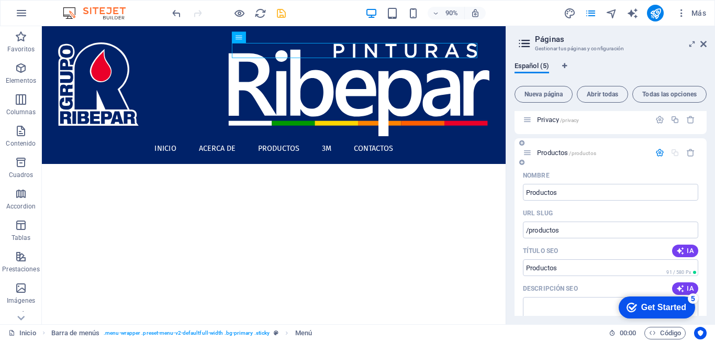
click at [656, 151] on icon "button" at bounding box center [659, 152] width 9 height 9
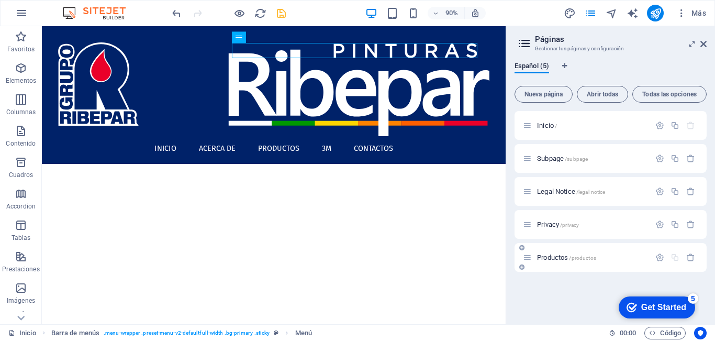
click at [553, 260] on span "Productos /productos" at bounding box center [566, 257] width 59 height 8
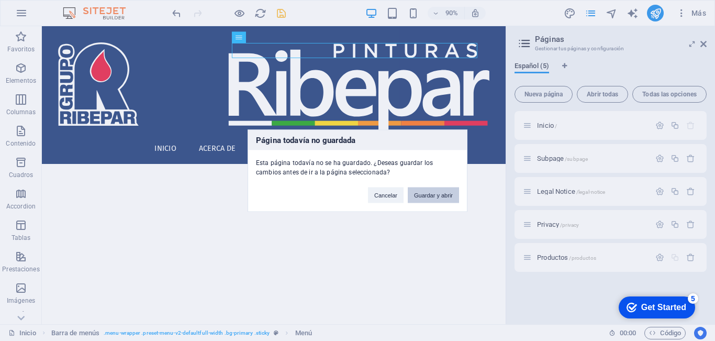
click at [438, 193] on button "Guardar y abrir" at bounding box center [433, 195] width 51 height 16
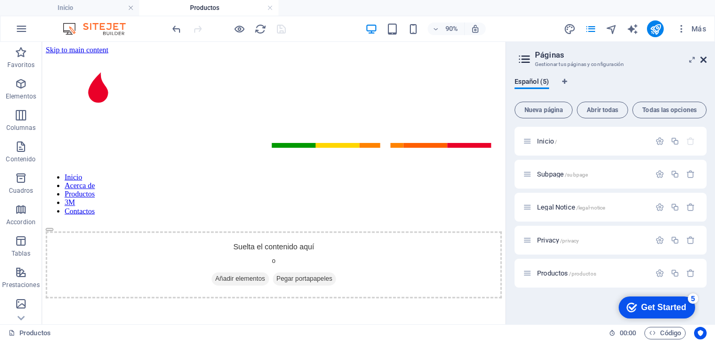
click at [704, 60] on icon at bounding box center [703, 59] width 6 height 8
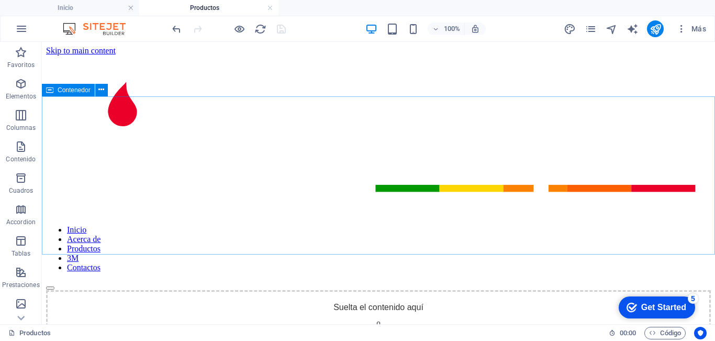
click at [67, 90] on span "Contenedor" at bounding box center [74, 90] width 33 height 6
drag, startPoint x: 67, startPoint y: 90, endPoint x: 25, endPoint y: 143, distance: 68.2
click at [67, 90] on span "Contenedor" at bounding box center [74, 90] width 33 height 6
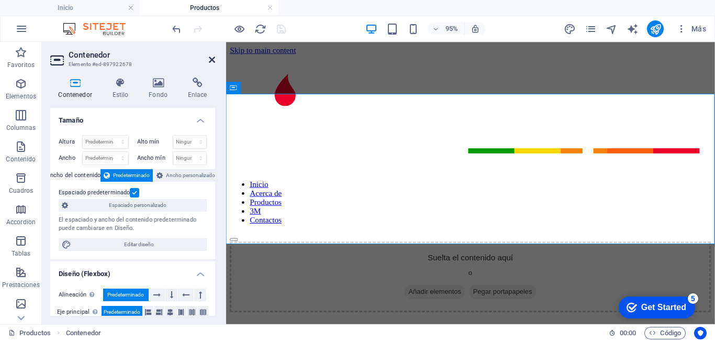
drag, startPoint x: 210, startPoint y: 57, endPoint x: 195, endPoint y: 51, distance: 15.7
click at [210, 57] on icon at bounding box center [212, 59] width 6 height 8
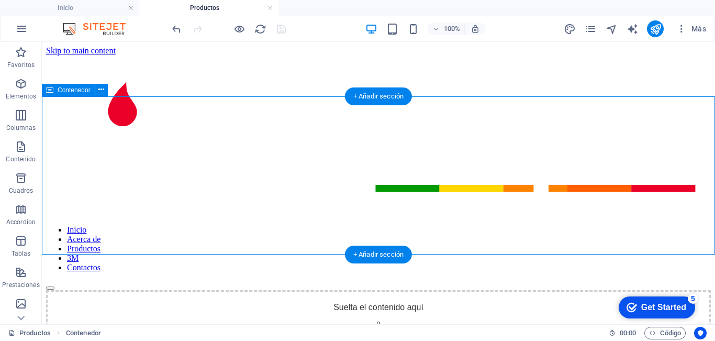
click at [317, 336] on span "Añadir elementos" at bounding box center [341, 343] width 64 height 15
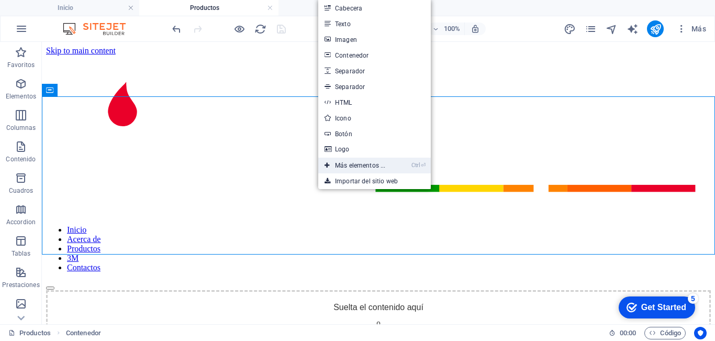
drag, startPoint x: 351, startPoint y: 166, endPoint x: 126, endPoint y: 128, distance: 228.3
click at [351, 166] on link "Ctrl ⏎ Más elementos ..." at bounding box center [354, 166] width 73 height 16
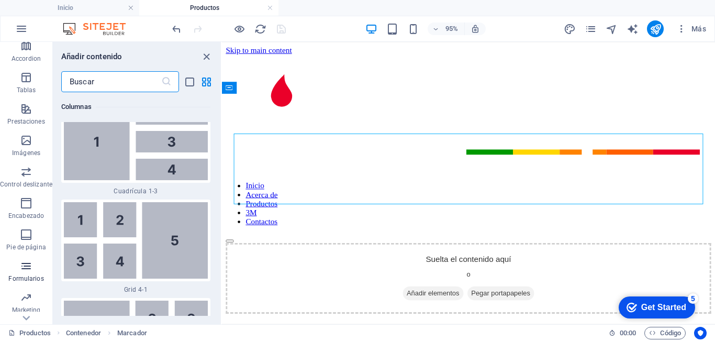
scroll to position [189, 0]
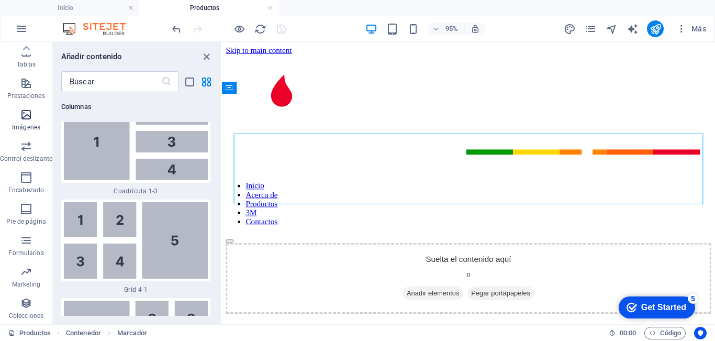
click at [21, 110] on icon "button" at bounding box center [26, 114] width 13 height 13
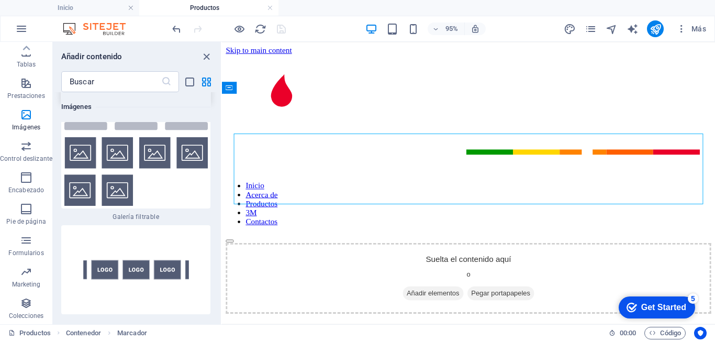
scroll to position [10976, 0]
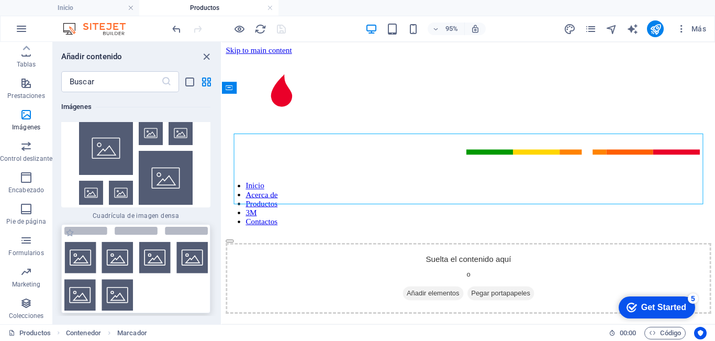
click at [106, 246] on img at bounding box center [136, 269] width 144 height 84
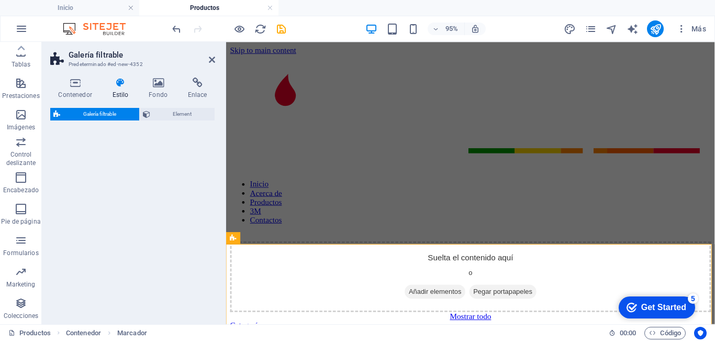
select select "rem"
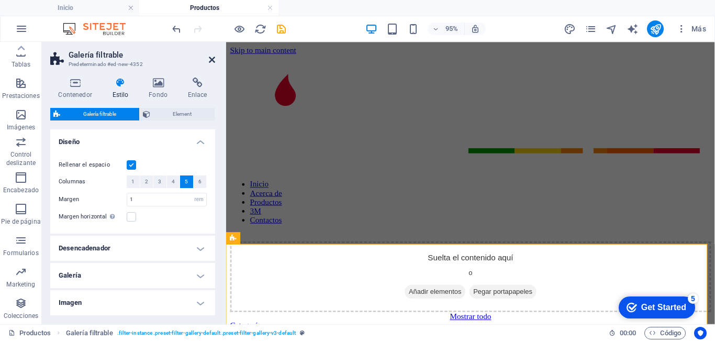
drag, startPoint x: 212, startPoint y: 58, endPoint x: 273, endPoint y: 67, distance: 61.9
click at [212, 58] on icon at bounding box center [212, 59] width 6 height 8
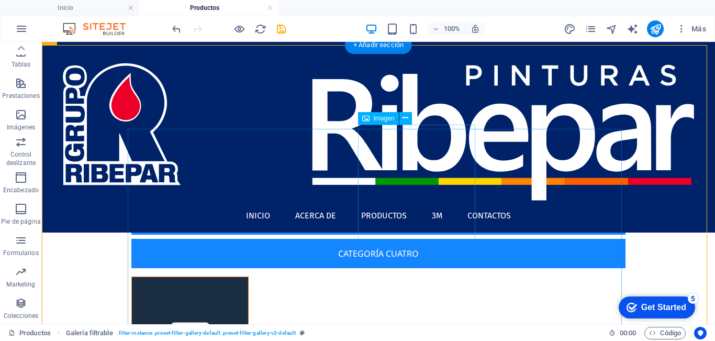
scroll to position [209, 0]
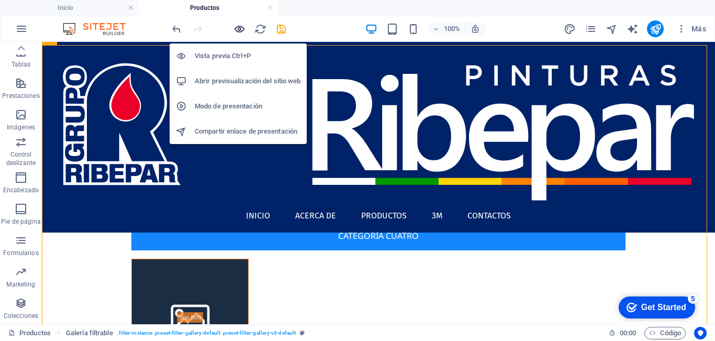
click at [240, 27] on icon "button" at bounding box center [239, 29] width 12 height 12
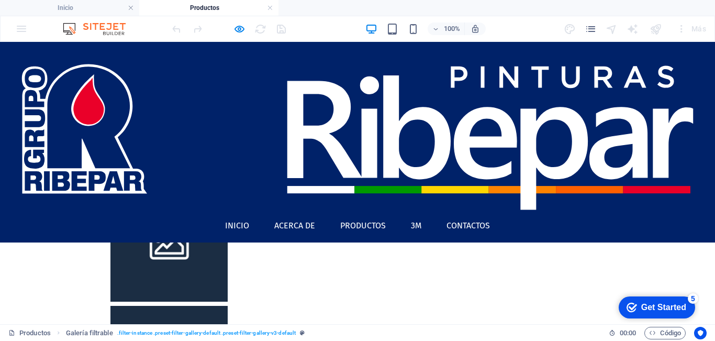
click at [164, 184] on img at bounding box center [168, 242] width 117 height 117
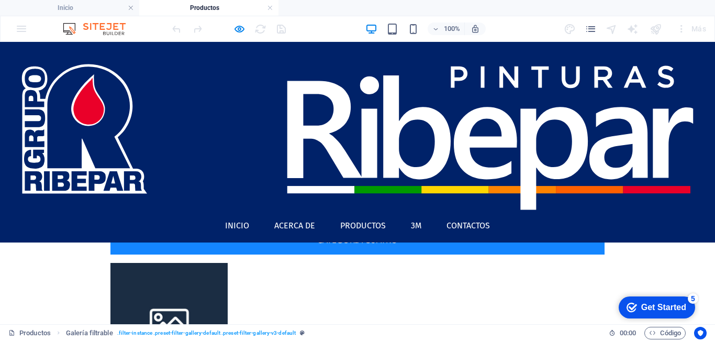
scroll to position [52, 0]
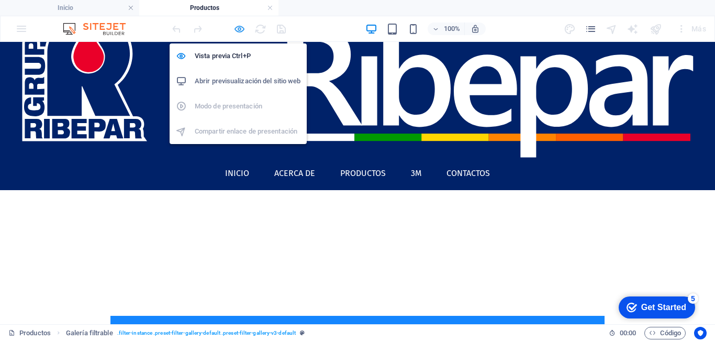
click at [237, 27] on icon "button" at bounding box center [239, 29] width 12 height 12
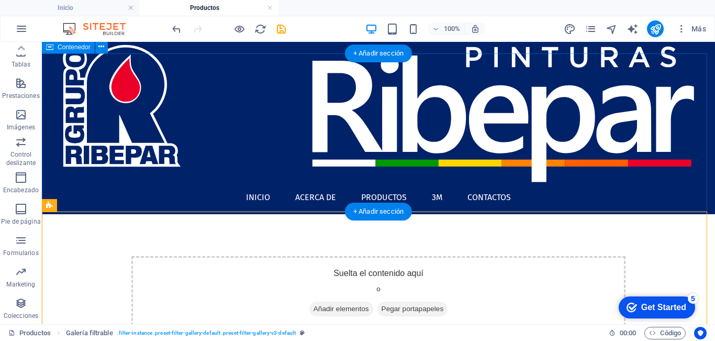
scroll to position [0, 0]
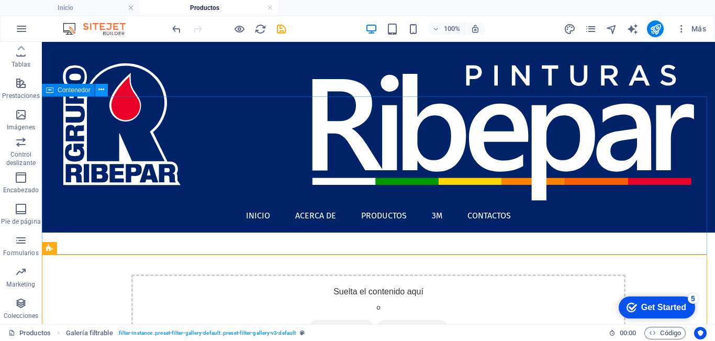
click at [99, 88] on icon at bounding box center [101, 89] width 6 height 11
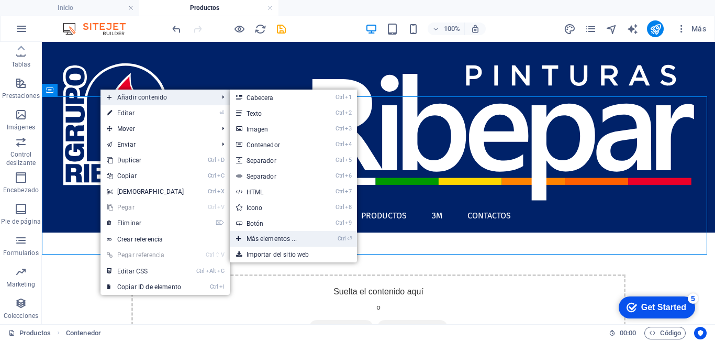
click at [265, 236] on link "Ctrl ⏎ Más elementos ..." at bounding box center [274, 239] width 88 height 16
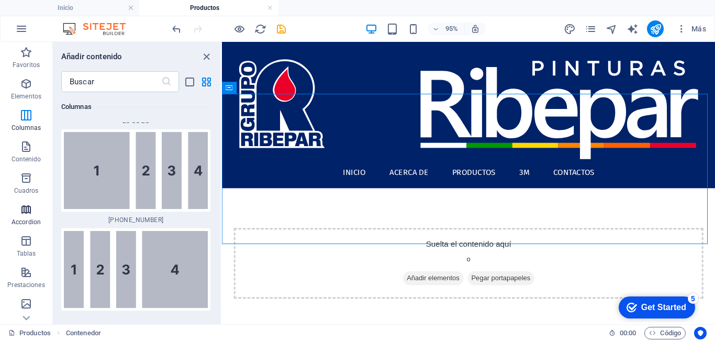
click at [25, 208] on icon "button" at bounding box center [26, 209] width 13 height 13
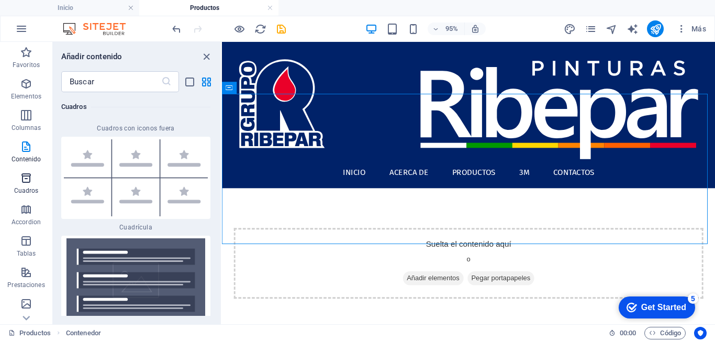
click at [24, 178] on icon "button" at bounding box center [26, 178] width 13 height 13
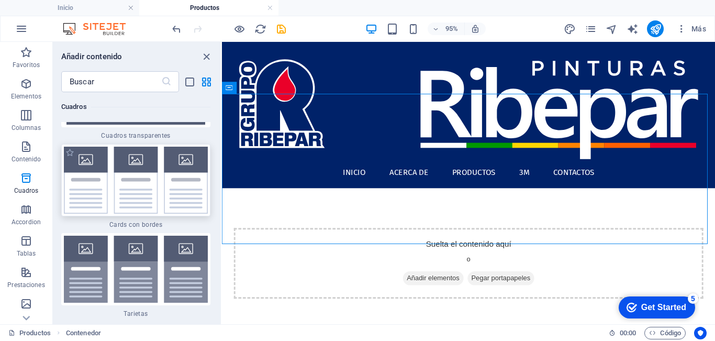
scroll to position [6238, 0]
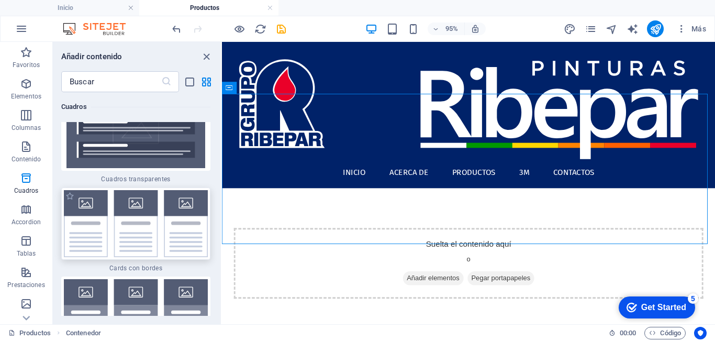
click at [139, 237] on img at bounding box center [136, 223] width 144 height 67
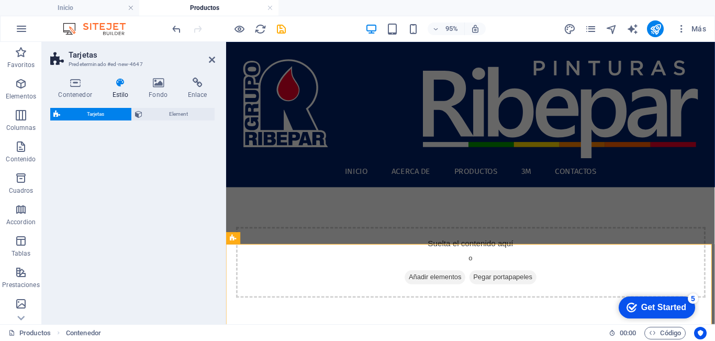
select select "rem"
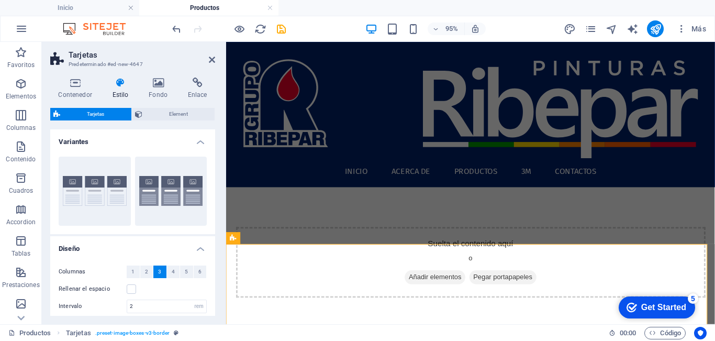
drag, startPoint x: 169, startPoint y: 270, endPoint x: 180, endPoint y: 196, distance: 75.2
click at [168, 270] on button "4" at bounding box center [173, 271] width 13 height 13
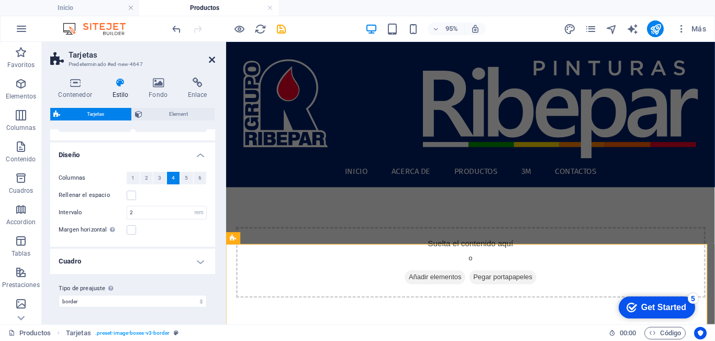
click at [211, 58] on icon at bounding box center [212, 59] width 6 height 8
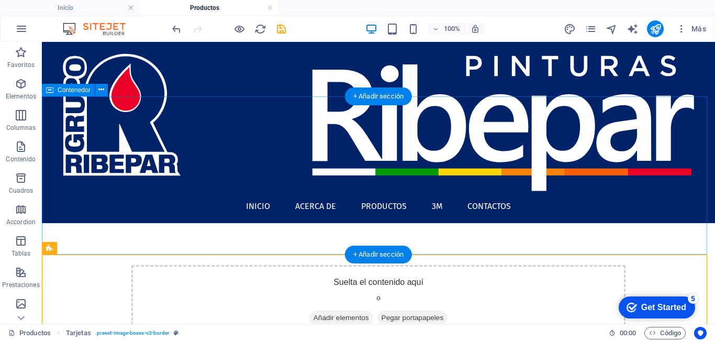
scroll to position [0, 0]
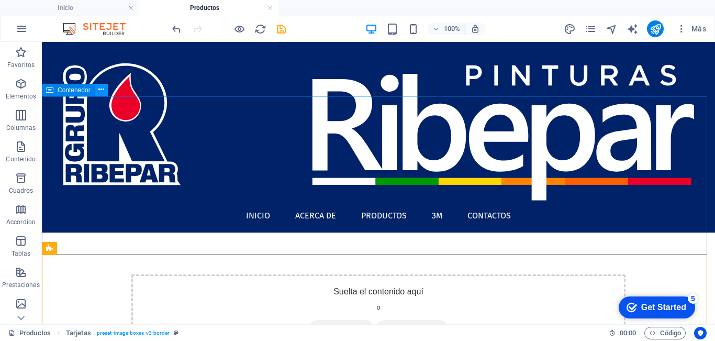
click at [100, 92] on icon at bounding box center [101, 89] width 6 height 11
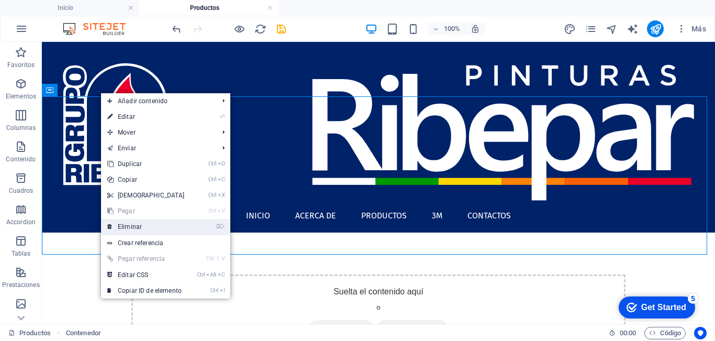
drag, startPoint x: 135, startPoint y: 224, endPoint x: 102, endPoint y: 179, distance: 56.2
click at [135, 224] on link "⌦ Eliminar" at bounding box center [146, 227] width 90 height 16
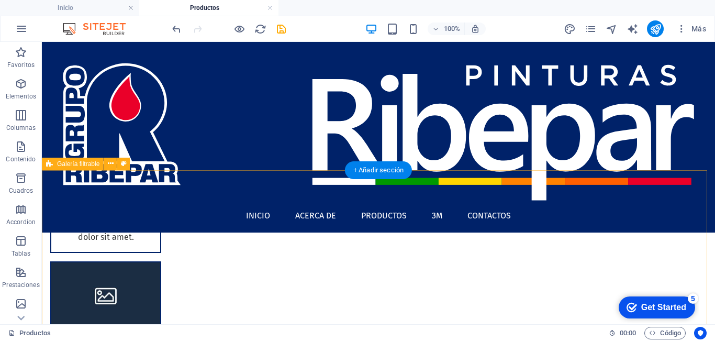
scroll to position [157, 0]
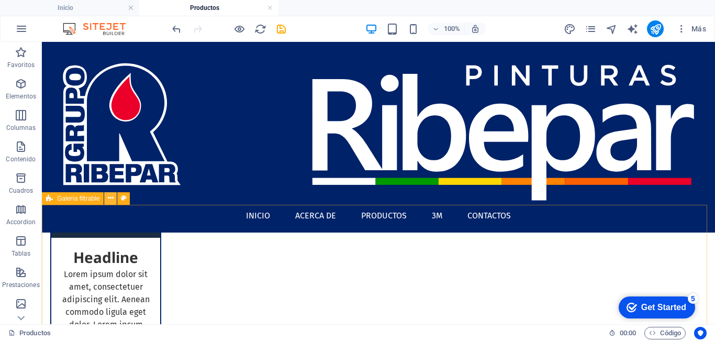
click at [110, 197] on icon at bounding box center [111, 198] width 6 height 11
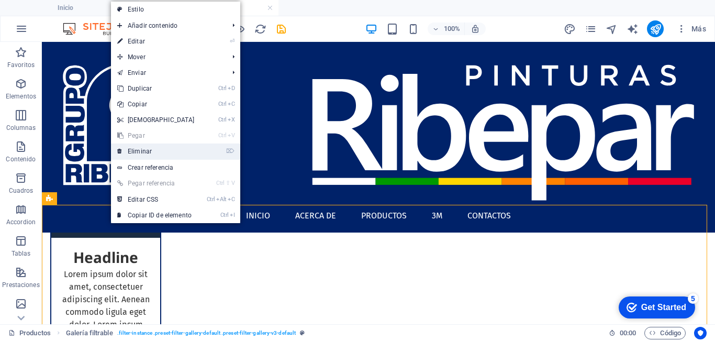
click at [150, 149] on link "⌦ Eliminar" at bounding box center [156, 151] width 90 height 16
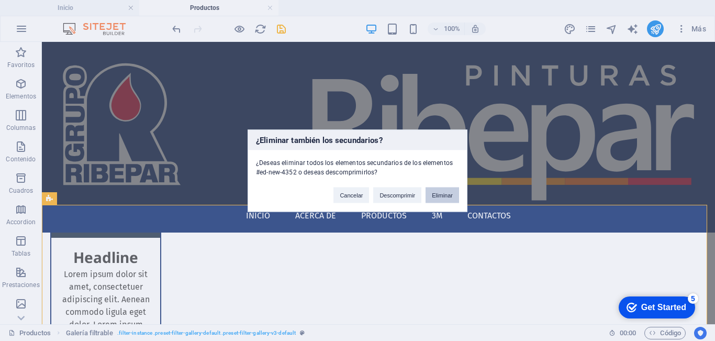
click at [437, 197] on button "Eliminar" at bounding box center [443, 195] width 34 height 16
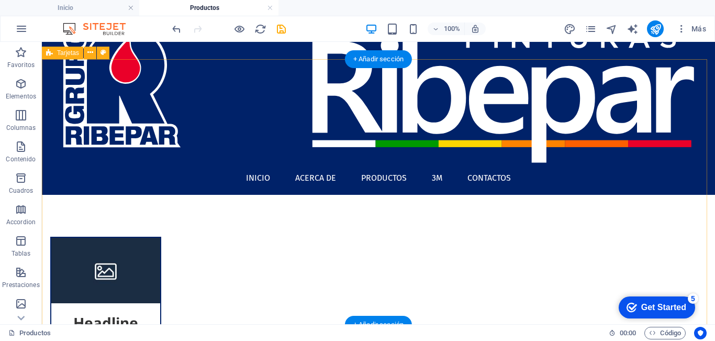
scroll to position [0, 0]
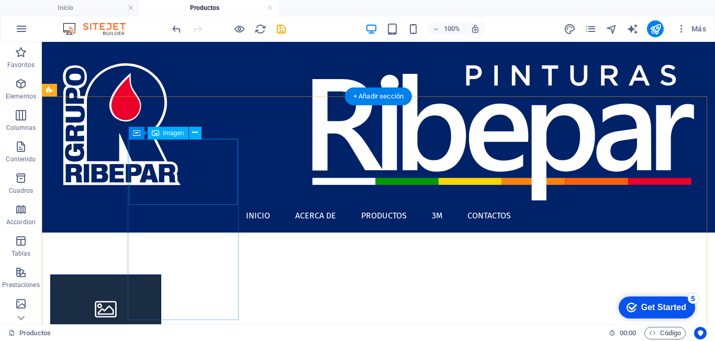
click at [160, 275] on figure at bounding box center [105, 307] width 109 height 65
select select "%"
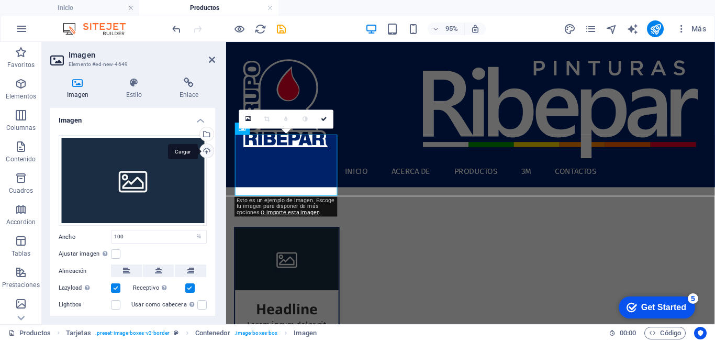
click at [207, 150] on div "Cargar" at bounding box center [206, 152] width 16 height 16
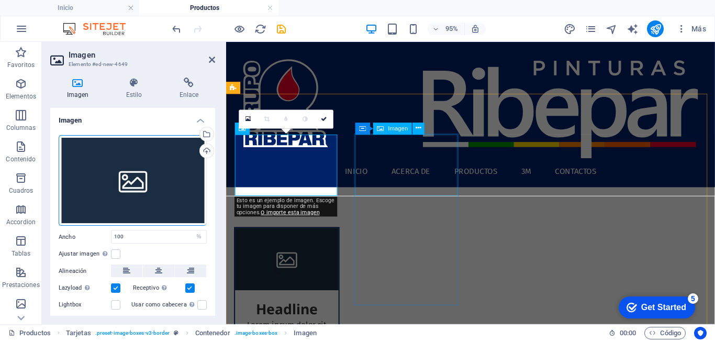
select select "%"
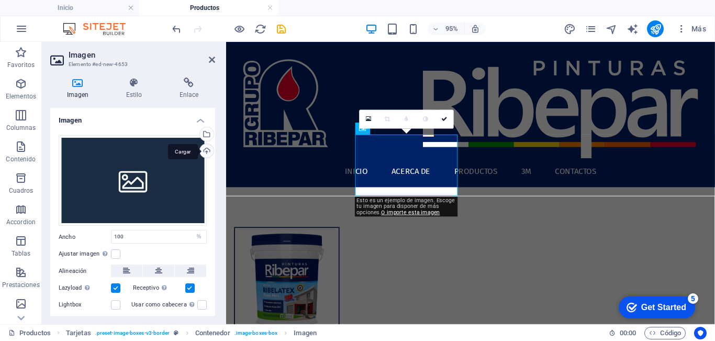
click at [204, 151] on div "Cargar" at bounding box center [206, 152] width 16 height 16
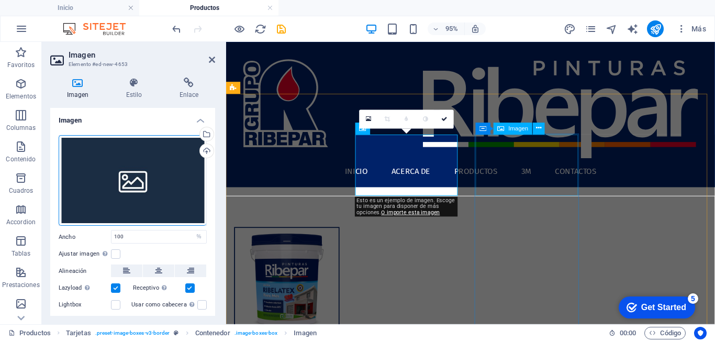
select select "%"
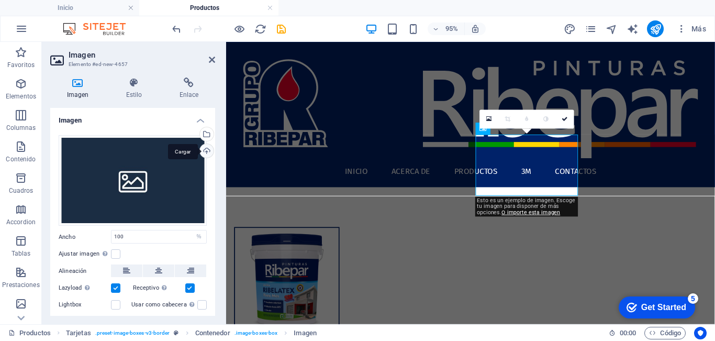
click at [200, 149] on div "Cargar" at bounding box center [206, 152] width 16 height 16
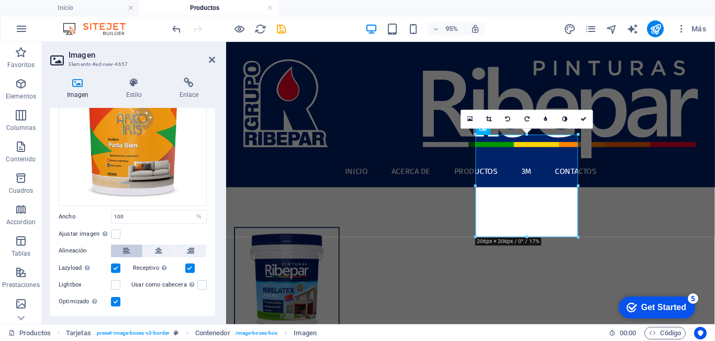
scroll to position [101, 0]
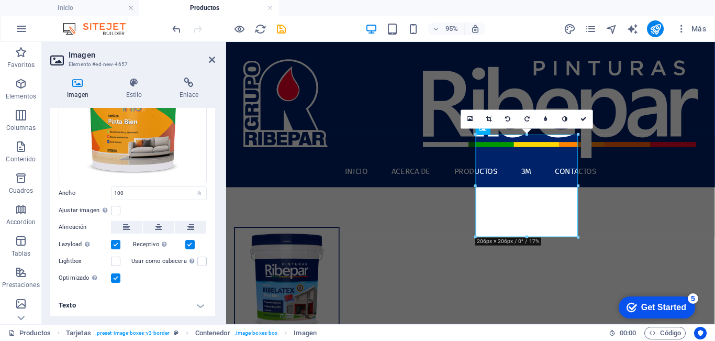
drag, startPoint x: 115, startPoint y: 276, endPoint x: 220, endPoint y: 219, distance: 119.0
click at [116, 275] on label at bounding box center [115, 277] width 9 height 9
click at [0, 0] on input "Optimizado Las imágenes se comprimen para así mejorar la velocidad de las págin…" at bounding box center [0, 0] width 0 height 0
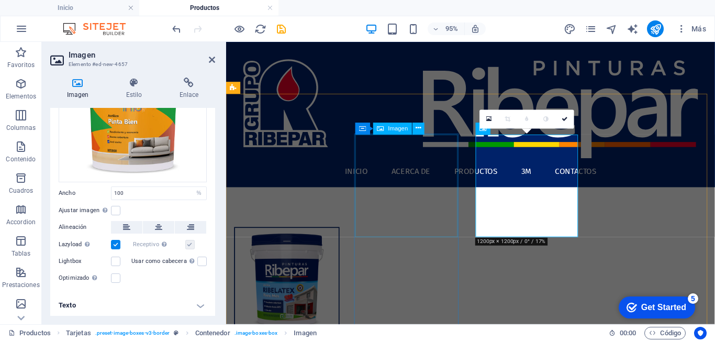
select select "%"
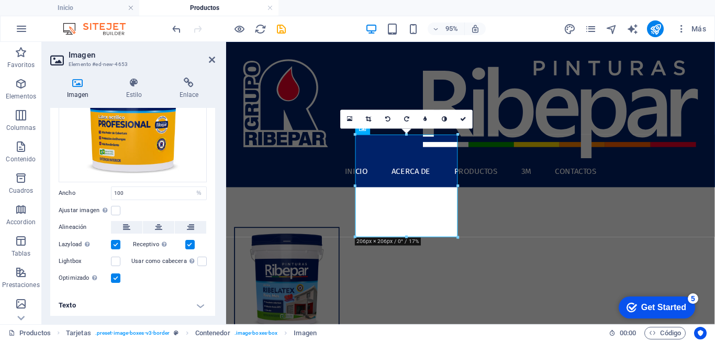
click at [115, 277] on label at bounding box center [115, 277] width 9 height 9
click at [0, 0] on input "Optimizado Las imágenes se comprimen para así mejorar la velocidad de las págin…" at bounding box center [0, 0] width 0 height 0
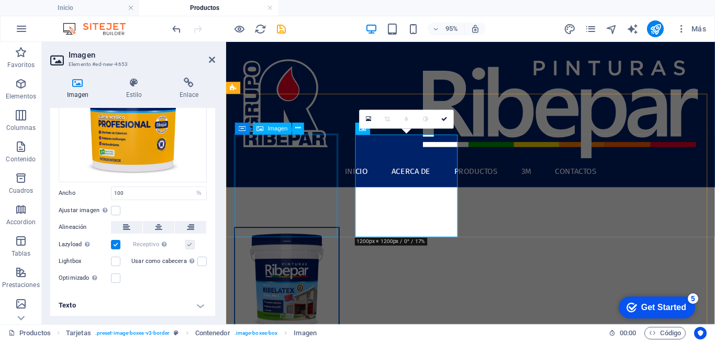
click at [303, 238] on figure at bounding box center [290, 292] width 109 height 109
select select "%"
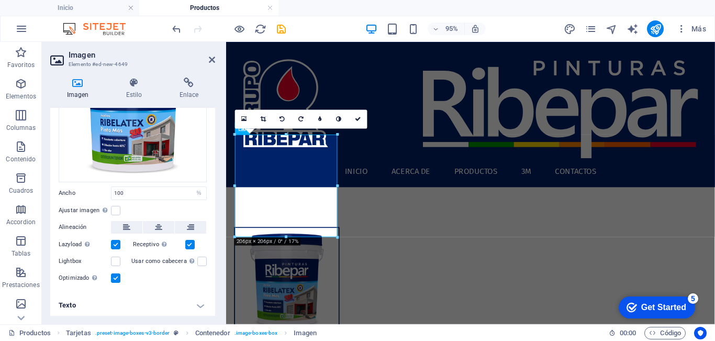
click at [119, 273] on label at bounding box center [115, 277] width 9 height 9
click at [0, 0] on input "Optimizado Las imágenes se comprimen para así mejorar la velocidad de las págin…" at bounding box center [0, 0] width 0 height 0
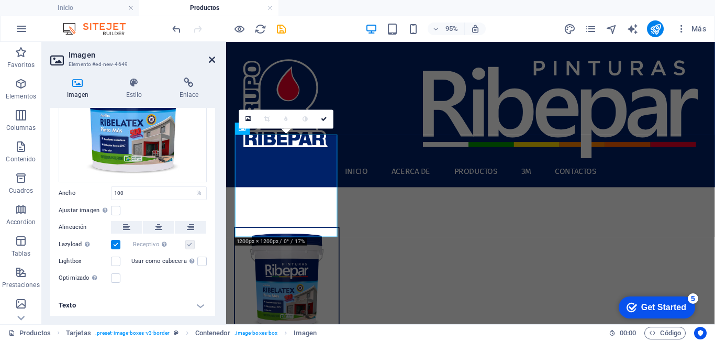
drag, startPoint x: 213, startPoint y: 63, endPoint x: 381, endPoint y: 178, distance: 203.7
click at [213, 63] on icon at bounding box center [212, 59] width 6 height 8
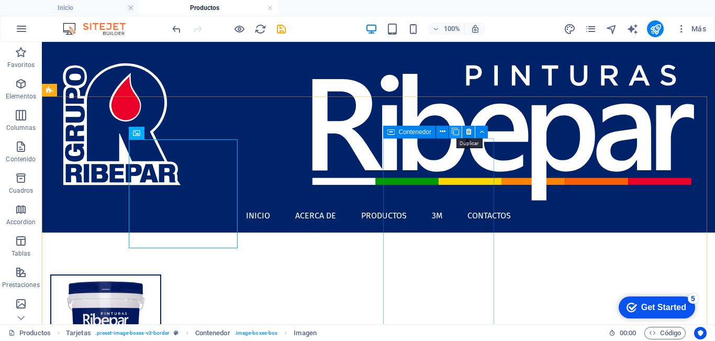
click at [460, 132] on button at bounding box center [455, 132] width 13 height 13
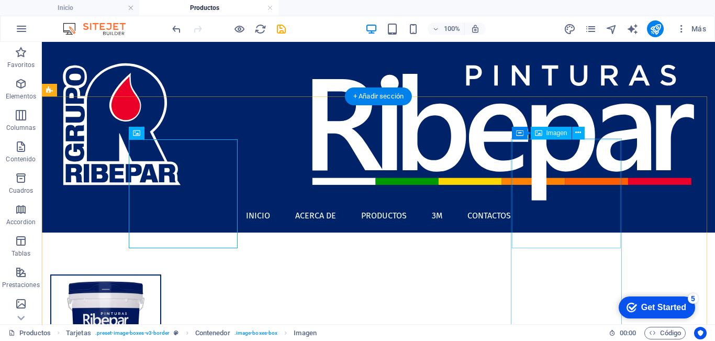
select select "%"
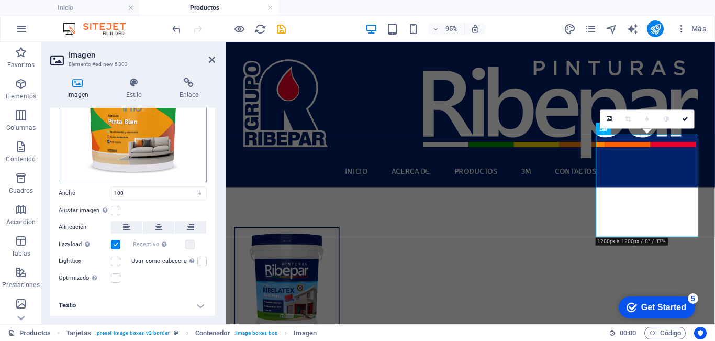
scroll to position [0, 0]
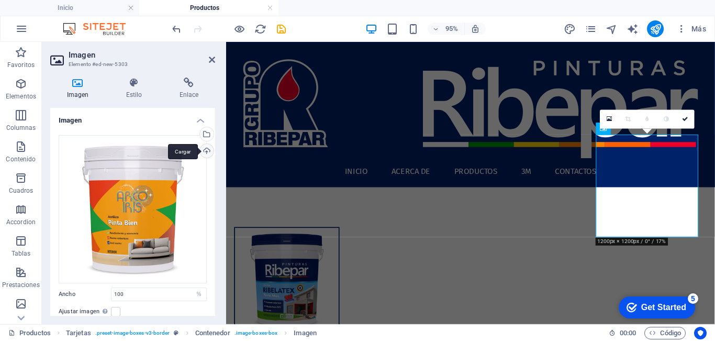
click at [204, 149] on div "Cargar" at bounding box center [206, 152] width 16 height 16
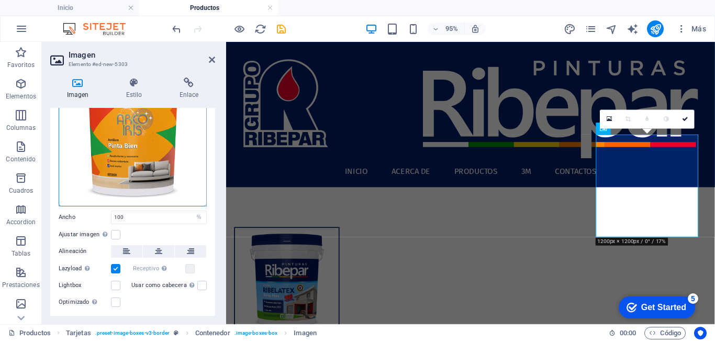
scroll to position [101, 0]
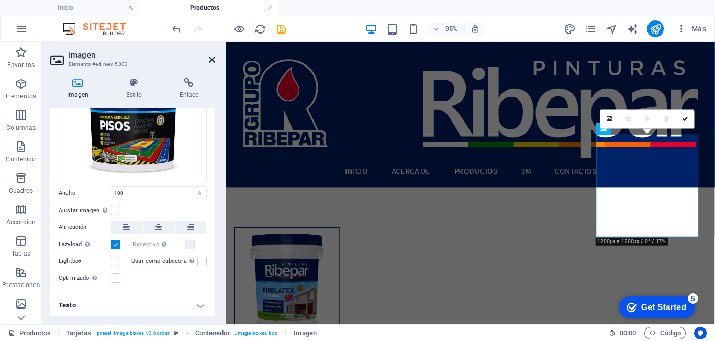
drag, startPoint x: 213, startPoint y: 59, endPoint x: 171, endPoint y: 17, distance: 58.5
click at [213, 59] on icon at bounding box center [212, 59] width 6 height 8
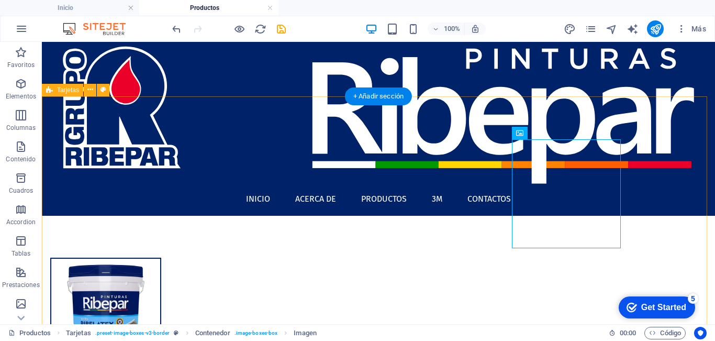
scroll to position [0, 0]
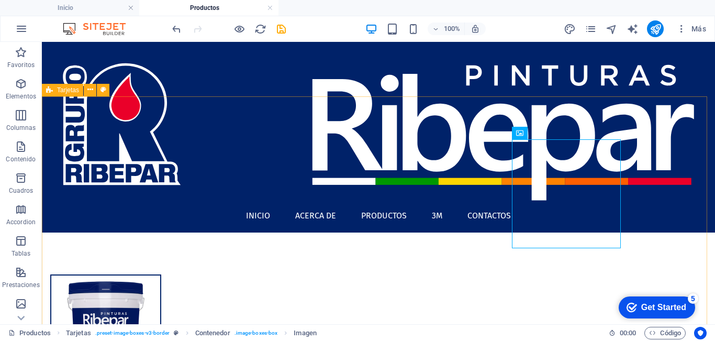
click at [59, 90] on span "Tarjetas" at bounding box center [68, 90] width 22 height 6
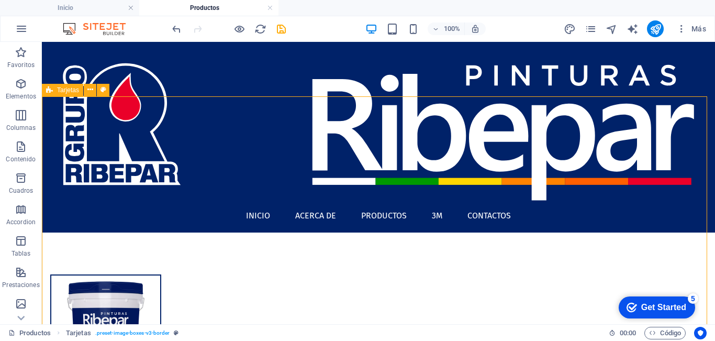
click at [59, 90] on span "Tarjetas" at bounding box center [68, 90] width 22 height 6
select select "rem"
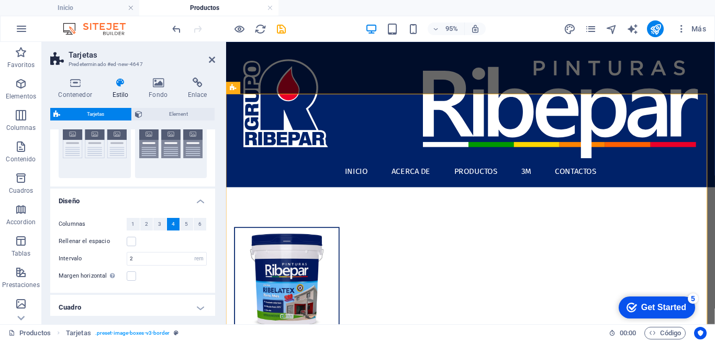
scroll to position [94, 0]
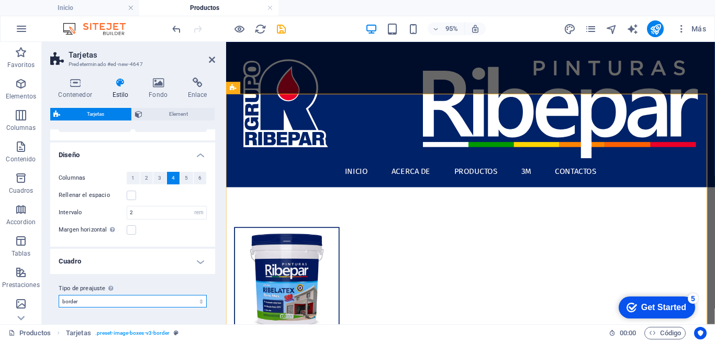
click at [90, 300] on select "border Añadir tipo de preajuste" at bounding box center [133, 301] width 148 height 13
click at [59, 295] on select "border Añadir tipo de preajuste" at bounding box center [133, 301] width 148 height 13
select select "preset-image-boxes-v3-border"
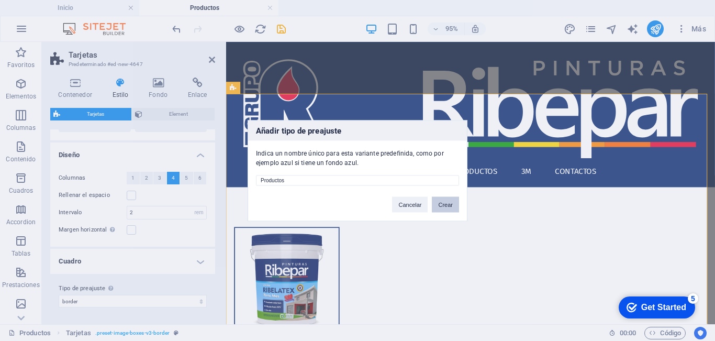
type input "Productos"
drag, startPoint x: 229, startPoint y: 168, endPoint x: 450, endPoint y: 203, distance: 223.1
click at [450, 203] on button "Crear" at bounding box center [445, 204] width 27 height 16
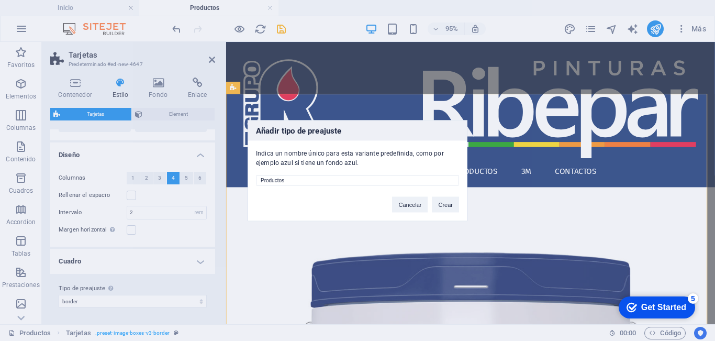
select select "preset-image-boxes-v3-productos"
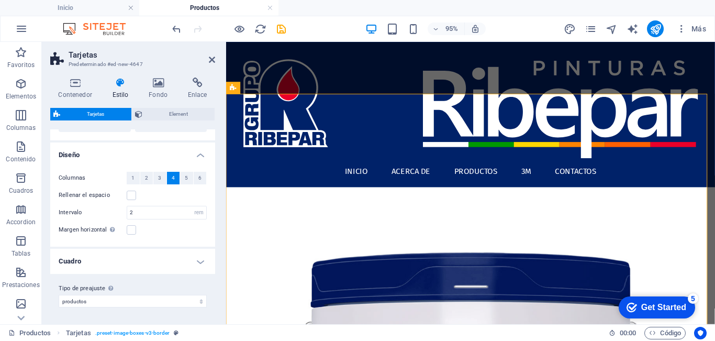
click at [201, 261] on h4 "Cuadro" at bounding box center [132, 261] width 165 height 25
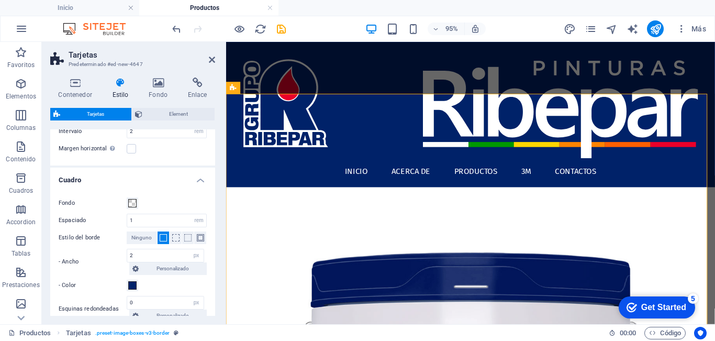
scroll to position [251, 0]
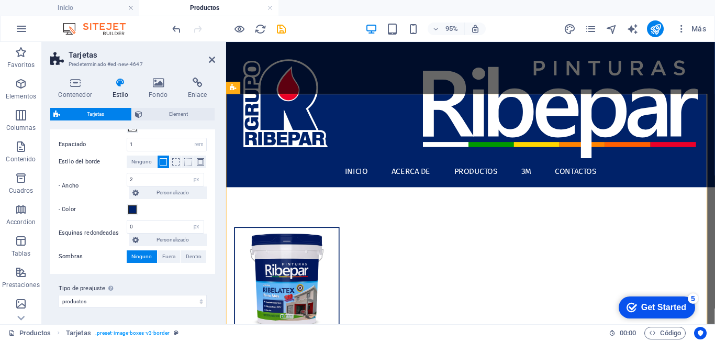
click at [143, 162] on span "Ninguno" at bounding box center [141, 161] width 20 height 13
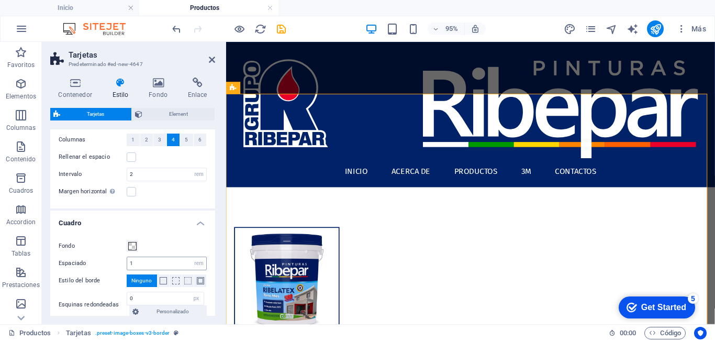
scroll to position [0, 0]
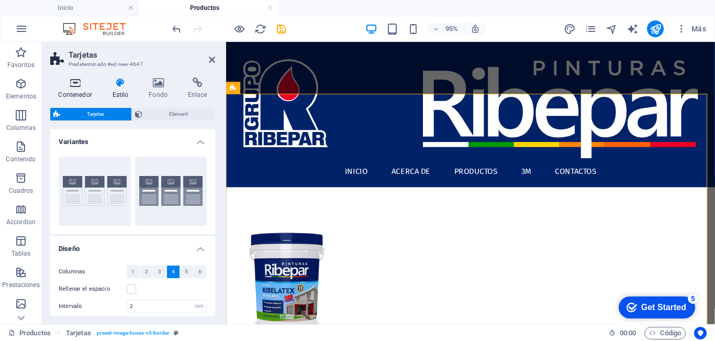
click at [77, 84] on icon at bounding box center [75, 82] width 50 height 10
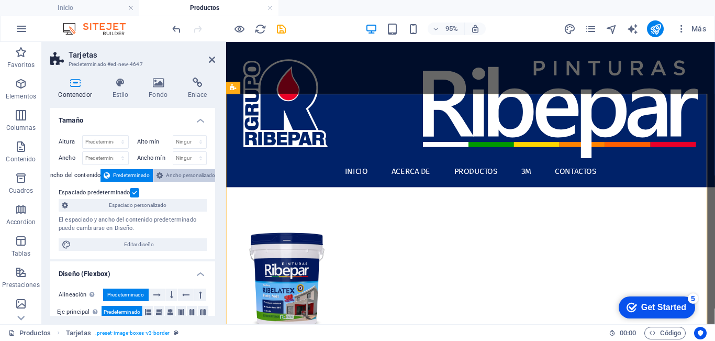
click at [186, 177] on span "Ancho personalizado" at bounding box center [190, 175] width 49 height 13
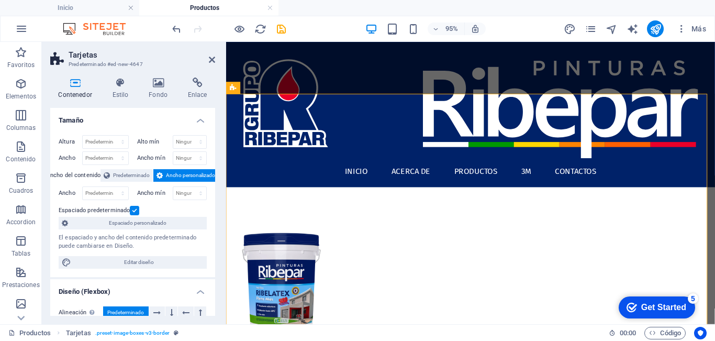
click at [136, 214] on label at bounding box center [134, 210] width 9 height 9
click at [0, 0] on input "Espaciado predeterminado" at bounding box center [0, 0] width 0 height 0
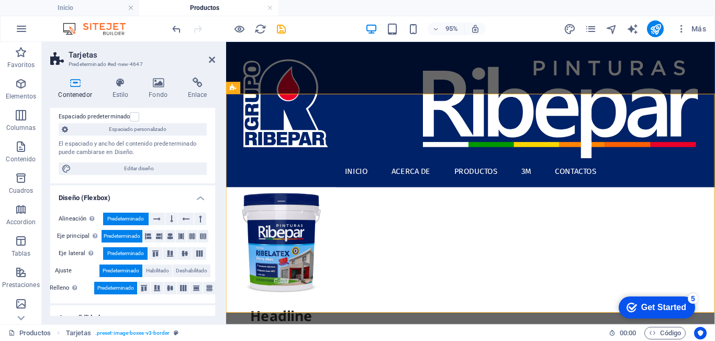
scroll to position [52, 0]
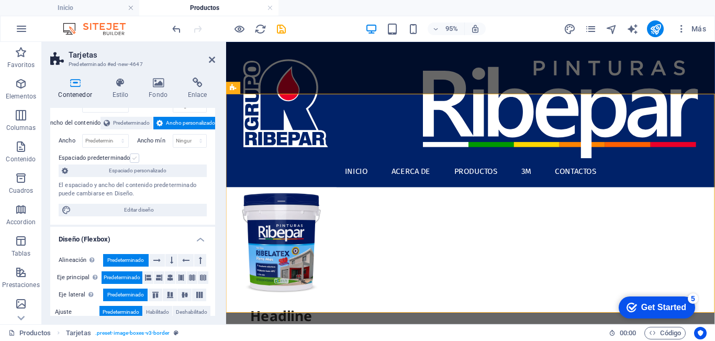
click at [133, 157] on label at bounding box center [134, 157] width 9 height 9
click at [0, 0] on input "Espaciado predeterminado" at bounding box center [0, 0] width 0 height 0
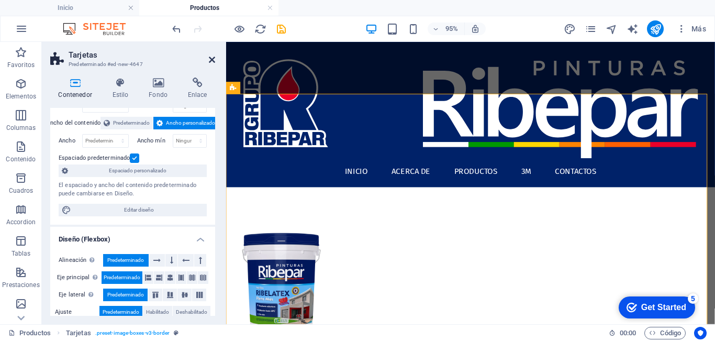
click at [209, 59] on icon at bounding box center [212, 59] width 6 height 8
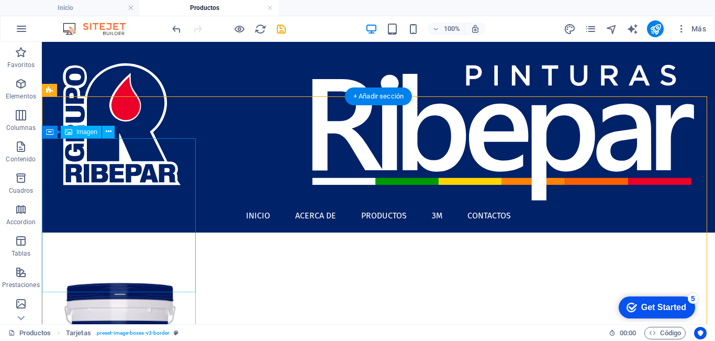
select select "%"
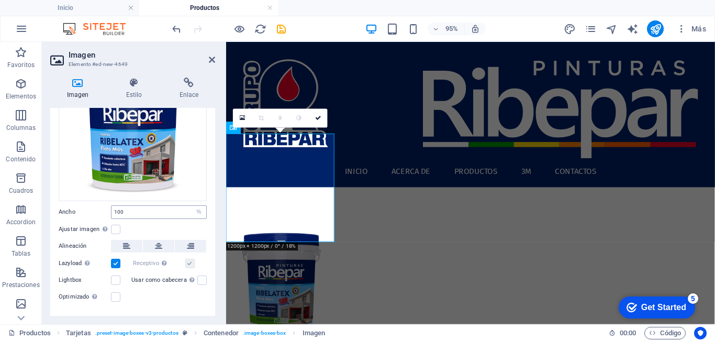
scroll to position [101, 0]
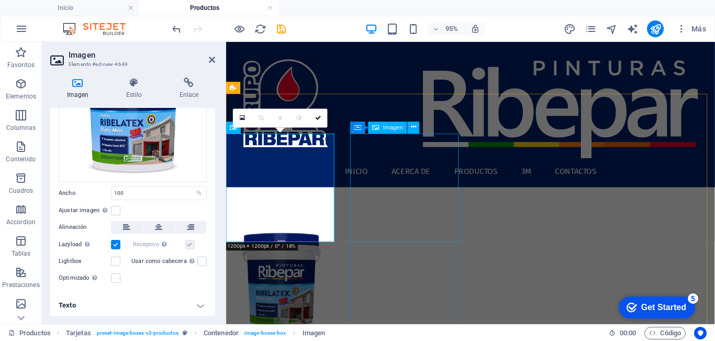
select select "%"
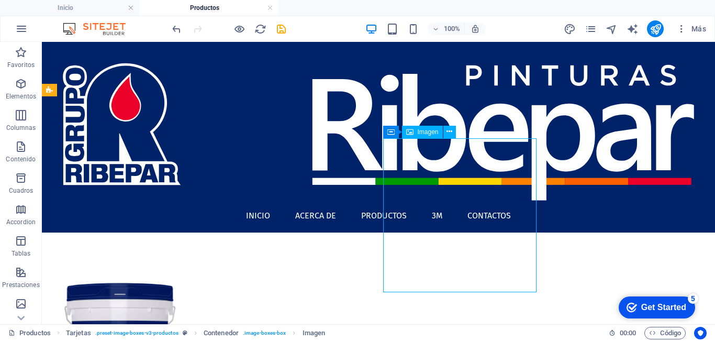
select select "%"
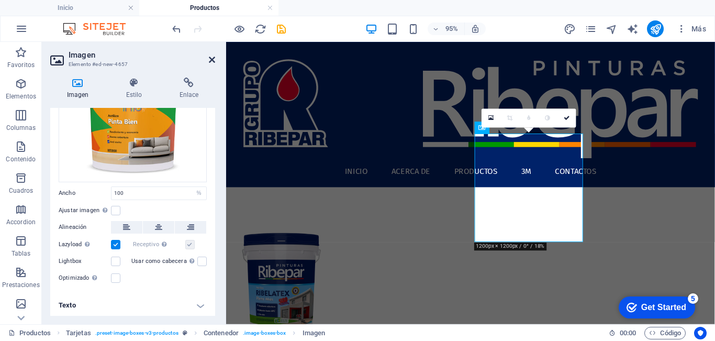
click at [211, 64] on link at bounding box center [212, 59] width 6 height 9
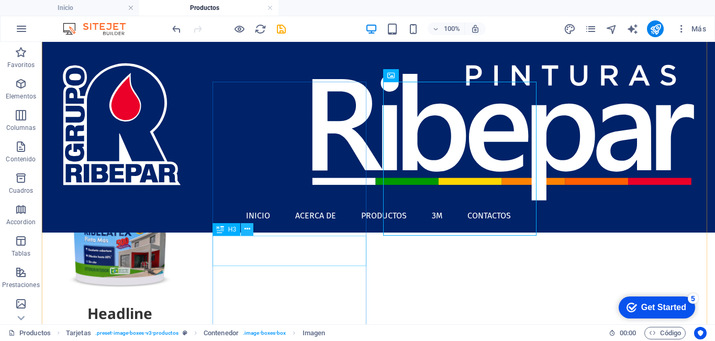
scroll to position [99, 0]
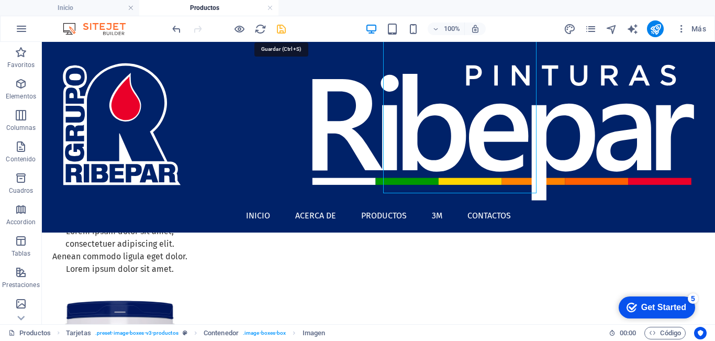
click at [280, 27] on icon "save" at bounding box center [281, 29] width 12 height 12
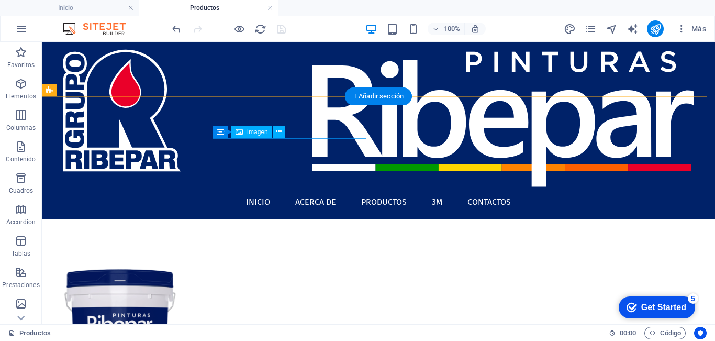
scroll to position [0, 0]
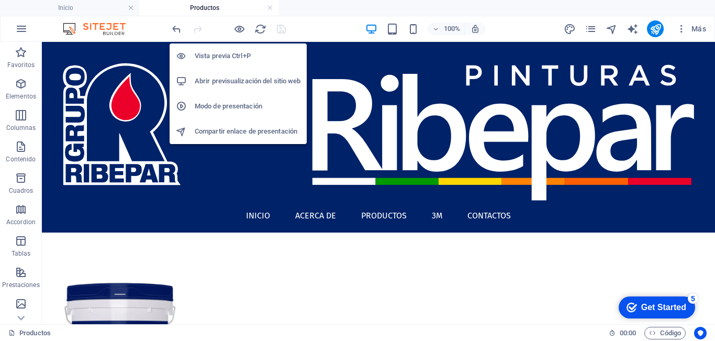
click at [235, 80] on h6 "Abrir previsualización del sitio web" at bounding box center [248, 81] width 106 height 13
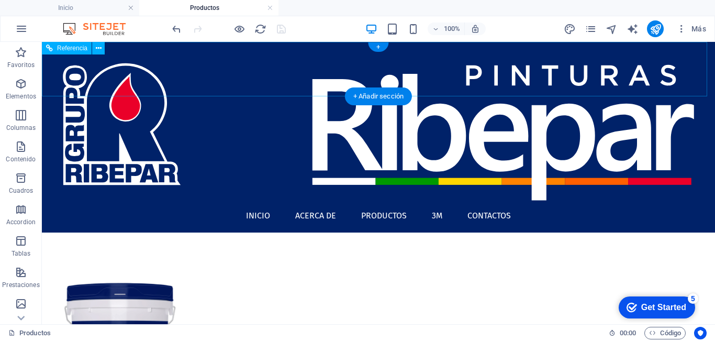
click at [513, 207] on nav "Inicio Acerca de Productos 3M Contactos" at bounding box center [378, 215] width 656 height 17
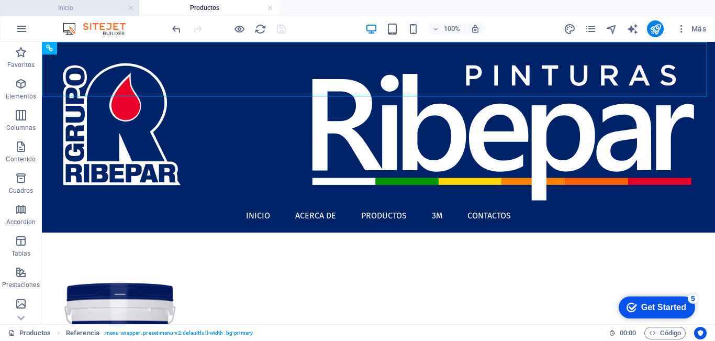
drag, startPoint x: 79, startPoint y: 2, endPoint x: 526, endPoint y: 34, distance: 447.7
click at [79, 2] on h4 "Inicio" at bounding box center [69, 8] width 139 height 12
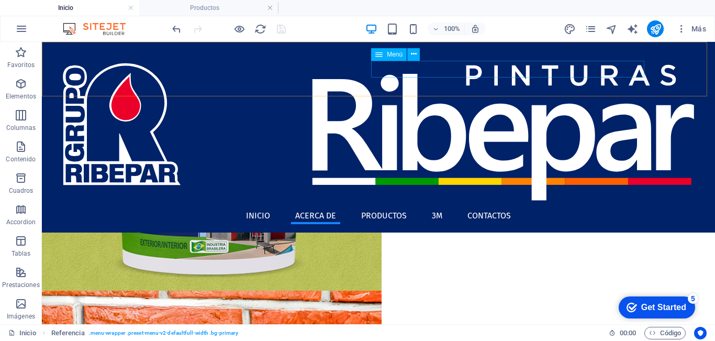
click at [507, 207] on nav "Inicio Acerca de Productos 3M Contactos" at bounding box center [378, 215] width 656 height 17
select select "rem"
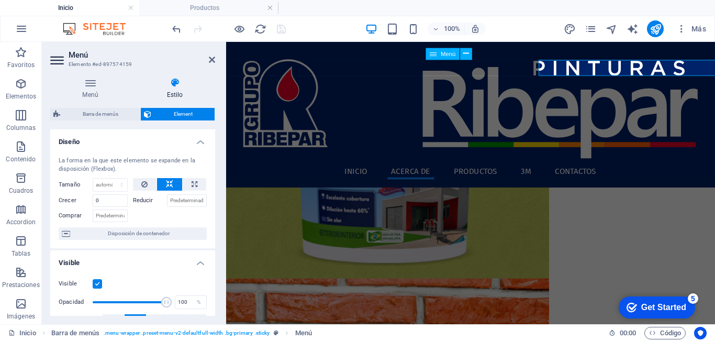
scroll to position [108, 0]
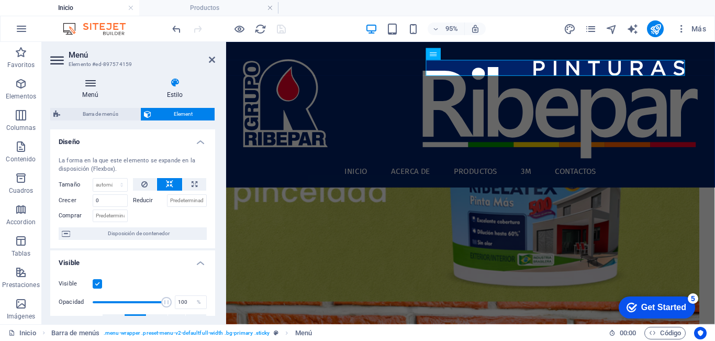
click at [89, 88] on h4 "Menú" at bounding box center [92, 88] width 84 height 22
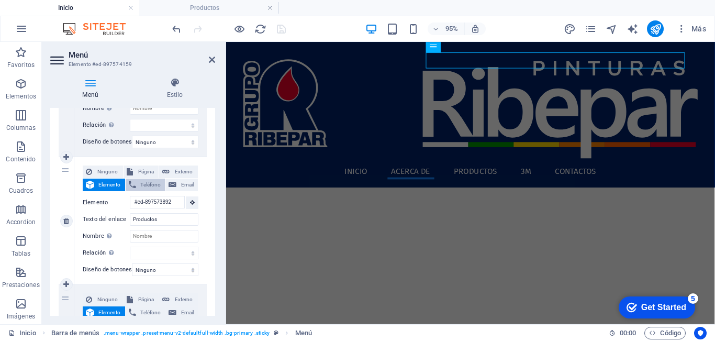
scroll to position [53, 0]
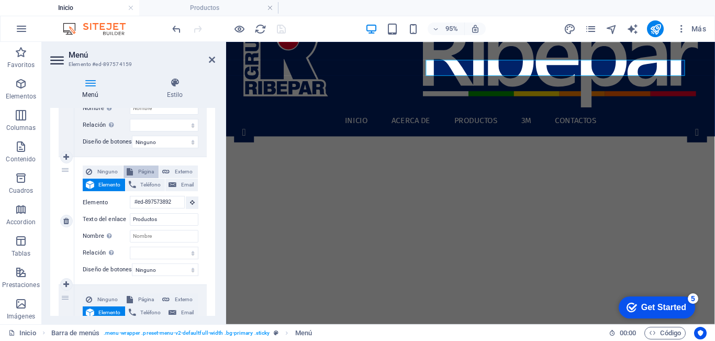
click at [140, 169] on span "Página" at bounding box center [146, 171] width 20 height 13
select select
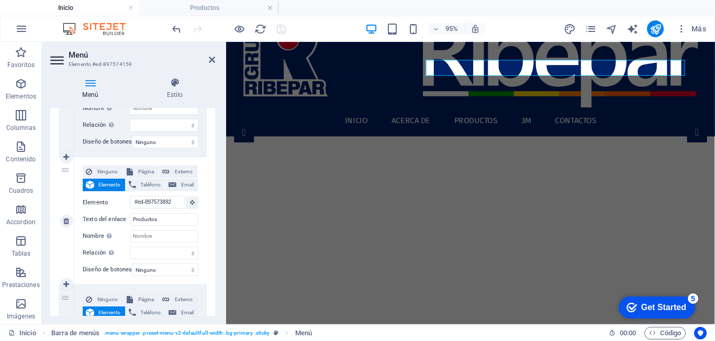
select select
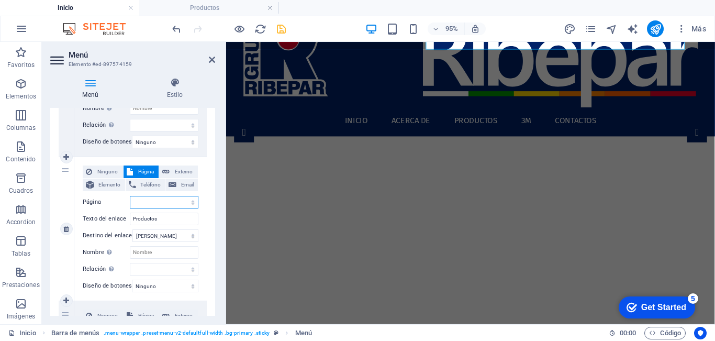
scroll to position [0, 0]
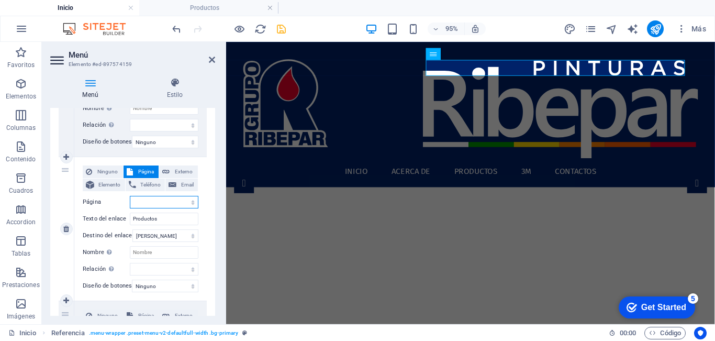
click at [154, 203] on select "Inicio Subpage Legal Notice Privacy Productos" at bounding box center [164, 202] width 69 height 13
select select "4"
click at [130, 196] on select "Inicio Subpage Legal Notice Privacy Productos" at bounding box center [164, 202] width 69 height 13
select select
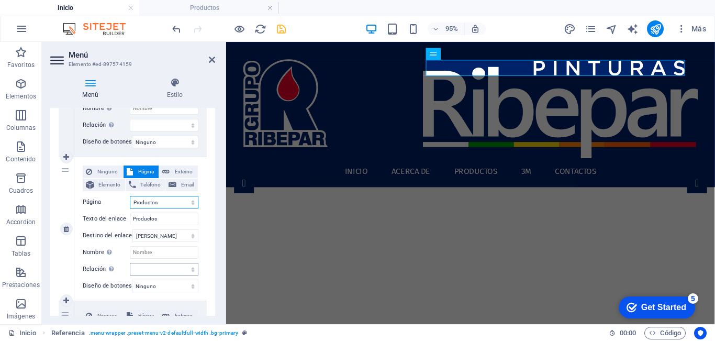
select select
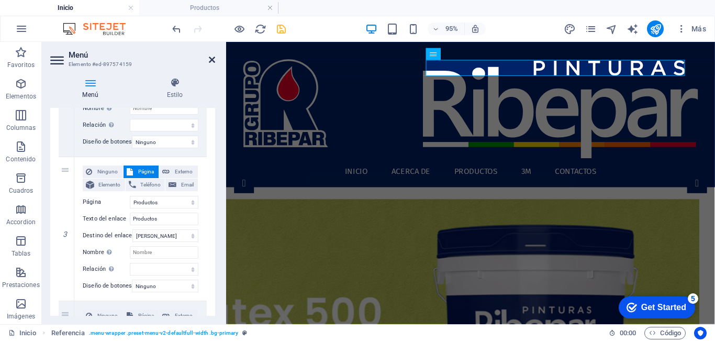
click at [211, 57] on icon at bounding box center [212, 59] width 6 height 8
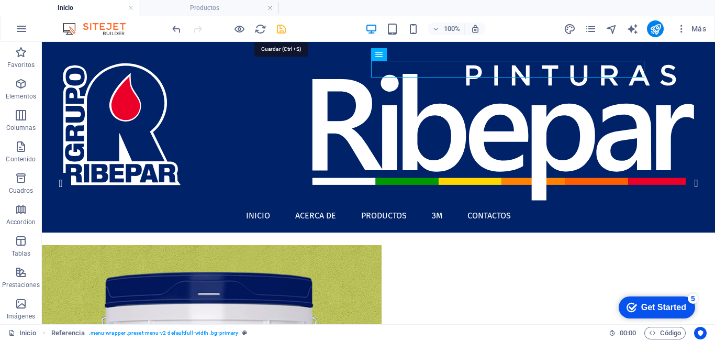
drag, startPoint x: 283, startPoint y: 32, endPoint x: 337, endPoint y: 86, distance: 76.6
click at [283, 32] on icon "save" at bounding box center [281, 29] width 12 height 12
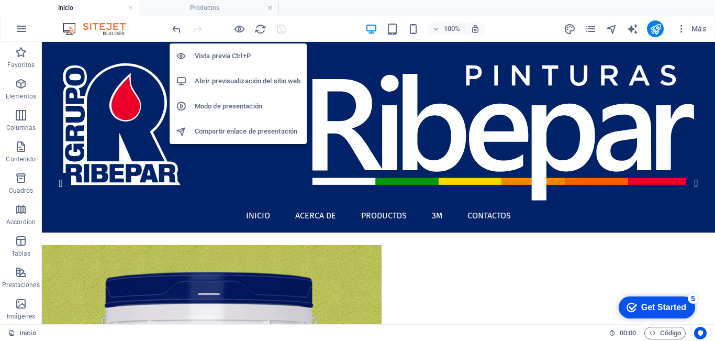
click at [241, 83] on h6 "Abrir previsualización del sitio web" at bounding box center [248, 81] width 106 height 13
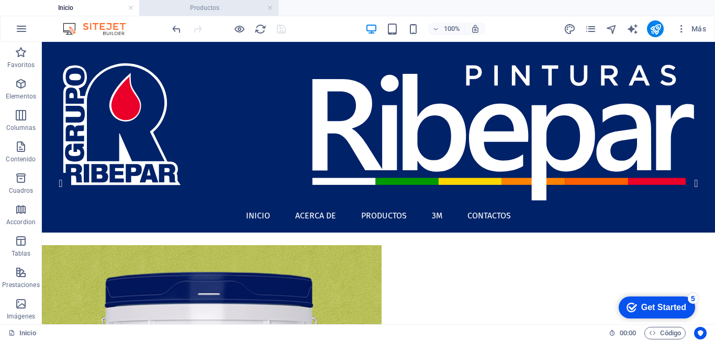
click at [209, 5] on h4 "Productos" at bounding box center [208, 8] width 139 height 12
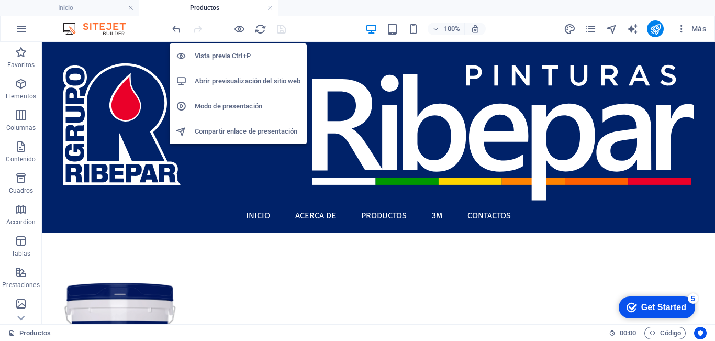
click at [244, 82] on h6 "Abrir previsualización del sitio web" at bounding box center [248, 81] width 106 height 13
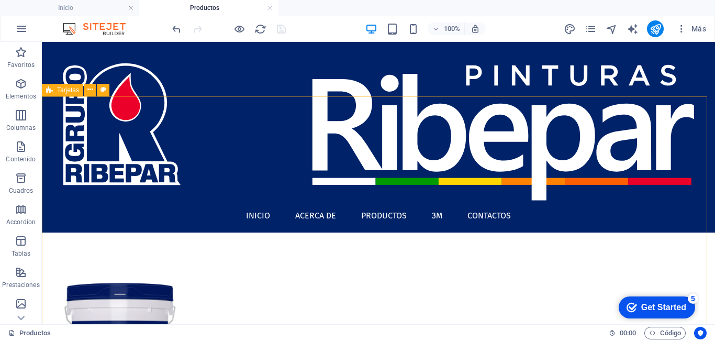
click at [61, 87] on span "Tarjetas" at bounding box center [68, 90] width 22 height 6
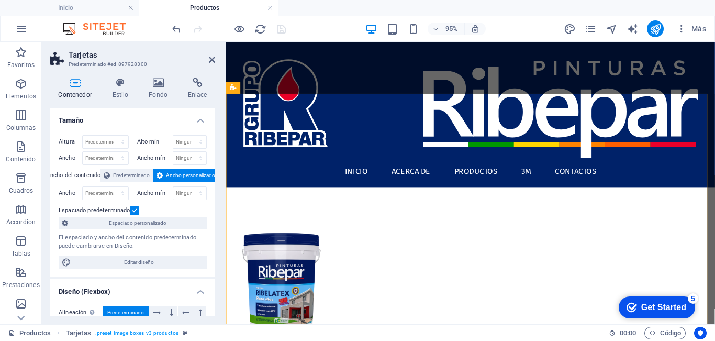
click at [133, 210] on label at bounding box center [134, 210] width 9 height 9
click at [0, 0] on input "Espaciado predeterminado" at bounding box center [0, 0] width 0 height 0
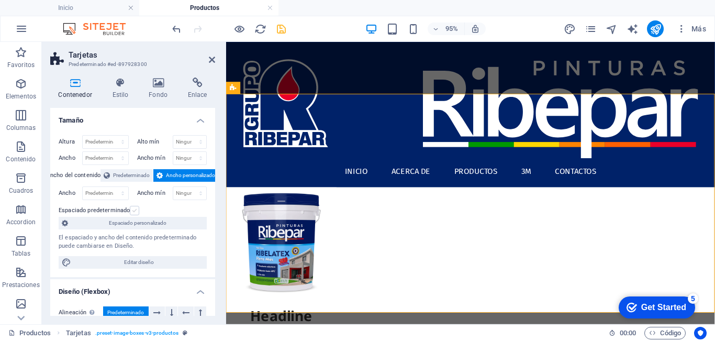
click at [133, 210] on label at bounding box center [134, 210] width 9 height 9
click at [0, 0] on input "Espaciado predeterminado" at bounding box center [0, 0] width 0 height 0
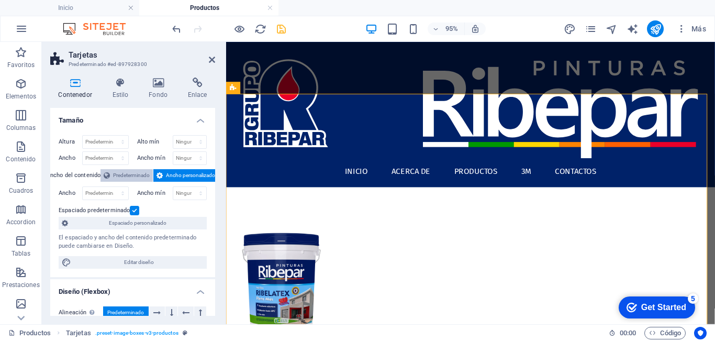
click at [130, 170] on span "Predeterminado" at bounding box center [131, 175] width 37 height 13
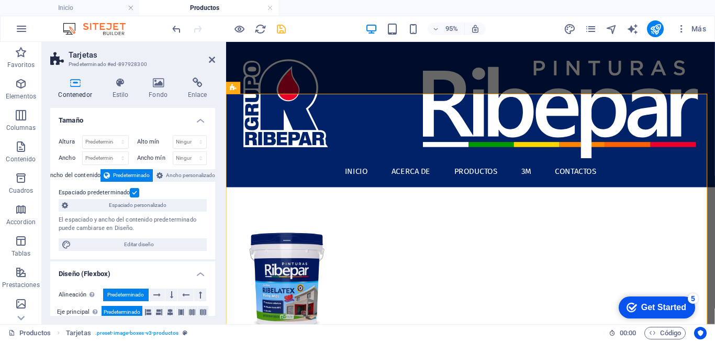
click at [212, 55] on h2 "Tarjetas" at bounding box center [142, 54] width 147 height 9
drag, startPoint x: 213, startPoint y: 59, endPoint x: 254, endPoint y: 109, distance: 65.1
click at [213, 59] on icon at bounding box center [212, 59] width 6 height 8
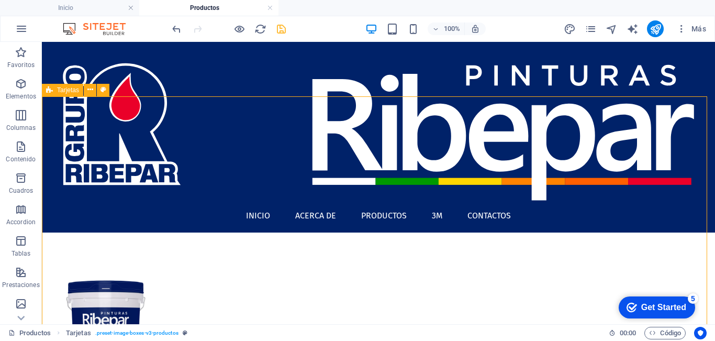
click at [65, 90] on span "Tarjetas" at bounding box center [68, 90] width 22 height 6
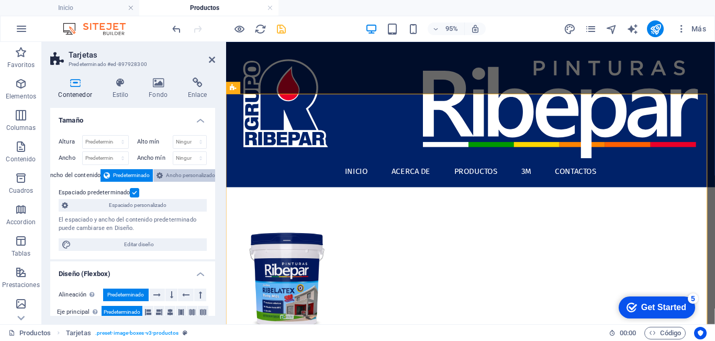
click at [177, 176] on span "Ancho personalizado" at bounding box center [190, 175] width 49 height 13
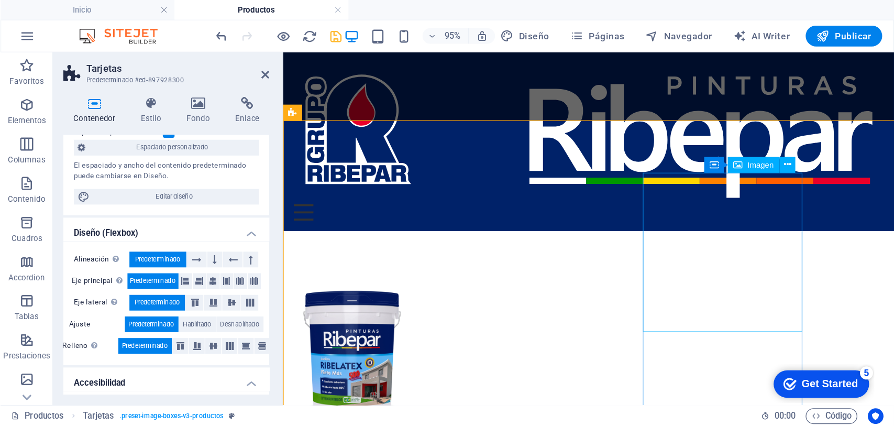
scroll to position [105, 0]
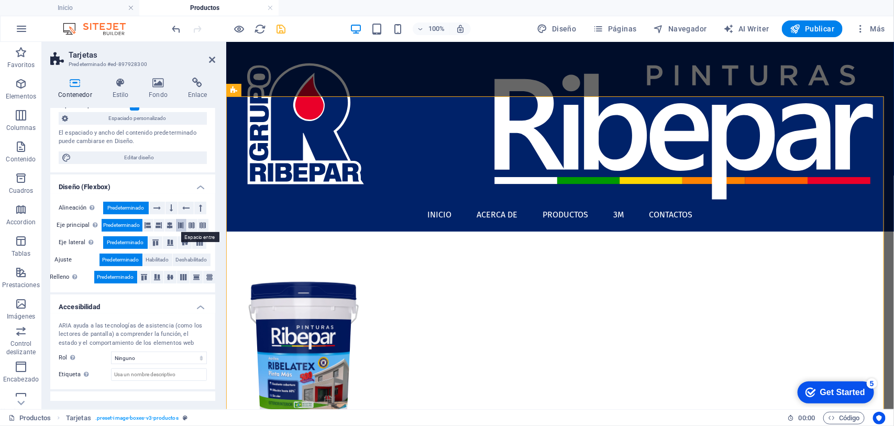
click at [181, 225] on icon at bounding box center [181, 225] width 6 height 13
click at [191, 224] on icon at bounding box center [192, 225] width 6 height 13
click at [180, 225] on icon at bounding box center [181, 225] width 6 height 13
click at [194, 242] on icon at bounding box center [199, 242] width 13 height 6
click at [182, 280] on icon at bounding box center [183, 277] width 13 height 6
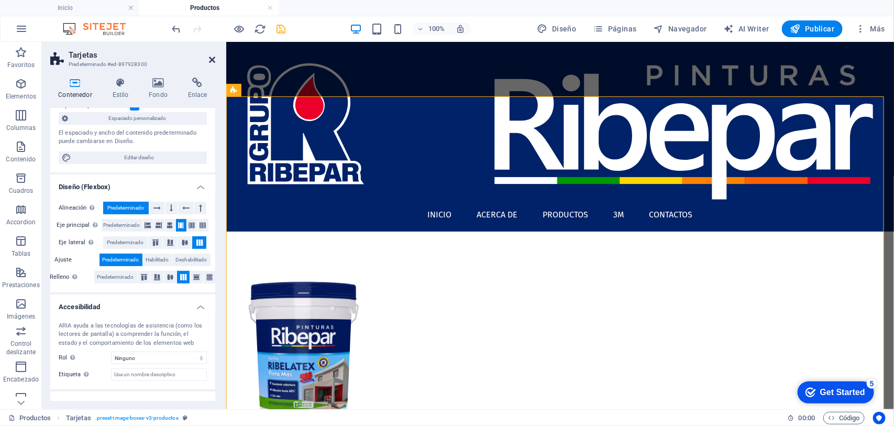
click at [209, 57] on icon at bounding box center [212, 59] width 6 height 8
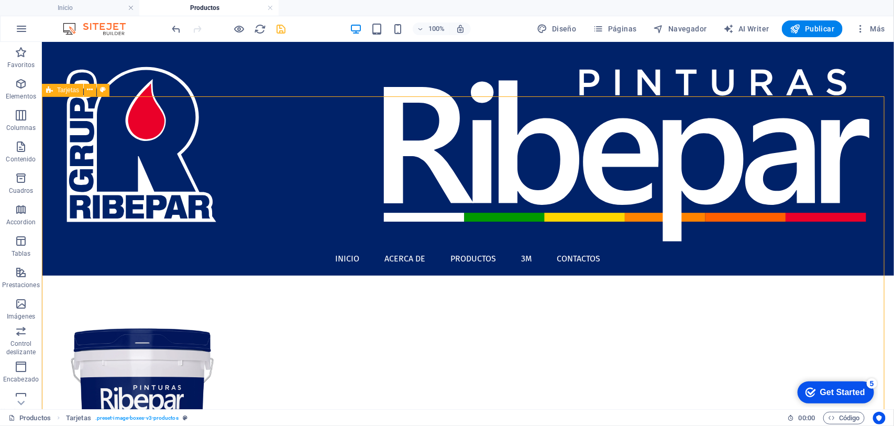
click at [55, 91] on div "Tarjetas" at bounding box center [62, 90] width 41 height 13
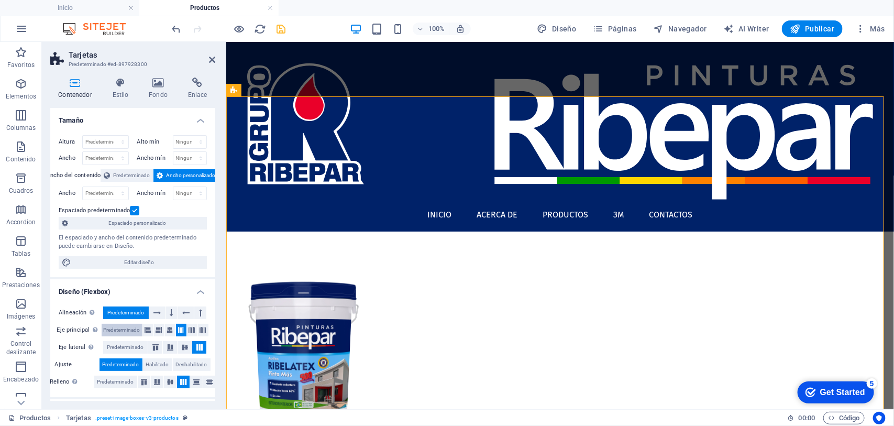
click at [128, 329] on span "Predeterminado" at bounding box center [122, 330] width 37 height 13
click at [127, 340] on span "Predeterminado" at bounding box center [125, 347] width 37 height 13
click at [122, 340] on span "Predeterminado" at bounding box center [115, 381] width 37 height 13
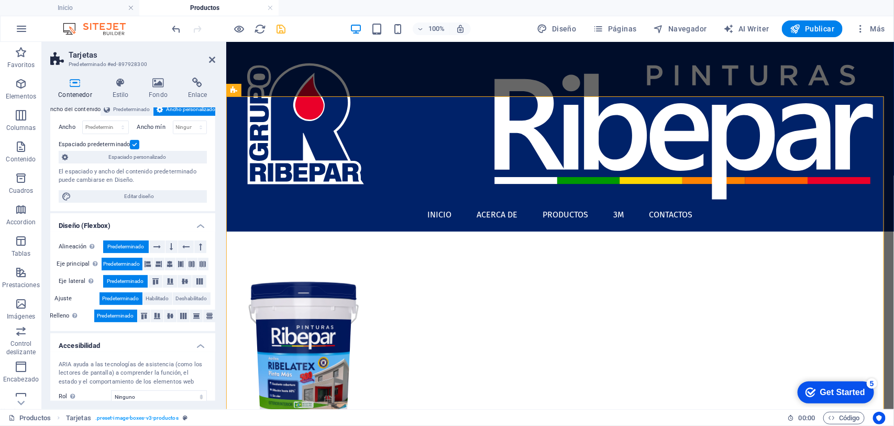
scroll to position [0, 0]
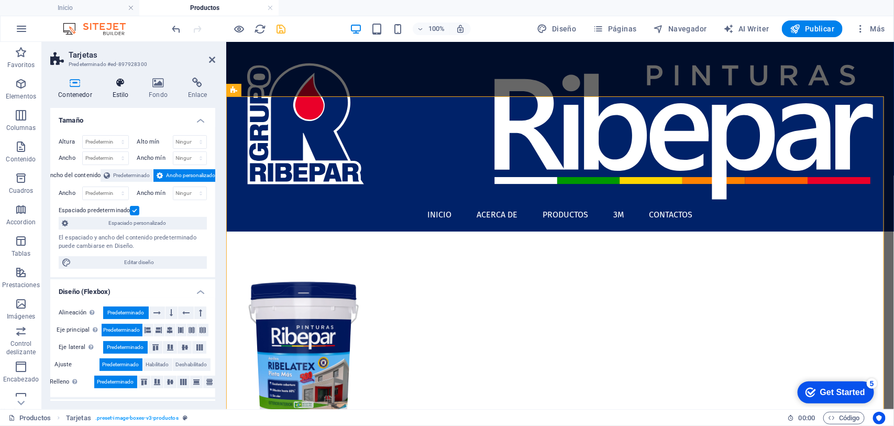
click at [120, 93] on h4 "Estilo" at bounding box center [122, 88] width 37 height 22
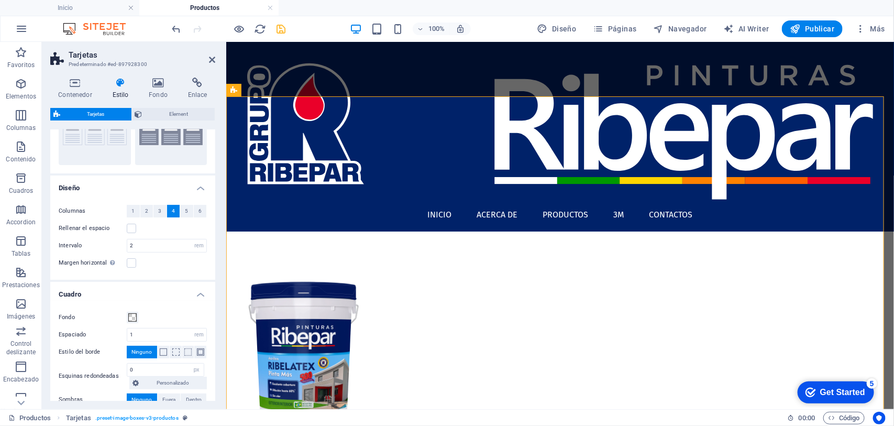
scroll to position [118, 0]
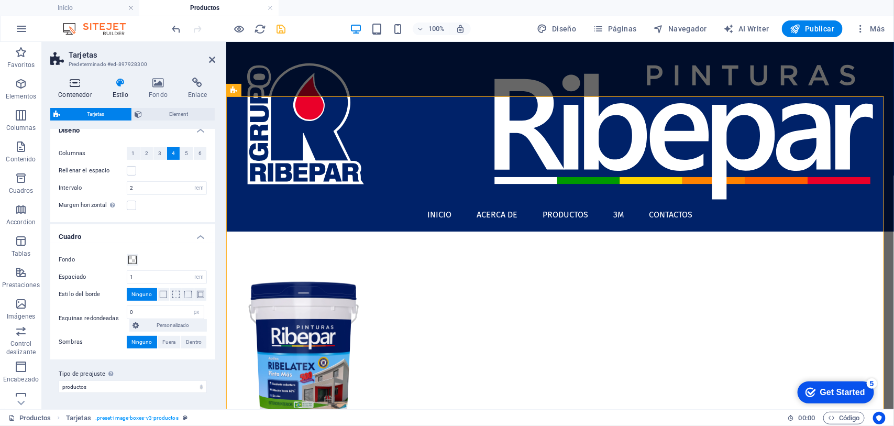
click at [72, 90] on h4 "Contenedor" at bounding box center [77, 88] width 54 height 22
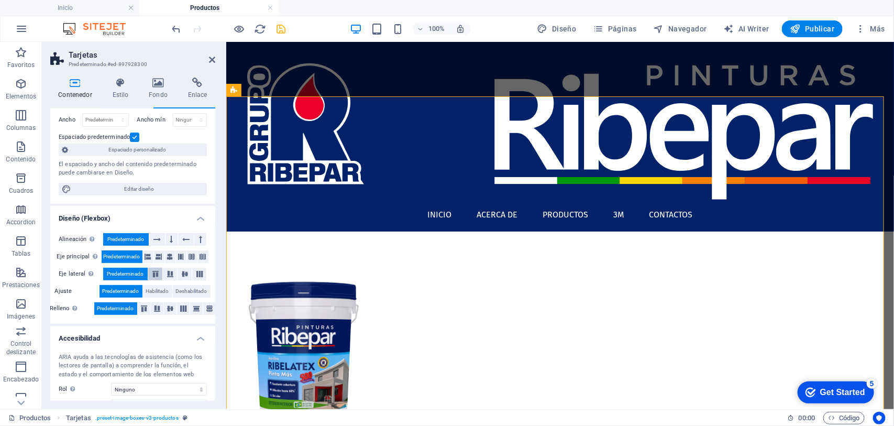
scroll to position [0, 0]
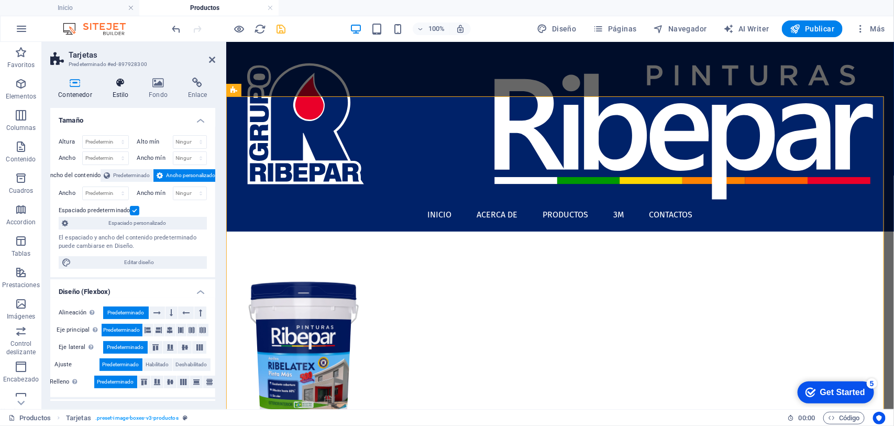
click at [118, 84] on icon at bounding box center [120, 82] width 32 height 10
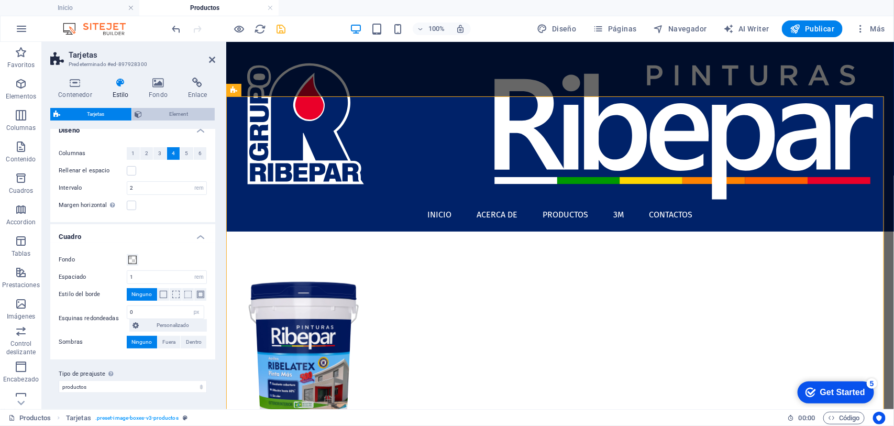
click at [160, 112] on span "Element" at bounding box center [179, 114] width 66 height 13
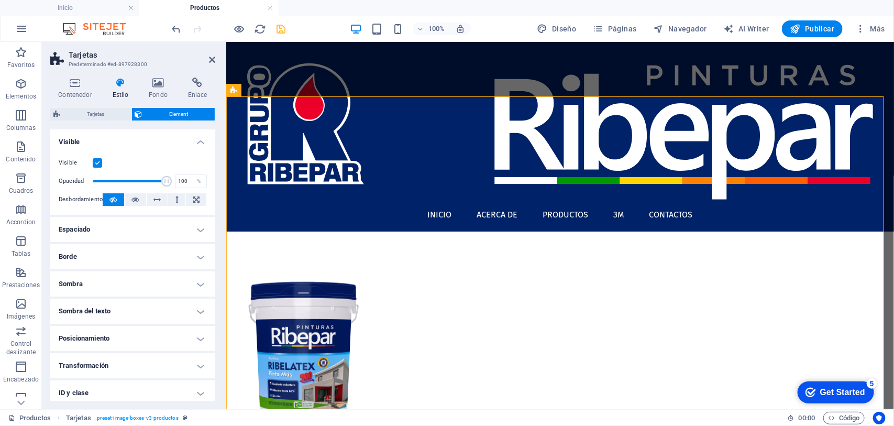
click at [137, 224] on h4 "Espaciado" at bounding box center [132, 229] width 165 height 25
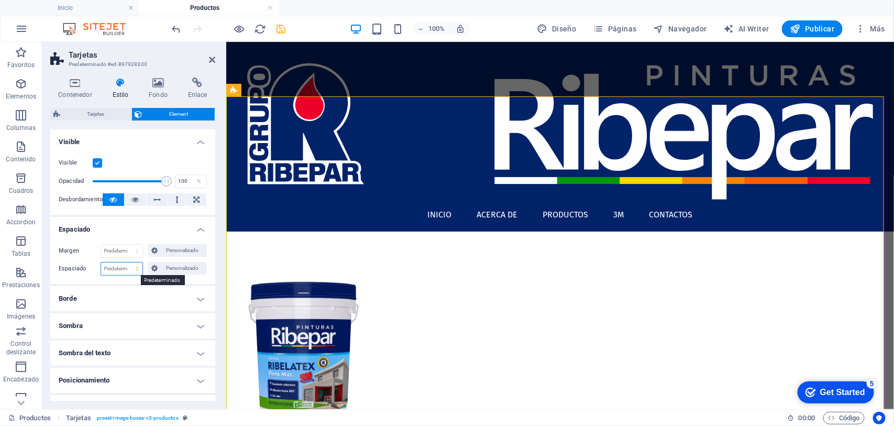
click at [133, 269] on select "Predeterminado px rem % vh vw Personalizado" at bounding box center [121, 268] width 41 height 13
select select "rem"
click at [126, 262] on select "Predeterminado px rem % vh vw Personalizado" at bounding box center [121, 268] width 41 height 13
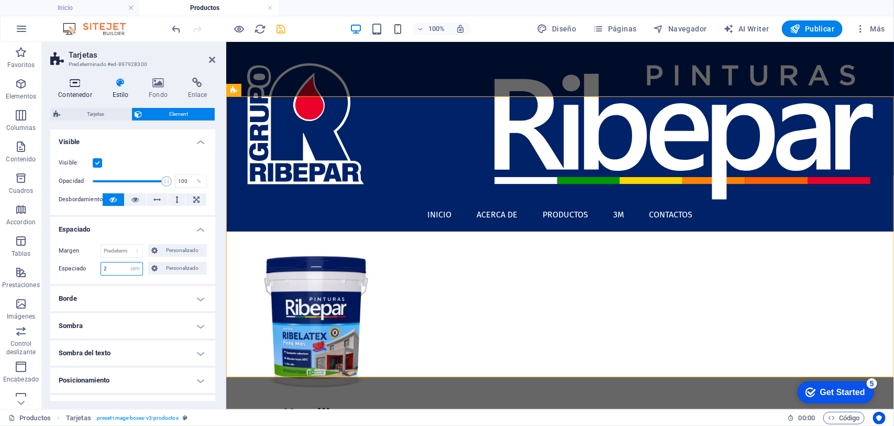
type input "2"
click at [75, 95] on h4 "Contenedor" at bounding box center [77, 88] width 54 height 22
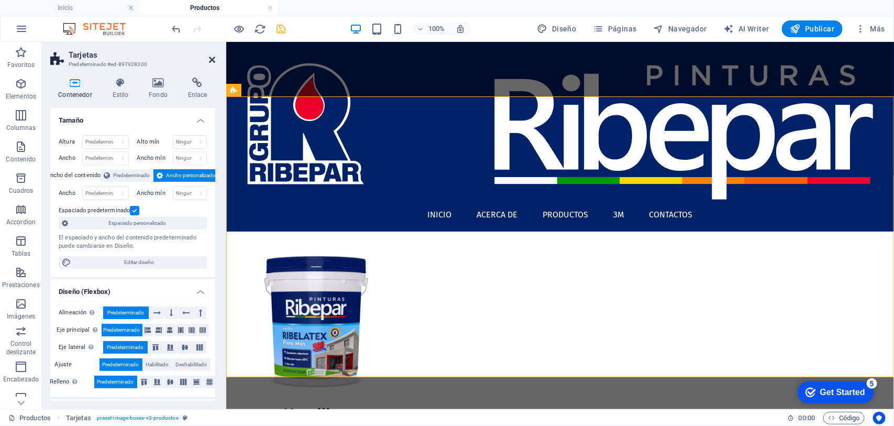
click at [212, 57] on icon at bounding box center [212, 59] width 6 height 8
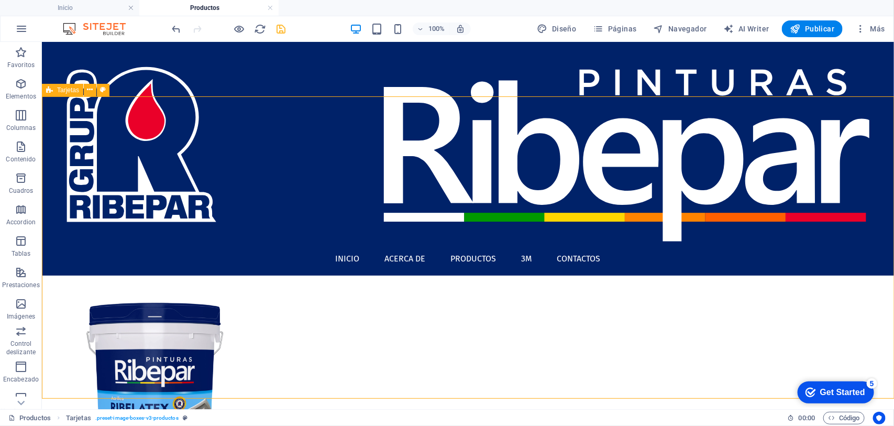
click at [59, 91] on span "Tarjetas" at bounding box center [68, 90] width 22 height 6
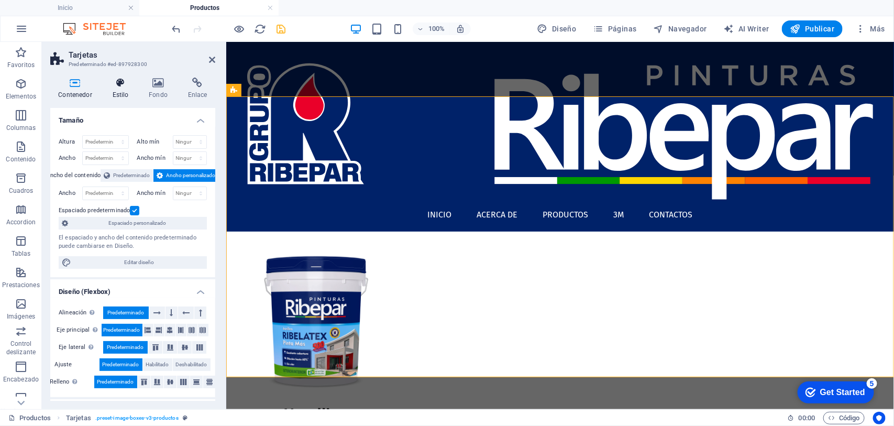
click at [123, 89] on h4 "Estilo" at bounding box center [122, 88] width 37 height 22
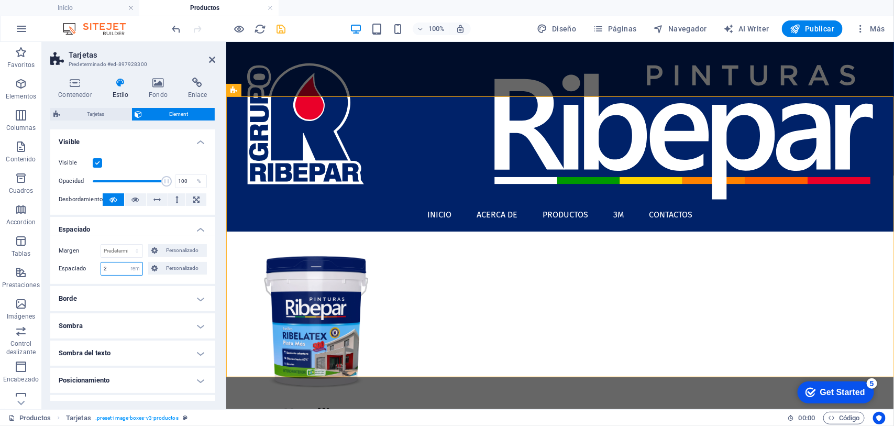
drag, startPoint x: 110, startPoint y: 268, endPoint x: 79, endPoint y: 265, distance: 31.0
click at [79, 265] on div "Espaciado 2 Predeterminado px rem % vh vw Personalizado Personalizado" at bounding box center [133, 269] width 148 height 14
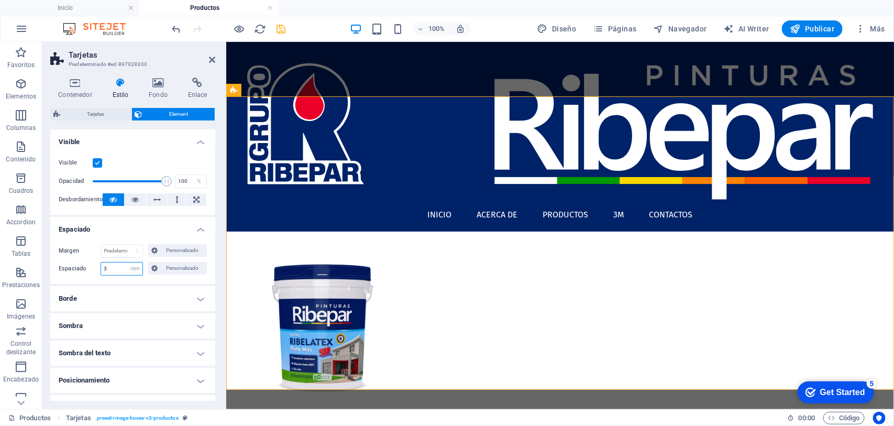
type input "3"
click at [146, 223] on h4 "Espaciado" at bounding box center [132, 226] width 165 height 19
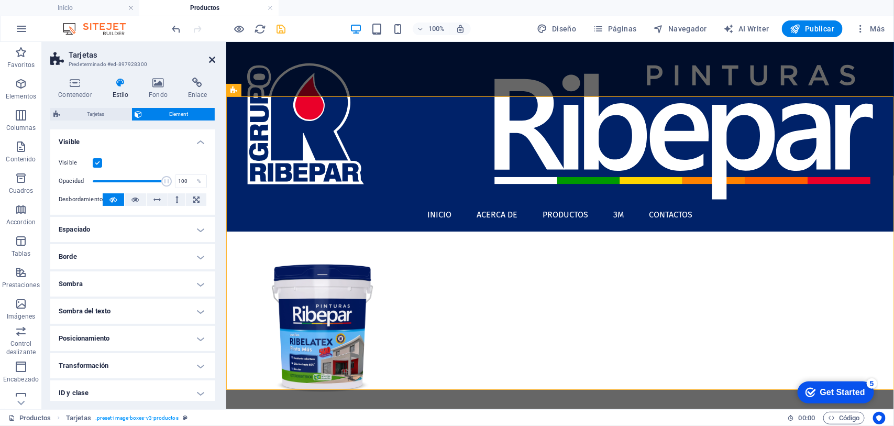
click at [211, 58] on icon at bounding box center [212, 59] width 6 height 8
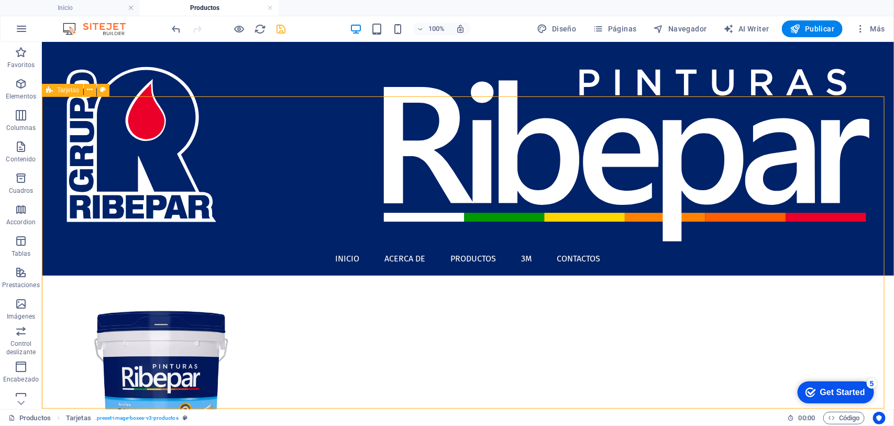
click at [66, 91] on span "Tarjetas" at bounding box center [68, 90] width 22 height 6
select select "rem"
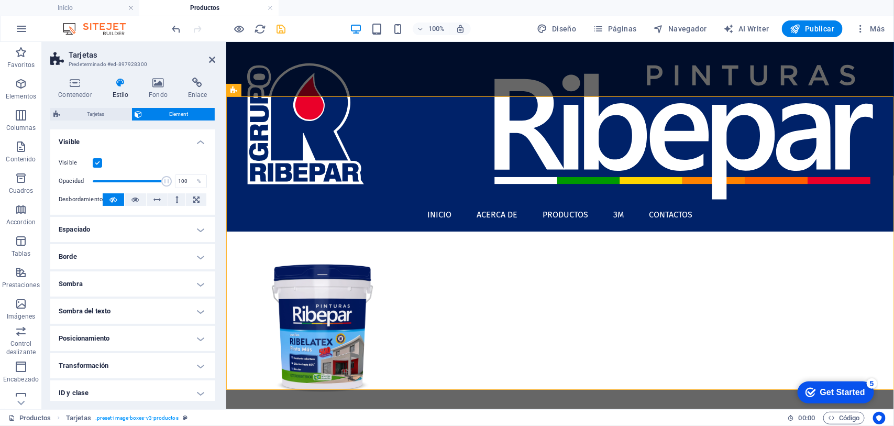
click at [98, 228] on h4 "Espaciado" at bounding box center [132, 229] width 165 height 25
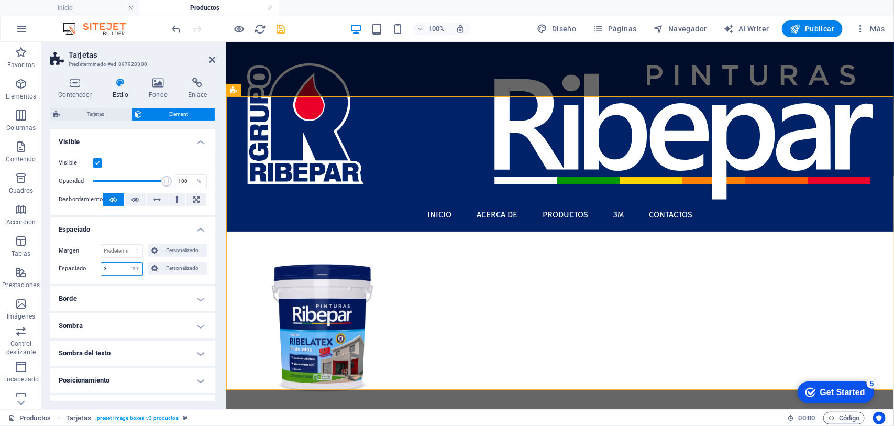
drag, startPoint x: 114, startPoint y: 268, endPoint x: 66, endPoint y: 268, distance: 47.6
click at [68, 268] on div "Espaciado 3 Predeterminado px rem % vh vw Personalizado Personalizado" at bounding box center [133, 269] width 148 height 14
type input "4"
click at [74, 264] on label "Espaciado" at bounding box center [80, 268] width 42 height 13
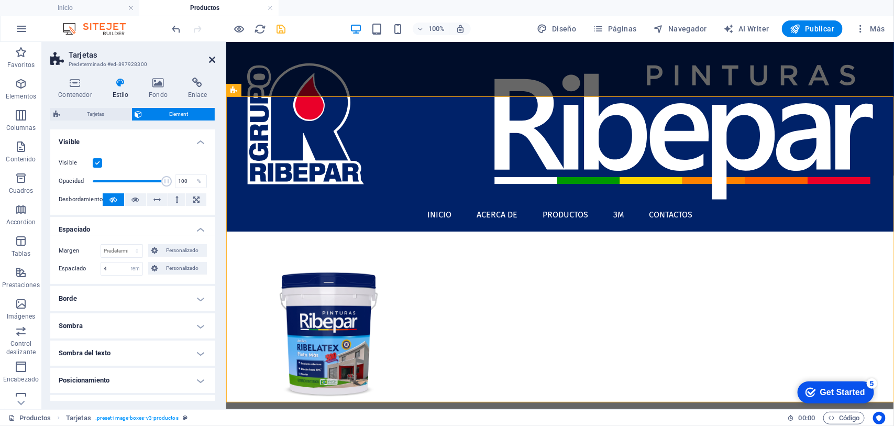
click at [213, 55] on icon at bounding box center [212, 59] width 6 height 8
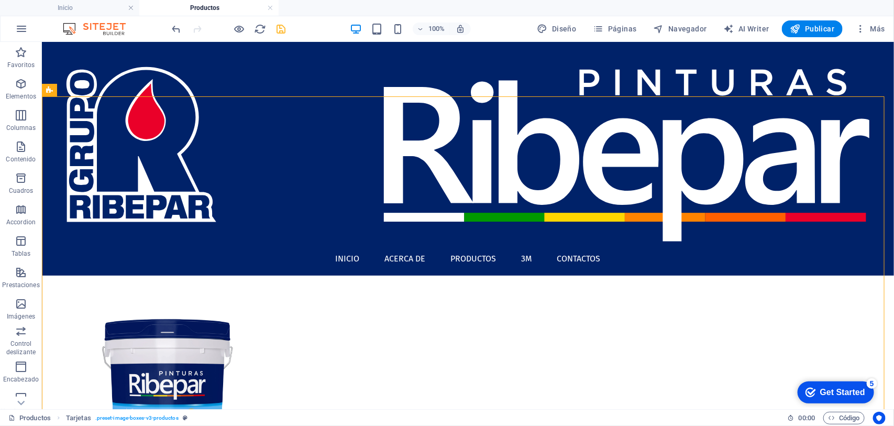
drag, startPoint x: 276, startPoint y: 26, endPoint x: 245, endPoint y: 103, distance: 82.6
click at [276, 26] on icon "save" at bounding box center [281, 29] width 12 height 12
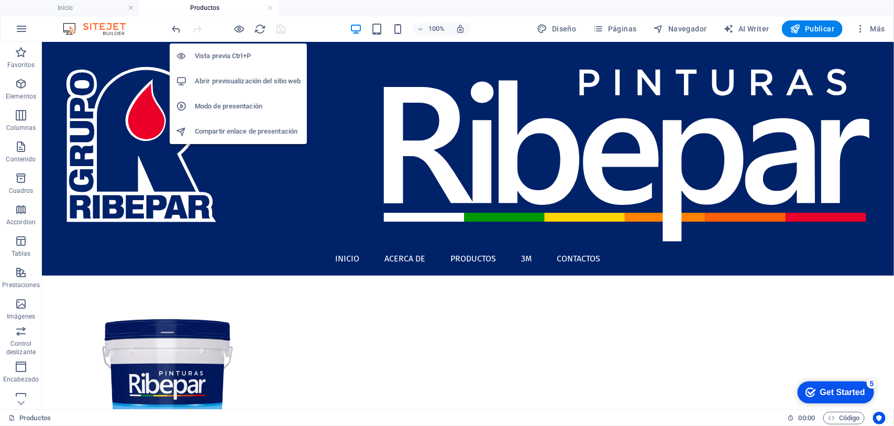
click at [230, 76] on h6 "Abrir previsualización del sitio web" at bounding box center [248, 81] width 106 height 13
click at [236, 81] on h6 "Abrir previsualización del sitio web" at bounding box center [248, 81] width 106 height 13
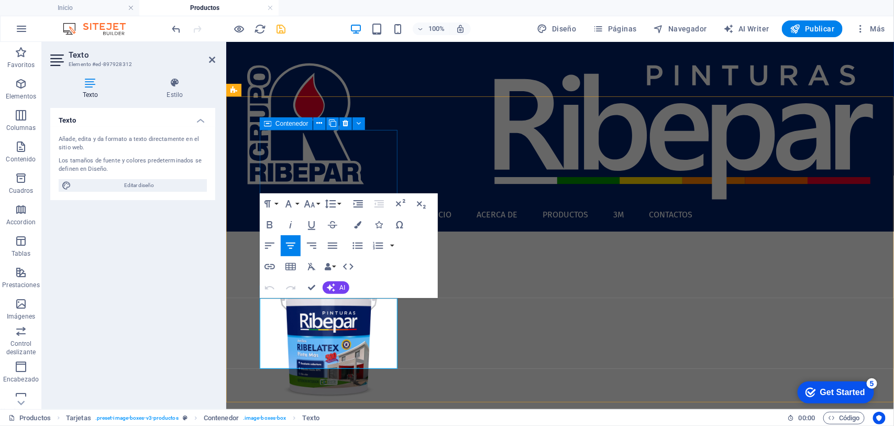
drag, startPoint x: 349, startPoint y: 357, endPoint x: 259, endPoint y: 307, distance: 102.9
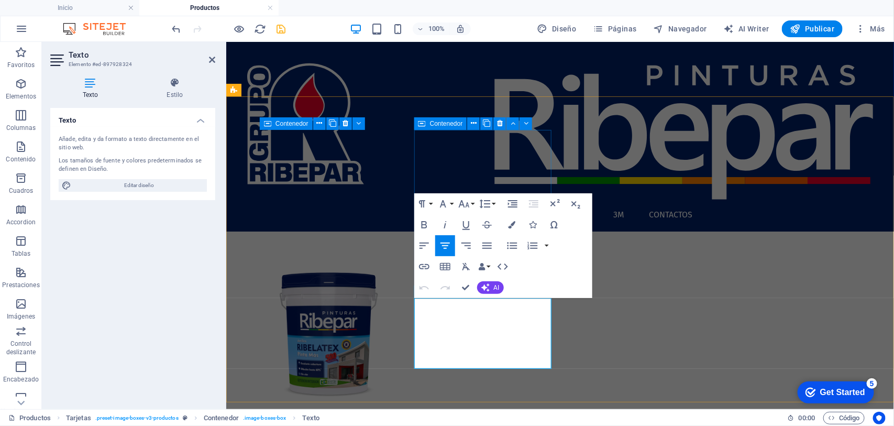
drag, startPoint x: 453, startPoint y: 319, endPoint x: 507, endPoint y: 328, distance: 54.7
click at [428, 203] on button "Paragraph Format" at bounding box center [424, 203] width 20 height 21
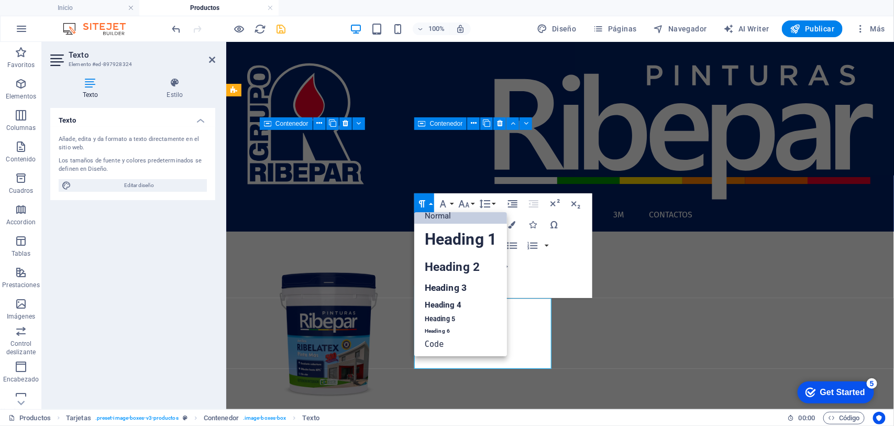
scroll to position [8, 0]
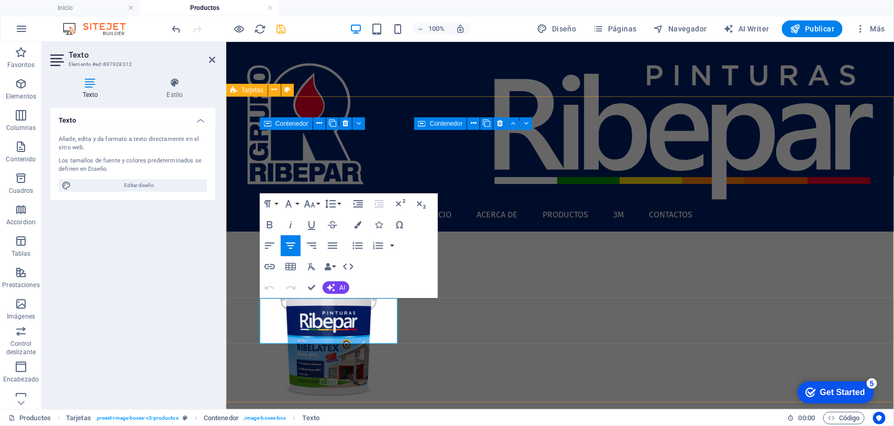
drag, startPoint x: 348, startPoint y: 332, endPoint x: 233, endPoint y: 290, distance: 122.1
click at [310, 261] on icon "button" at bounding box center [311, 266] width 13 height 13
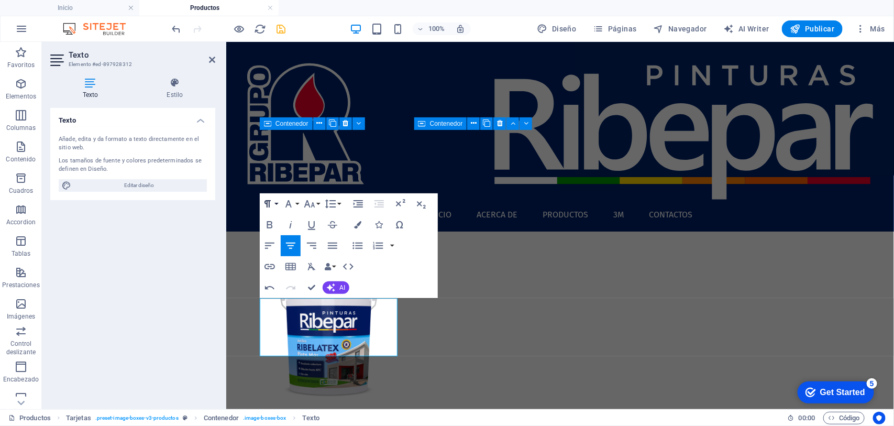
click at [271, 203] on icon "button" at bounding box center [267, 203] width 13 height 13
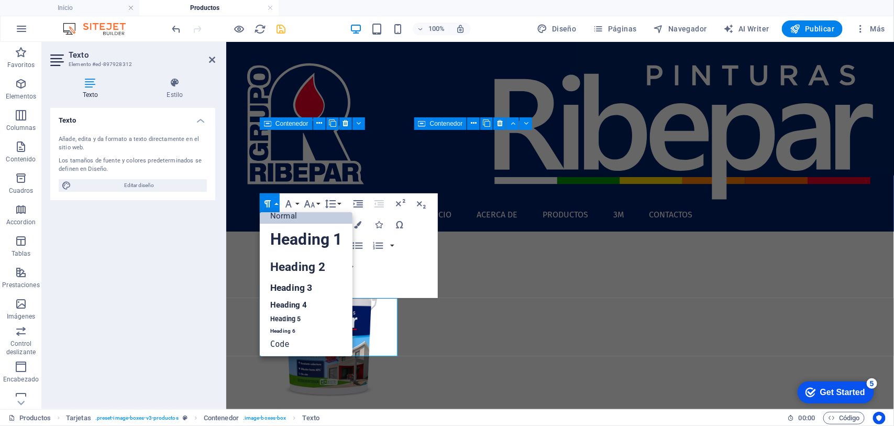
click at [278, 215] on link "Normal" at bounding box center [306, 216] width 93 height 16
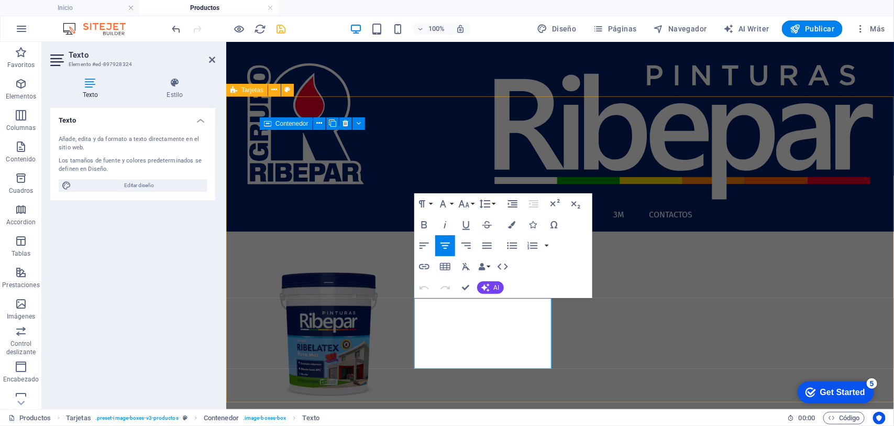
drag, startPoint x: 434, startPoint y: 330, endPoint x: 405, endPoint y: 302, distance: 40.3
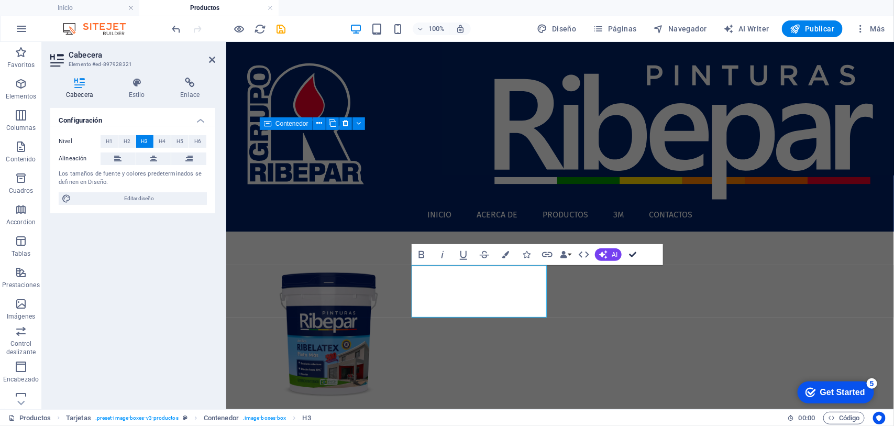
drag, startPoint x: 628, startPoint y: 254, endPoint x: 582, endPoint y: 214, distance: 61.2
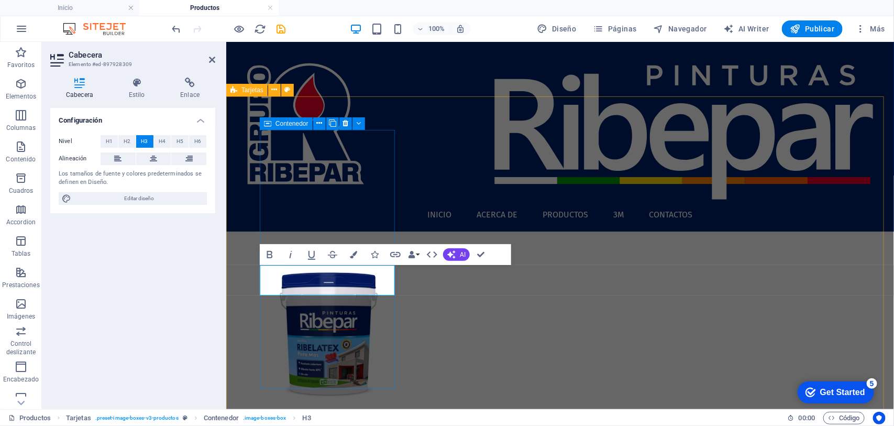
click at [273, 410] on h3 "Ribelatex 500" at bounding box center [328, 421] width 121 height 22
drag, startPoint x: 480, startPoint y: 252, endPoint x: 459, endPoint y: 233, distance: 27.8
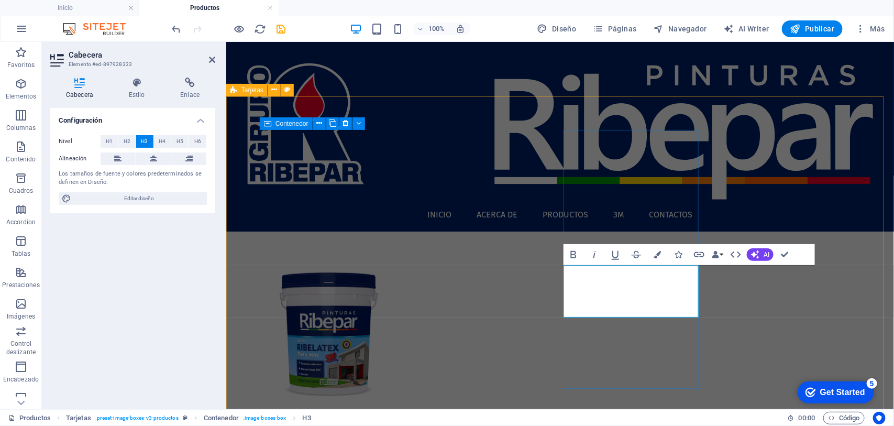
drag, startPoint x: 579, startPoint y: 283, endPoint x: 599, endPoint y: 310, distance: 34.0
drag, startPoint x: 575, startPoint y: 280, endPoint x: 598, endPoint y: 294, distance: 26.6
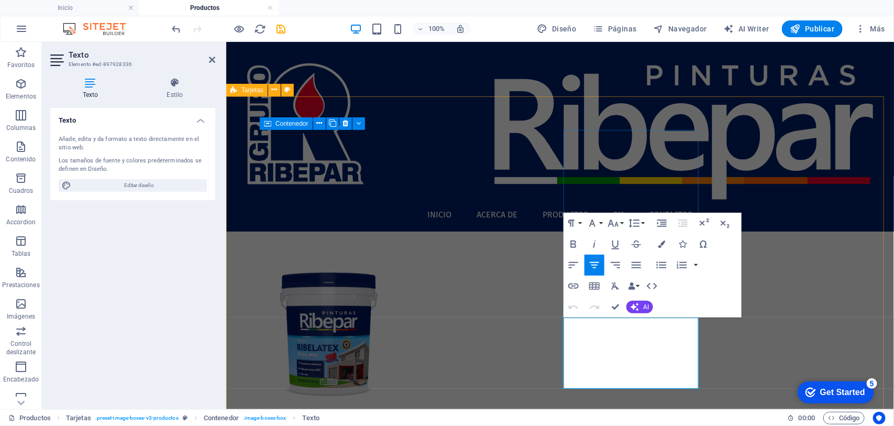
drag, startPoint x: 605, startPoint y: 354, endPoint x: 562, endPoint y: 317, distance: 56.7
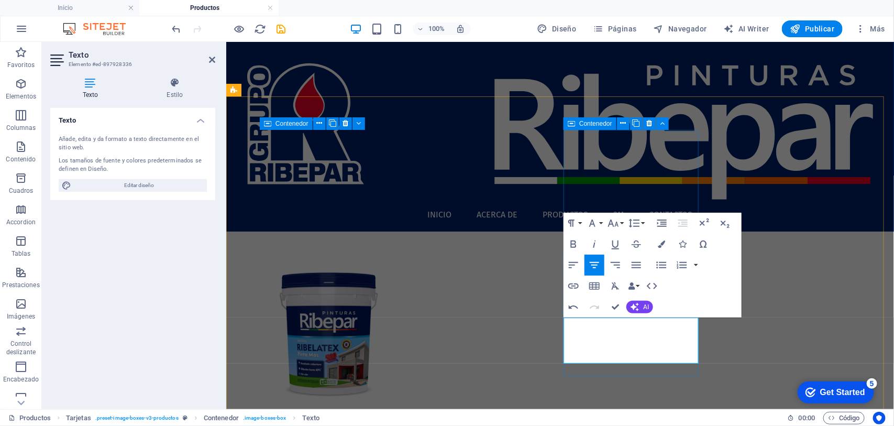
drag, startPoint x: 671, startPoint y: 349, endPoint x: 794, endPoint y: 350, distance: 122.5
click at [613, 285] on icon "button" at bounding box center [615, 285] width 8 height 7
drag, startPoint x: 614, startPoint y: 305, endPoint x: 572, endPoint y: 263, distance: 59.6
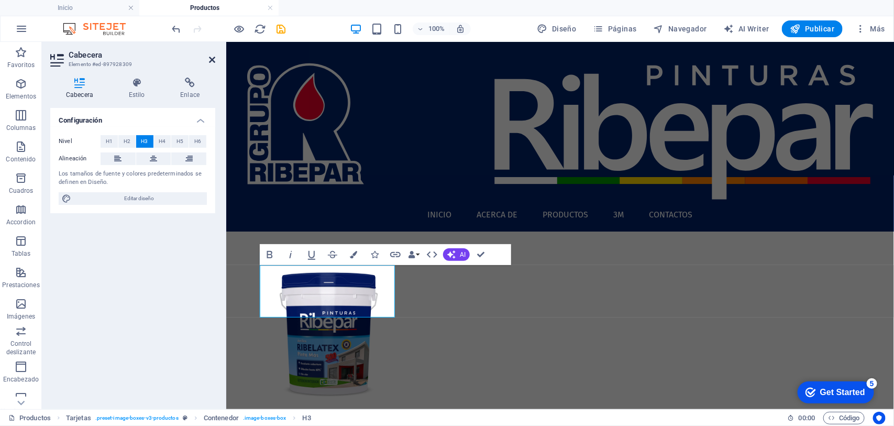
click at [211, 59] on icon at bounding box center [212, 59] width 6 height 8
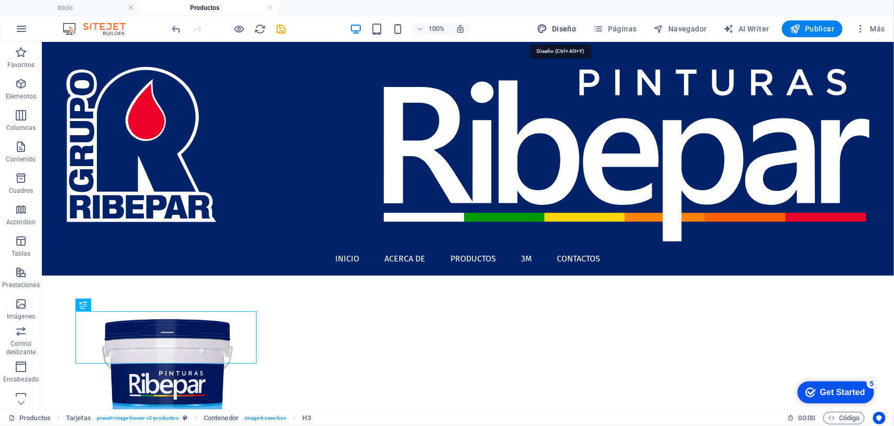
click at [566, 30] on span "Diseño" at bounding box center [556, 29] width 39 height 10
select select "px"
select select "400"
select select "px"
select select "700"
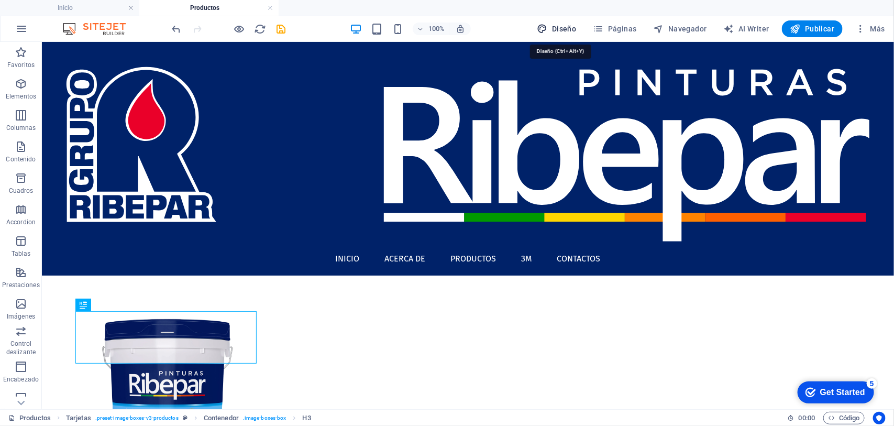
select select "px"
select select "rem"
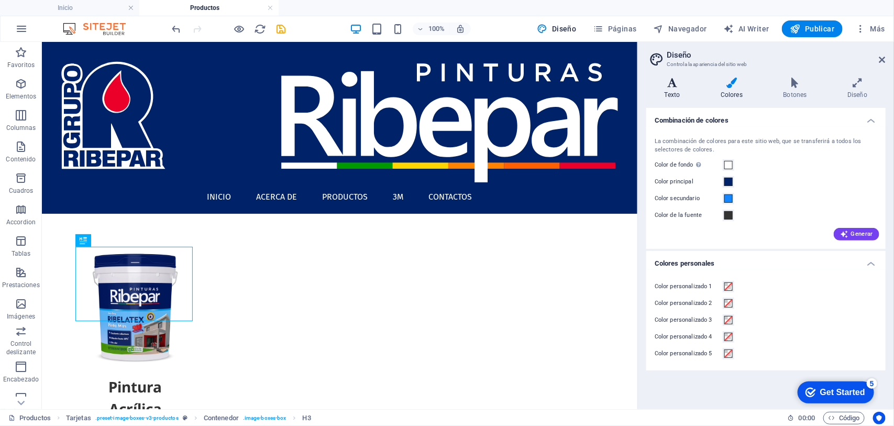
click at [663, 88] on h4 "Texto" at bounding box center [674, 88] width 56 height 22
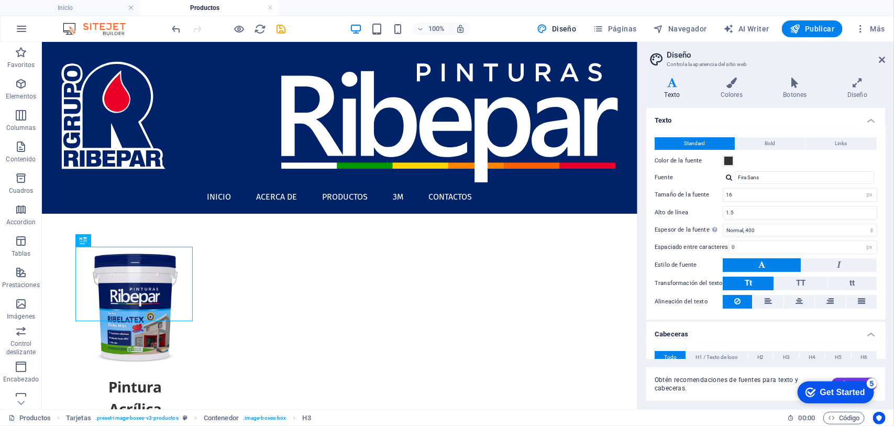
scroll to position [65, 0]
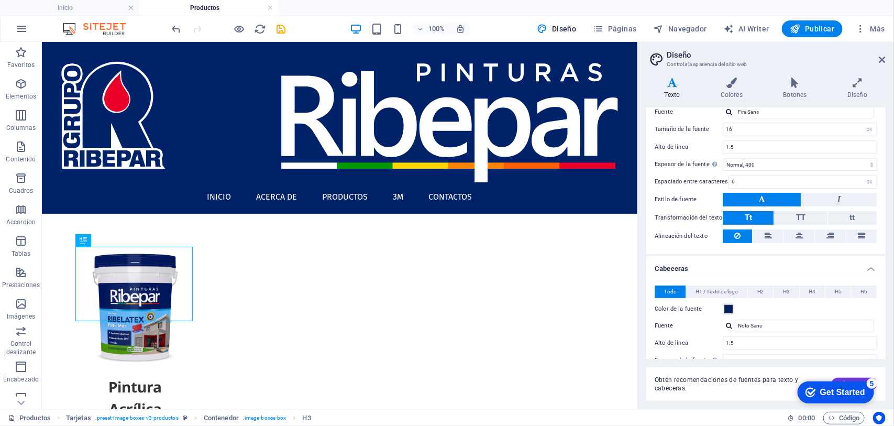
click at [789, 289] on button "H3" at bounding box center [785, 291] width 25 height 13
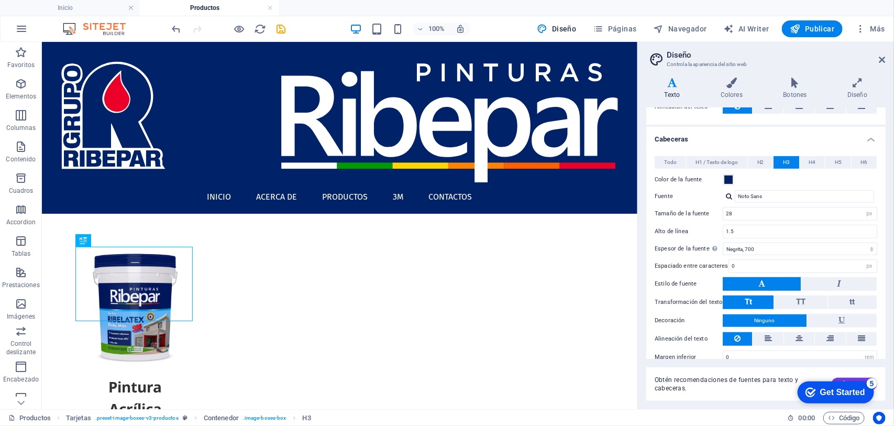
scroll to position [196, 0]
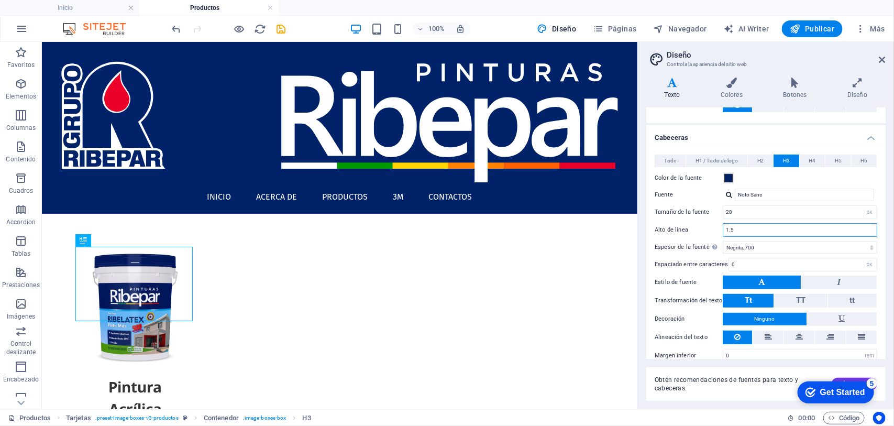
drag, startPoint x: 782, startPoint y: 270, endPoint x: 636, endPoint y: 235, distance: 150.2
type input "1"
click at [681, 218] on div "Tamaño de la fuente 28 rem px em %" at bounding box center [765, 212] width 222 height 14
type input "20"
click at [694, 229] on label "Alto de línea" at bounding box center [688, 230] width 68 height 6
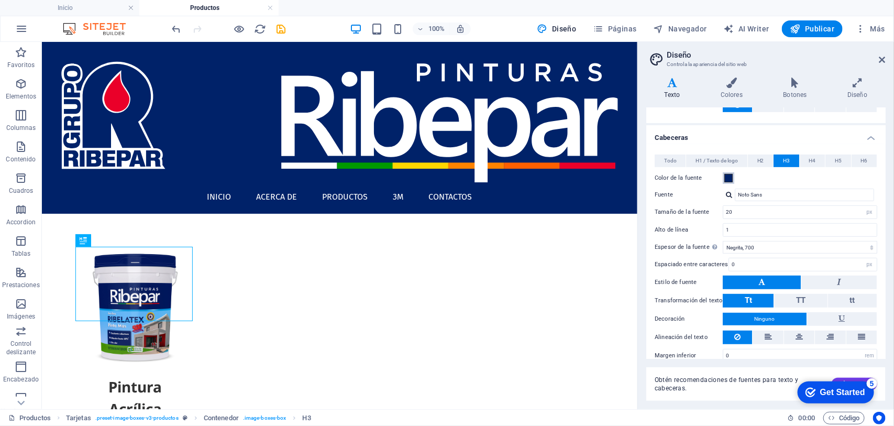
click at [729, 179] on span at bounding box center [728, 178] width 8 height 8
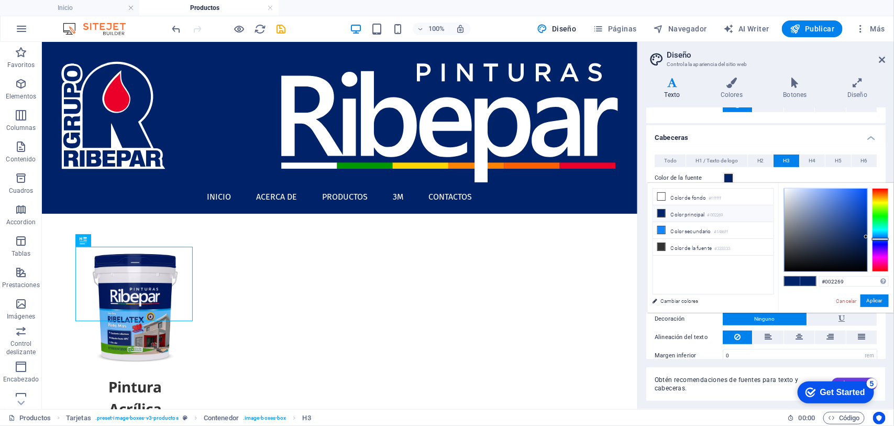
click at [671, 217] on li "Color principal #002269" at bounding box center [713, 213] width 120 height 17
click at [873, 301] on button "Aplicar" at bounding box center [874, 300] width 28 height 13
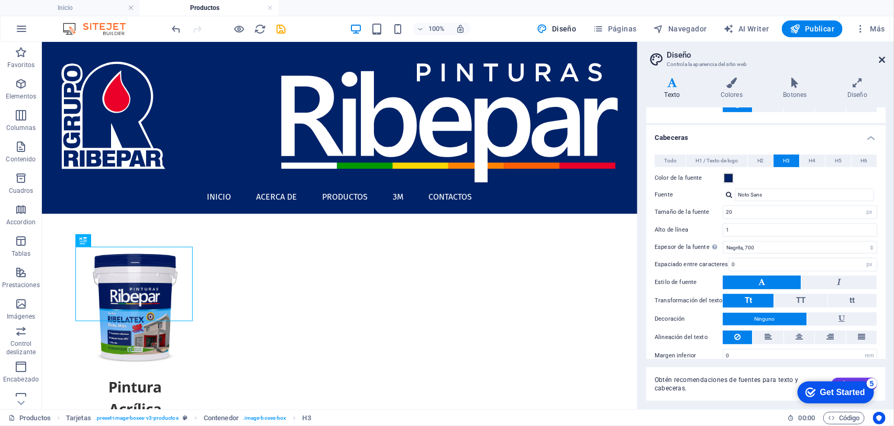
click at [884, 58] on icon at bounding box center [882, 59] width 6 height 8
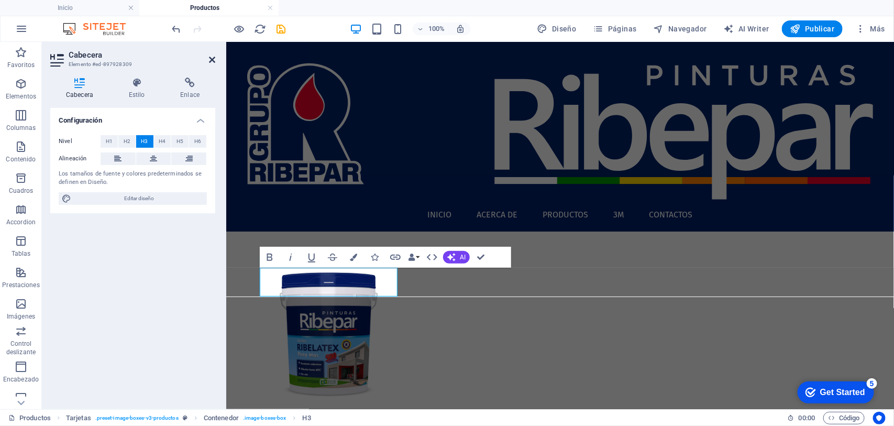
click at [210, 55] on icon at bounding box center [212, 59] width 6 height 8
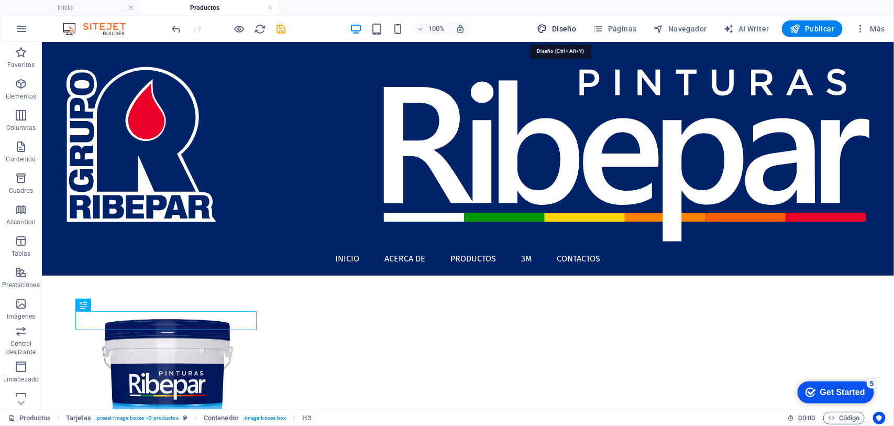
click at [568, 29] on span "Diseño" at bounding box center [556, 29] width 39 height 10
select select "px"
select select "400"
select select "px"
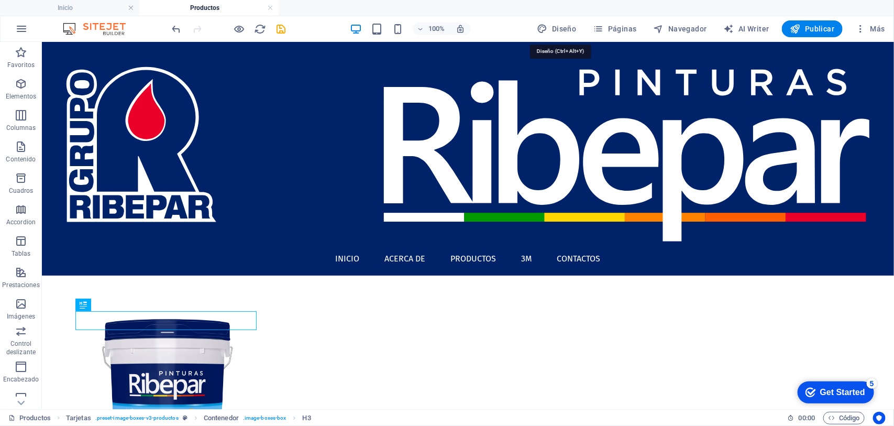
select select "700"
select select "px"
select select "rem"
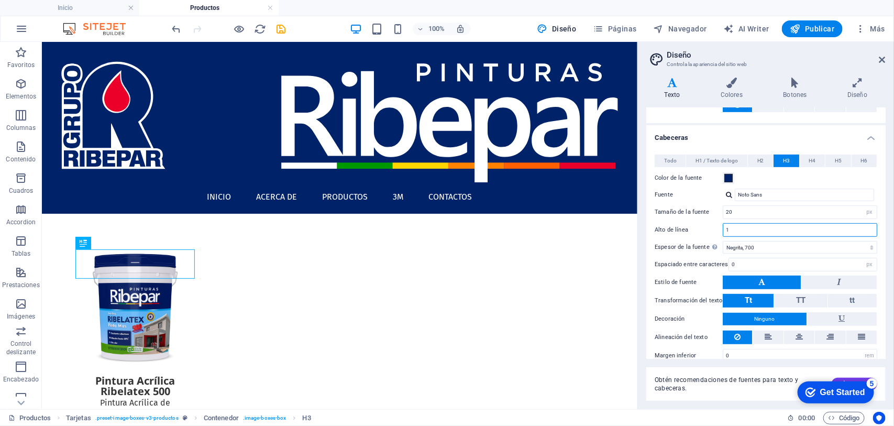
drag, startPoint x: 786, startPoint y: 272, endPoint x: 603, endPoint y: 238, distance: 186.4
drag, startPoint x: 743, startPoint y: 226, endPoint x: 700, endPoint y: 231, distance: 43.8
type input "1.3"
click at [709, 398] on div "Obtén recomendaciones [PERSON_NAME] para texto y cabeceras. Generar" at bounding box center [765, 384] width 239 height 34
click at [798, 336] on icon at bounding box center [798, 336] width 7 height 13
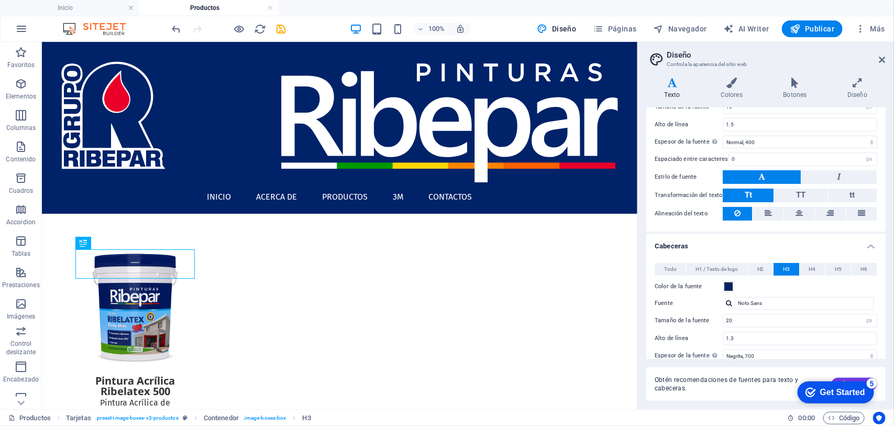
scroll to position [77, 0]
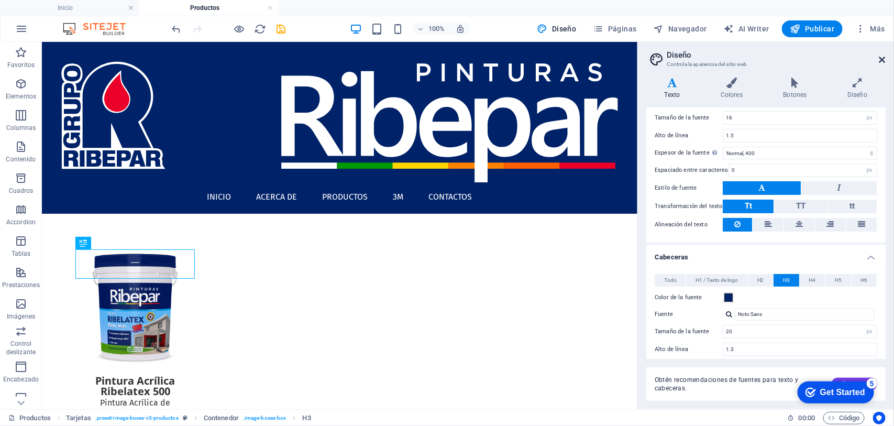
click at [879, 57] on icon at bounding box center [882, 59] width 6 height 8
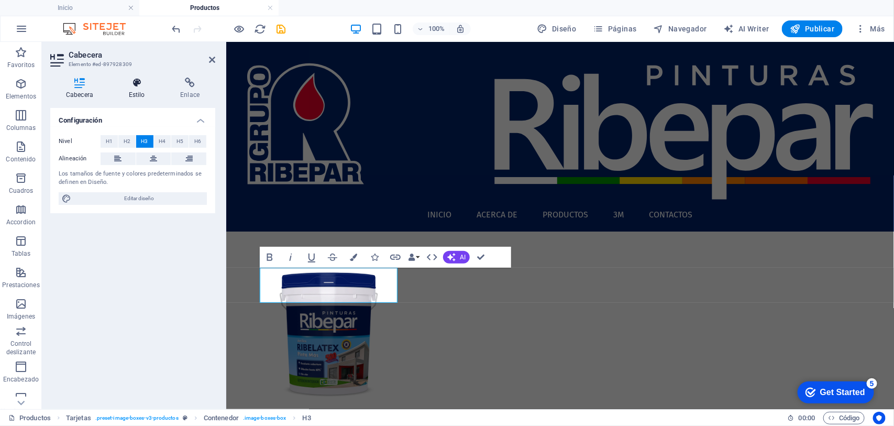
click at [142, 88] on h4 "Estilo" at bounding box center [139, 88] width 52 height 22
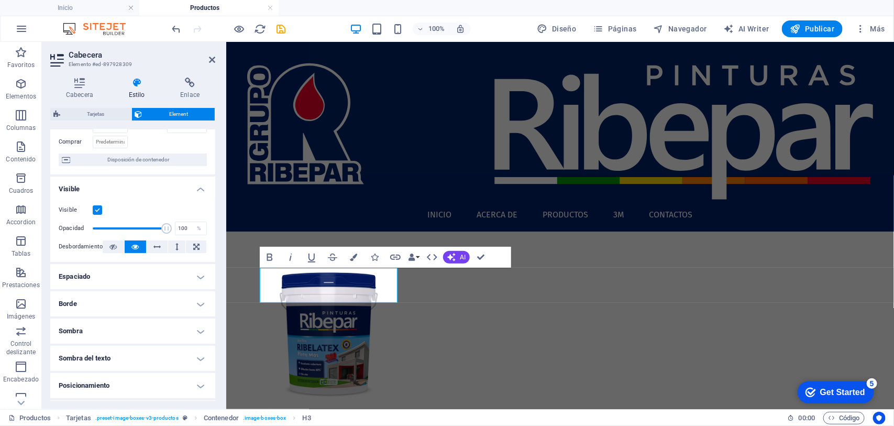
scroll to position [0, 0]
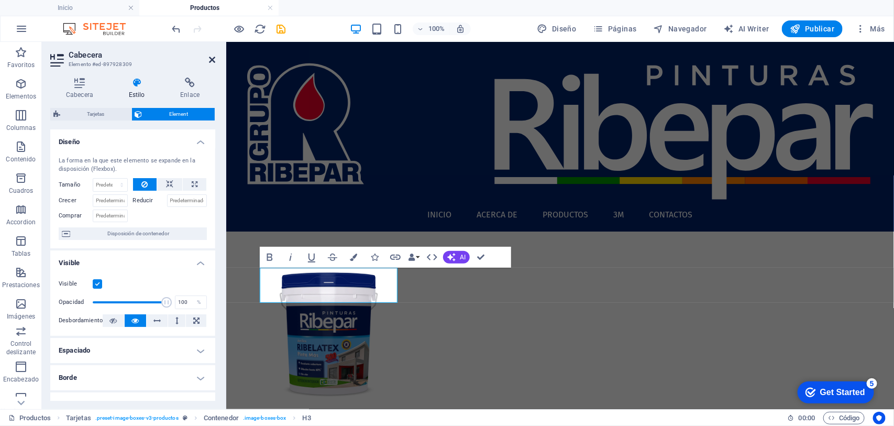
click at [209, 57] on icon at bounding box center [212, 59] width 6 height 8
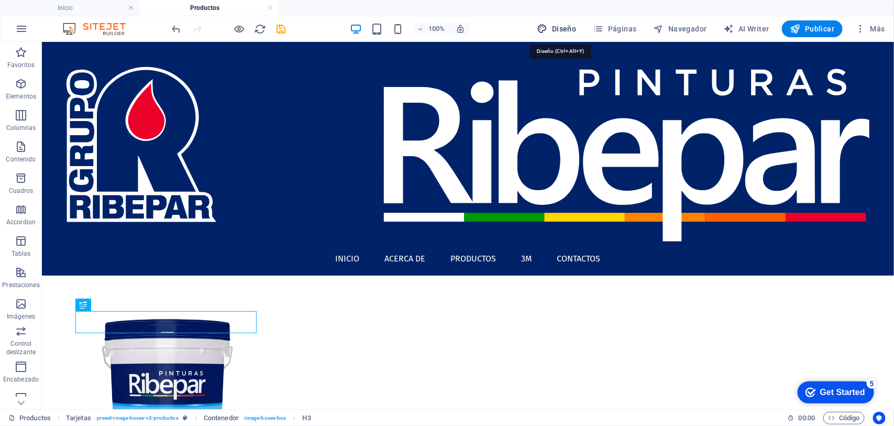
click at [564, 26] on span "Diseño" at bounding box center [556, 29] width 39 height 10
select select "px"
select select "400"
select select "px"
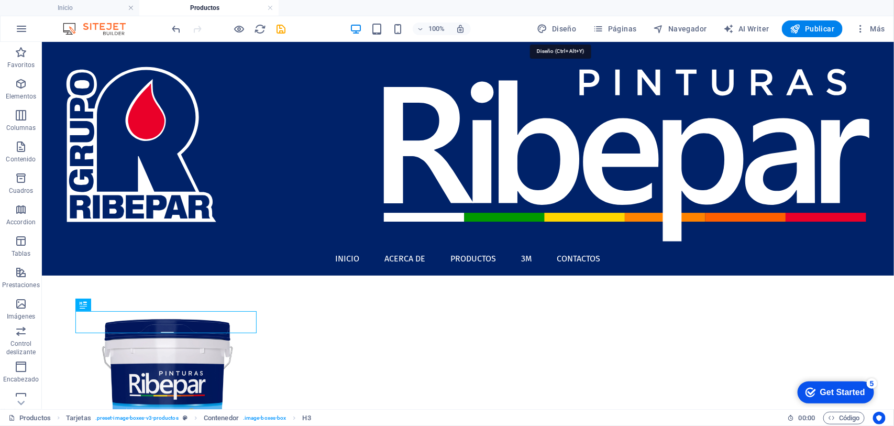
select select "700"
select select "px"
select select "rem"
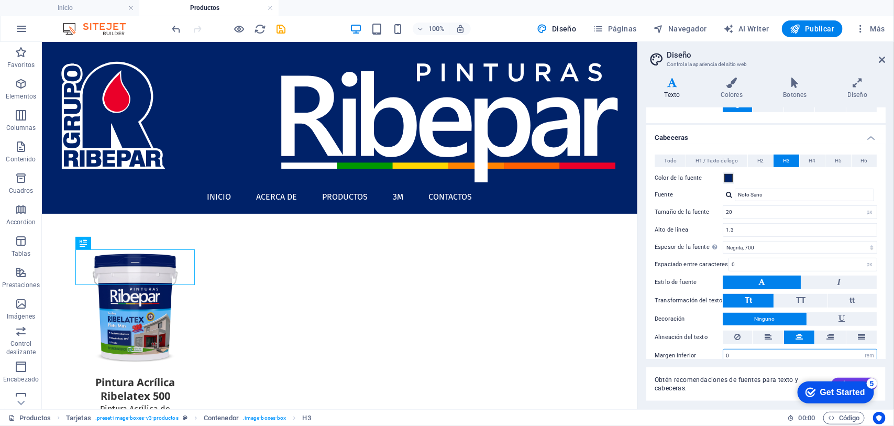
scroll to position [208, 0]
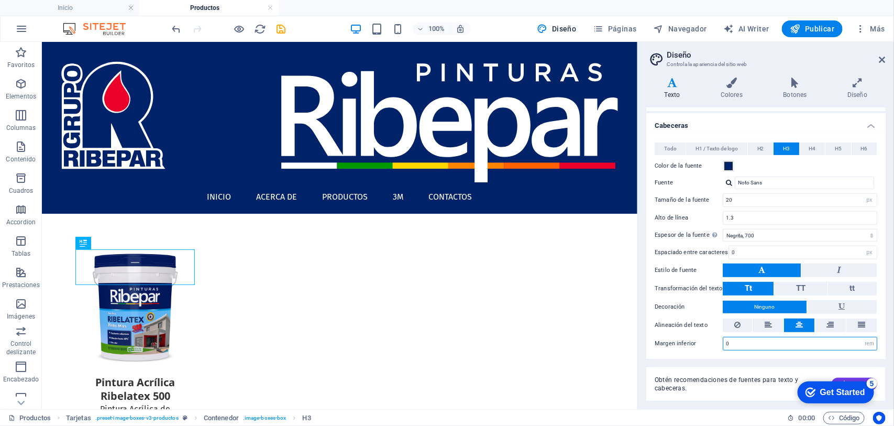
drag, startPoint x: 739, startPoint y: 352, endPoint x: 673, endPoint y: 355, distance: 66.0
click at [673, 355] on div "Texto Standard Bold Links Color de la fuente Fuente Fira Sans Tamaño de la fuen…" at bounding box center [765, 254] width 239 height 293
type input "1"
click at [710, 377] on span "Obtén recomendaciones de fuentes para texto y cabeceras." at bounding box center [738, 383] width 169 height 17
click at [881, 58] on icon at bounding box center [882, 59] width 6 height 8
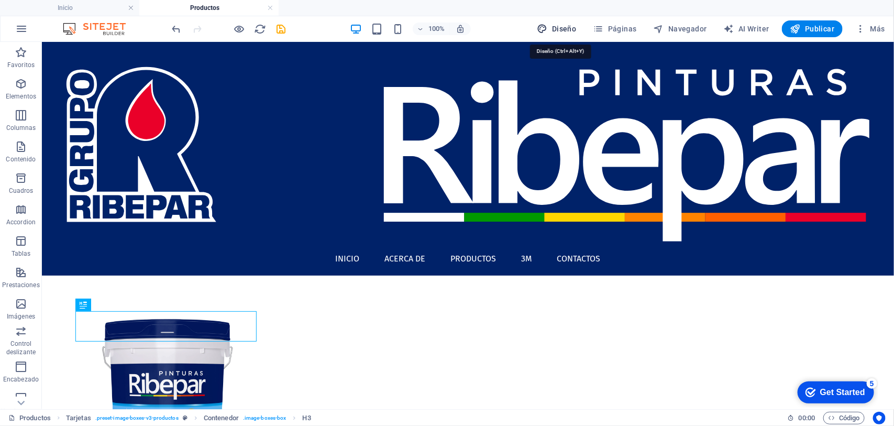
click at [562, 29] on span "Diseño" at bounding box center [556, 29] width 39 height 10
select select "px"
select select "400"
select select "px"
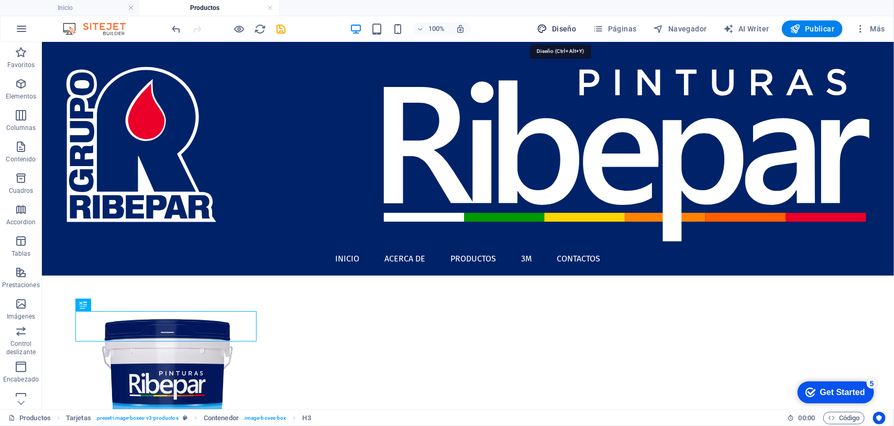
select select "700"
select select "px"
select select "rem"
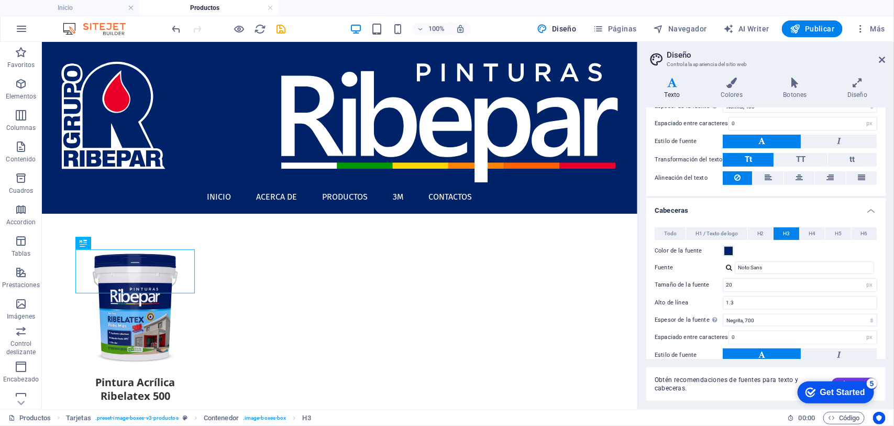
scroll to position [208, 0]
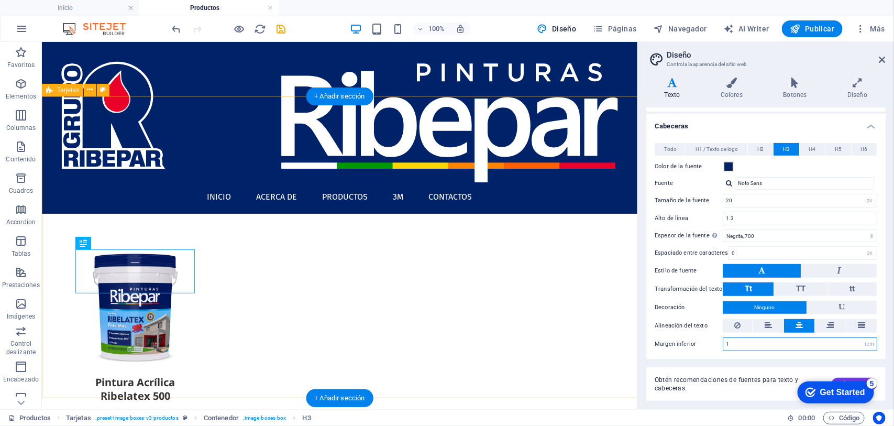
drag, startPoint x: 681, startPoint y: 383, endPoint x: 606, endPoint y: 343, distance: 85.2
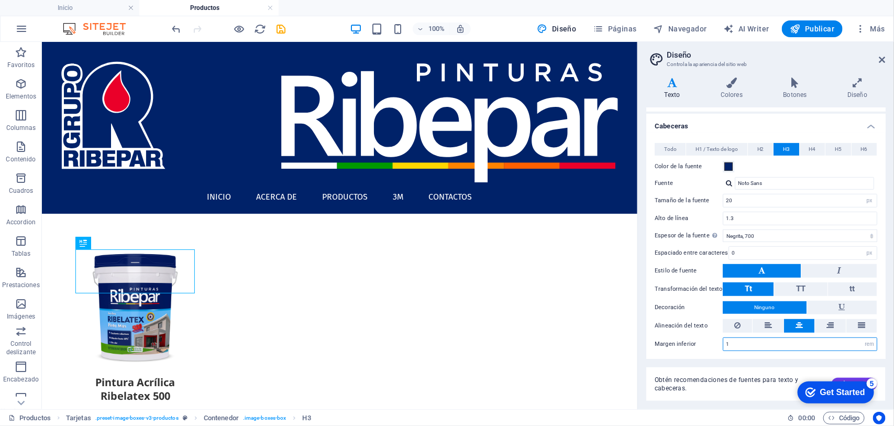
drag, startPoint x: 731, startPoint y: 339, endPoint x: 669, endPoint y: 341, distance: 62.8
type input "0.51"
click at [693, 354] on div "Obtén recomendaciones [PERSON_NAME] para texto y cabeceras. Generar" at bounding box center [765, 377] width 239 height 46
click at [881, 60] on icon at bounding box center [882, 59] width 6 height 8
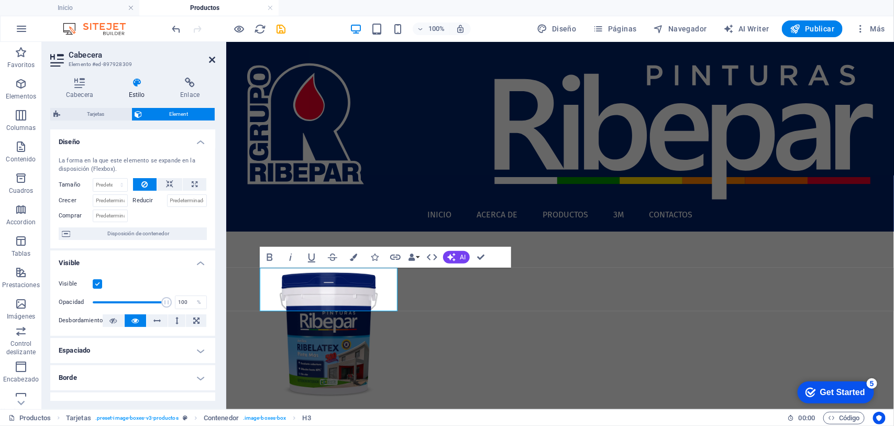
click at [209, 59] on icon at bounding box center [212, 59] width 6 height 8
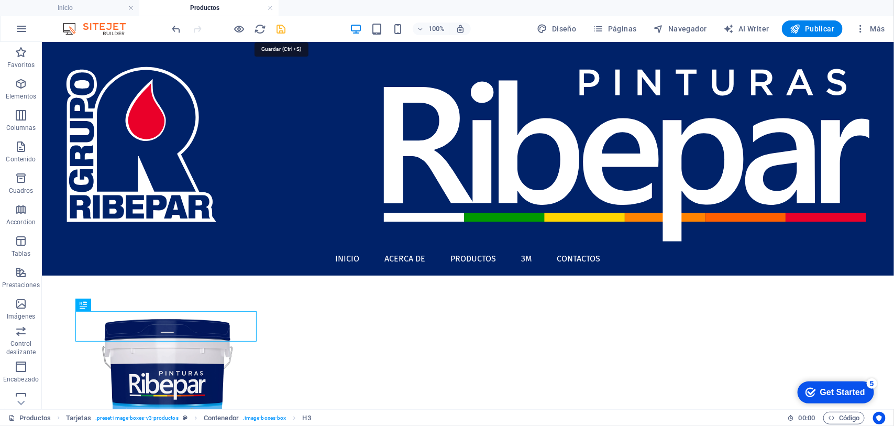
click at [278, 28] on icon "save" at bounding box center [281, 29] width 12 height 12
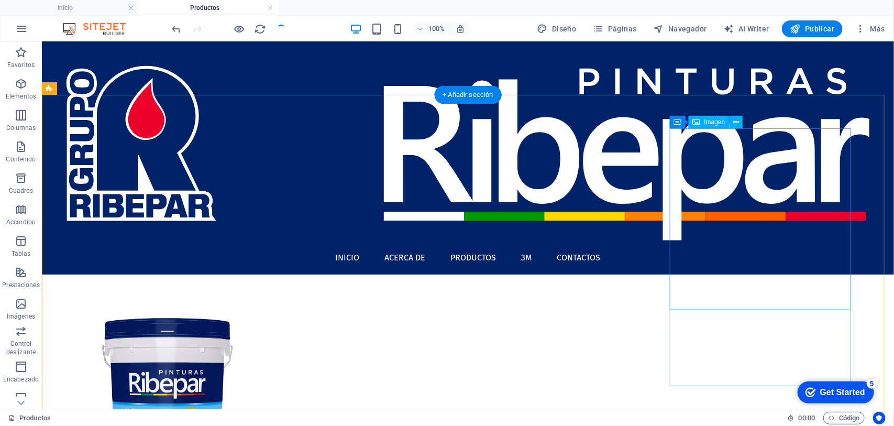
scroll to position [0, 0]
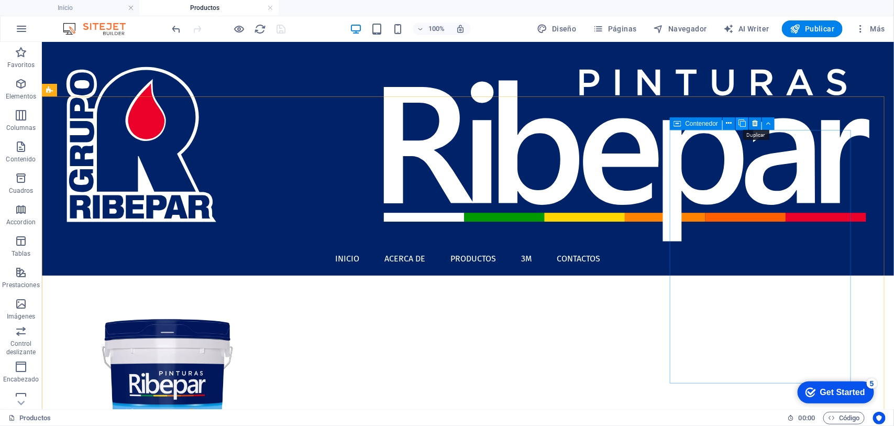
click at [741, 124] on icon at bounding box center [741, 123] width 7 height 11
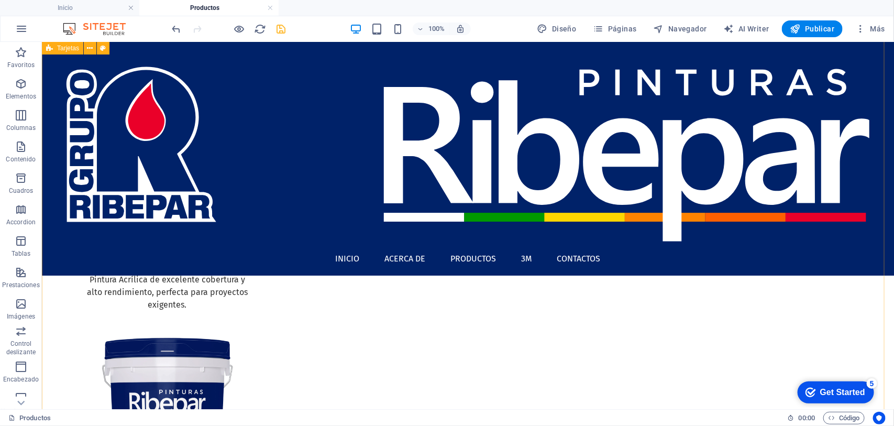
scroll to position [262, 0]
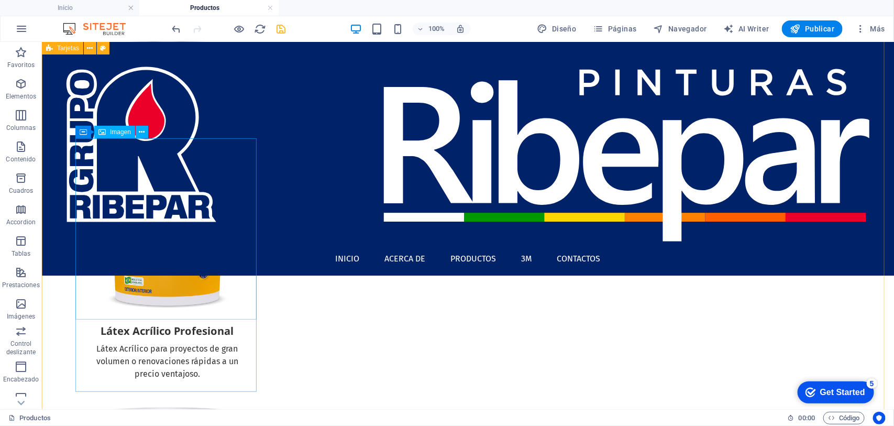
select select "%"
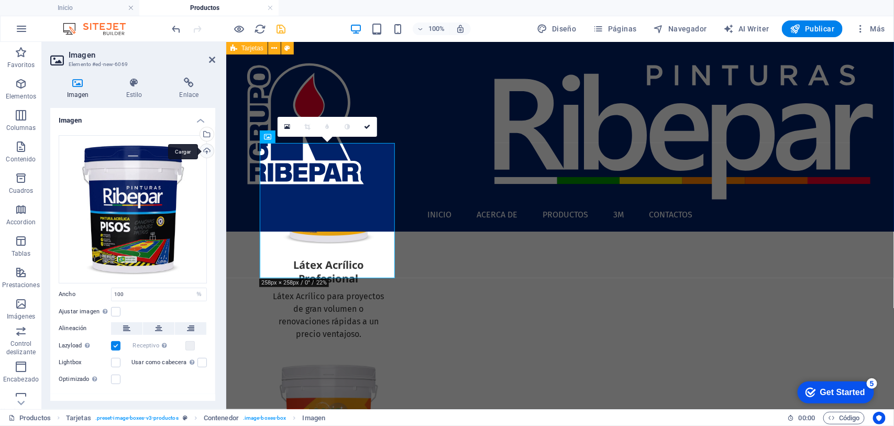
scroll to position [237, 0]
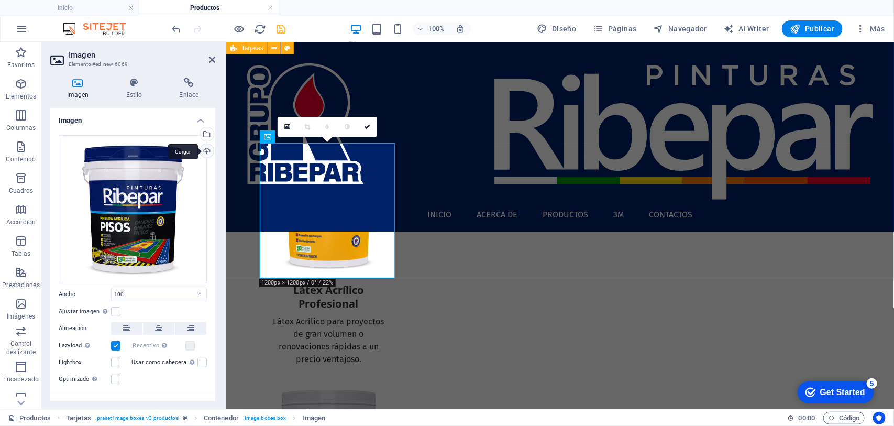
click at [205, 150] on div "Cargar" at bounding box center [206, 152] width 16 height 16
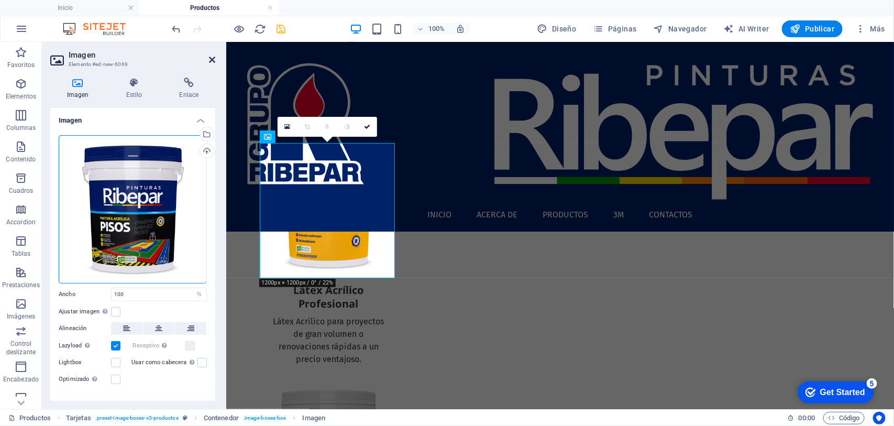
click at [209, 57] on icon at bounding box center [212, 59] width 6 height 8
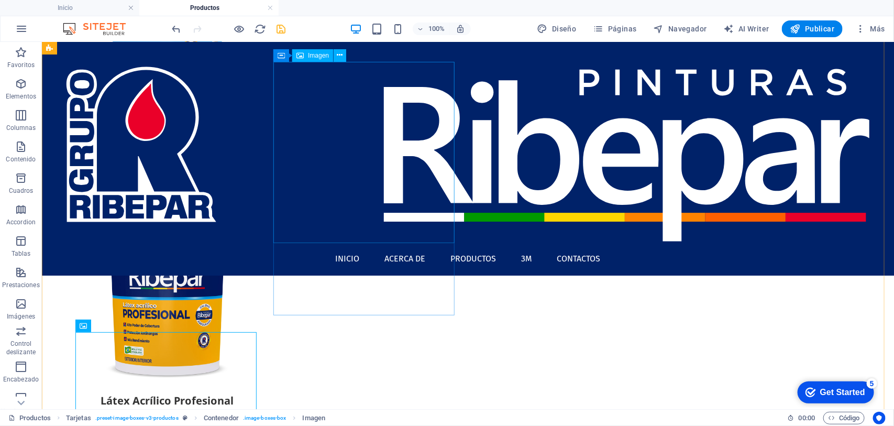
scroll to position [65, 0]
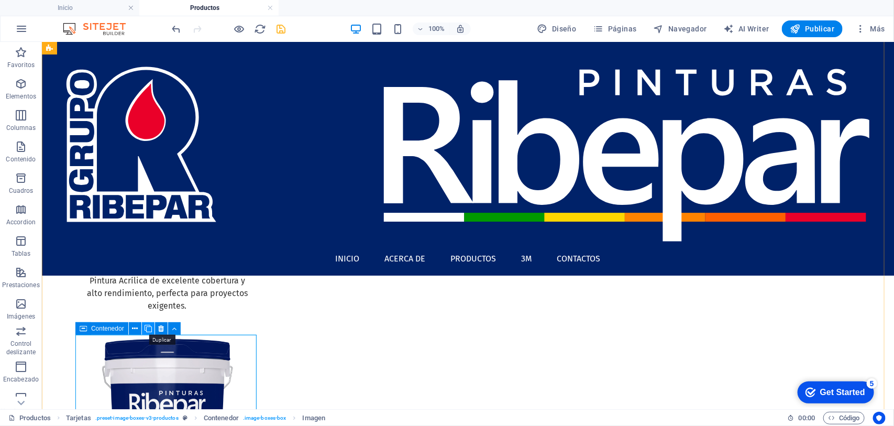
click at [147, 331] on icon at bounding box center [147, 328] width 7 height 11
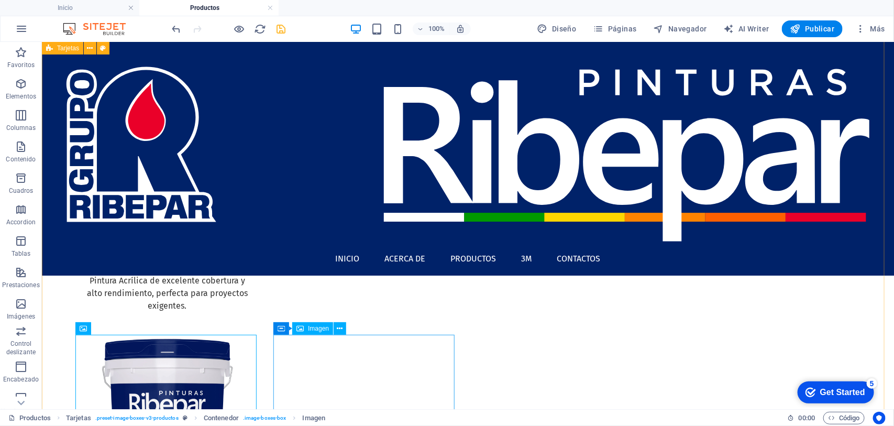
select select "%"
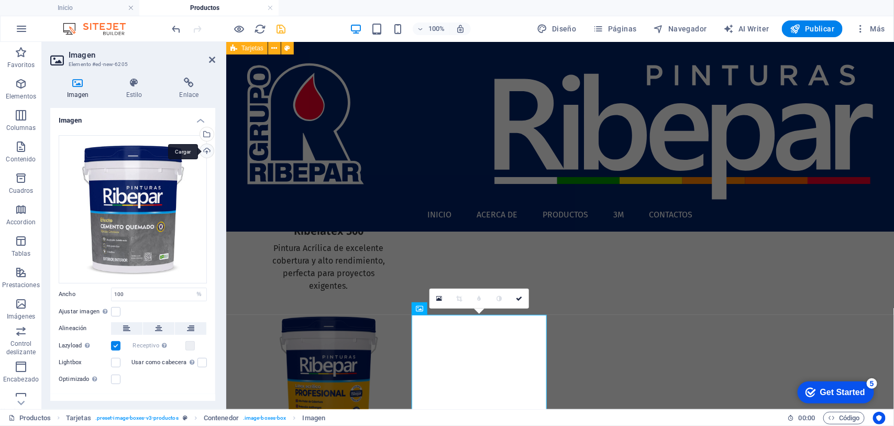
click at [205, 150] on div "Cargar" at bounding box center [206, 152] width 16 height 16
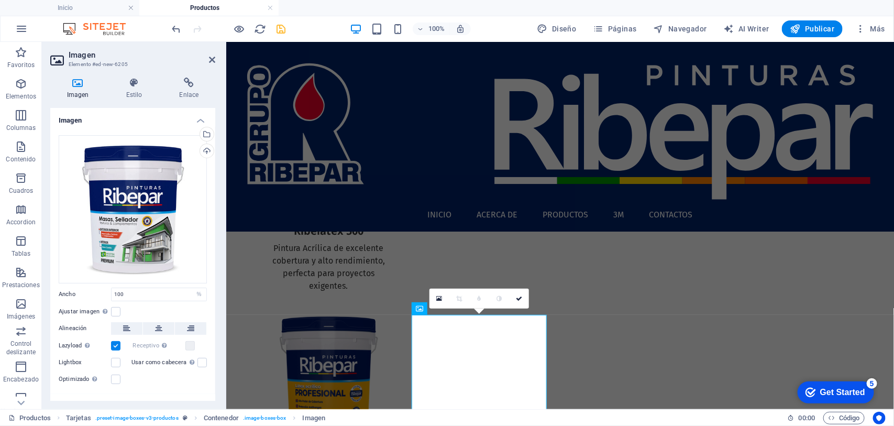
click at [215, 57] on aside "Imagen Elemento #ed-new-6205 Imagen Estilo Enlace Imagen Arrastra archivos aquí…" at bounding box center [134, 225] width 184 height 367
click at [213, 58] on icon at bounding box center [212, 59] width 6 height 8
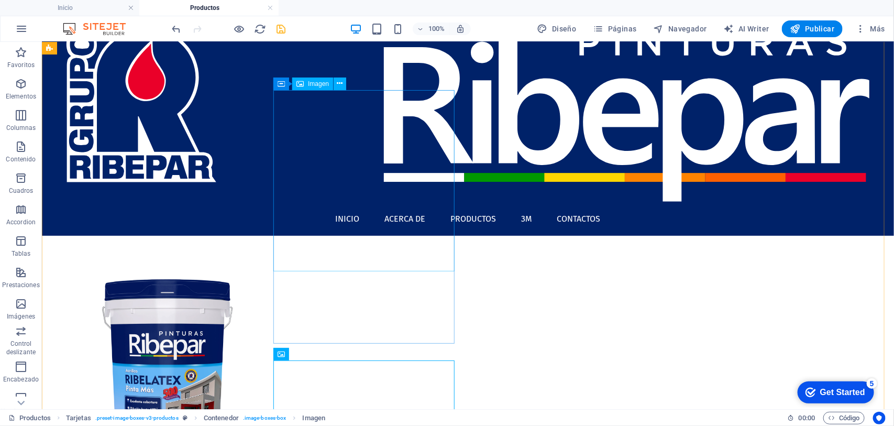
scroll to position [0, 0]
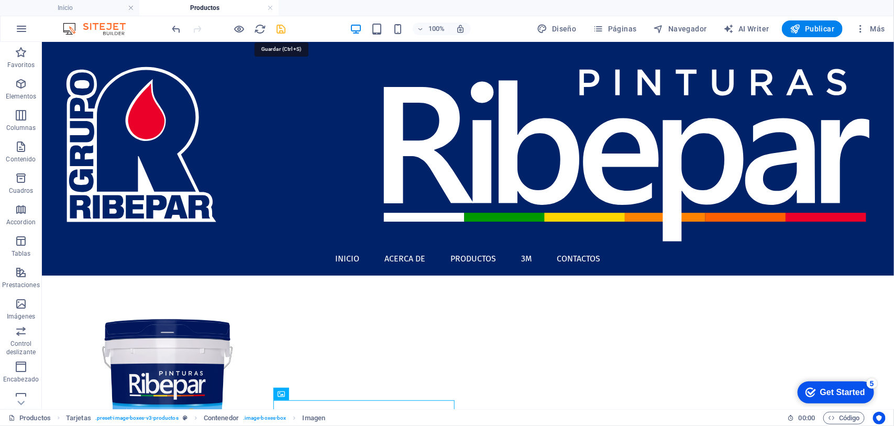
click at [280, 27] on icon "save" at bounding box center [281, 29] width 12 height 12
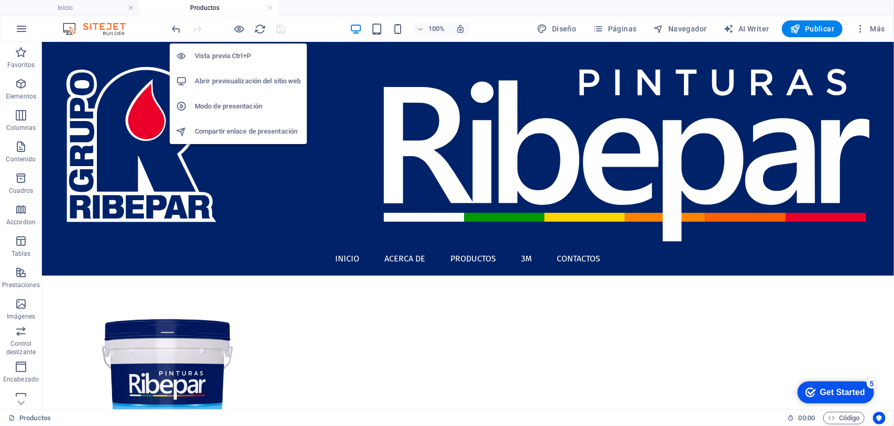
click at [248, 81] on h6 "Abrir previsualización del sitio web" at bounding box center [248, 81] width 106 height 13
